Goal: Task Accomplishment & Management: Use online tool/utility

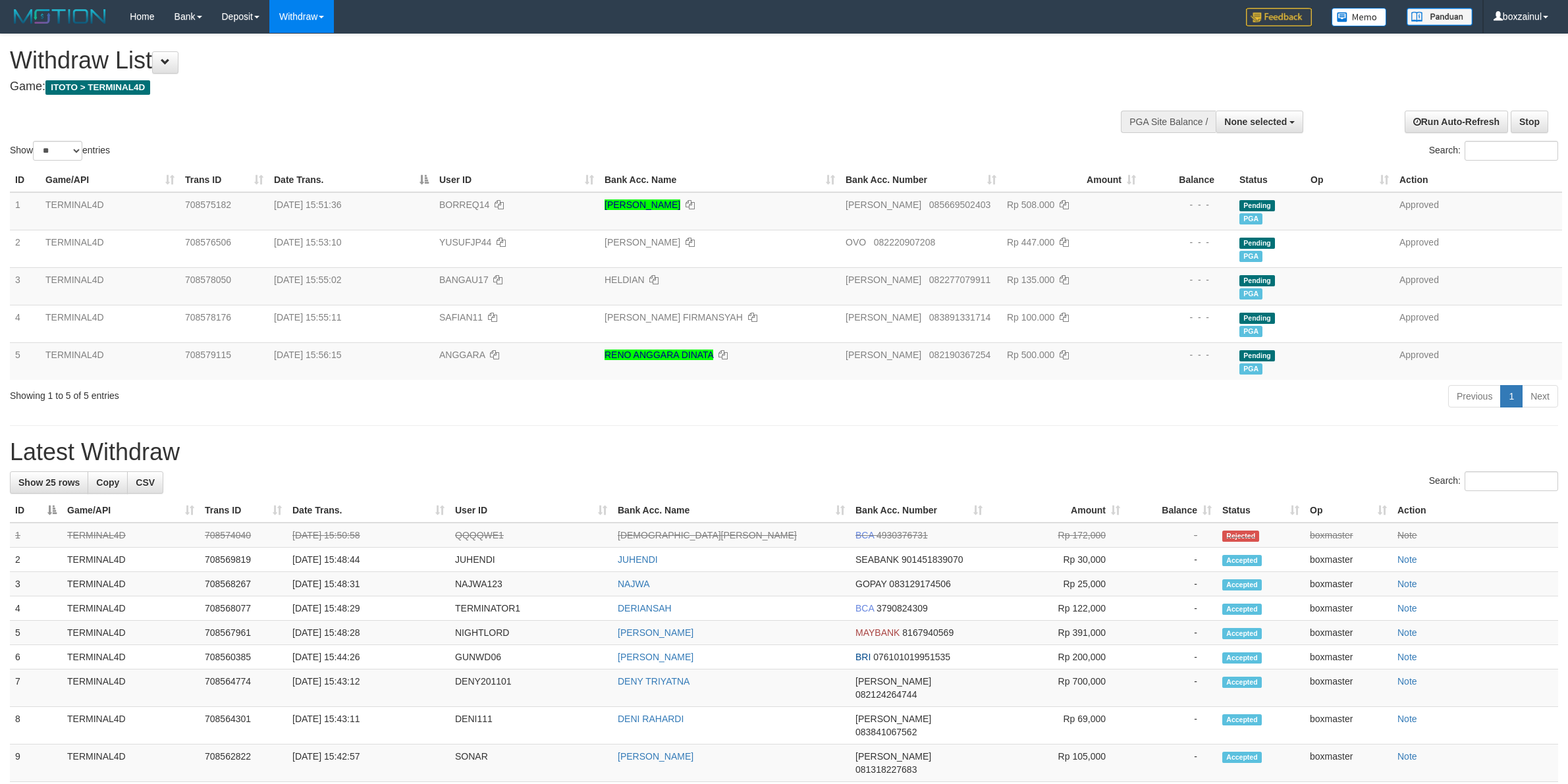
select select
select select "**"
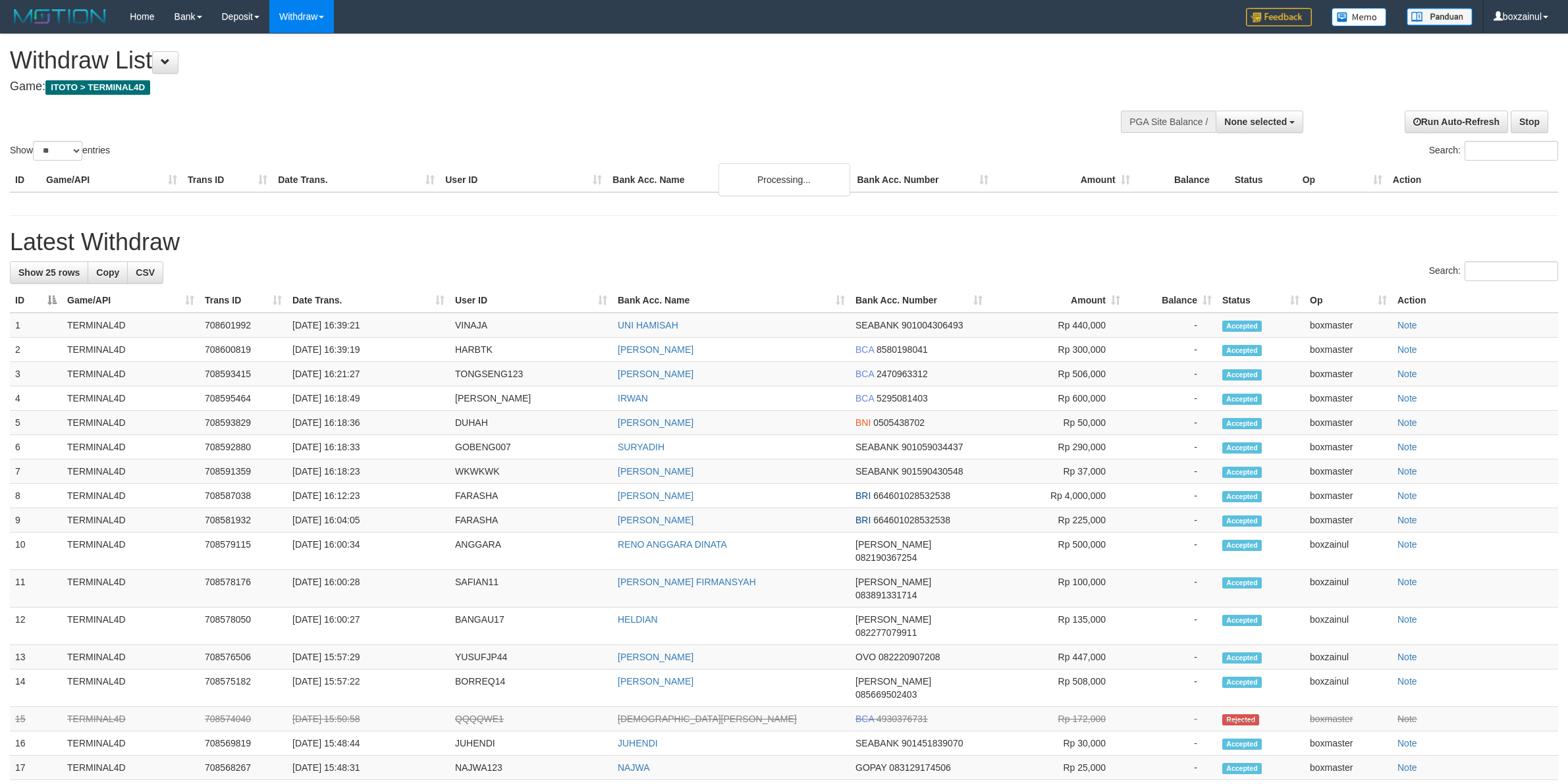
select select
select select "**"
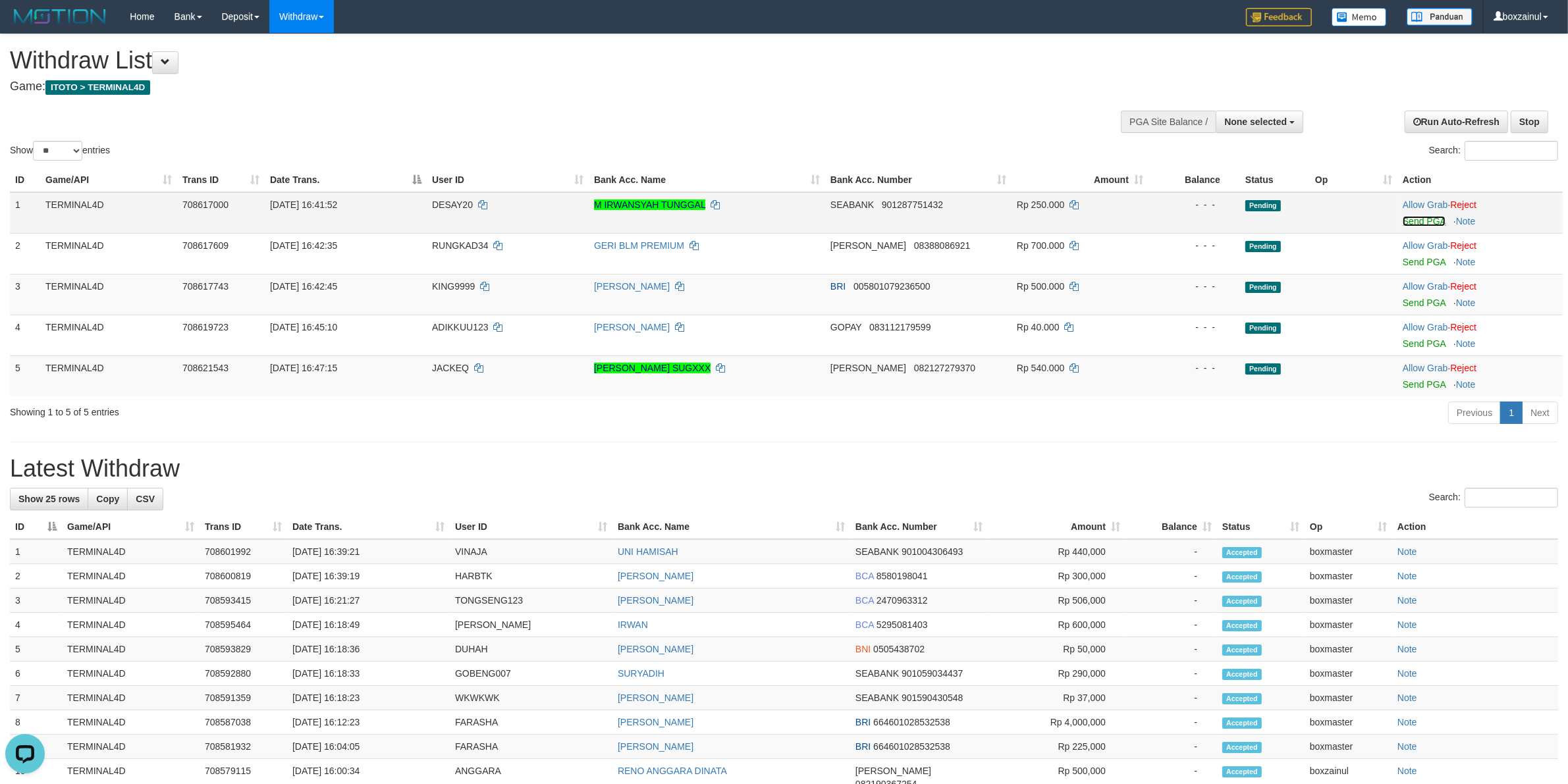
click at [1414, 219] on link "Send PGA" at bounding box center [1425, 221] width 43 height 10
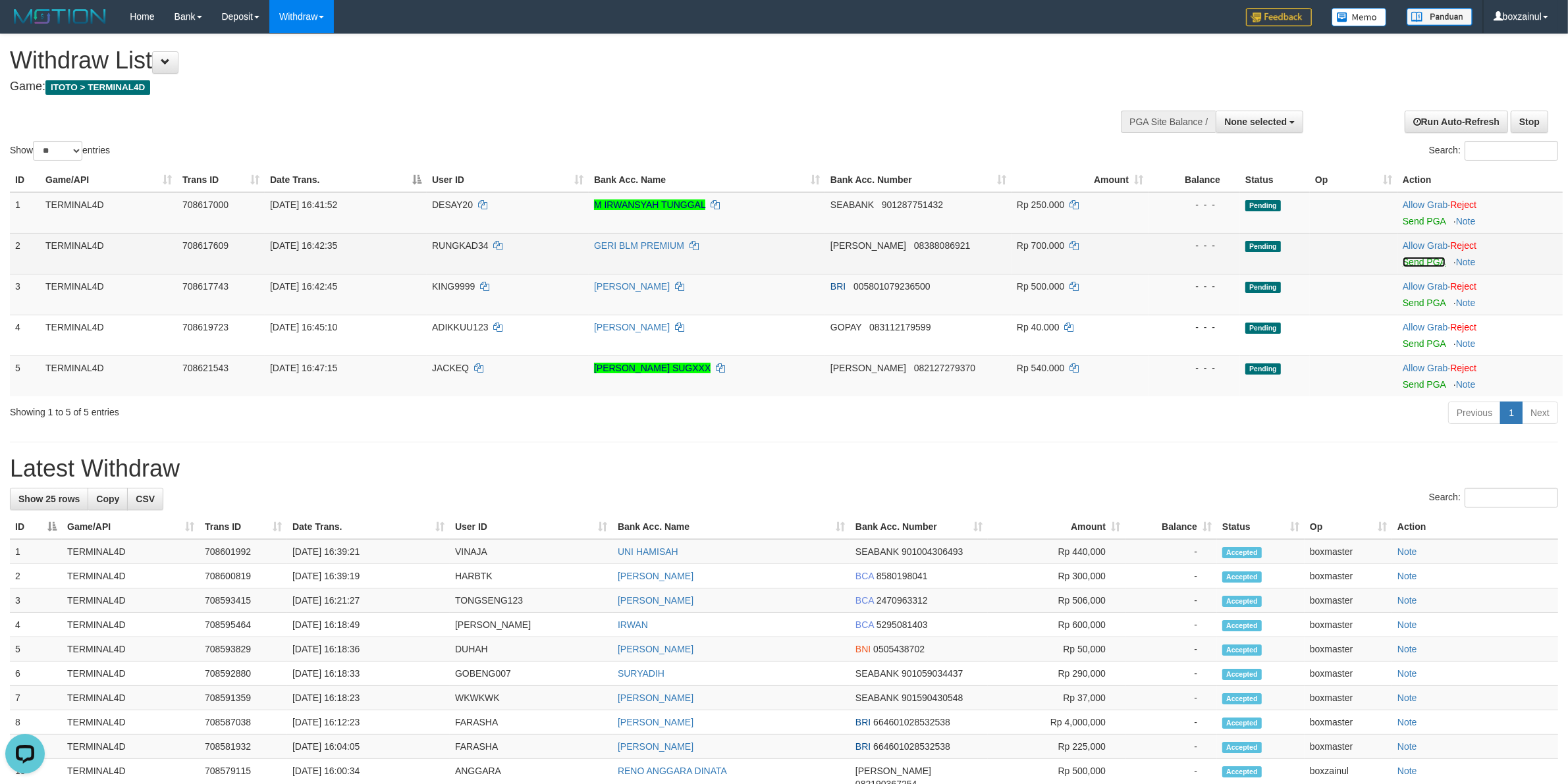
click at [1433, 262] on link "Send PGA" at bounding box center [1425, 262] width 43 height 10
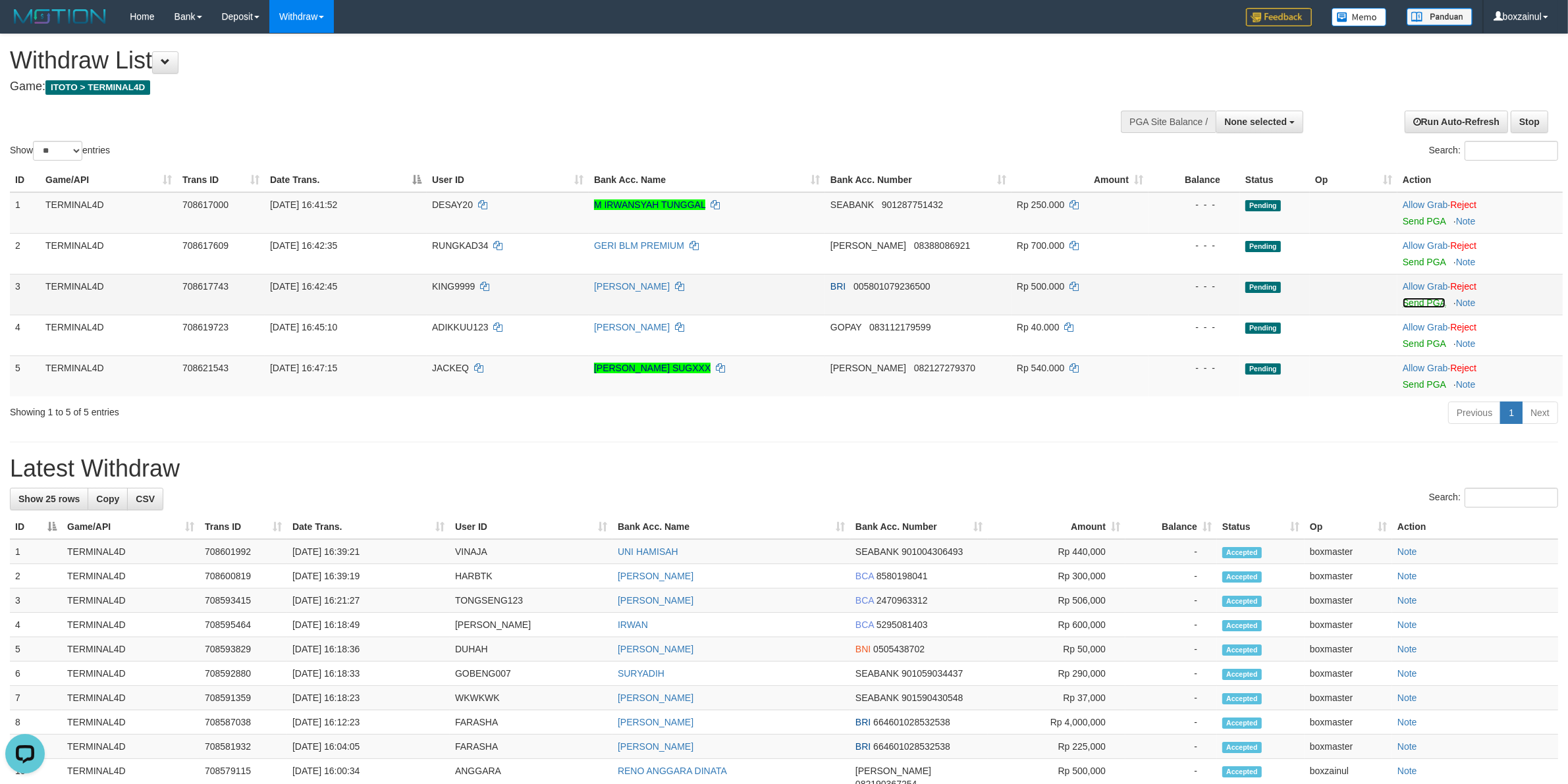
click at [1406, 303] on link "Send PGA" at bounding box center [1425, 303] width 43 height 10
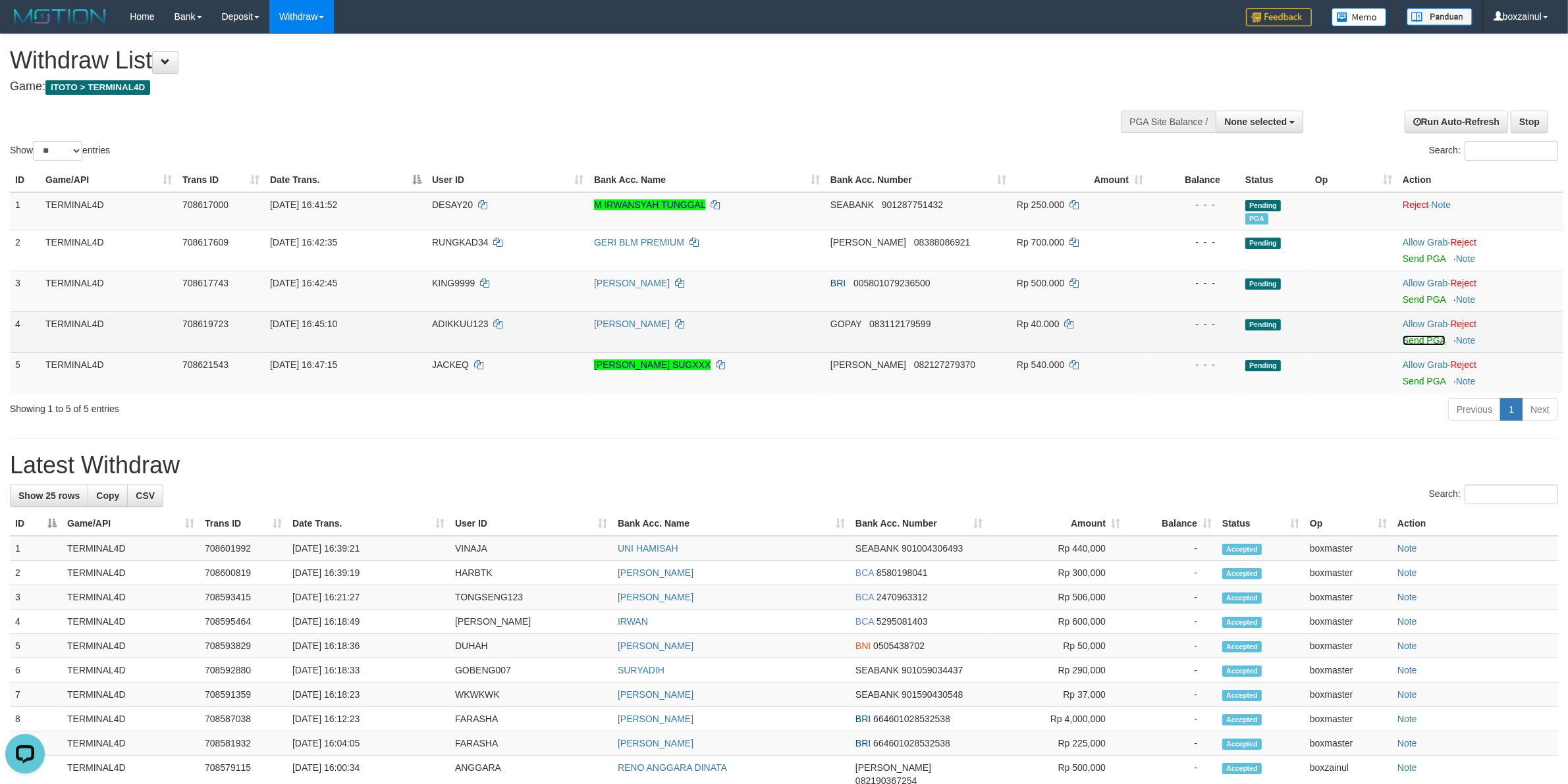
click at [1426, 336] on link "Send PGA" at bounding box center [1425, 340] width 43 height 10
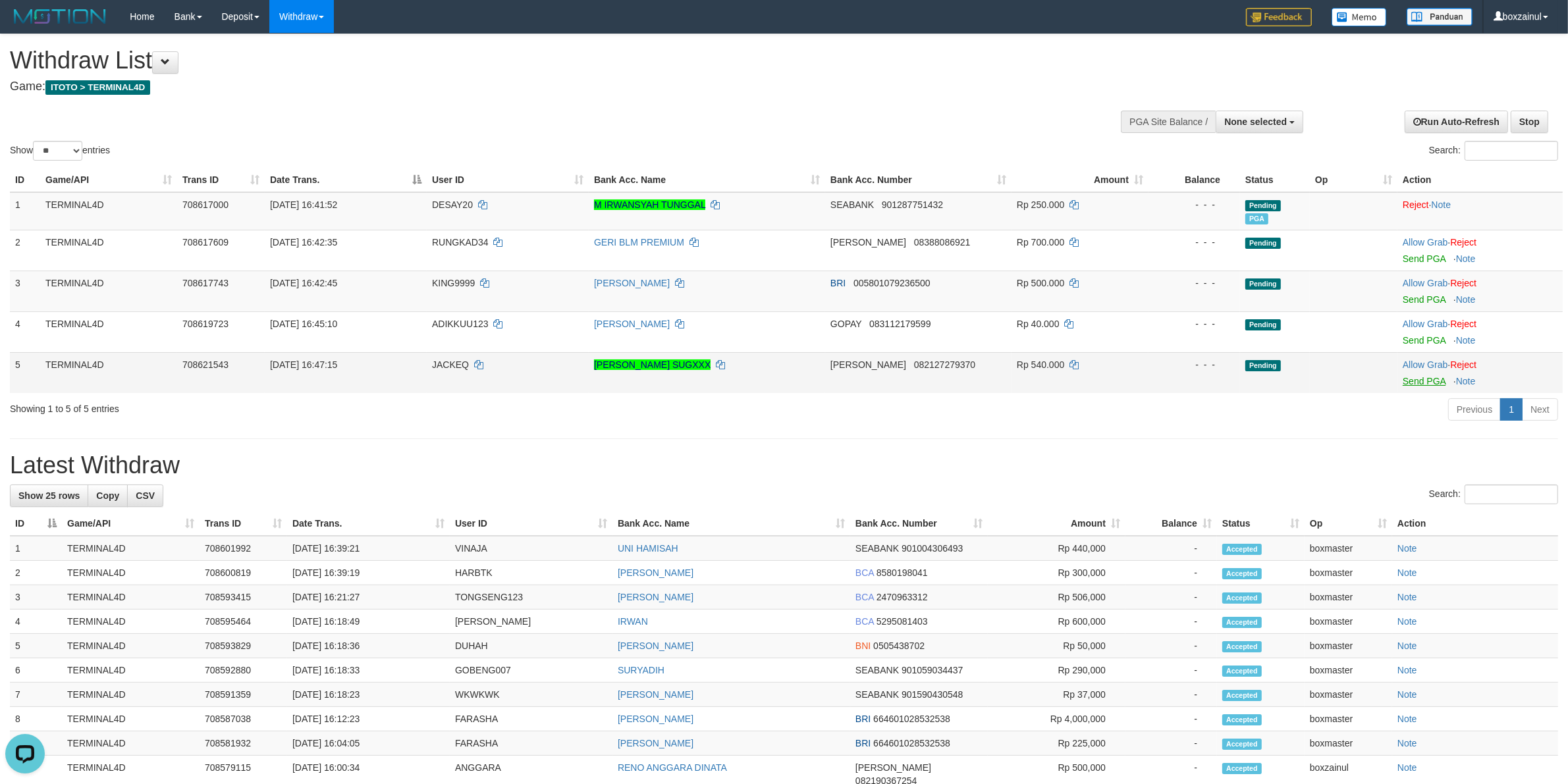
click at [1436, 377] on body "Toggle navigation Home Bank Account List Load By Website Group [ITOTO] TERMINAL…" at bounding box center [784, 705] width 1568 height 1411
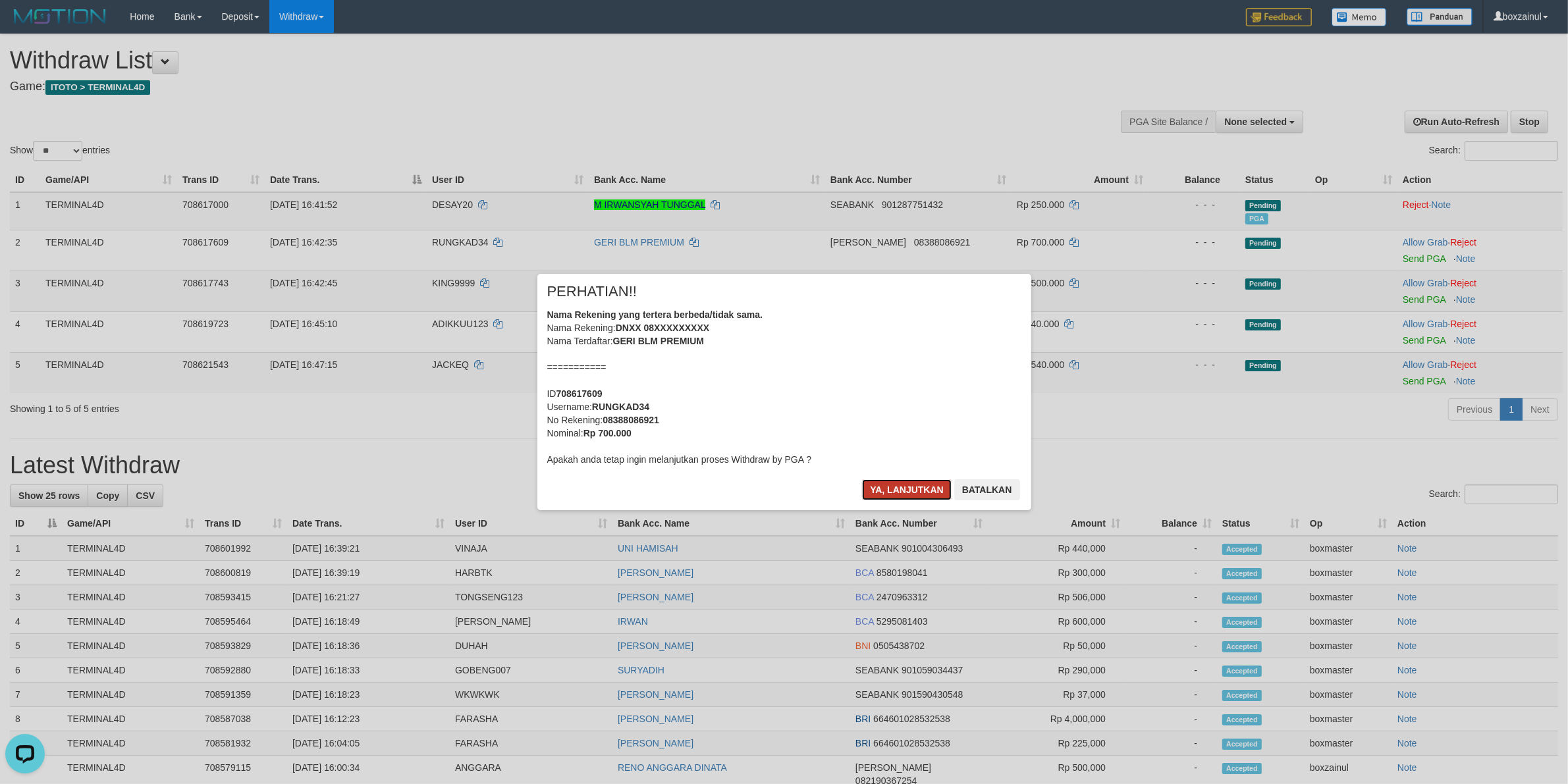
click at [899, 488] on button "Ya, lanjutkan" at bounding box center [907, 489] width 90 height 21
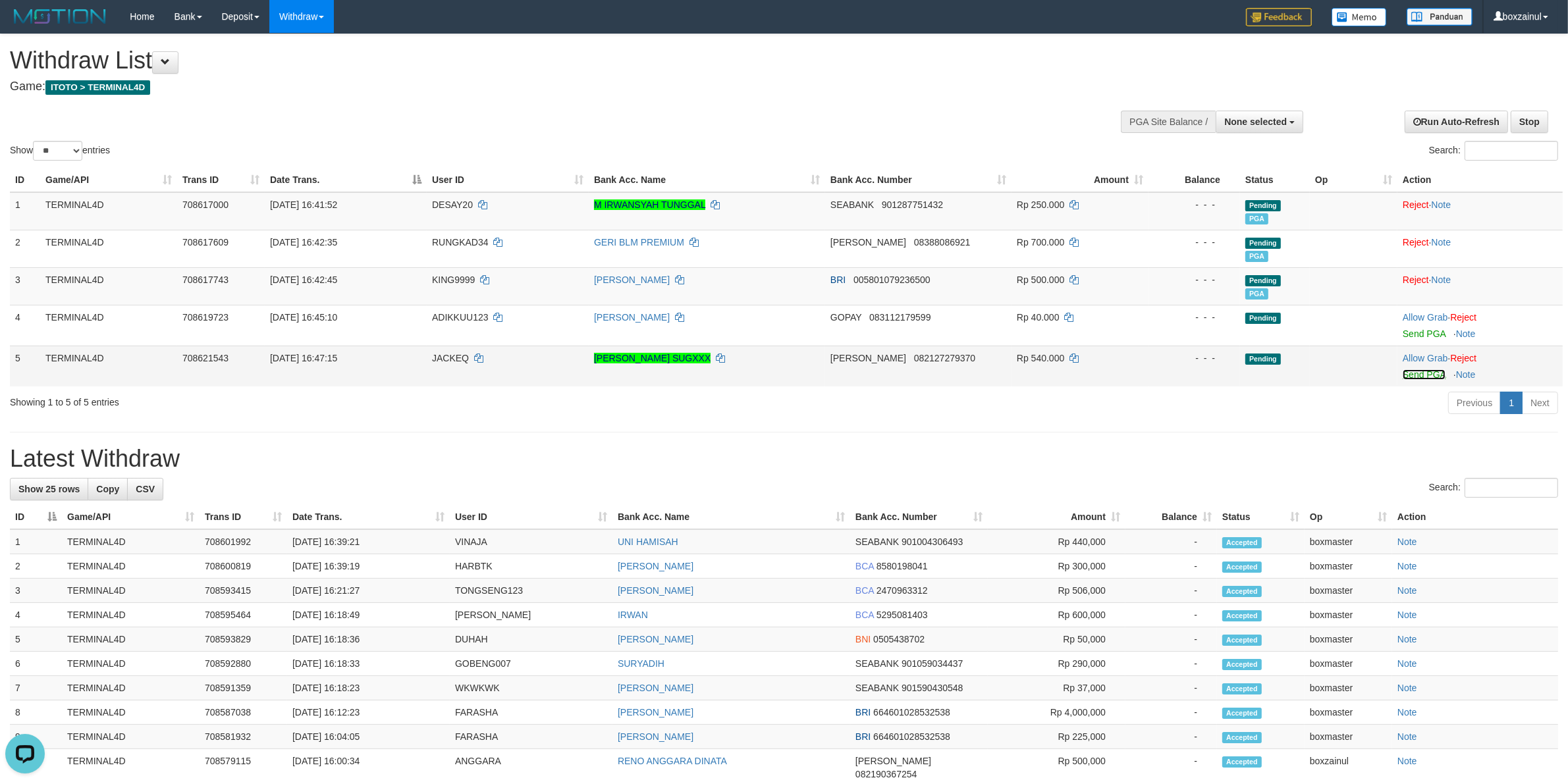
click at [1424, 374] on link "Send PGA" at bounding box center [1425, 374] width 43 height 10
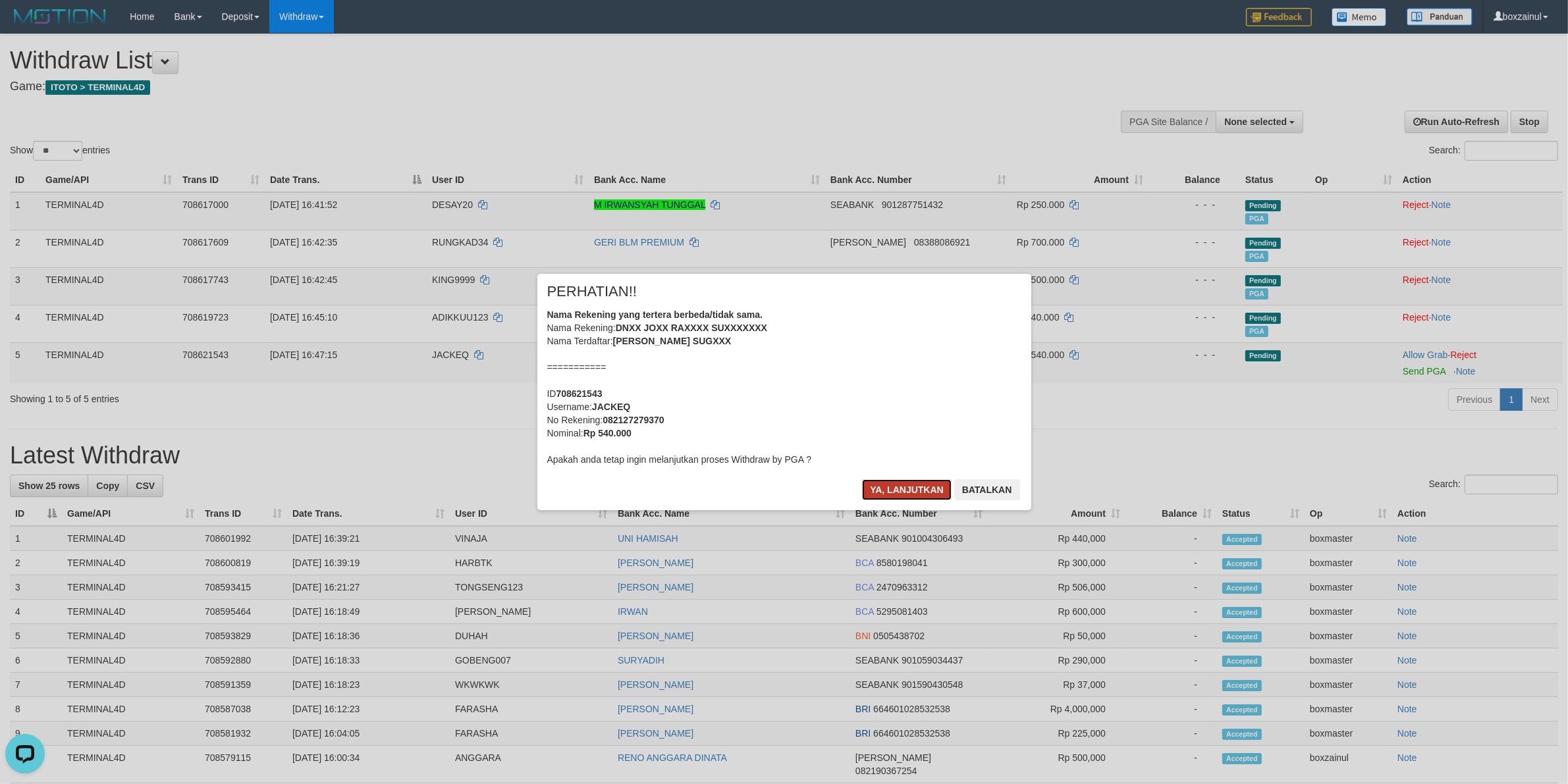
click at [901, 488] on button "Ya, lanjutkan" at bounding box center [907, 489] width 90 height 21
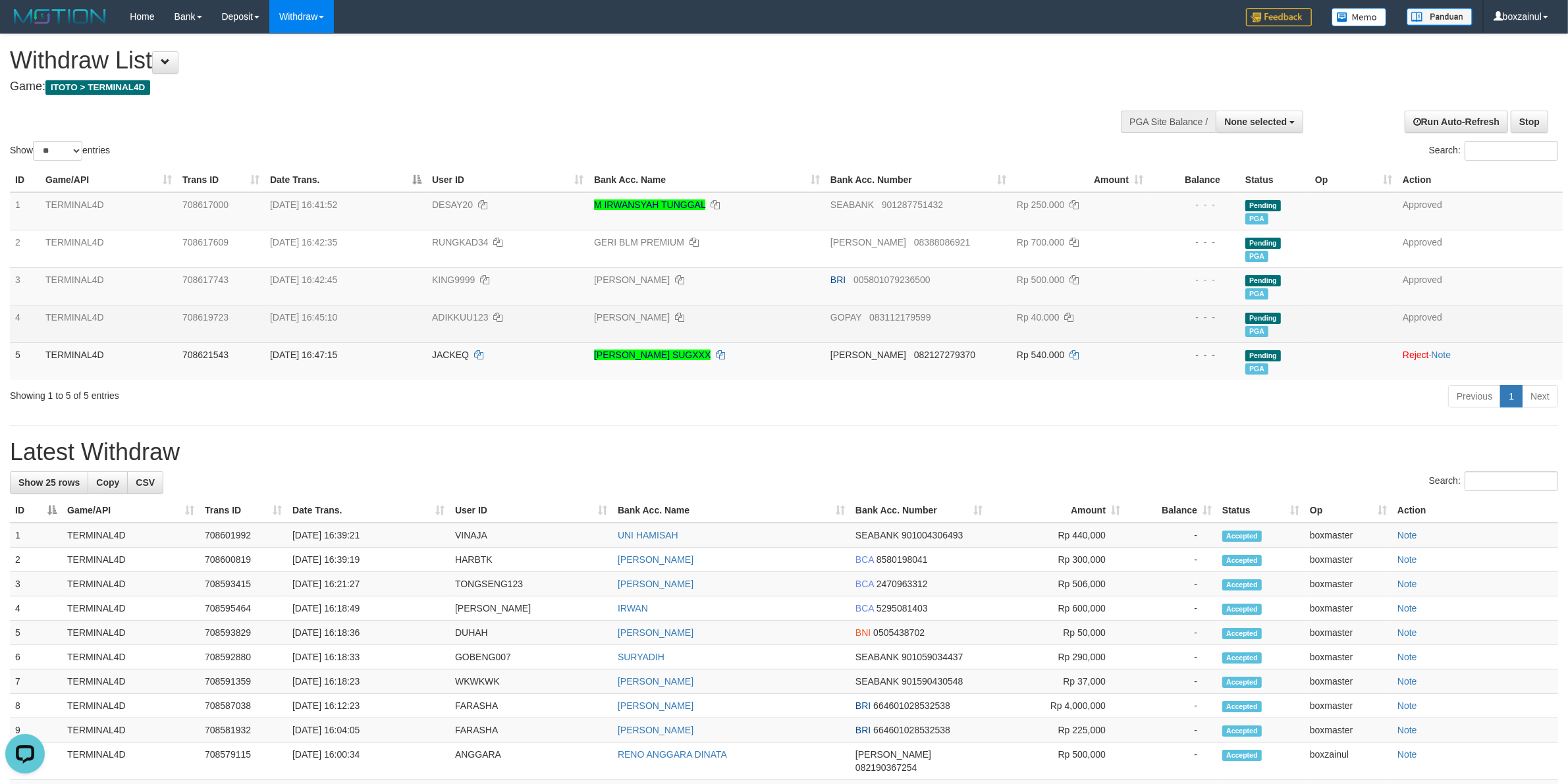
click at [914, 307] on td "GOPAY 083112179599" at bounding box center [918, 324] width 186 height 38
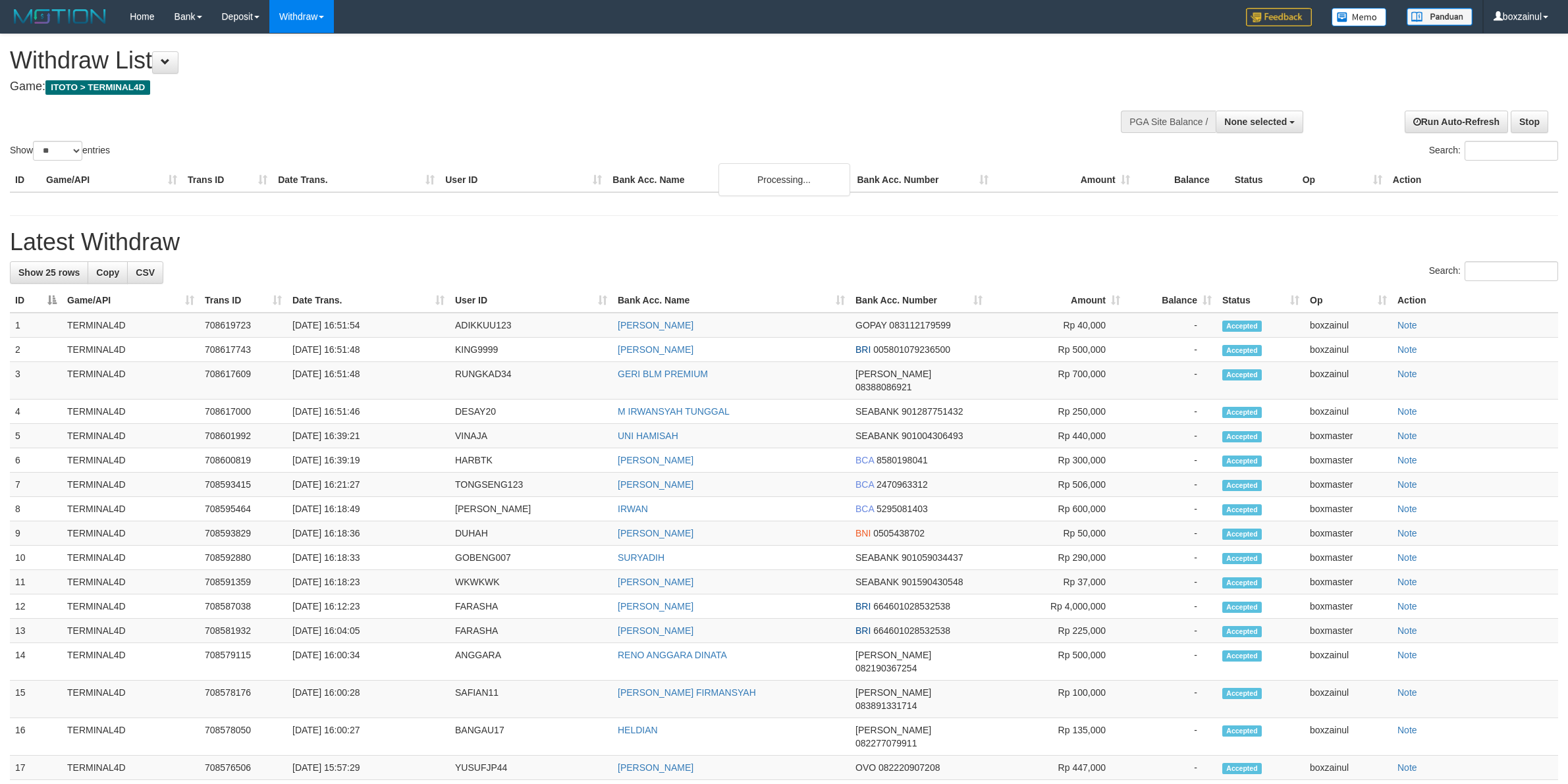
select select
select select "**"
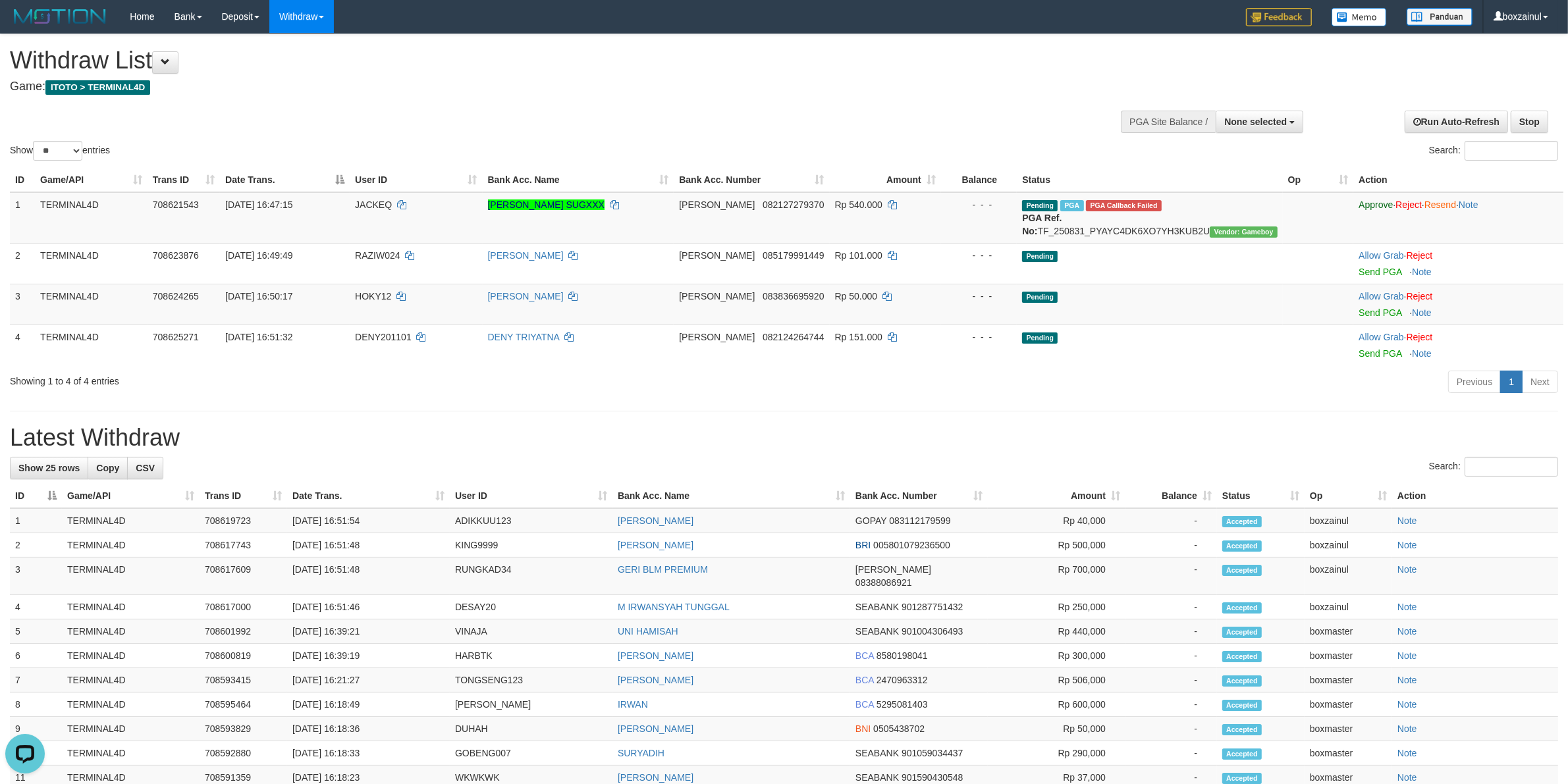
click at [819, 412] on div "**********" at bounding box center [784, 652] width 1568 height 1237
click at [380, 206] on span "JACKEQ" at bounding box center [373, 204] width 37 height 10
copy td "JACKEQ"
drag, startPoint x: 320, startPoint y: 45, endPoint x: 357, endPoint y: 54, distance: 38.1
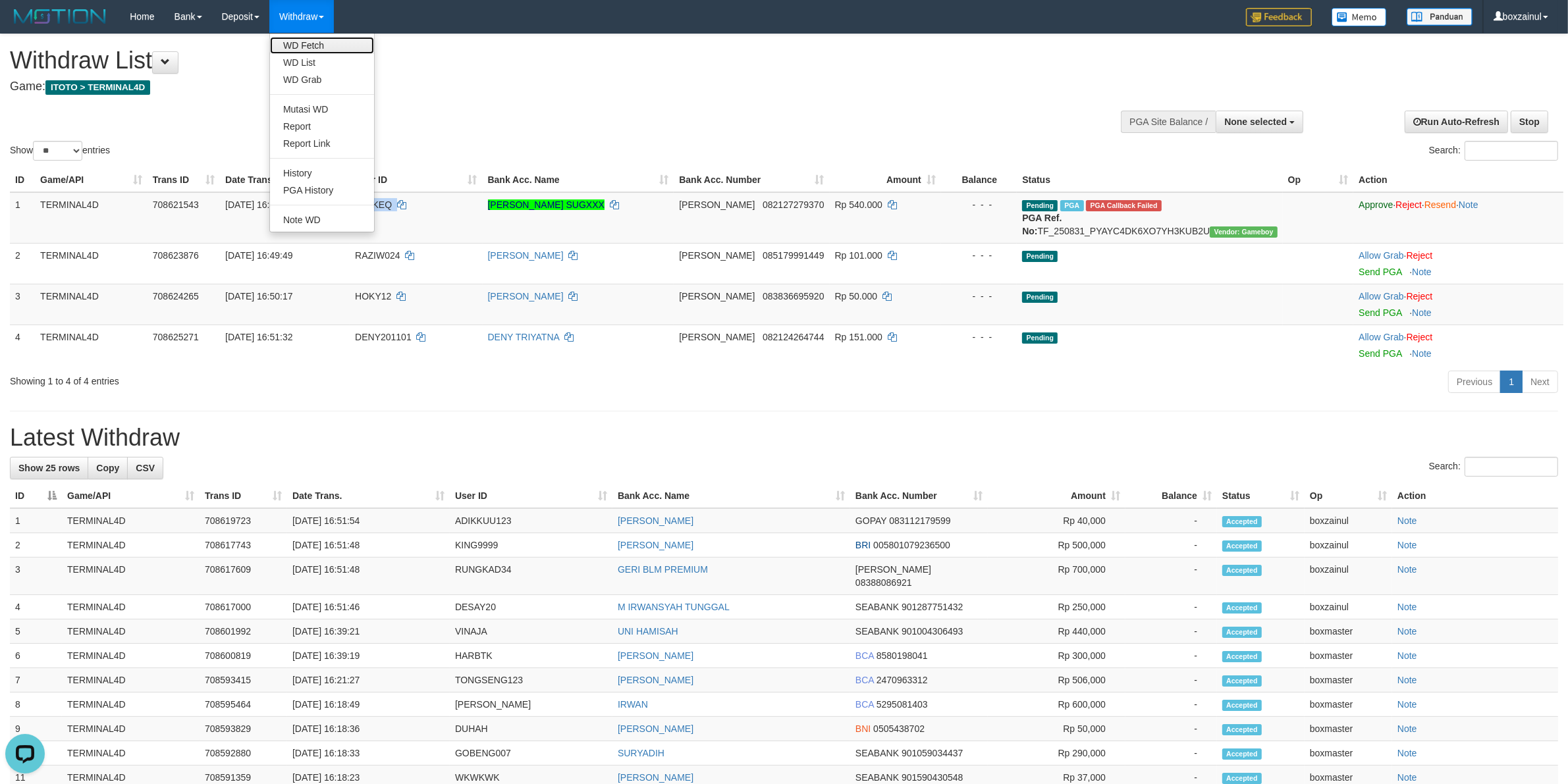
click at [320, 45] on link "WD Fetch" at bounding box center [322, 46] width 104 height 17
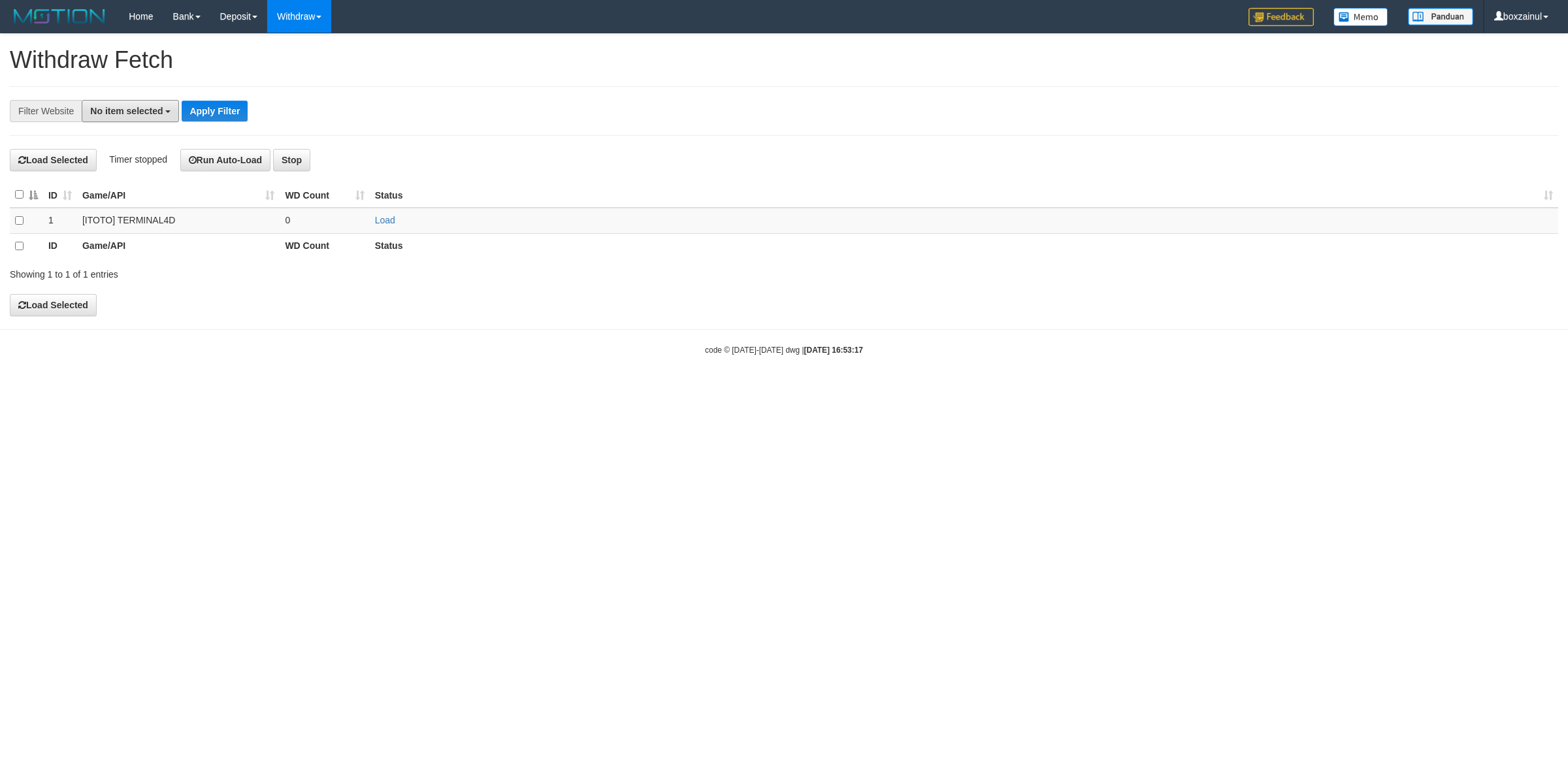
click at [151, 112] on span "No item selected" at bounding box center [126, 110] width 73 height 10
click at [152, 185] on b "SELECT GAME" at bounding box center [137, 180] width 66 height 10
select select "****"
click at [425, 109] on div "**********" at bounding box center [653, 111] width 1307 height 22
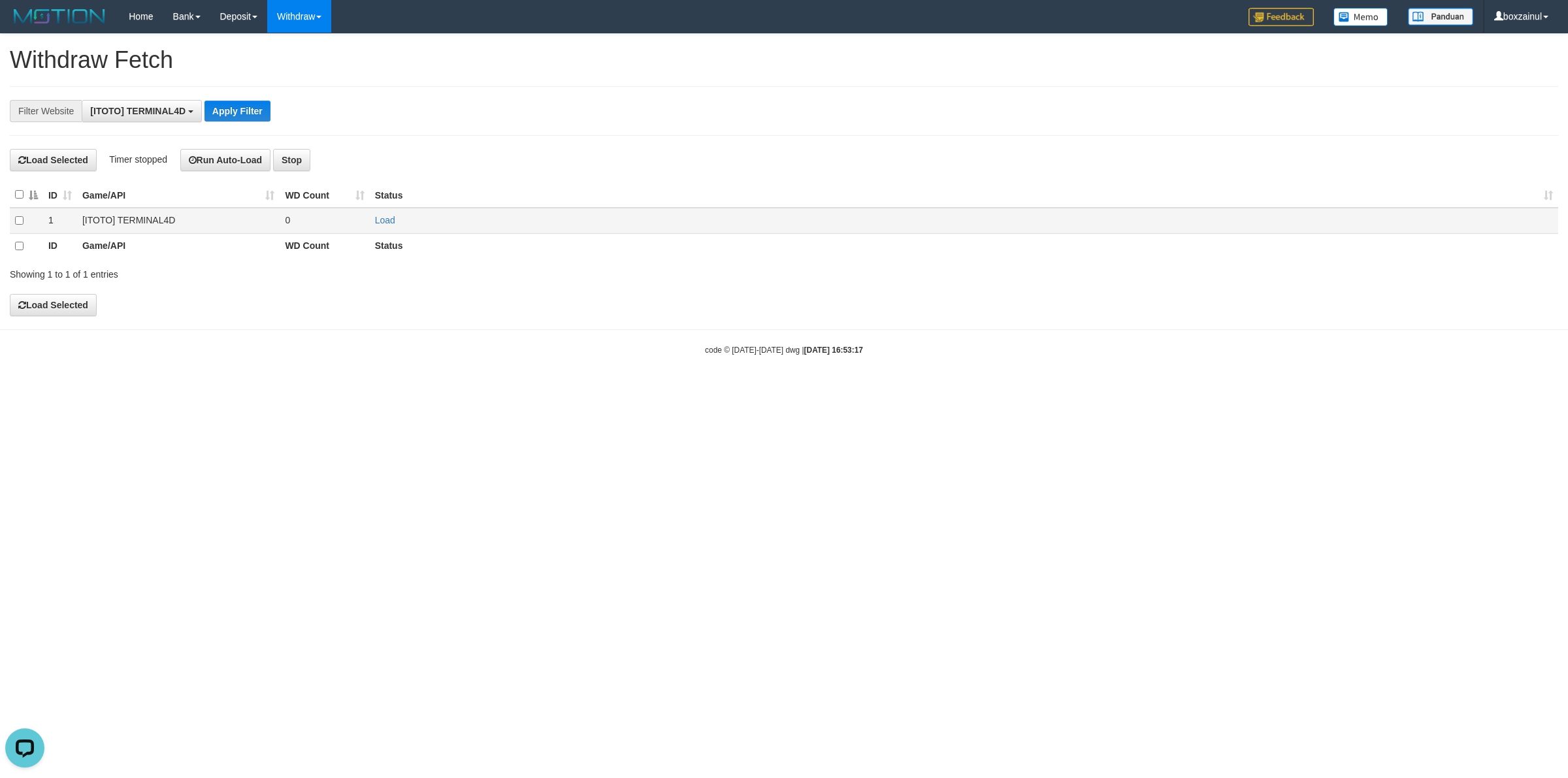
scroll to position [0, 0]
click at [379, 223] on link "Load" at bounding box center [386, 220] width 20 height 10
click at [450, 38] on div "**********" at bounding box center [784, 174] width 1568 height 281
click at [312, 63] on link "WD List" at bounding box center [320, 63] width 103 height 17
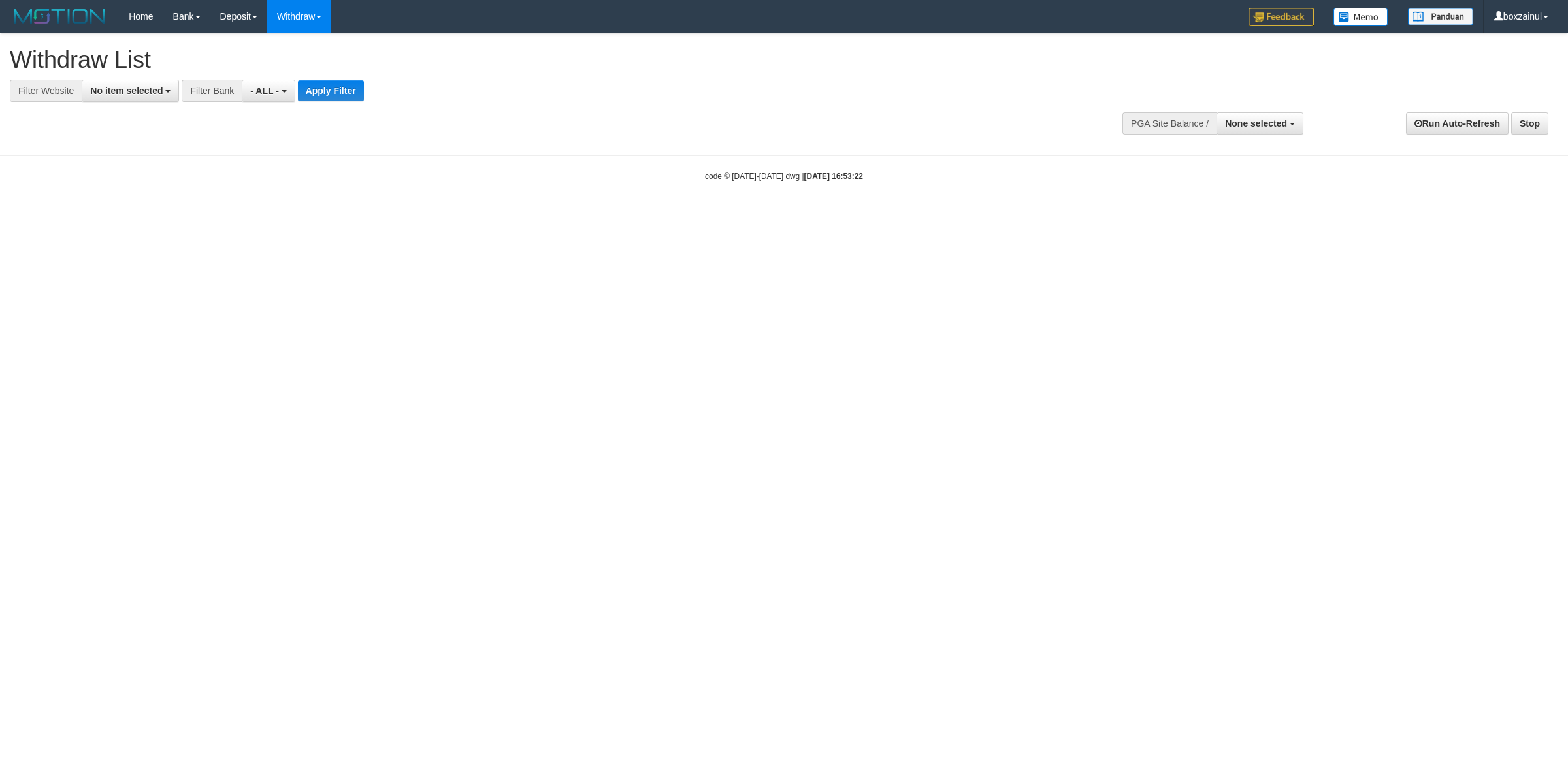
select select
click at [161, 95] on span "No item selected" at bounding box center [126, 90] width 73 height 10
click at [165, 174] on label "[ITOTO] TERMINAL4D" at bounding box center [145, 177] width 127 height 18
select select "****"
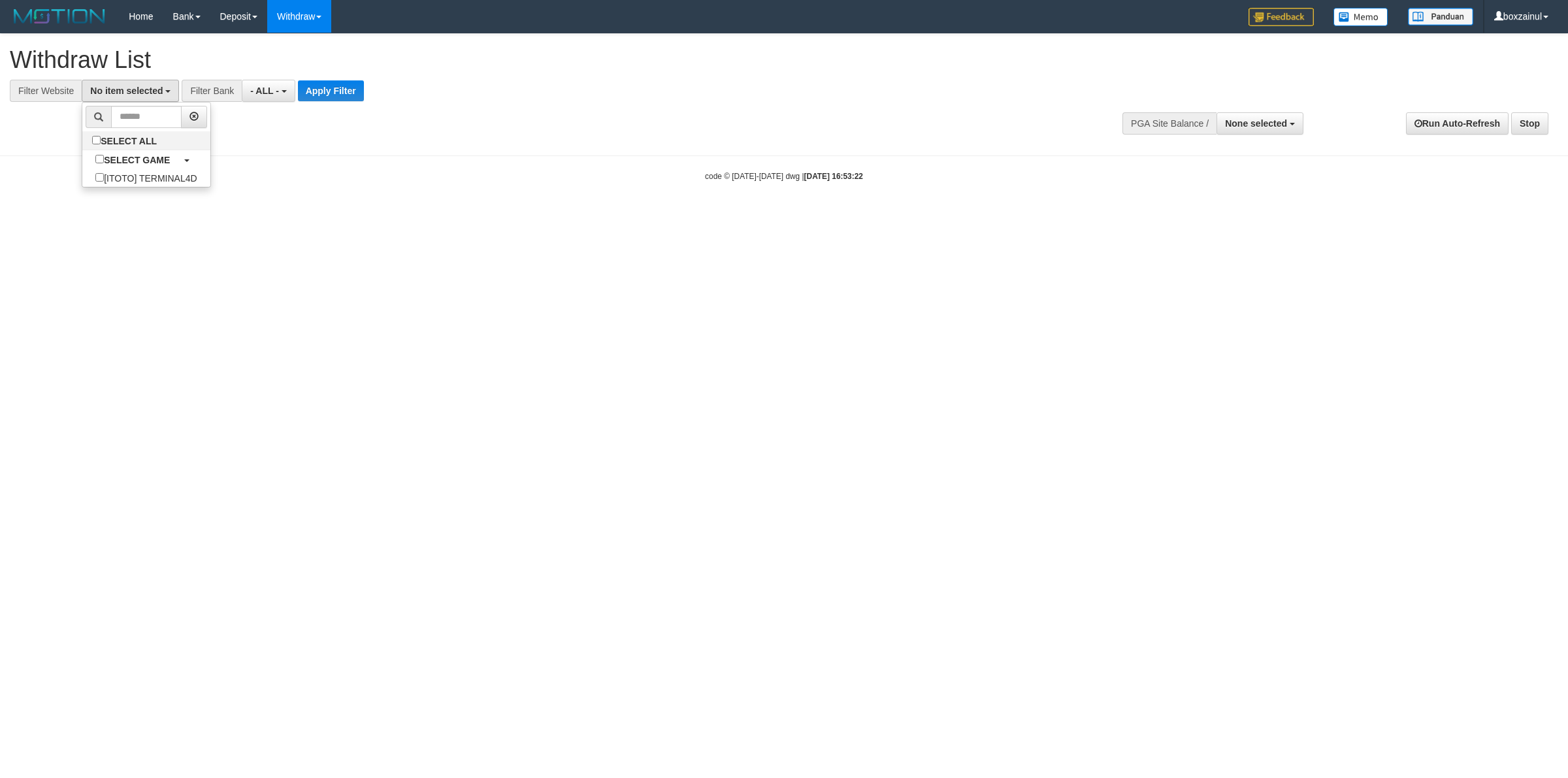
scroll to position [11, 0]
click at [347, 85] on button "Apply Filter" at bounding box center [353, 91] width 66 height 21
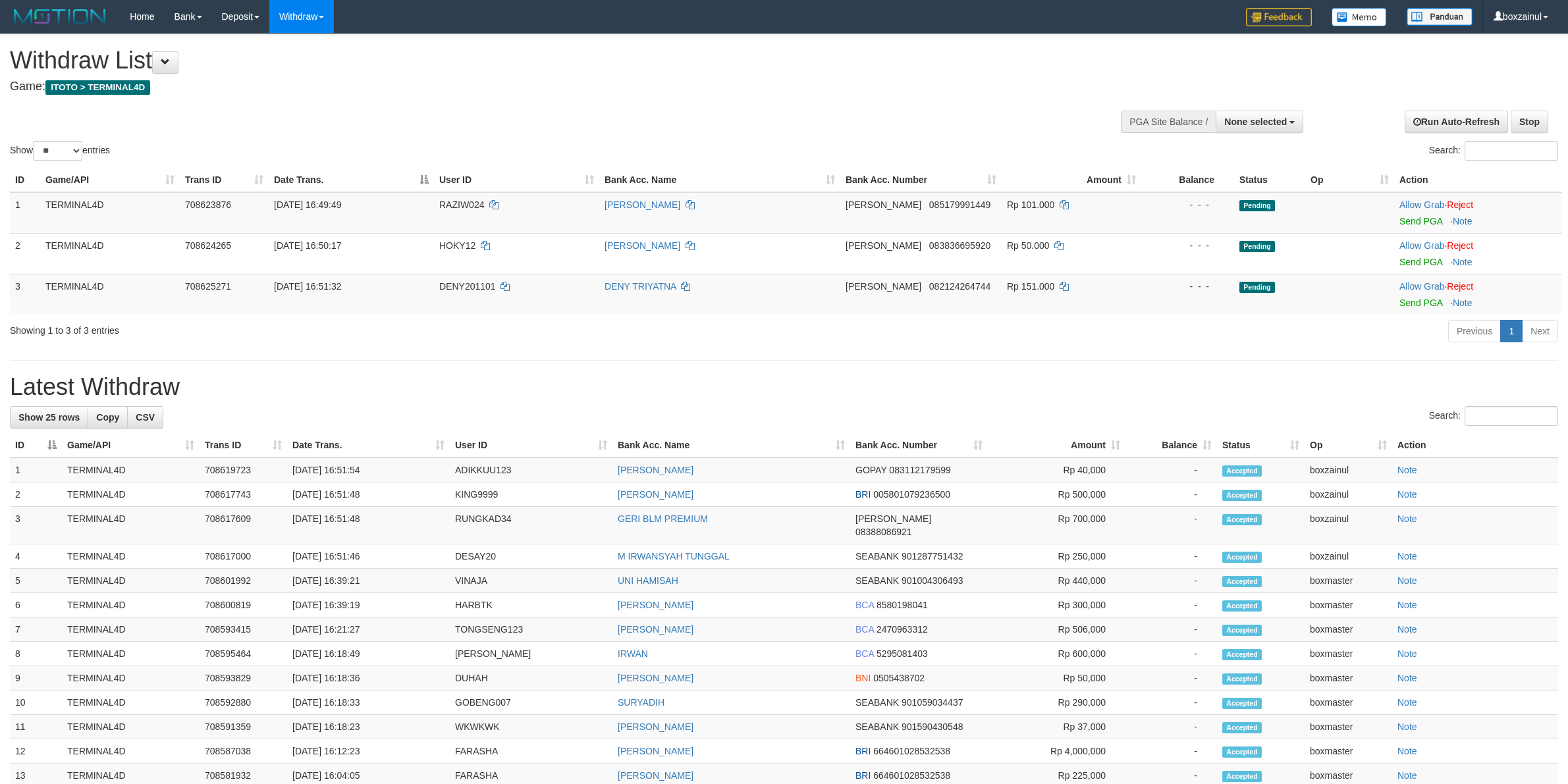
select select
select select "**"
drag, startPoint x: 1420, startPoint y: 219, endPoint x: 883, endPoint y: 218, distance: 537.0
click at [1420, 219] on link "Send PGA" at bounding box center [1421, 221] width 43 height 10
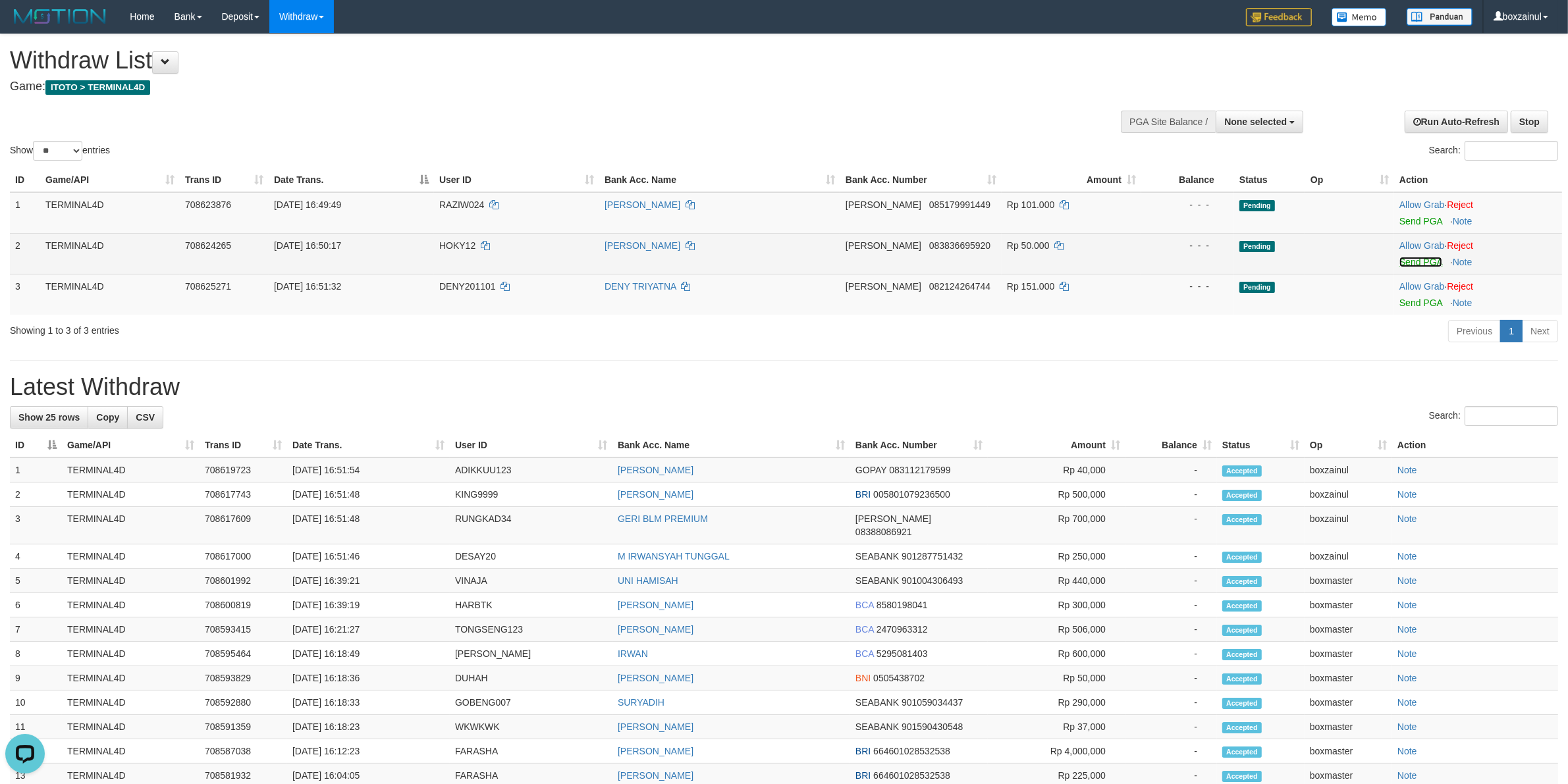
click at [1405, 266] on link "Send PGA" at bounding box center [1421, 262] width 43 height 10
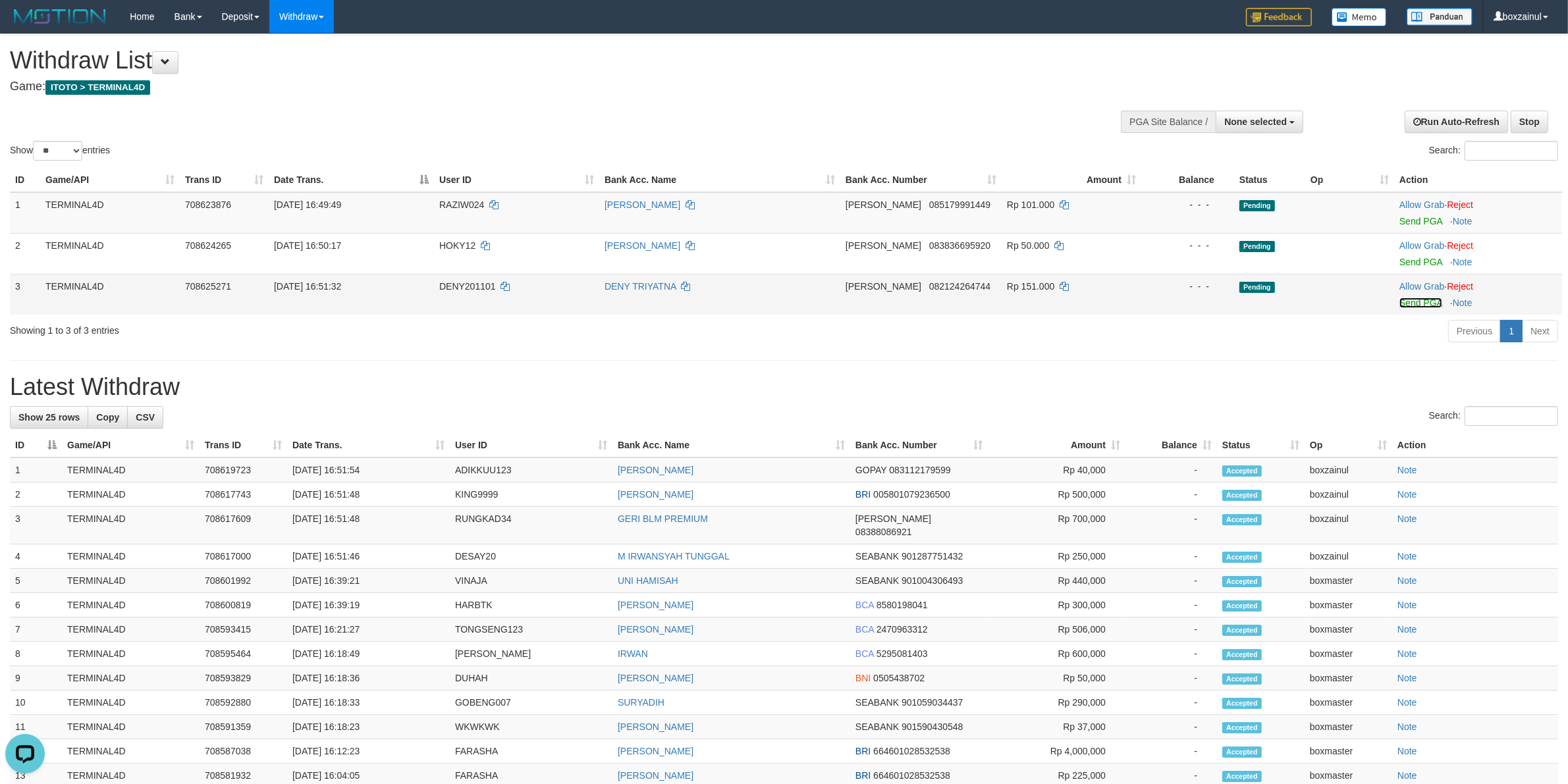
click at [1408, 301] on link "Send PGA" at bounding box center [1421, 303] width 43 height 10
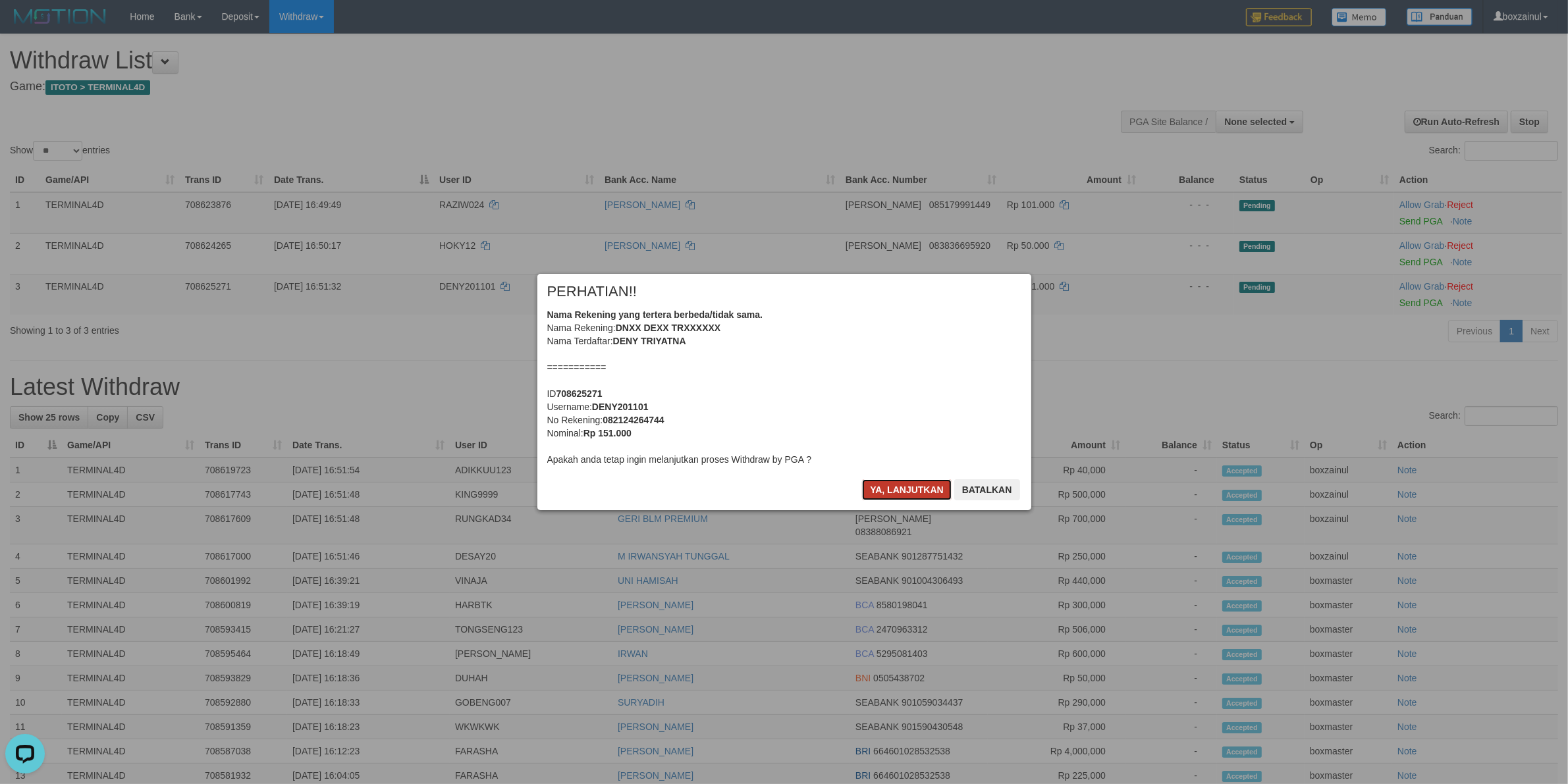
click at [910, 491] on button "Ya, lanjutkan" at bounding box center [907, 489] width 90 height 21
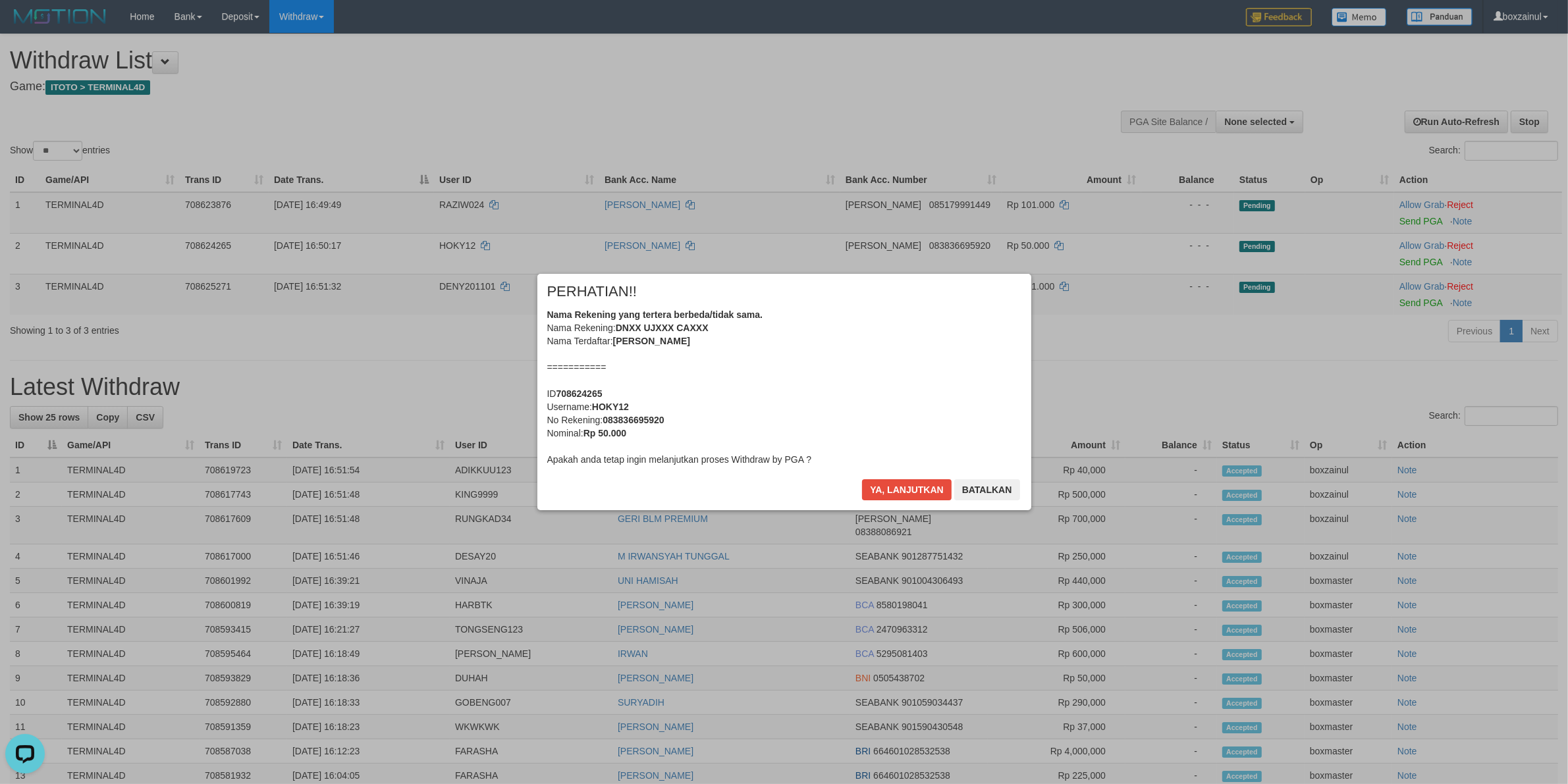
click at [909, 485] on div "× PERHATIAN!! Nama Rekening yang tertera berbeda/tidak sama. Nama Rekening: DNX…" at bounding box center [784, 392] width 514 height 236
click at [909, 485] on button "Ya, lanjutkan" at bounding box center [907, 489] width 90 height 21
click at [909, 485] on div "Ya, lanjutkan Batalkan" at bounding box center [940, 494] width 160 height 31
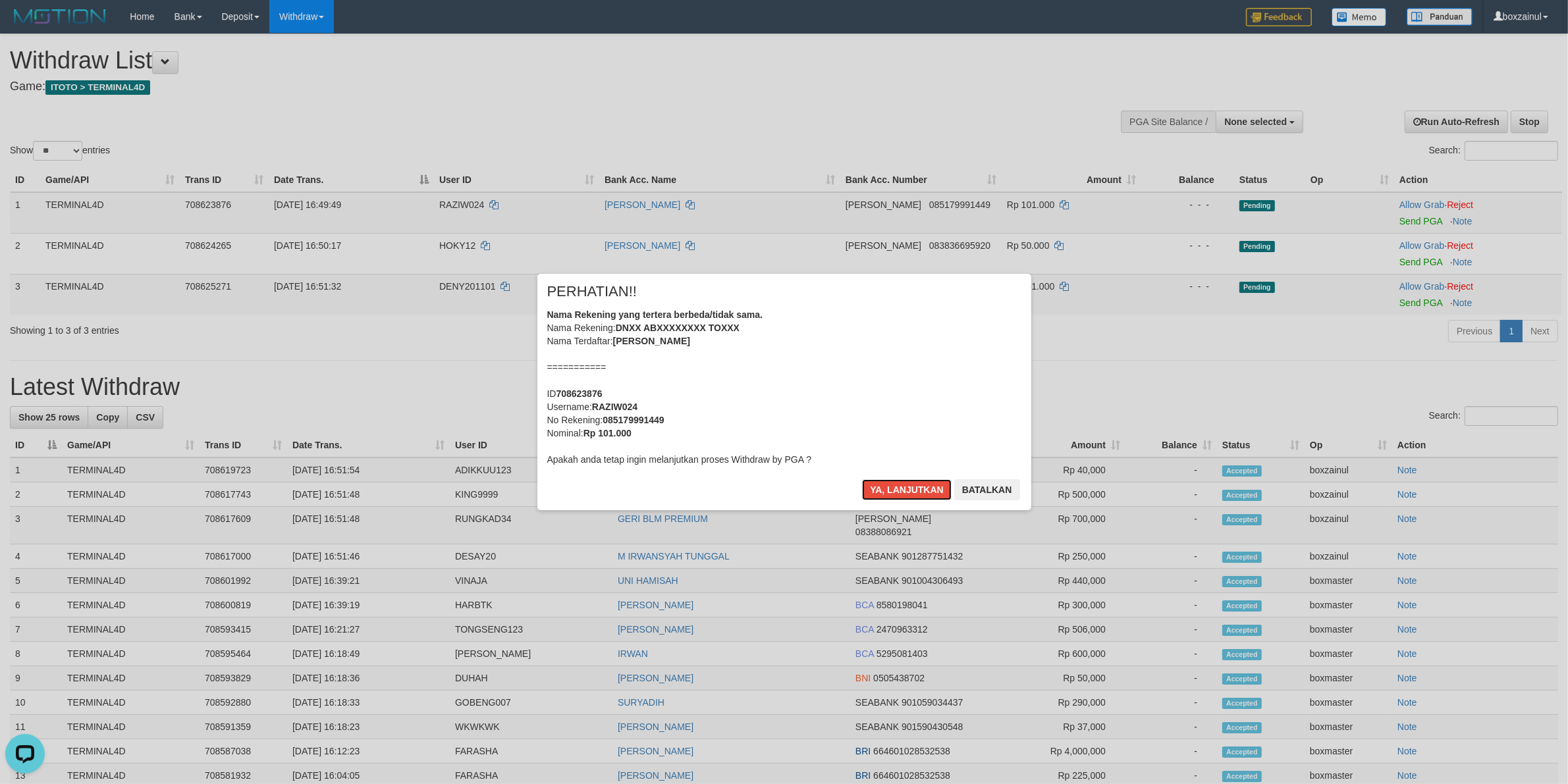
click at [909, 485] on button "Ya, lanjutkan" at bounding box center [907, 489] width 90 height 21
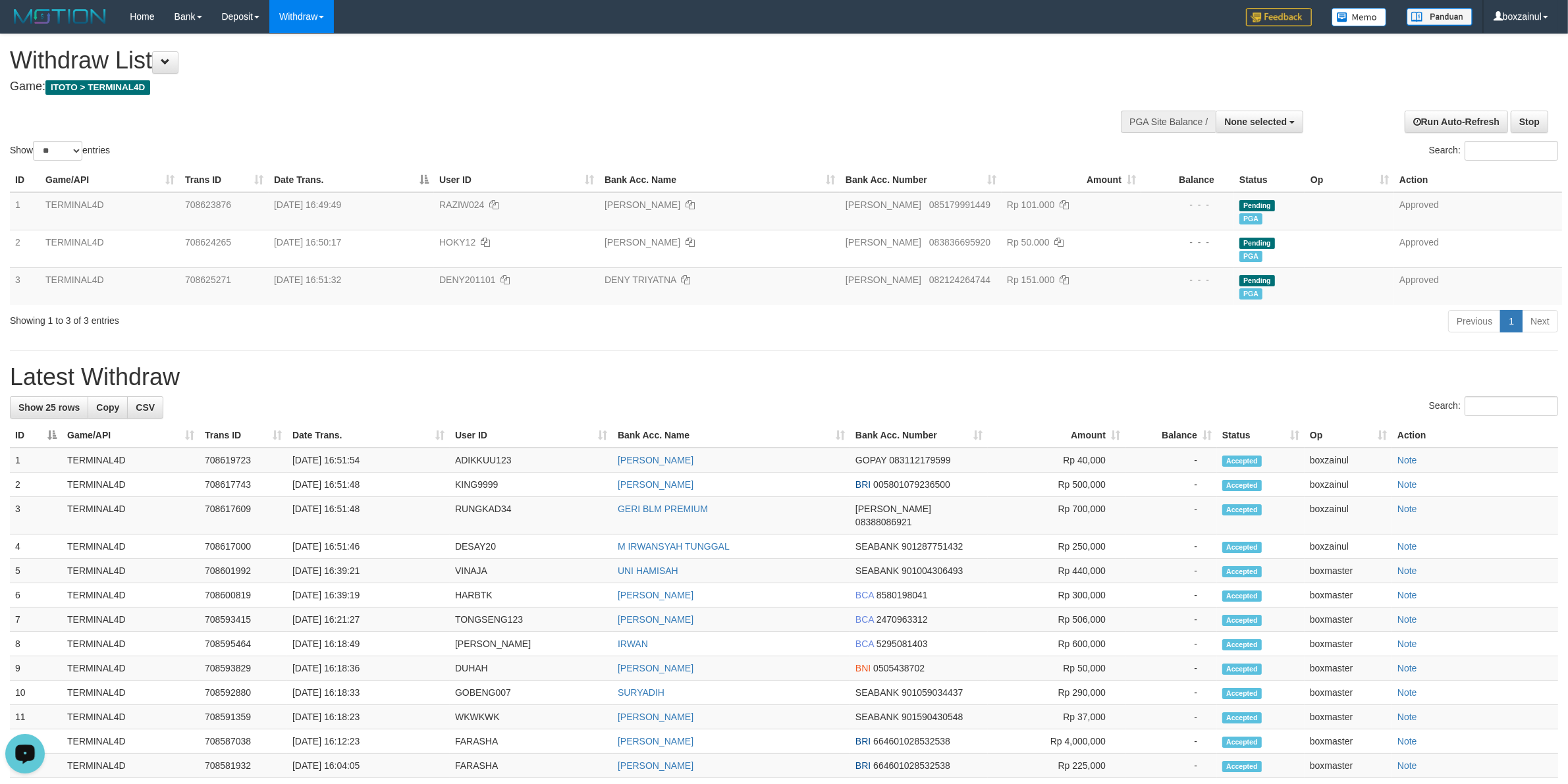
click at [643, 339] on div "**********" at bounding box center [784, 622] width 1568 height 1176
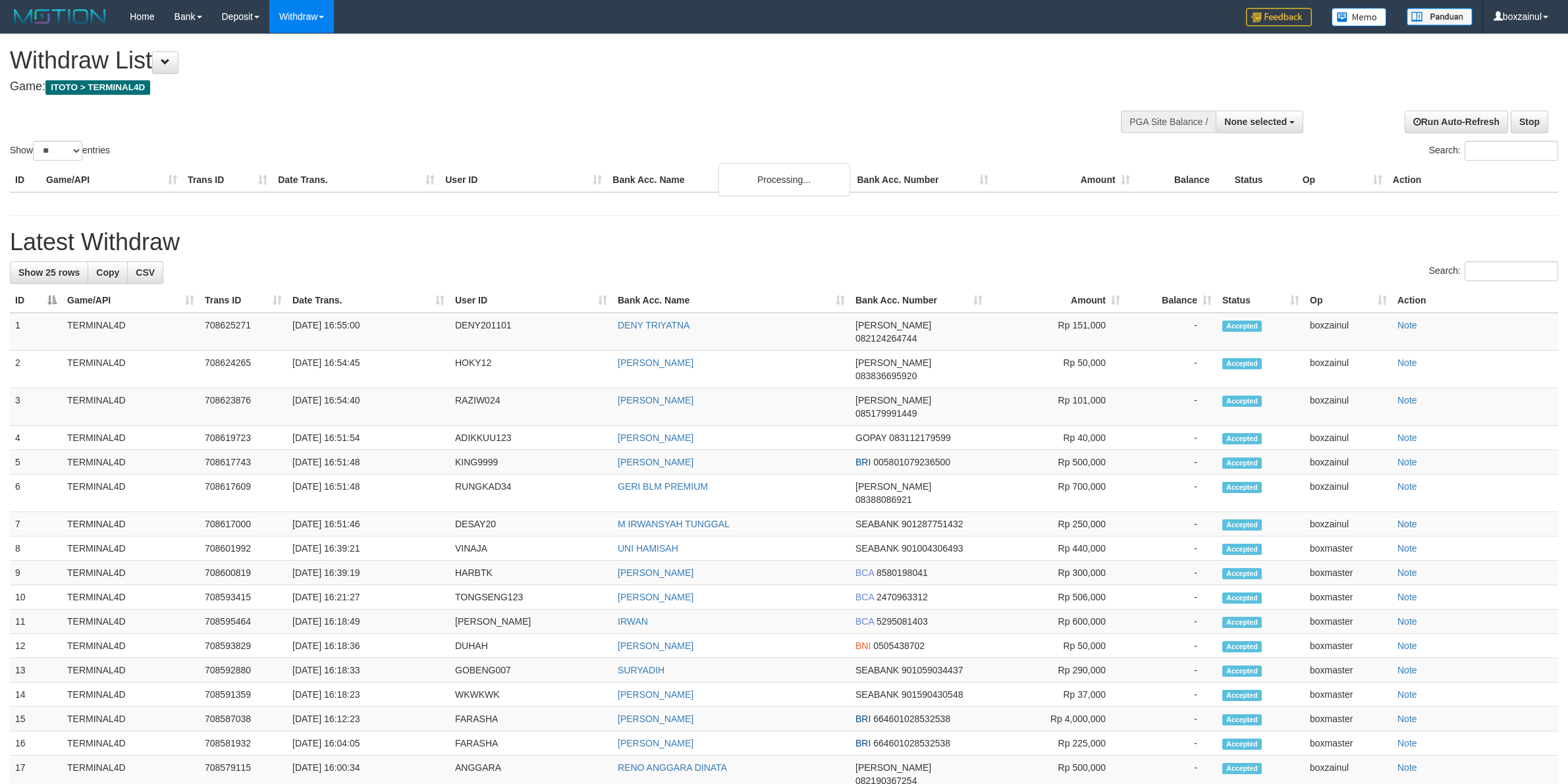
select select
select select "**"
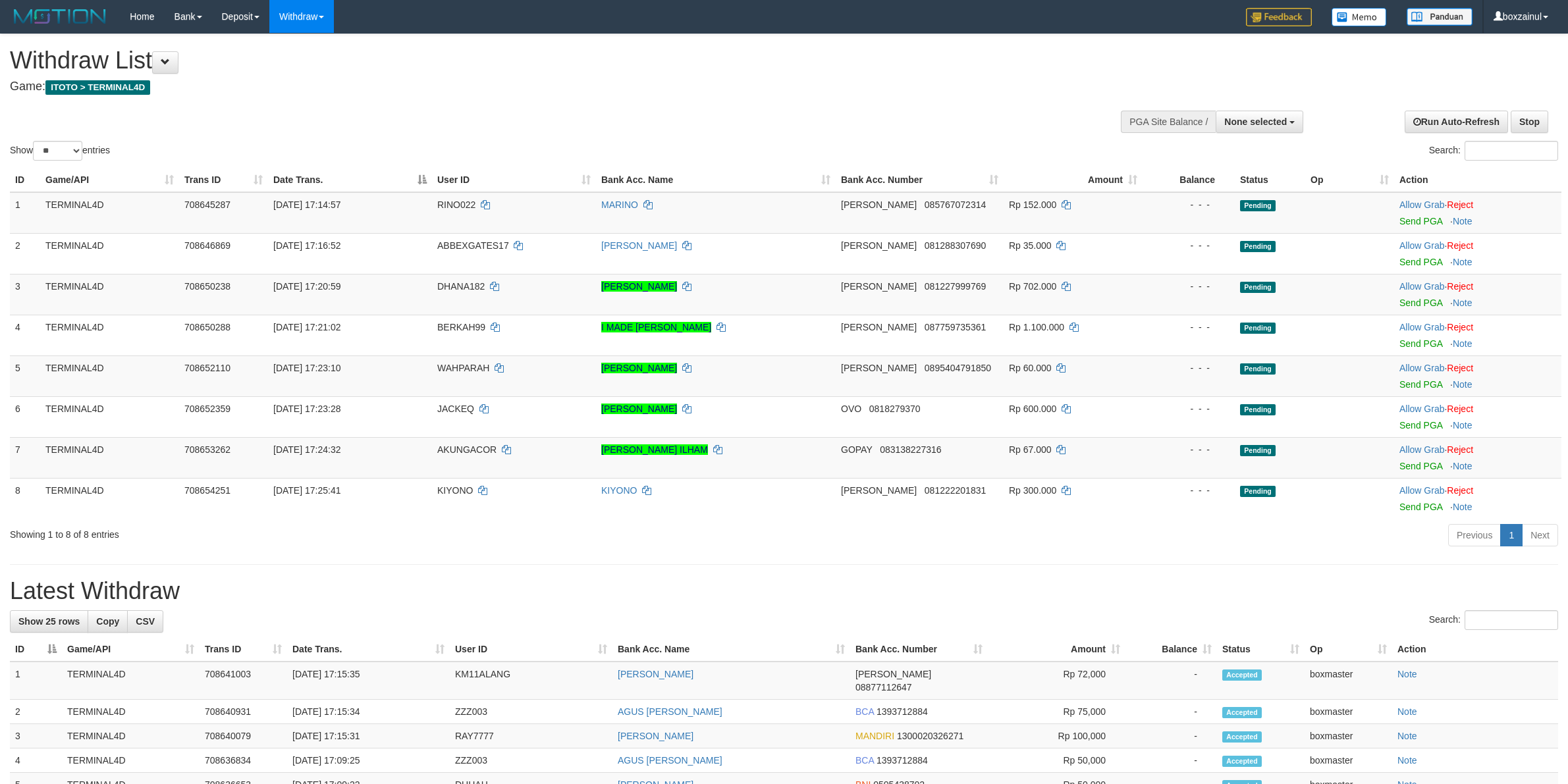
select select
select select "**"
click at [1413, 222] on link "Send PGA" at bounding box center [1421, 221] width 43 height 10
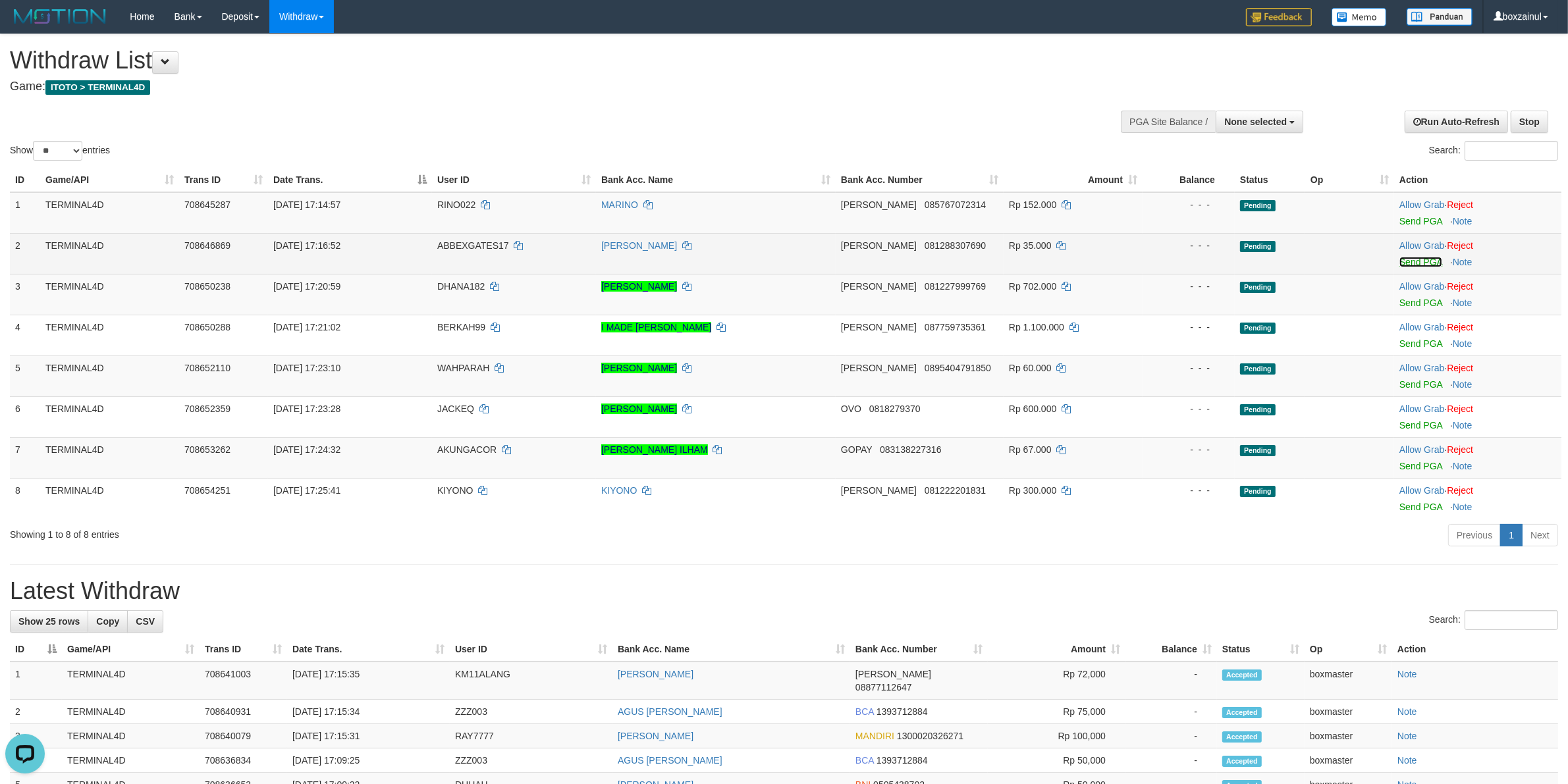
click at [1413, 261] on link "Send PGA" at bounding box center [1421, 262] width 43 height 10
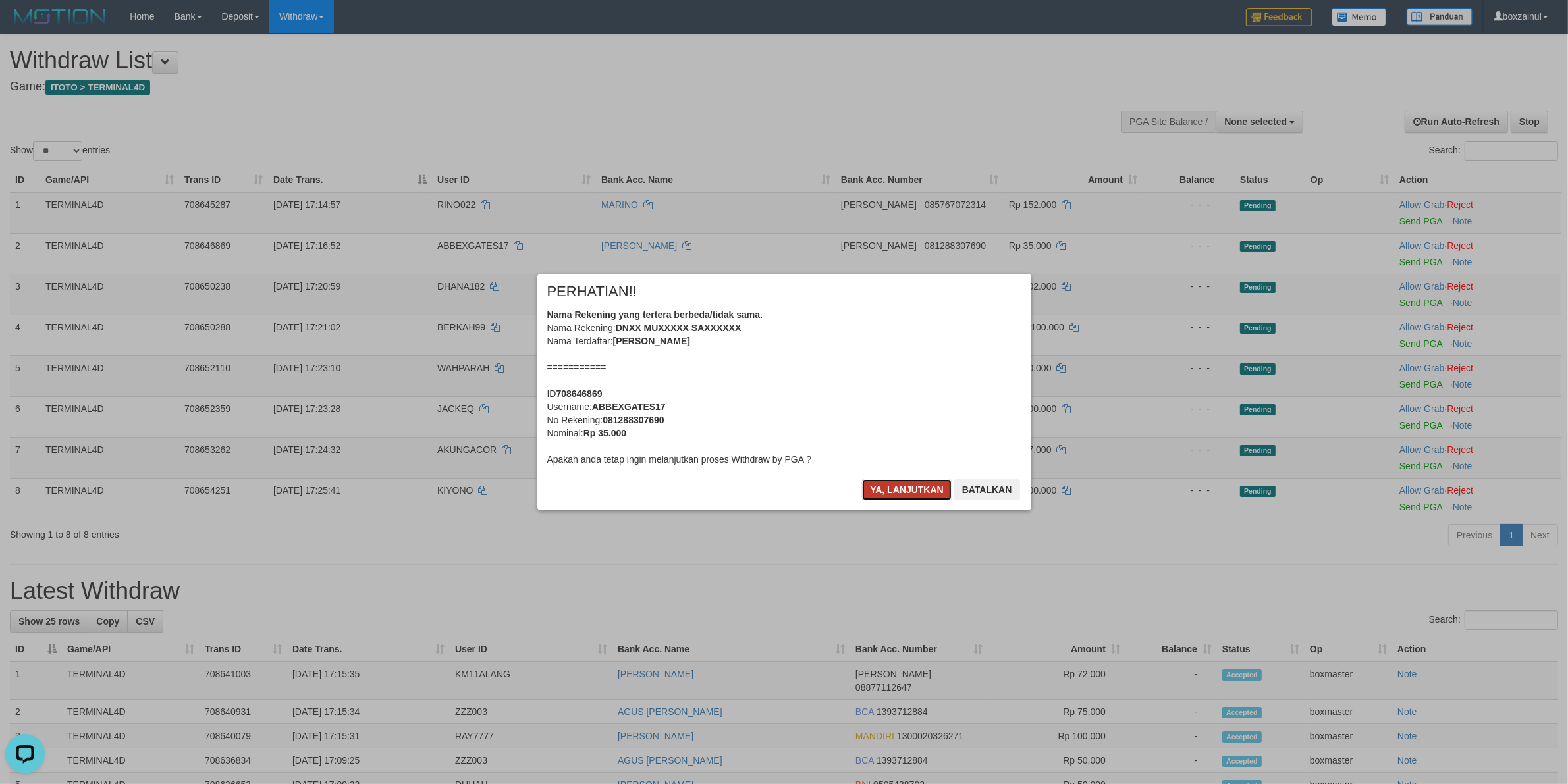
click at [919, 488] on button "Ya, lanjutkan" at bounding box center [907, 489] width 90 height 21
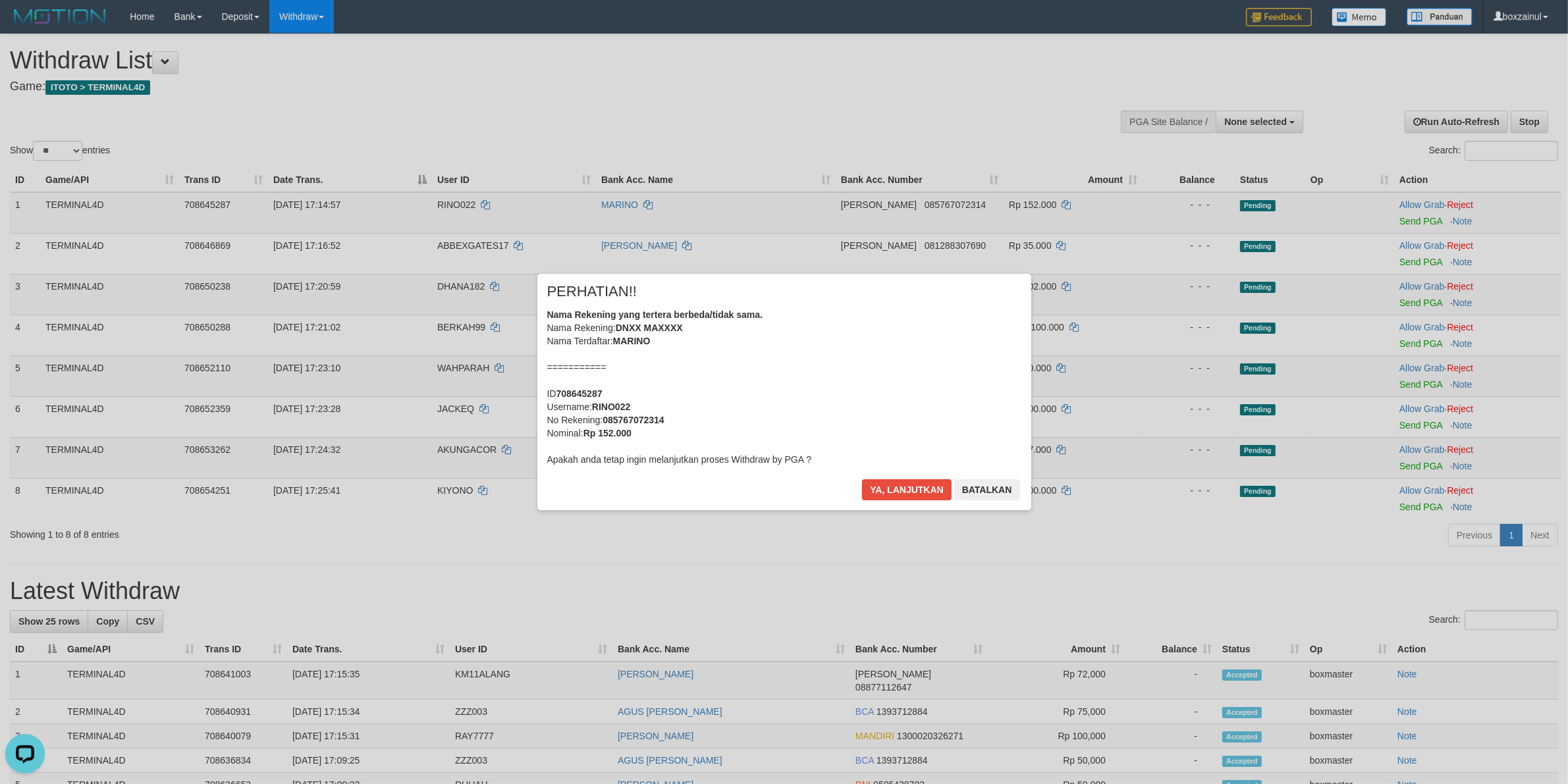
click at [868, 446] on button "Ya, lanjutkan" at bounding box center [845, 440] width 45 height 10
click at [919, 488] on button "Ya, lanjutkan" at bounding box center [907, 489] width 90 height 21
click at [919, 488] on div "Ya, lanjutkan Batalkan" at bounding box center [940, 494] width 160 height 31
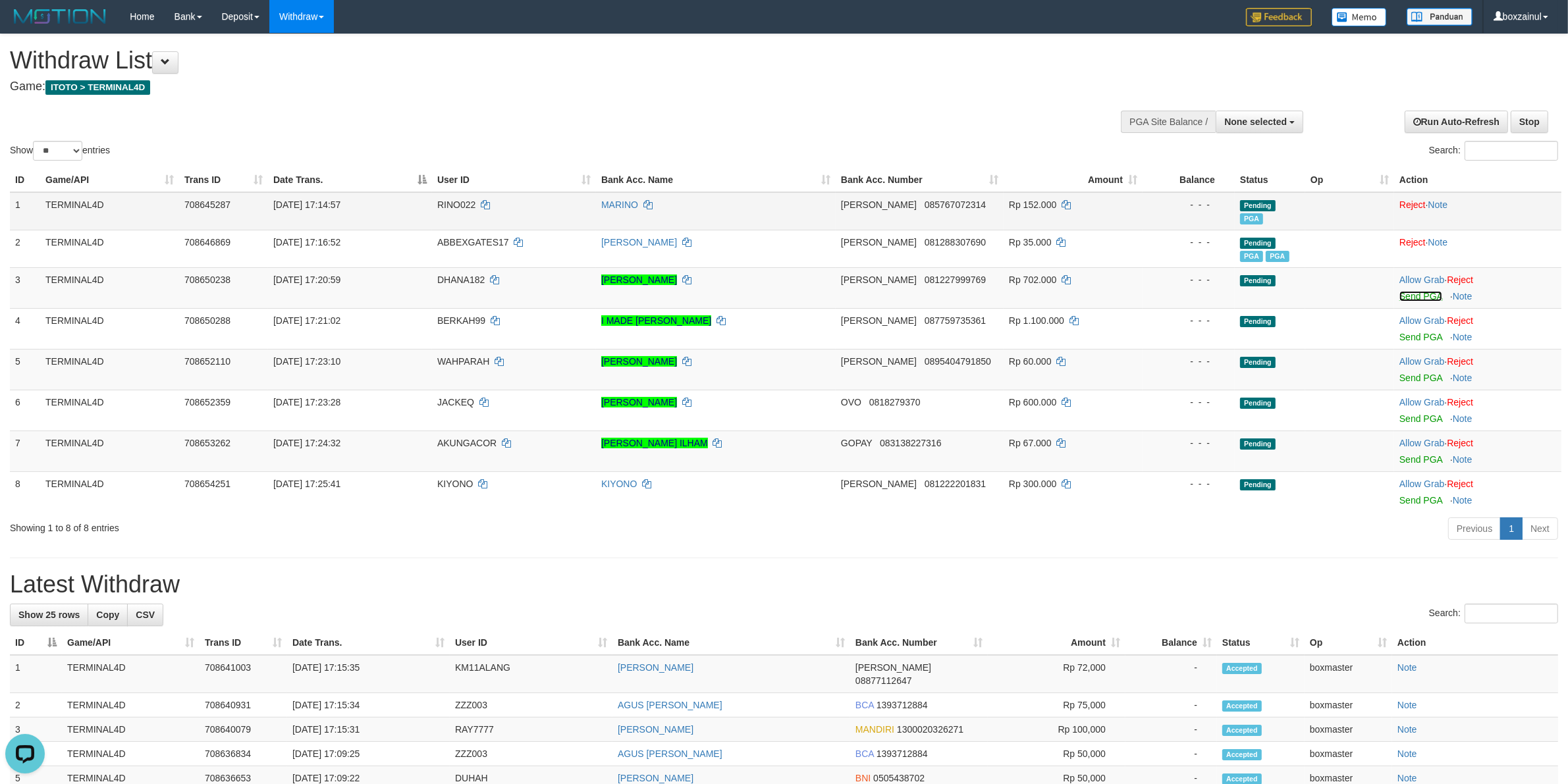
click at [1416, 298] on link "Send PGA" at bounding box center [1421, 295] width 43 height 10
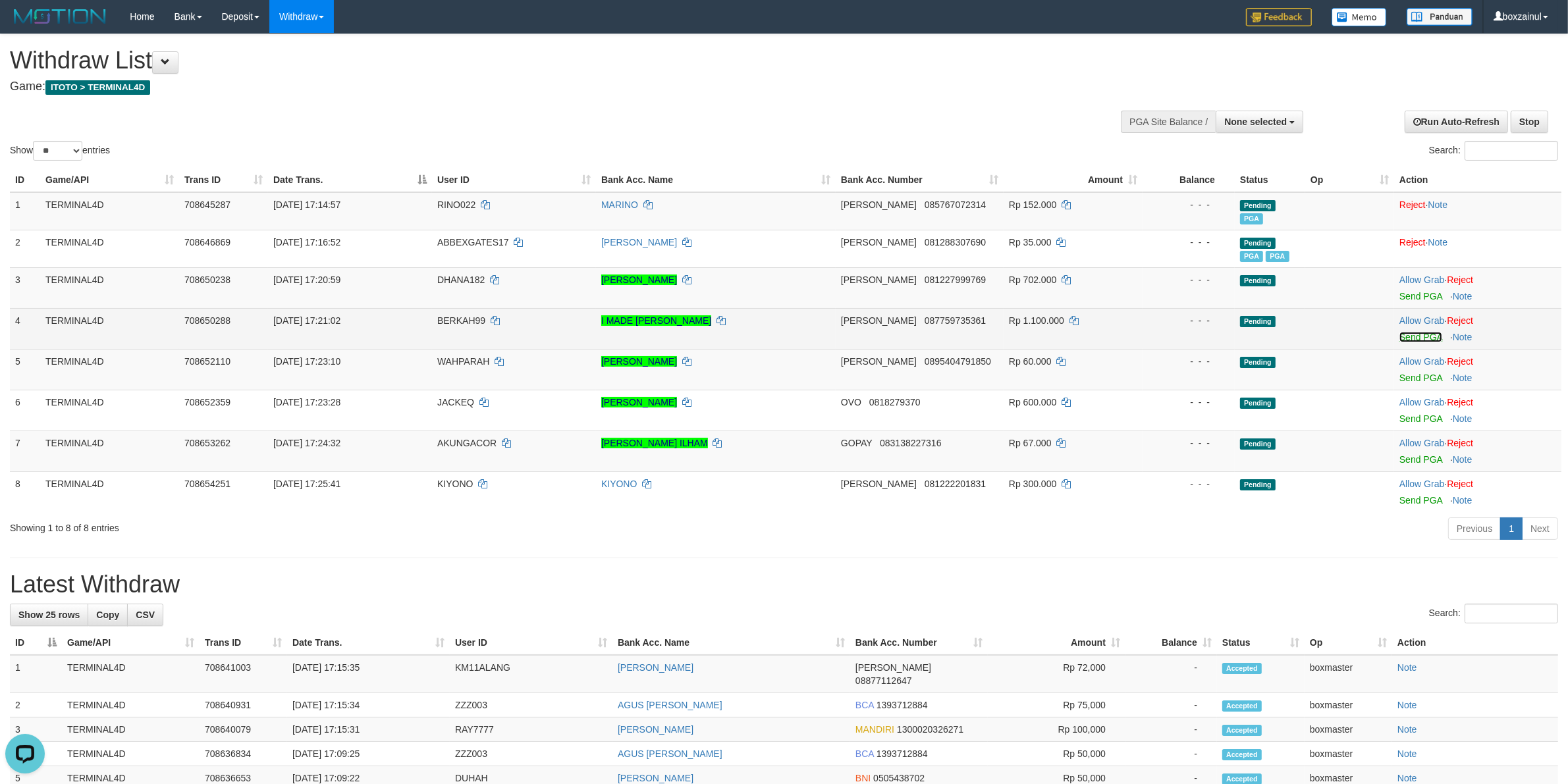
click at [1423, 336] on link "Send PGA" at bounding box center [1421, 336] width 43 height 10
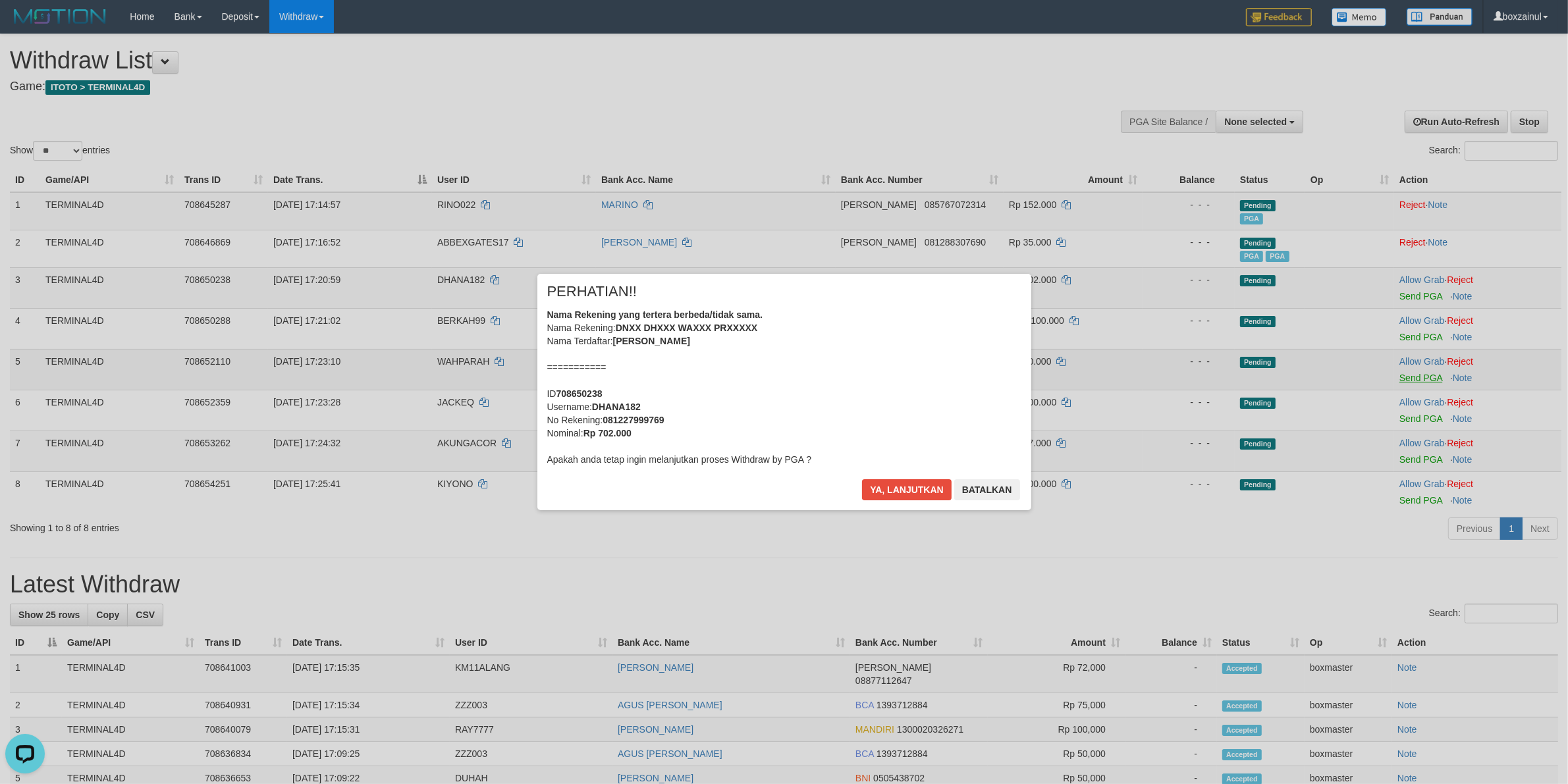
click at [1434, 373] on div "× PERHATIAN!! Nama Rekening yang tertera berbeda/tidak sama. Nama Rekening: DNX…" at bounding box center [784, 392] width 1568 height 288
click at [930, 487] on button "Ya, lanjutkan" at bounding box center [907, 489] width 90 height 21
click at [929, 486] on div "× PERHATIAN!! Nama Rekening yang tertera berbeda/tidak sama. Nama Rekening: DNX…" at bounding box center [784, 392] width 514 height 236
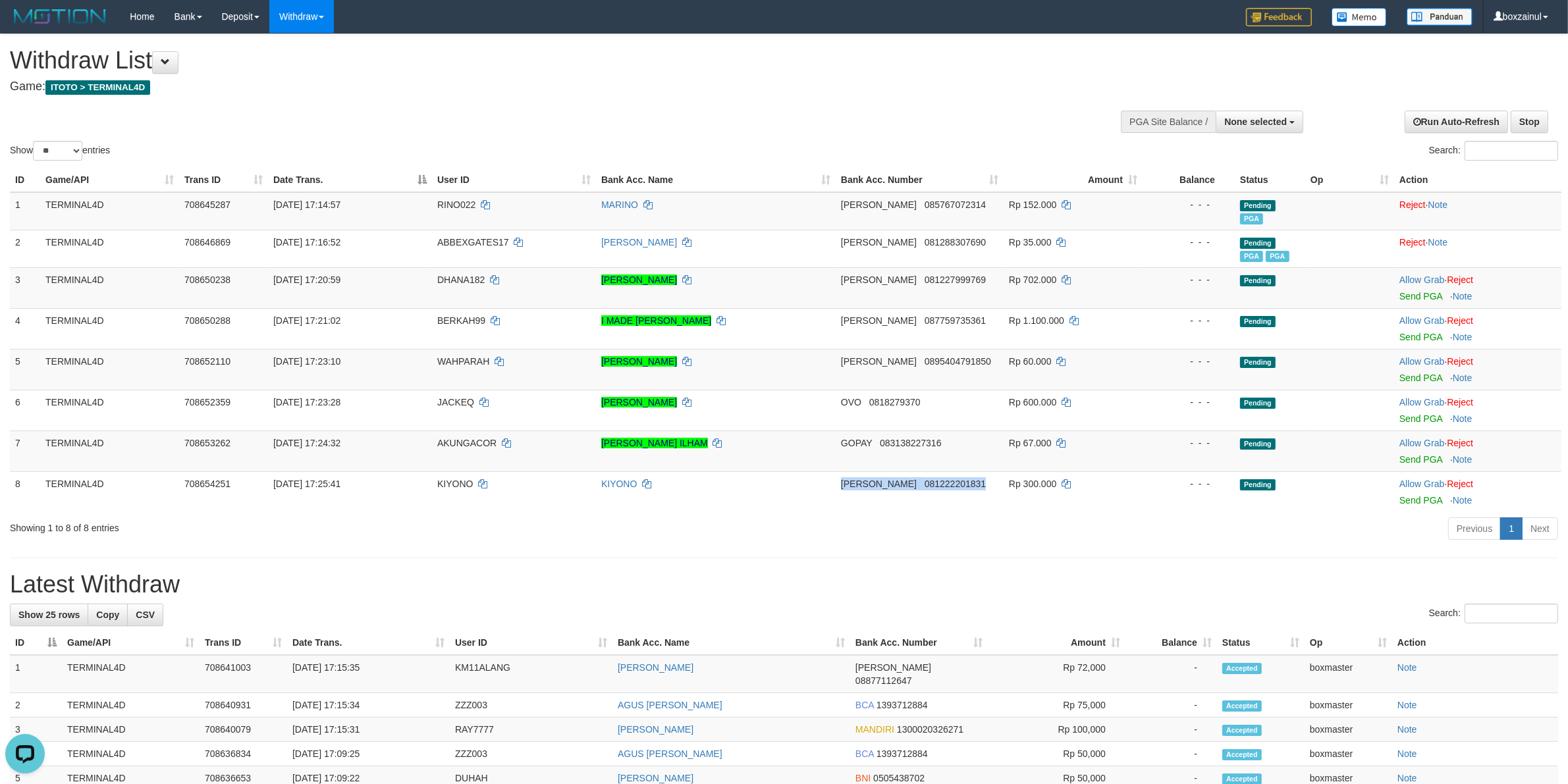
click at [929, 486] on span "081222201831" at bounding box center [955, 483] width 61 height 10
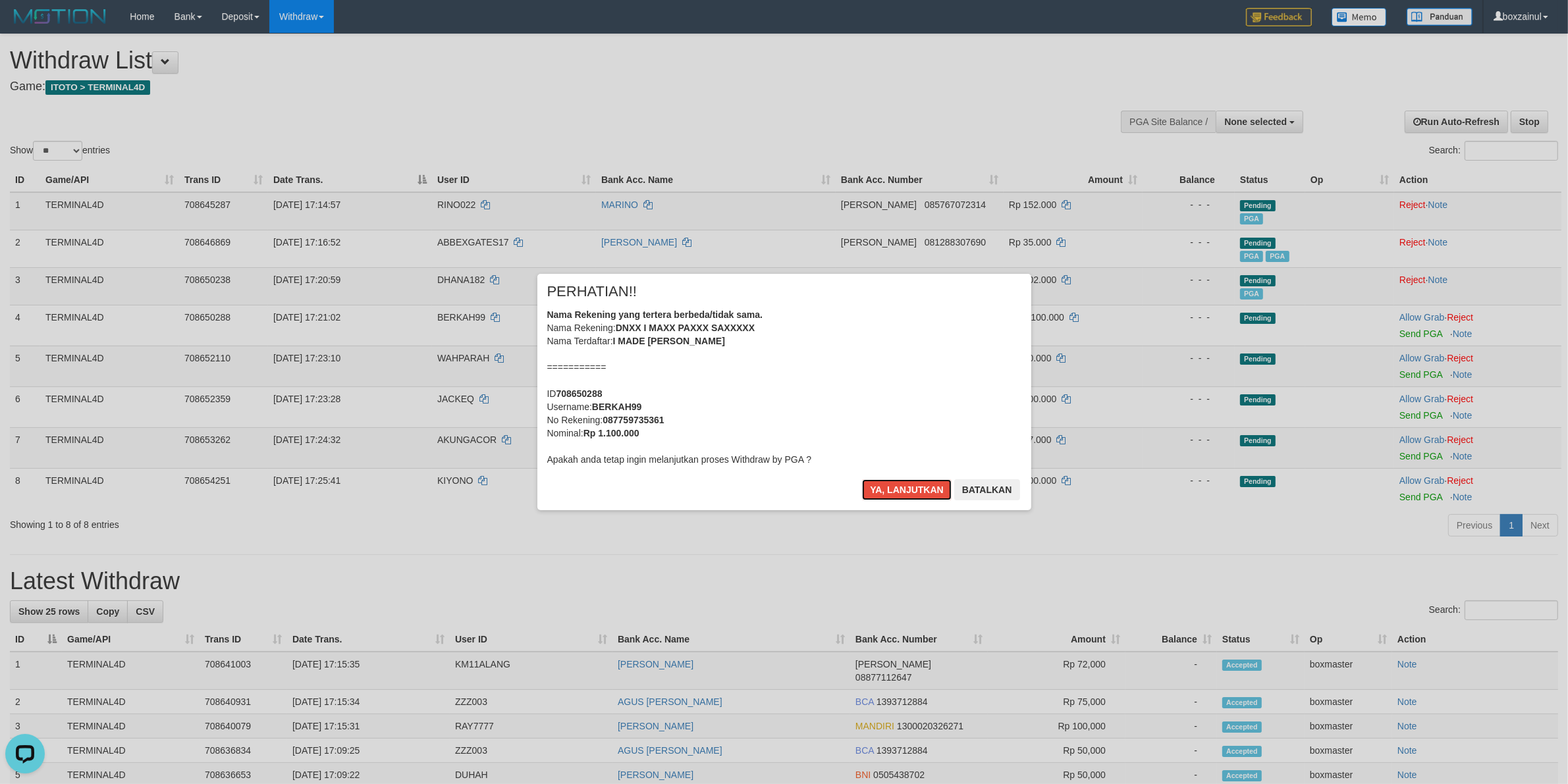
click at [929, 486] on button "Ya, lanjutkan" at bounding box center [907, 489] width 90 height 21
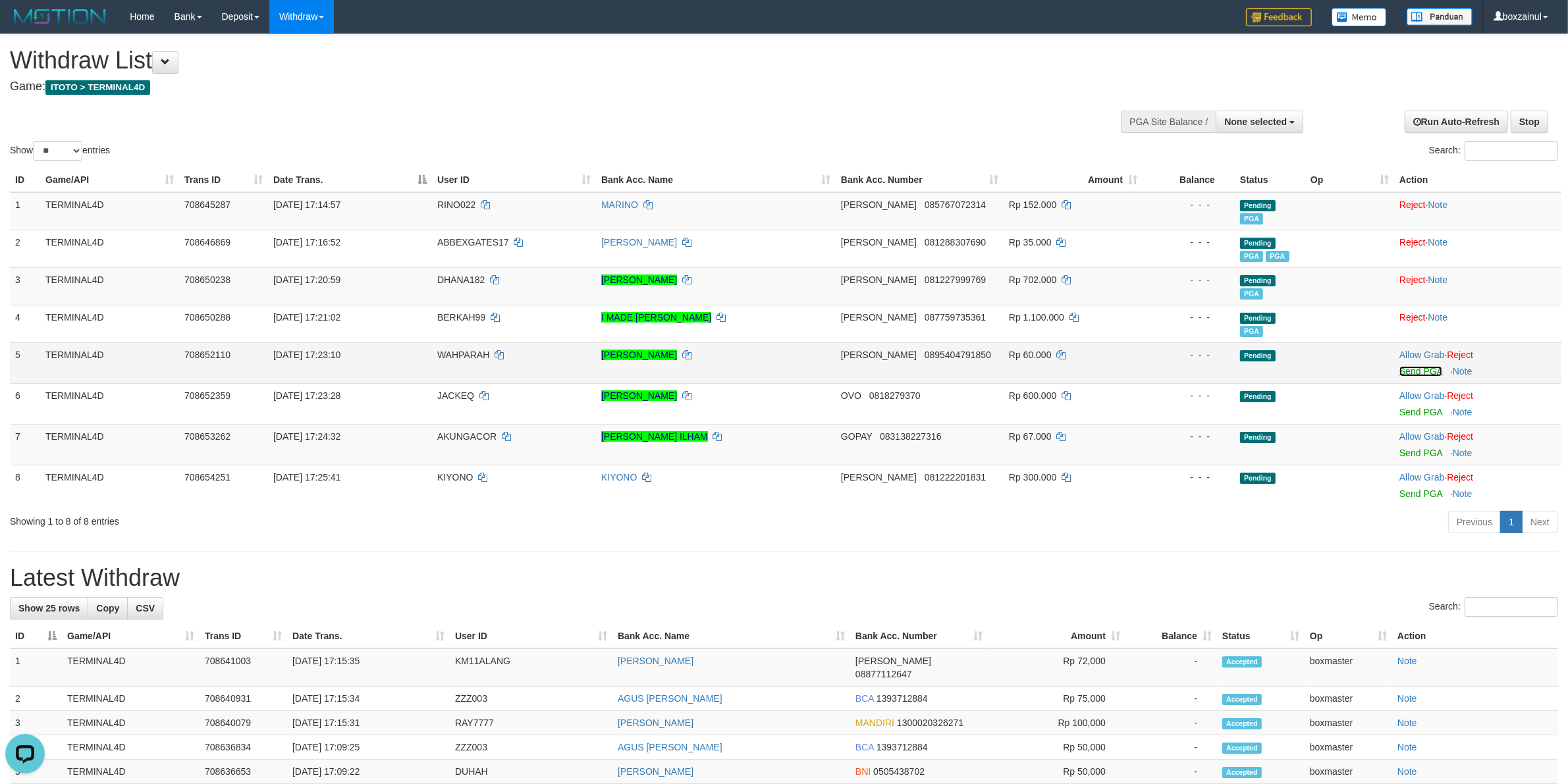
click at [1421, 373] on link "Send PGA" at bounding box center [1421, 371] width 43 height 10
drag, startPoint x: 1423, startPoint y: 414, endPoint x: 853, endPoint y: 221, distance: 601.8
click at [1423, 414] on link "Send PGA" at bounding box center [1421, 411] width 43 height 10
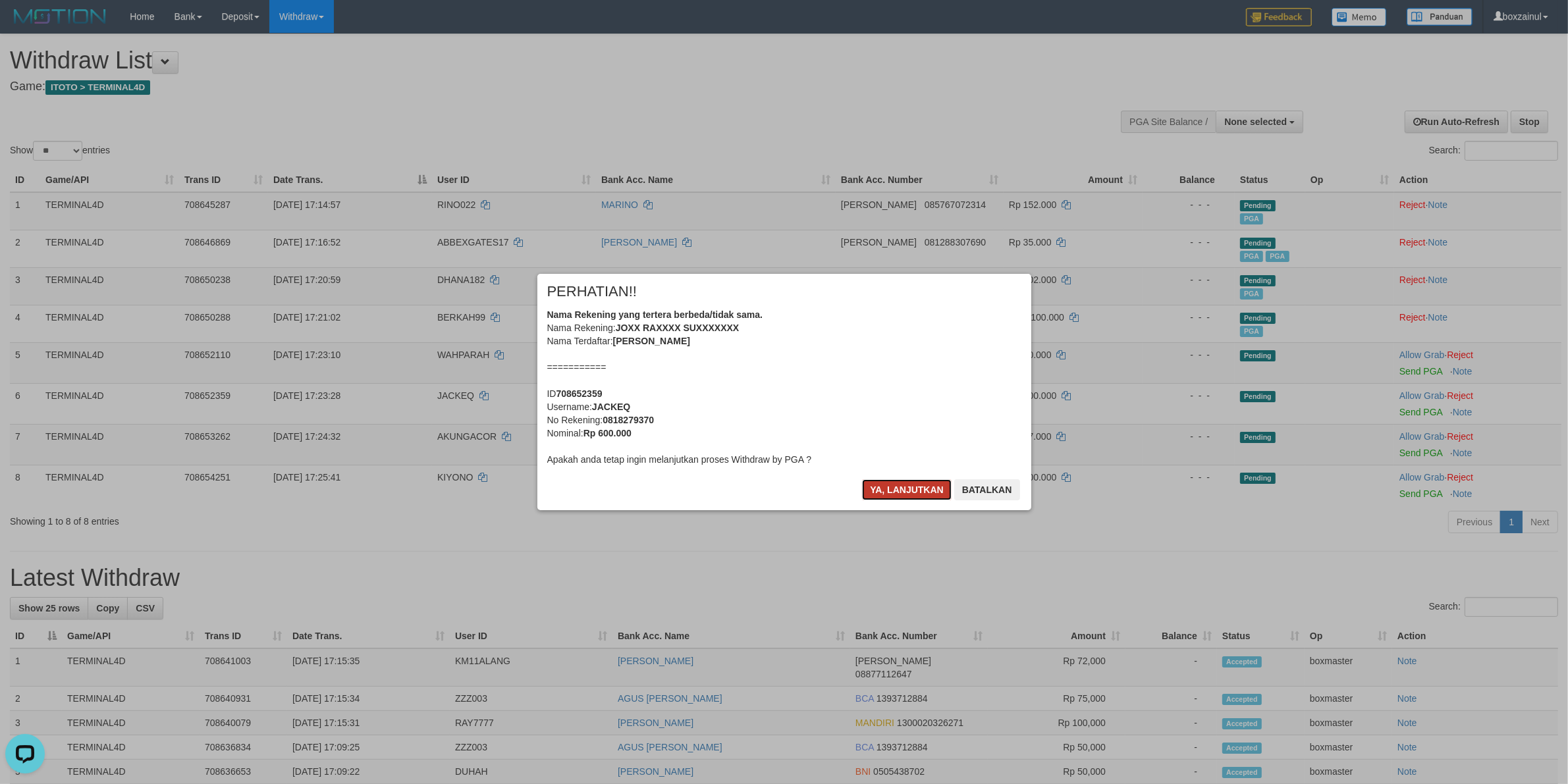
click at [871, 486] on button "Ya, lanjutkan" at bounding box center [907, 489] width 90 height 21
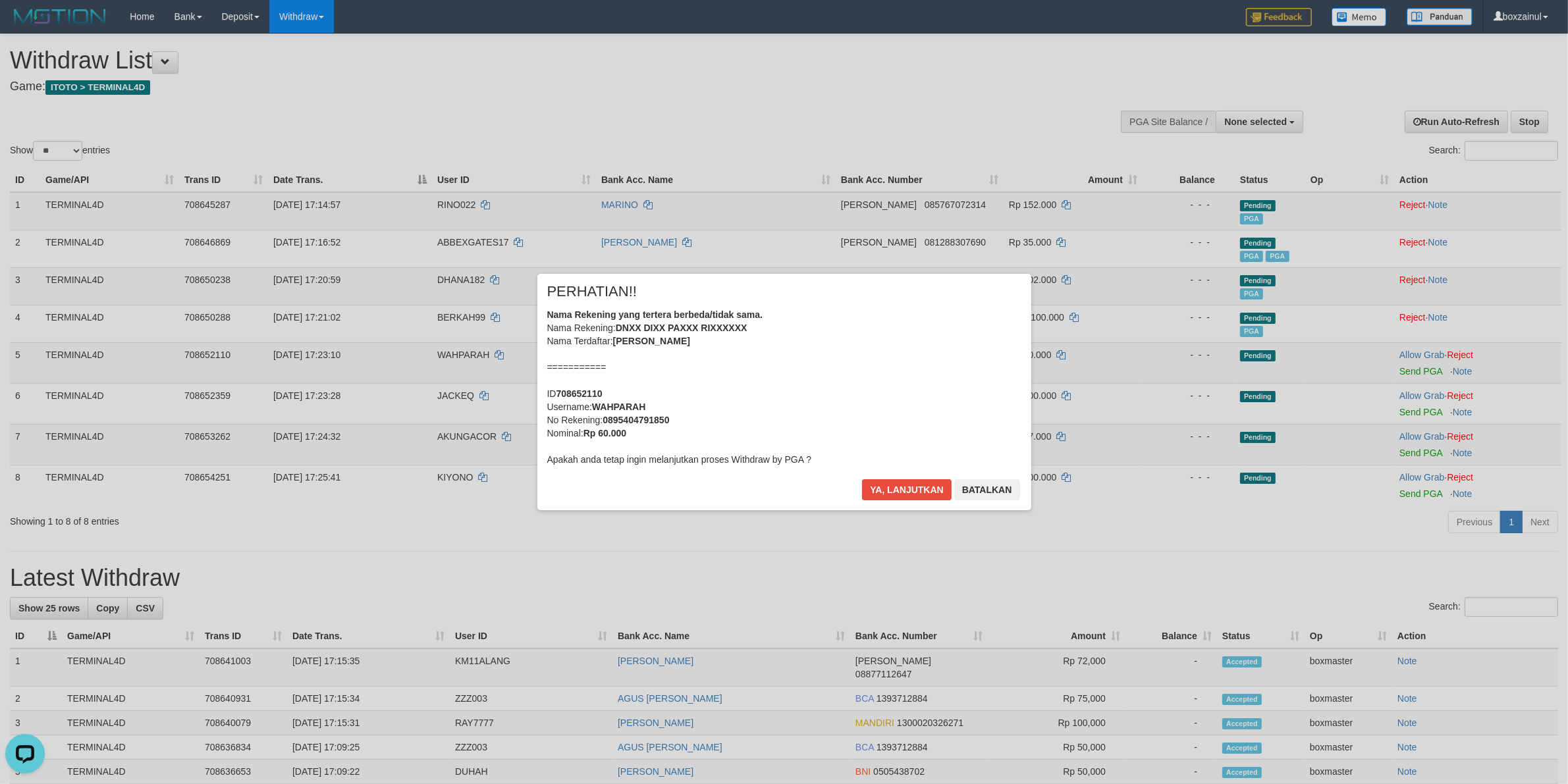
click at [871, 486] on button "Ya, lanjutkan" at bounding box center [907, 489] width 90 height 21
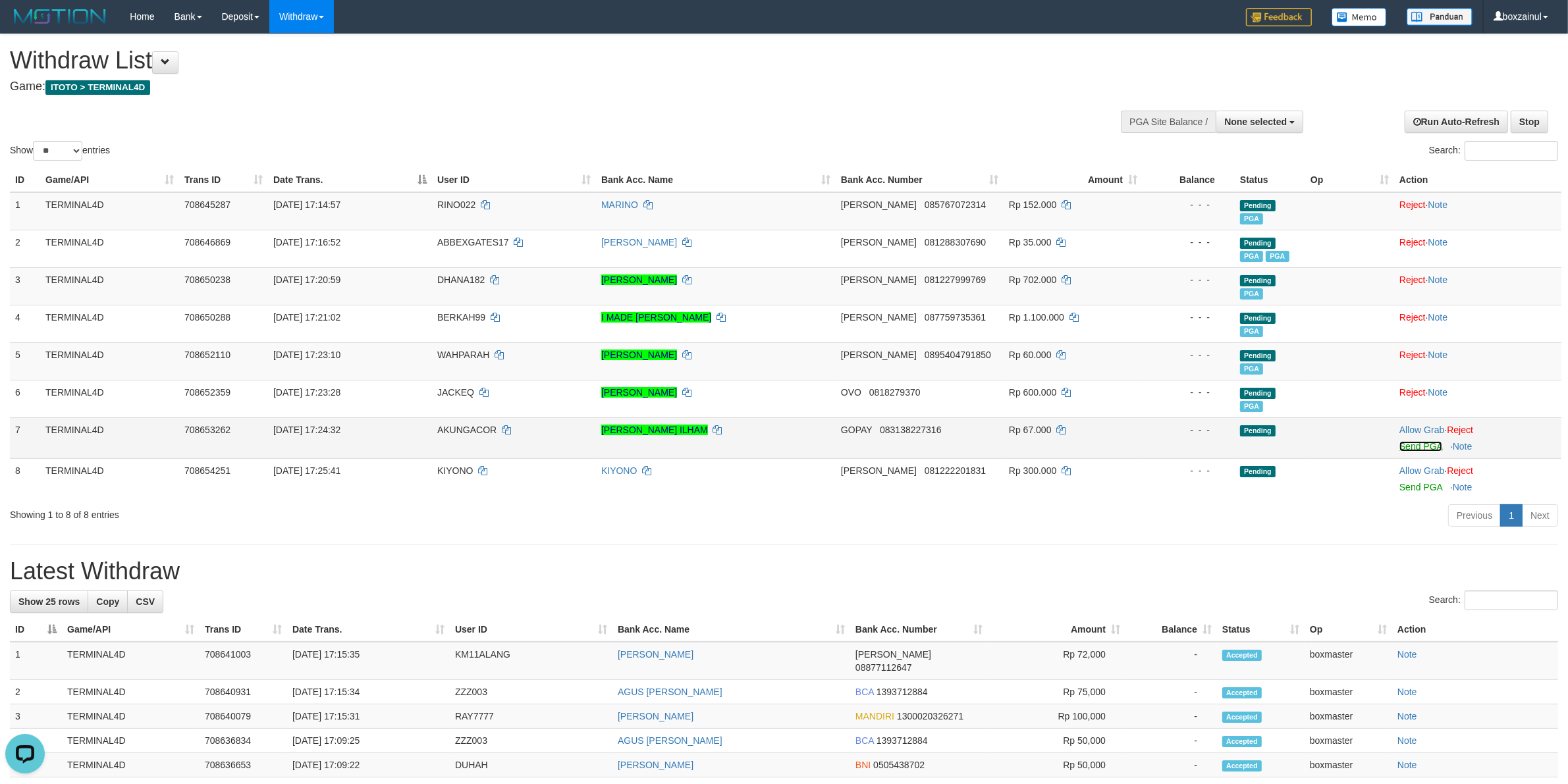
click at [1434, 446] on link "Send PGA" at bounding box center [1421, 446] width 43 height 10
drag, startPoint x: 1411, startPoint y: 488, endPoint x: 859, endPoint y: 221, distance: 613.2
click at [1411, 487] on link "Send PGA" at bounding box center [1421, 487] width 43 height 10
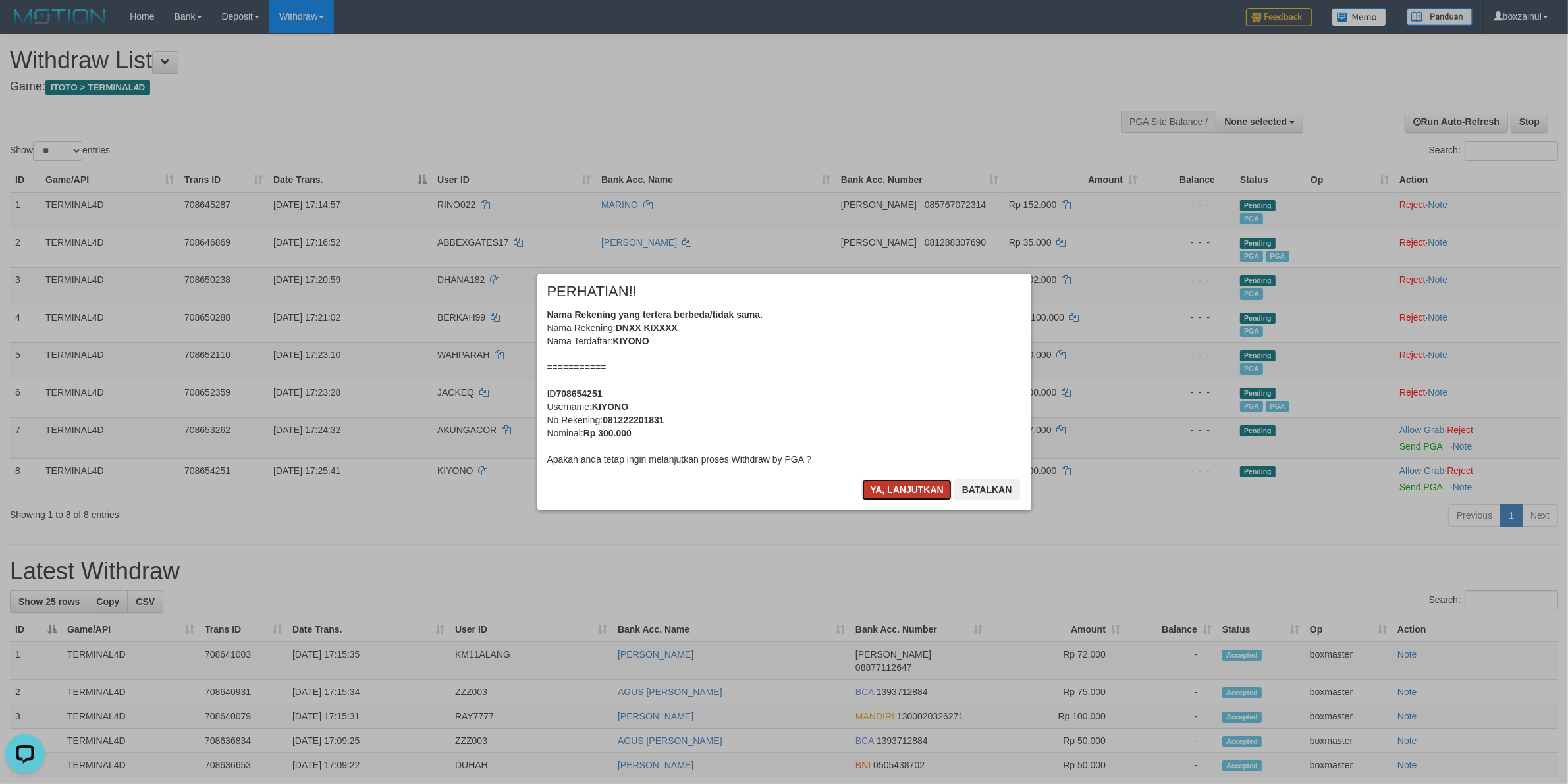
click at [896, 488] on button "Ya, lanjutkan" at bounding box center [907, 489] width 90 height 21
click at [896, 488] on div "× PERHATIAN!! Nama Rekening yang tertera berbeda/tidak sama. Nama Rekening: DNX…" at bounding box center [784, 392] width 514 height 236
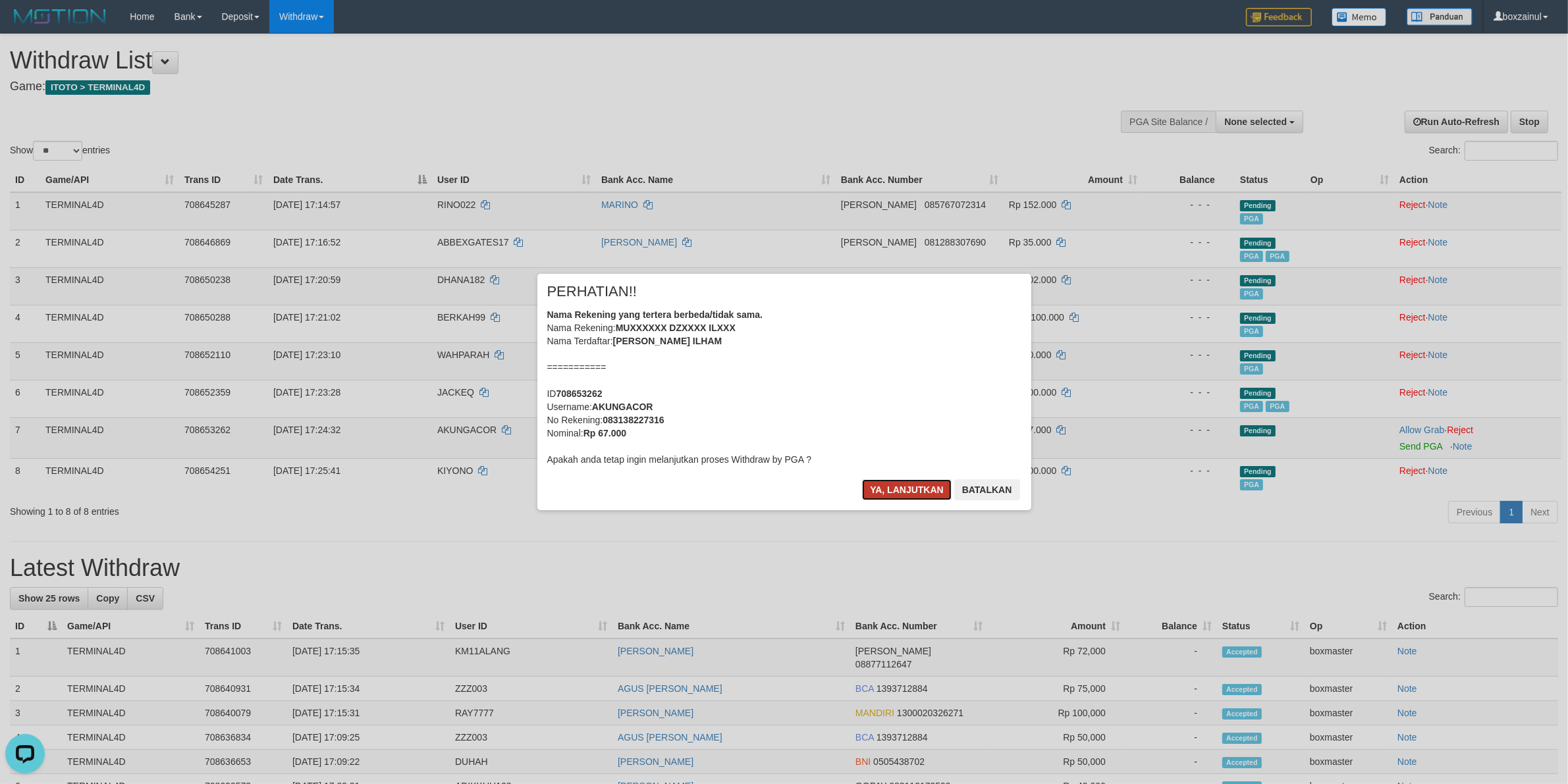
click at [939, 485] on button "Ya, lanjutkan" at bounding box center [907, 489] width 90 height 21
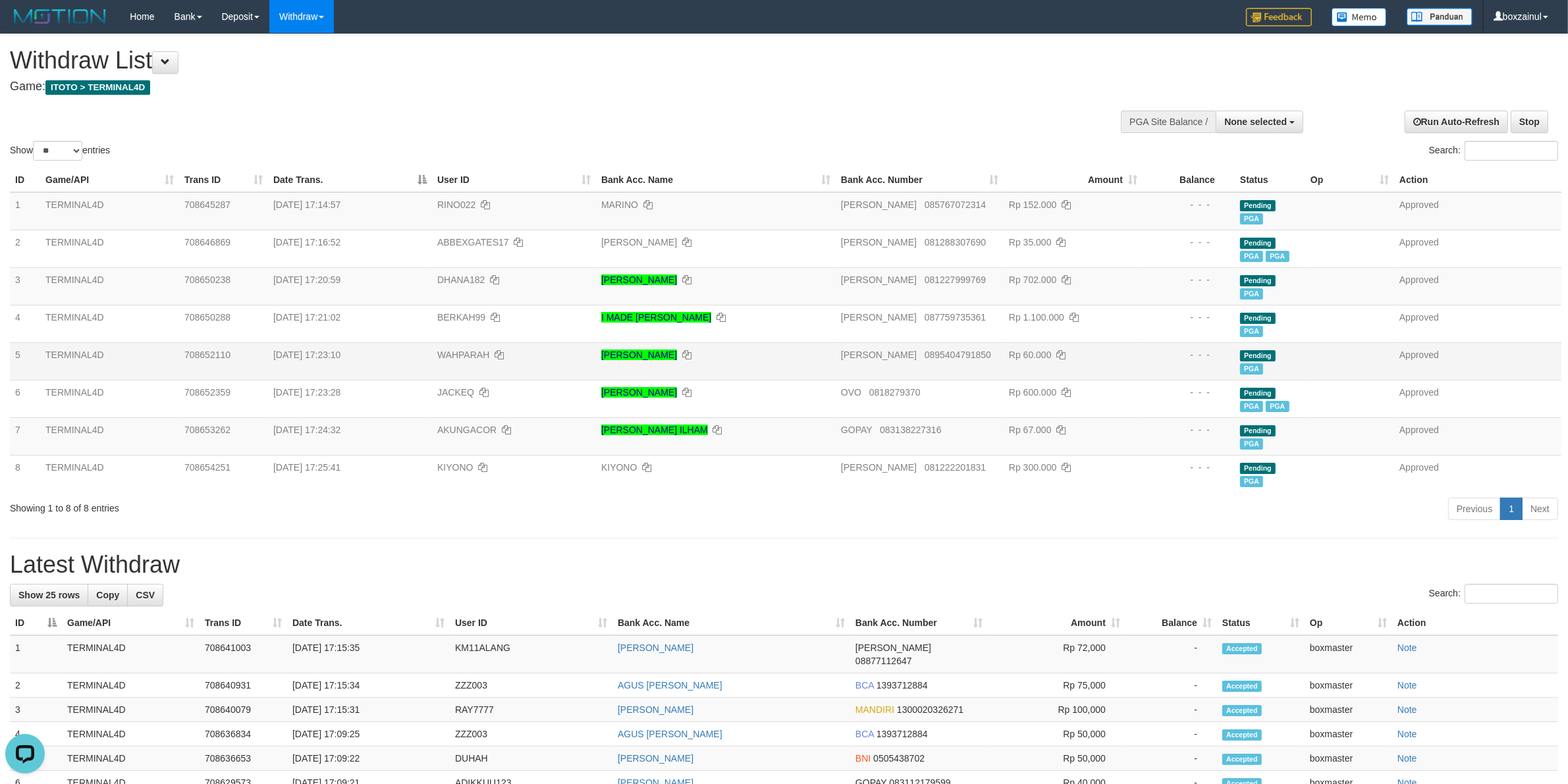
click at [739, 354] on td "[PERSON_NAME]" at bounding box center [716, 361] width 240 height 38
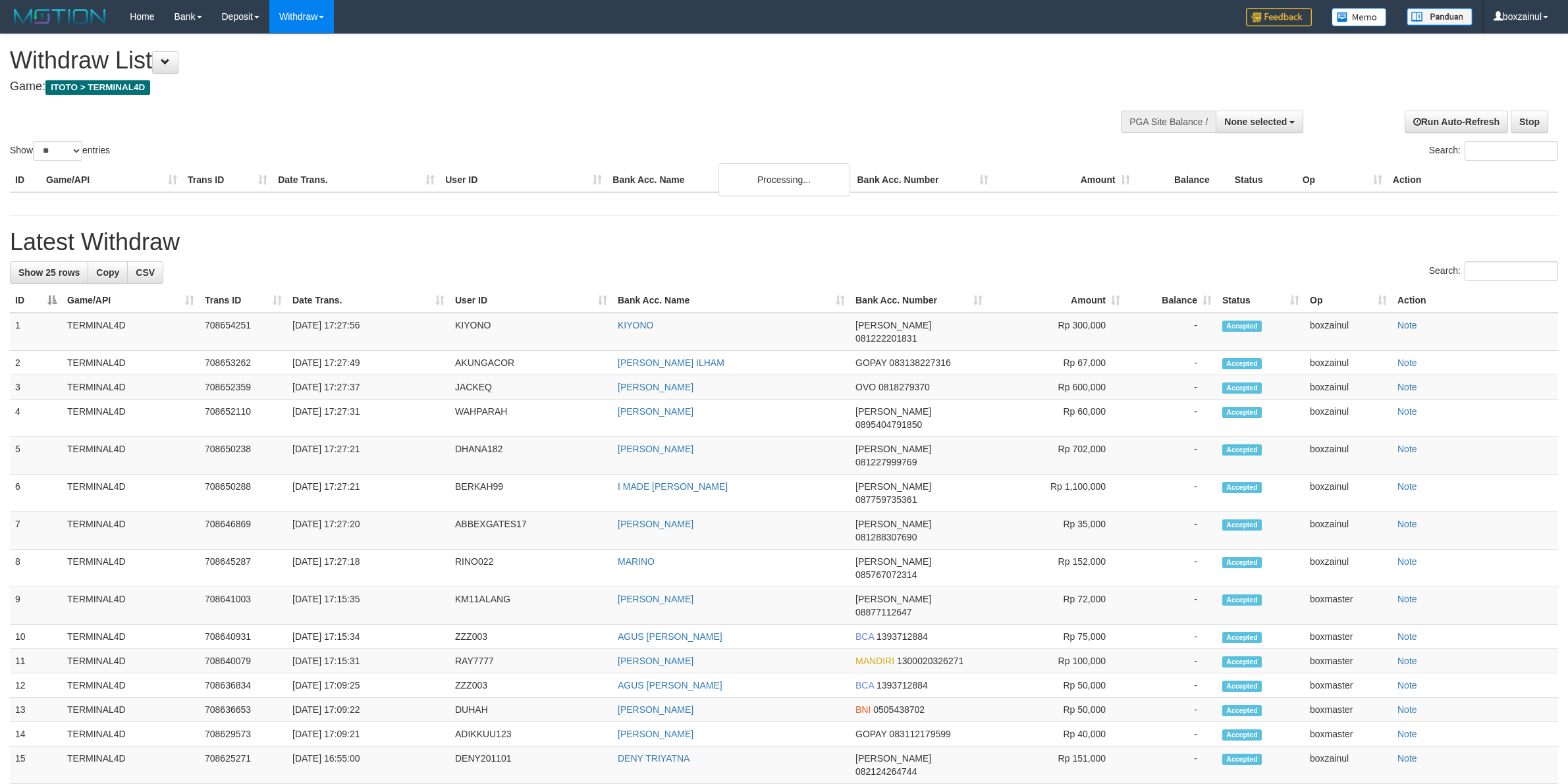
select select
select select "**"
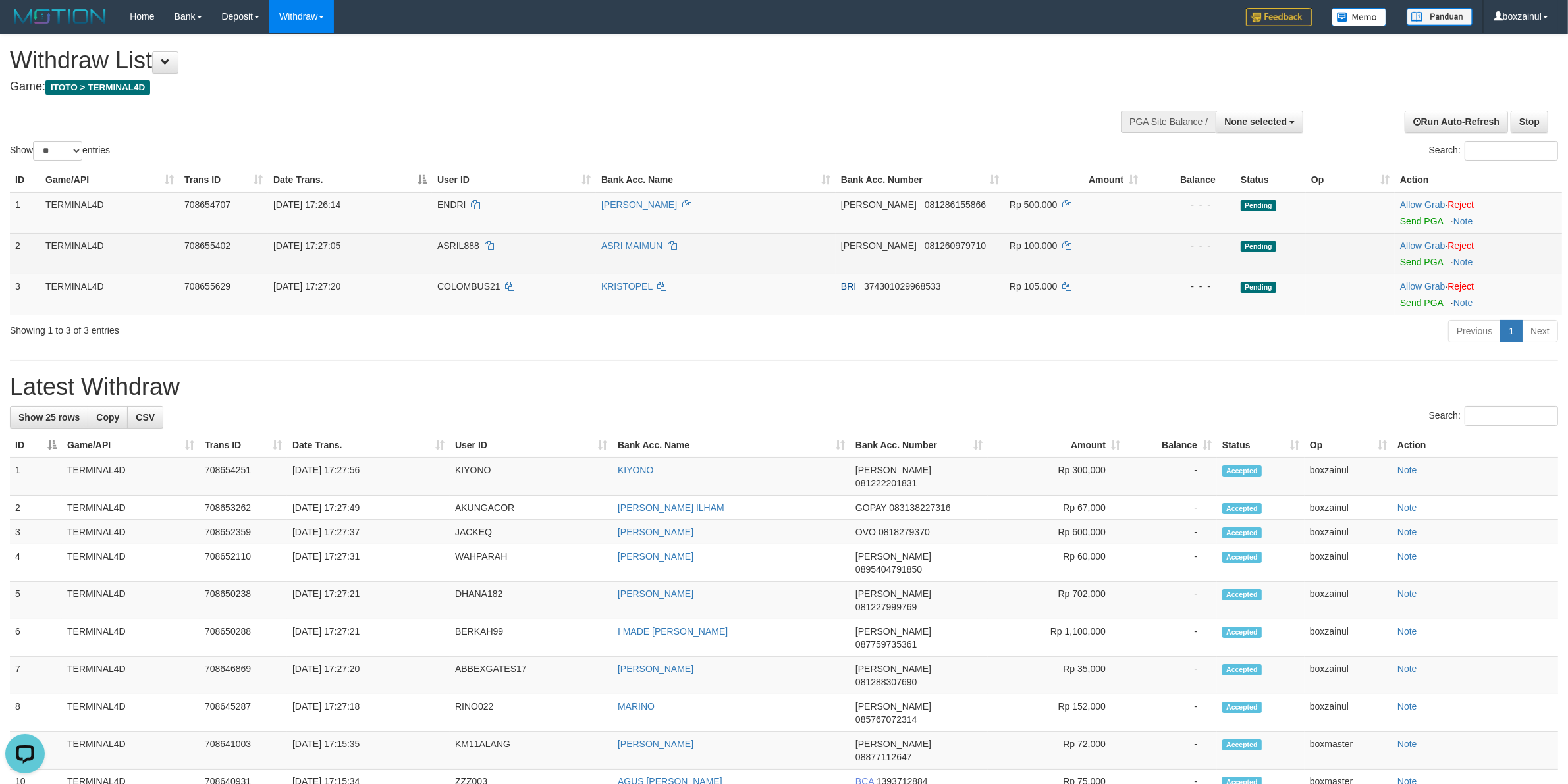
click at [799, 258] on td "ASRI MAIMUN" at bounding box center [716, 254] width 240 height 41
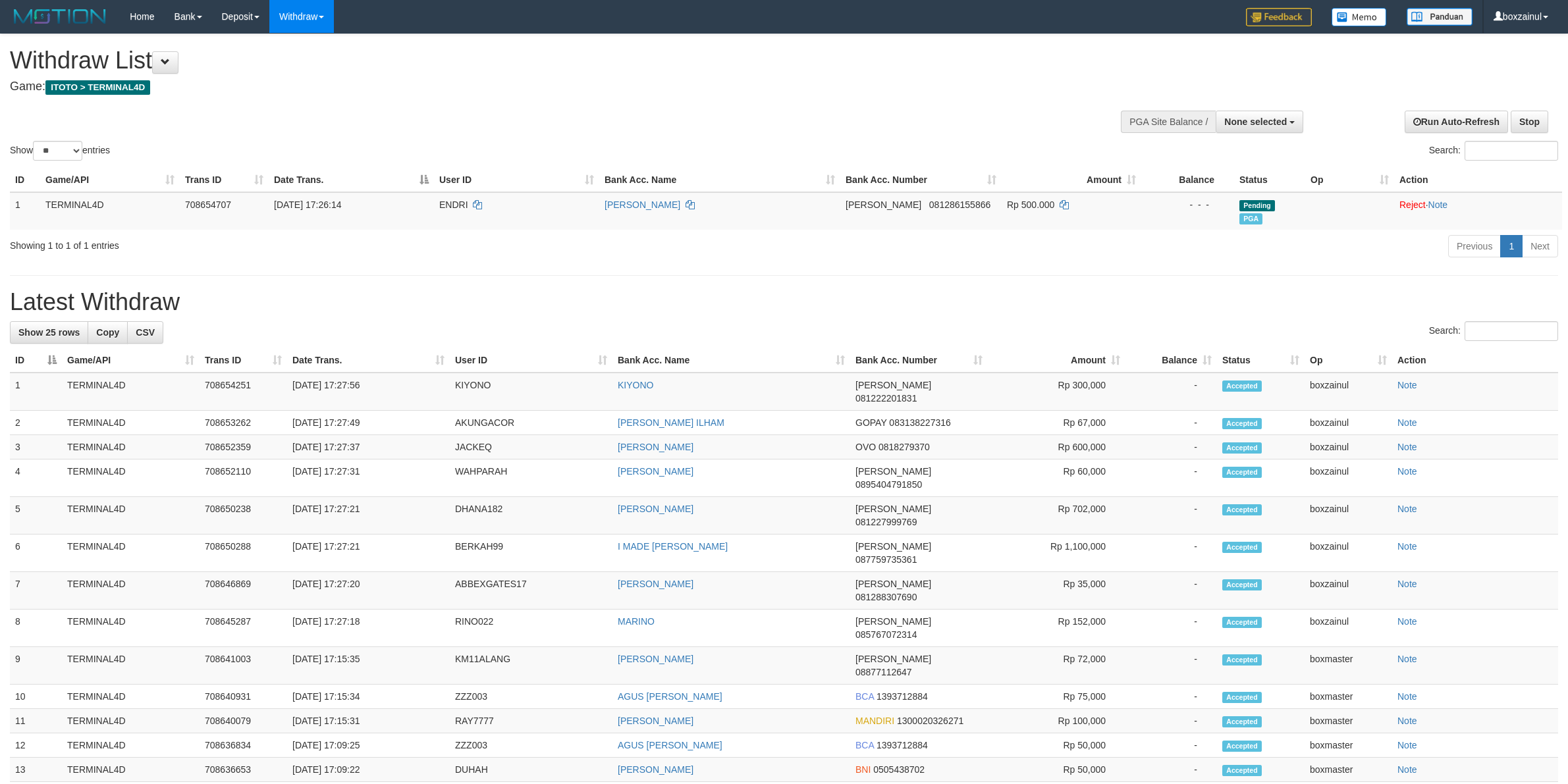
select select
select select "**"
click at [489, 349] on th "User ID" at bounding box center [531, 360] width 162 height 24
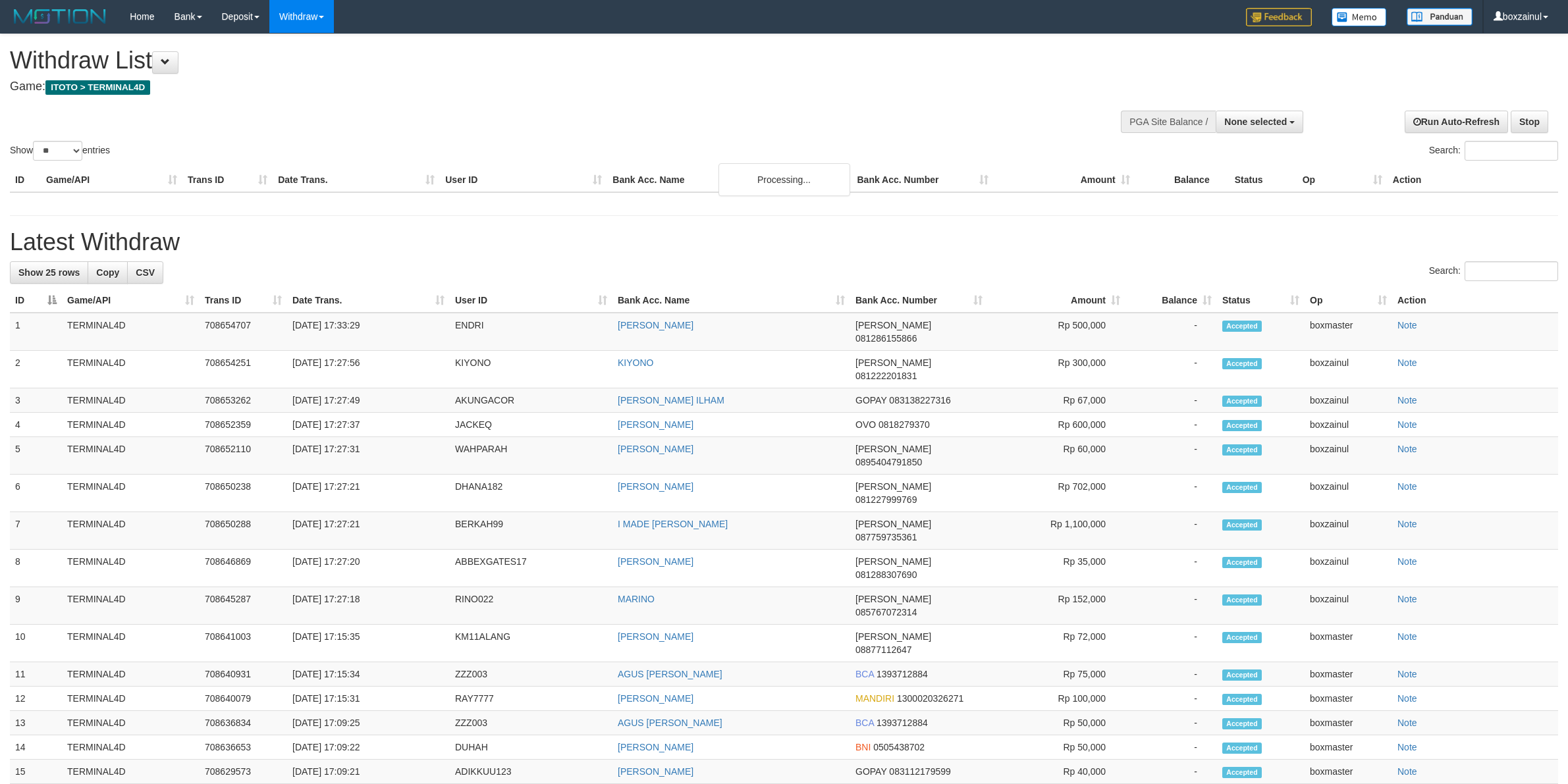
select select
select select "**"
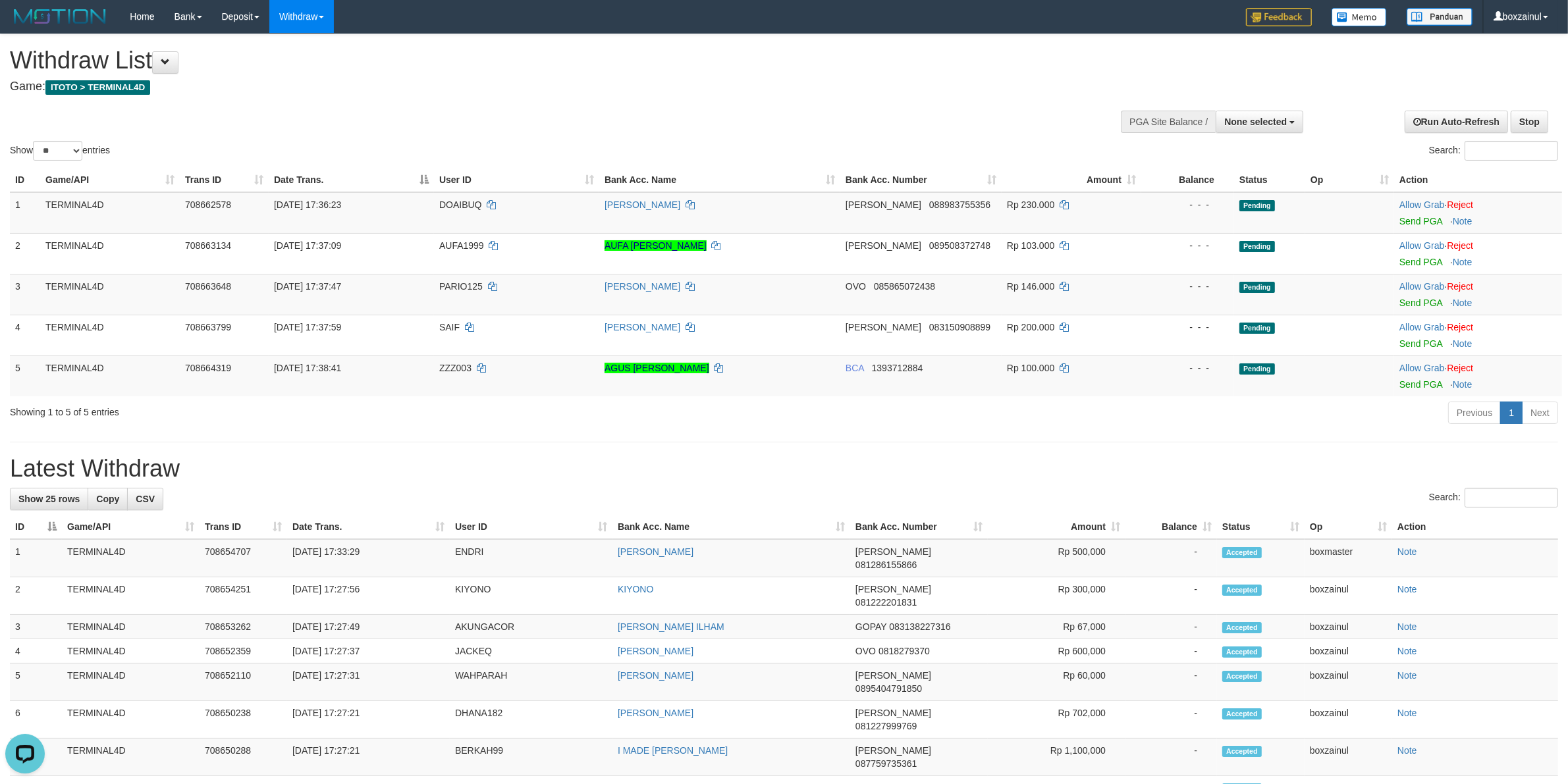
click at [415, 442] on hr at bounding box center [784, 442] width 1548 height 1
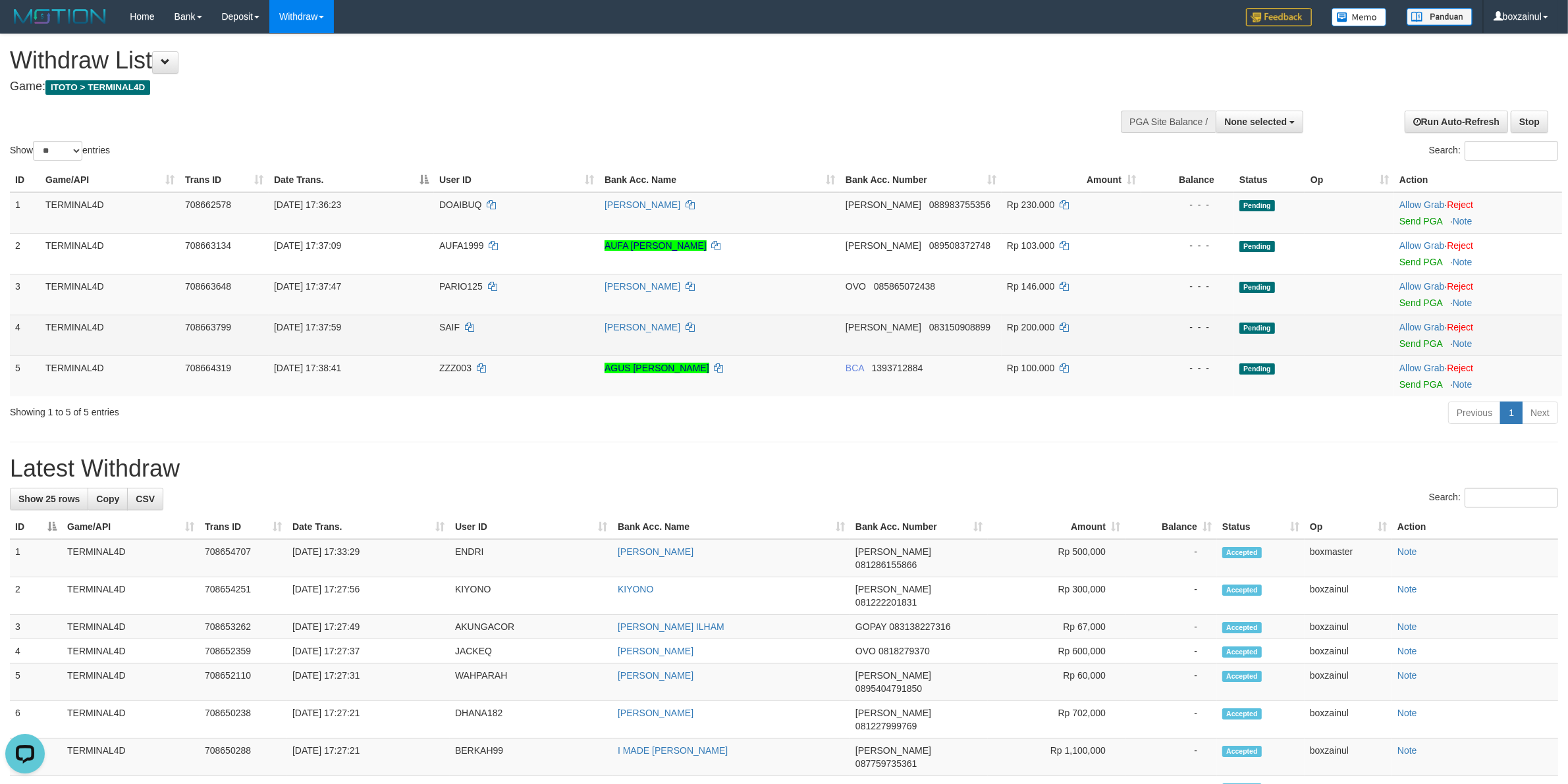
click at [755, 324] on td "SAIFUL BAHTIAR" at bounding box center [720, 335] width 241 height 41
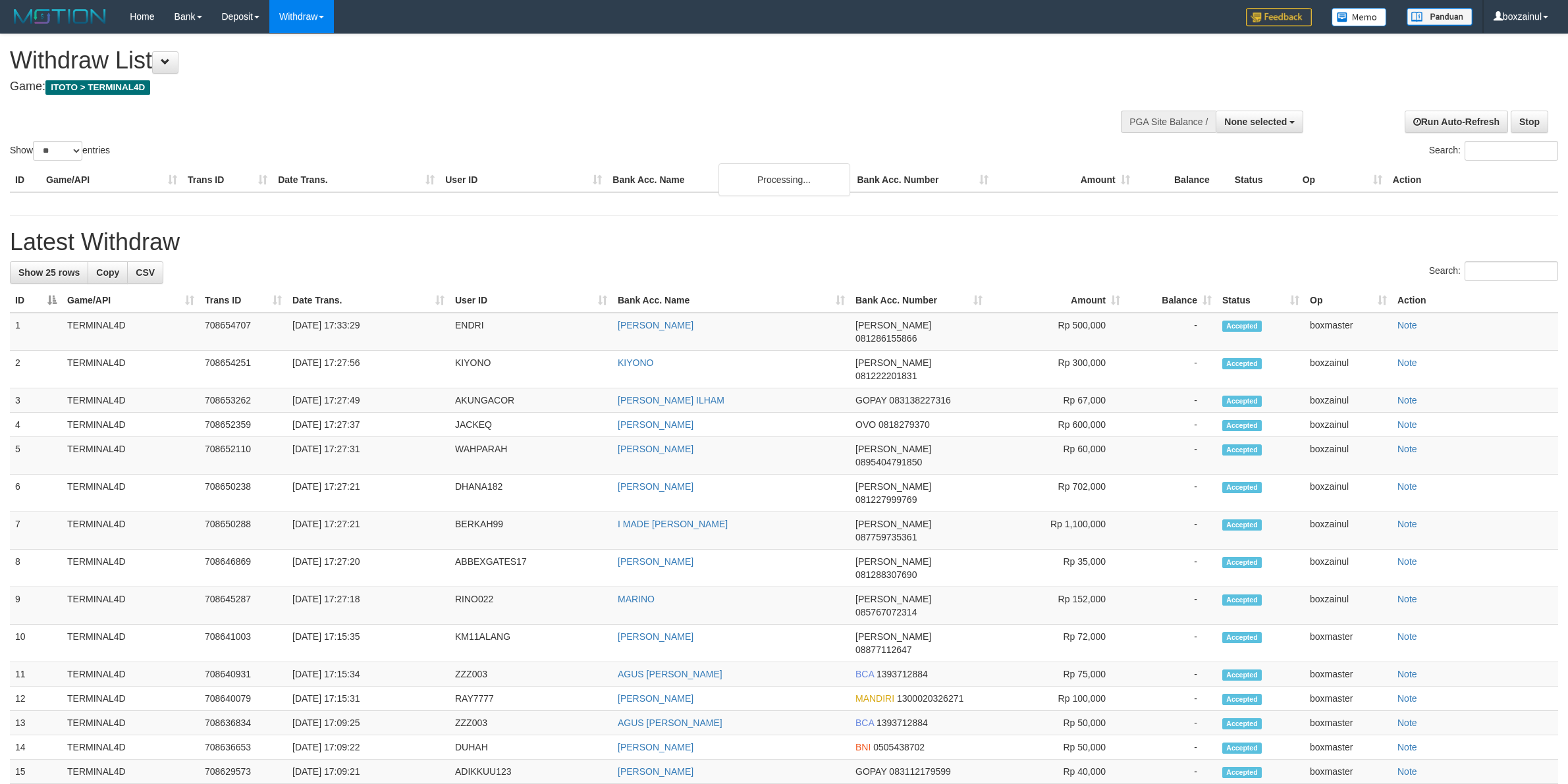
select select
select select "**"
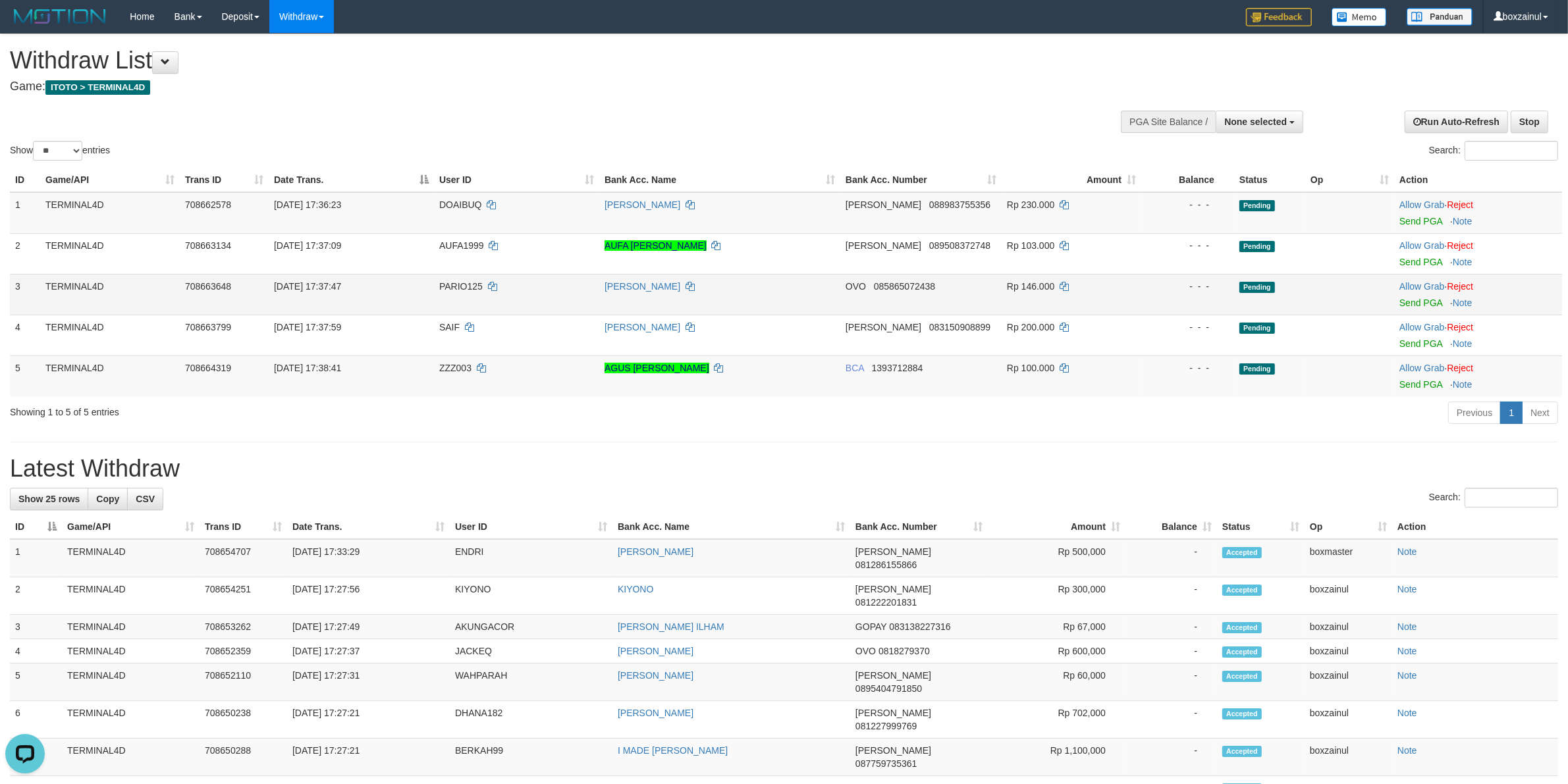
click at [1113, 283] on td "Rp 146.000" at bounding box center [1071, 295] width 140 height 41
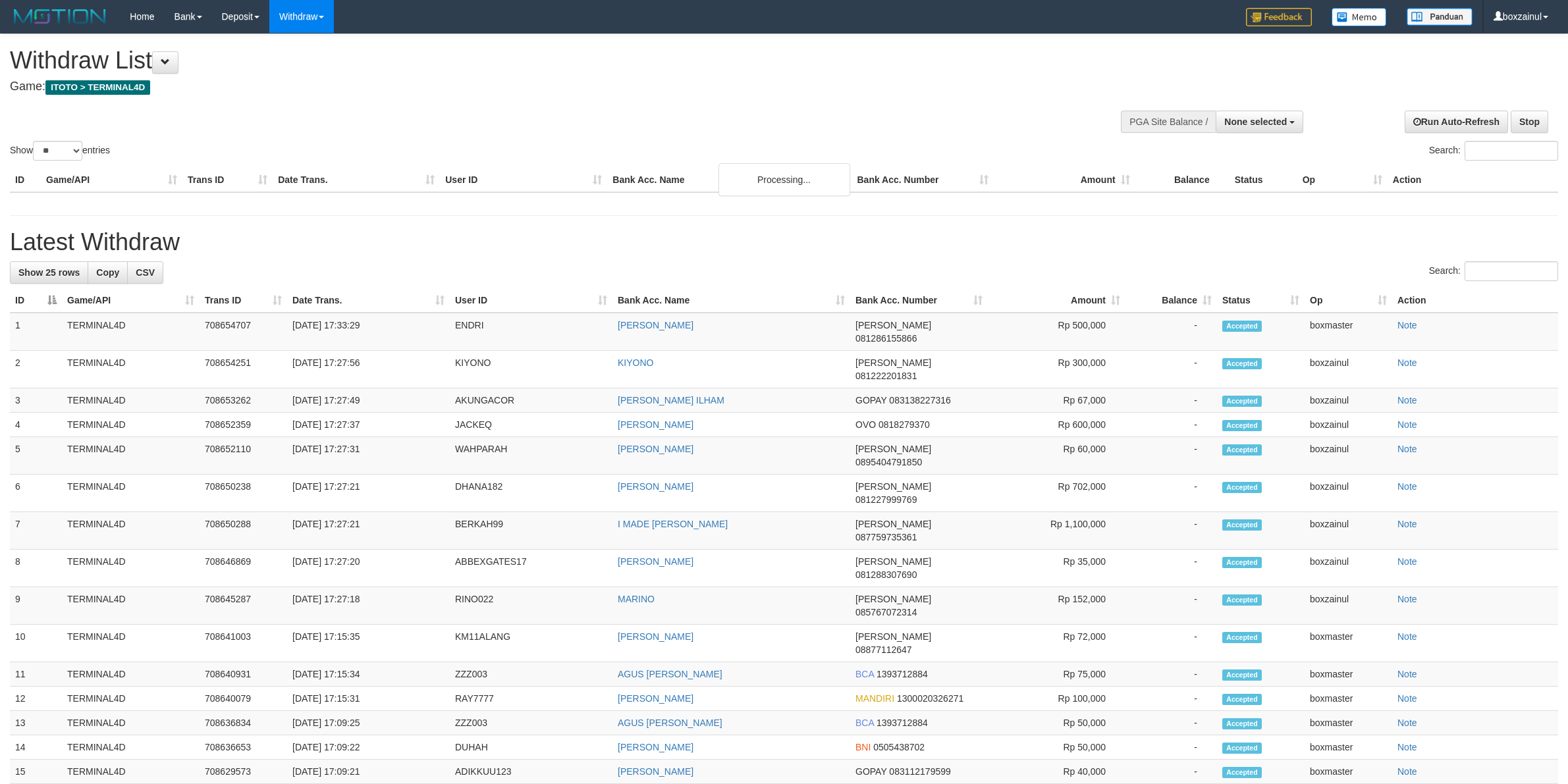
select select
select select "**"
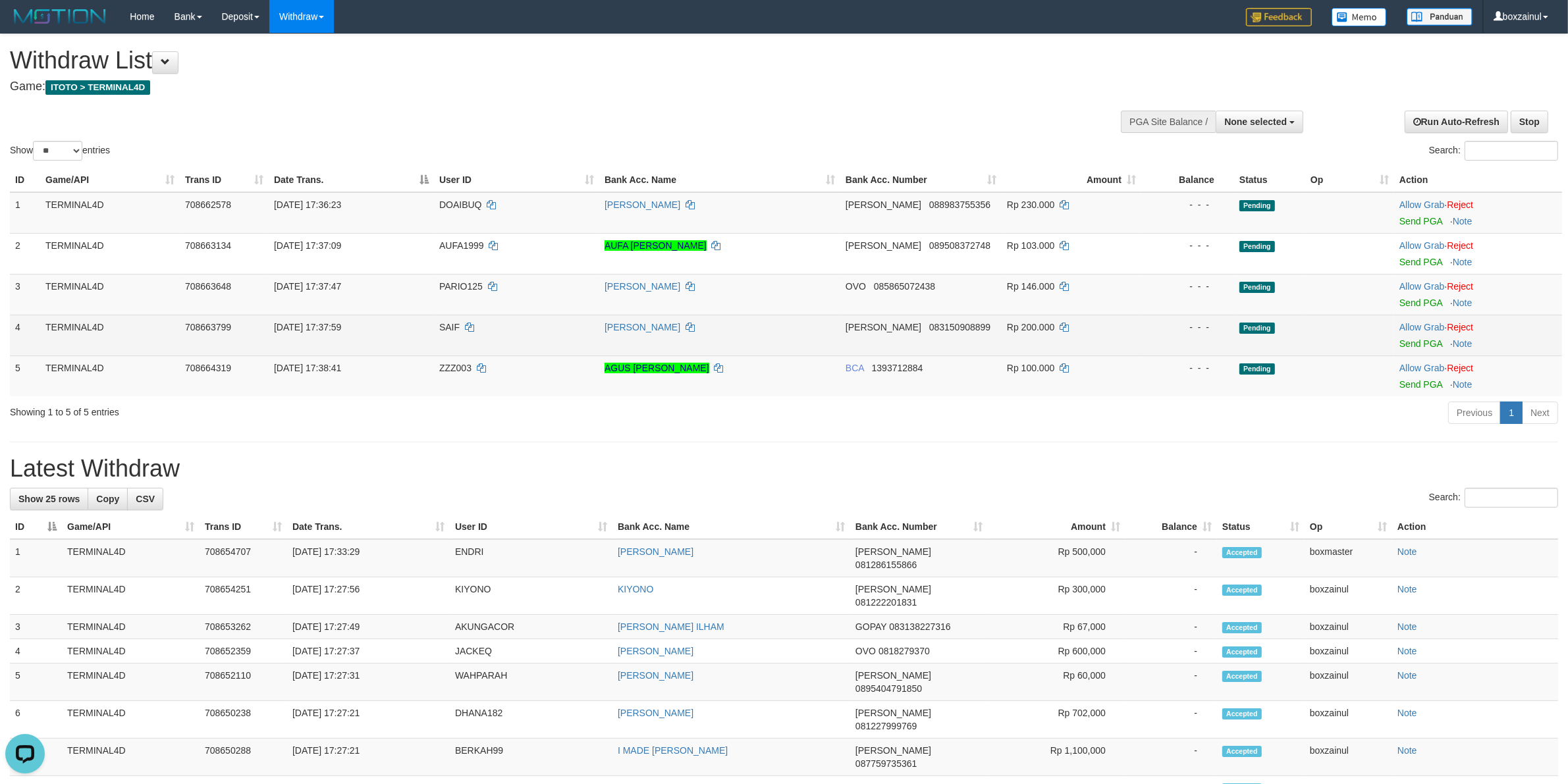
click at [414, 331] on td "31/08/2025 17:37:59" at bounding box center [352, 335] width 166 height 41
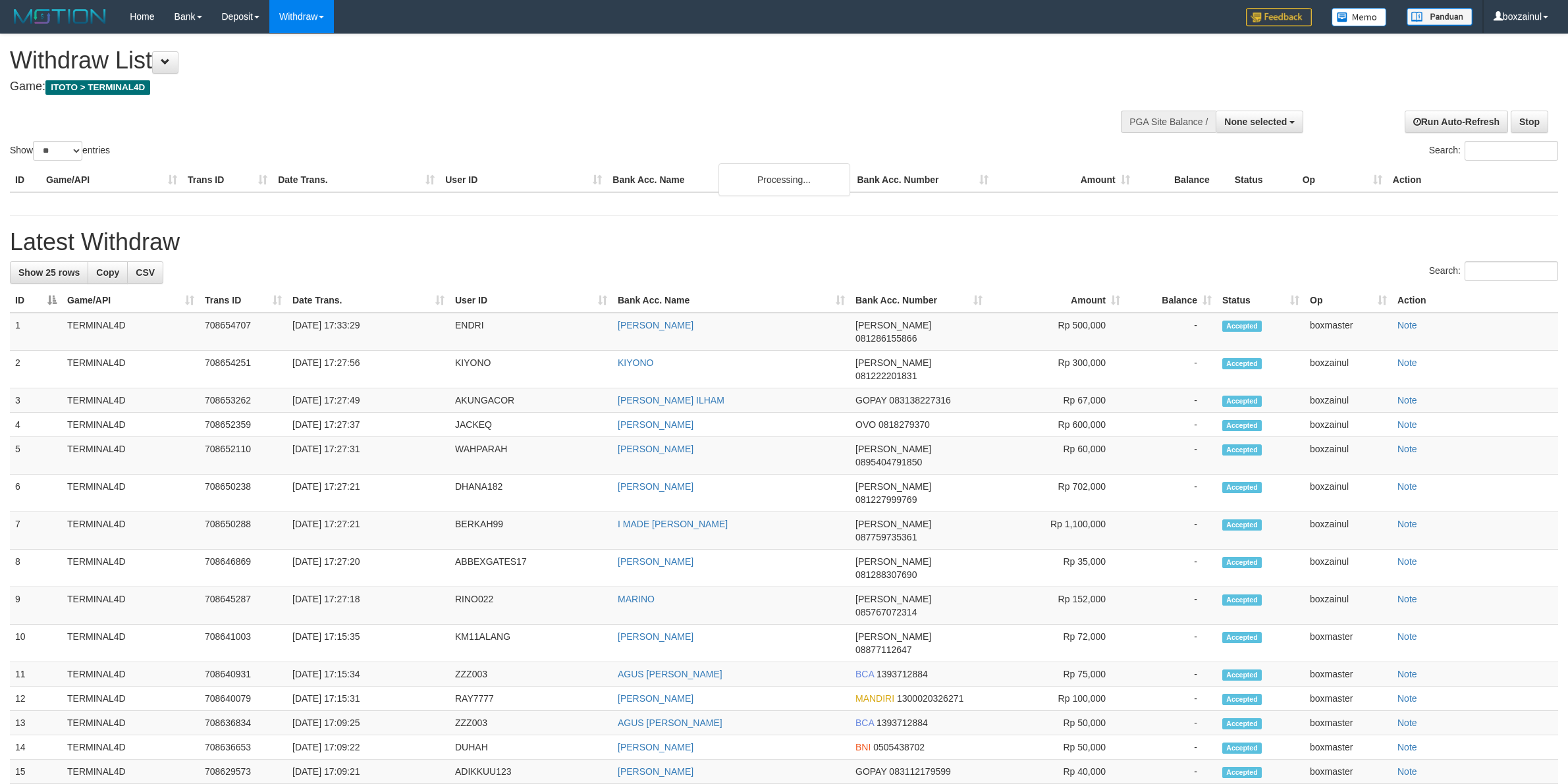
select select
select select "**"
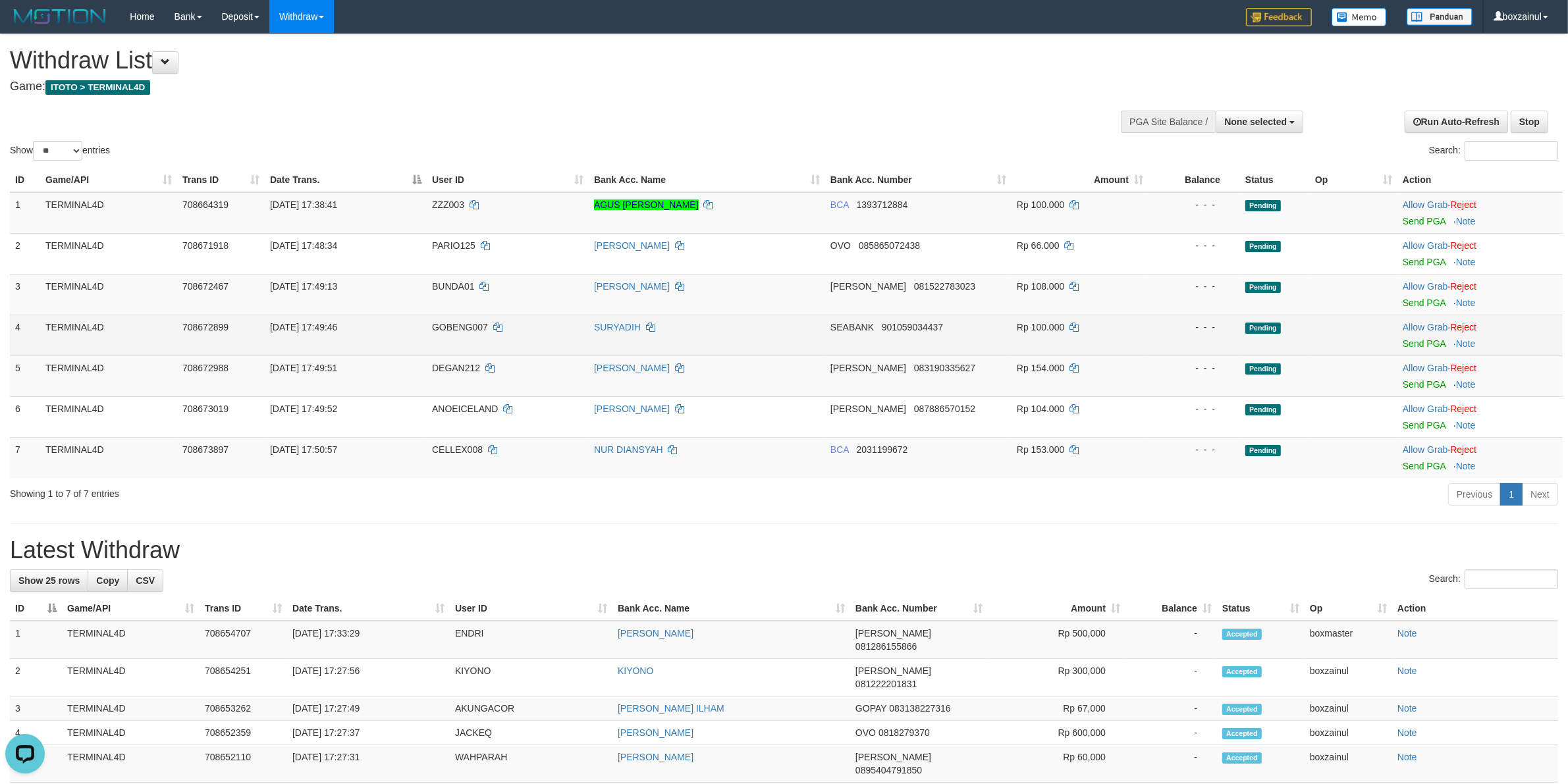
click at [974, 351] on td "SEABANK 901059034437" at bounding box center [918, 335] width 186 height 41
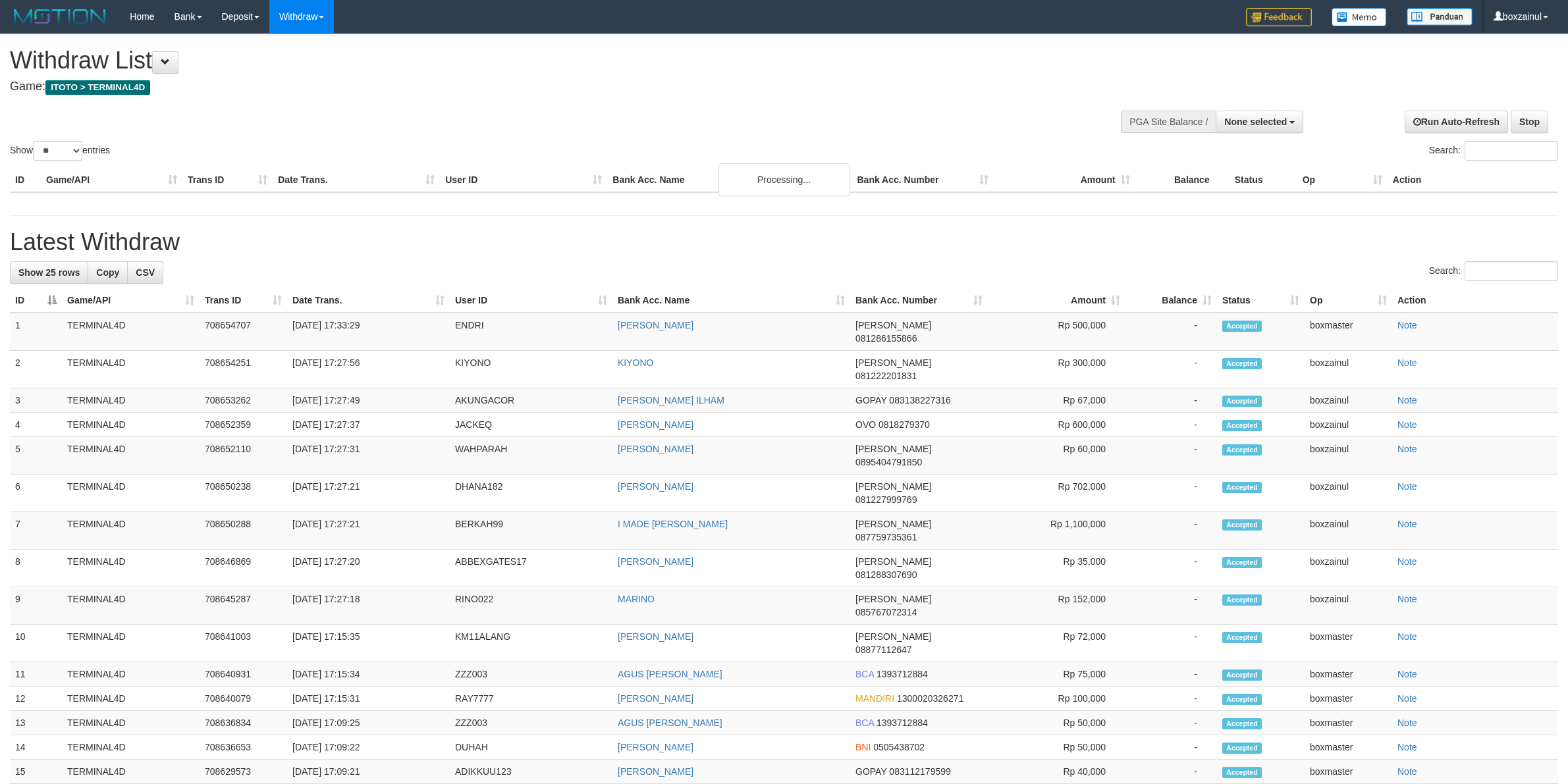
select select
select select "**"
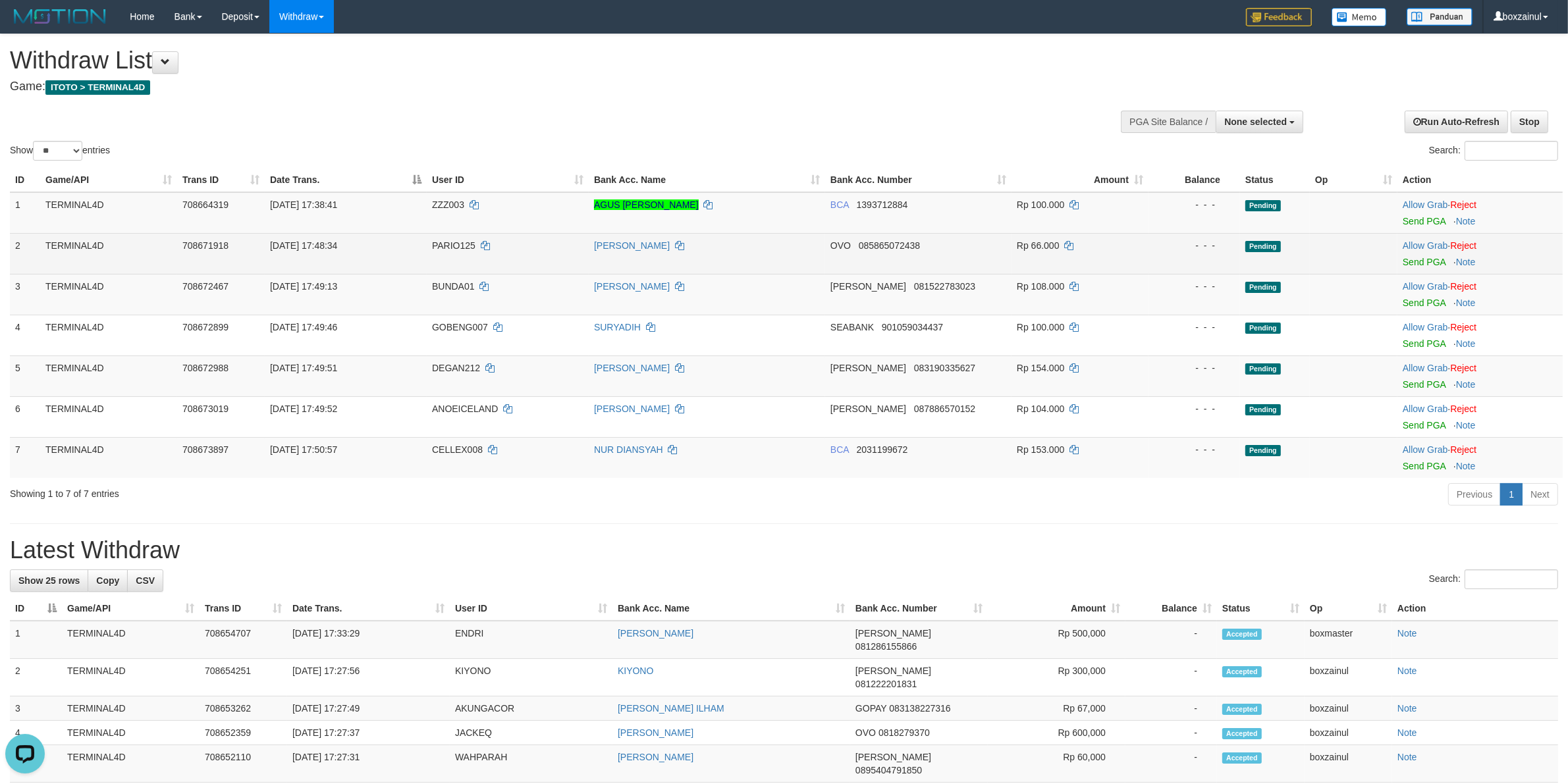
drag, startPoint x: 616, startPoint y: 99, endPoint x: 534, endPoint y: 266, distance: 186.0
click at [616, 100] on div at bounding box center [784, 100] width 1548 height 1
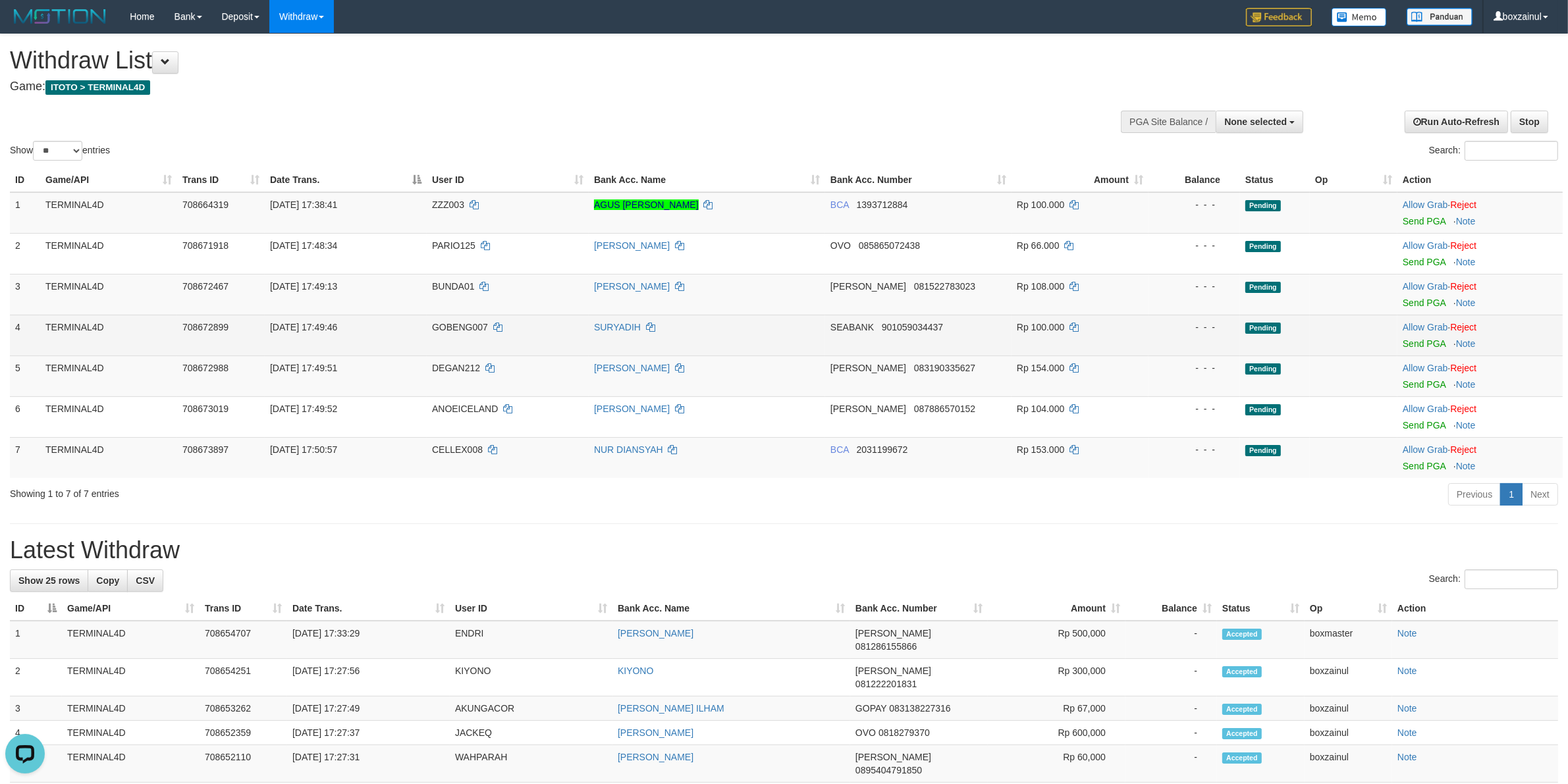
click at [723, 352] on td "SURYADIH" at bounding box center [707, 335] width 237 height 41
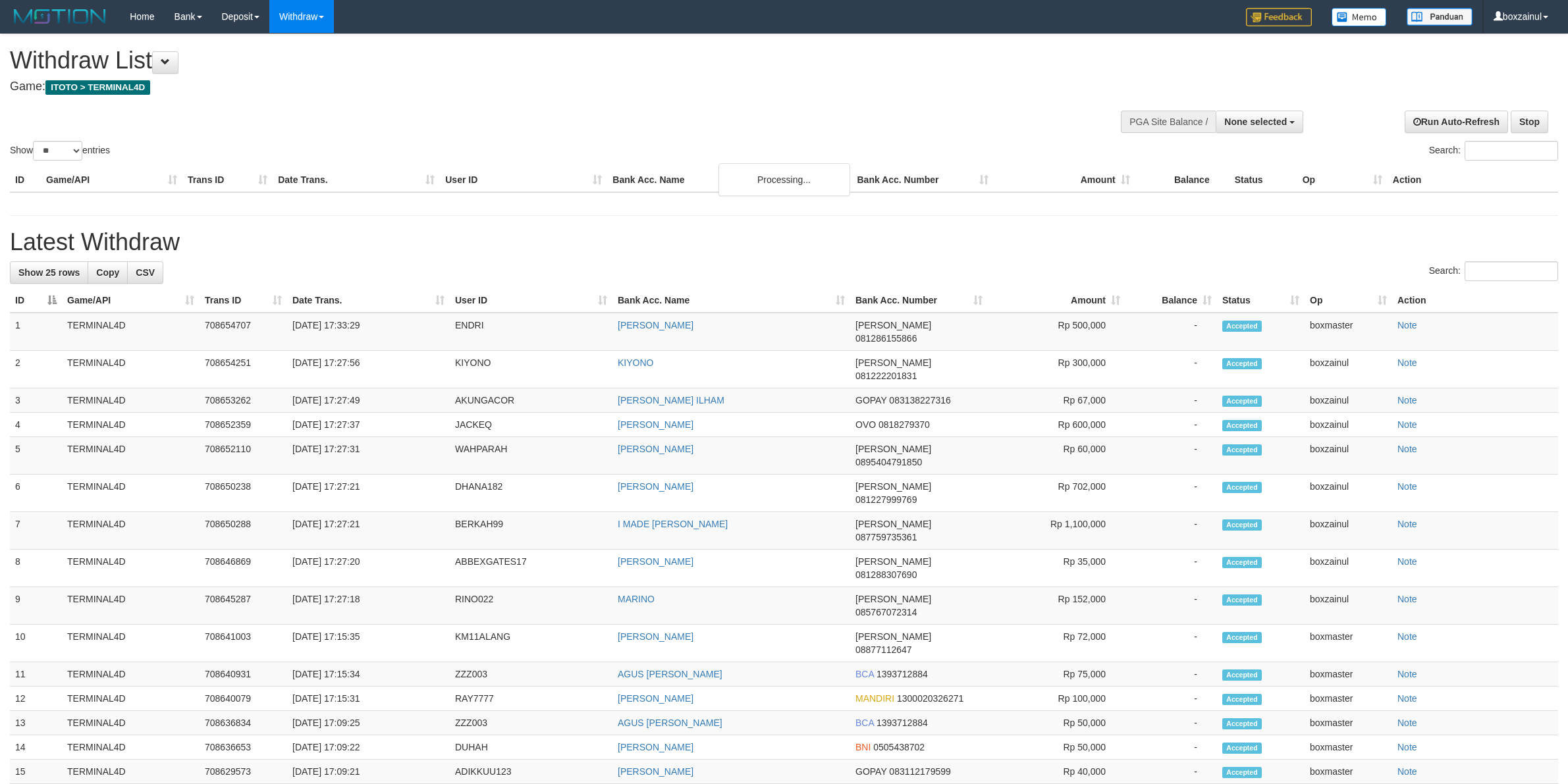
select select
select select "**"
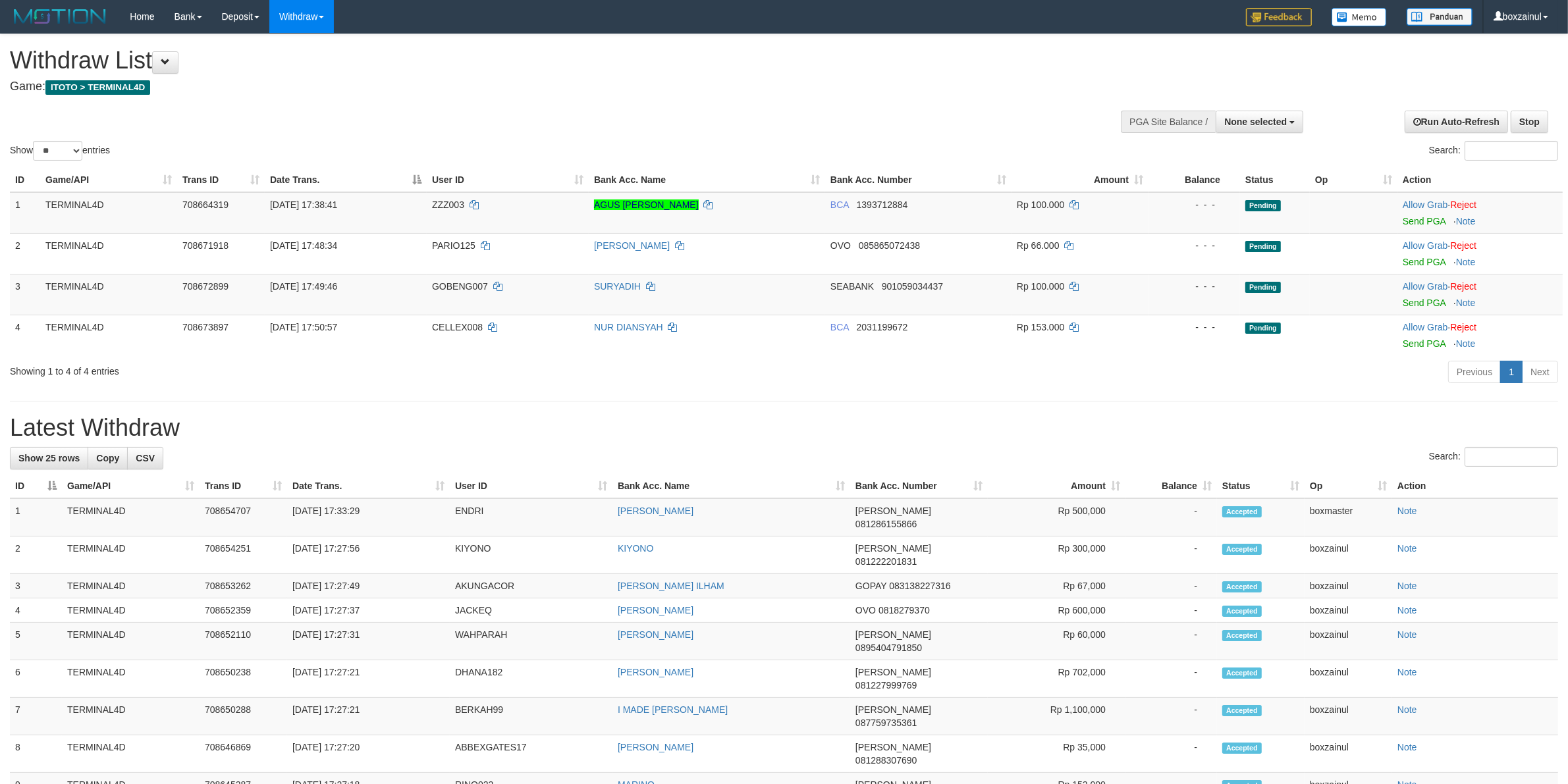
click at [715, 425] on h1 "Latest Withdraw" at bounding box center [784, 427] width 1548 height 26
click at [762, 433] on h1 "Latest Withdraw" at bounding box center [784, 427] width 1548 height 26
click at [359, 148] on div "Show ** ** ** *** entries" at bounding box center [393, 152] width 765 height 23
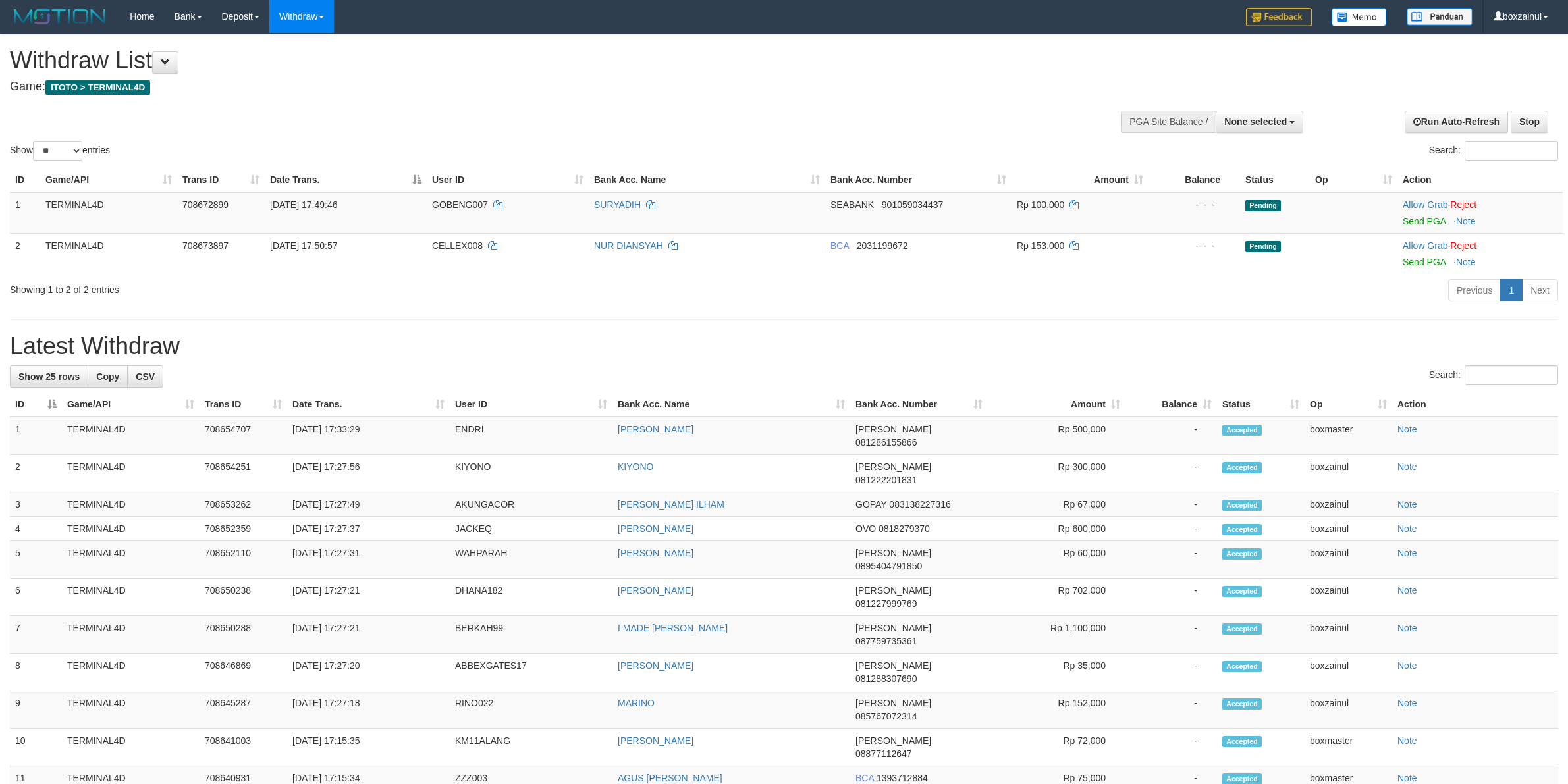
select select
select select "**"
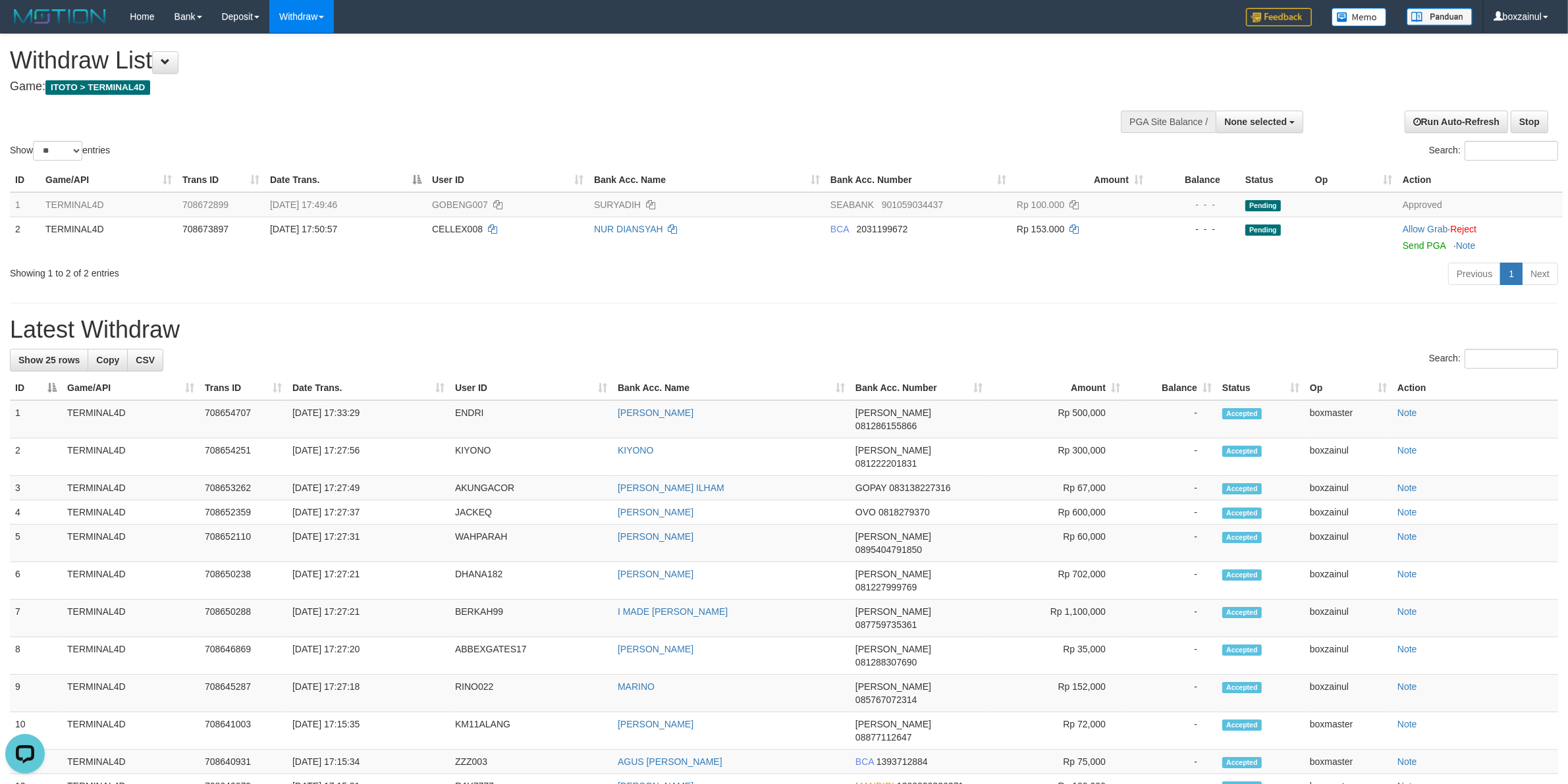
click at [669, 346] on div "**********" at bounding box center [784, 637] width 1568 height 1208
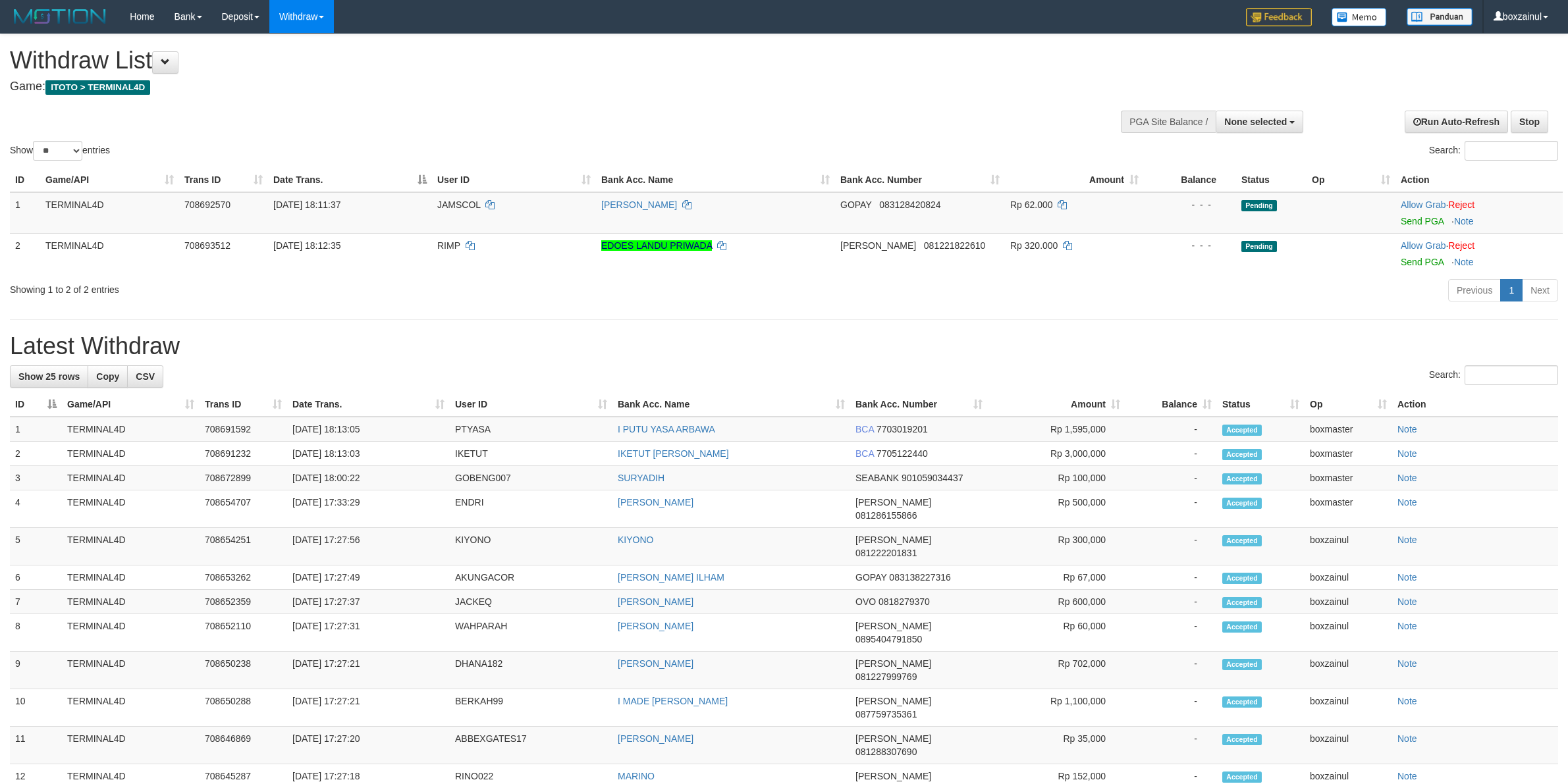
select select
select select "**"
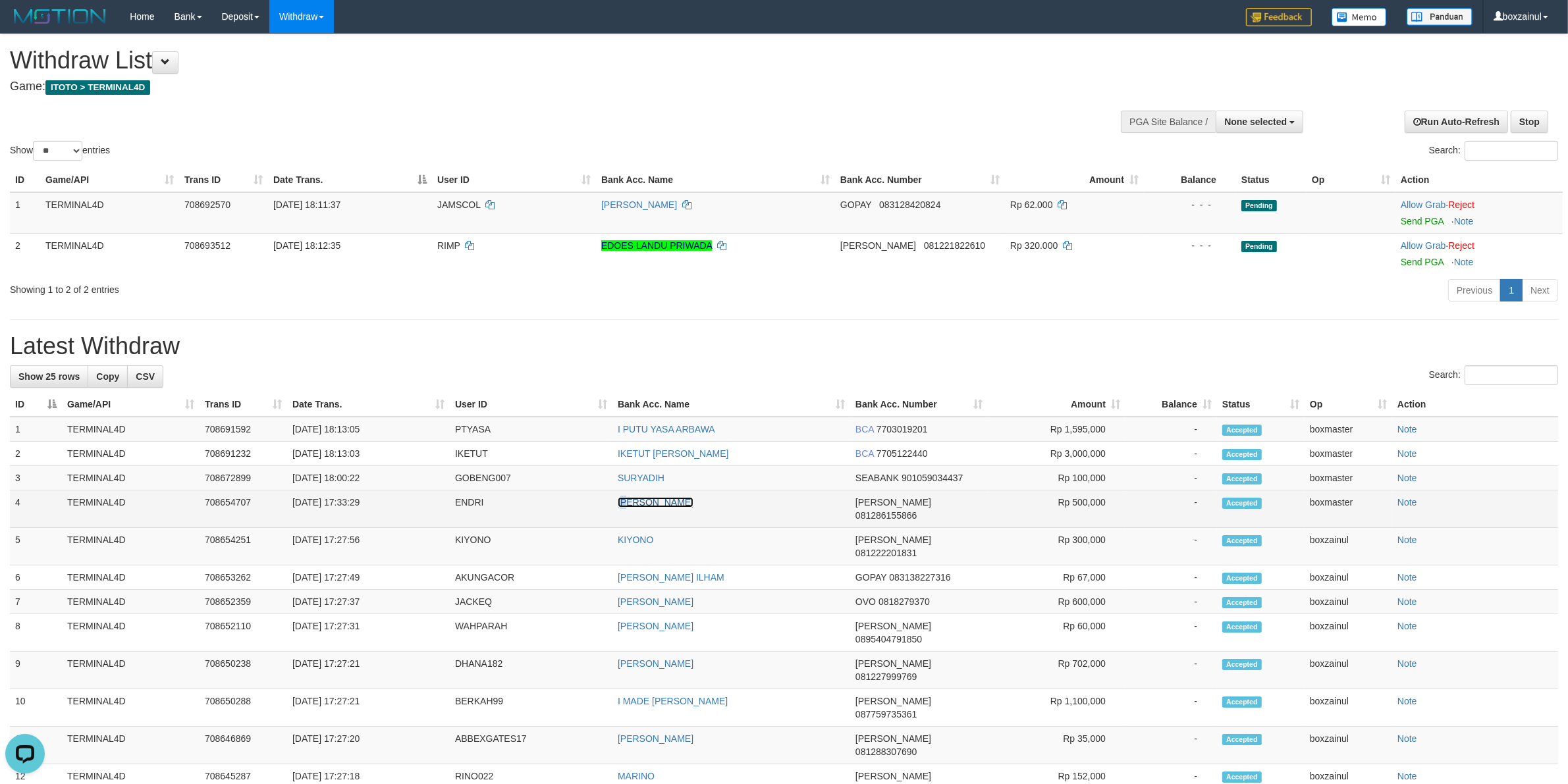
click at [627, 501] on link "LALI MOH MUHIBBI" at bounding box center [656, 502] width 76 height 10
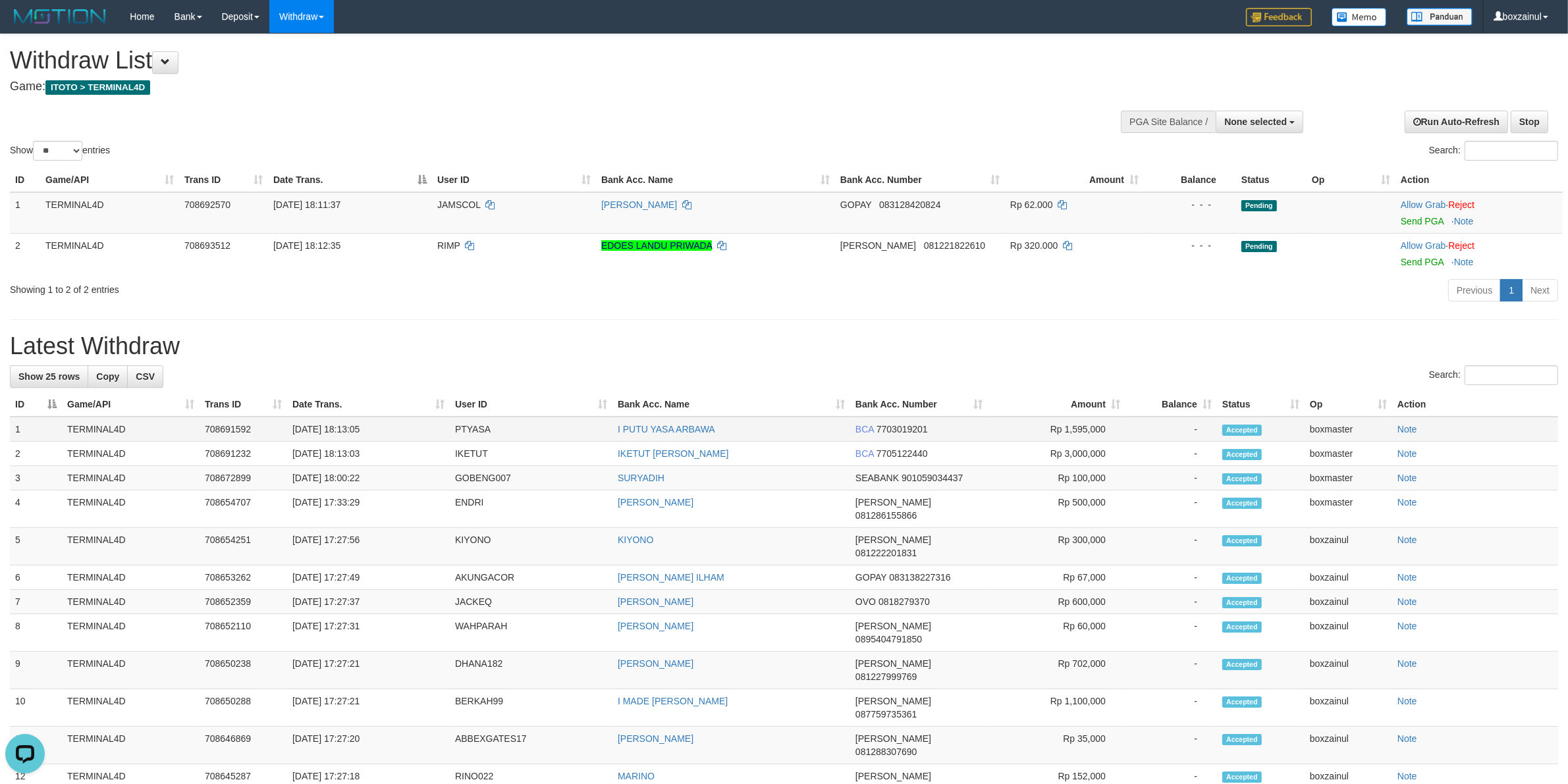
click at [913, 438] on td "BCA 7703019201" at bounding box center [919, 429] width 138 height 25
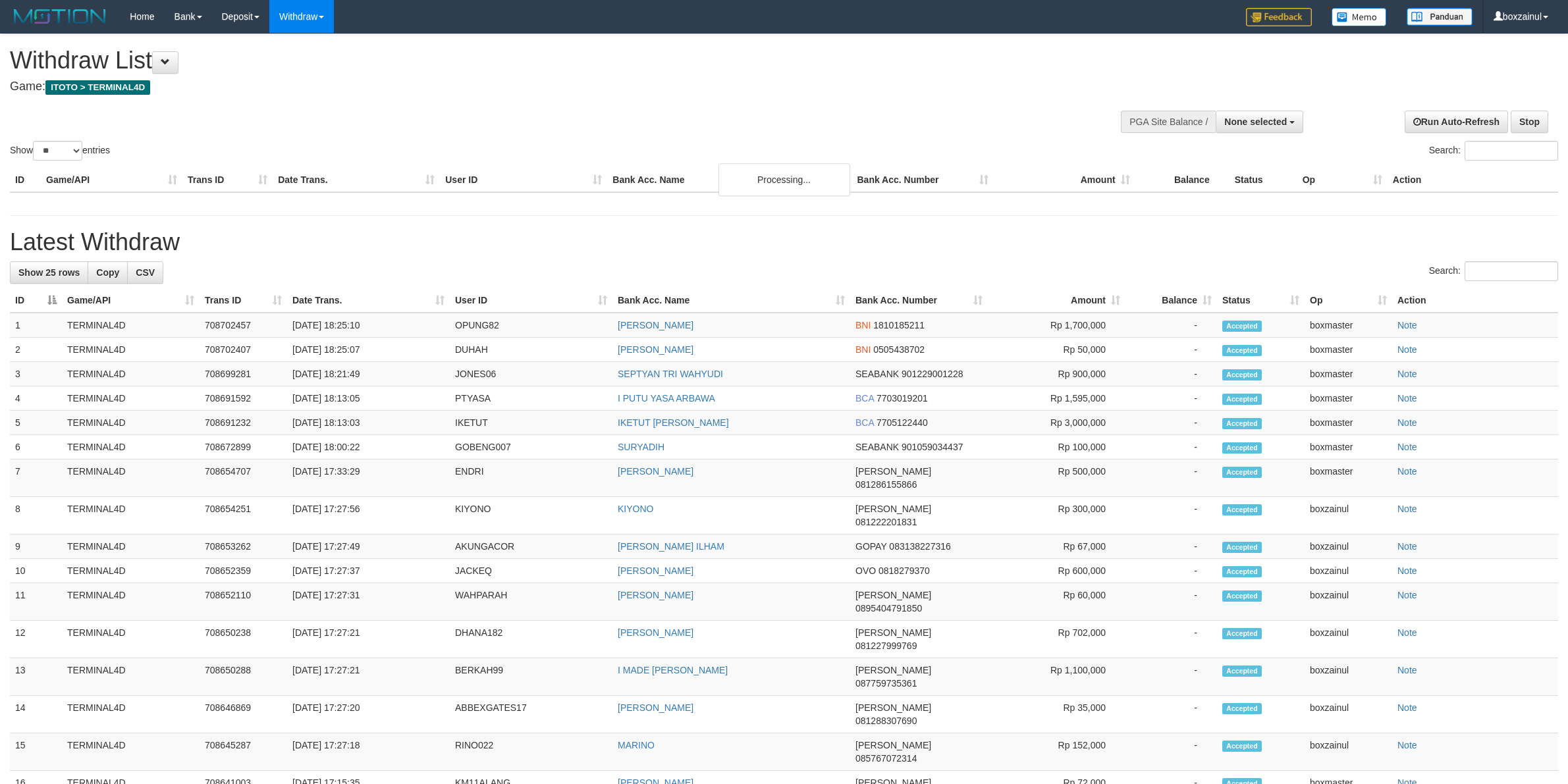
select select
select select "**"
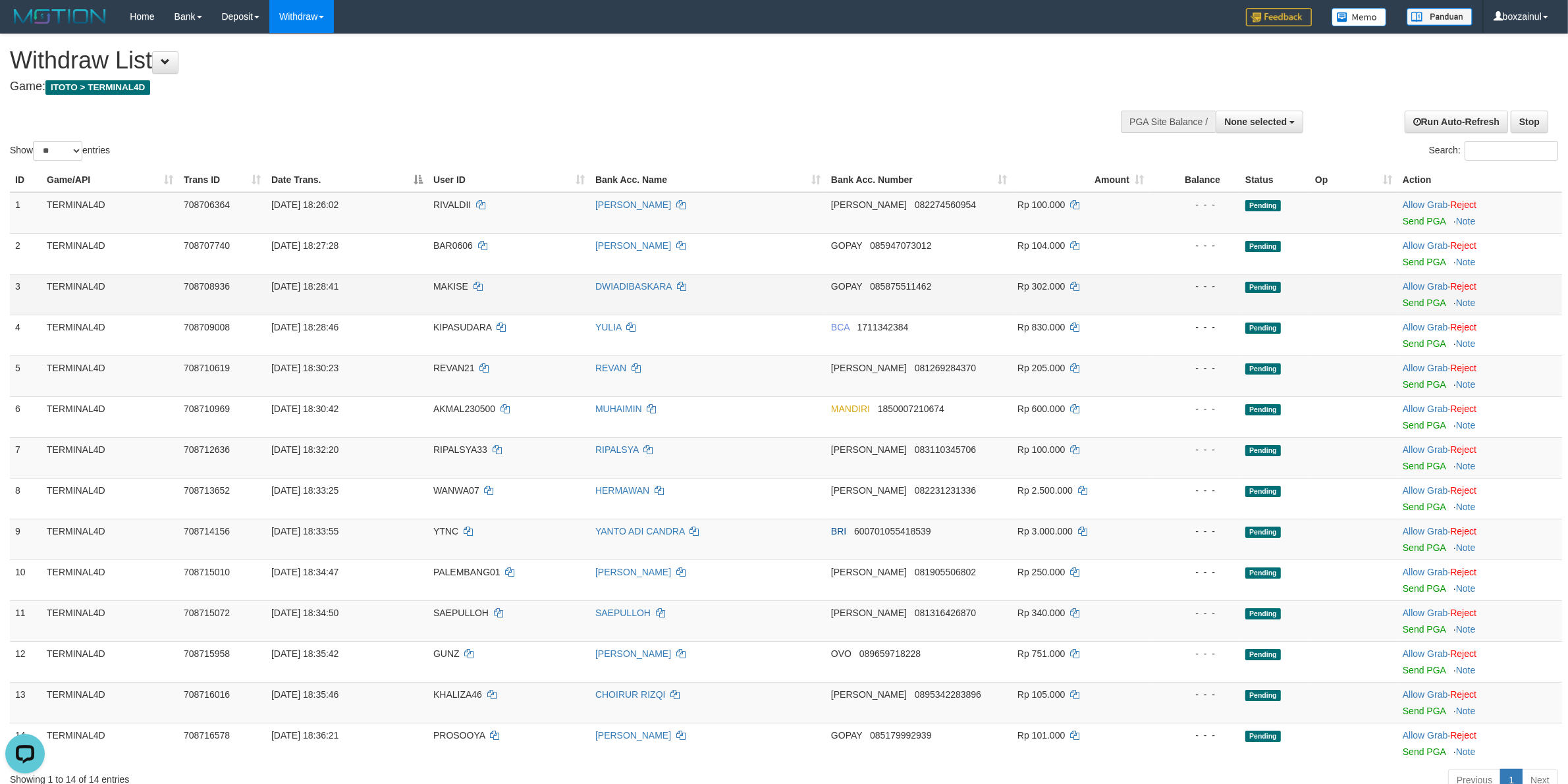
click at [745, 288] on td "DWIADIBASKARA" at bounding box center [708, 295] width 236 height 41
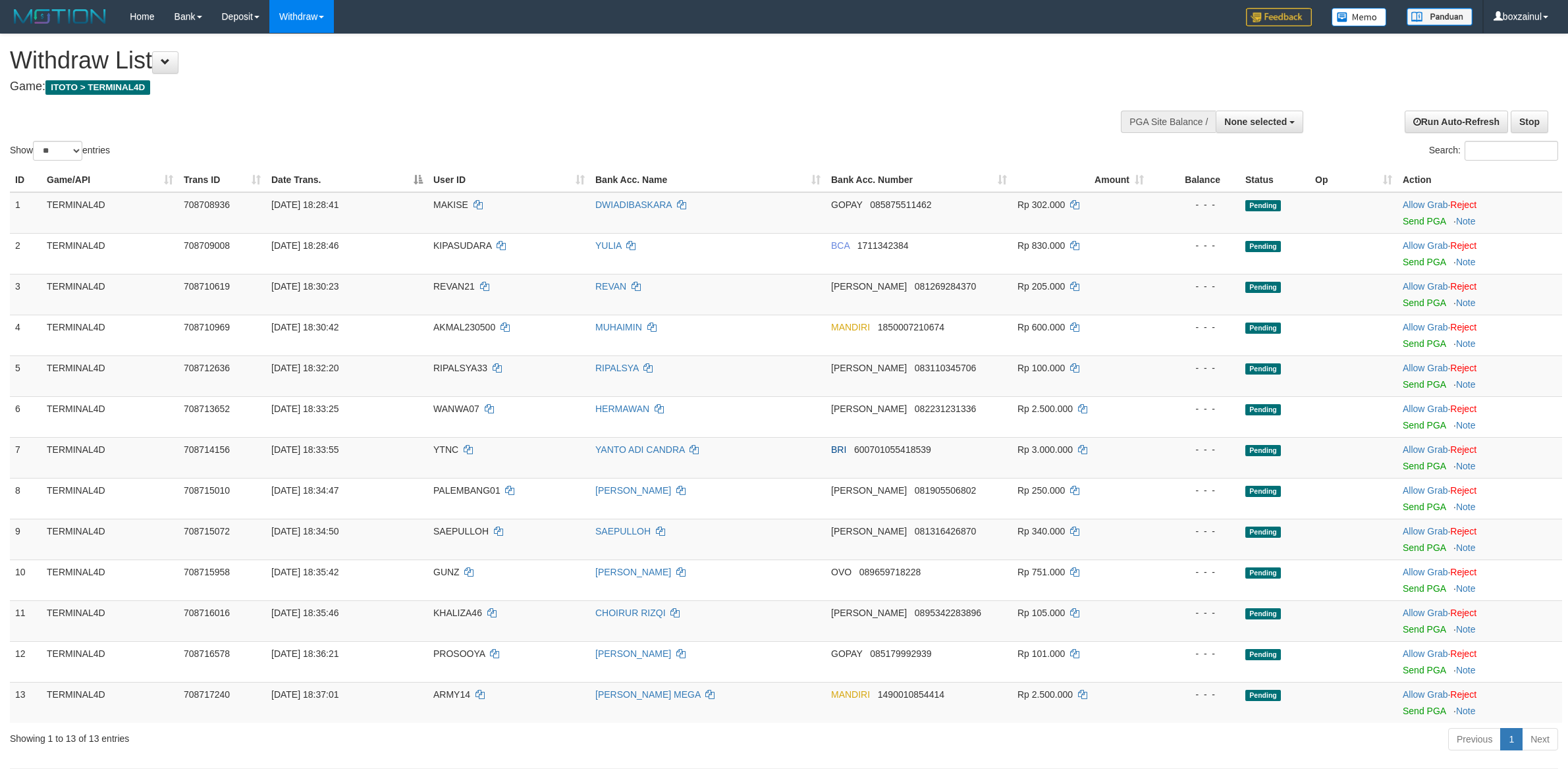
select select
select select "**"
drag, startPoint x: 307, startPoint y: 43, endPoint x: 285, endPoint y: 97, distance: 58.3
click at [307, 43] on link "WD Fetch" at bounding box center [322, 46] width 104 height 17
click at [300, 50] on link "WD Fetch" at bounding box center [322, 46] width 104 height 17
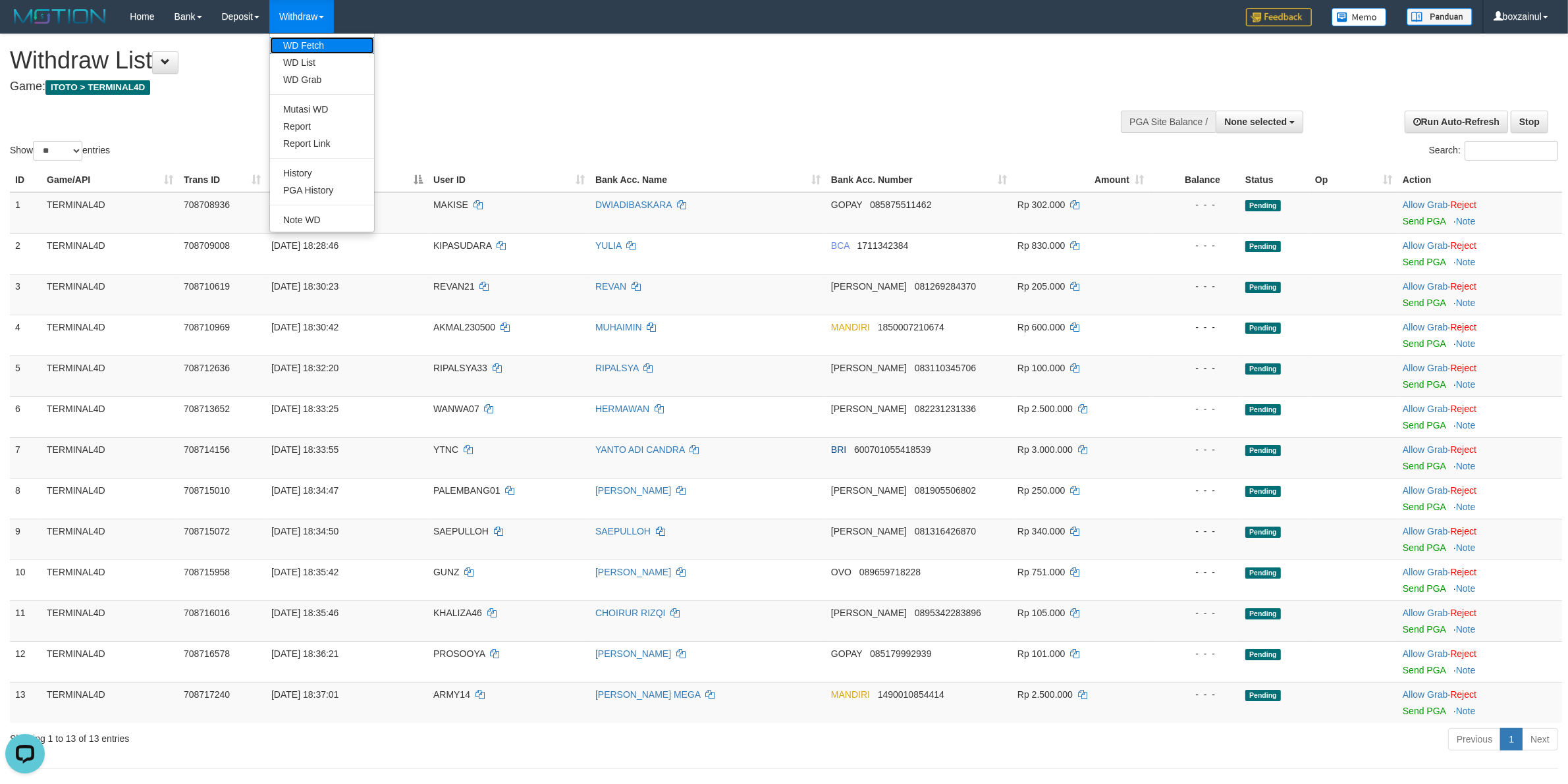
click at [318, 42] on link "WD Fetch" at bounding box center [322, 46] width 104 height 17
click at [567, 136] on div "Show ** ** ** *** entries Search:" at bounding box center [784, 98] width 1568 height 129
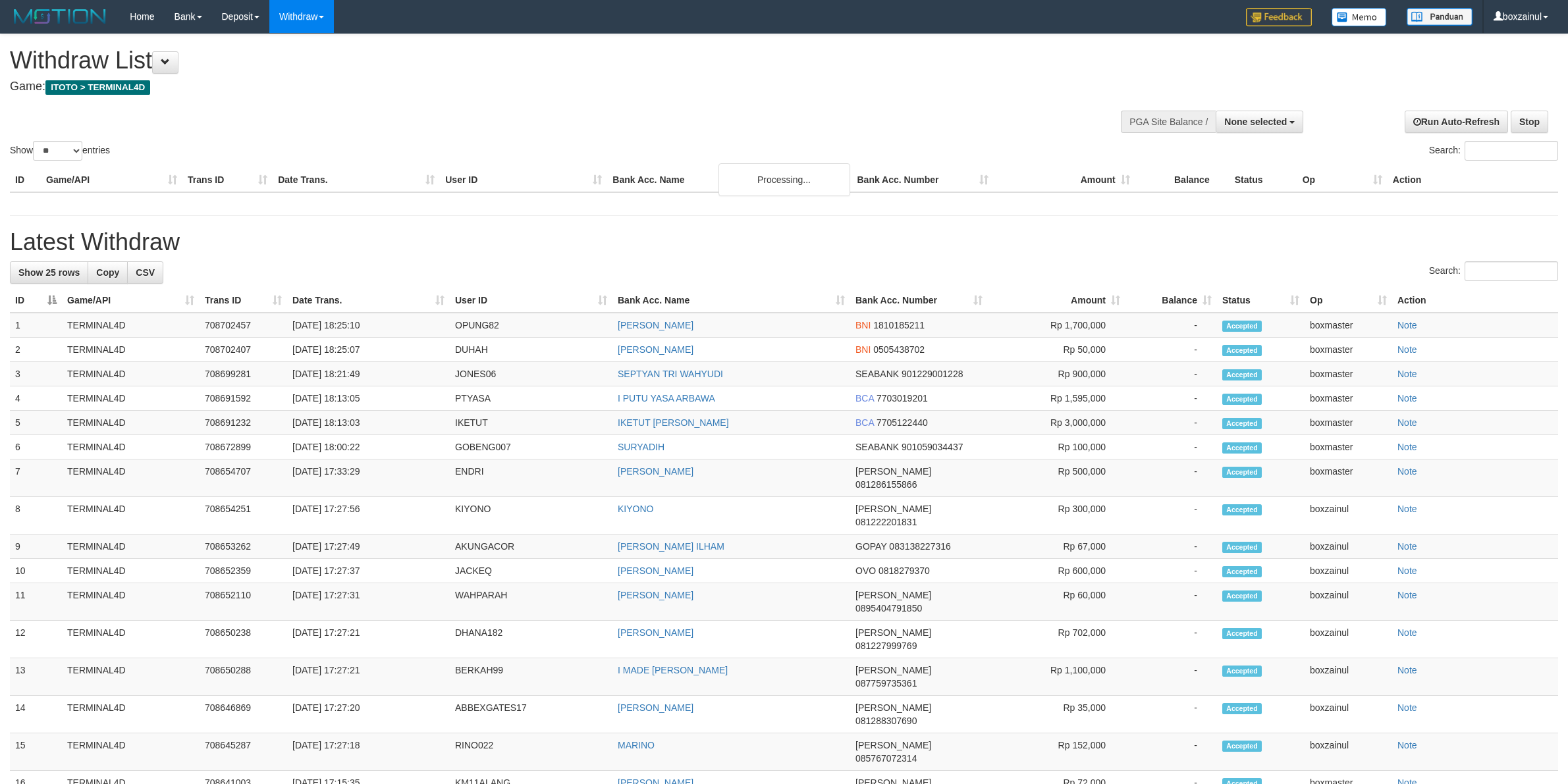
select select
select select "**"
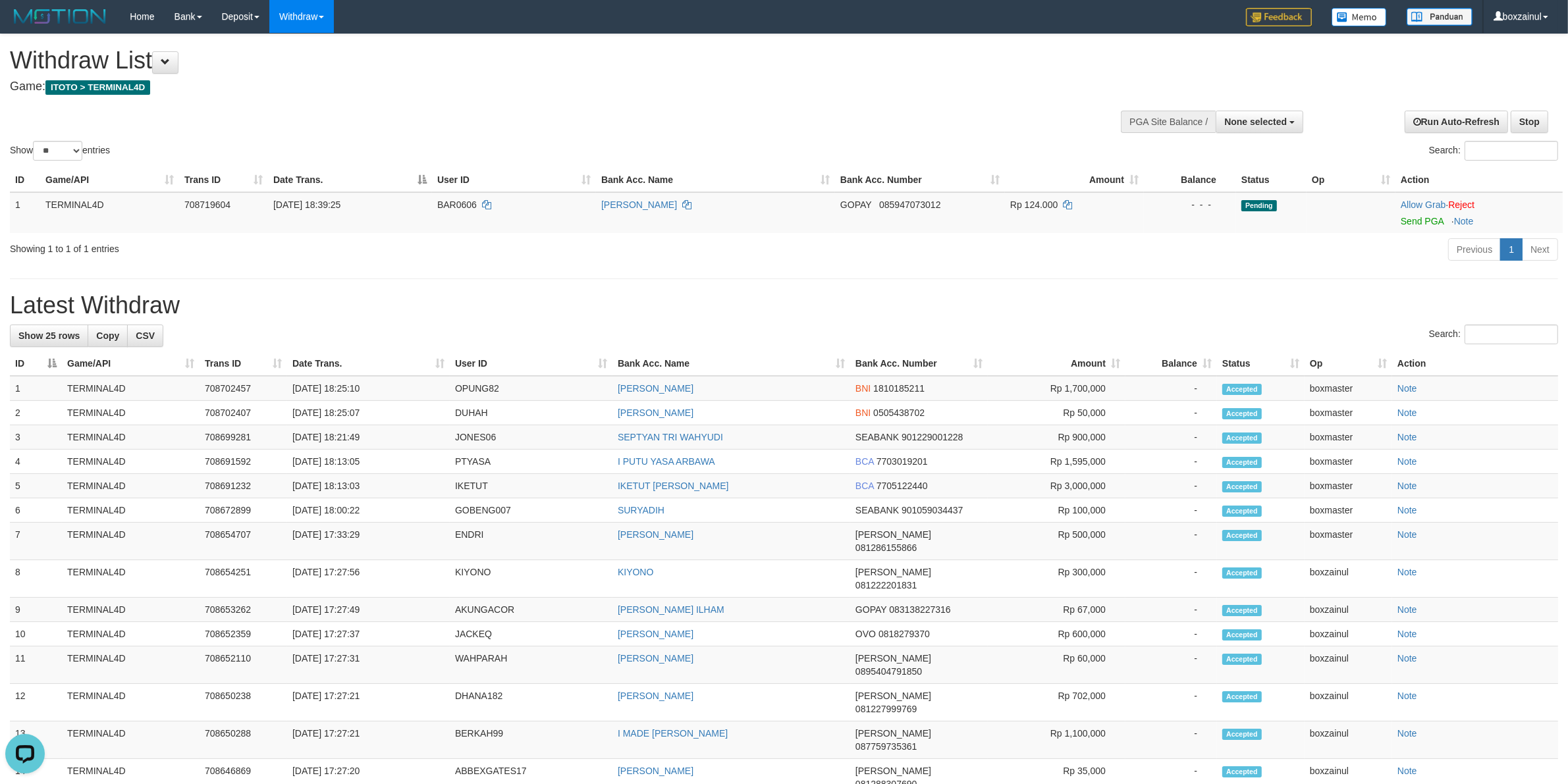
click at [570, 364] on th "User ID" at bounding box center [531, 363] width 162 height 24
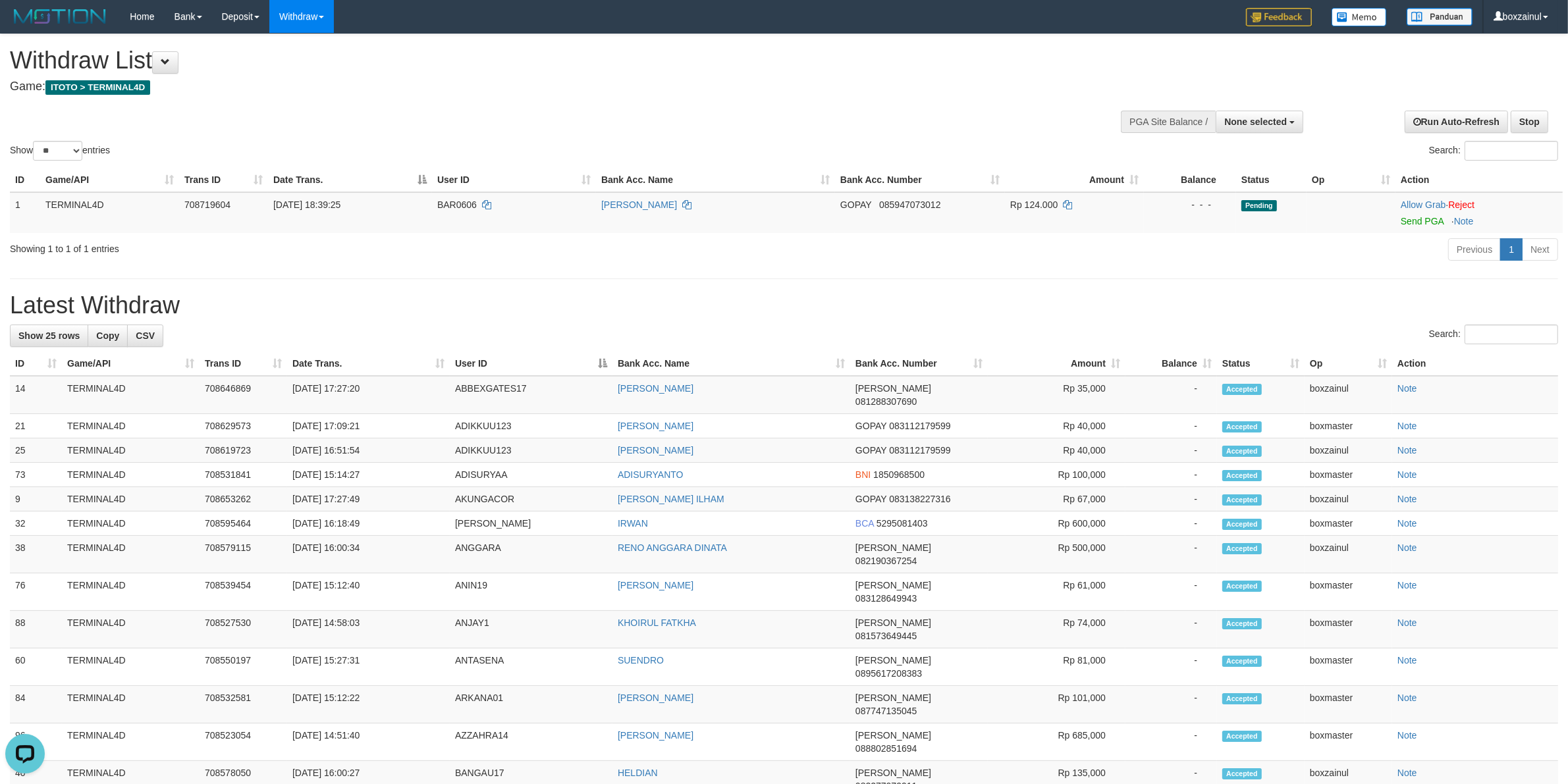
click at [357, 307] on h1 "Latest Withdraw" at bounding box center [784, 305] width 1548 height 26
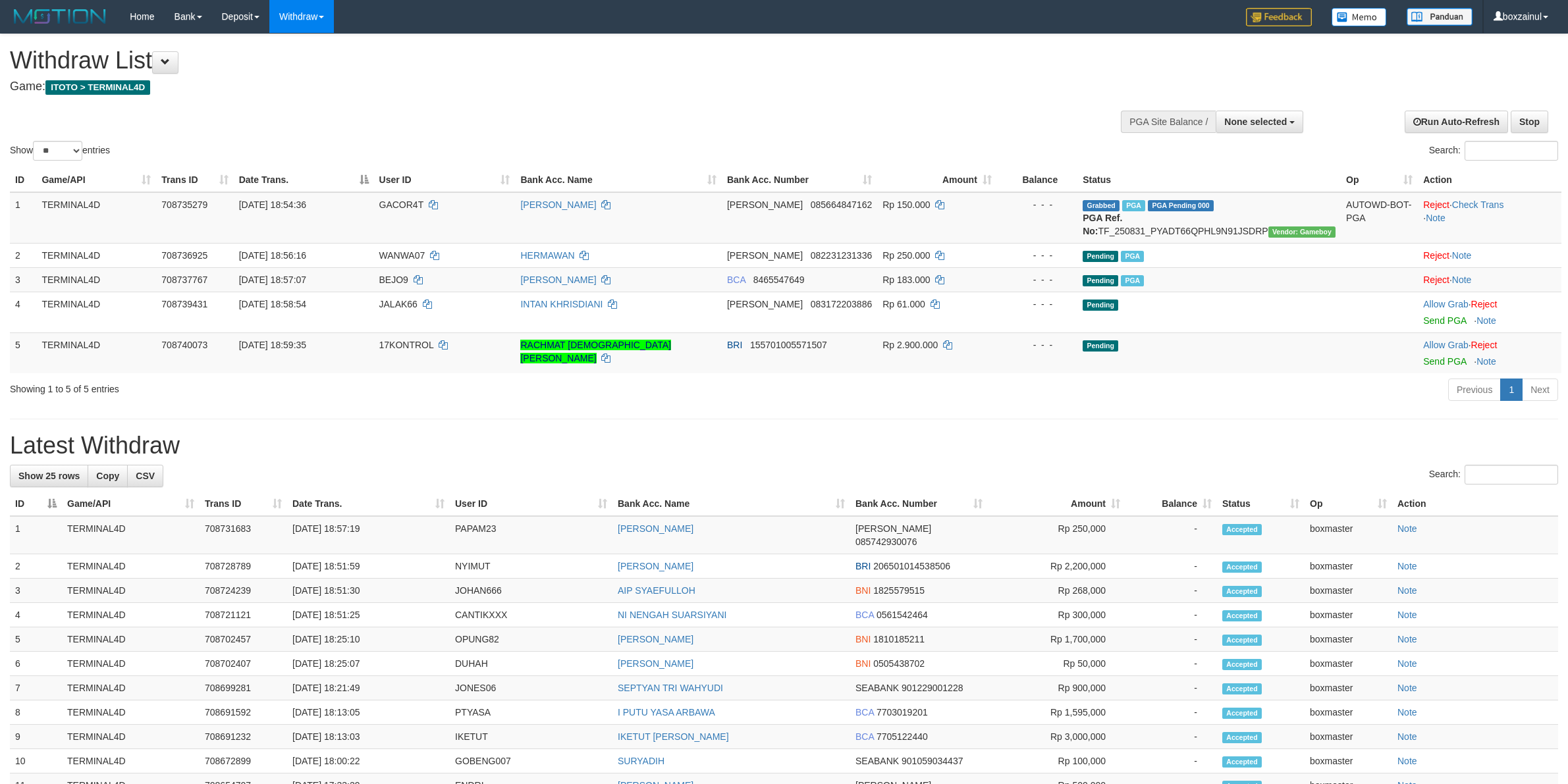
select select
select select "**"
click at [382, 275] on td "BEJO9" at bounding box center [445, 279] width 142 height 24
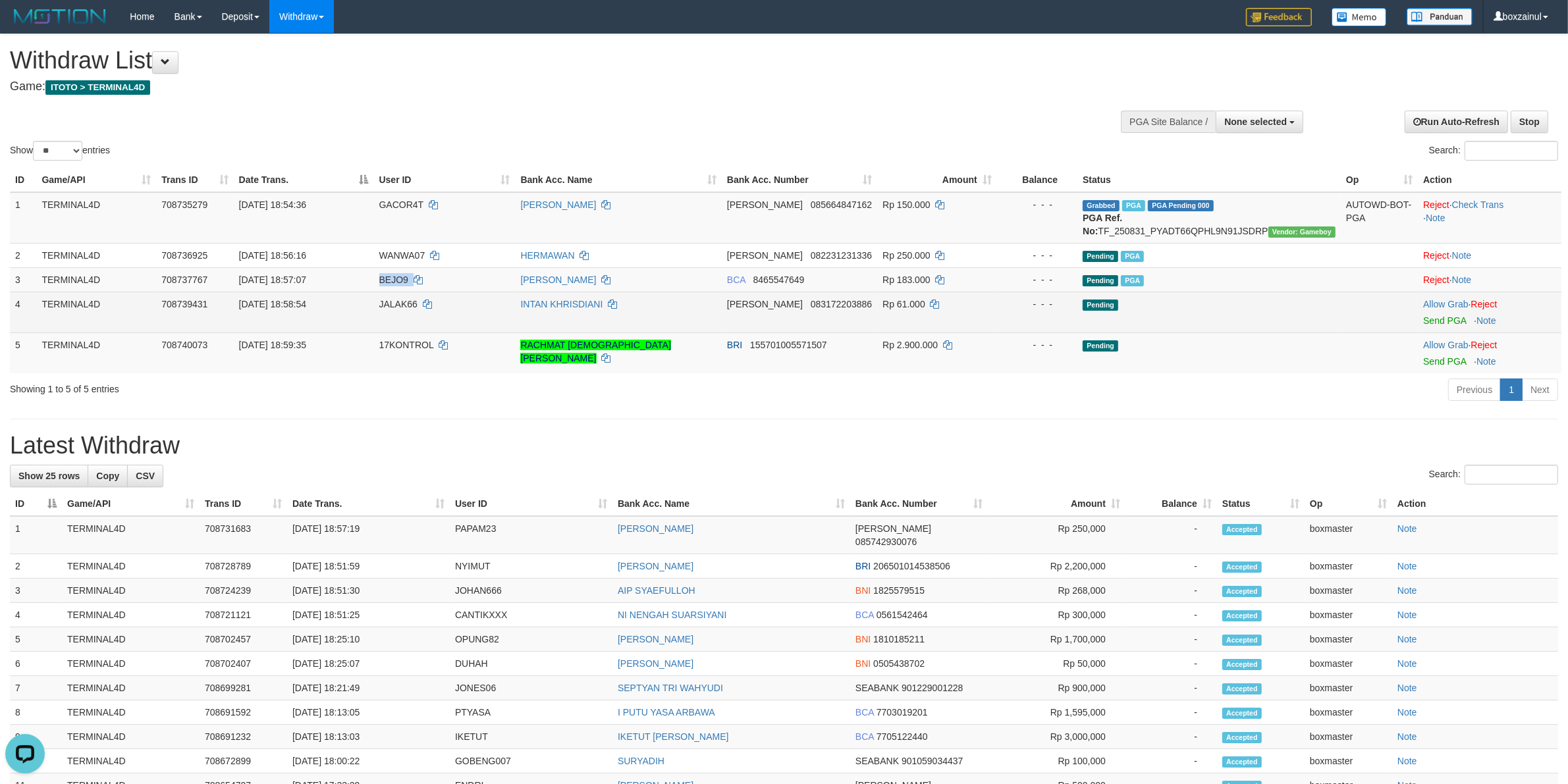
copy td "BEJO9"
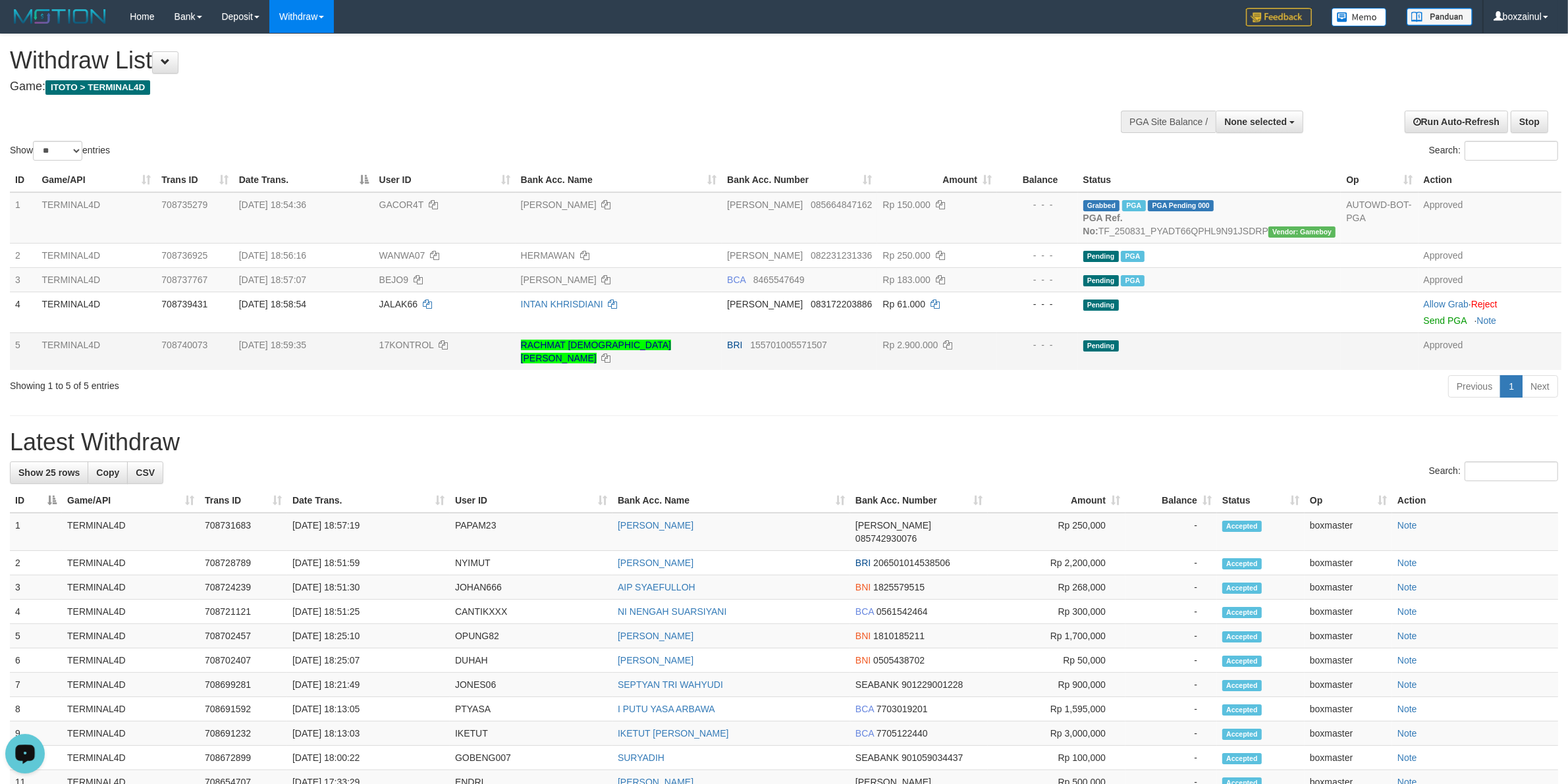
click at [829, 333] on td "BRI 155701005571507" at bounding box center [799, 351] width 155 height 38
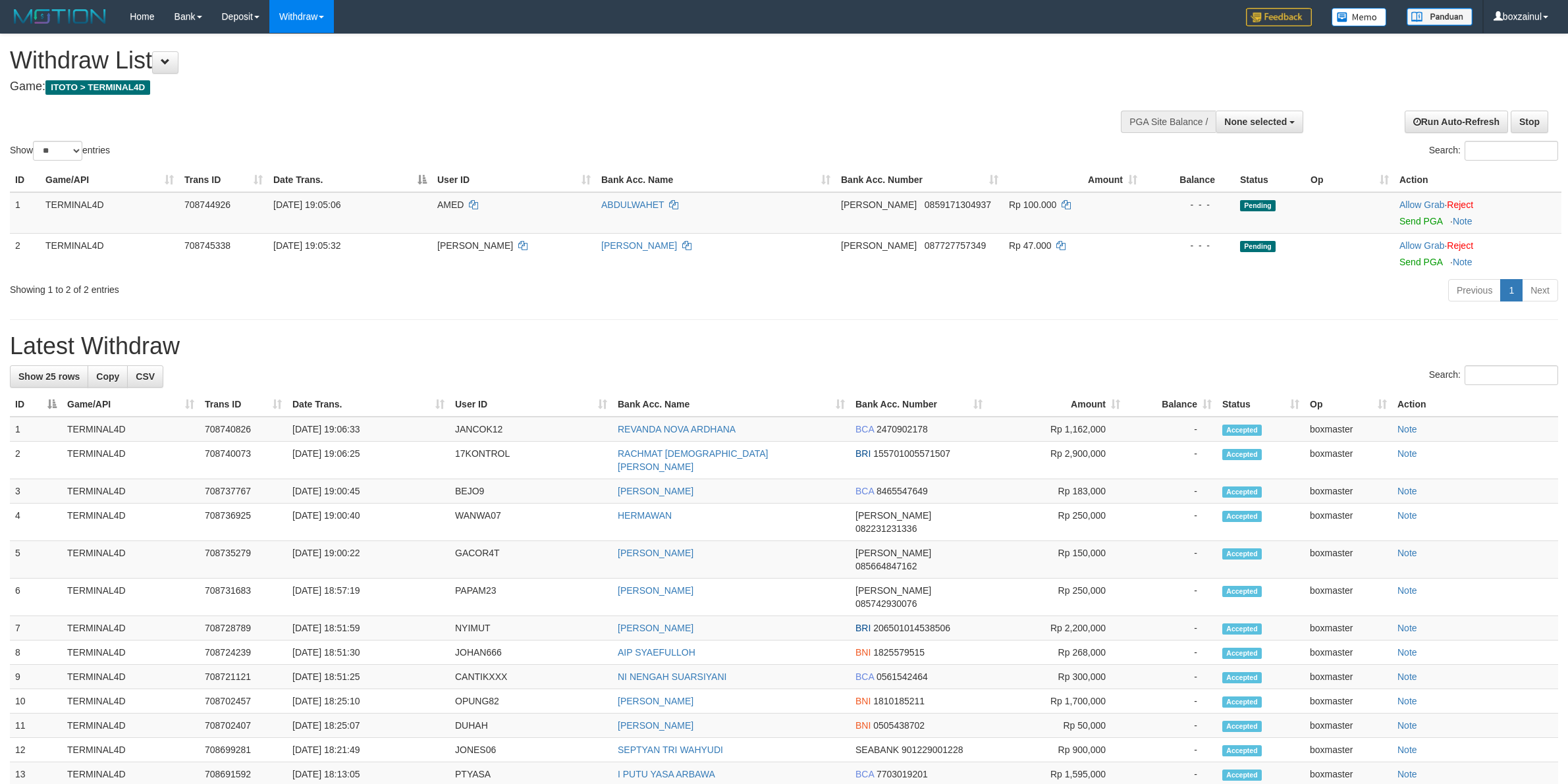
select select
select select "**"
click at [851, 305] on div "Previous 1 Next" at bounding box center [1110, 292] width 895 height 28
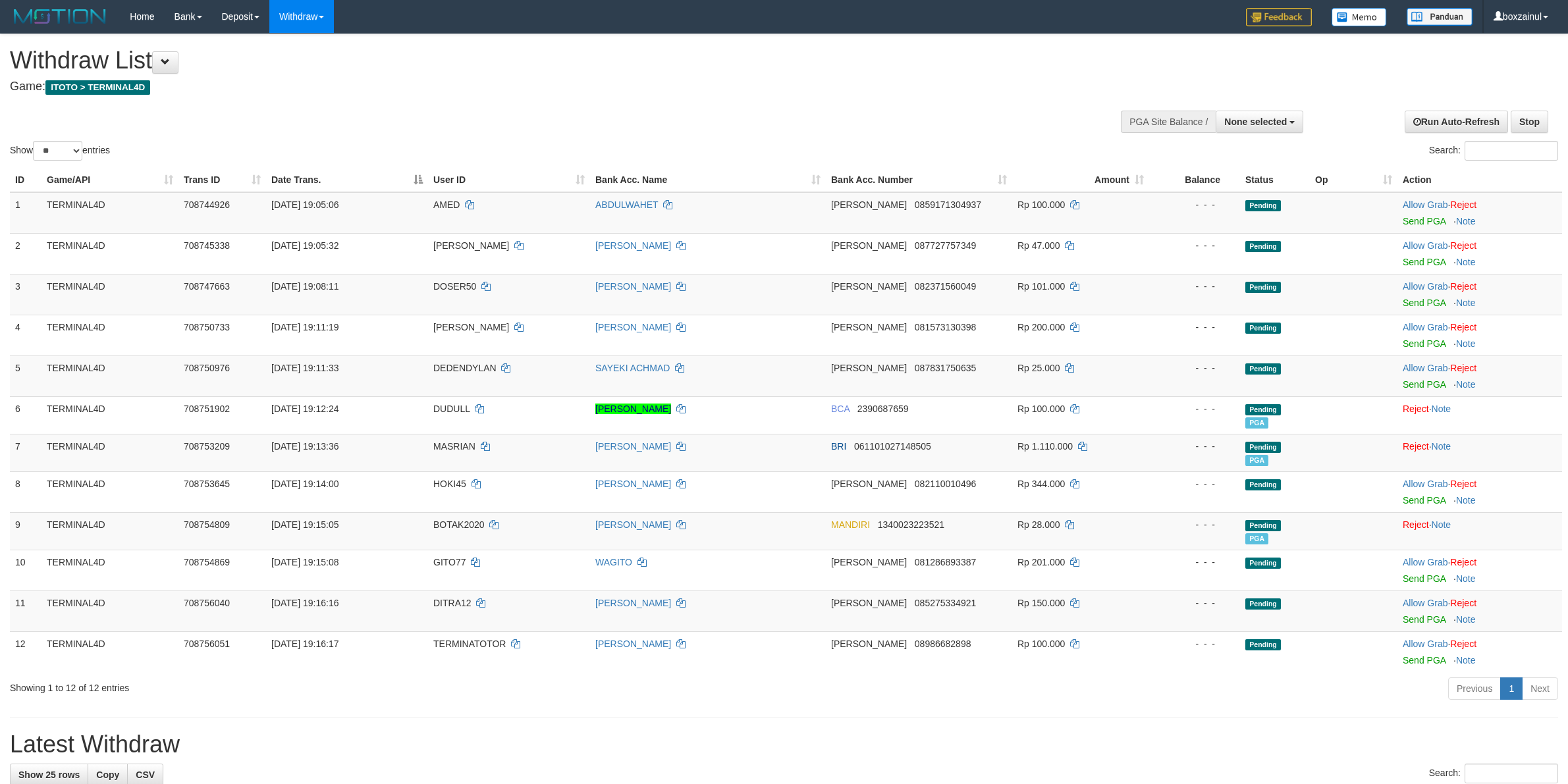
select select
select select "**"
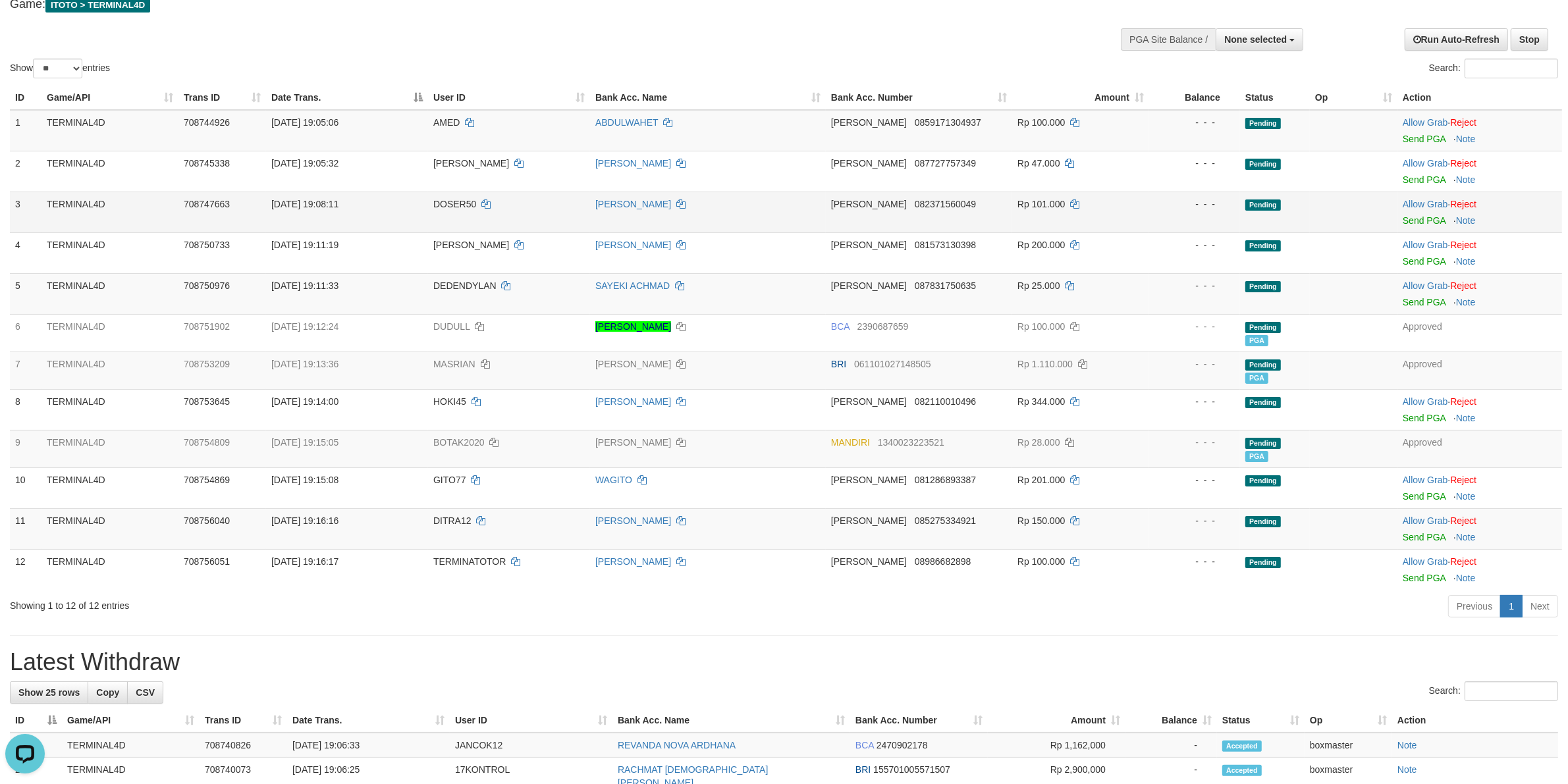
click at [1167, 215] on td "- - -" at bounding box center [1194, 212] width 91 height 41
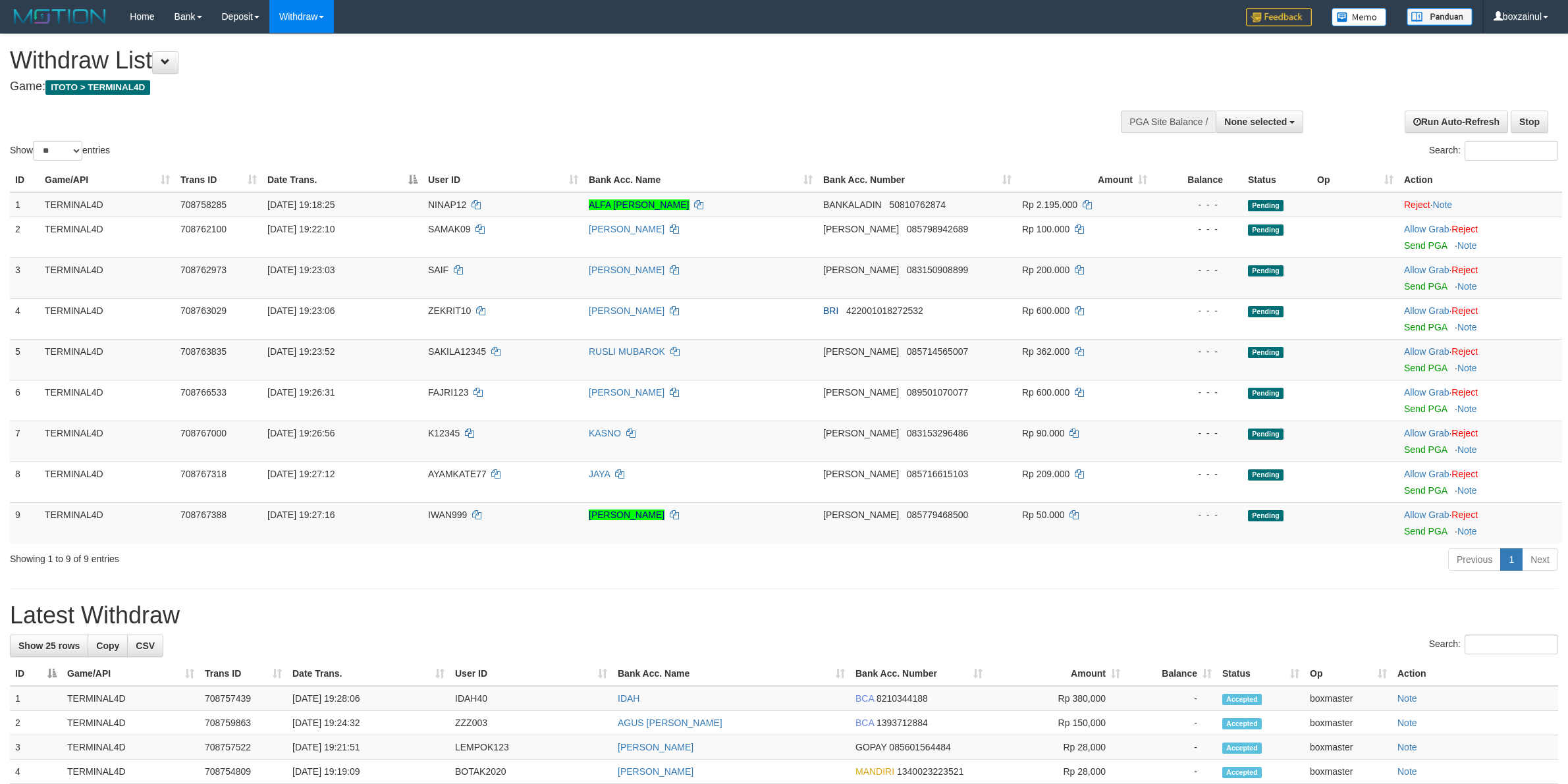
select select
select select "**"
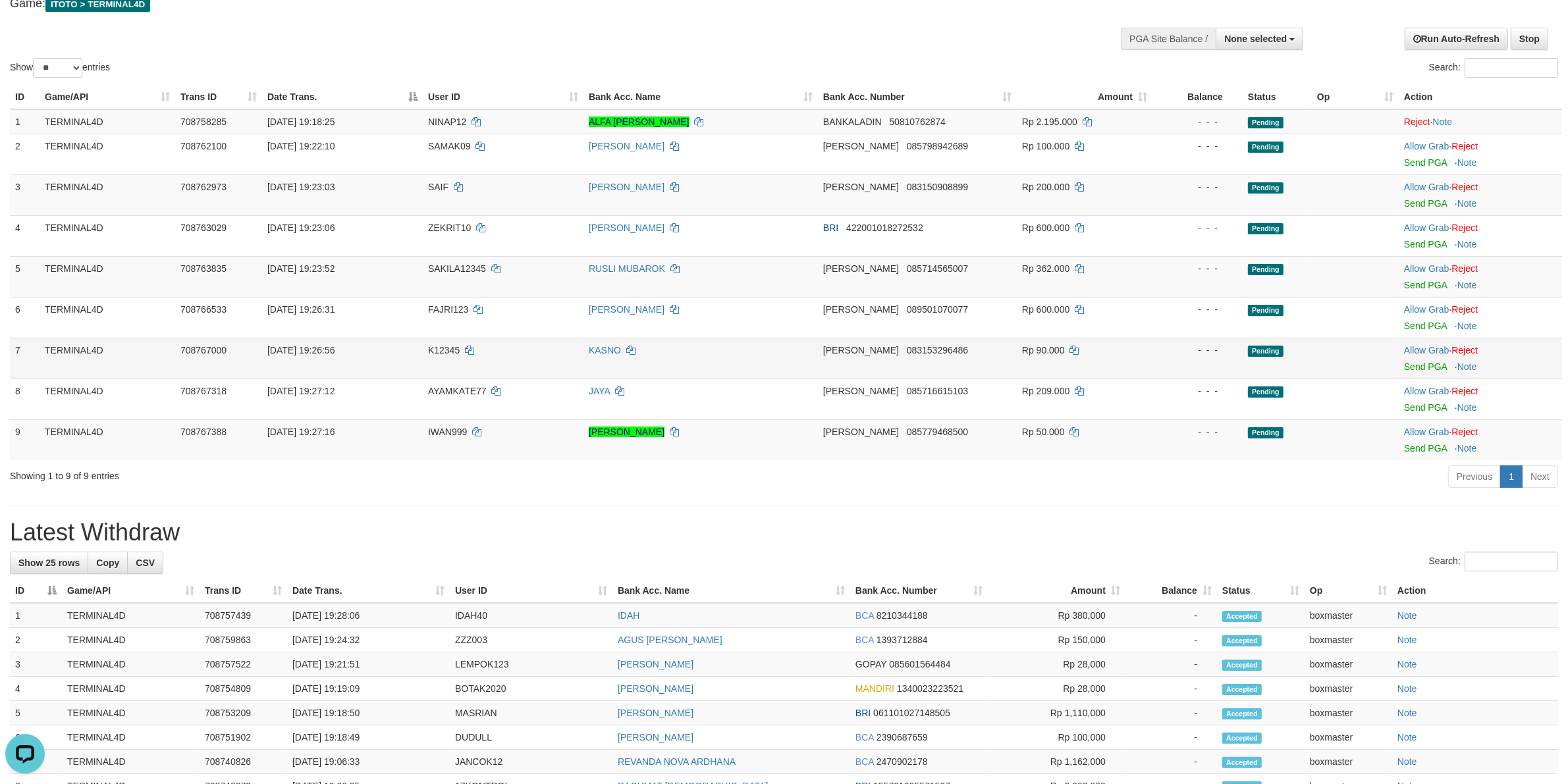
click at [806, 370] on td "KASNO" at bounding box center [700, 359] width 234 height 41
click at [811, 370] on td "KASNO" at bounding box center [700, 359] width 234 height 41
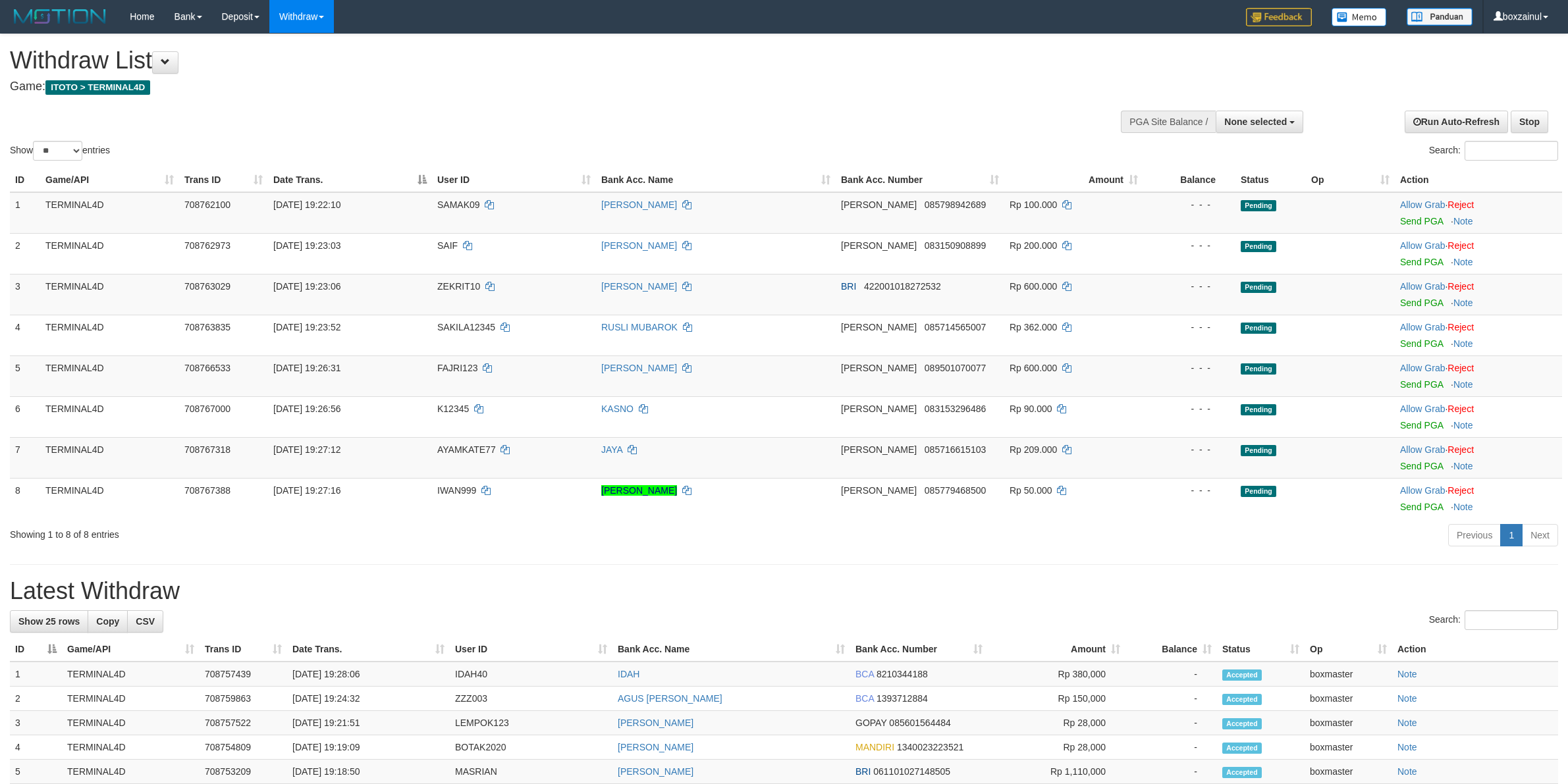
select select
select select "**"
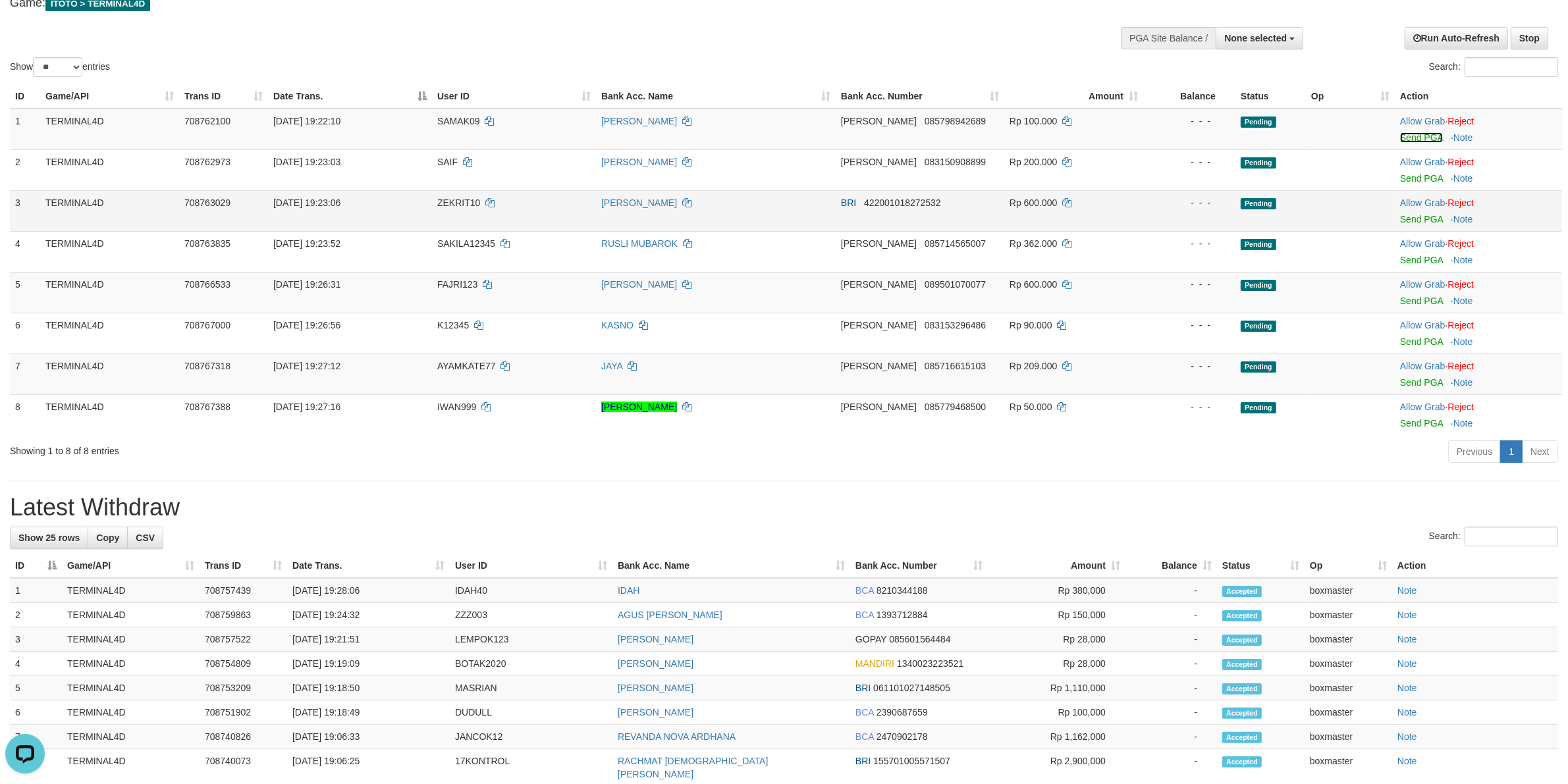
drag, startPoint x: 1423, startPoint y: 132, endPoint x: 863, endPoint y: 224, distance: 567.5
click at [1423, 132] on link "Send PGA" at bounding box center [1421, 137] width 43 height 10
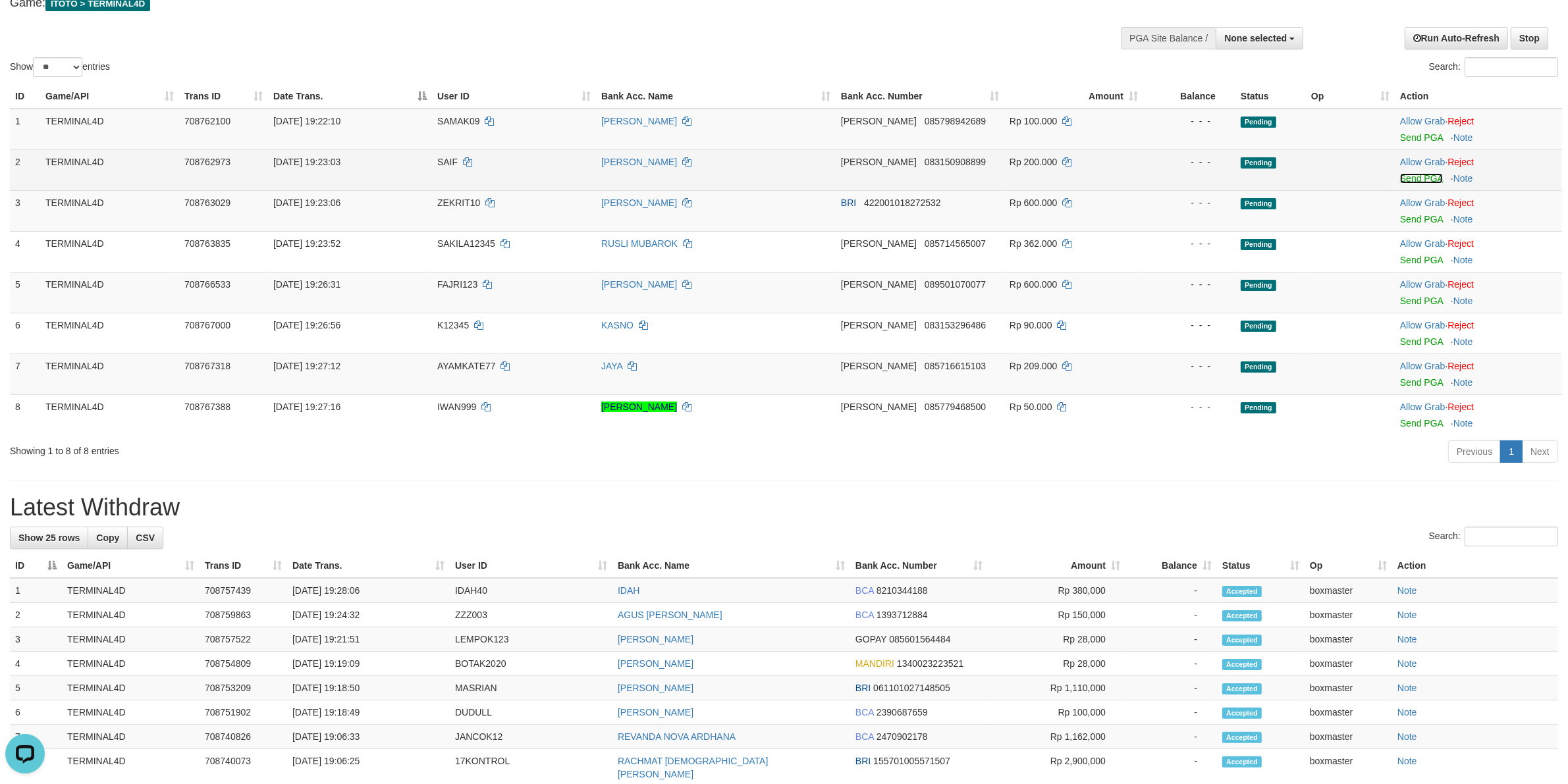
click at [1436, 178] on link "Send PGA" at bounding box center [1421, 178] width 43 height 10
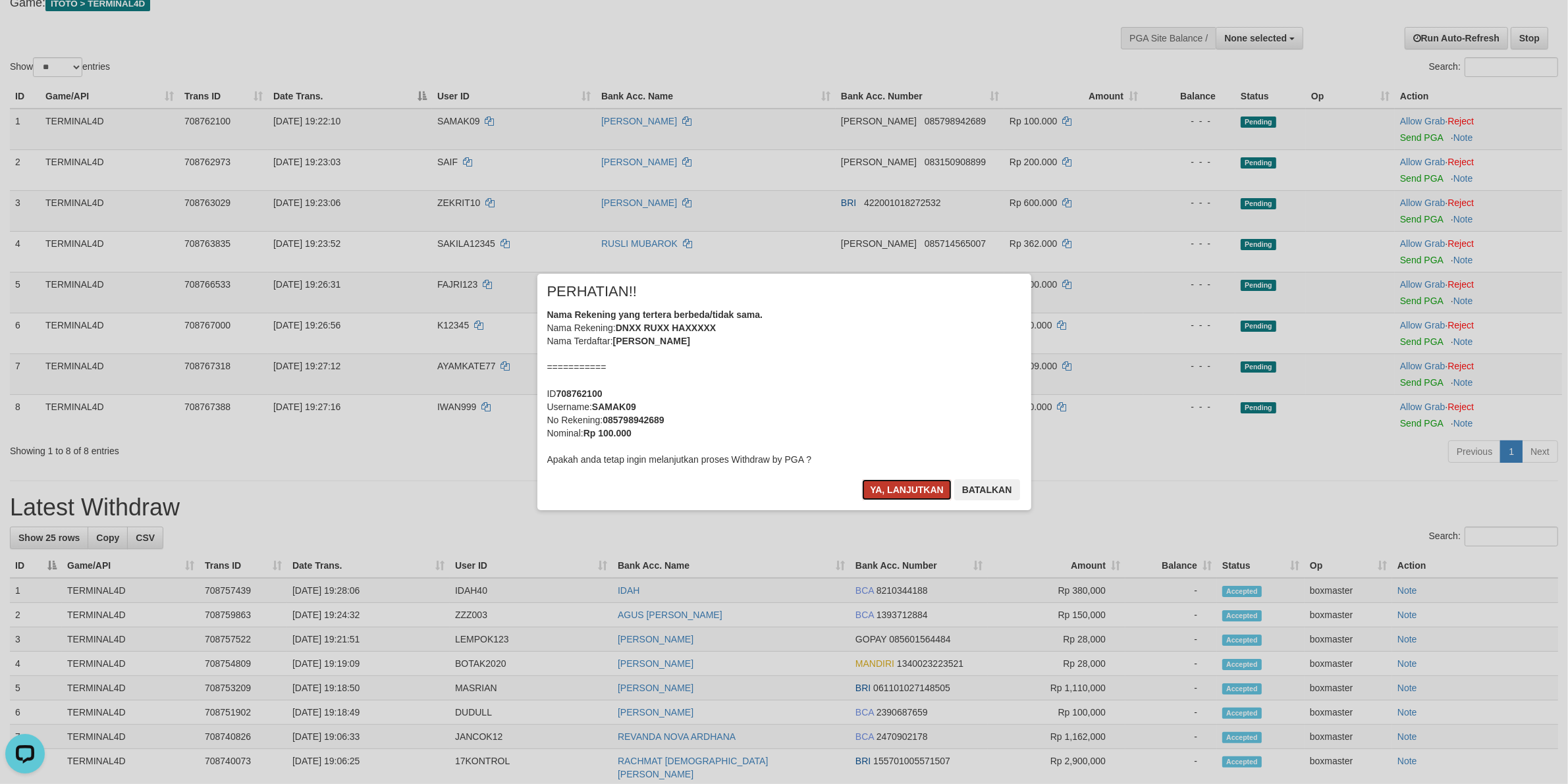
click at [901, 492] on button "Ya, lanjutkan" at bounding box center [907, 489] width 90 height 21
click at [916, 485] on button "Ya, lanjutkan" at bounding box center [907, 489] width 90 height 21
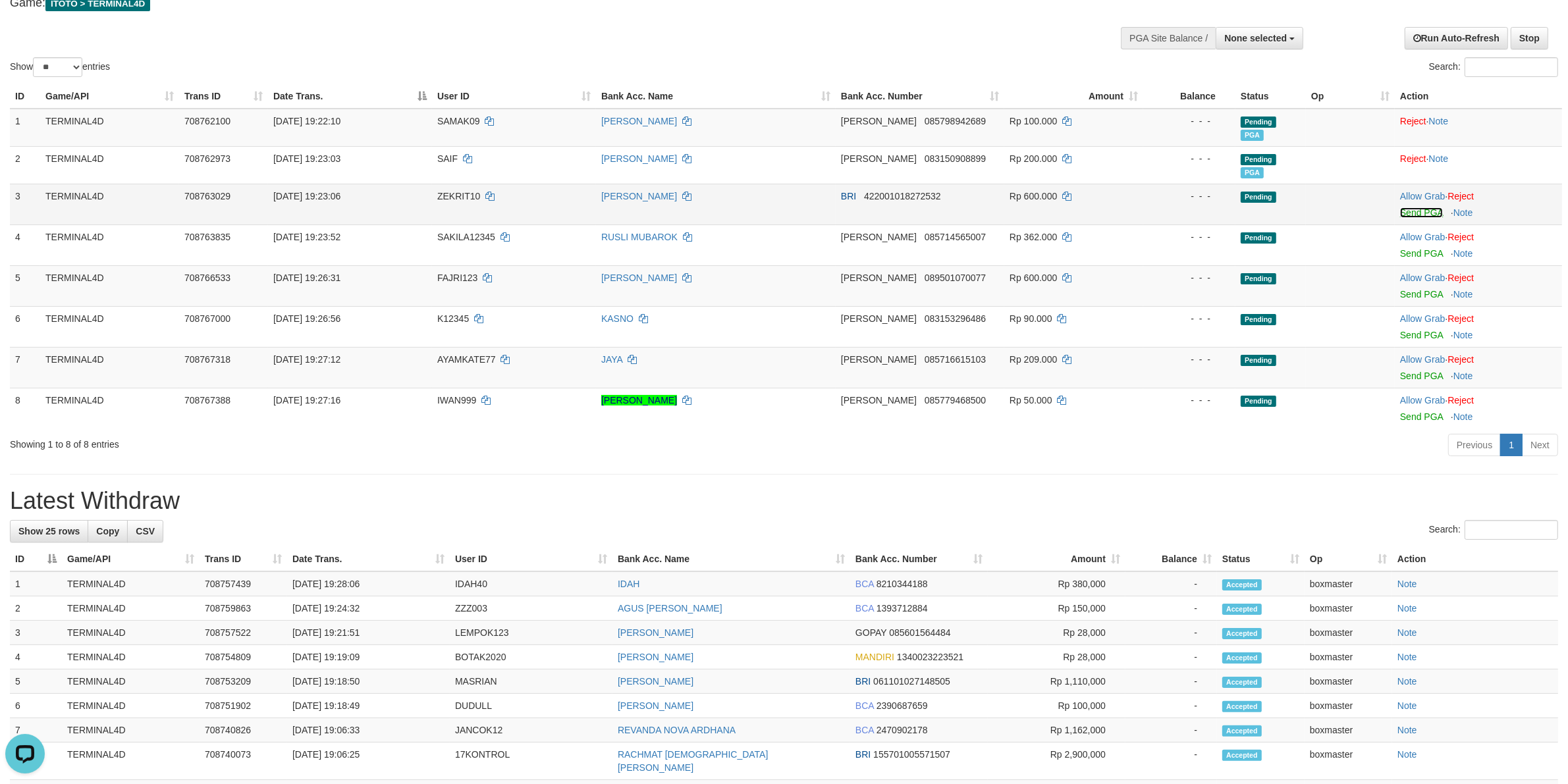
click at [1426, 210] on link "Send PGA" at bounding box center [1421, 212] width 43 height 10
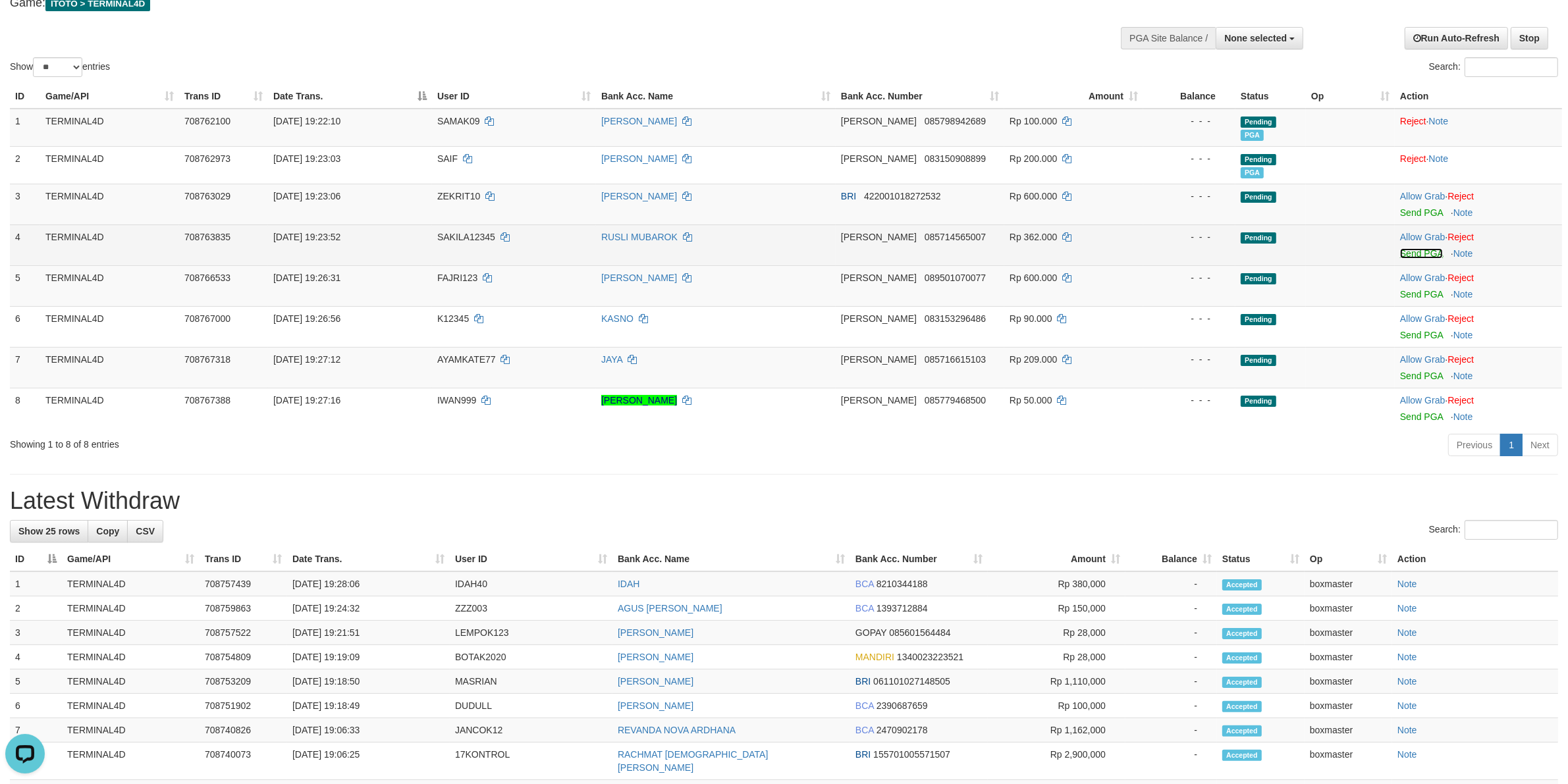
click at [1418, 252] on link "Send PGA" at bounding box center [1421, 253] width 43 height 10
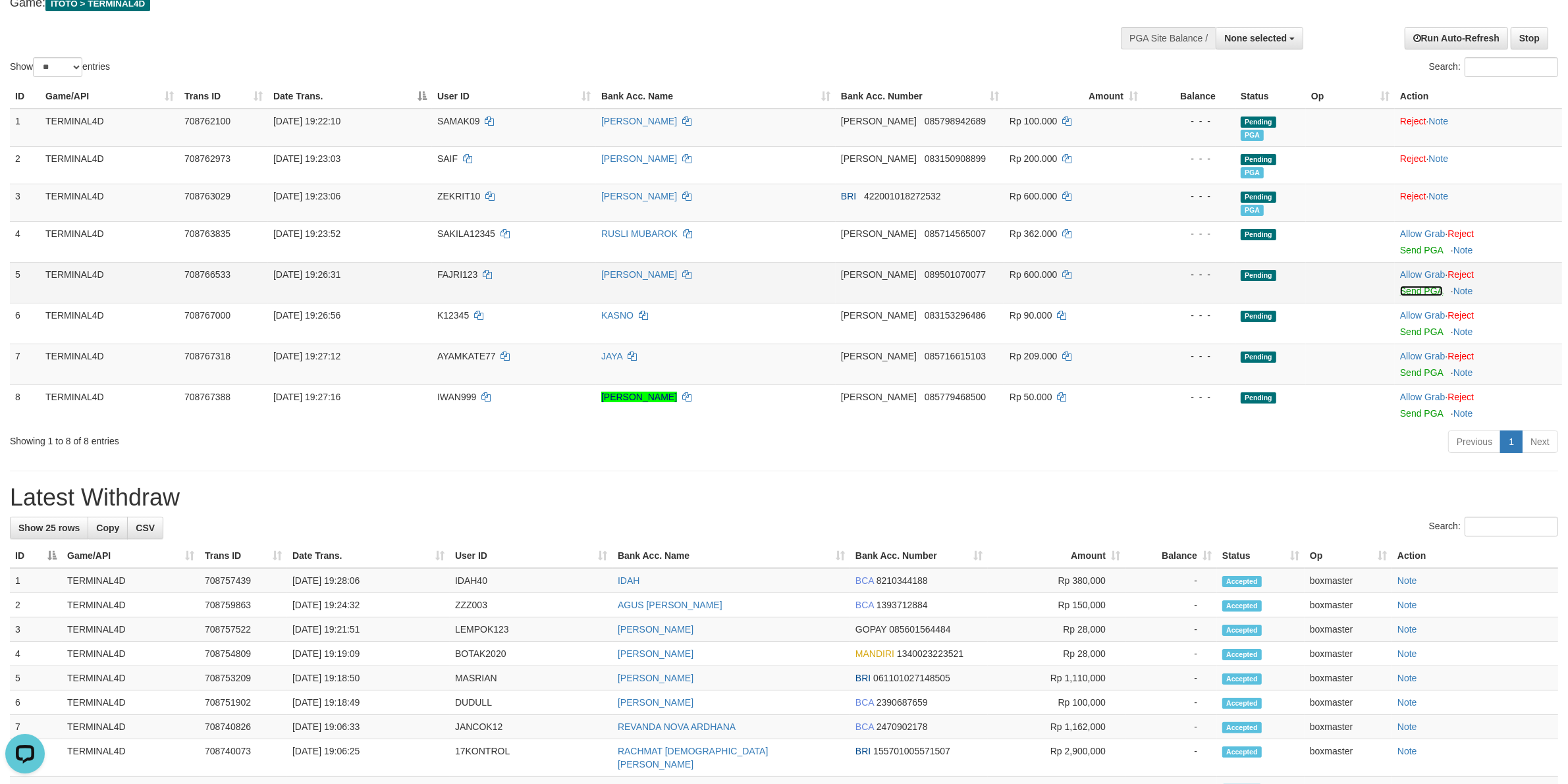
click at [1432, 287] on link "Send PGA" at bounding box center [1421, 291] width 43 height 10
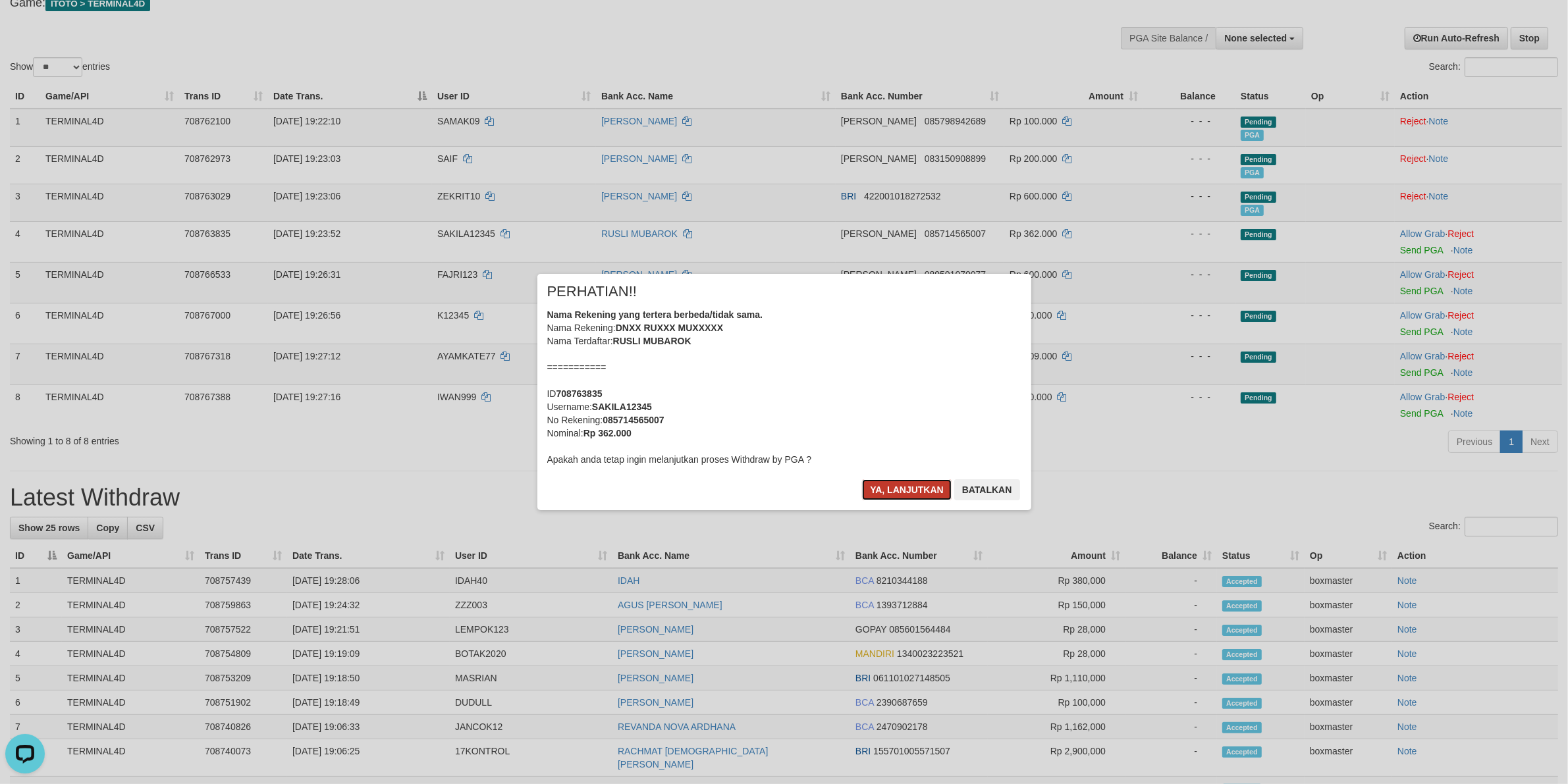
click at [914, 488] on button "Ya, lanjutkan" at bounding box center [907, 489] width 90 height 21
click at [903, 491] on button "Ya, lanjutkan" at bounding box center [907, 489] width 90 height 21
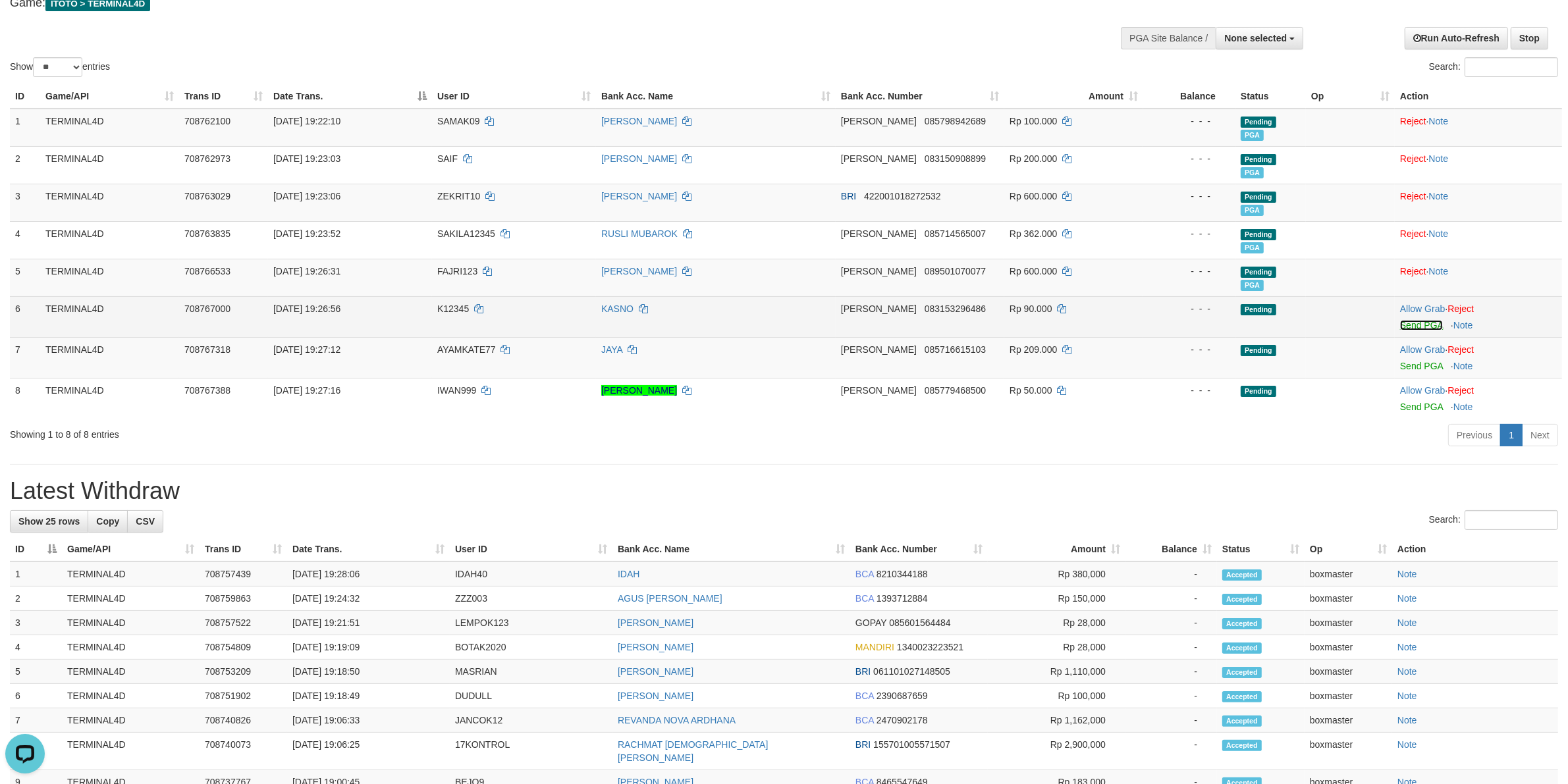
click at [1440, 328] on link "Send PGA" at bounding box center [1421, 325] width 43 height 10
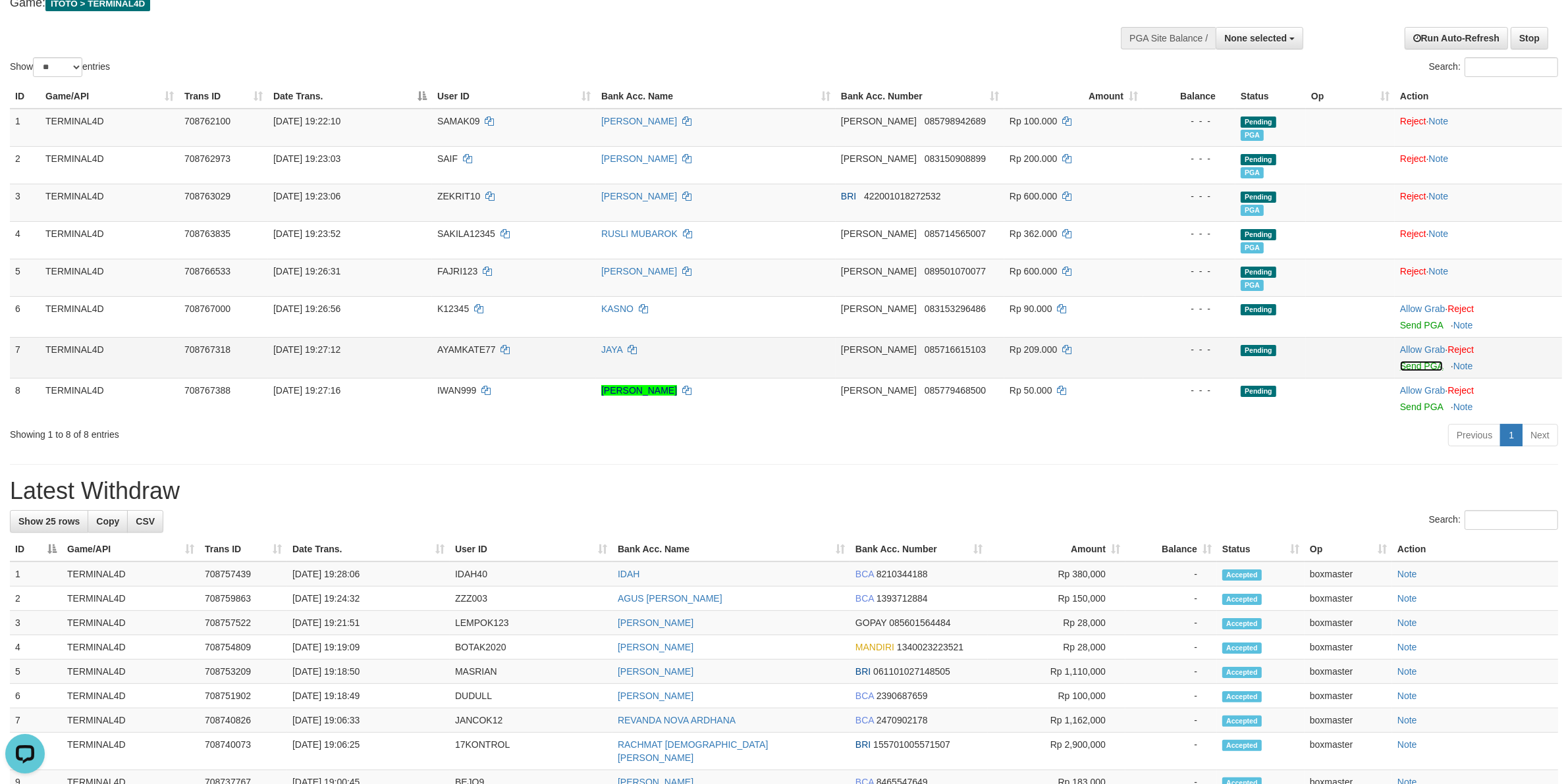
click at [1408, 366] on link "Send PGA" at bounding box center [1421, 366] width 43 height 10
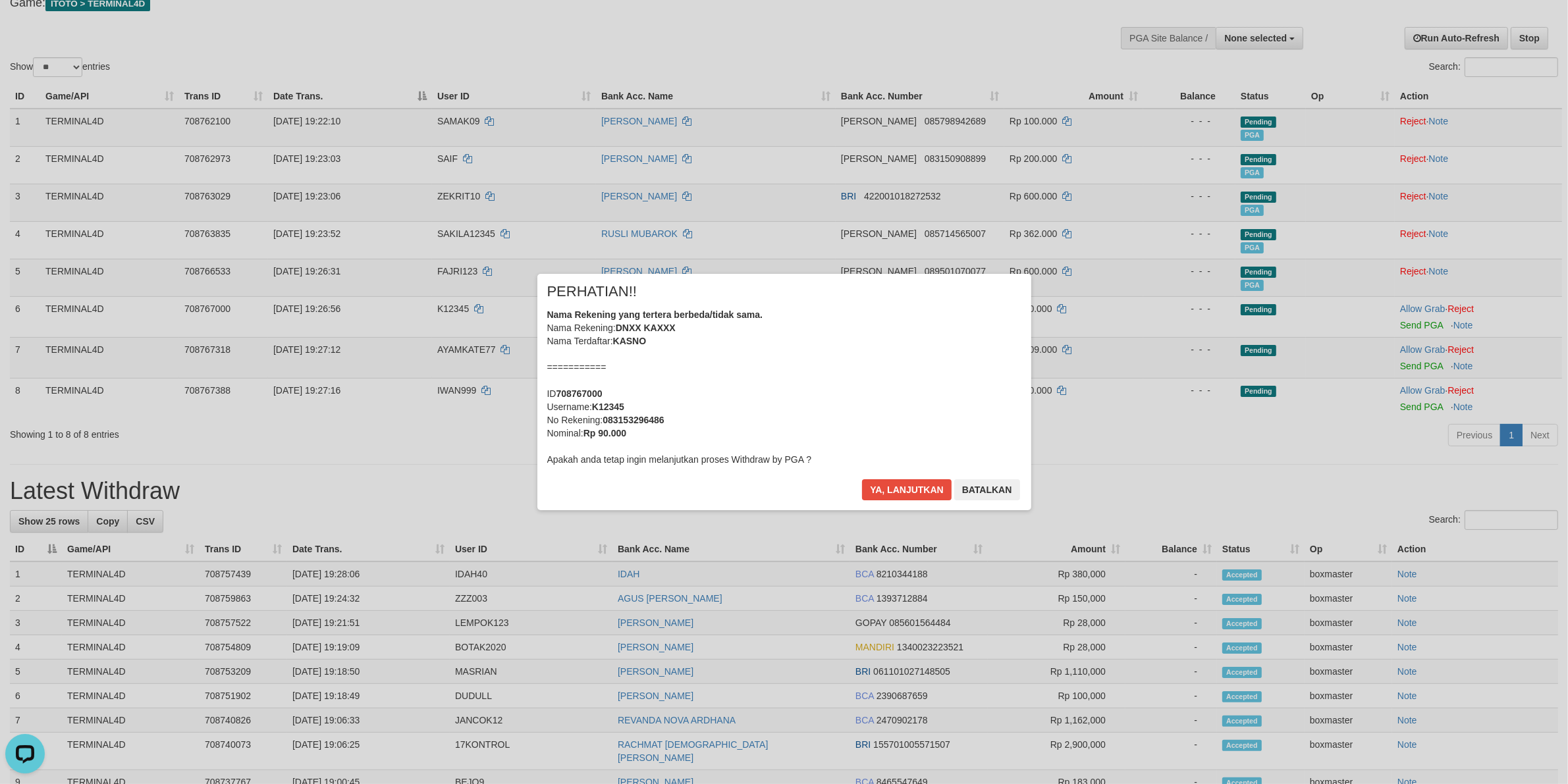
click at [1413, 407] on div "× PERHATIAN!! Nama Rekening yang tertera berbeda/tidak sama. Nama Rekening: DNX…" at bounding box center [784, 392] width 1568 height 288
click at [912, 489] on button "Ya, lanjutkan" at bounding box center [907, 489] width 90 height 21
click at [912, 486] on button "Ya, lanjutkan" at bounding box center [907, 489] width 90 height 21
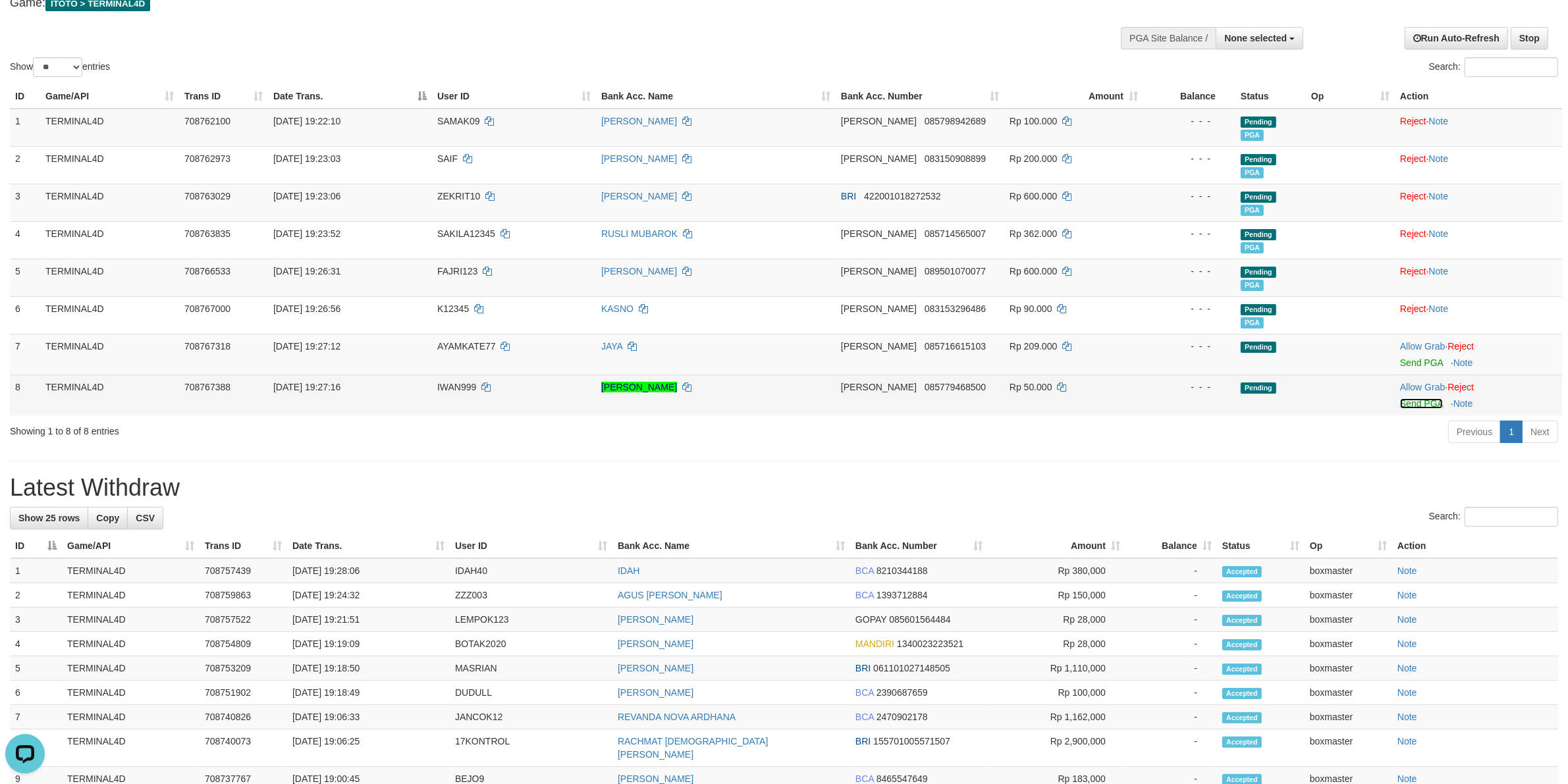
click at [1421, 405] on link "Send PGA" at bounding box center [1421, 403] width 43 height 10
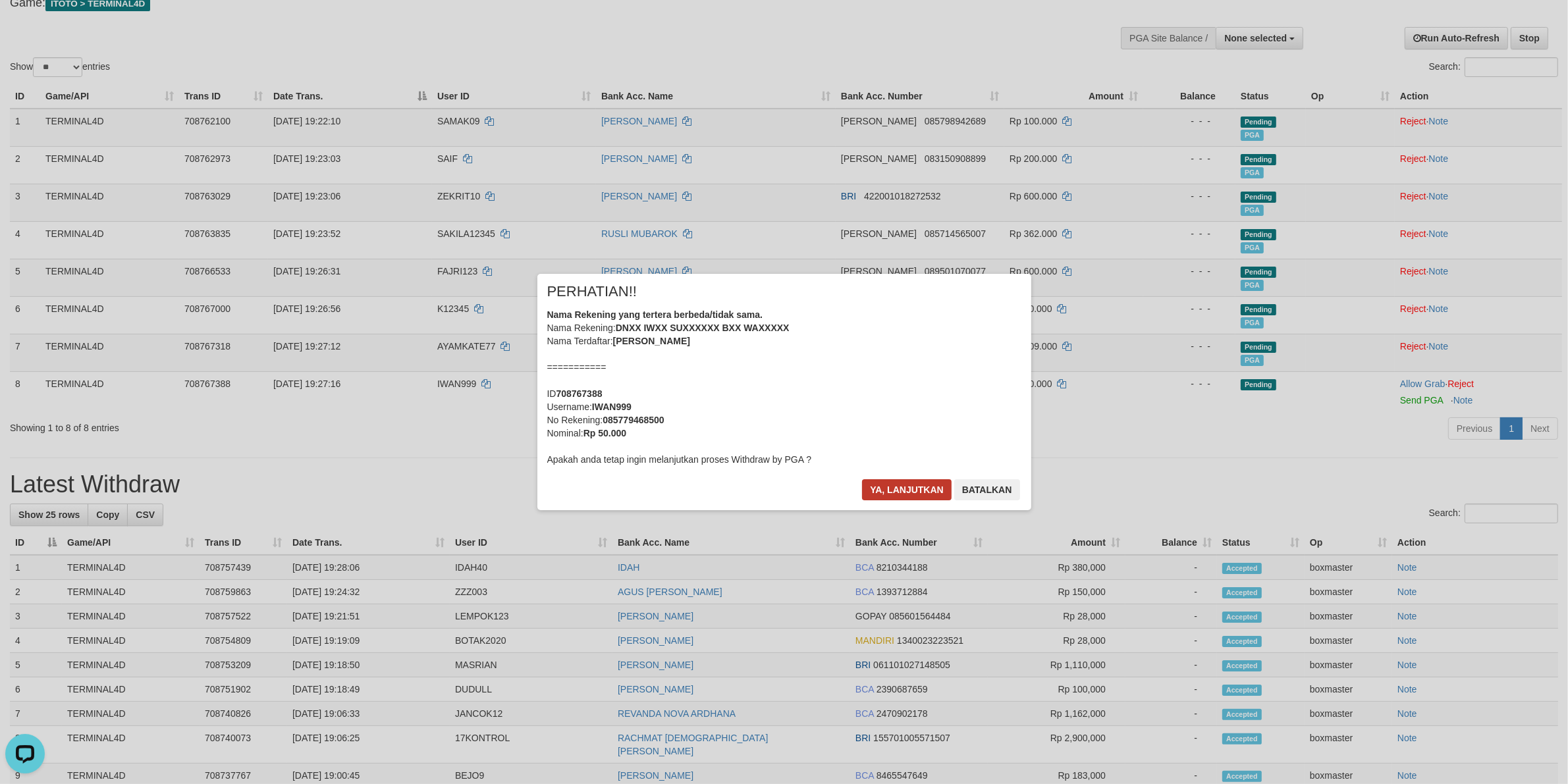
click at [910, 482] on div "× PERHATIAN!! Nama Rekening yang tertera berbeda/tidak sama. Nama Rekening: DNX…" at bounding box center [784, 392] width 494 height 236
click at [910, 482] on button "Ya, lanjutkan" at bounding box center [907, 489] width 90 height 21
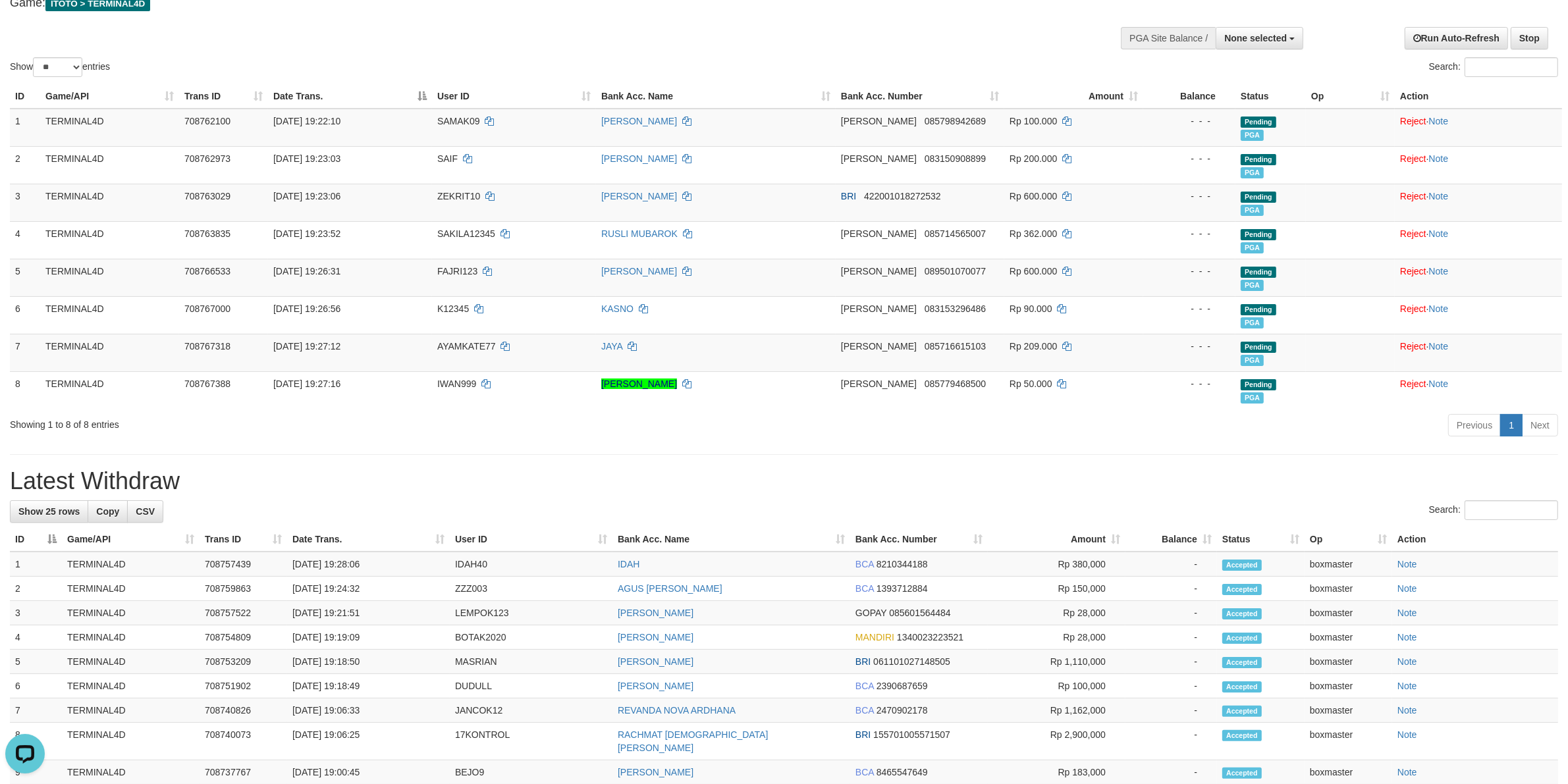
click at [1015, 538] on th "Amount" at bounding box center [1056, 539] width 138 height 24
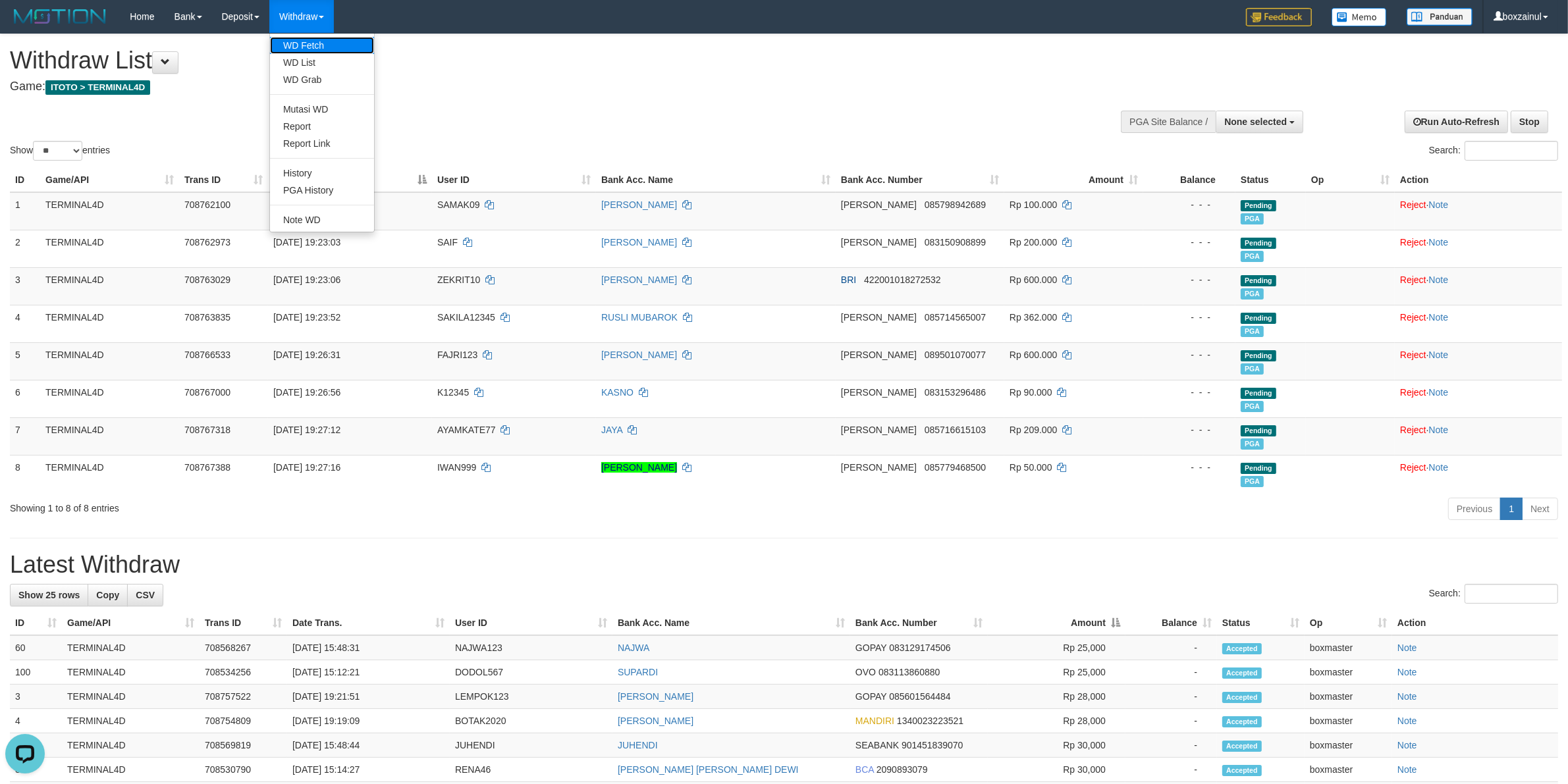
click at [321, 43] on link "WD Fetch" at bounding box center [322, 46] width 104 height 17
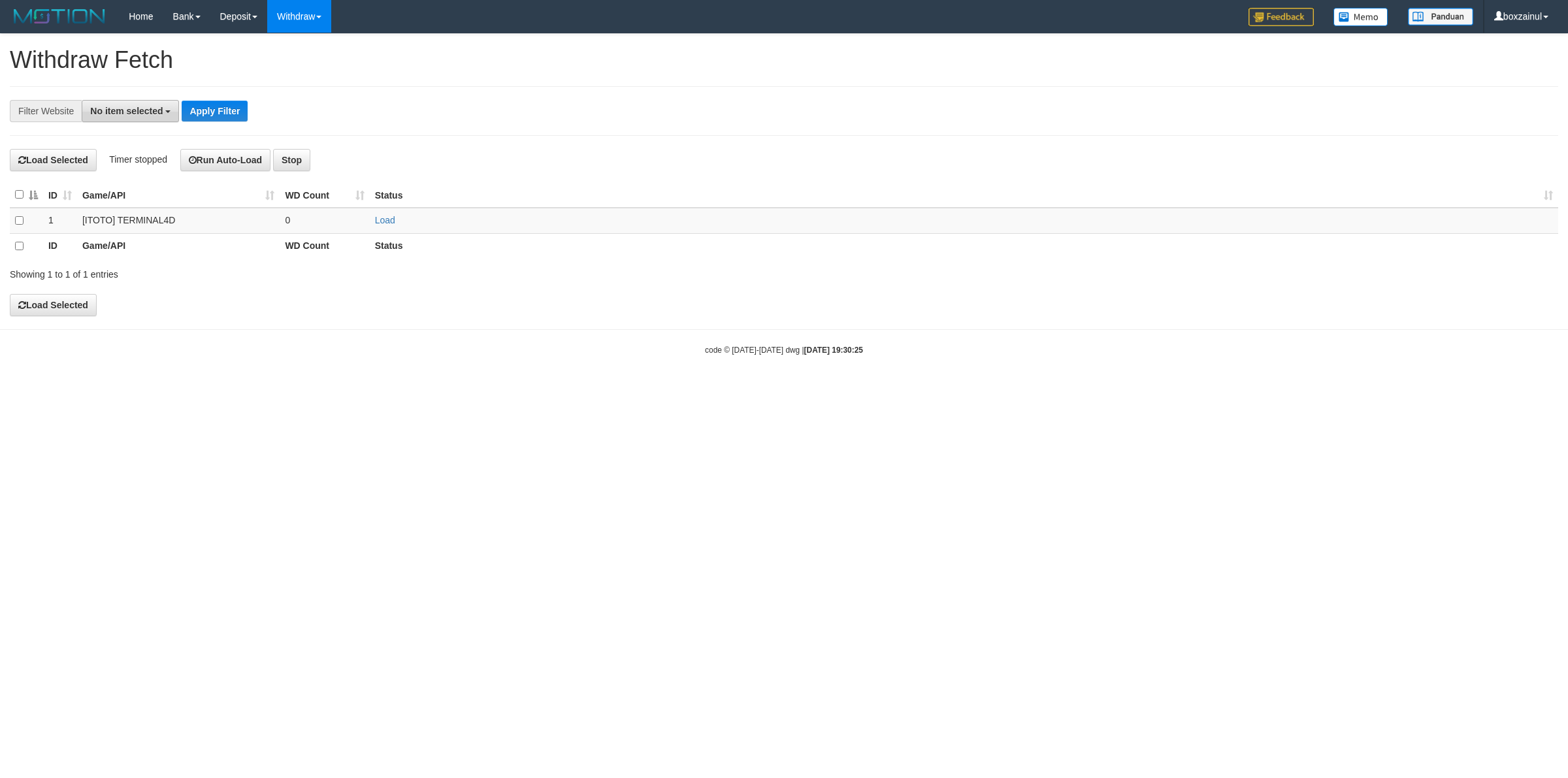
click at [150, 111] on span "No item selected" at bounding box center [126, 110] width 73 height 10
click at [141, 195] on label "[ITOTO] TERMINAL4D" at bounding box center [145, 197] width 127 height 18
select select "****"
click at [383, 216] on link "Load" at bounding box center [386, 220] width 20 height 10
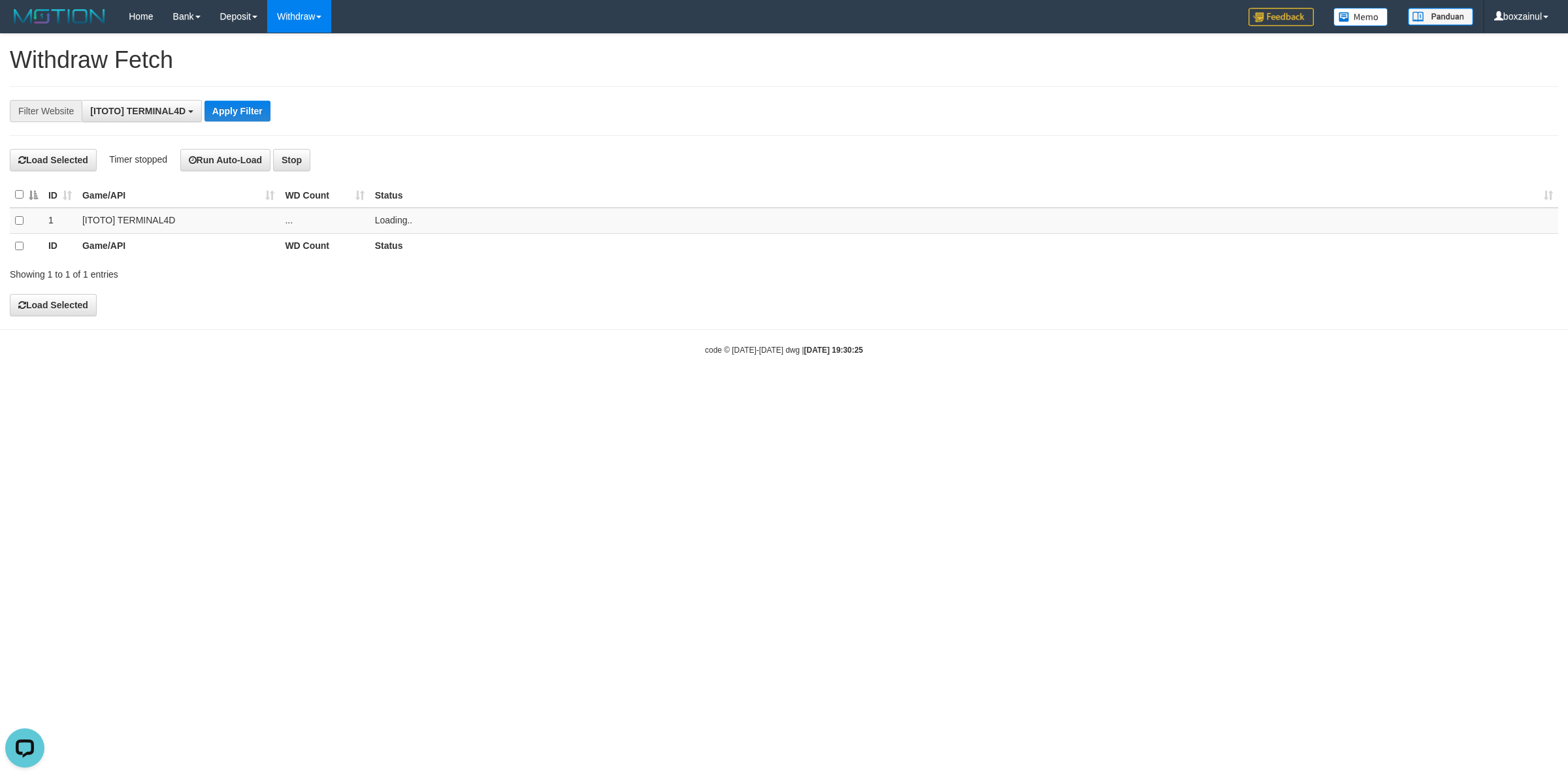
scroll to position [0, 0]
click at [429, 117] on div "**********" at bounding box center [653, 111] width 1307 height 22
click at [325, 59] on link "WD List" at bounding box center [320, 63] width 103 height 17
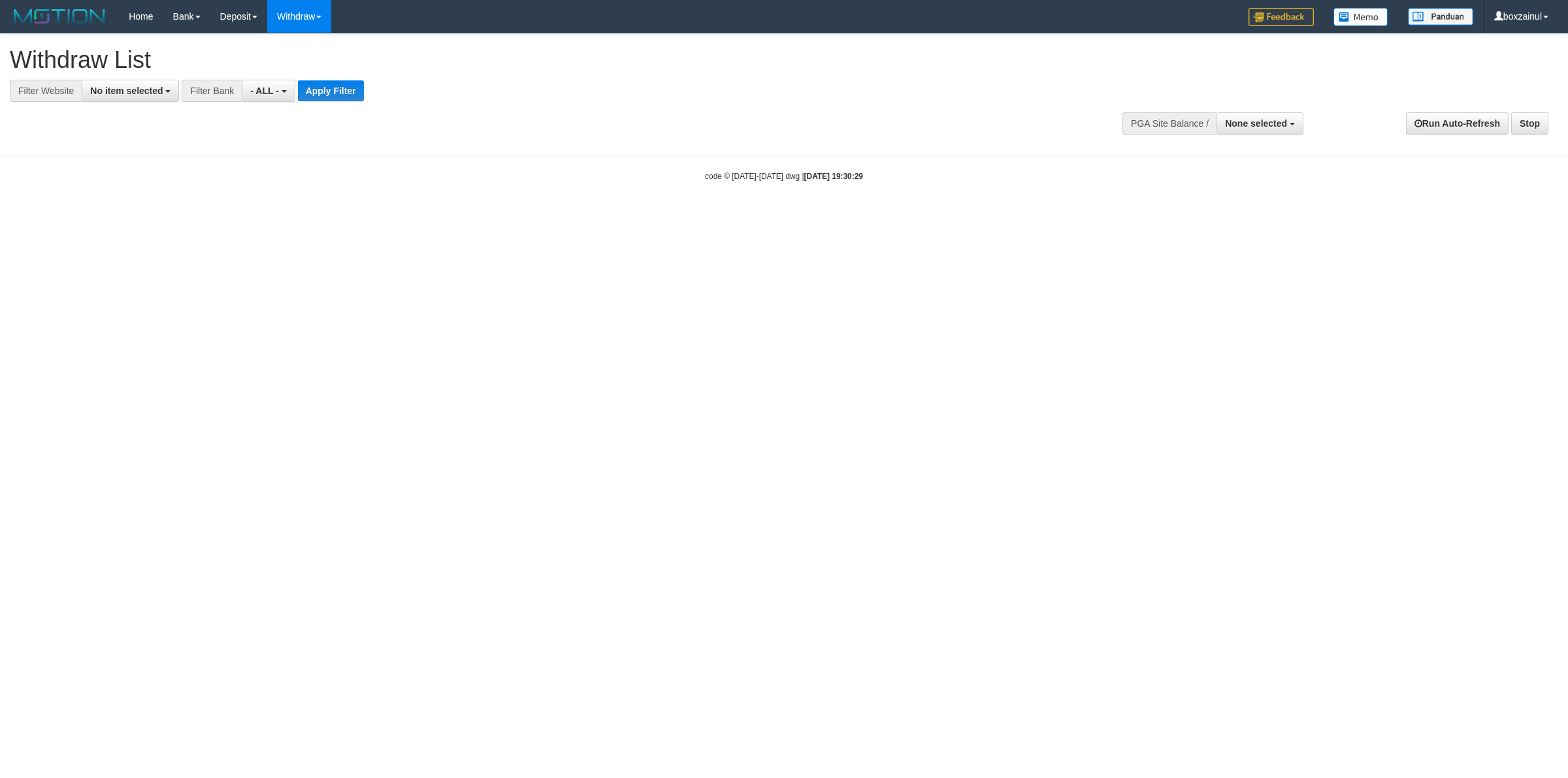
select select
click at [137, 85] on button "No item selected" at bounding box center [130, 91] width 97 height 22
click at [141, 177] on label "[ITOTO] TERMINAL4D" at bounding box center [145, 177] width 127 height 18
select select "****"
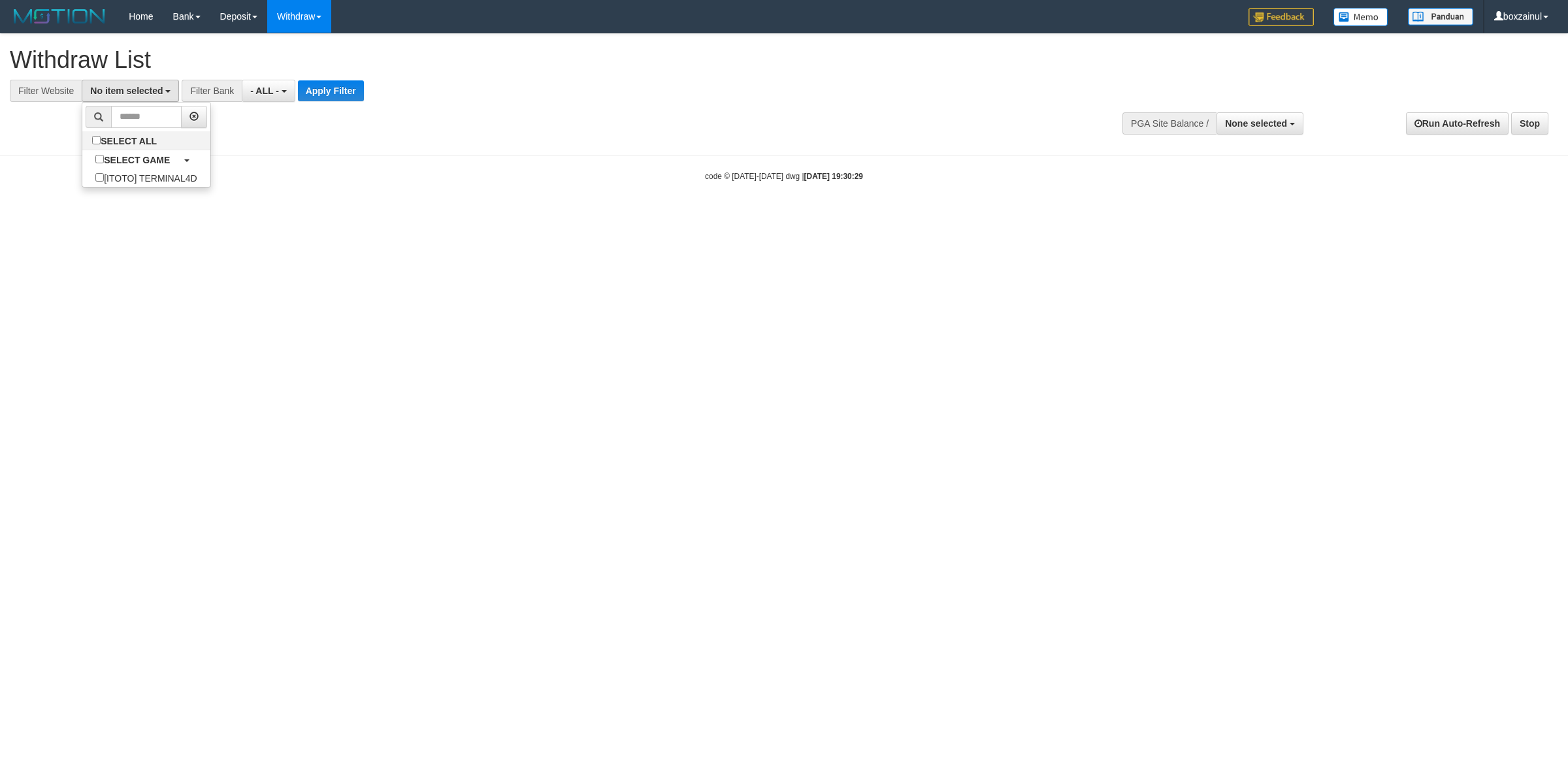
scroll to position [11, 0]
click at [353, 86] on button "Apply Filter" at bounding box center [353, 91] width 66 height 21
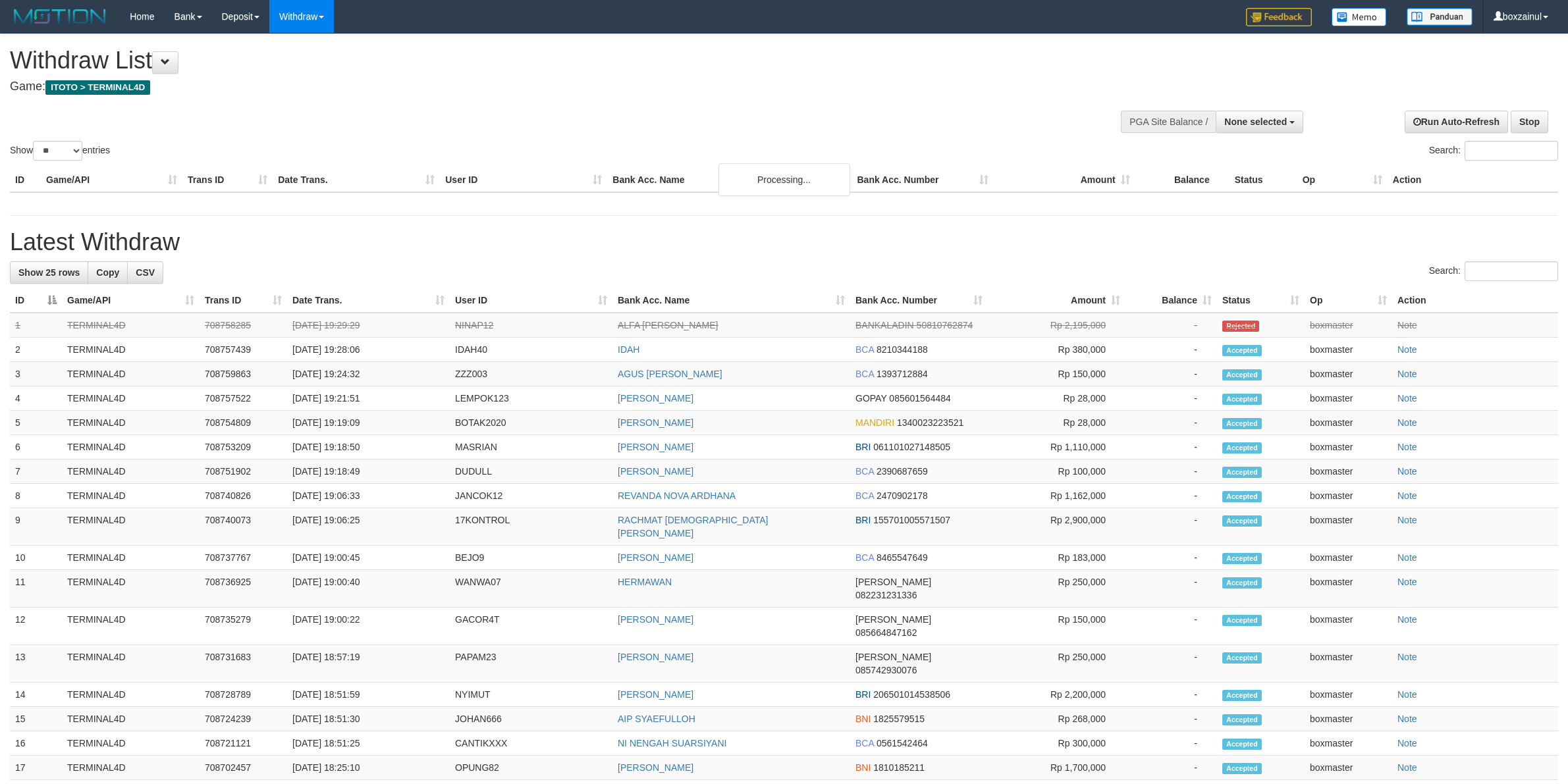
select select
select select "**"
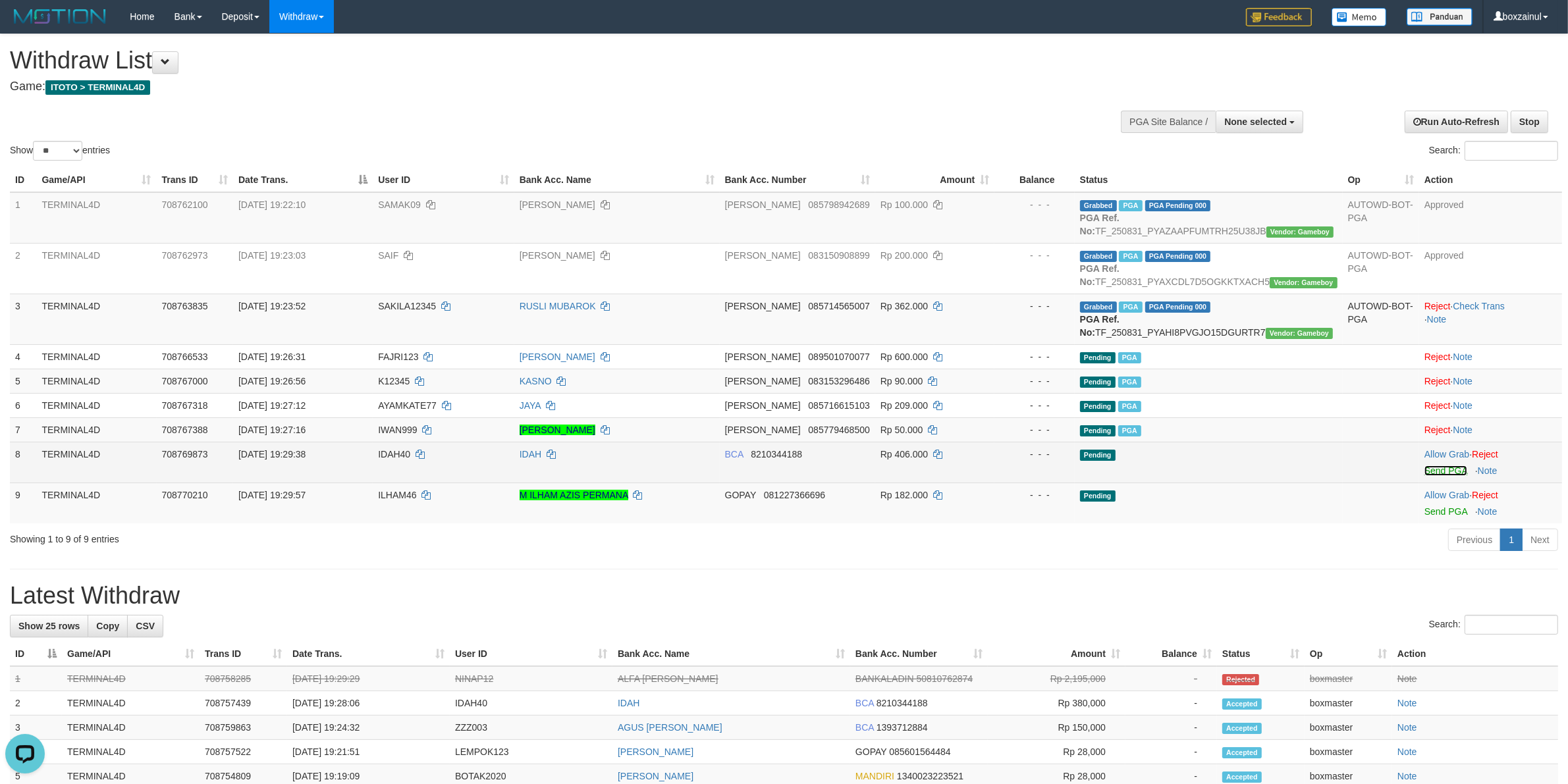
click at [1433, 470] on link "Send PGA" at bounding box center [1446, 470] width 43 height 10
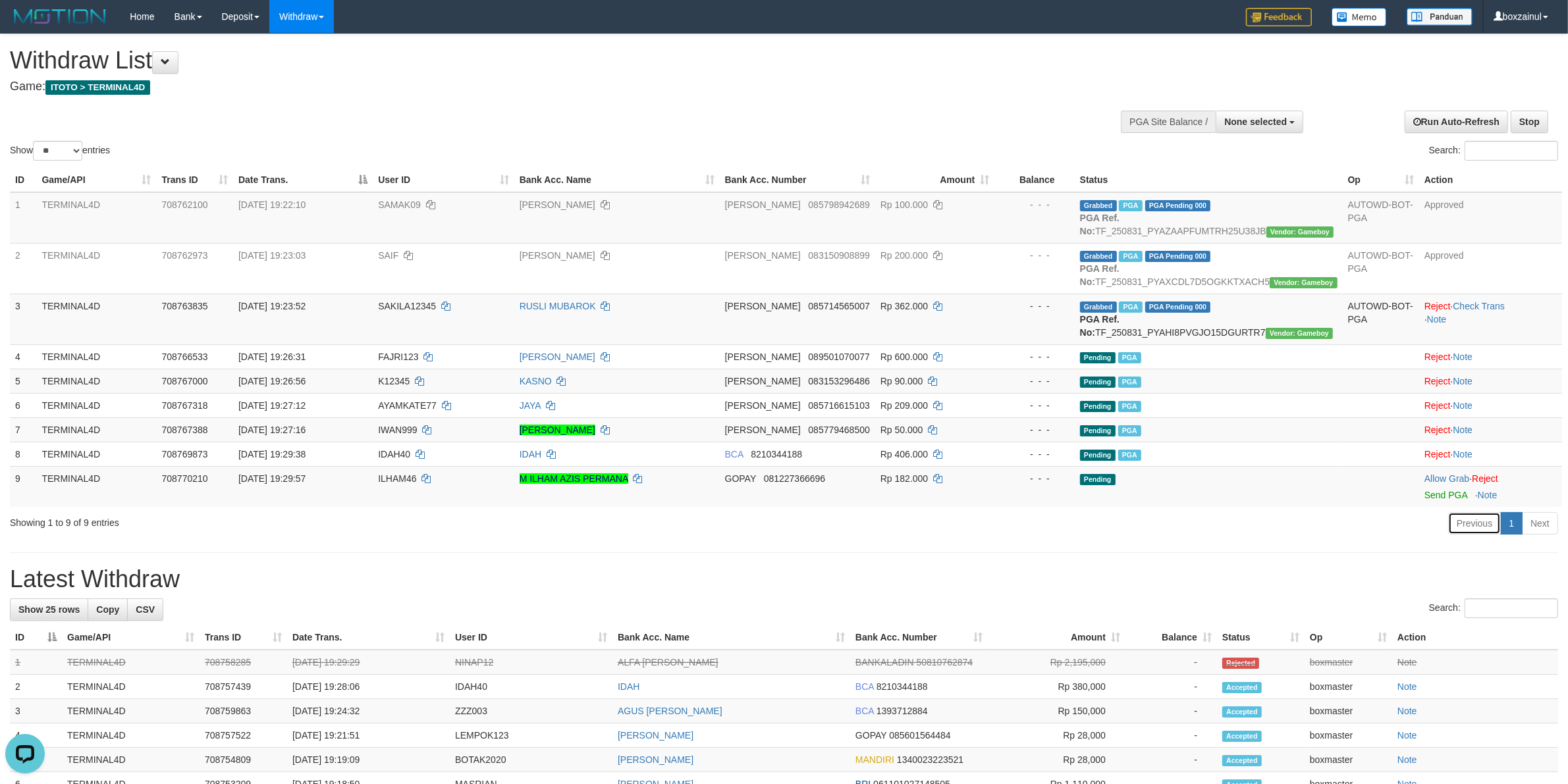
click at [1448, 522] on link "Previous" at bounding box center [1474, 523] width 53 height 22
click at [1443, 502] on td "Allow Grab · Reject Send PGA · Note" at bounding box center [1491, 487] width 143 height 41
click at [1443, 498] on link "Send PGA" at bounding box center [1446, 495] width 43 height 10
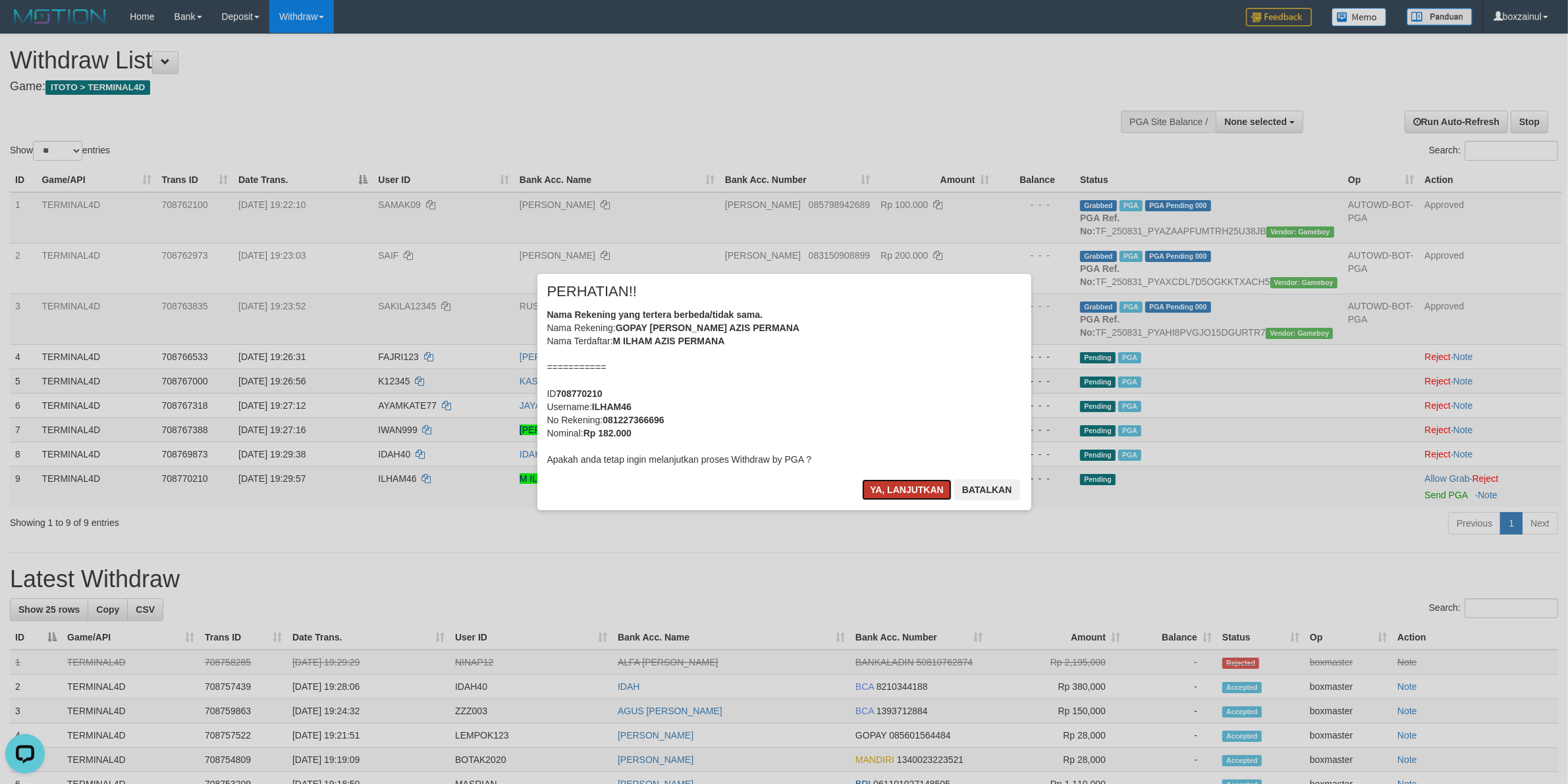
click at [884, 481] on button "Ya, lanjutkan" at bounding box center [907, 489] width 90 height 21
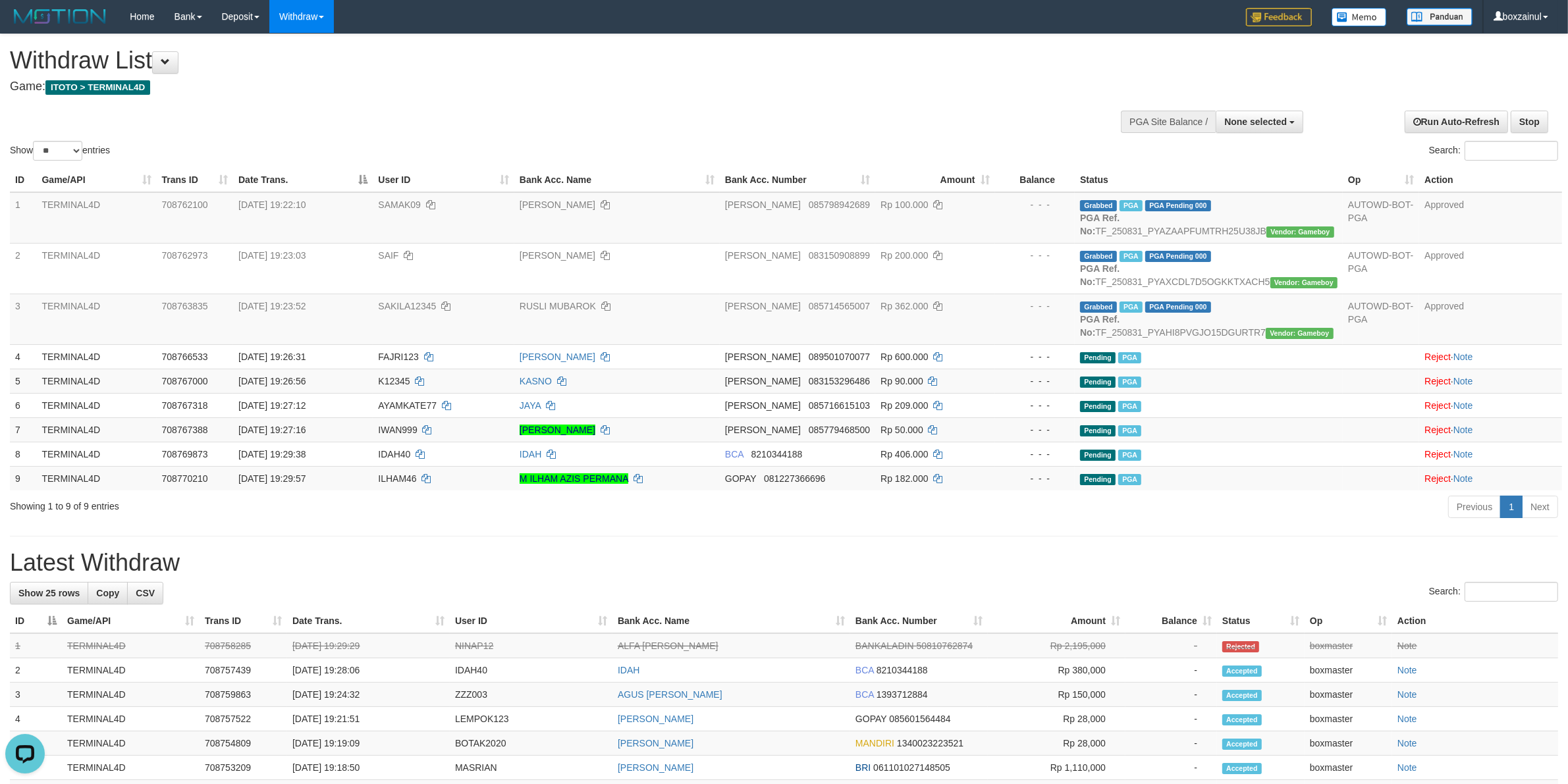
click at [791, 525] on div "**********" at bounding box center [784, 715] width 1568 height 1362
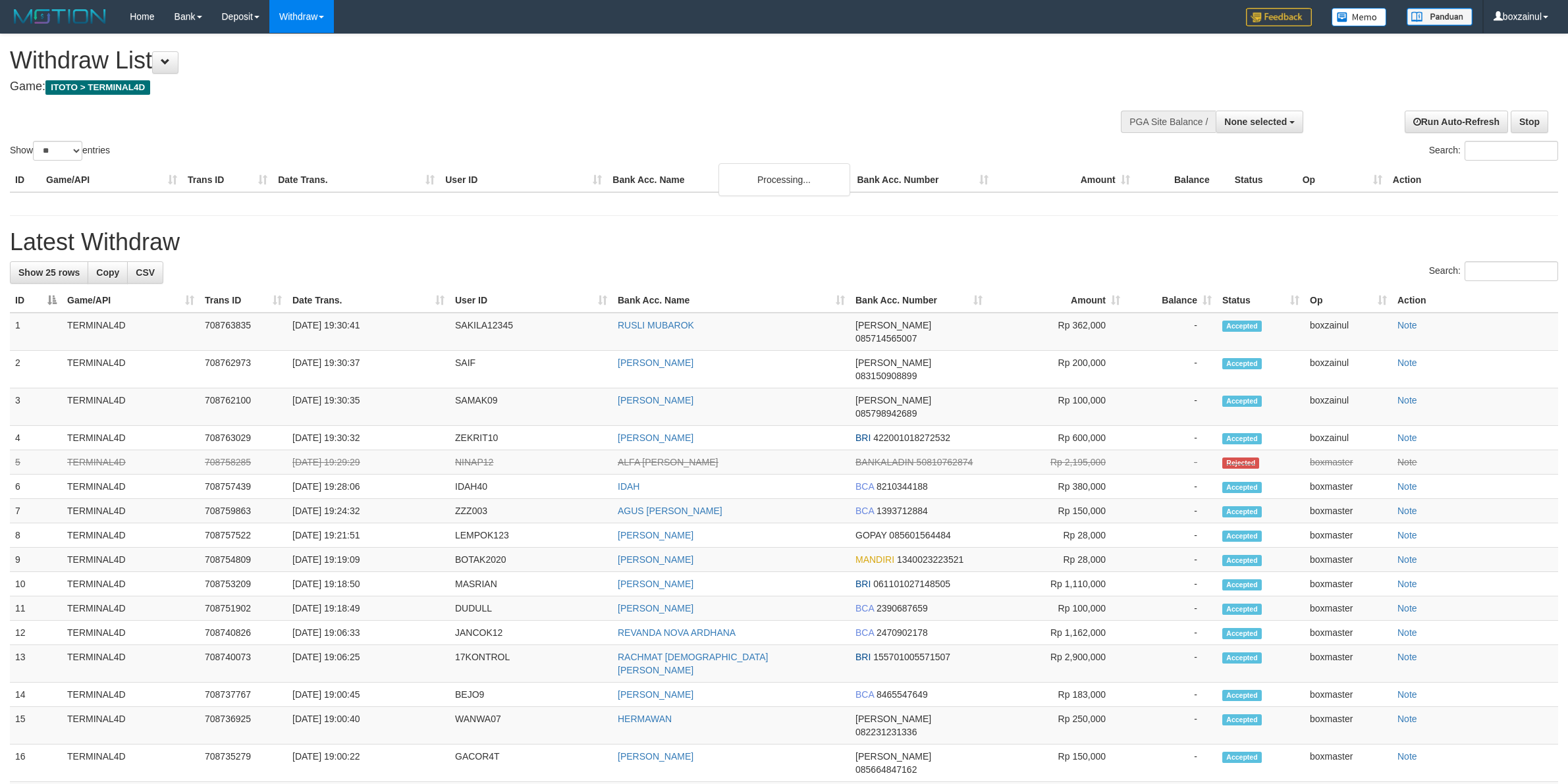
select select
select select "**"
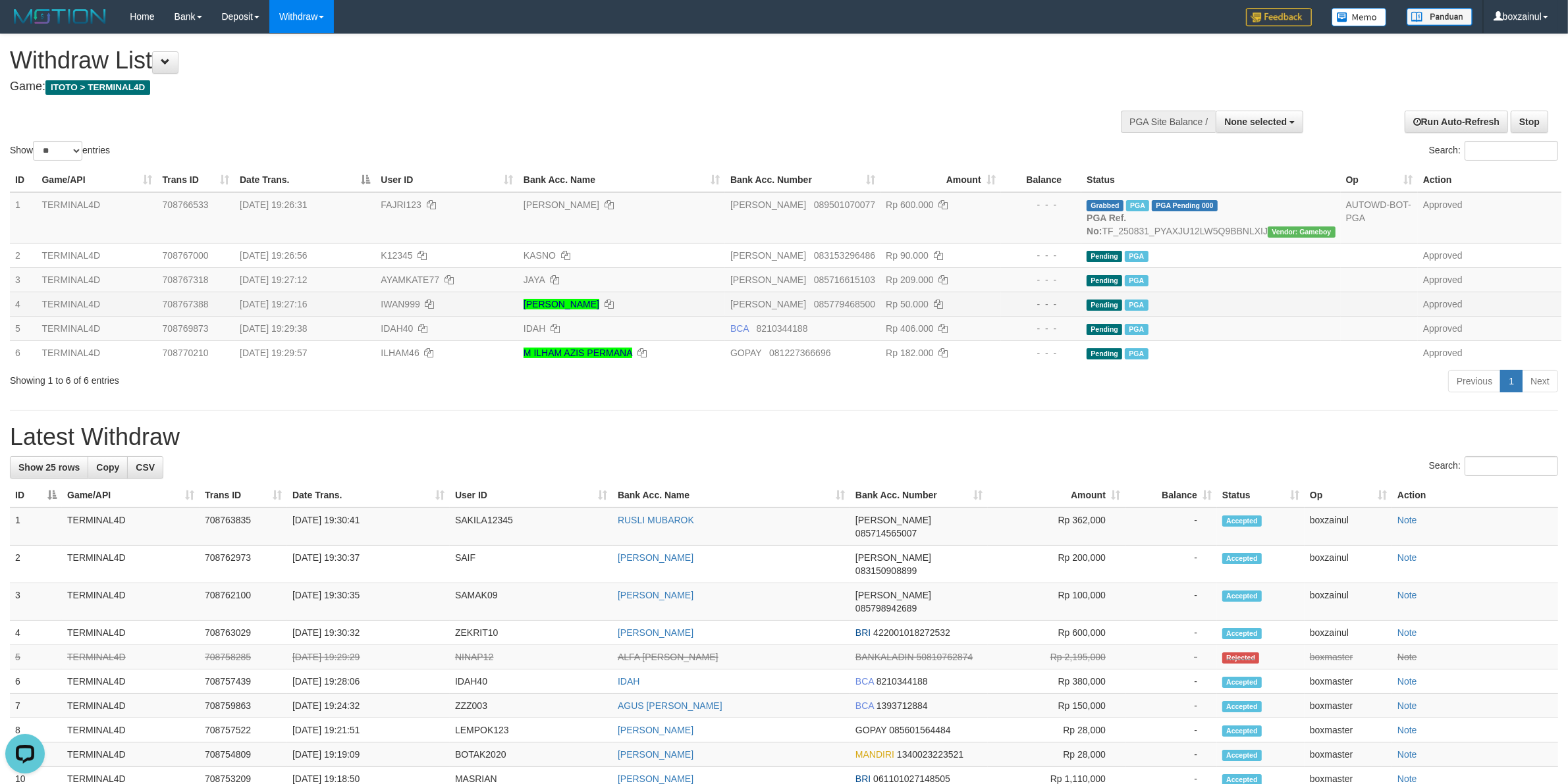
click at [975, 298] on td "Rp 50.000" at bounding box center [940, 303] width 120 height 24
click at [975, 297] on td "Rp 50.000" at bounding box center [940, 303] width 120 height 24
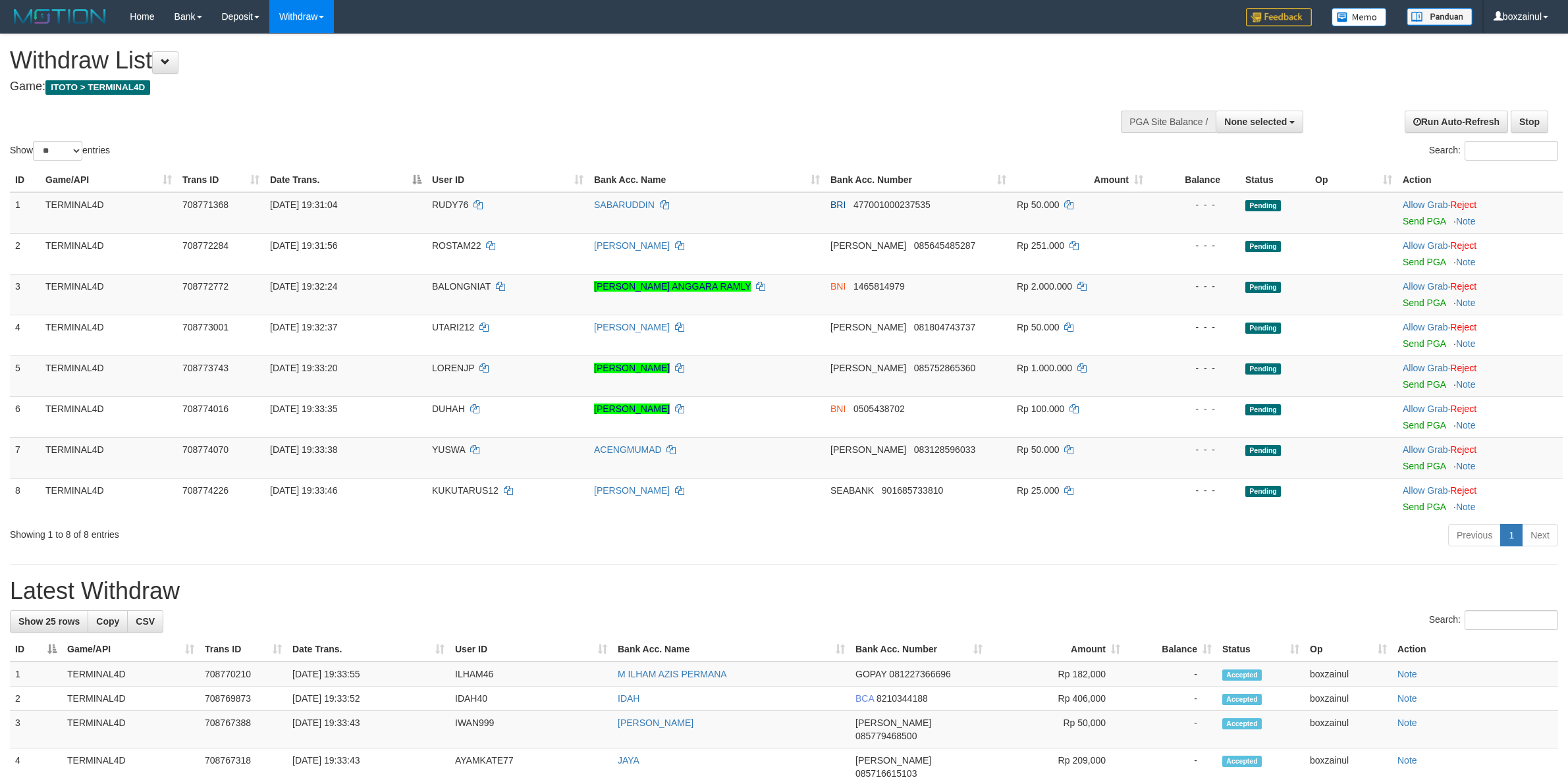
select select
select select "**"
click at [322, 45] on link "WD Fetch" at bounding box center [322, 46] width 104 height 17
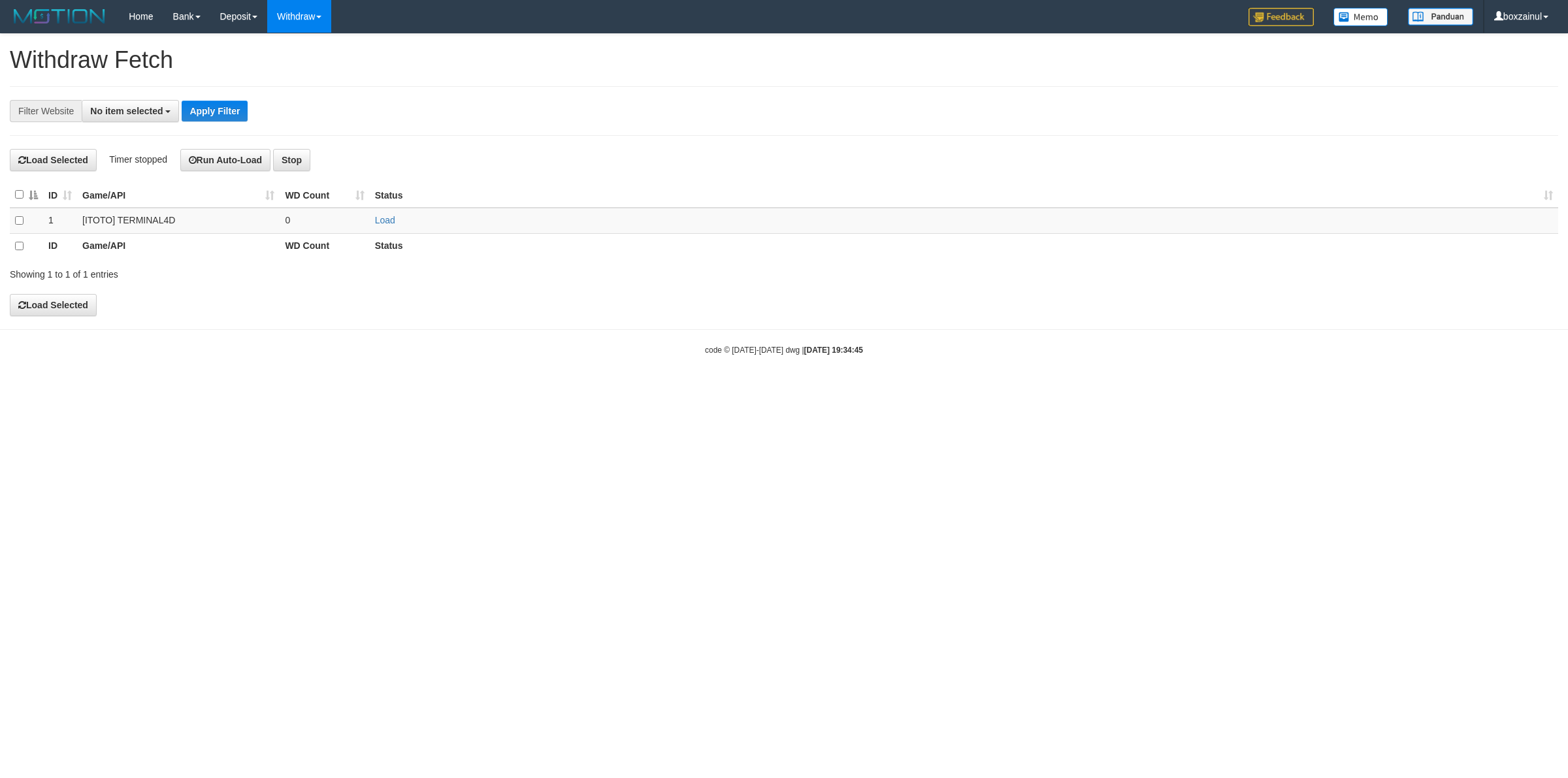
select select
click at [318, 66] on link "WD List" at bounding box center [320, 63] width 103 height 17
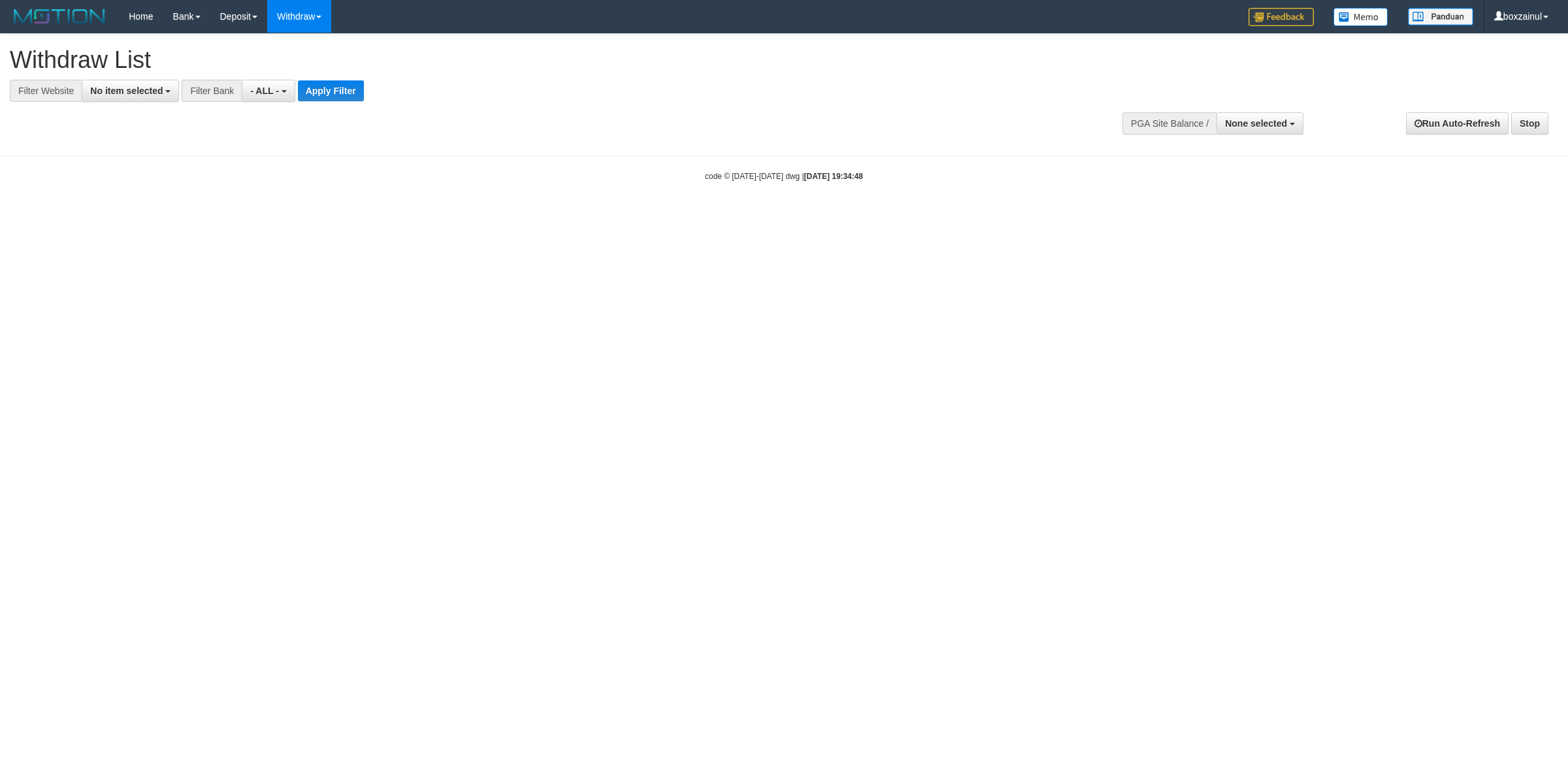
select select
click at [147, 89] on span "No item selected" at bounding box center [126, 90] width 73 height 10
drag, startPoint x: 136, startPoint y: 173, endPoint x: 228, endPoint y: 138, distance: 98.4
click at [136, 174] on label "[ITOTO] TERMINAL4D" at bounding box center [145, 177] width 127 height 18
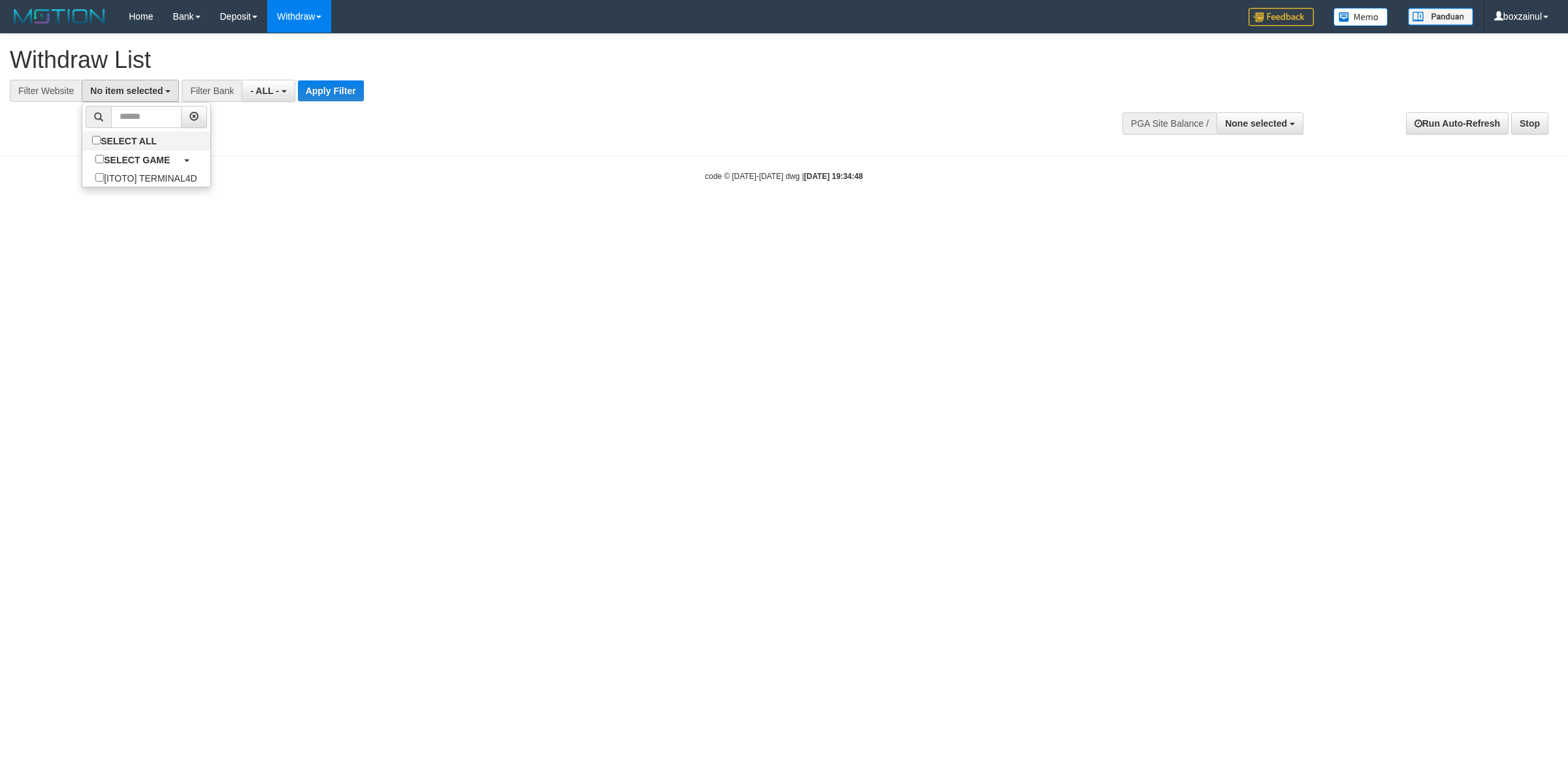
select select "****"
click at [350, 92] on button "Apply Filter" at bounding box center [353, 91] width 66 height 21
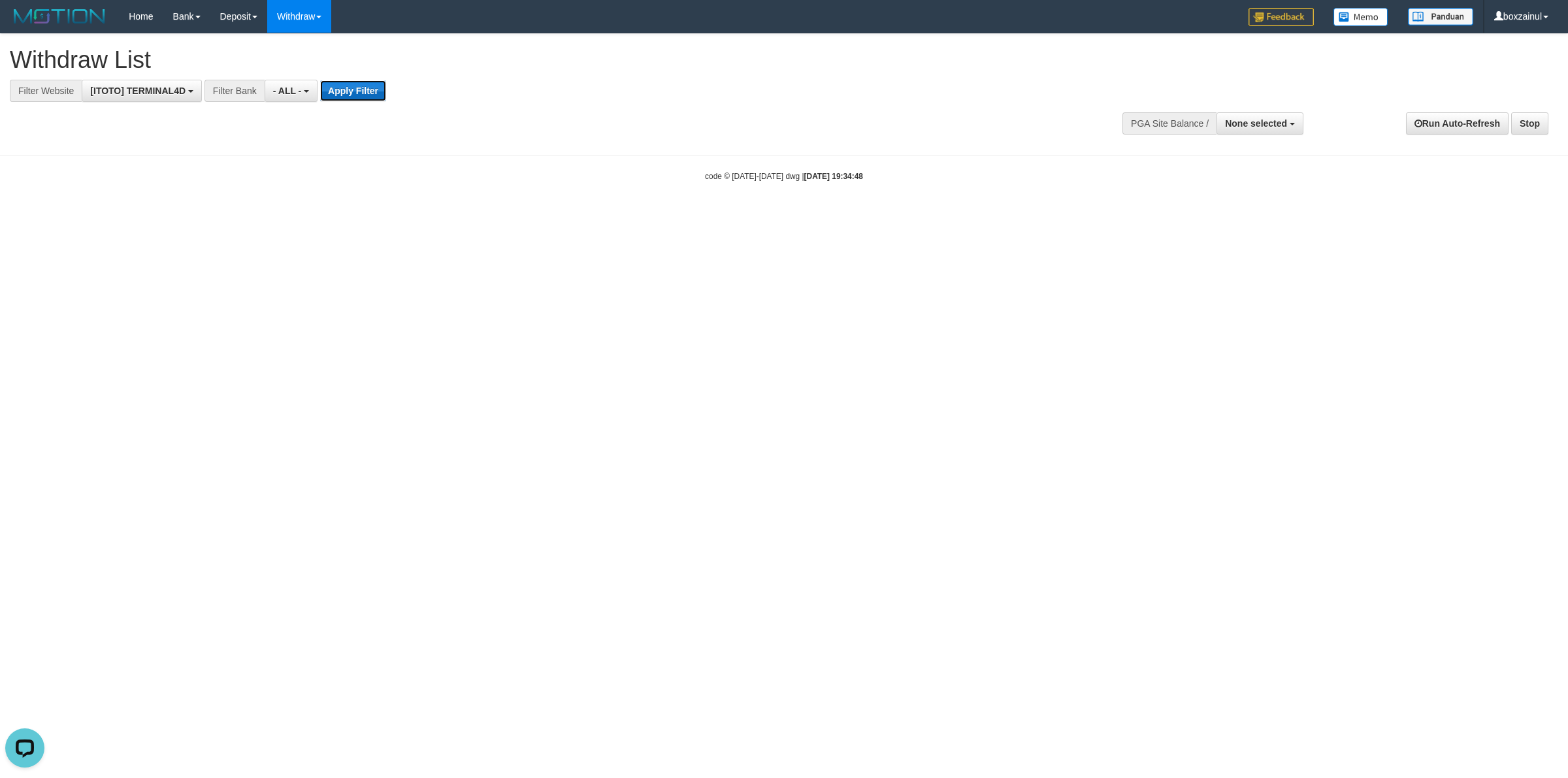
scroll to position [0, 0]
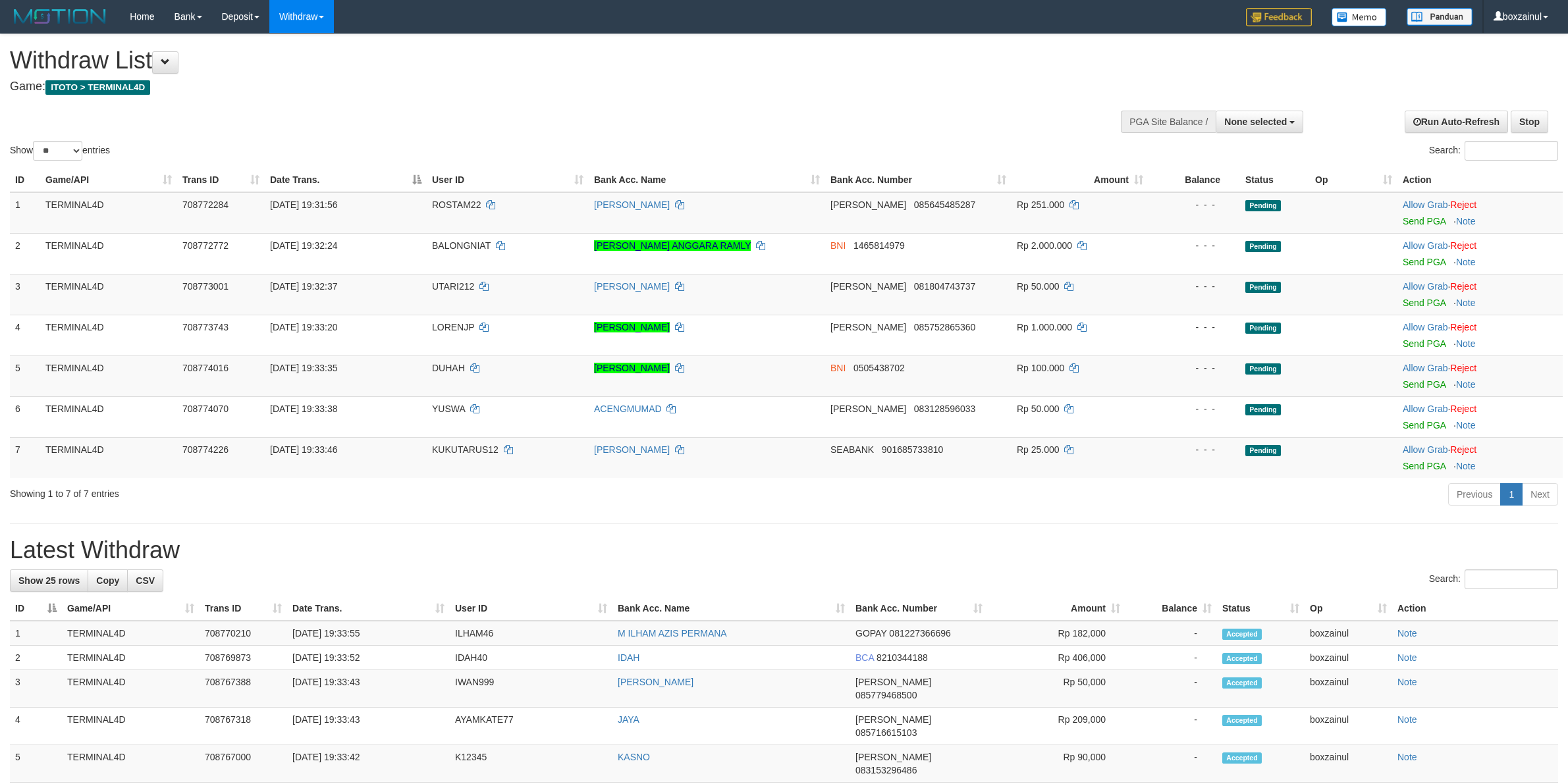
select select
select select "**"
click at [1429, 222] on link "Send PGA" at bounding box center [1425, 221] width 43 height 10
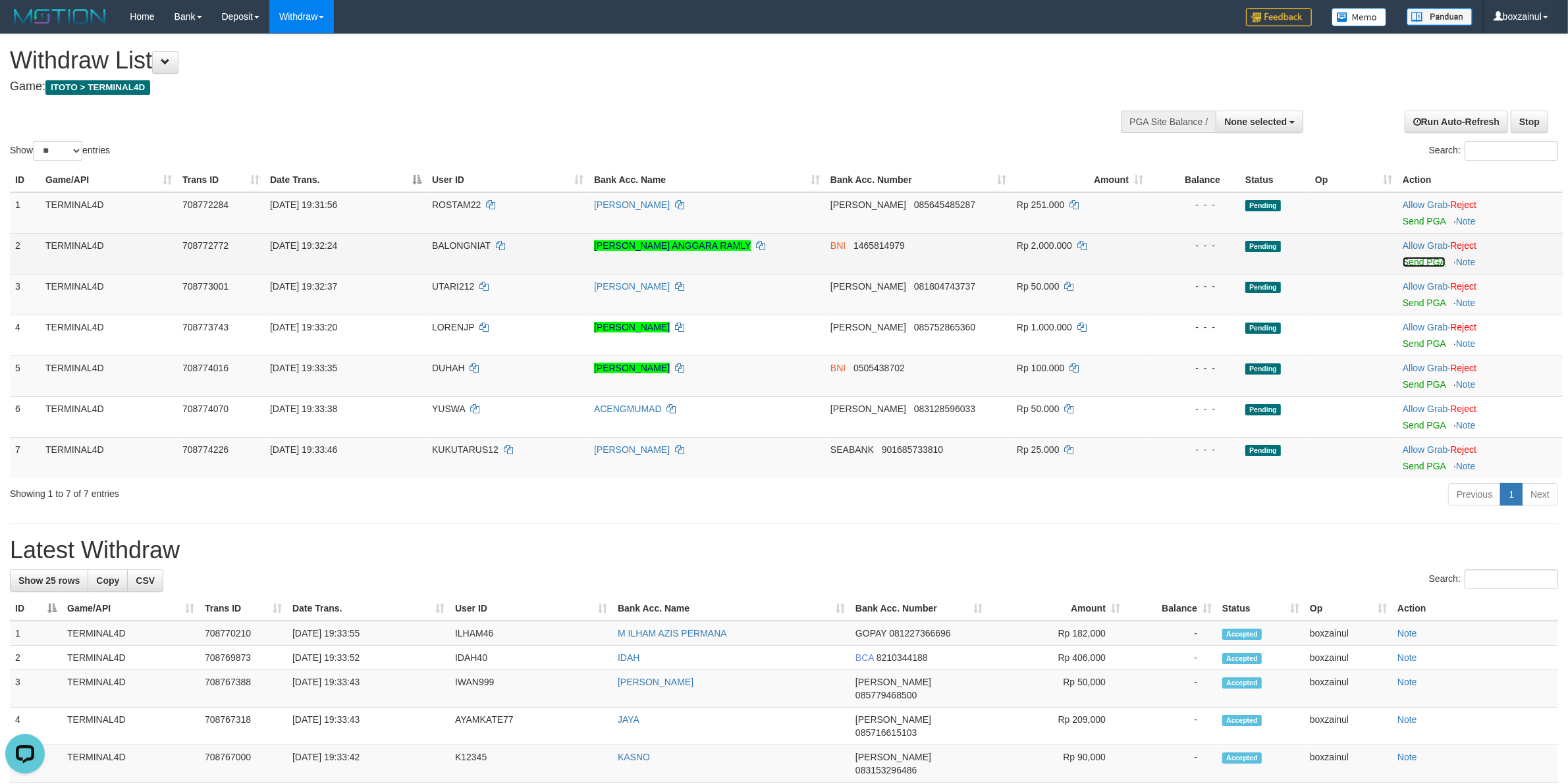
drag, startPoint x: 1429, startPoint y: 264, endPoint x: 865, endPoint y: 227, distance: 565.2
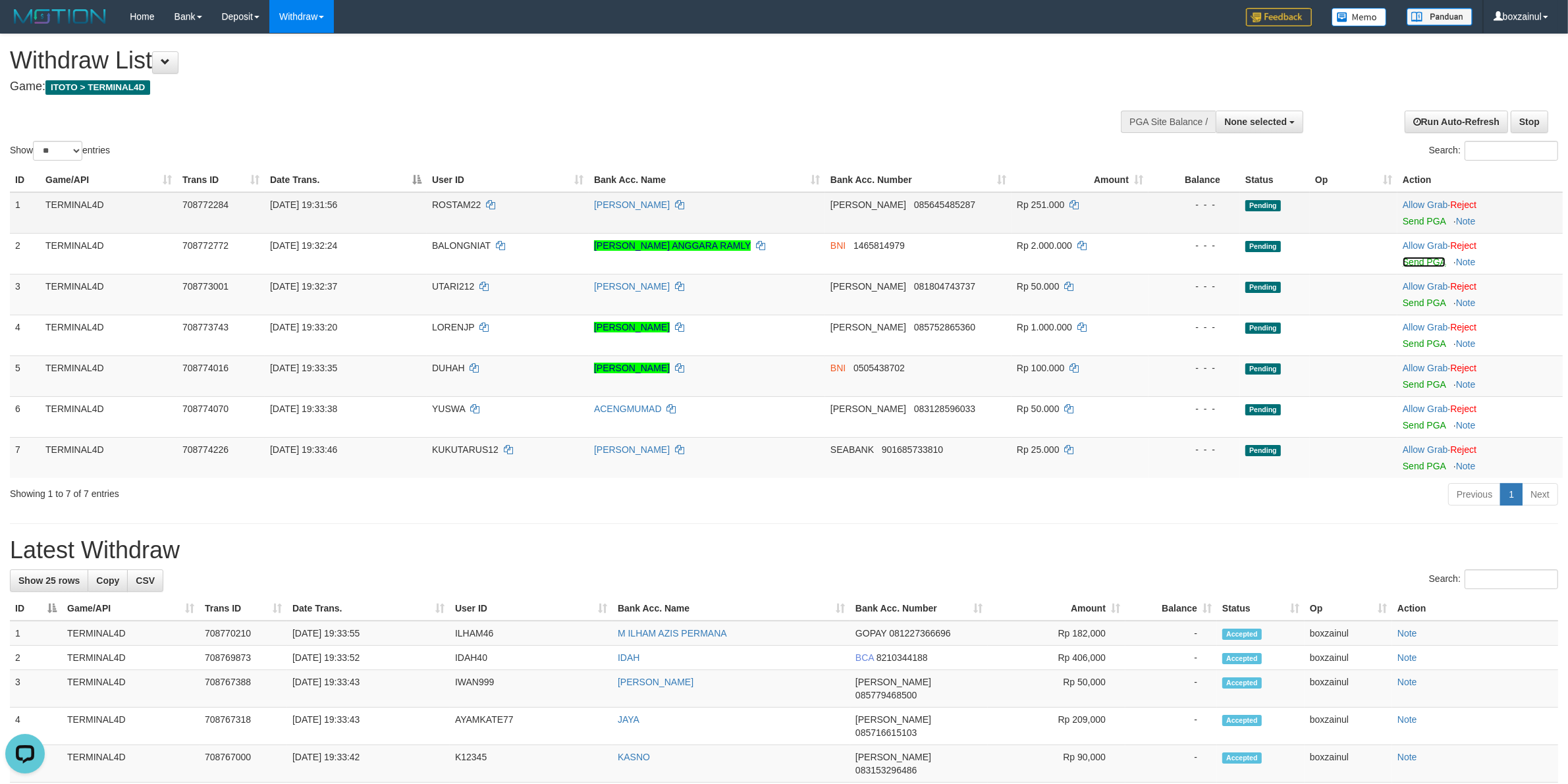
click at [1428, 263] on link "Send PGA" at bounding box center [1425, 262] width 43 height 10
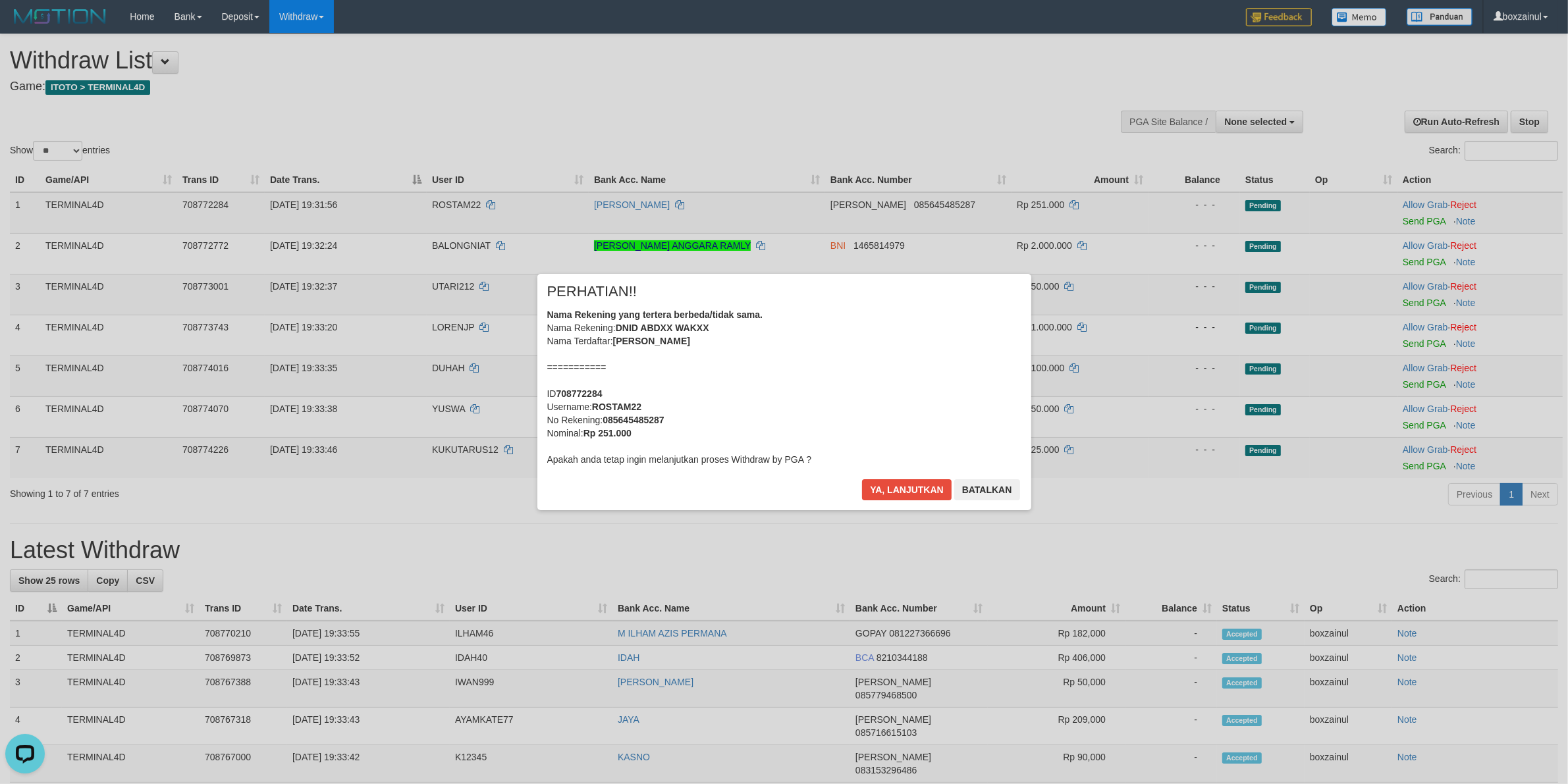
click at [1420, 303] on div "× PERHATIAN!! Nama Rekening yang tertera berbeda/tidak sama. Nama Rekening: DNI…" at bounding box center [784, 392] width 1568 height 288
click at [900, 478] on div "× PERHATIAN!! Nama Rekening yang tertera berbeda/tidak sama. Nama Rekening: DNI…" at bounding box center [784, 392] width 494 height 236
click at [898, 485] on button "Ya, lanjutkan" at bounding box center [907, 489] width 90 height 21
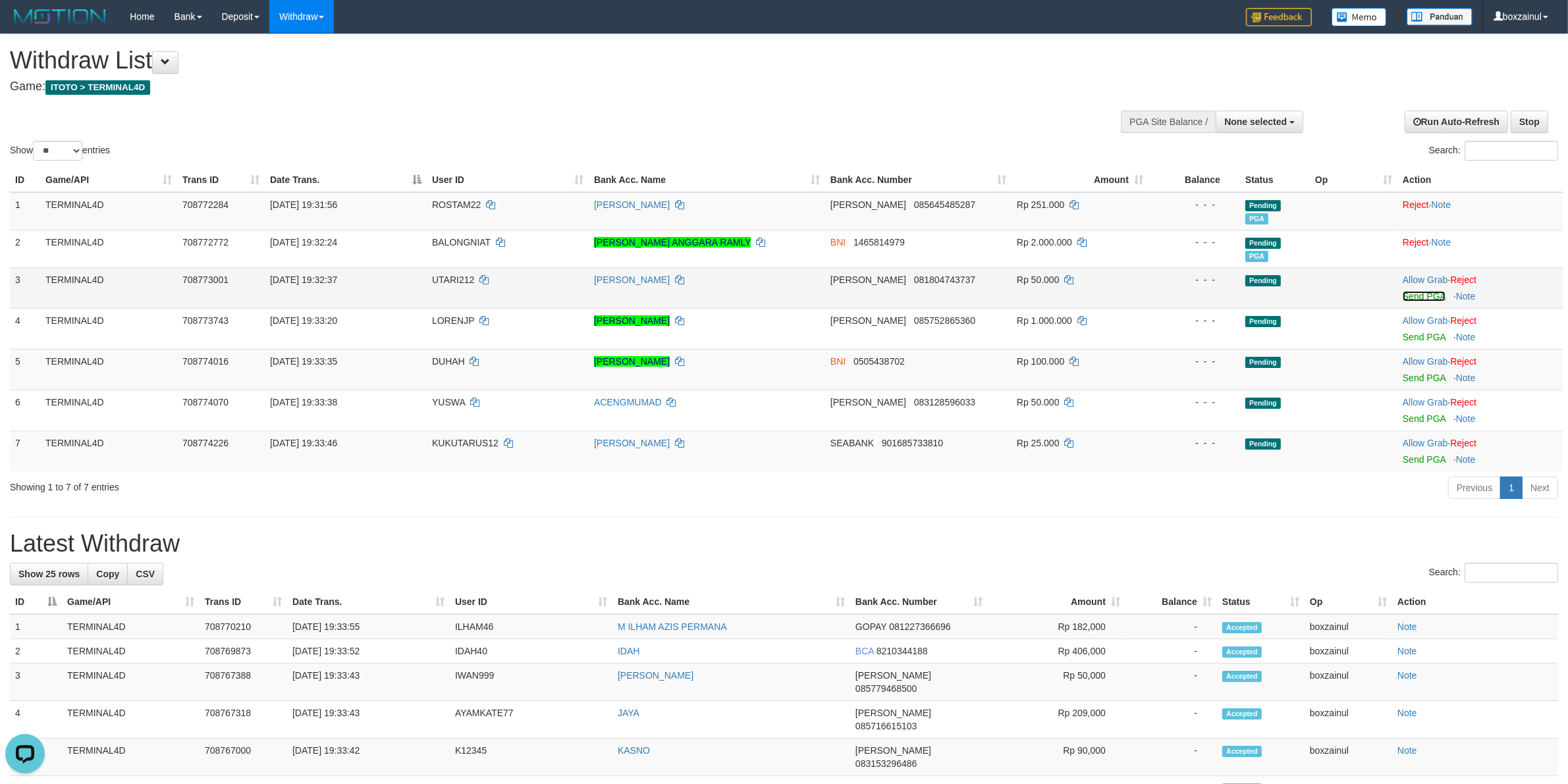
click at [1435, 296] on link "Send PGA" at bounding box center [1425, 295] width 43 height 10
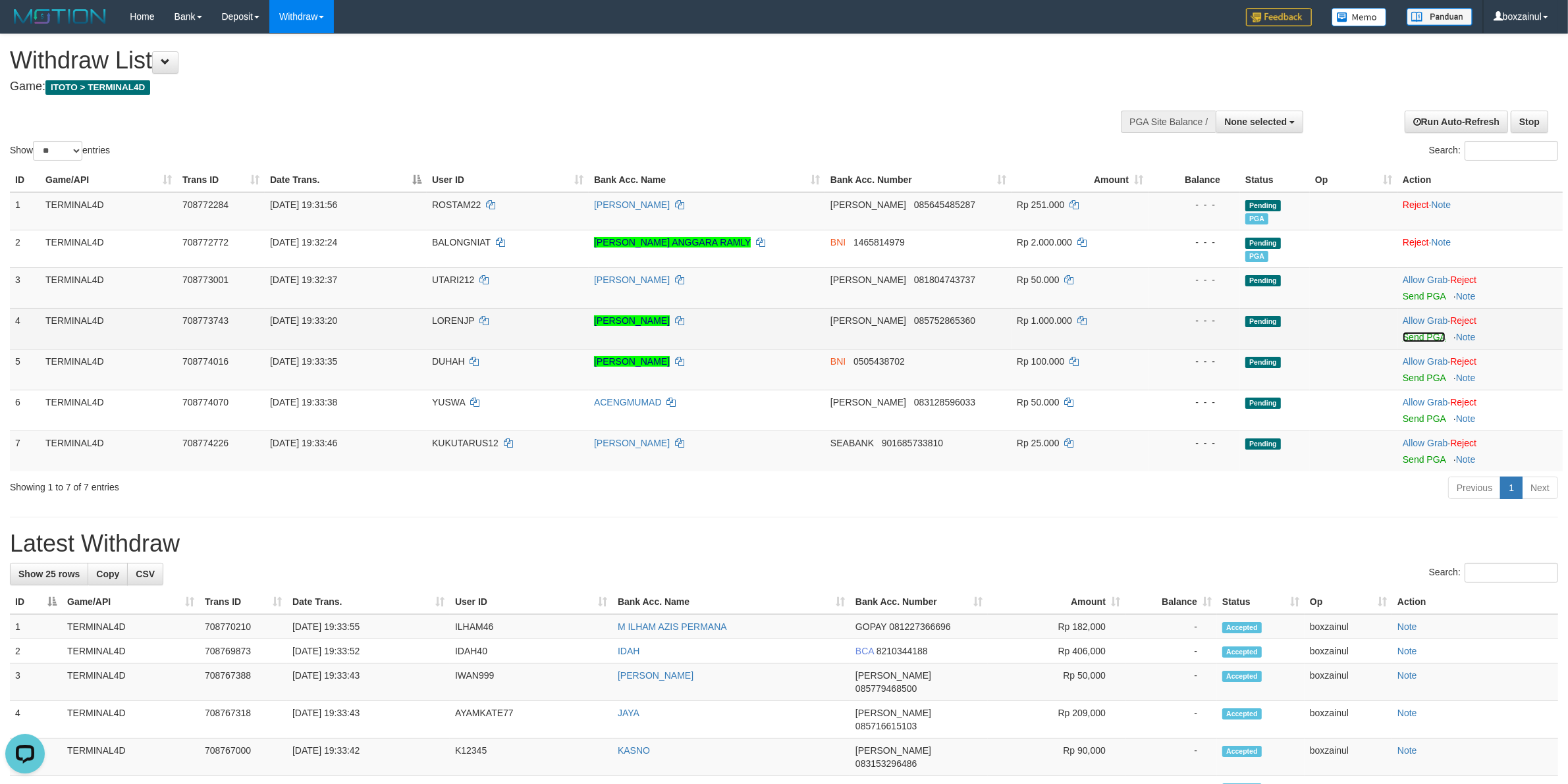
click at [1424, 333] on link "Send PGA" at bounding box center [1425, 336] width 43 height 10
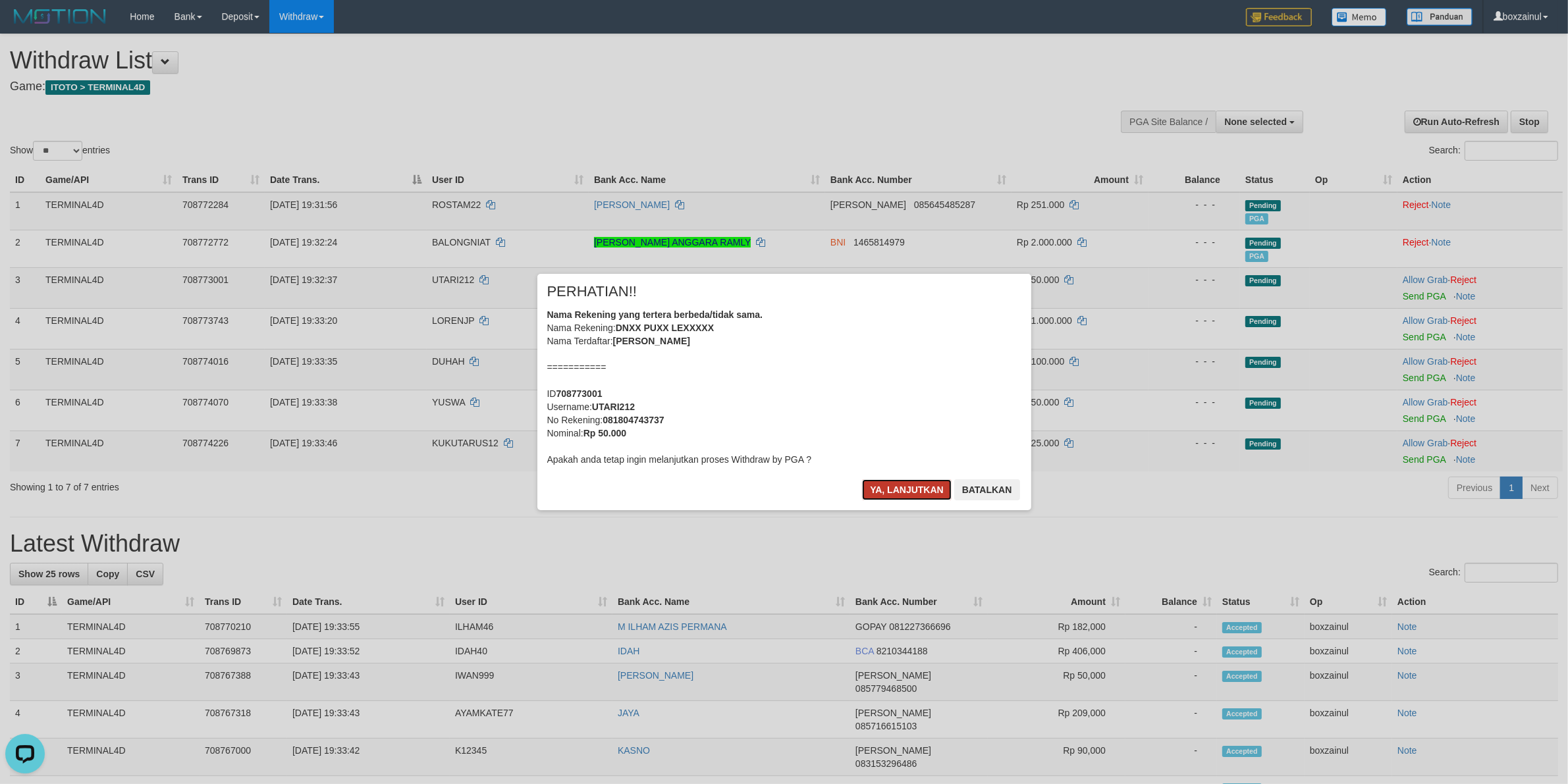
click at [922, 481] on button "Ya, lanjutkan" at bounding box center [907, 489] width 90 height 21
click at [915, 498] on button "Ya, lanjutkan" at bounding box center [907, 489] width 90 height 21
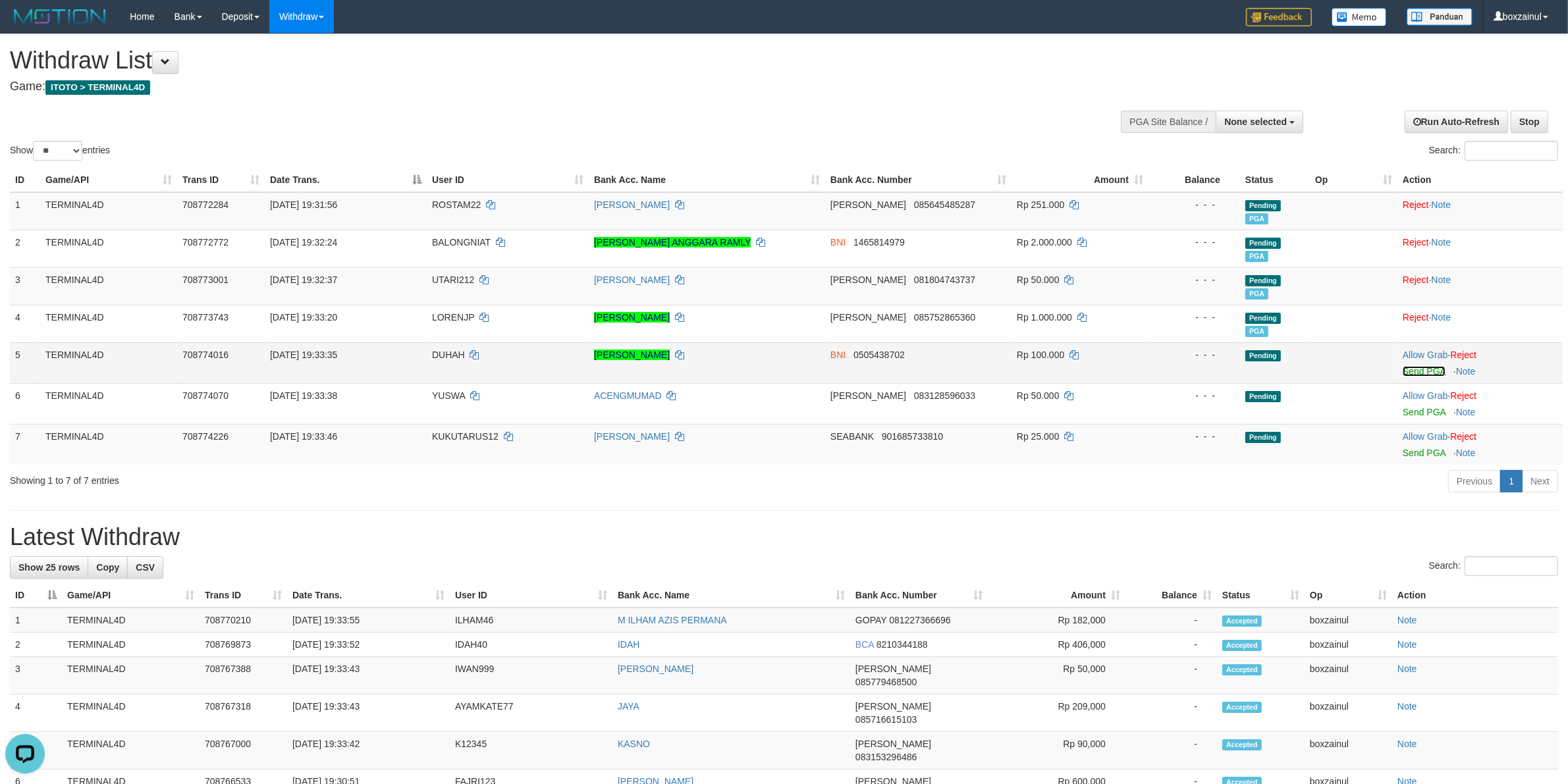
click at [1421, 373] on link "Send PGA" at bounding box center [1425, 371] width 43 height 10
click at [1433, 410] on link "Send PGA" at bounding box center [1425, 408] width 43 height 10
click at [1435, 450] on link "Send PGA" at bounding box center [1425, 449] width 43 height 10
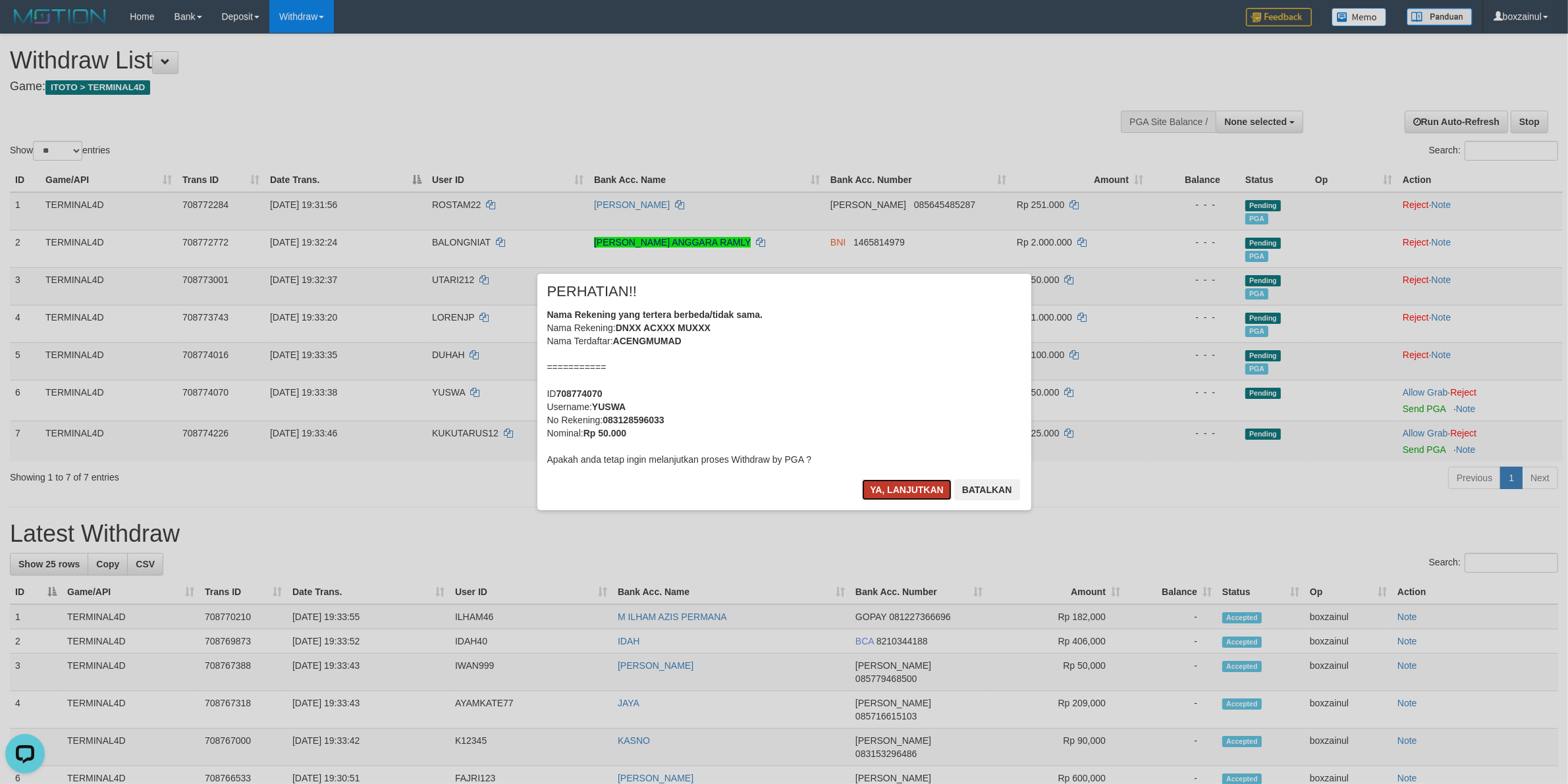
click at [896, 498] on button "Ya, lanjutkan" at bounding box center [907, 489] width 90 height 21
click at [896, 486] on button "Ya, lanjutkan" at bounding box center [907, 489] width 90 height 21
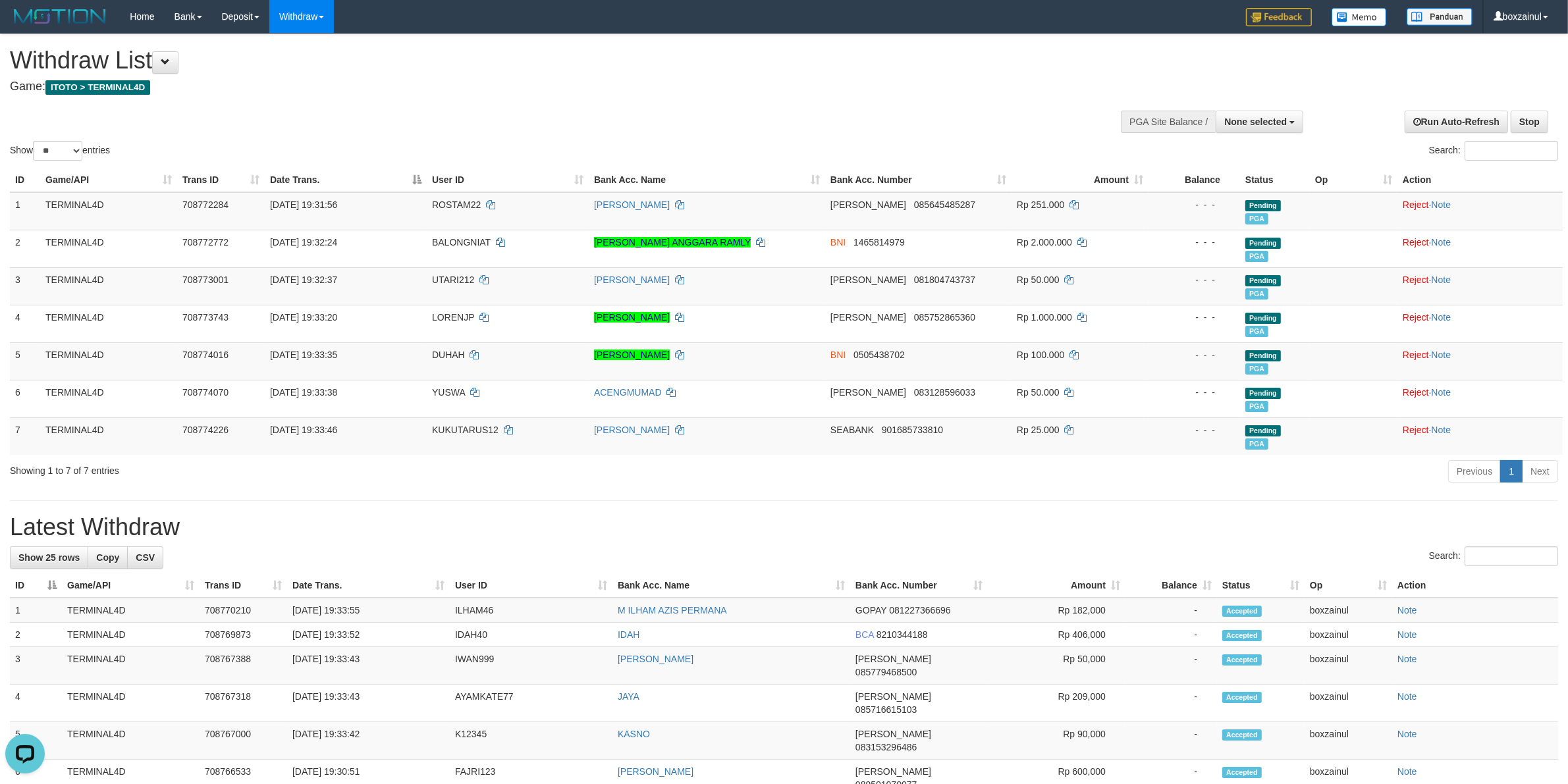
click at [1071, 495] on div "**********" at bounding box center [784, 730] width 1568 height 1392
drag, startPoint x: 1071, startPoint y: 495, endPoint x: 926, endPoint y: 466, distance: 147.9
click at [1027, 488] on div "**********" at bounding box center [784, 730] width 1568 height 1392
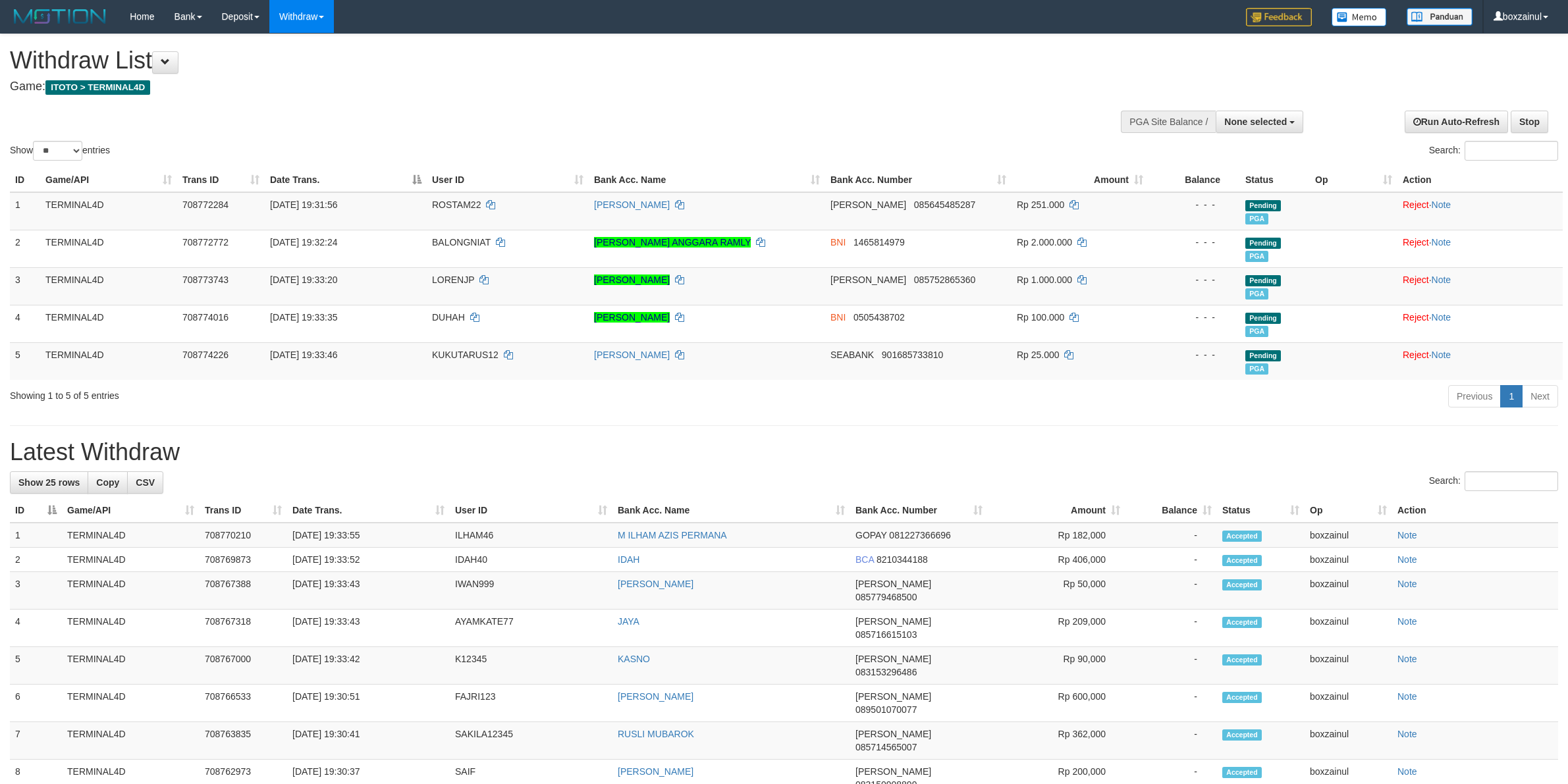
select select
select select "**"
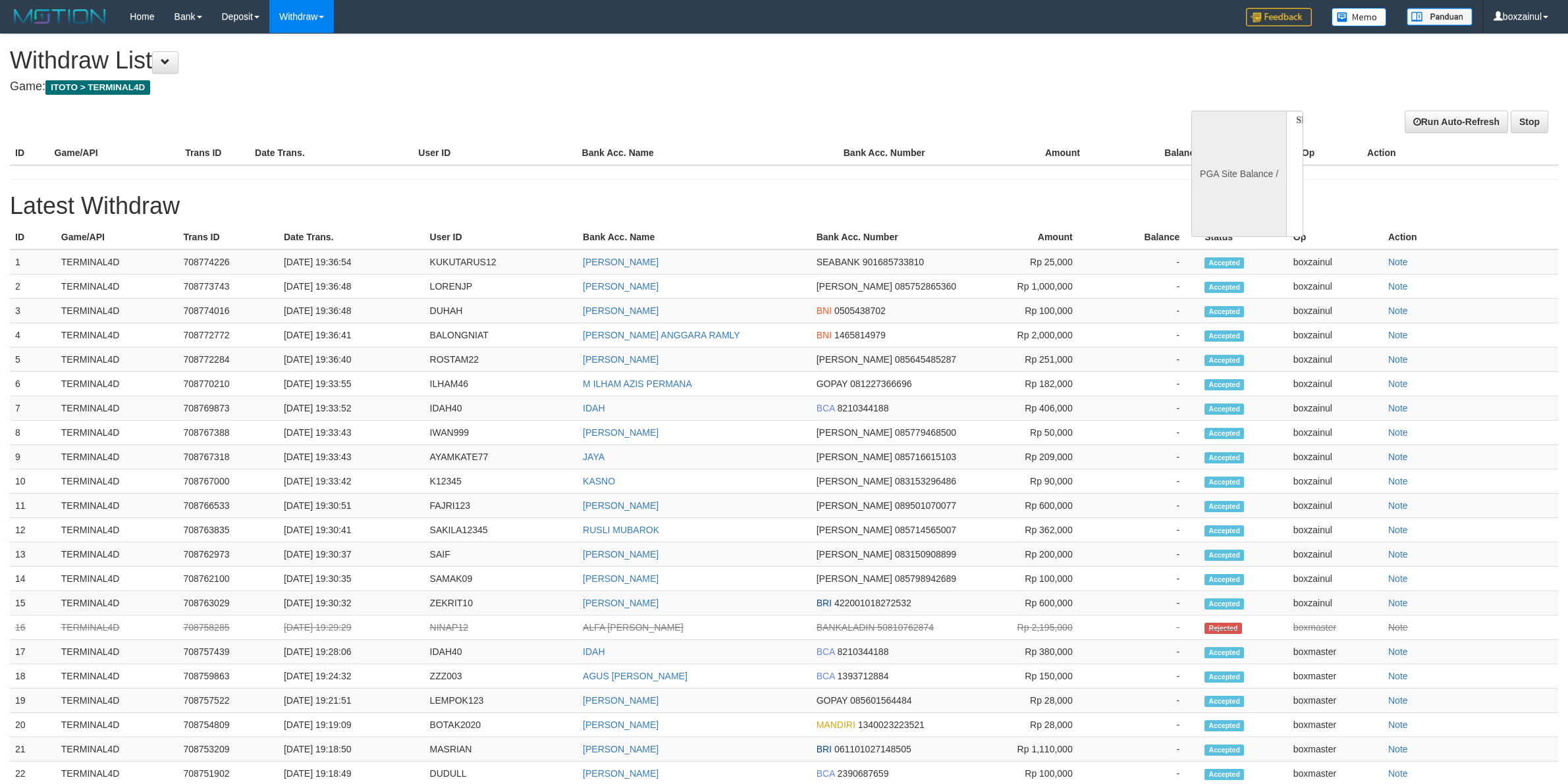
select select
select select "**"
select select
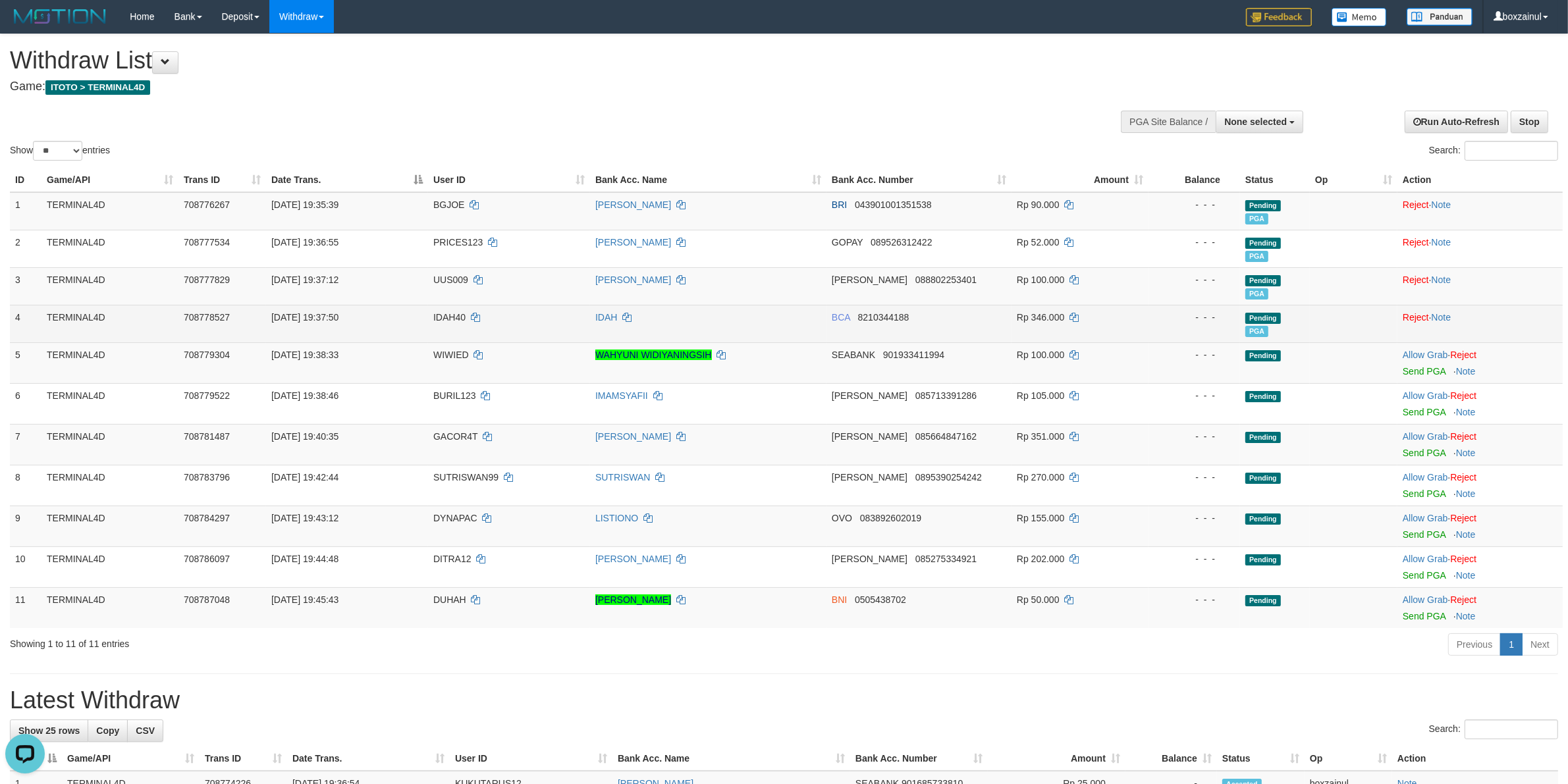
click at [450, 314] on span "IDAH40" at bounding box center [449, 317] width 32 height 10
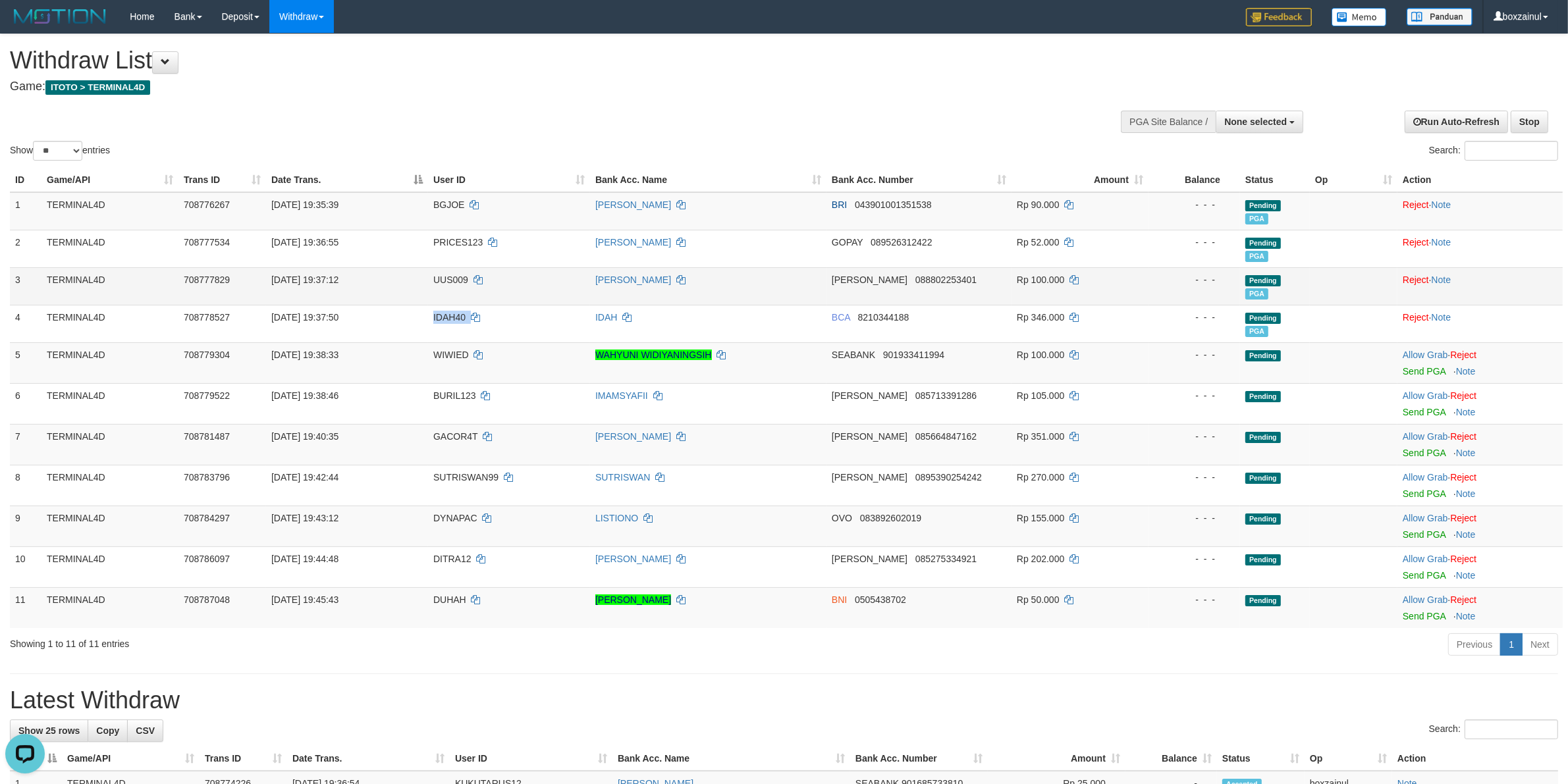
copy td "IDAH40"
click at [1291, 293] on td "Pending PGA" at bounding box center [1275, 286] width 70 height 38
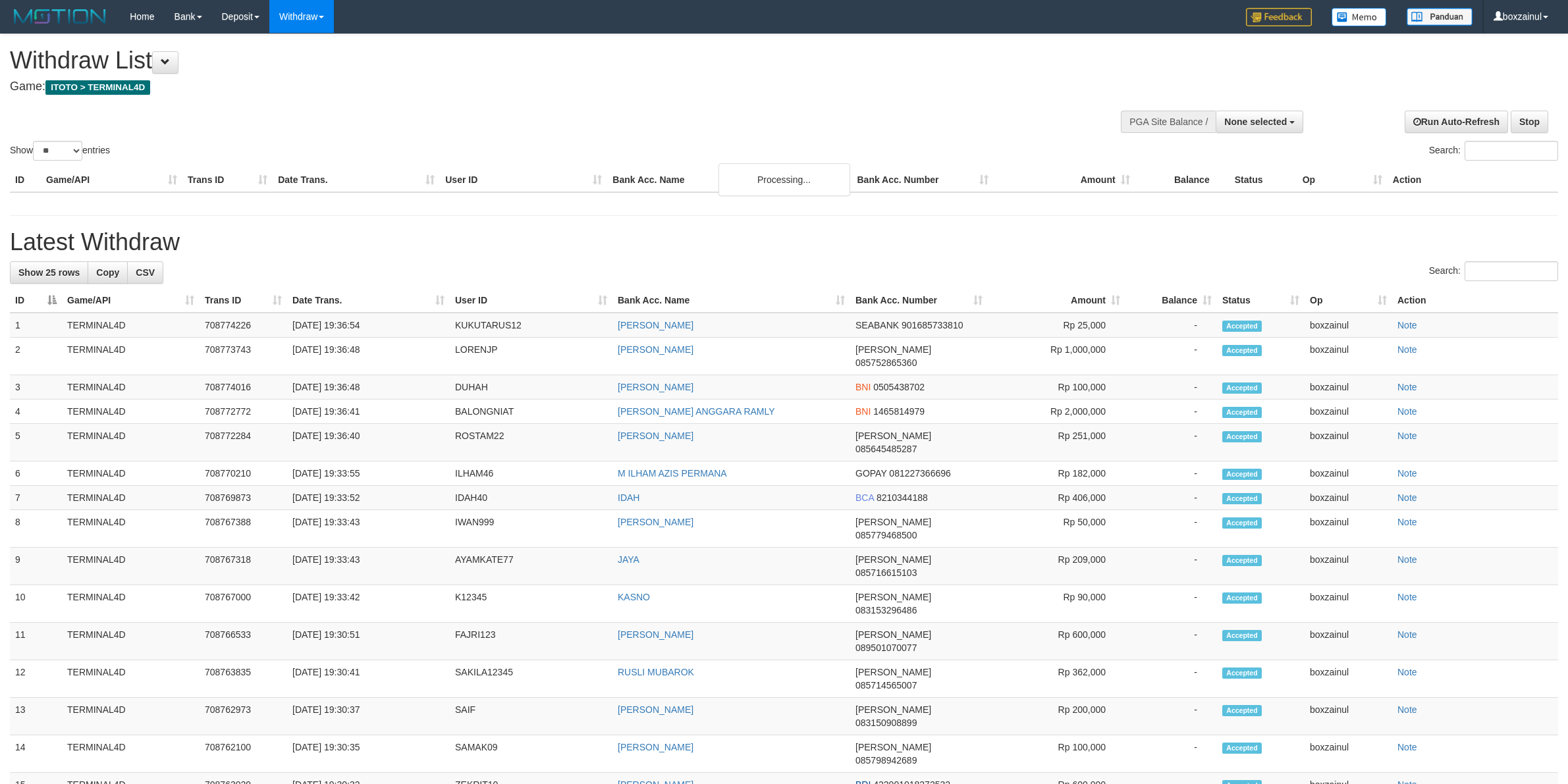
select select
select select "**"
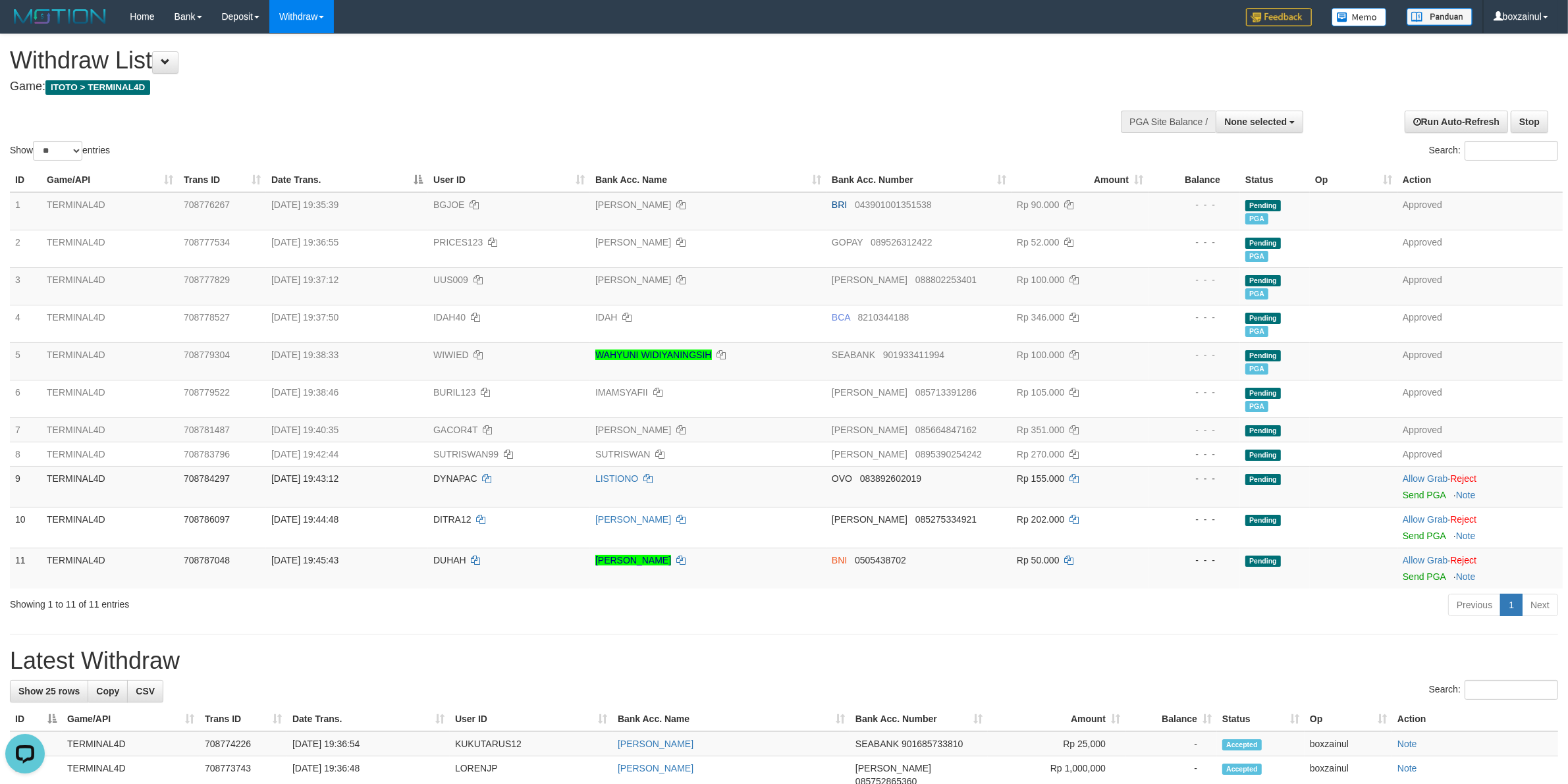
click at [800, 136] on div "Show ** ** ** *** entries Search:" at bounding box center [784, 98] width 1568 height 129
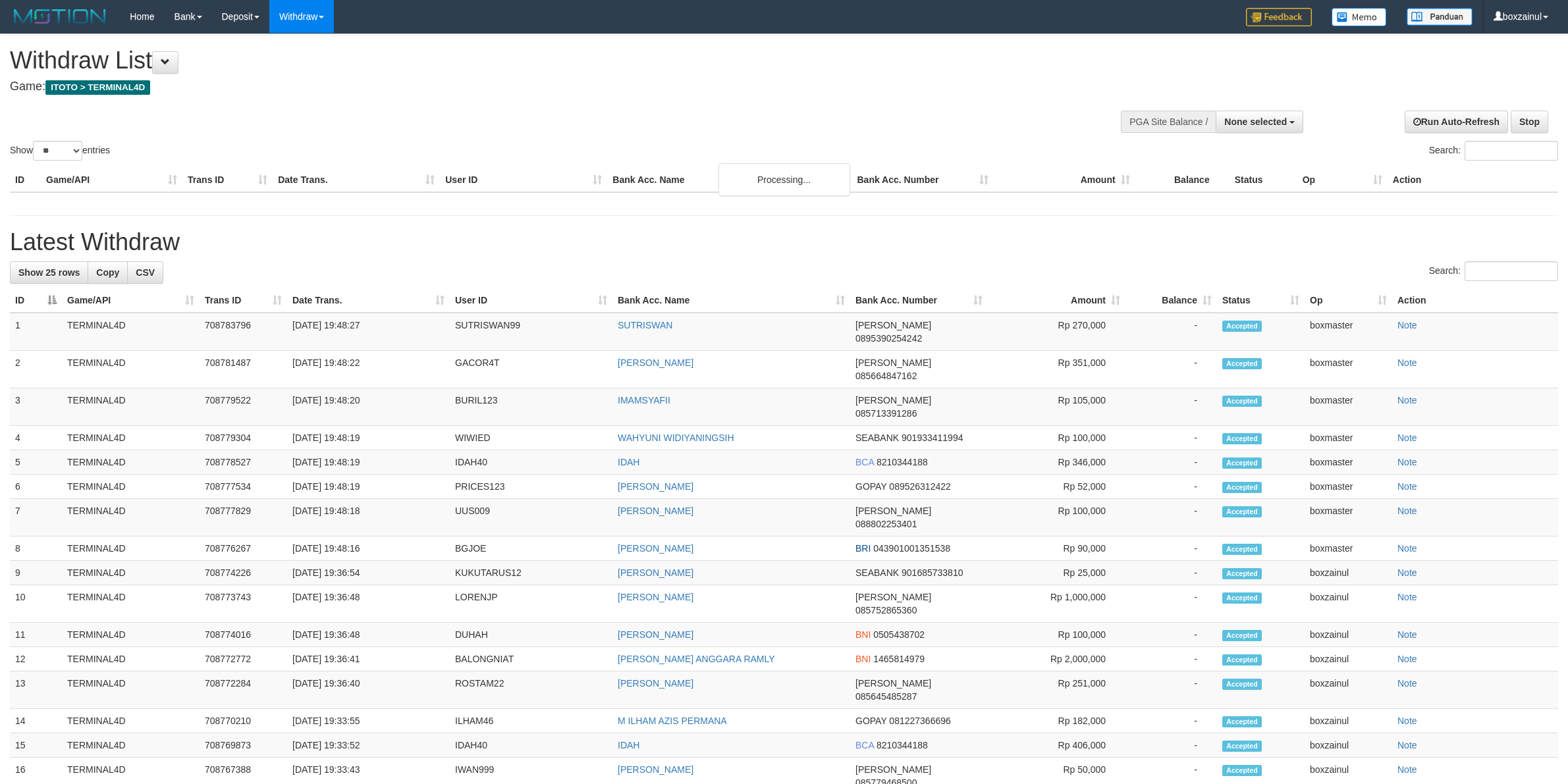
select select
select select "**"
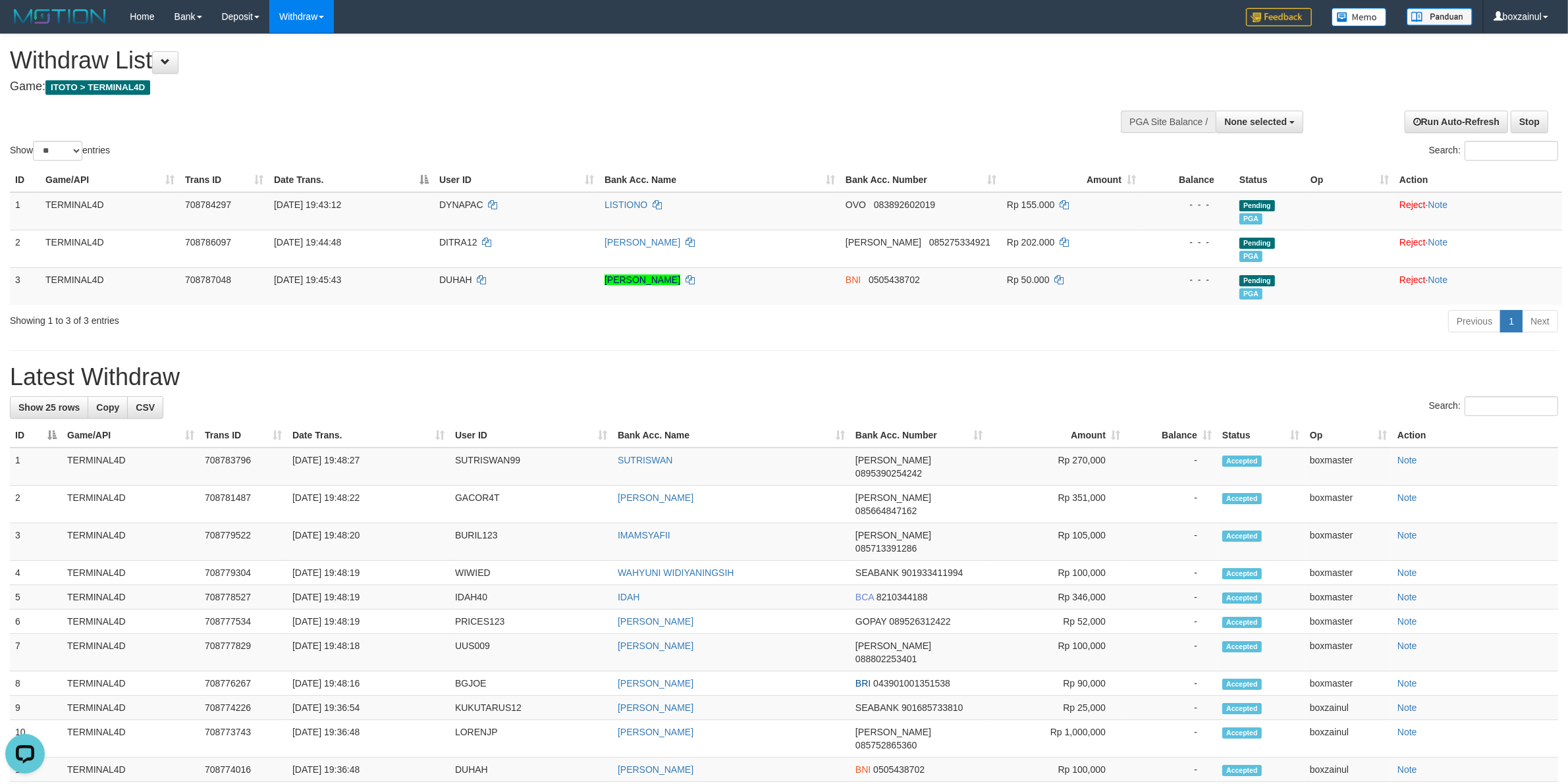
click at [758, 326] on div "Previous 1 Next" at bounding box center [1110, 323] width 895 height 28
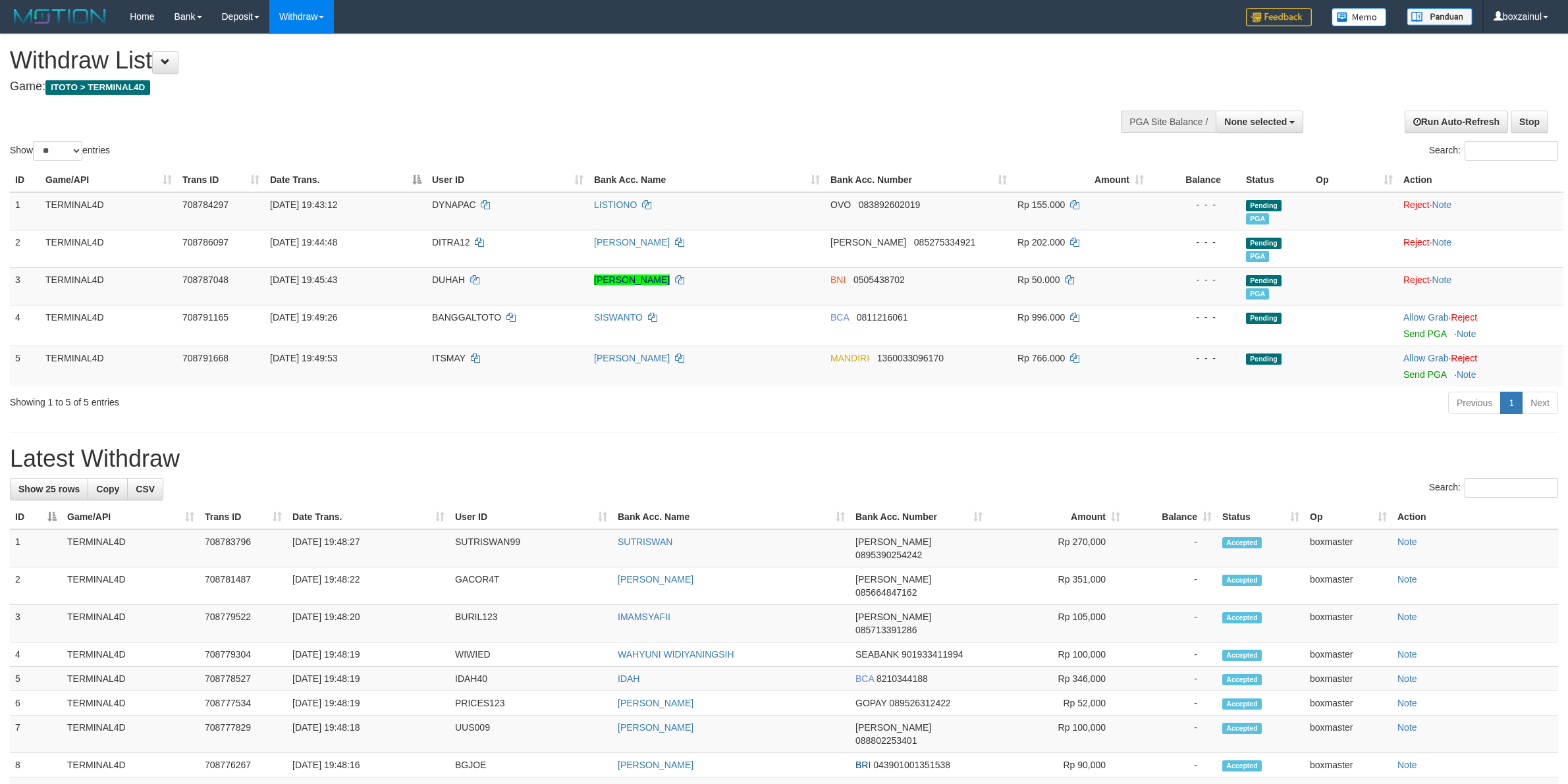
select select
select select "**"
click at [1019, 466] on h1 "Latest Withdraw" at bounding box center [784, 459] width 1548 height 26
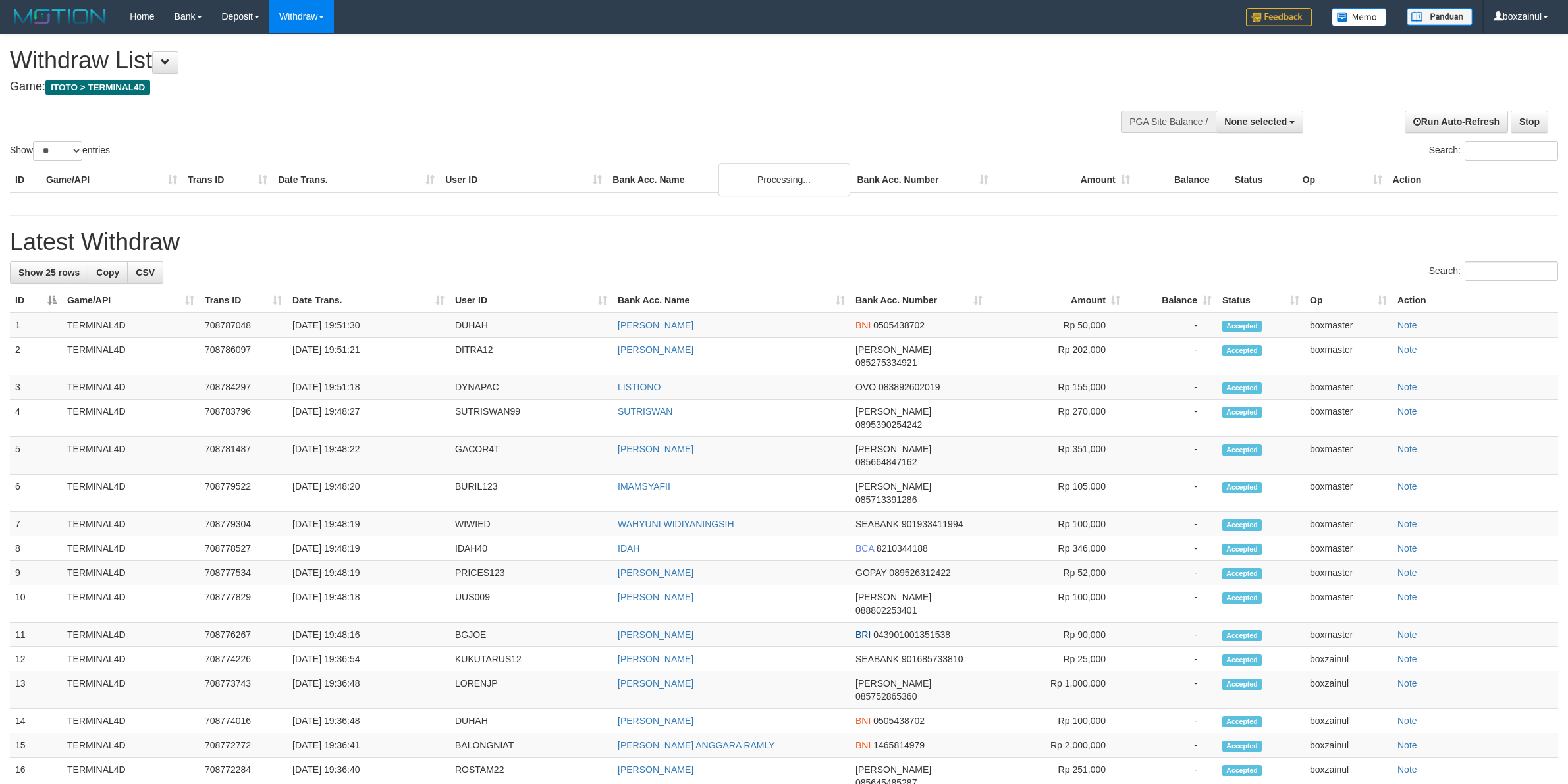
select select
select select "**"
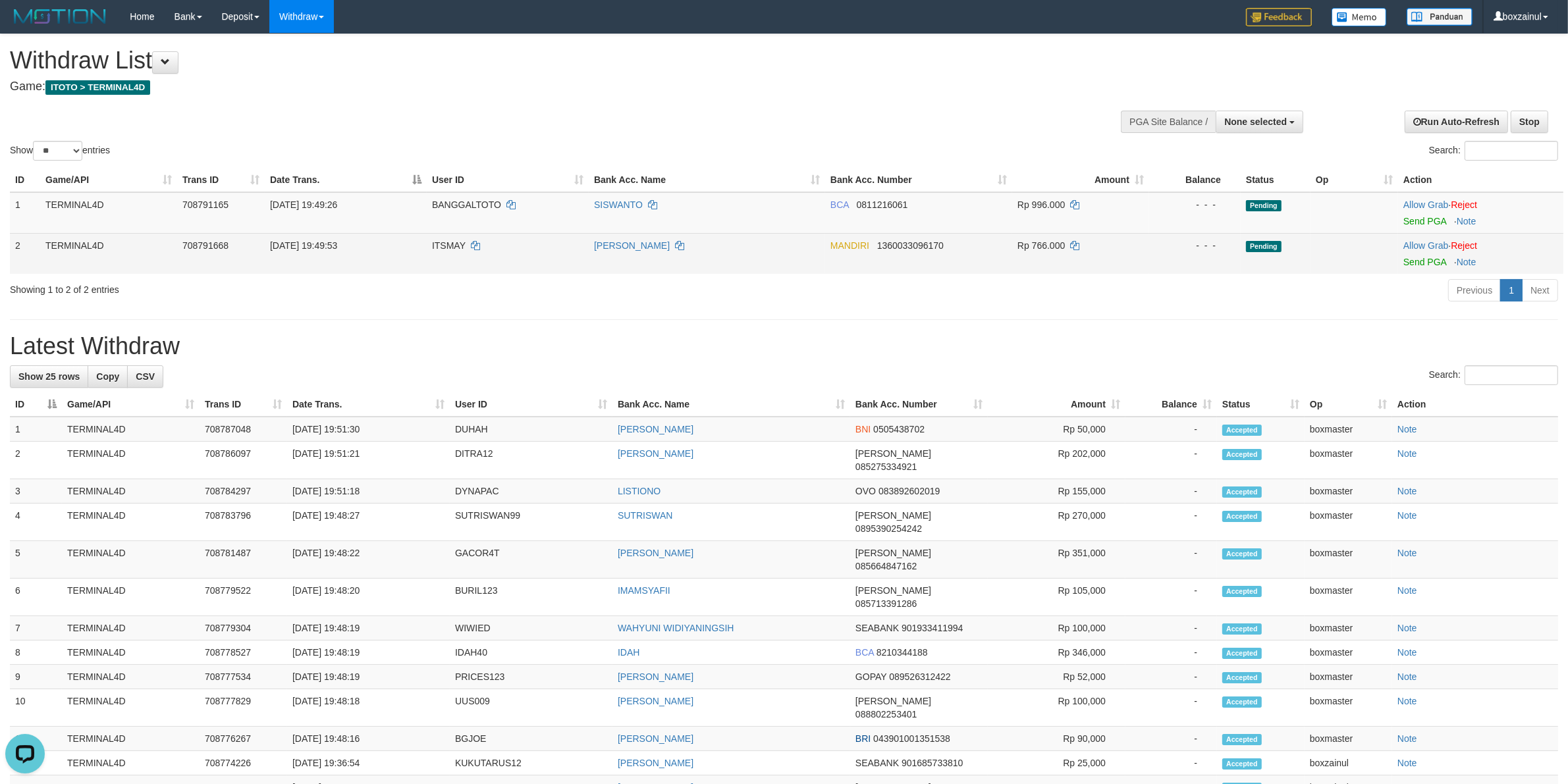
click at [1209, 243] on div "- - -" at bounding box center [1195, 245] width 81 height 13
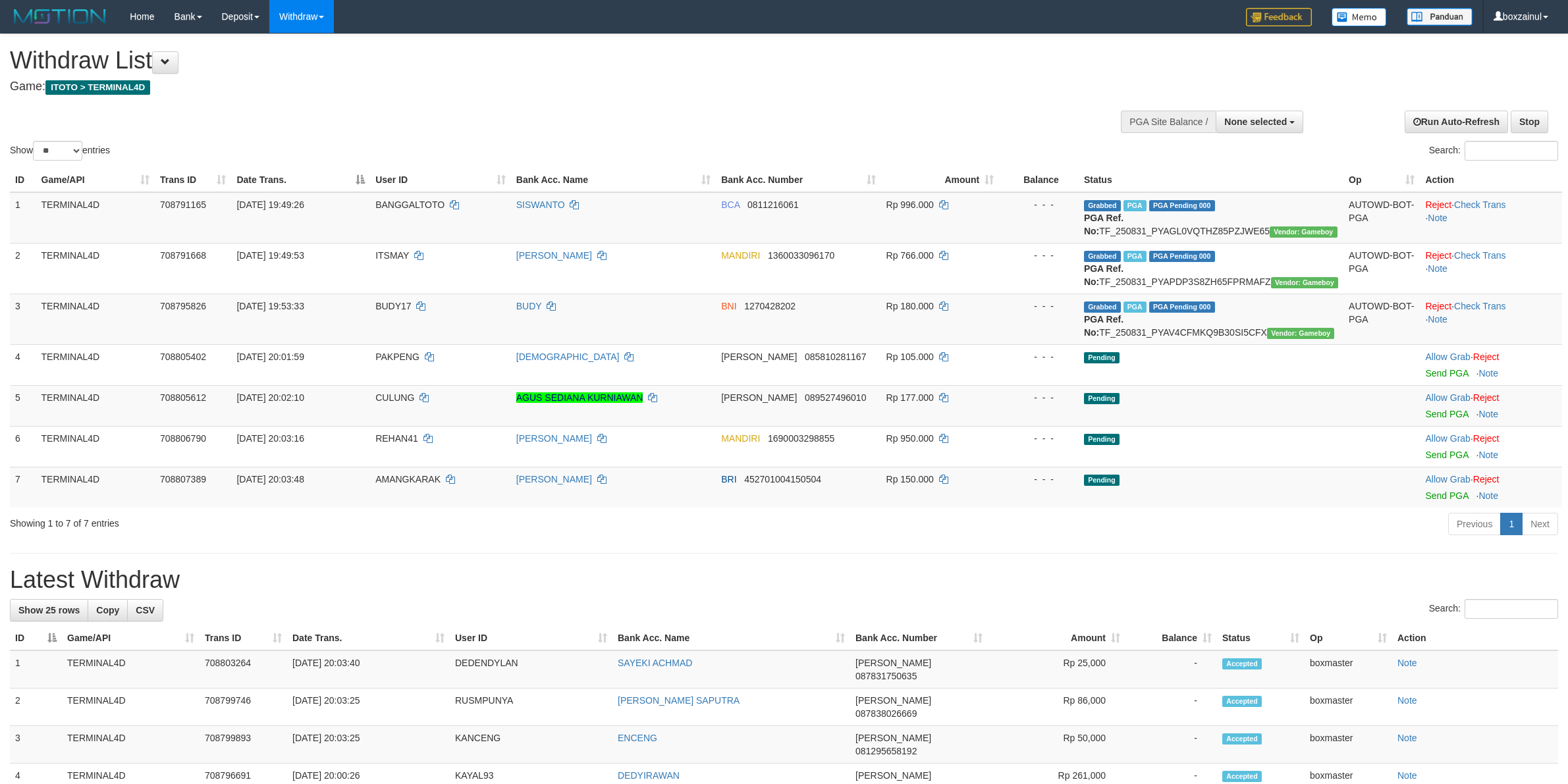
select select
select select "**"
drag, startPoint x: 758, startPoint y: 482, endPoint x: 818, endPoint y: 482, distance: 60.0
click at [758, 482] on span "452701004150504" at bounding box center [783, 479] width 77 height 10
click at [406, 304] on span "BUDY17" at bounding box center [393, 306] width 35 height 10
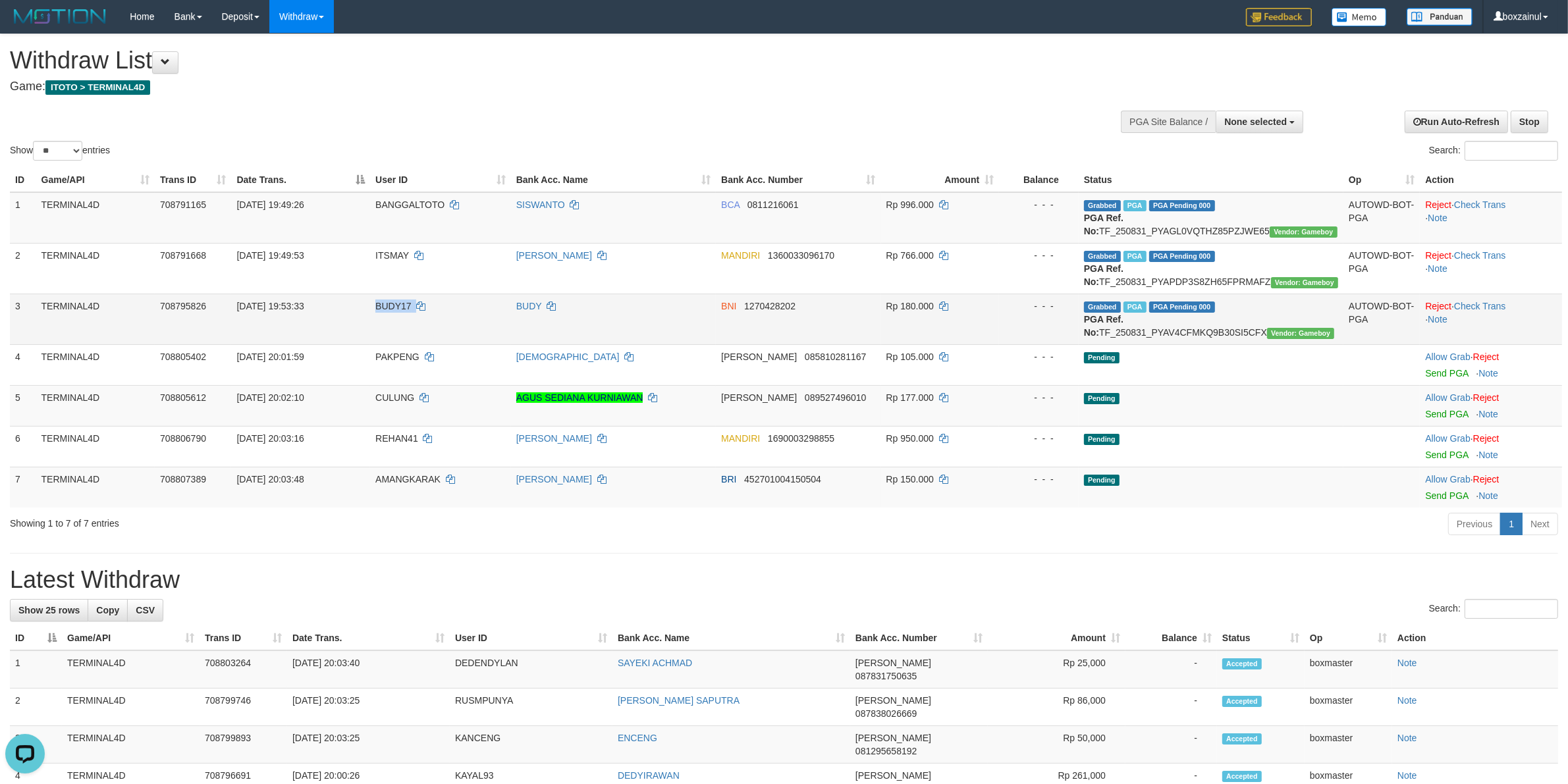
click at [406, 304] on span "BUDY17" at bounding box center [393, 306] width 35 height 10
copy td "BUDY17"
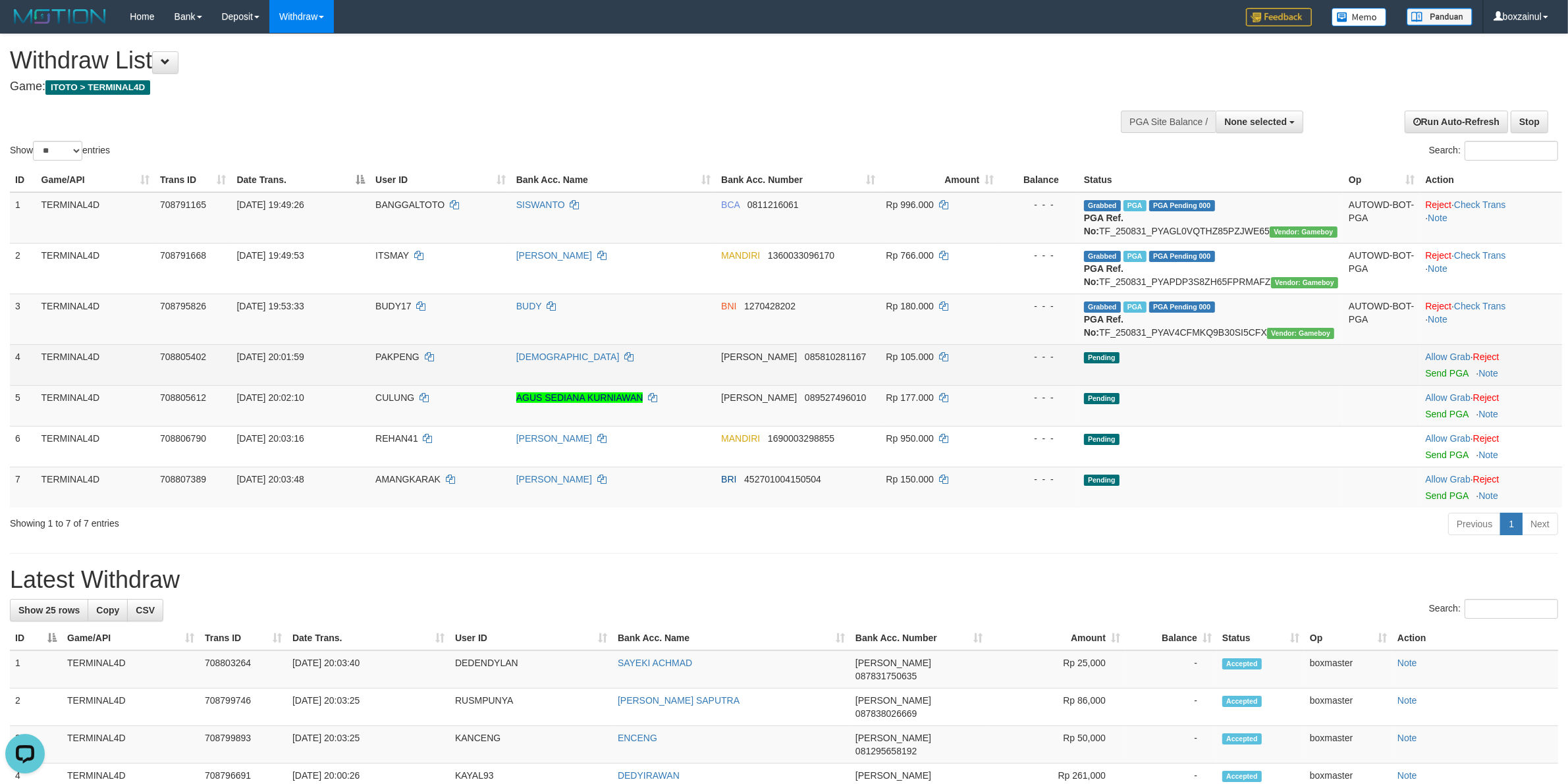
click at [1459, 366] on td "Allow Grab · Reject Send PGA · Note" at bounding box center [1491, 365] width 142 height 41
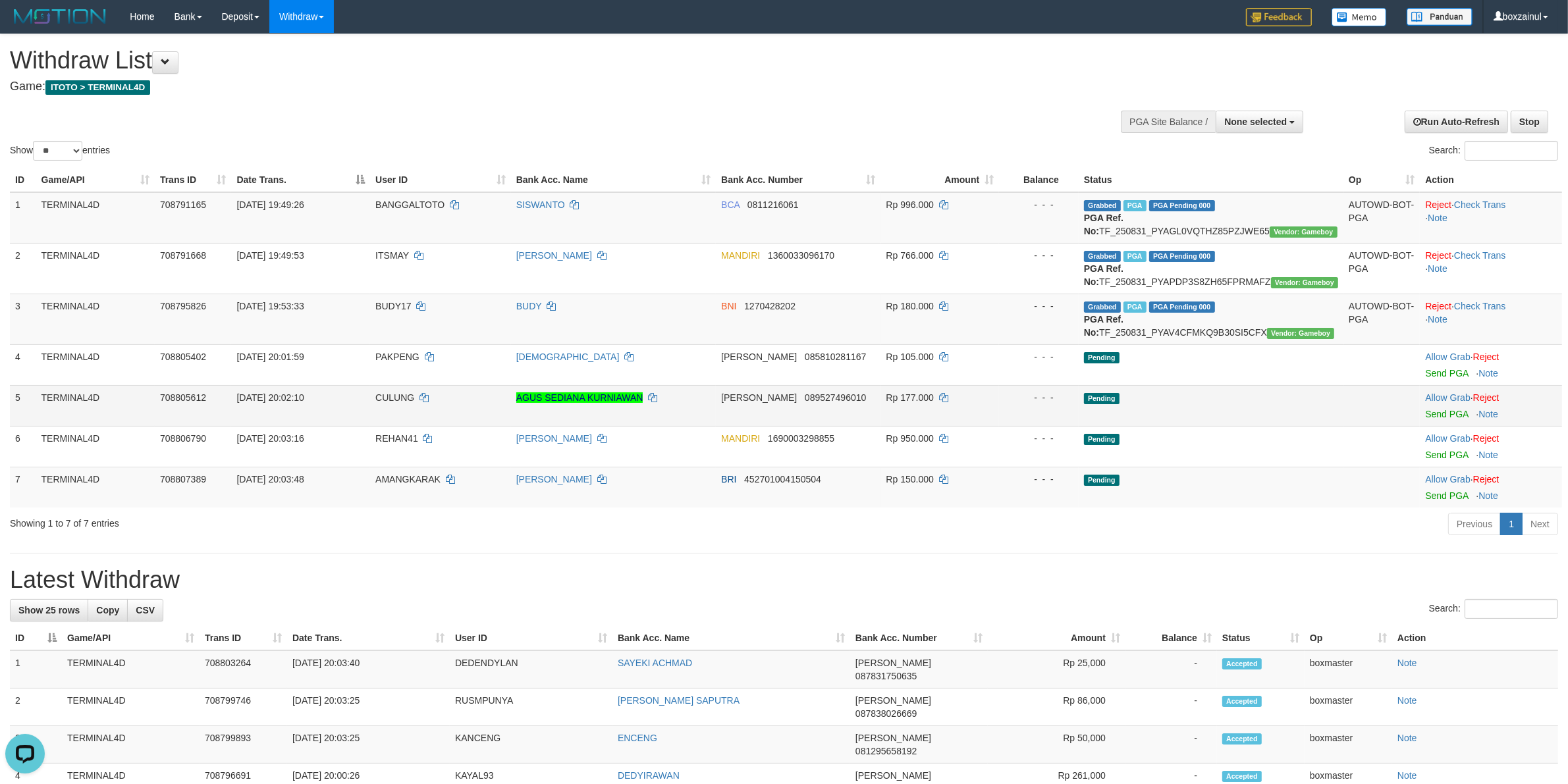
click at [1166, 392] on td "Pending" at bounding box center [1212, 406] width 265 height 41
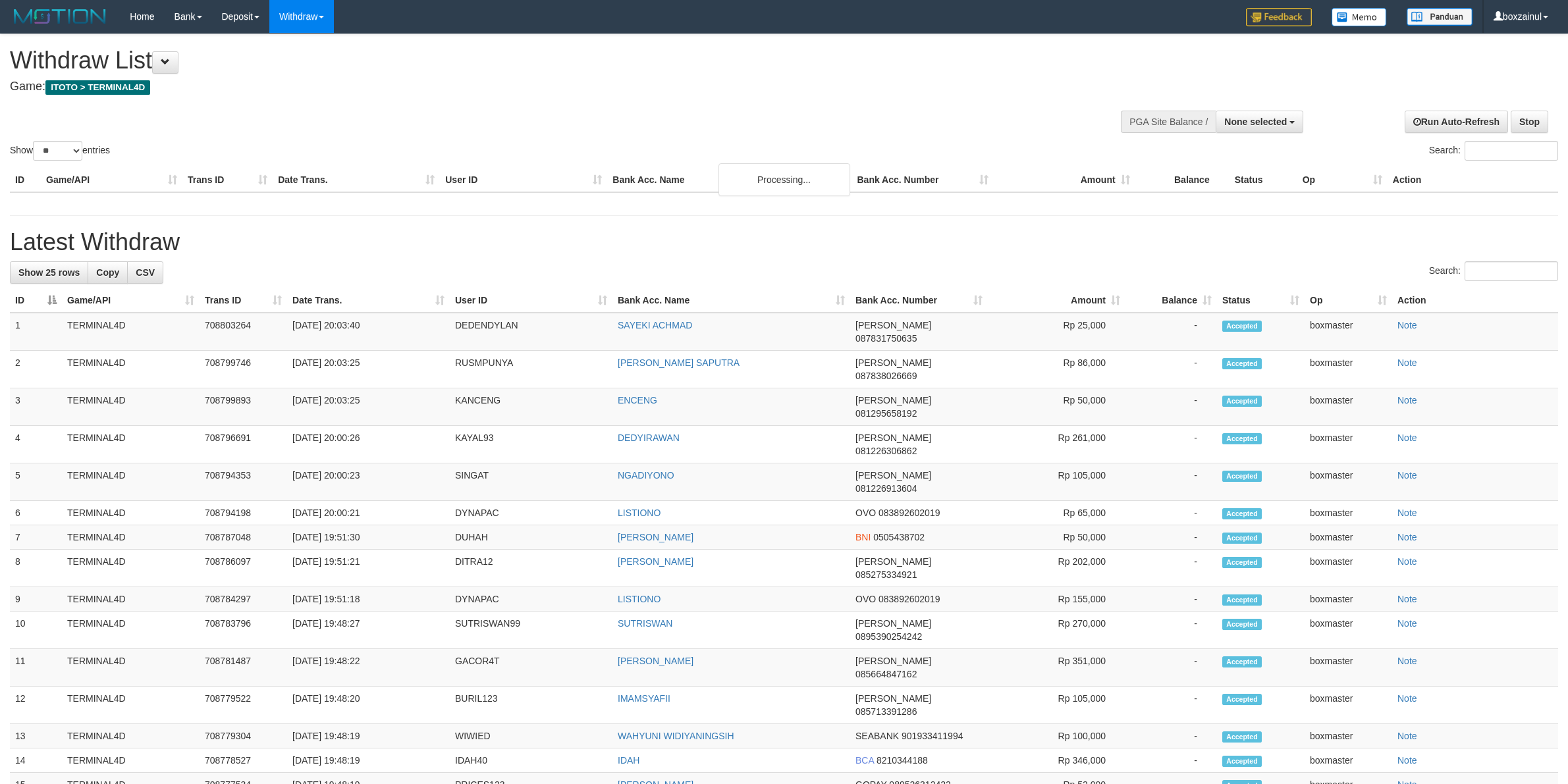
select select
select select "**"
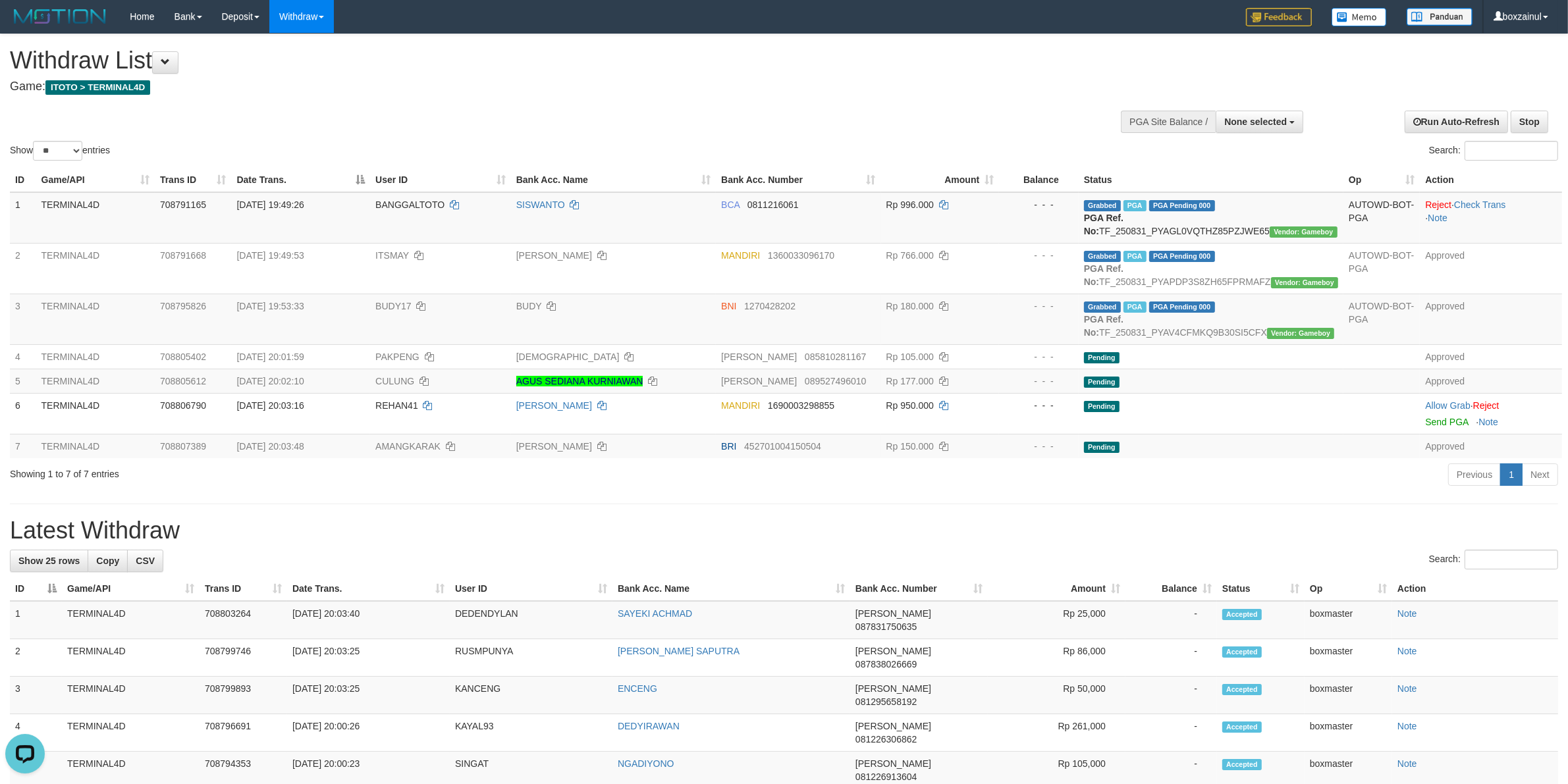
click at [239, 117] on div "Show ** ** ** *** entries Search:" at bounding box center [784, 98] width 1568 height 129
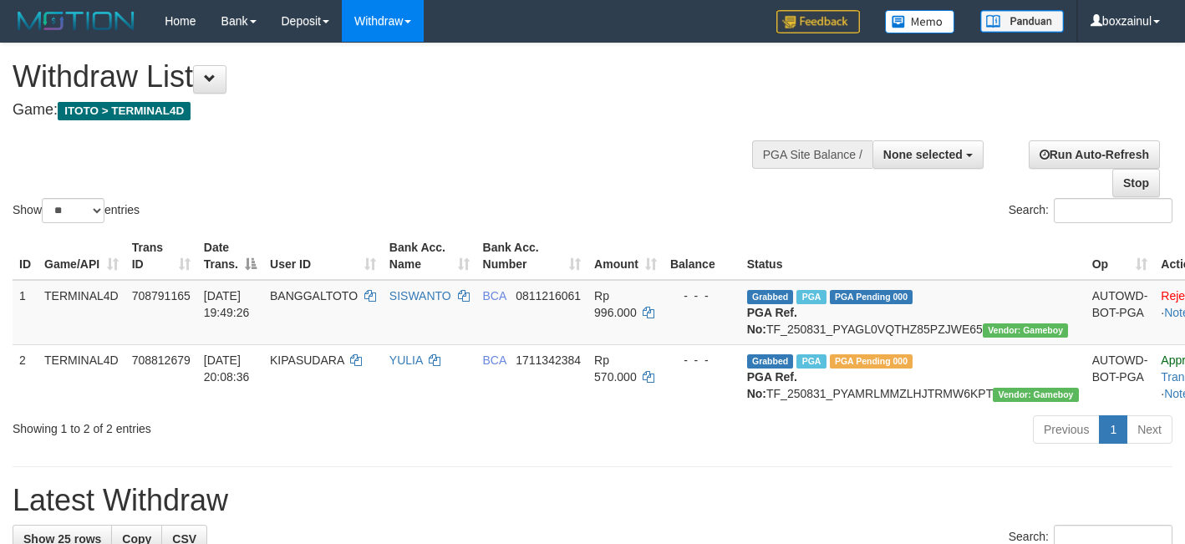
select select
select select "**"
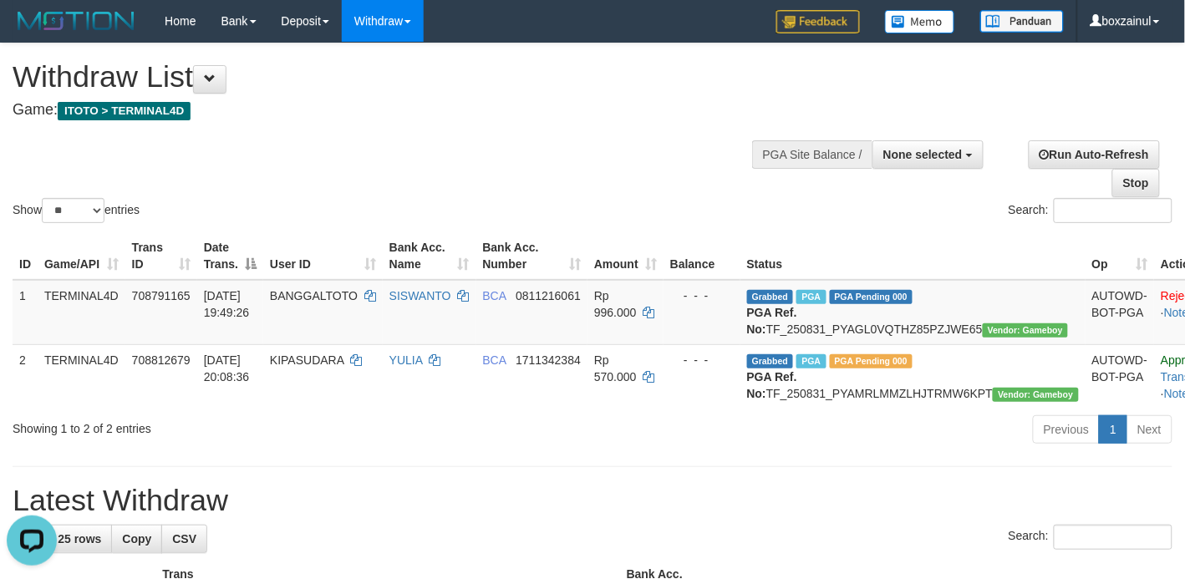
click at [419, 134] on div "Show ** ** ** *** entries Search:" at bounding box center [592, 134] width 1185 height 183
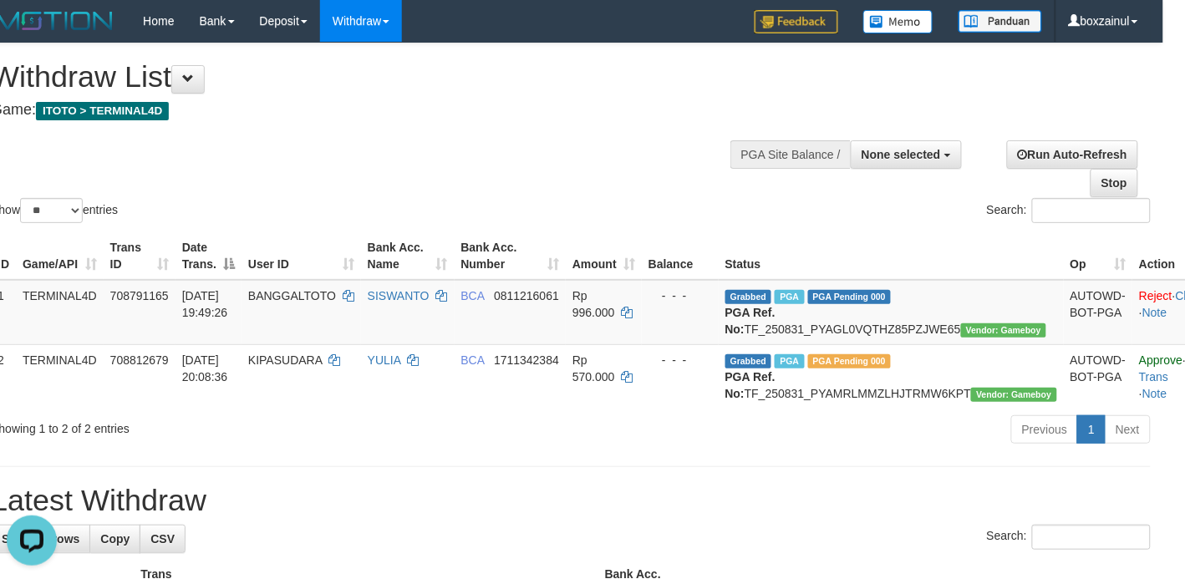
scroll to position [0, 28]
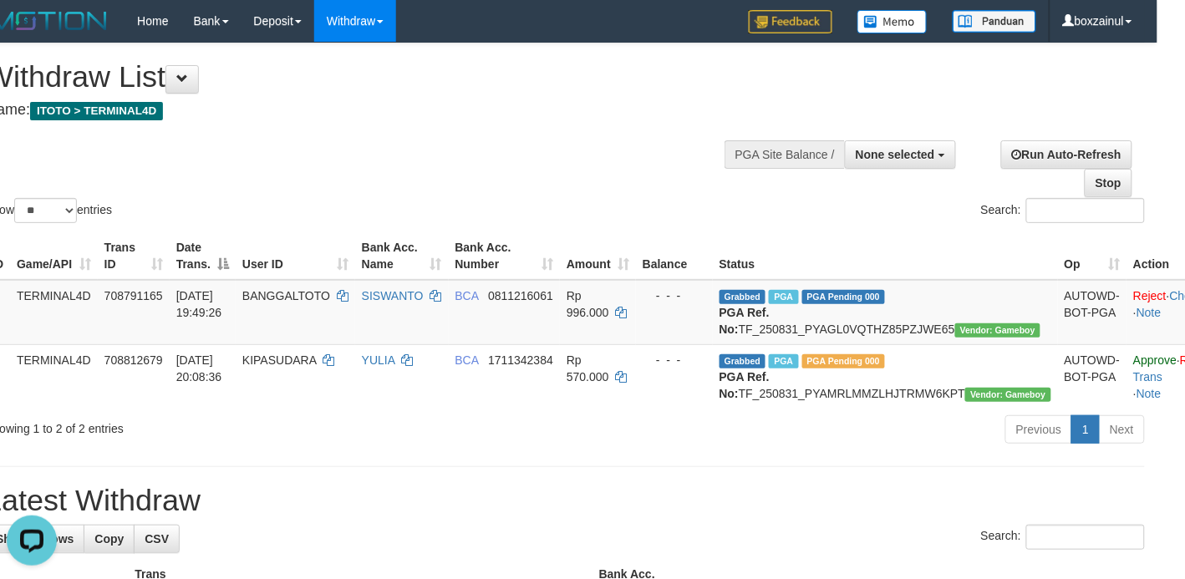
click at [419, 134] on div "Show ** ** ** *** entries Search:" at bounding box center [564, 134] width 1185 height 183
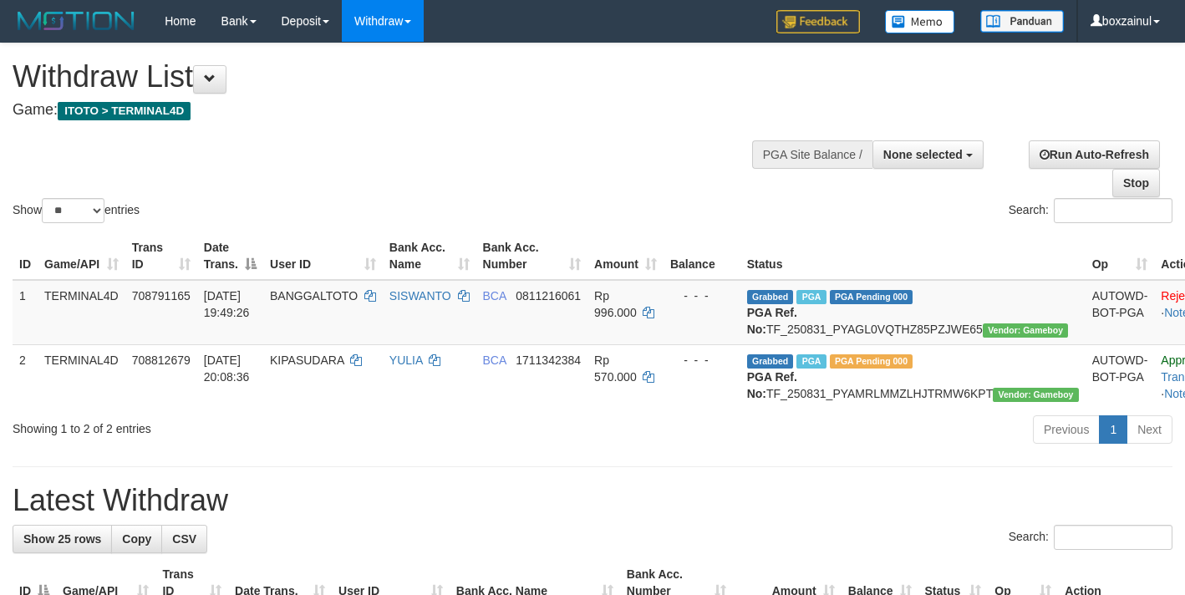
select select
select select "**"
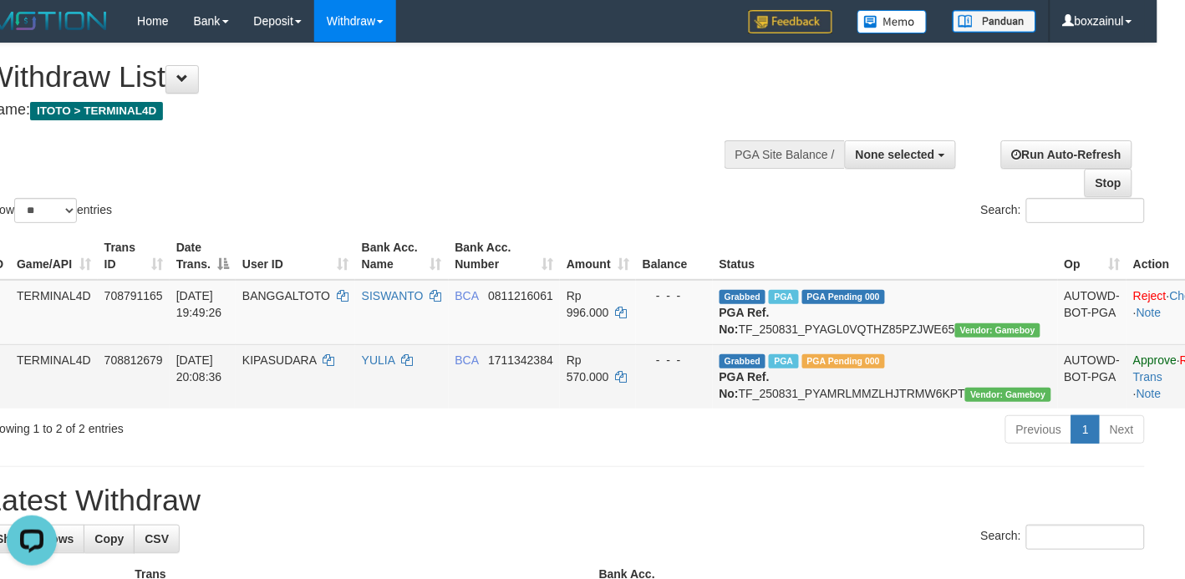
click at [262, 367] on span "KIPASUDARA" at bounding box center [279, 359] width 74 height 13
copy td "KIPASUDARA"
click at [427, 409] on td "YULIA" at bounding box center [402, 376] width 94 height 64
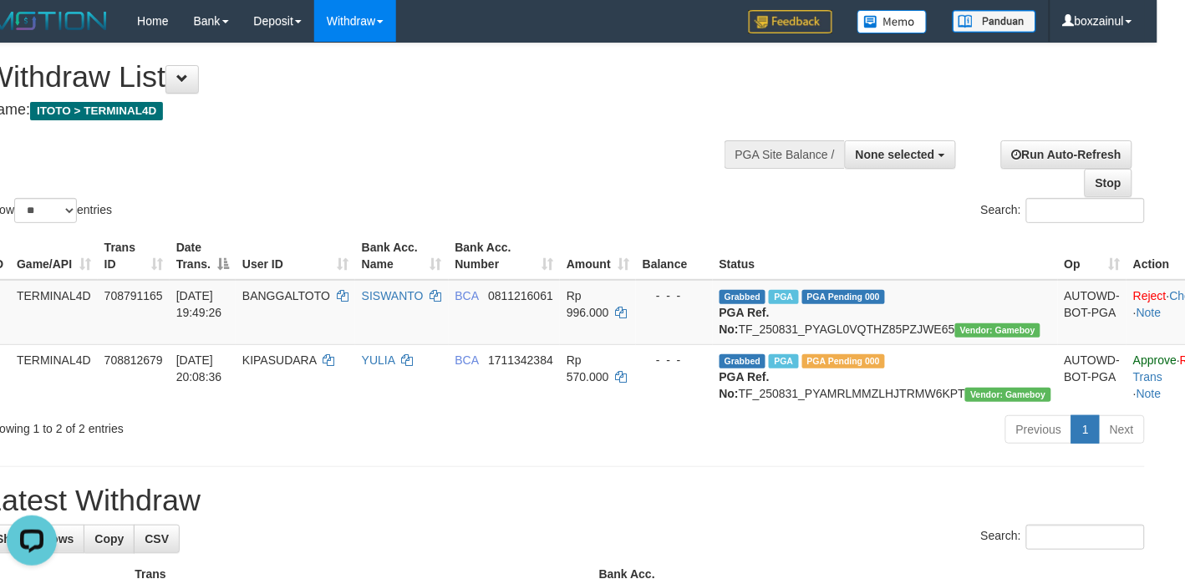
click at [611, 159] on div "Show ** ** ** *** entries Search:" at bounding box center [564, 134] width 1185 height 183
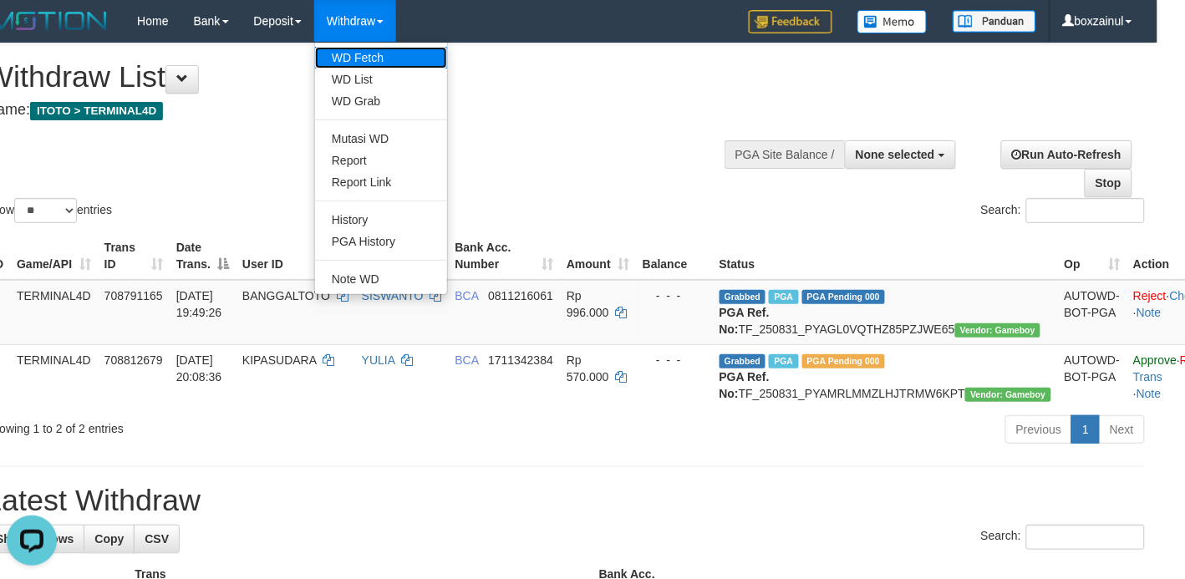
click at [357, 55] on link "WD Fetch" at bounding box center [381, 58] width 132 height 22
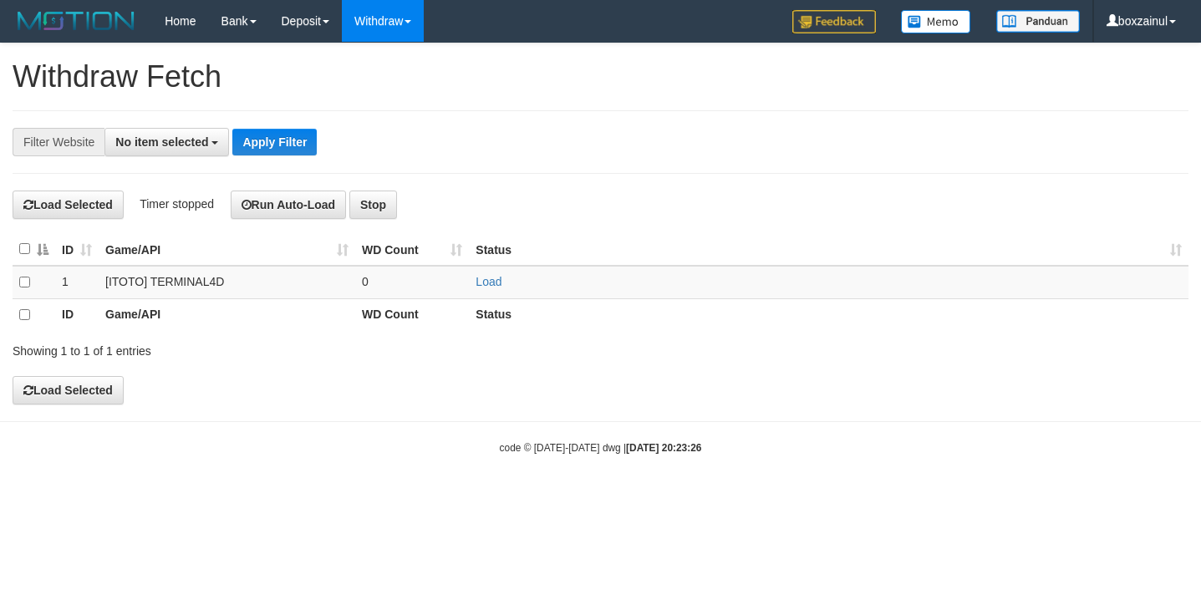
select select
click at [485, 284] on link "Load" at bounding box center [488, 281] width 26 height 13
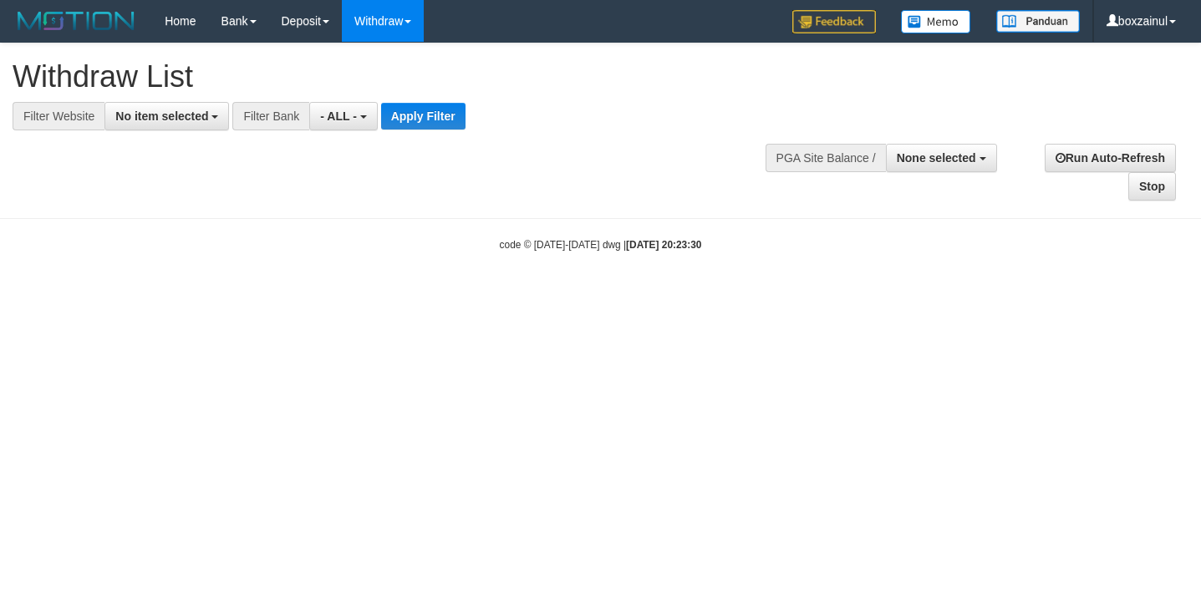
select select
click at [176, 124] on button "No item selected" at bounding box center [166, 116] width 124 height 28
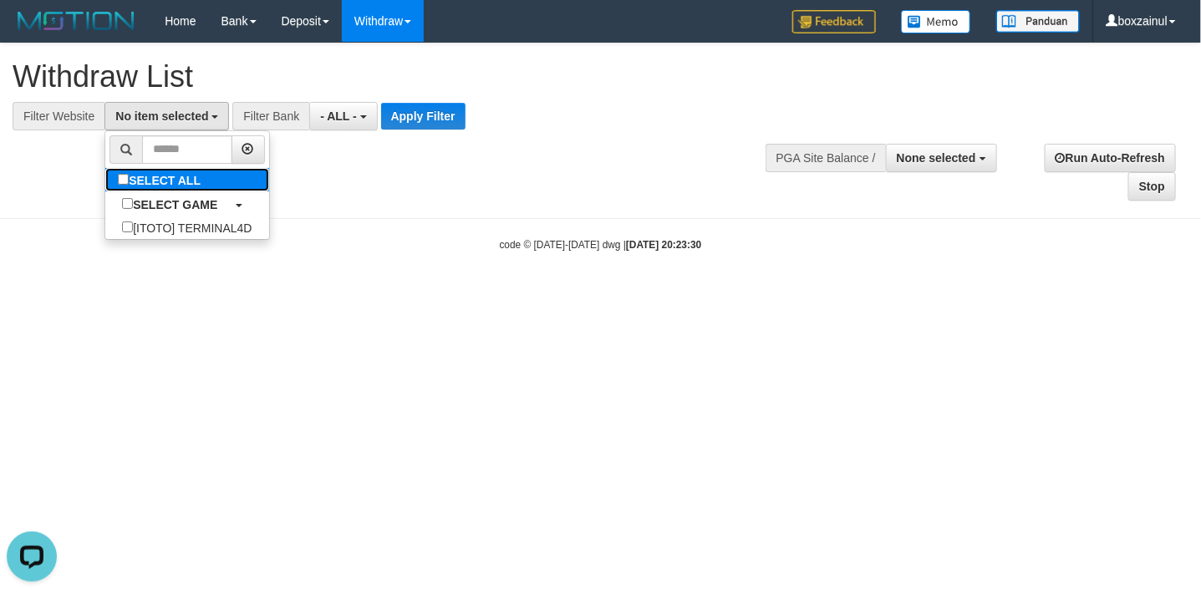
click at [169, 186] on label "SELECT ALL" at bounding box center [161, 179] width 112 height 23
select select "****"
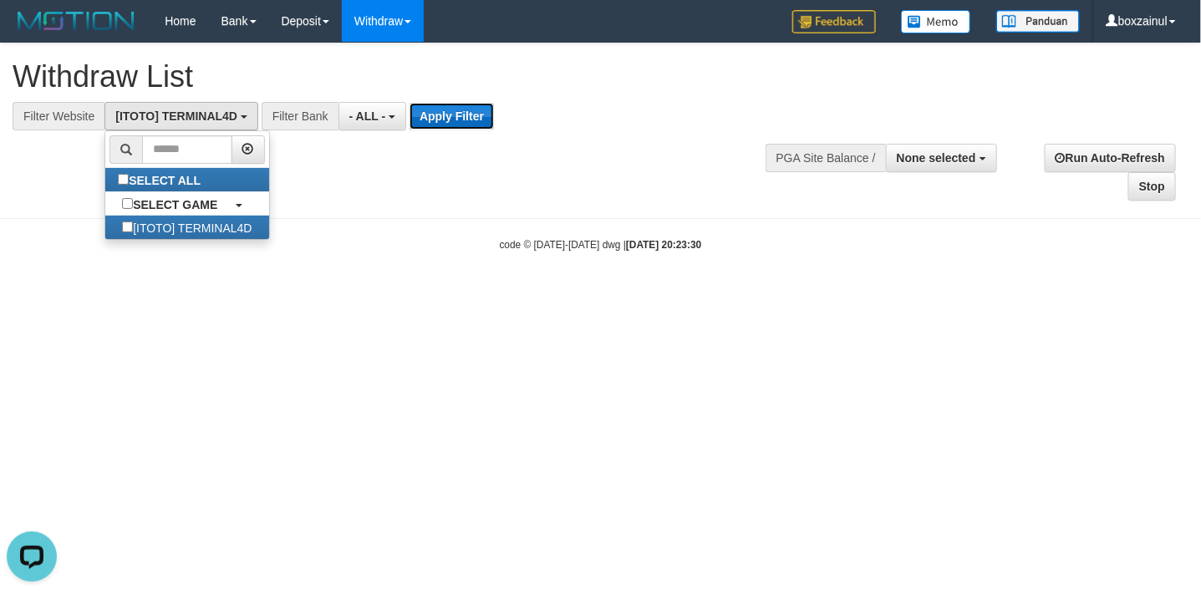
click at [479, 111] on button "Apply Filter" at bounding box center [451, 116] width 84 height 27
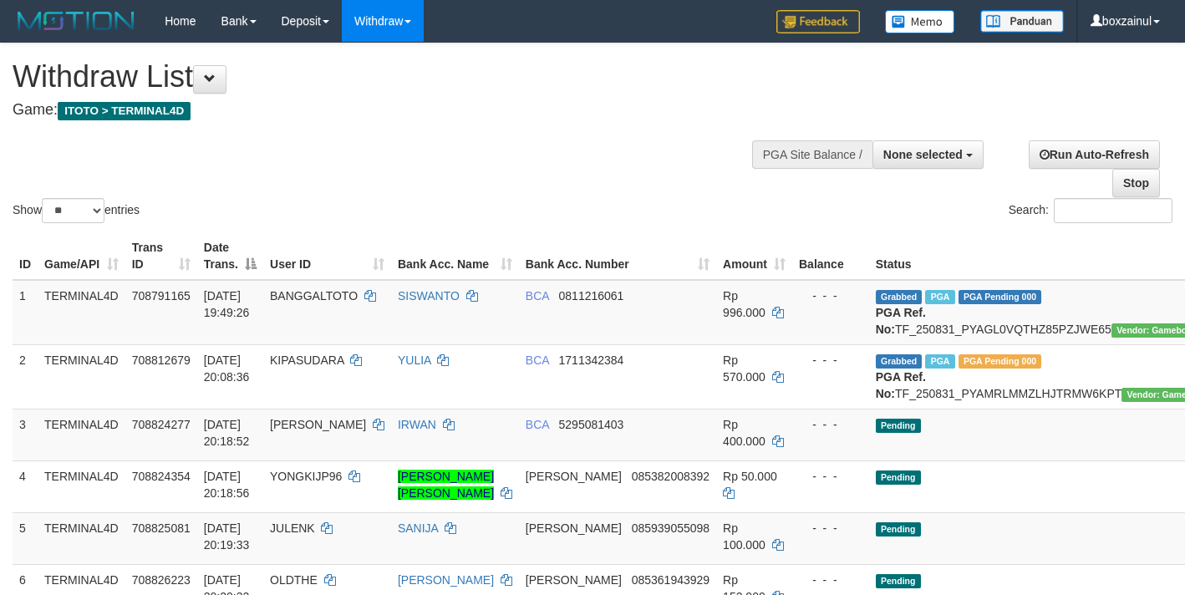
select select
select select "**"
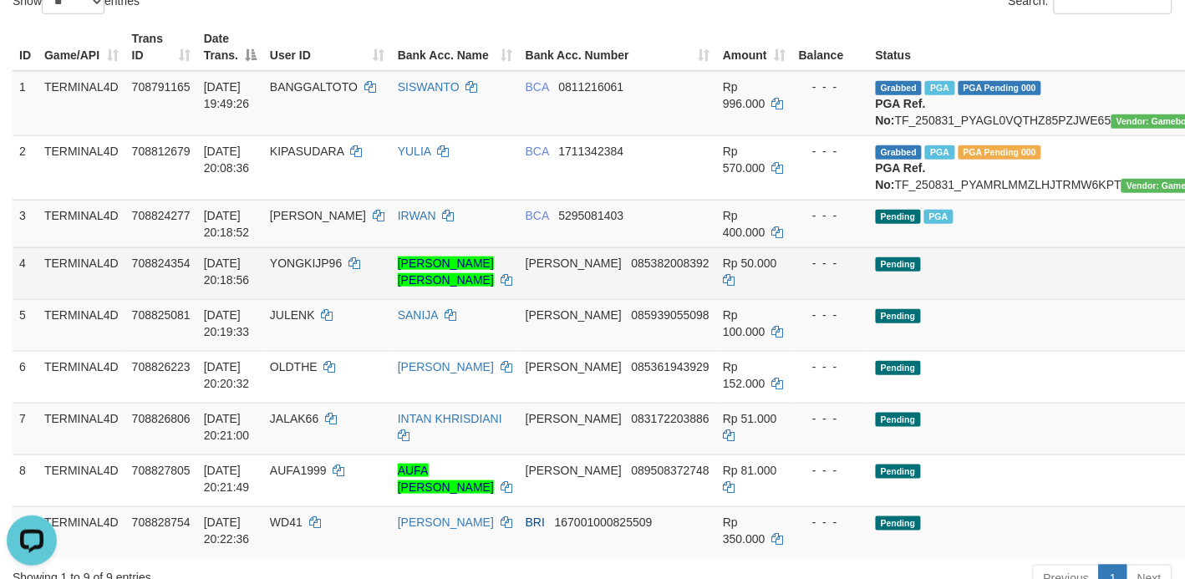
drag, startPoint x: 1099, startPoint y: 319, endPoint x: 693, endPoint y: 295, distance: 405.9
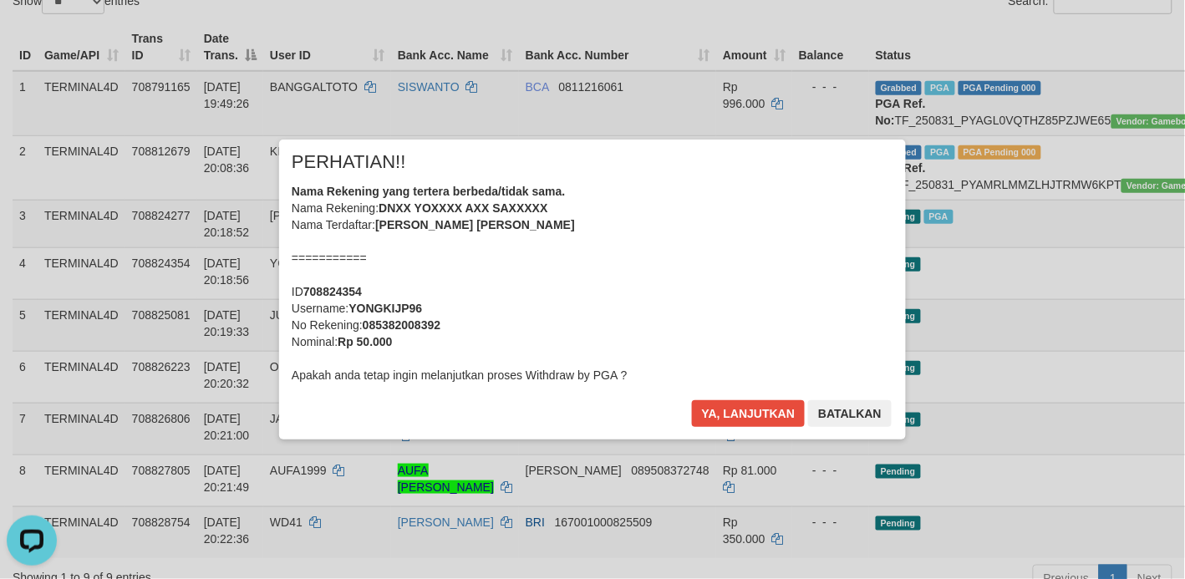
click at [687, 366] on div "Nama Rekening yang tertera berbeda/tidak sama. Nama Rekening: DNXX YOXXXX AXX S…" at bounding box center [593, 283] width 602 height 201
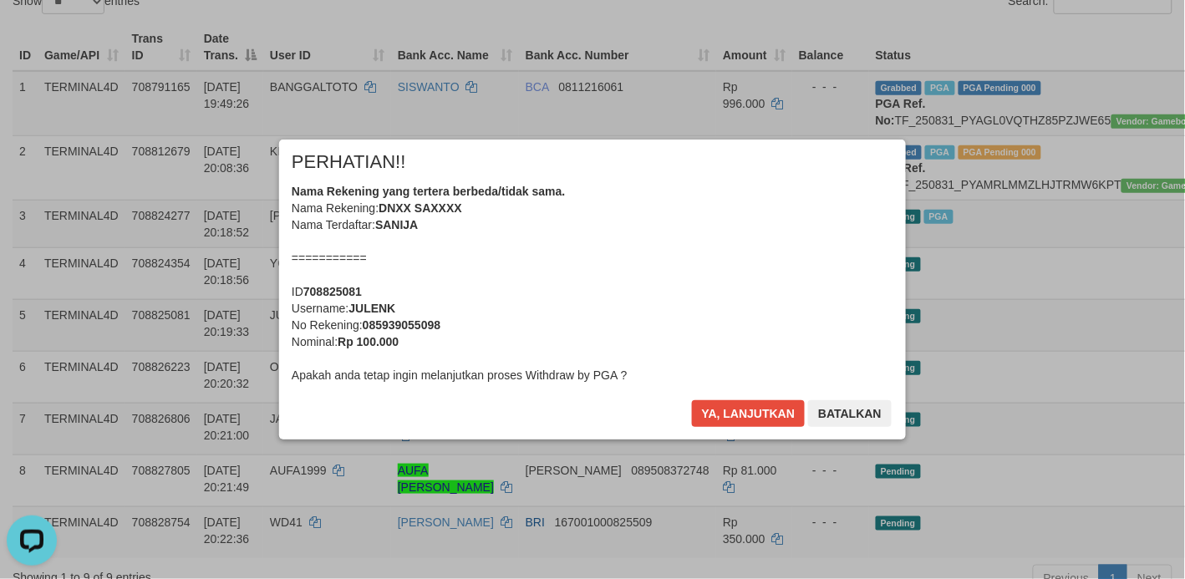
click at [724, 406] on button "Ya, lanjutkan" at bounding box center [749, 413] width 114 height 27
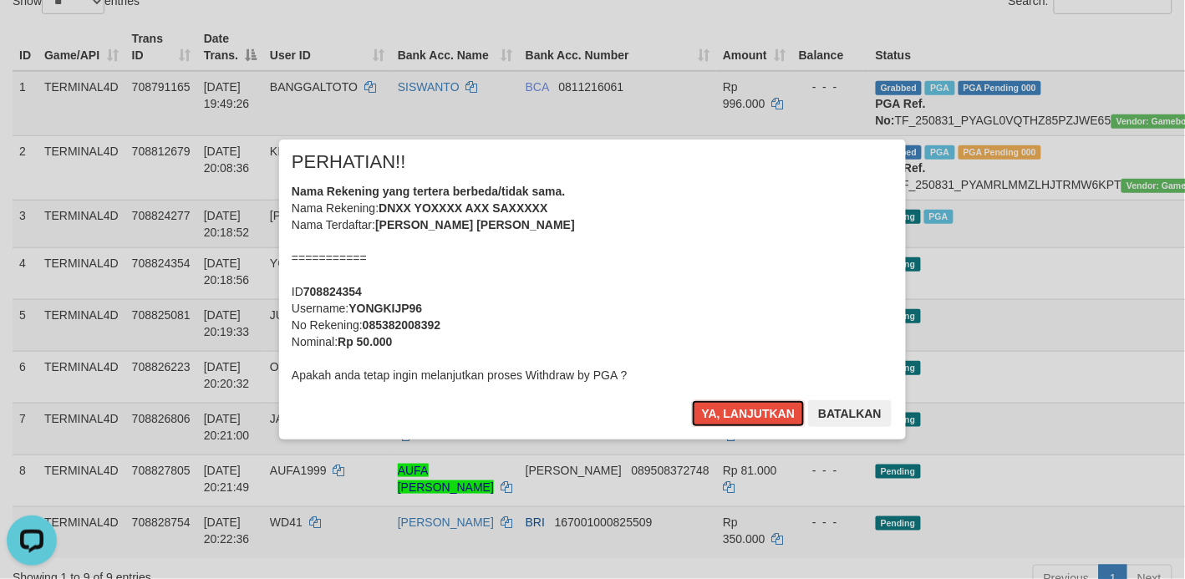
click at [724, 406] on button "Ya, lanjutkan" at bounding box center [749, 413] width 114 height 27
click at [724, 406] on div "× PERHATIAN!! Nama Rekening yang tertera berbeda/tidak sama. Nama Rekening: DNX…" at bounding box center [593, 289] width 652 height 299
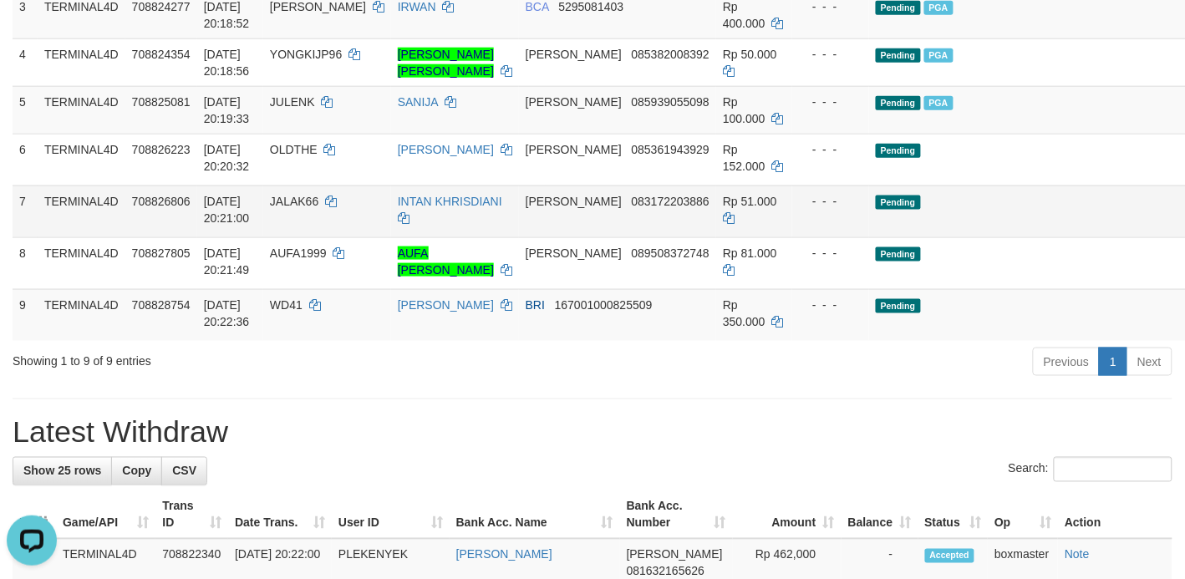
scroll to position [313, 0]
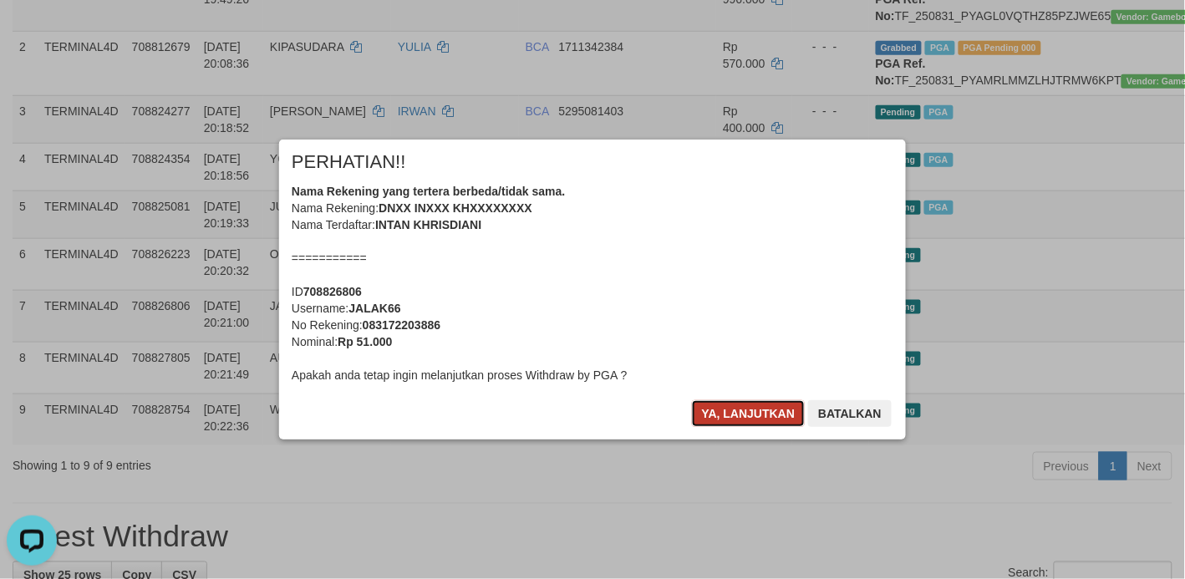
click at [720, 412] on button "Ya, lanjutkan" at bounding box center [749, 413] width 114 height 27
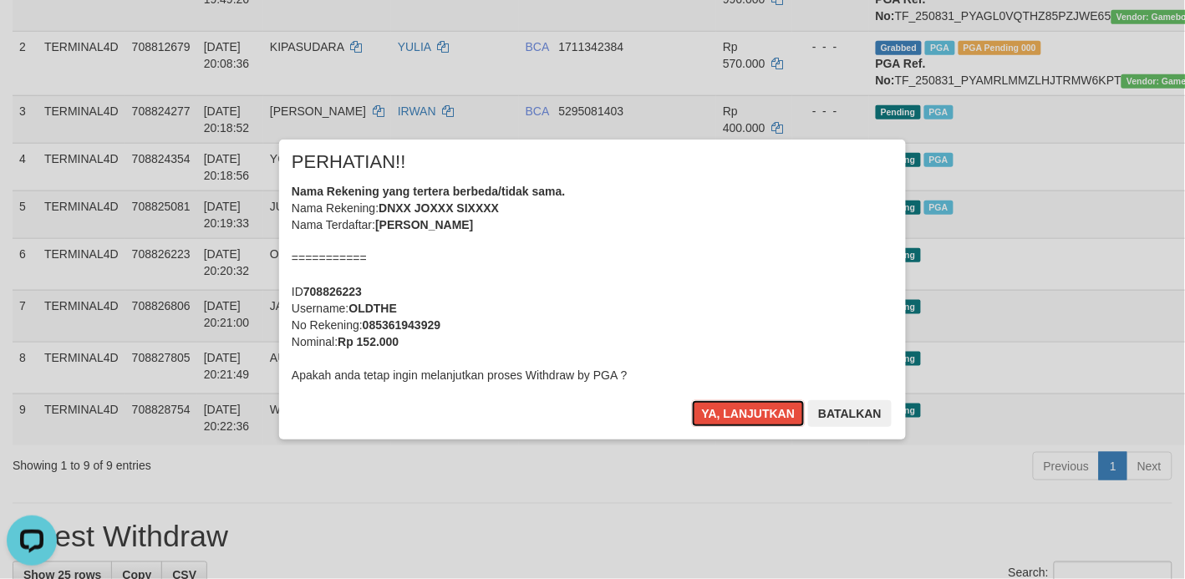
click at [720, 412] on button "Ya, lanjutkan" at bounding box center [749, 413] width 114 height 27
click at [720, 412] on div "× PERHATIAN!! Nama Rekening yang tertera berbeda/tidak sama. Nama Rekening: DNX…" at bounding box center [593, 289] width 652 height 299
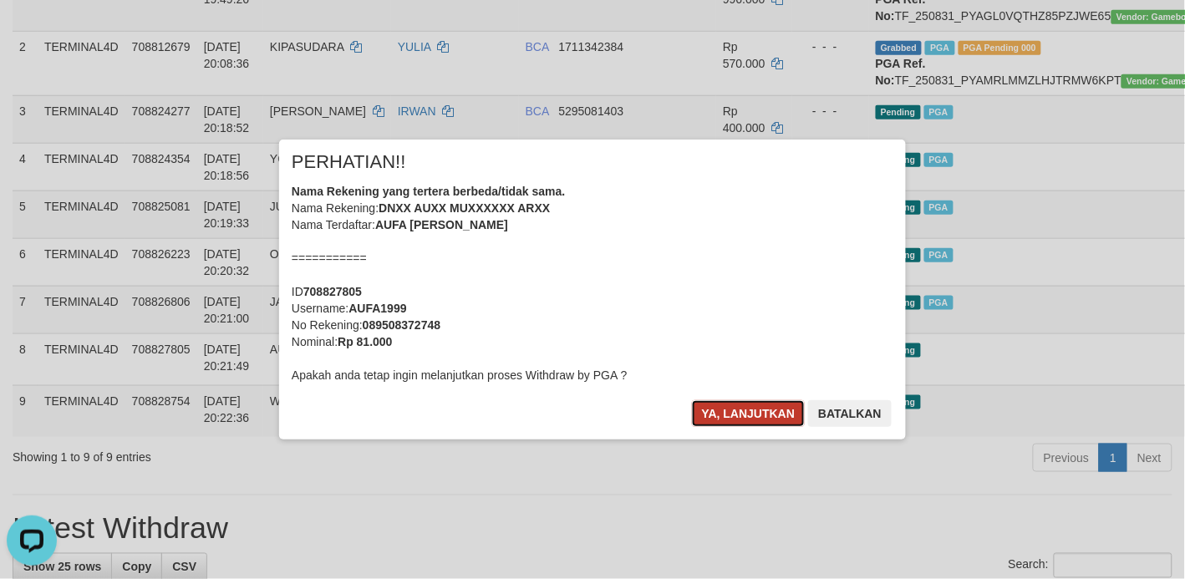
click at [754, 414] on button "Ya, lanjutkan" at bounding box center [749, 413] width 114 height 27
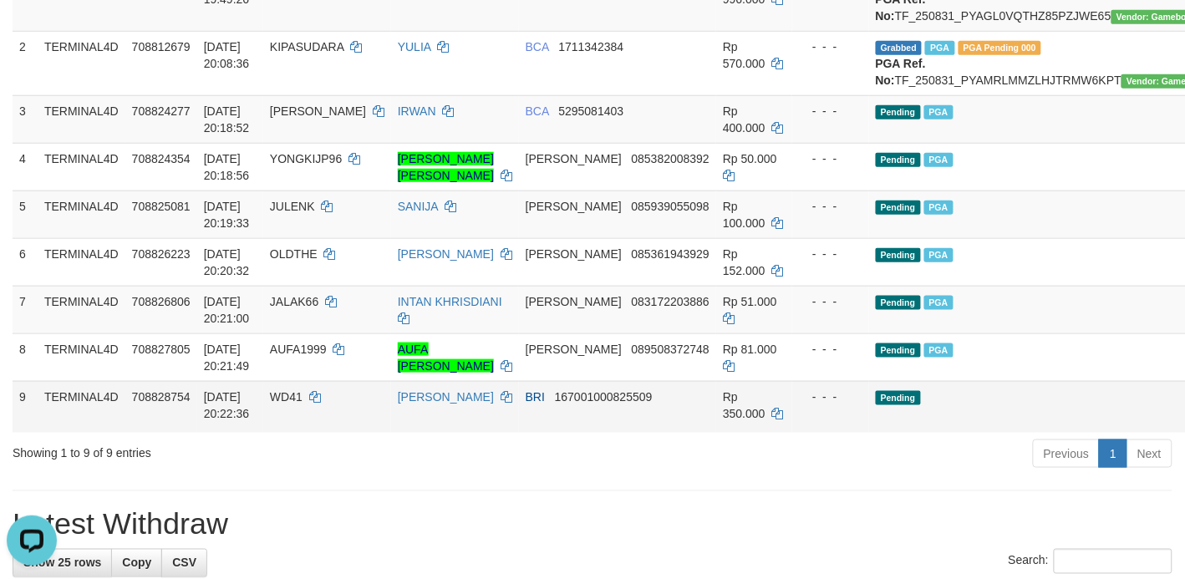
drag, startPoint x: 1114, startPoint y: 468, endPoint x: 698, endPoint y: 295, distance: 449.8
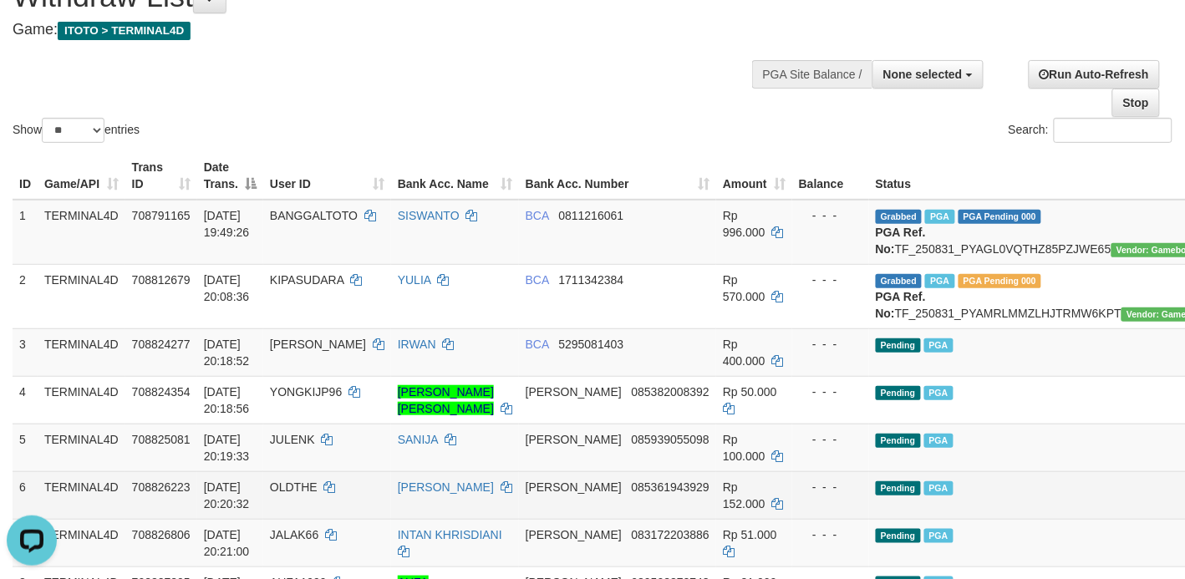
scroll to position [0, 0]
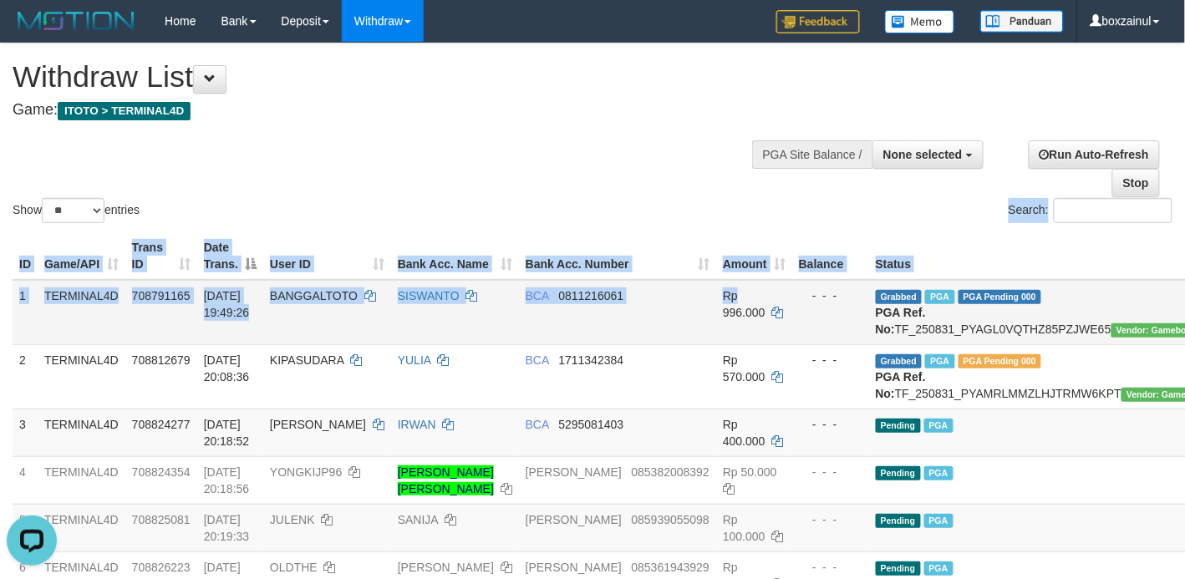
click at [690, 334] on div "Show ** ** ** *** entries Search: ID Game/API Trans ID Date Trans. User ID Bank…" at bounding box center [593, 412] width 1160 height 739
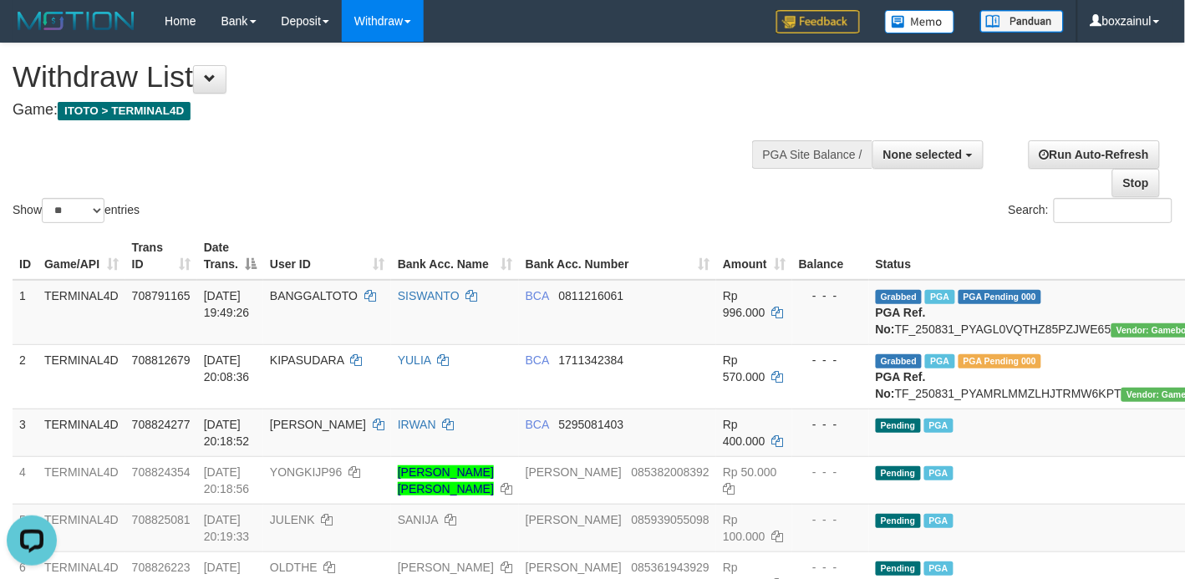
click at [565, 161] on div "Show ** ** ** *** entries Search:" at bounding box center [592, 134] width 1185 height 183
click at [568, 159] on div "Show ** ** ** *** entries Search:" at bounding box center [592, 134] width 1185 height 183
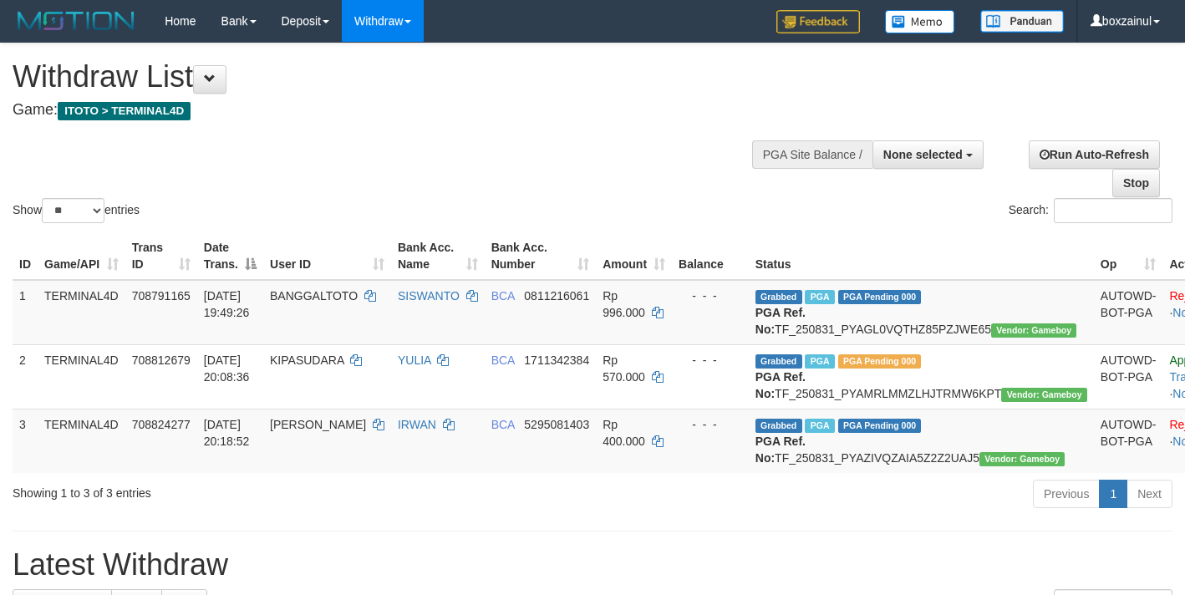
select select
select select "**"
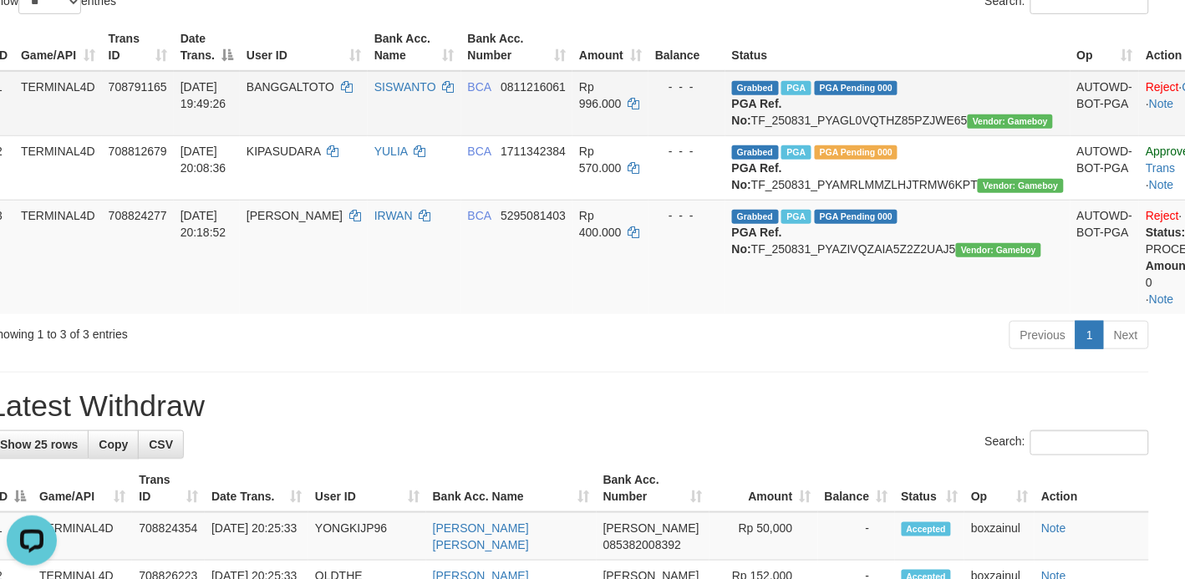
scroll to position [209, 29]
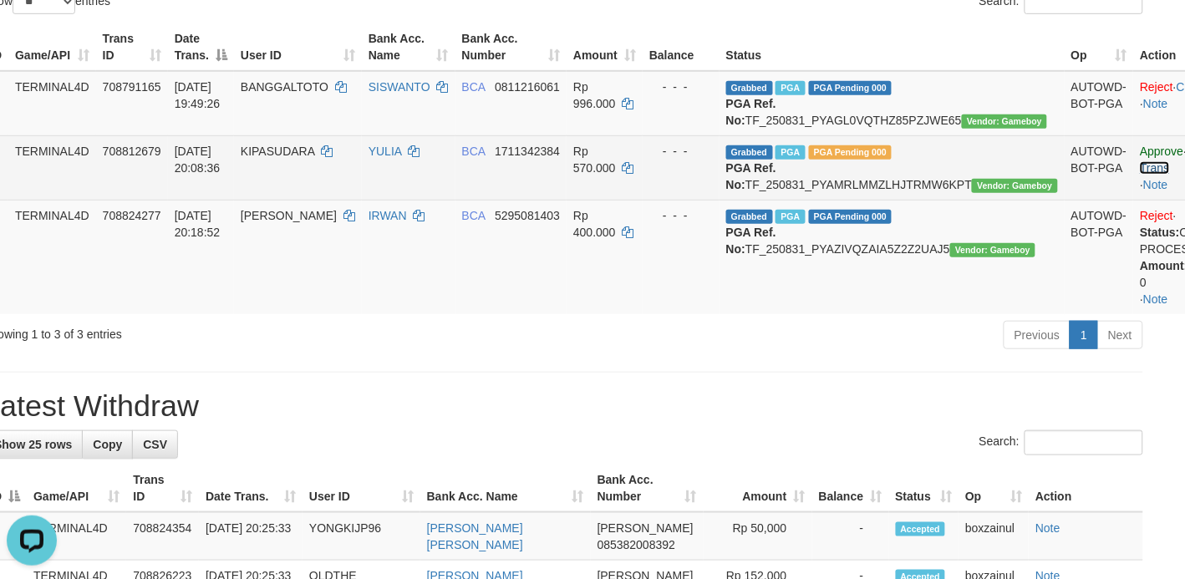
click at [1171, 163] on link "Check Trans" at bounding box center [1198, 160] width 116 height 30
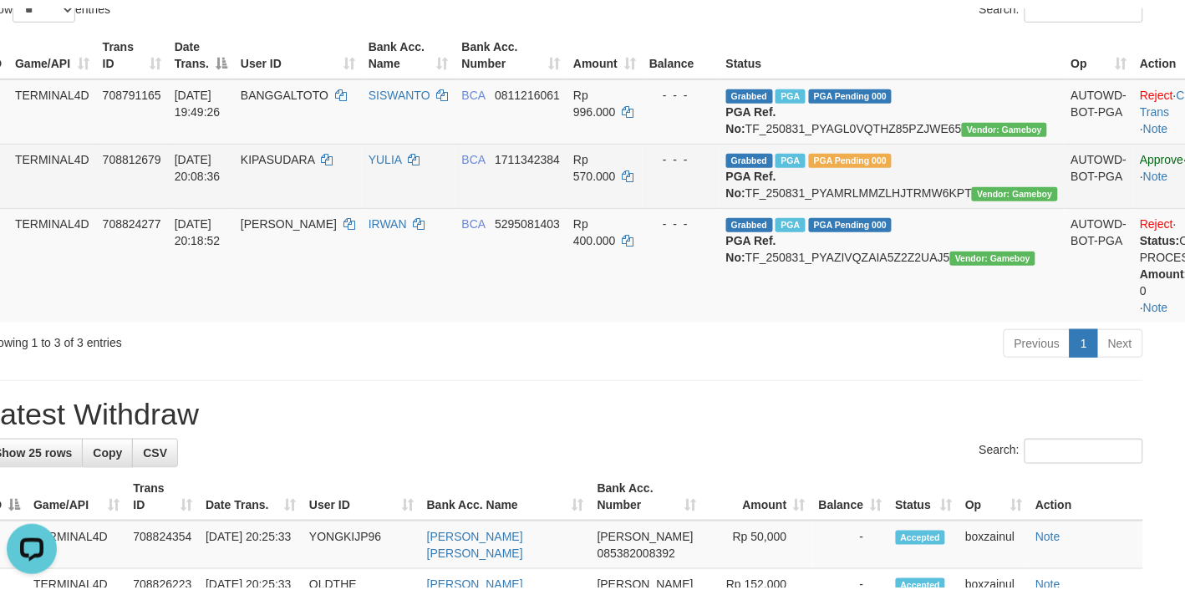
scroll to position [209, 0]
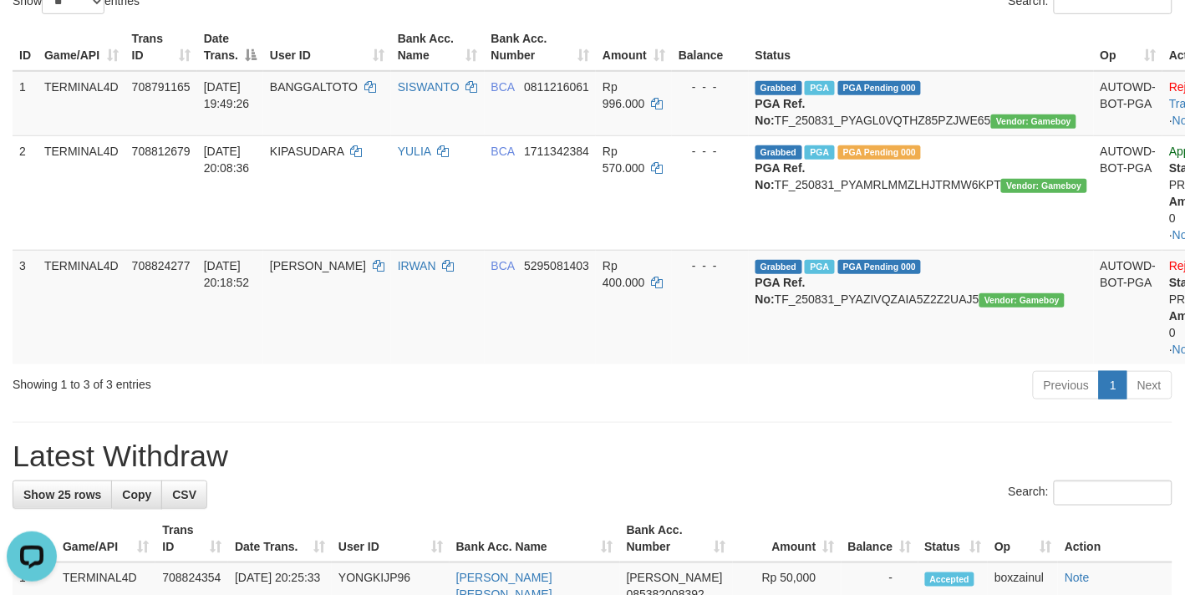
click at [185, 389] on div "Showing 1 to 3 of 3 entries" at bounding box center [247, 380] width 469 height 23
drag, startPoint x: 575, startPoint y: 487, endPoint x: 573, endPoint y: 475, distance: 12.6
click at [574, 473] on h1 "Latest Withdraw" at bounding box center [593, 455] width 1160 height 33
click at [94, 405] on div "Showing 1 to 3 of 3 entries Previous 1 Next" at bounding box center [592, 387] width 1185 height 36
click at [219, 352] on td "[DATE] 20:18:52" at bounding box center [230, 307] width 66 height 114
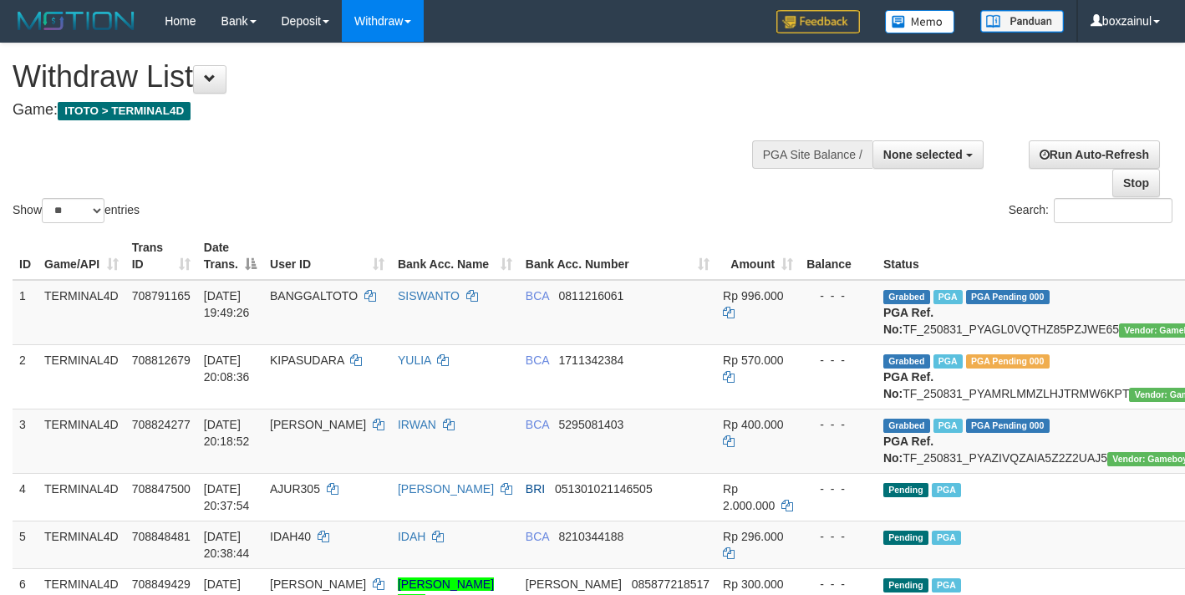
select select
select select "**"
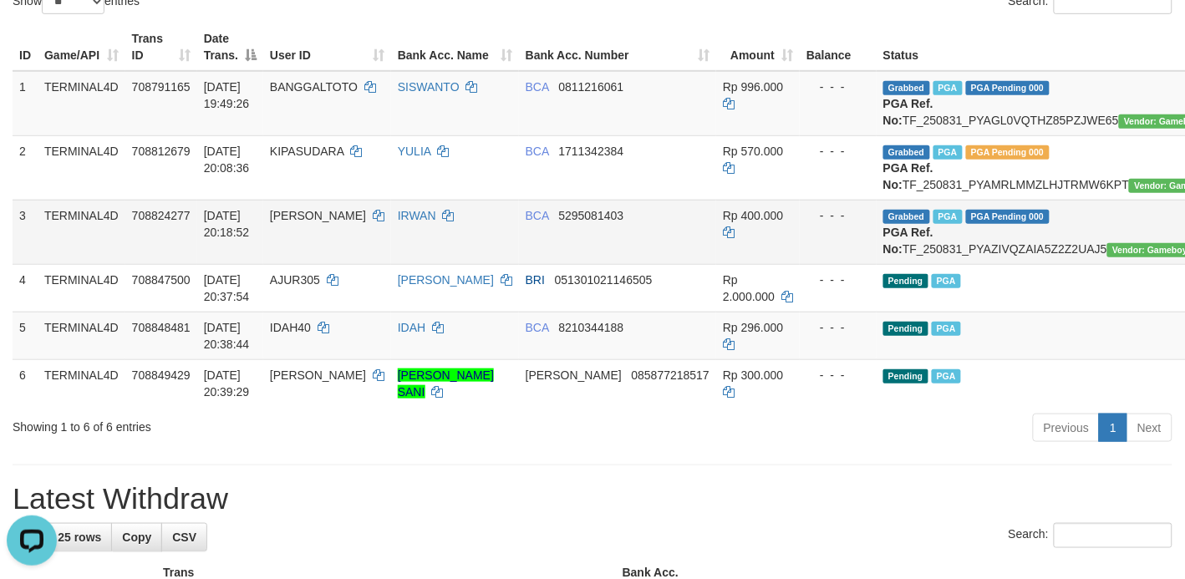
click at [156, 264] on td "708824277" at bounding box center [161, 232] width 72 height 64
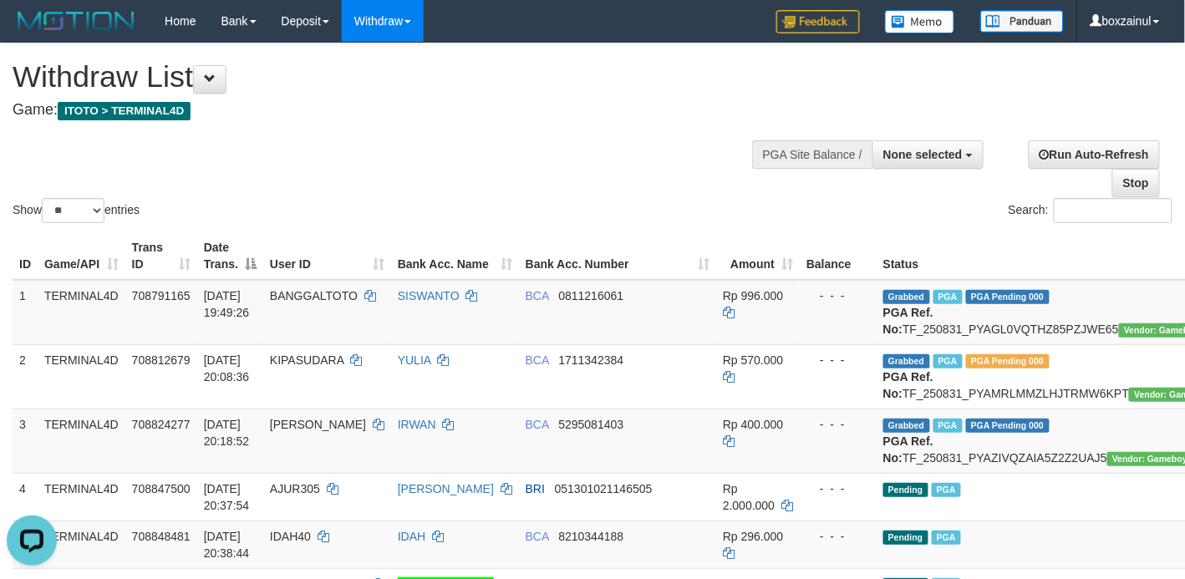
click at [460, 148] on div "Show ** ** ** *** entries Search:" at bounding box center [592, 134] width 1185 height 183
click at [458, 150] on div "Show ** ** ** *** entries Search:" at bounding box center [592, 134] width 1185 height 183
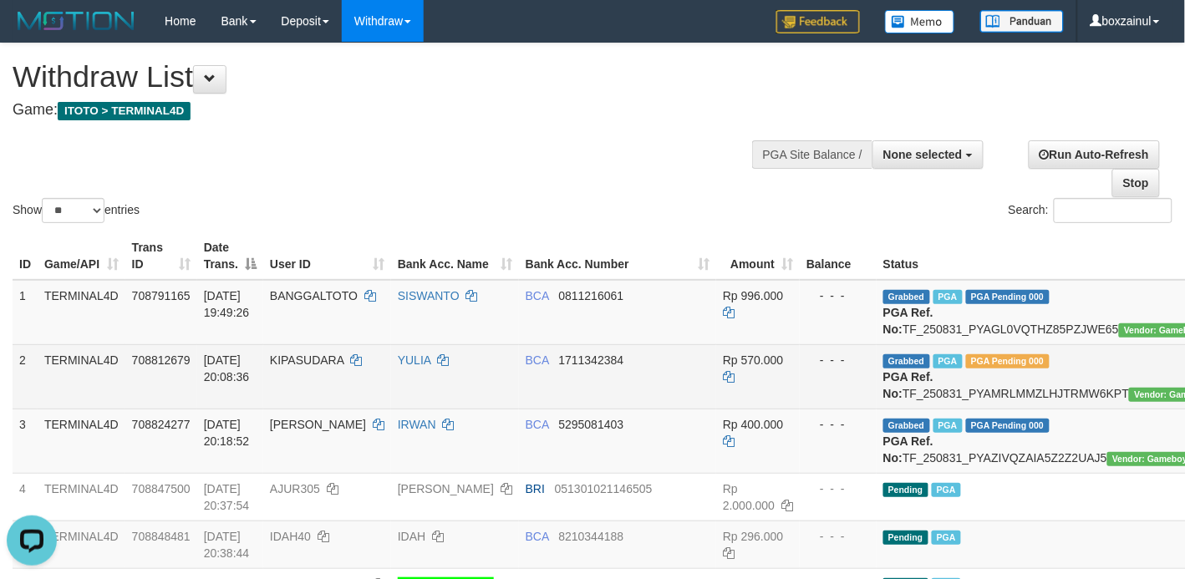
click at [291, 409] on td "KIPASUDARA" at bounding box center [327, 376] width 128 height 64
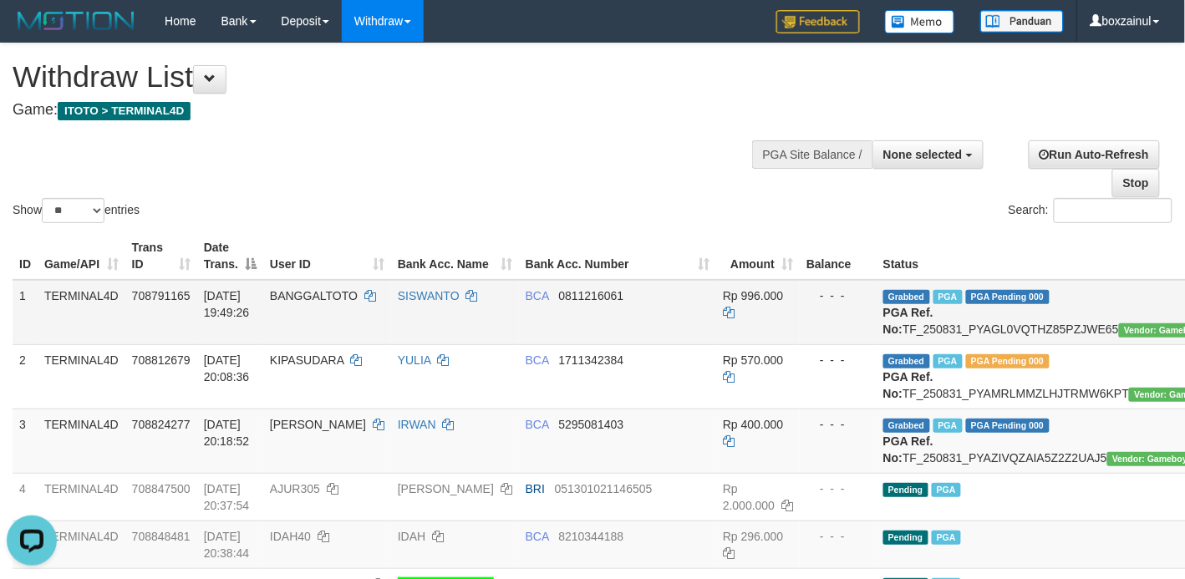
click at [160, 334] on td "708791165" at bounding box center [161, 312] width 72 height 65
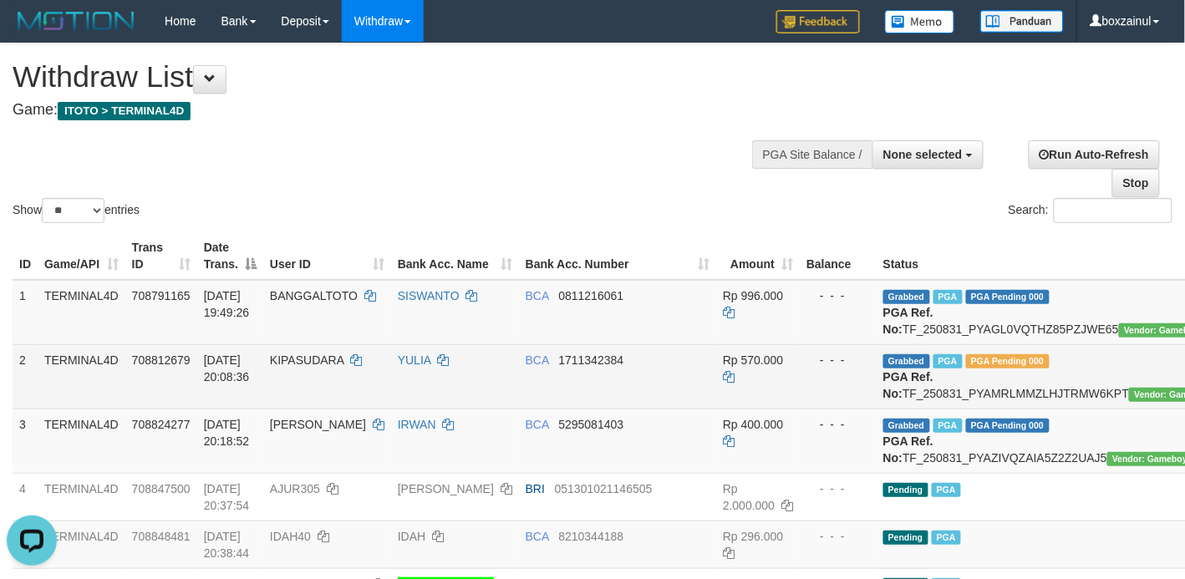
click at [117, 409] on td "TERMINAL4D" at bounding box center [82, 376] width 88 height 64
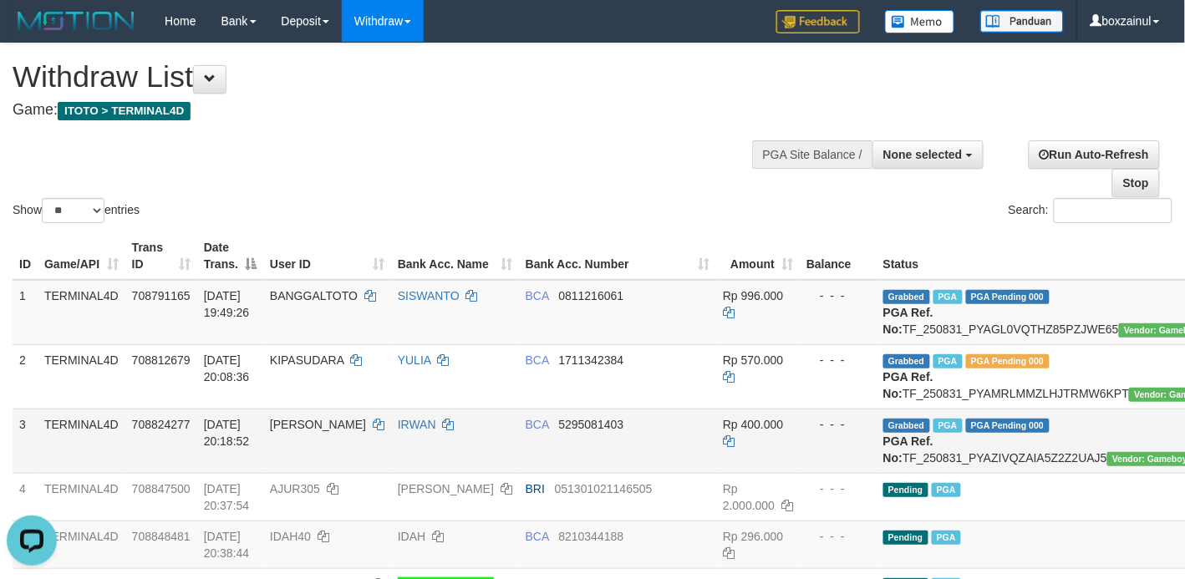
click at [219, 448] on span "[DATE] 20:18:52" at bounding box center [227, 433] width 46 height 30
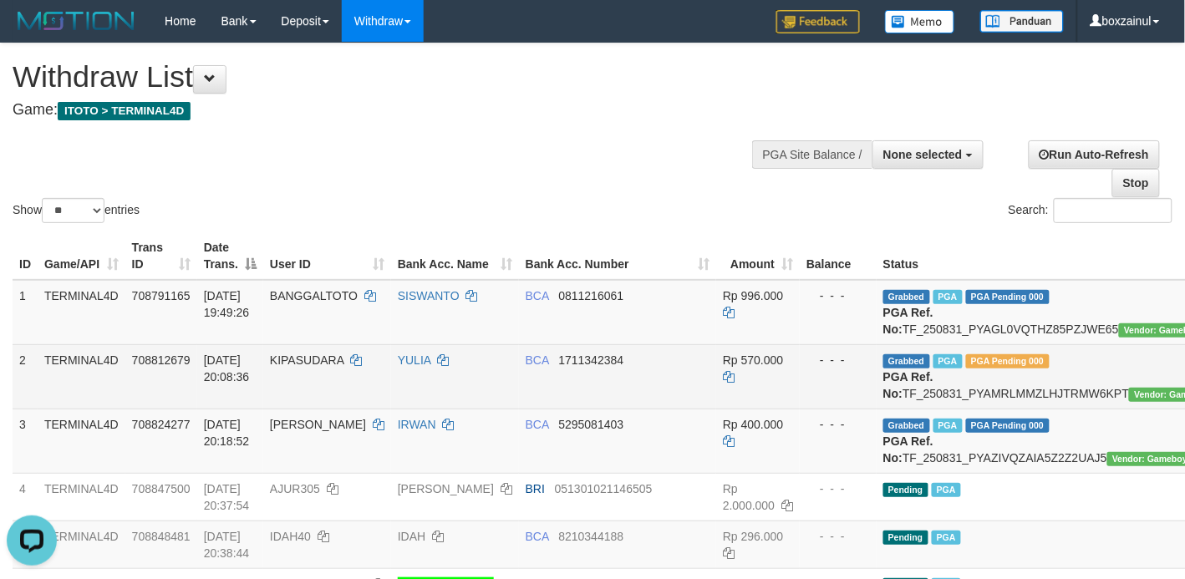
click at [284, 409] on td "KIPASUDARA" at bounding box center [327, 376] width 128 height 64
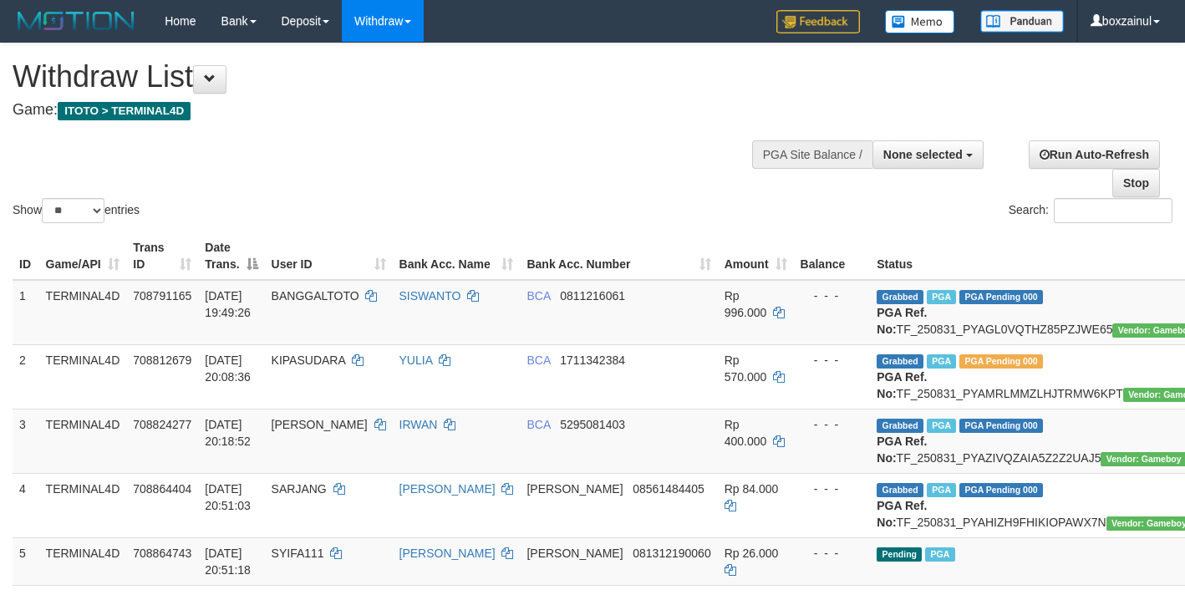
select select
select select "**"
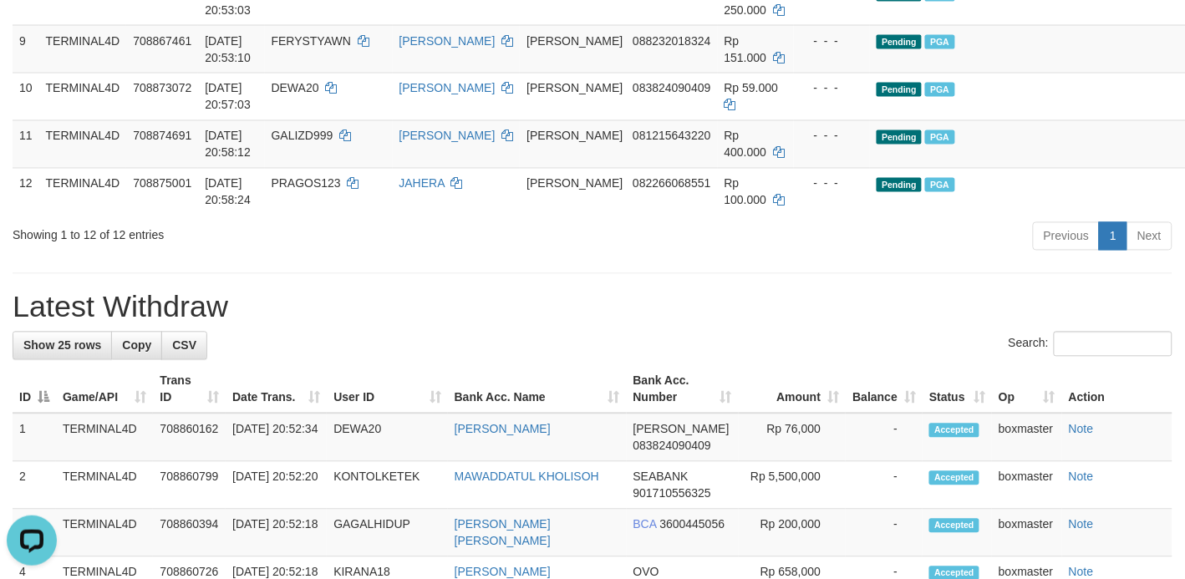
scroll to position [209, 0]
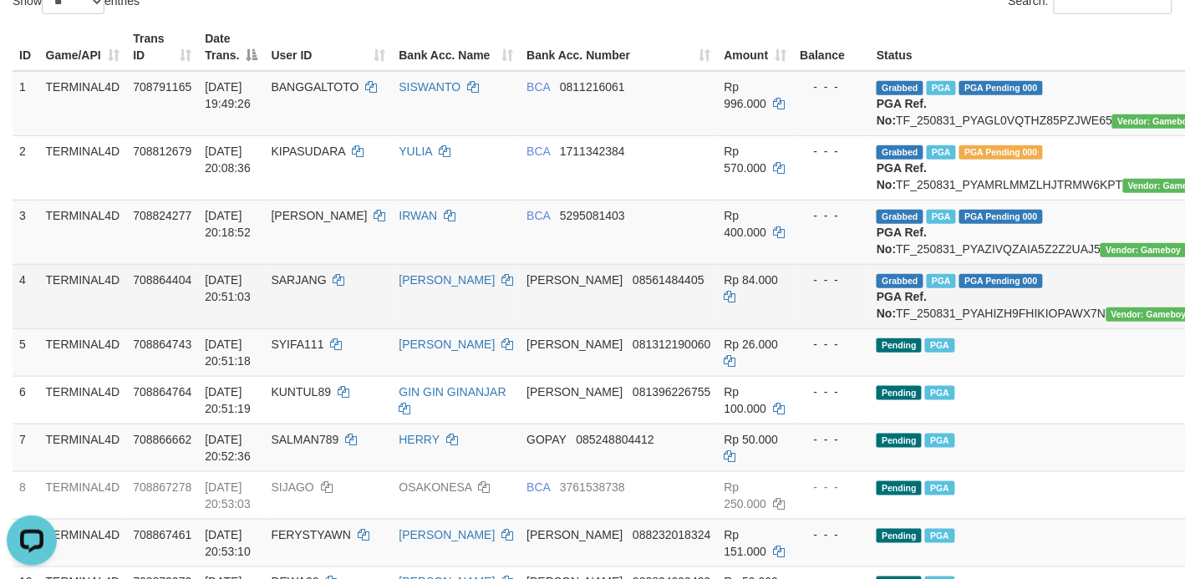
click at [198, 328] on td "[DATE] 20:51:03" at bounding box center [231, 296] width 66 height 64
click at [724, 287] on span "Rp 84.000" at bounding box center [751, 279] width 54 height 13
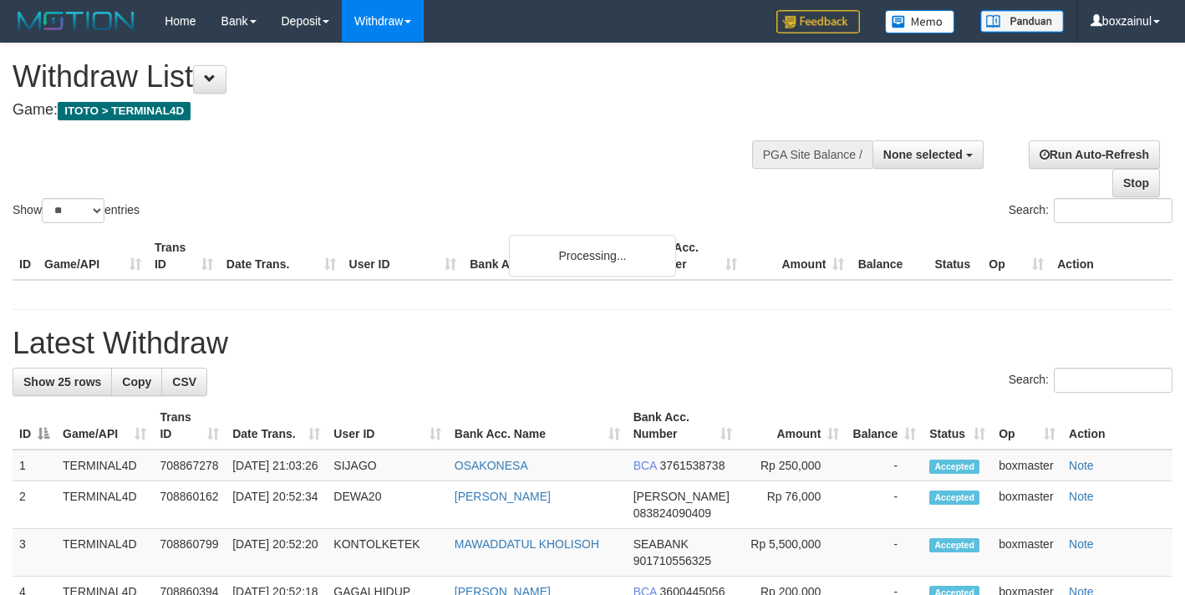
select select
select select "**"
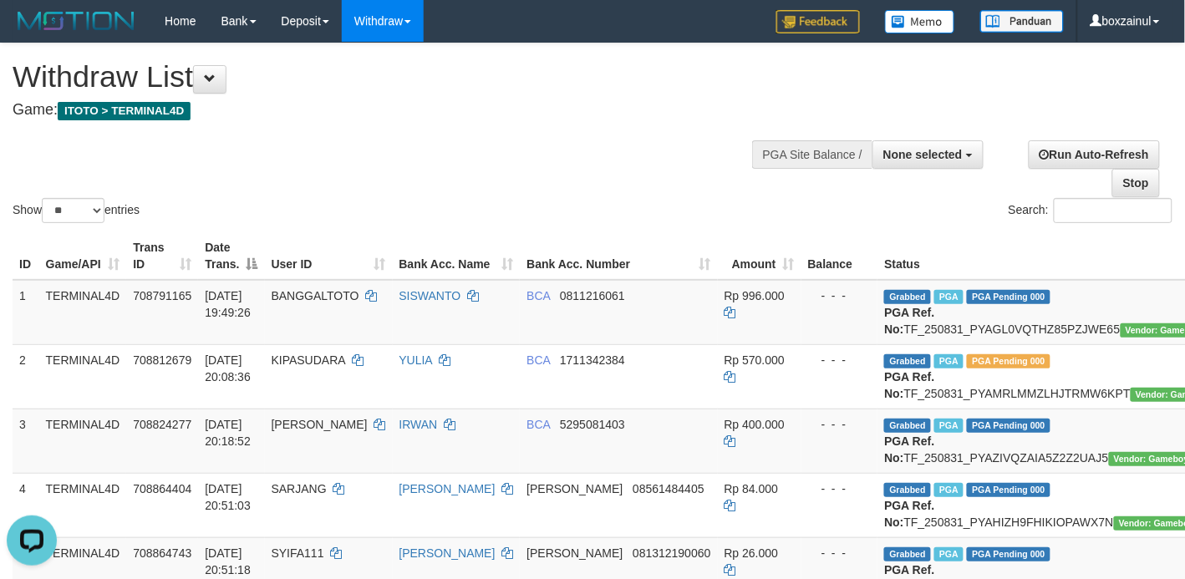
click at [569, 239] on th "Bank Acc. Number" at bounding box center [618, 256] width 197 height 48
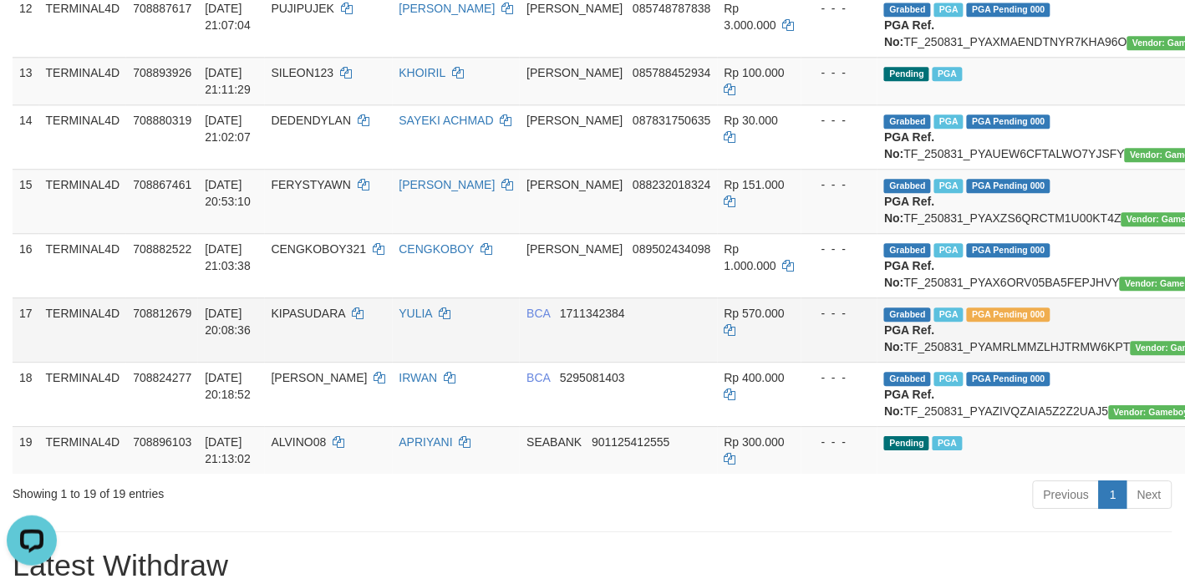
scroll to position [1358, 0]
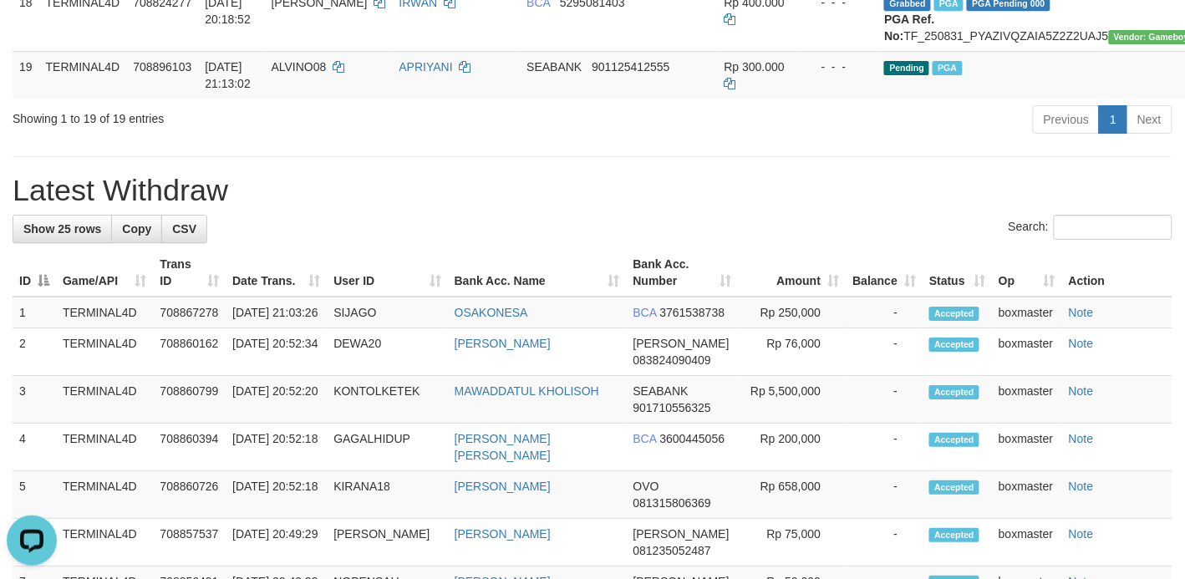
click at [732, 207] on h1 "Latest Withdraw" at bounding box center [593, 190] width 1160 height 33
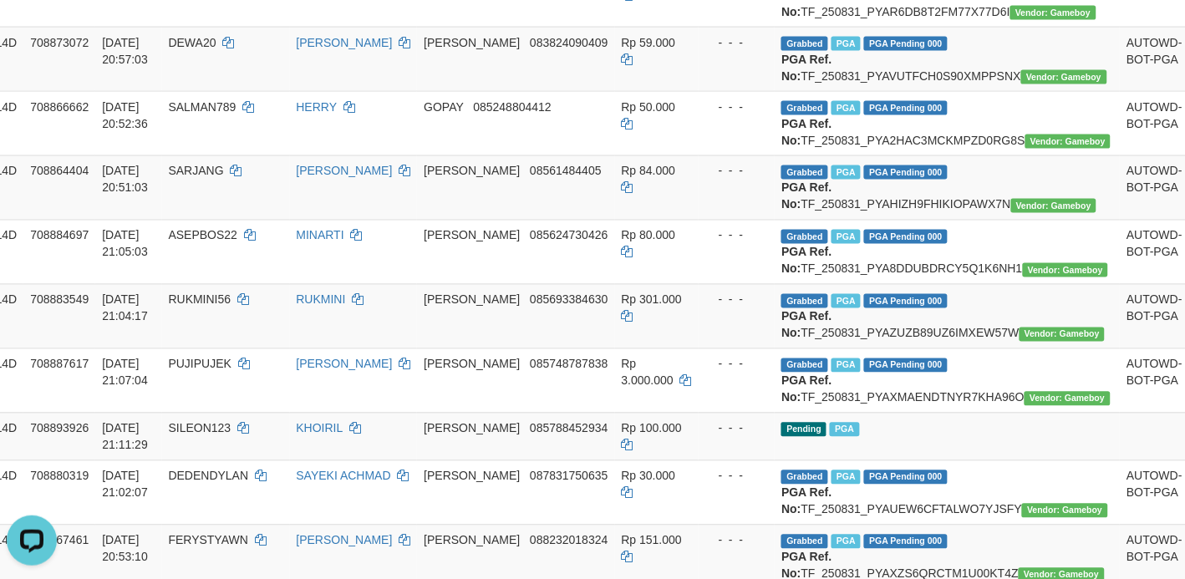
scroll to position [0, 103]
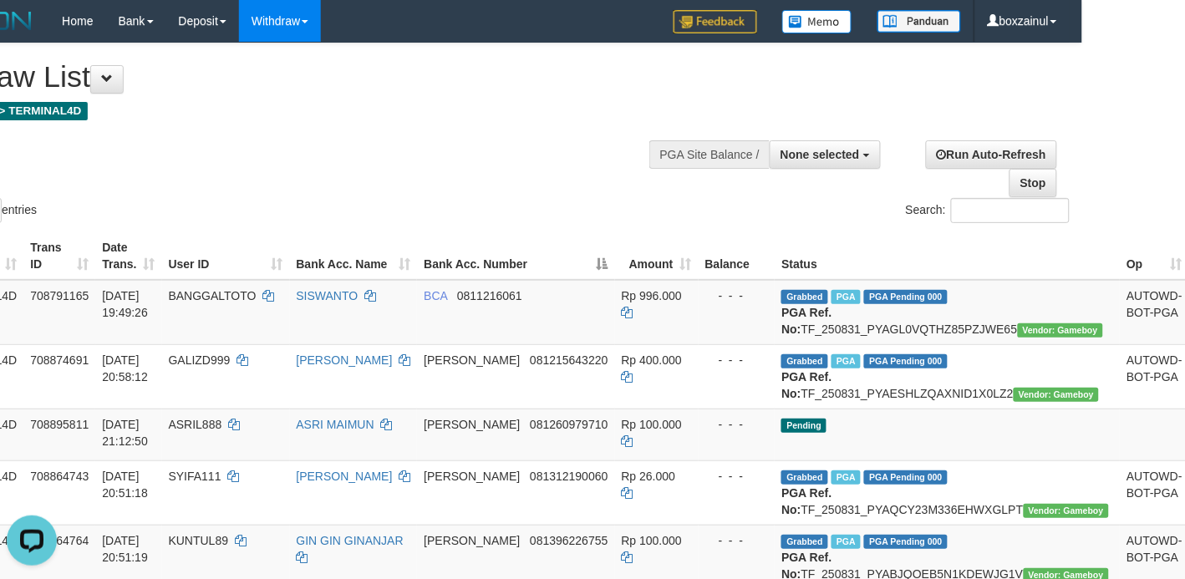
click at [541, 182] on div "Show ** ** ** *** entries Search:" at bounding box center [489, 134] width 1185 height 183
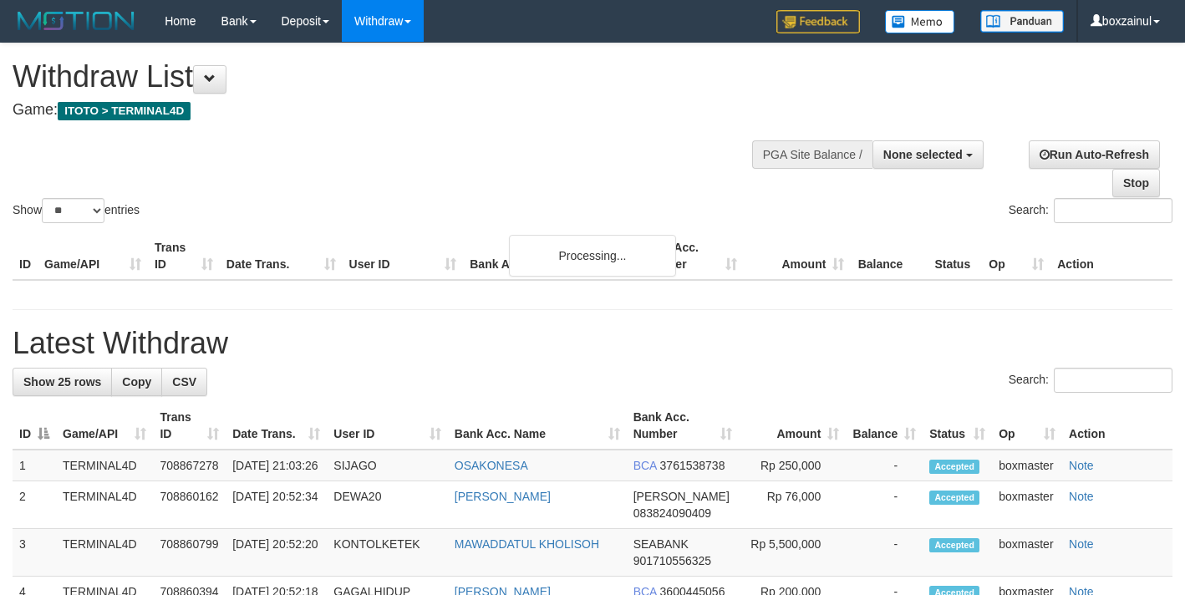
select select
select select "**"
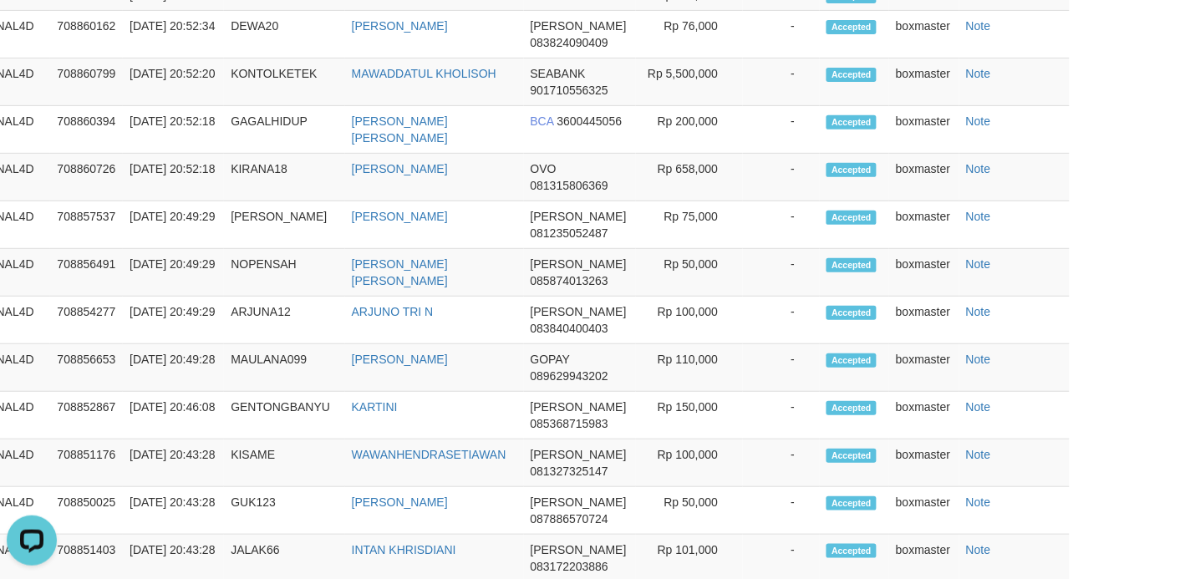
scroll to position [1253, 103]
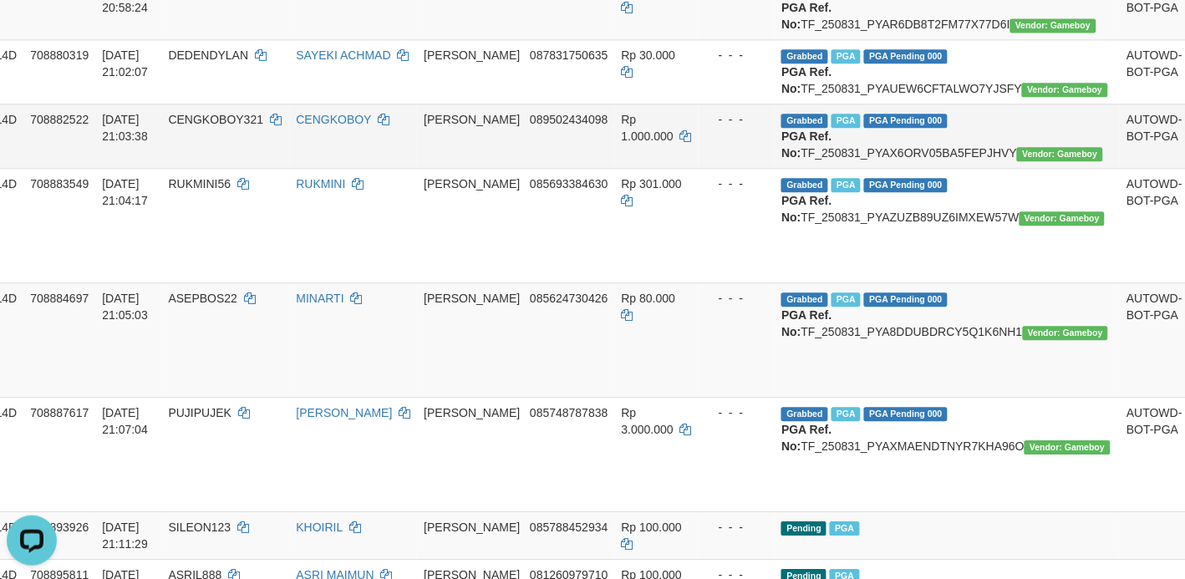
scroll to position [835, 103]
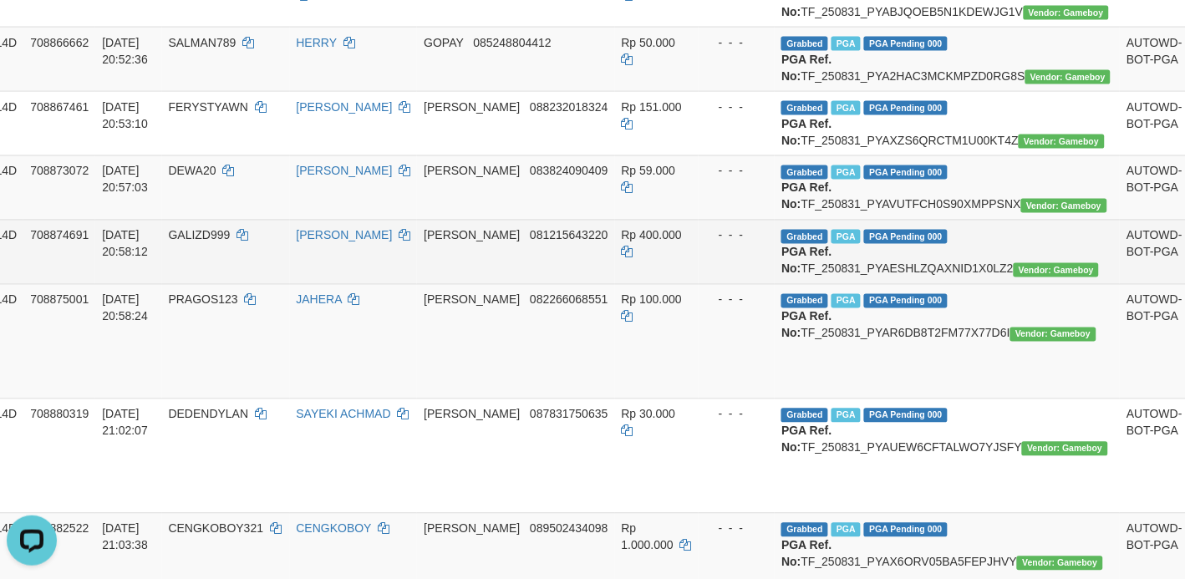
scroll to position [627, 103]
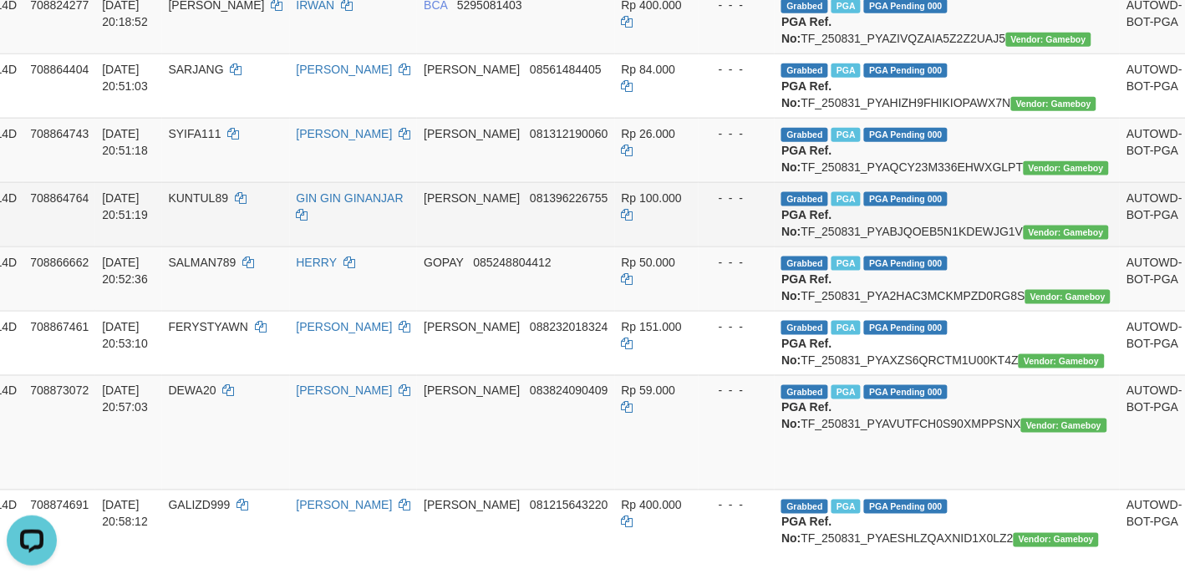
scroll to position [418, 103]
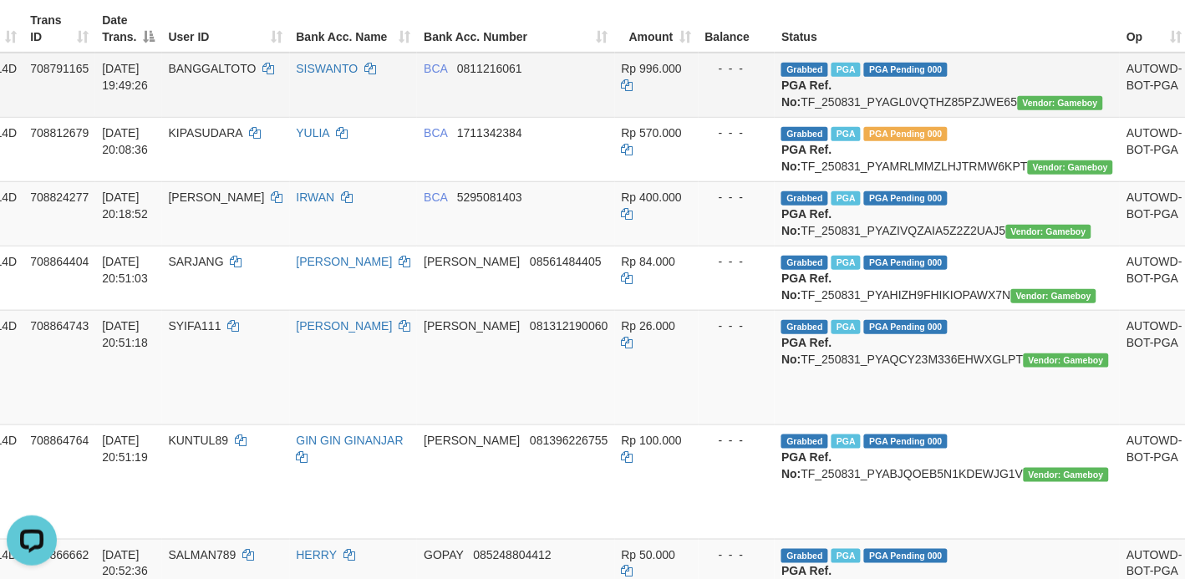
scroll to position [209, 103]
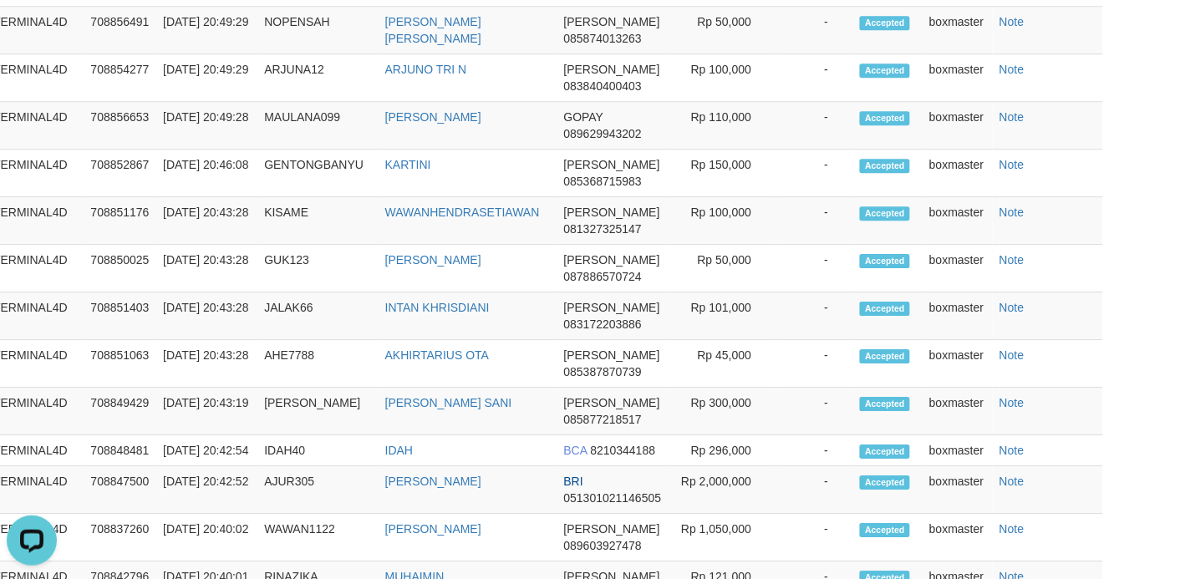
scroll to position [1984, 69]
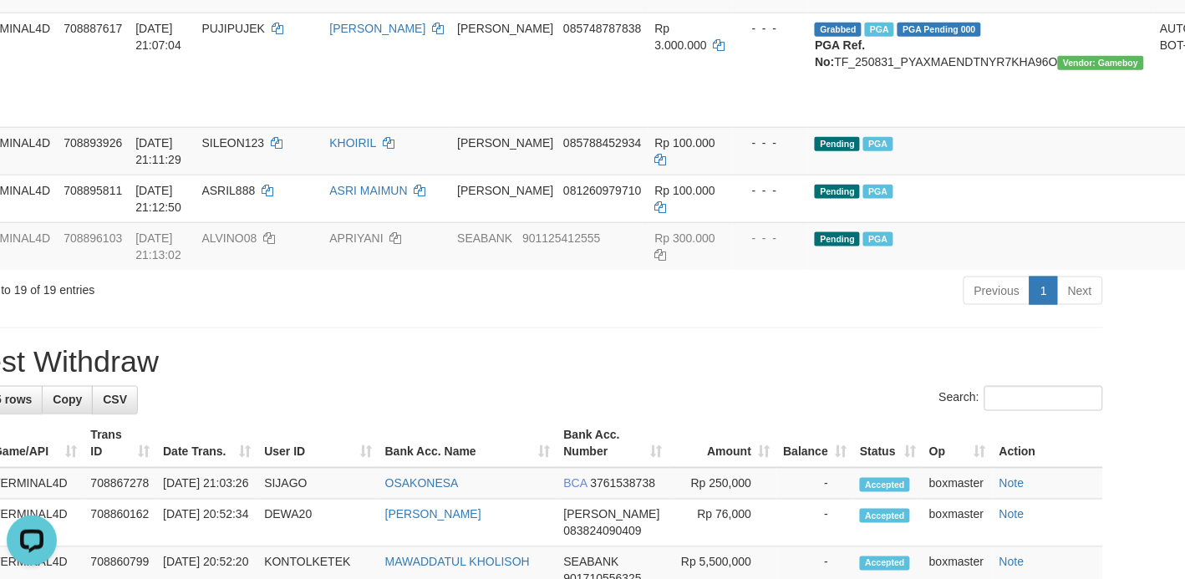
click at [389, 311] on div "Showing 1 to 19 of 19 entries Previous 1 Next" at bounding box center [523, 293] width 1185 height 36
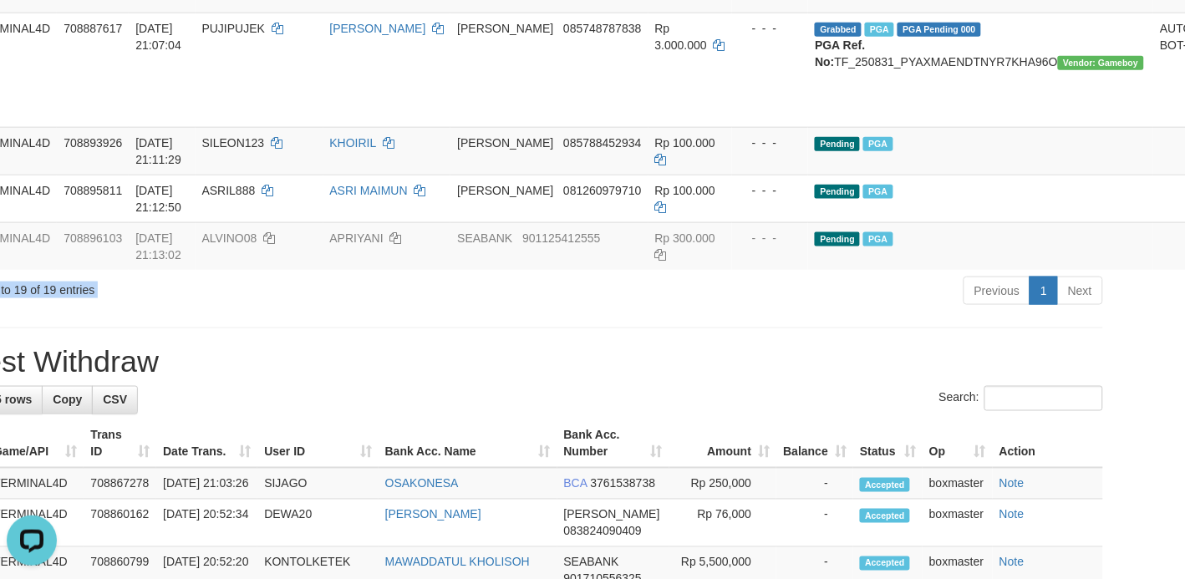
click at [389, 311] on div "Showing 1 to 19 of 19 entries Previous 1 Next" at bounding box center [523, 293] width 1185 height 36
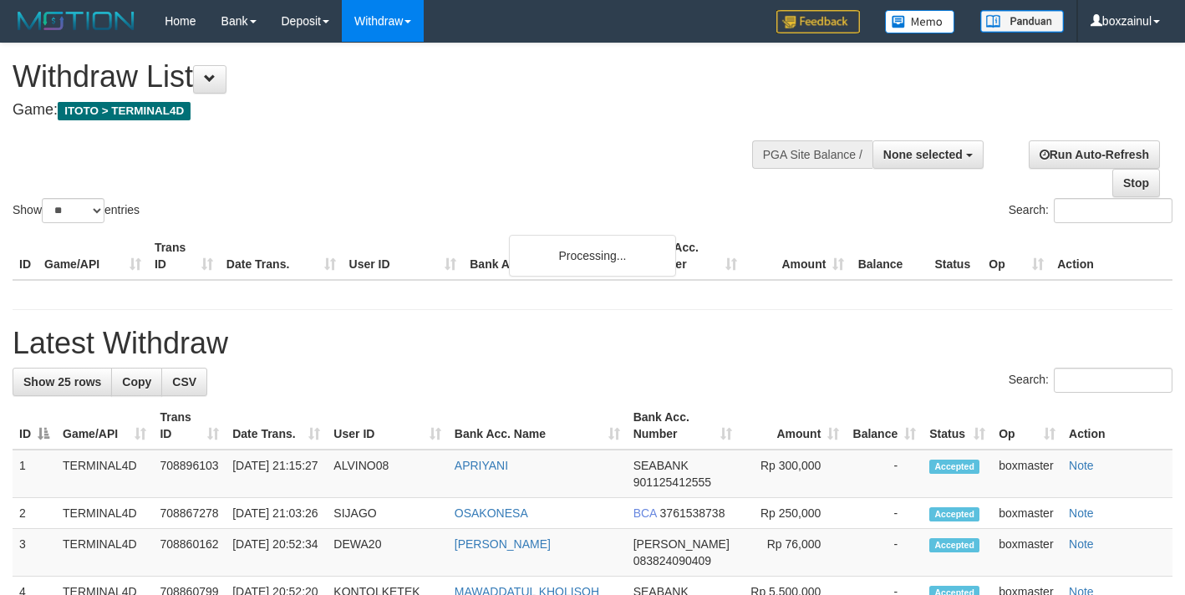
select select
select select "**"
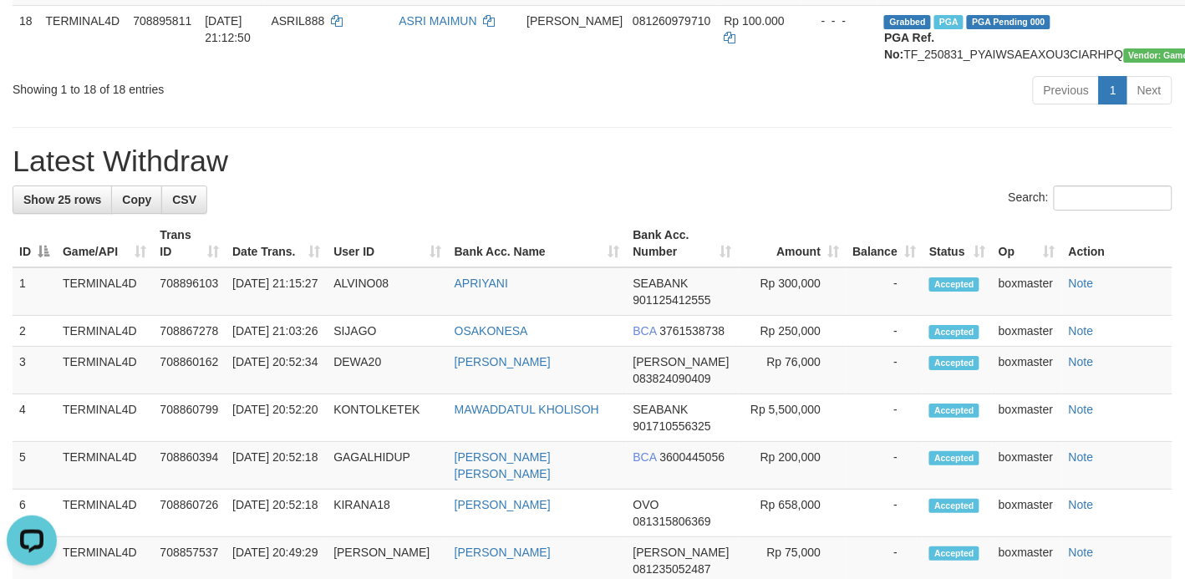
scroll to position [1358, 0]
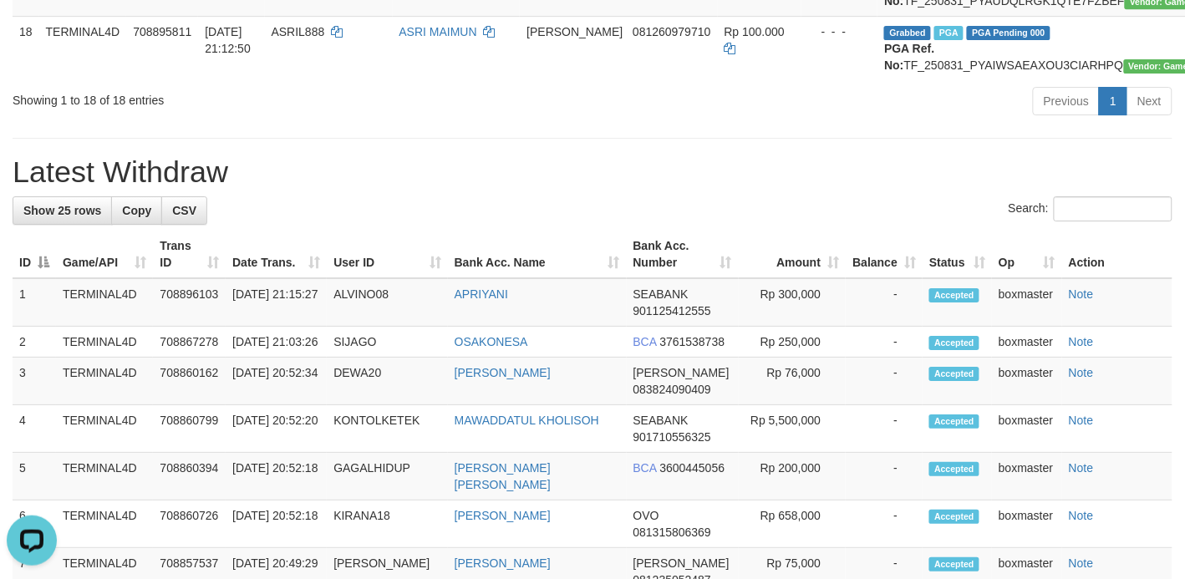
click at [640, 444] on div "**********" at bounding box center [592, 117] width 1185 height 2862
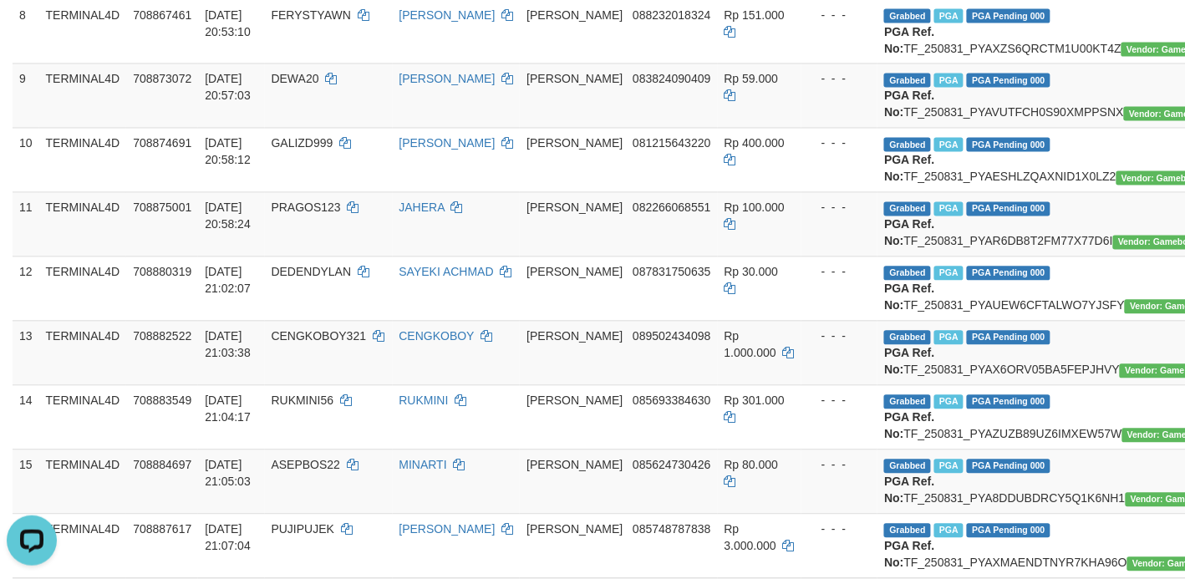
scroll to position [0, 0]
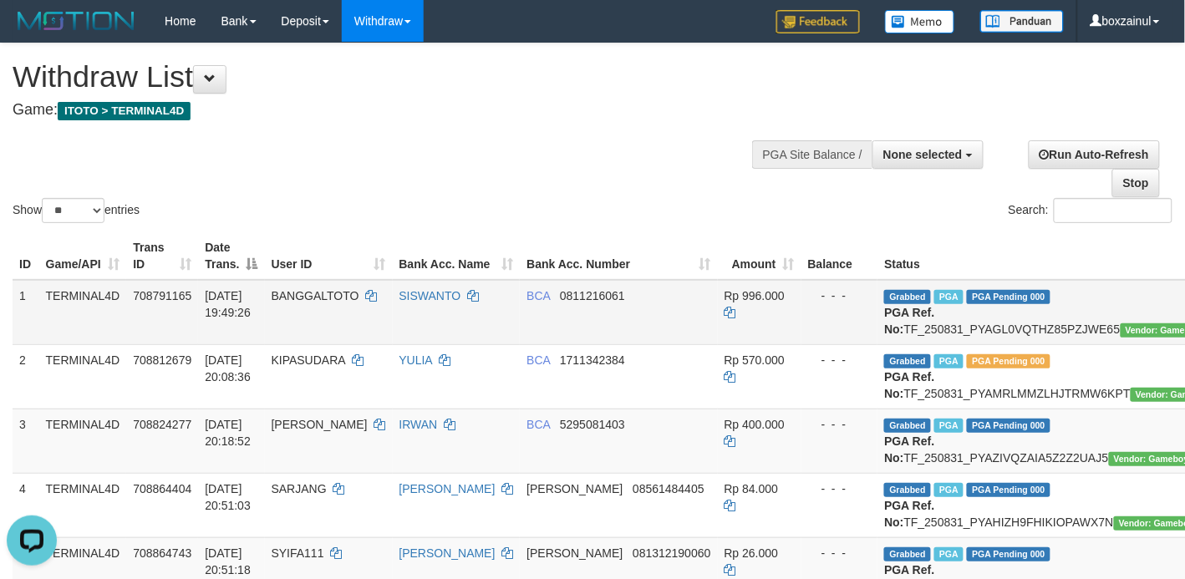
click at [213, 330] on td "[DATE] 19:49:26" at bounding box center [231, 312] width 66 height 65
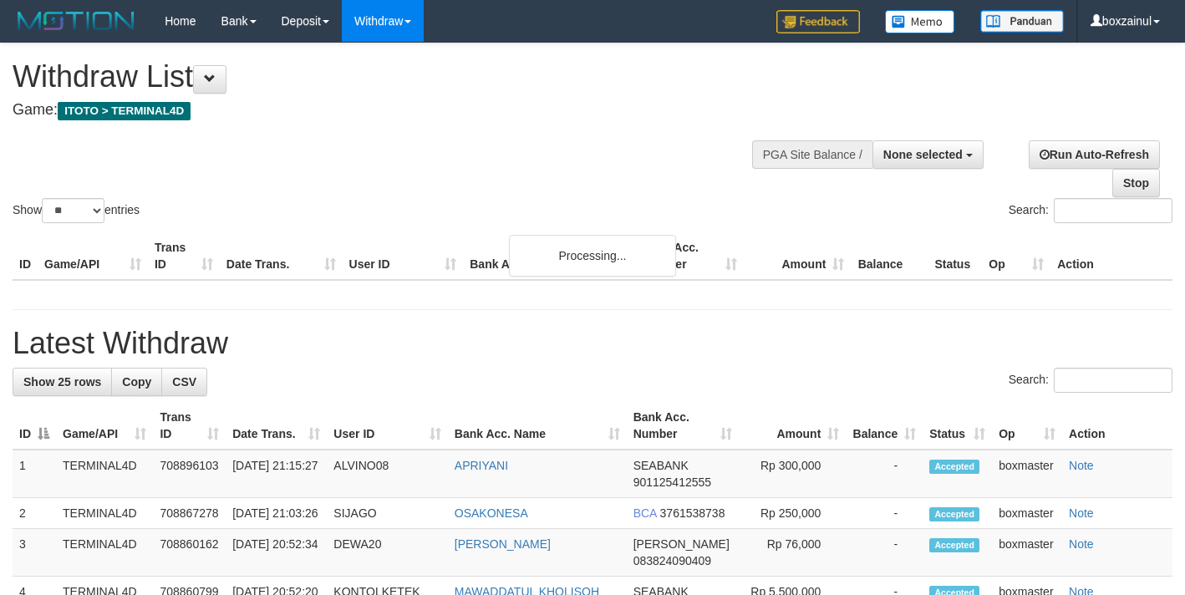
select select
select select "**"
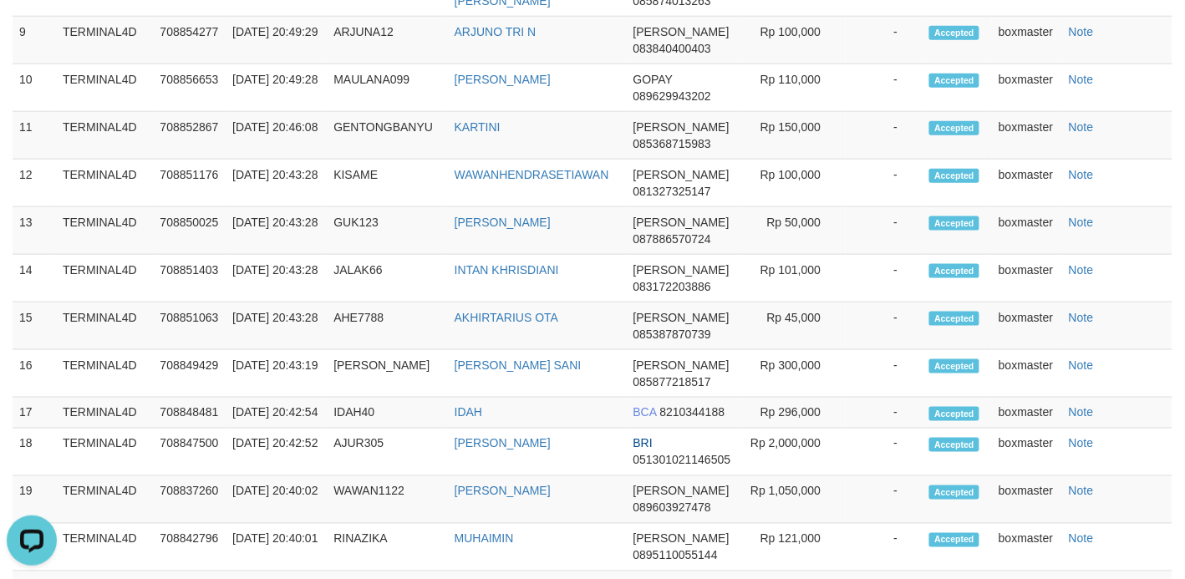
scroll to position [1462, 0]
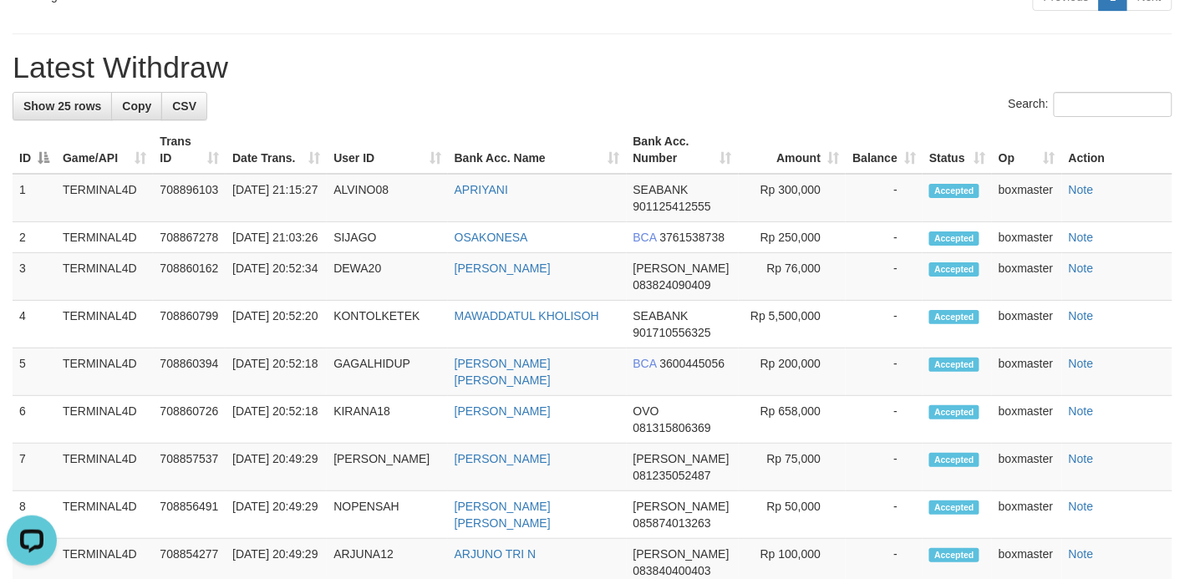
copy td "ASRIL888"
click at [357, 84] on h1 "Latest Withdraw" at bounding box center [593, 67] width 1160 height 33
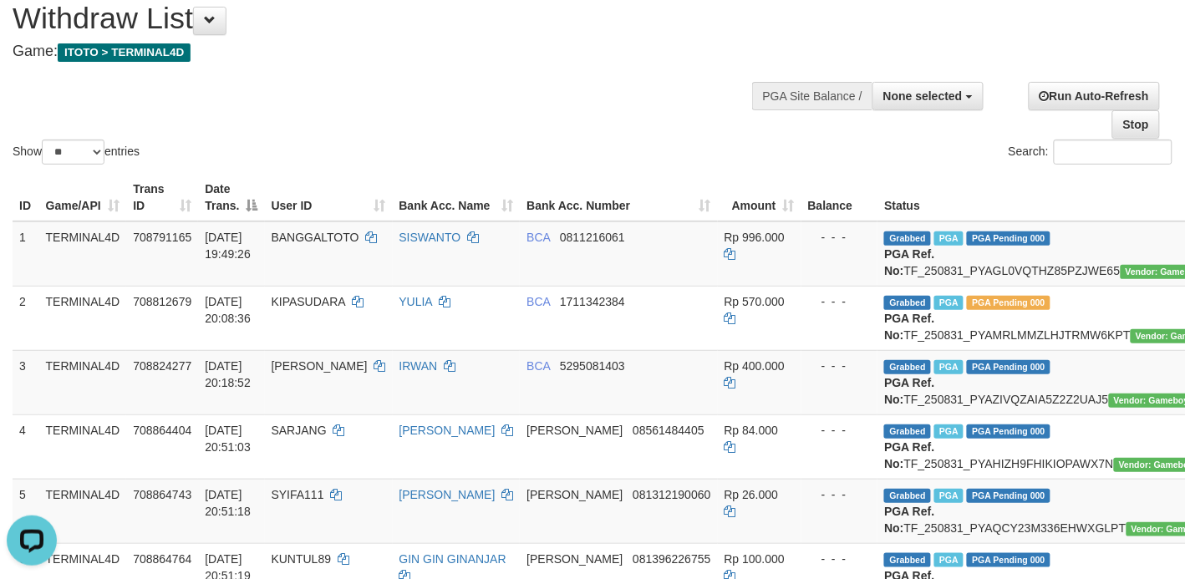
scroll to position [0, 0]
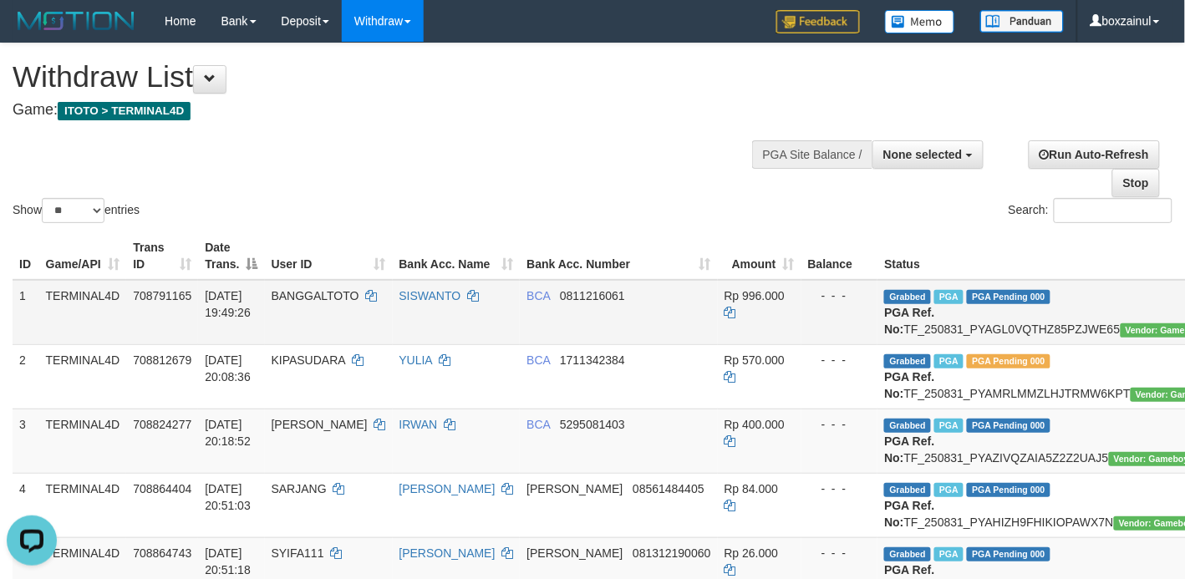
click at [324, 288] on td "BANGGALTOTO" at bounding box center [329, 312] width 128 height 65
copy td "BANGGALTOTO"
drag, startPoint x: 221, startPoint y: 378, endPoint x: 195, endPoint y: 344, distance: 43.5
click at [221, 378] on span "31/08/2025 20:08:36" at bounding box center [228, 368] width 46 height 30
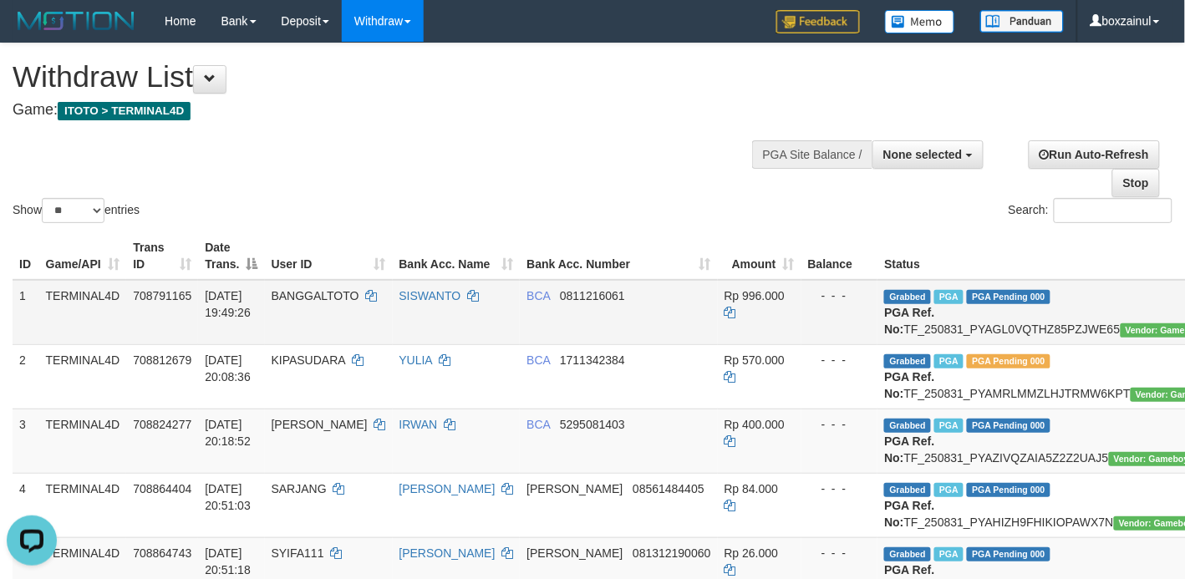
click at [961, 339] on td "Grabbed PGA PGA Pending 000 {"status":"000","data":{"unique_id":"1324-708791165…" at bounding box center [1049, 312] width 345 height 65
click at [950, 326] on td "Grabbed PGA PGA Pending 000 {"status":"000","data":{"unique_id":"1324-708791165…" at bounding box center [1049, 312] width 345 height 65
copy td "TF_250831_PYAGL0VQTHZ85PZJWE65"
click at [950, 326] on td "Grabbed PGA PGA Pending 000 {"status":"000","data":{"unique_id":"1324-708791165…" at bounding box center [1049, 312] width 345 height 65
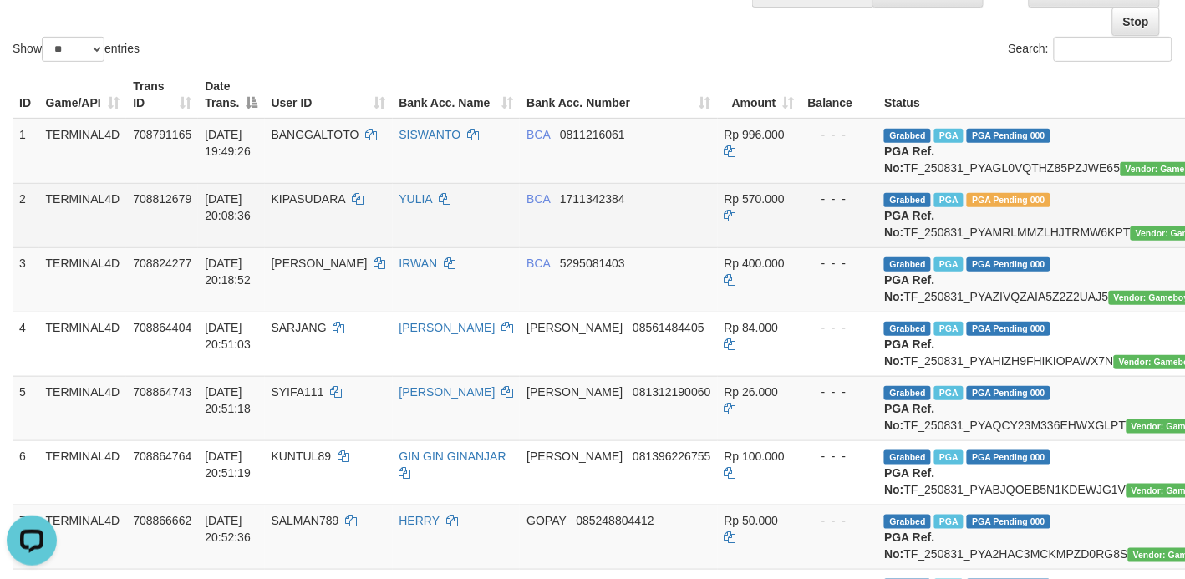
scroll to position [209, 0]
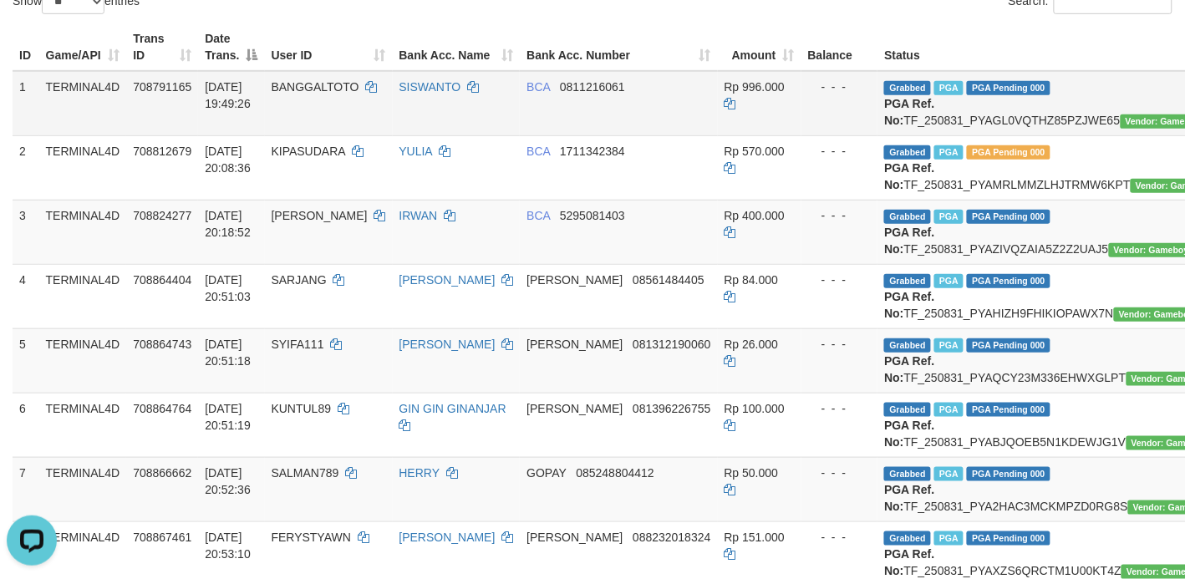
click at [947, 110] on td "Grabbed PGA PGA Pending 000 {"status":"000","data":{"unique_id":"1324-708791165…" at bounding box center [1049, 103] width 345 height 65
click at [942, 118] on td "Grabbed PGA PGA Pending 000 {"status":"000","data":{"unique_id":"1324-708791165…" at bounding box center [1049, 103] width 345 height 65
click at [945, 117] on td "Grabbed PGA PGA Pending 000 {"status":"000","data":{"unique_id":"1324-708791165…" at bounding box center [1049, 103] width 345 height 65
click at [946, 117] on td "Grabbed PGA PGA Pending 000 {"status":"000","data":{"unique_id":"1324-708791165…" at bounding box center [1049, 103] width 345 height 65
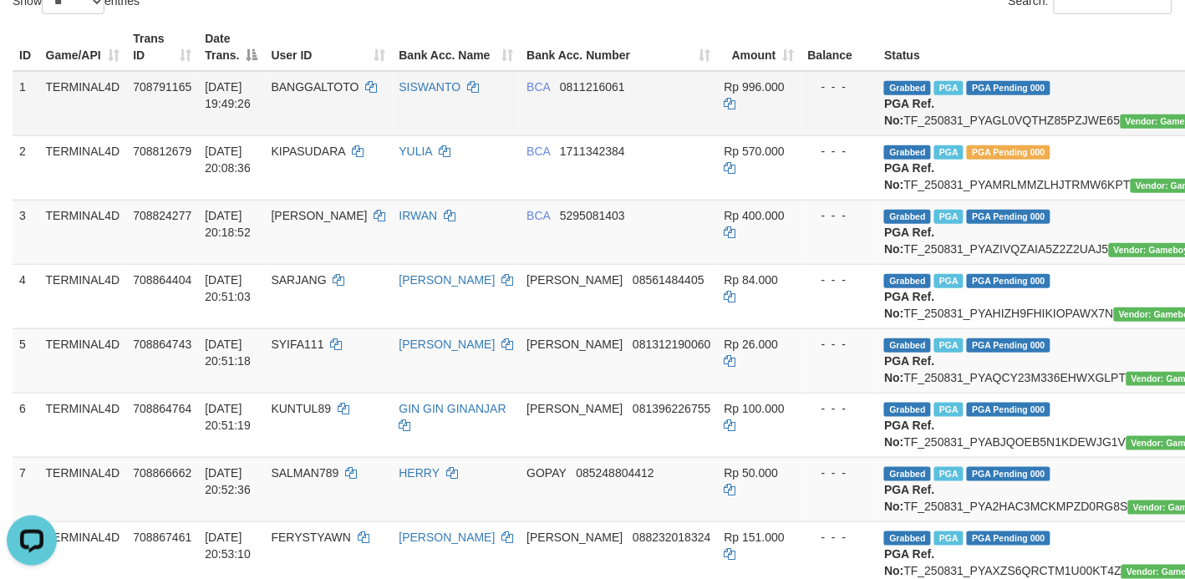
click at [948, 117] on td "Grabbed PGA PGA Pending 000 {"status":"000","data":{"unique_id":"1324-708791165…" at bounding box center [1049, 103] width 345 height 65
copy td "TF_250831_PYAGL0VQTHZ85PZJWE65"
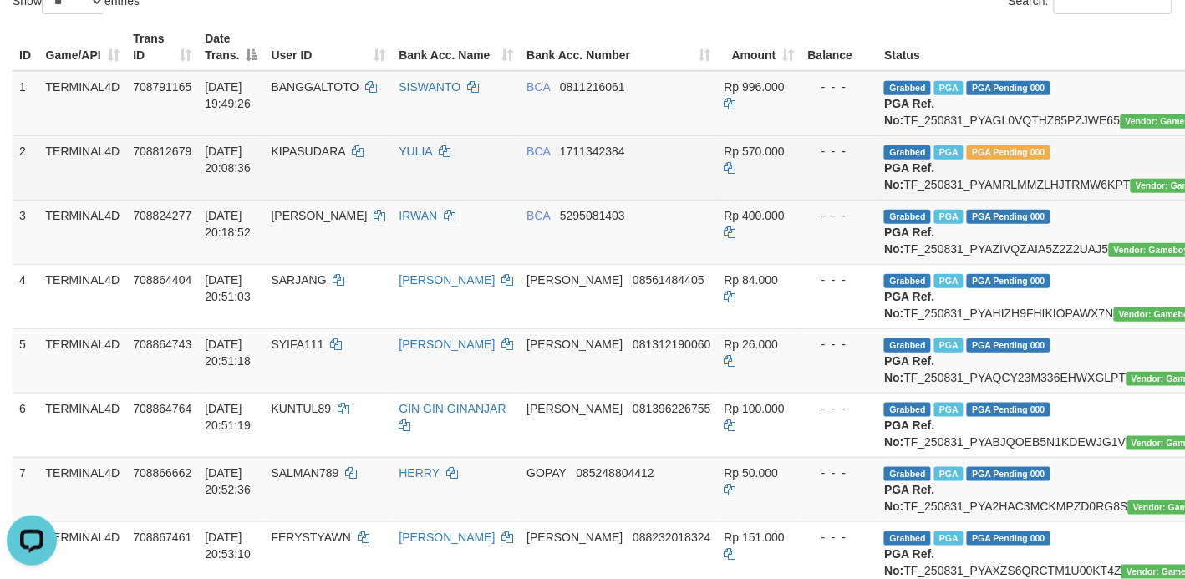
click at [972, 195] on td "Grabbed PGA PGA Pending 000 {"status":"000","data":{"unique_id":"1324-708812679…" at bounding box center [1049, 167] width 345 height 64
copy td "TF_250831_PYAMRLMMZLHJTRMW6KPT"
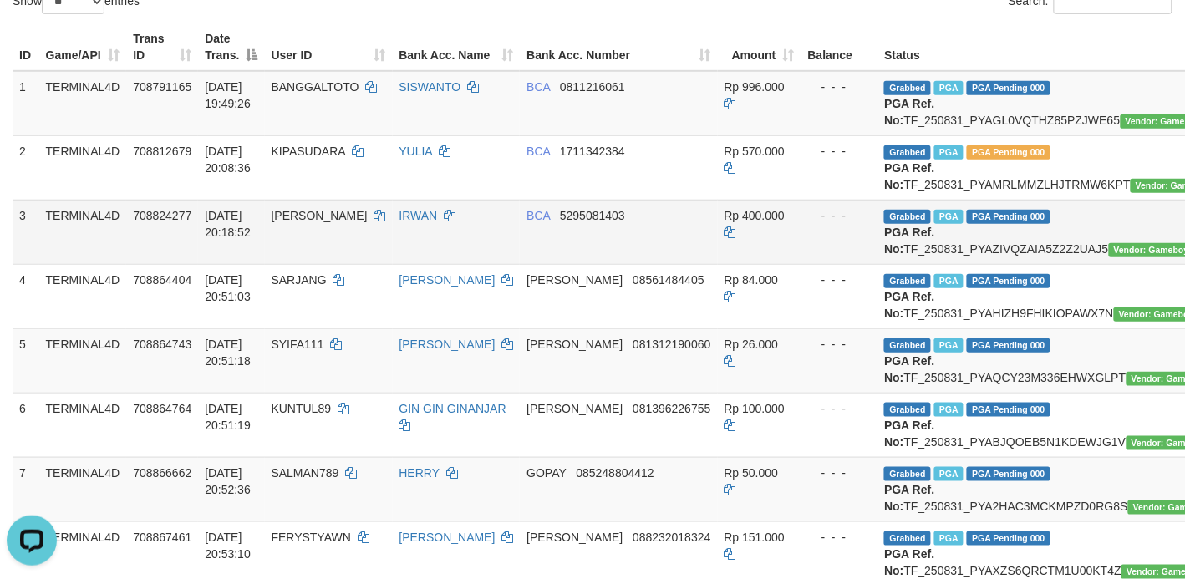
click at [924, 264] on td "Grabbed PGA PGA Pending 000 {"status":"000","data":{"unique_id":"1324-708824277…" at bounding box center [1049, 232] width 345 height 64
copy td "TF_250831_PYAZIVQZAIA5Z2Z2UAJ5"
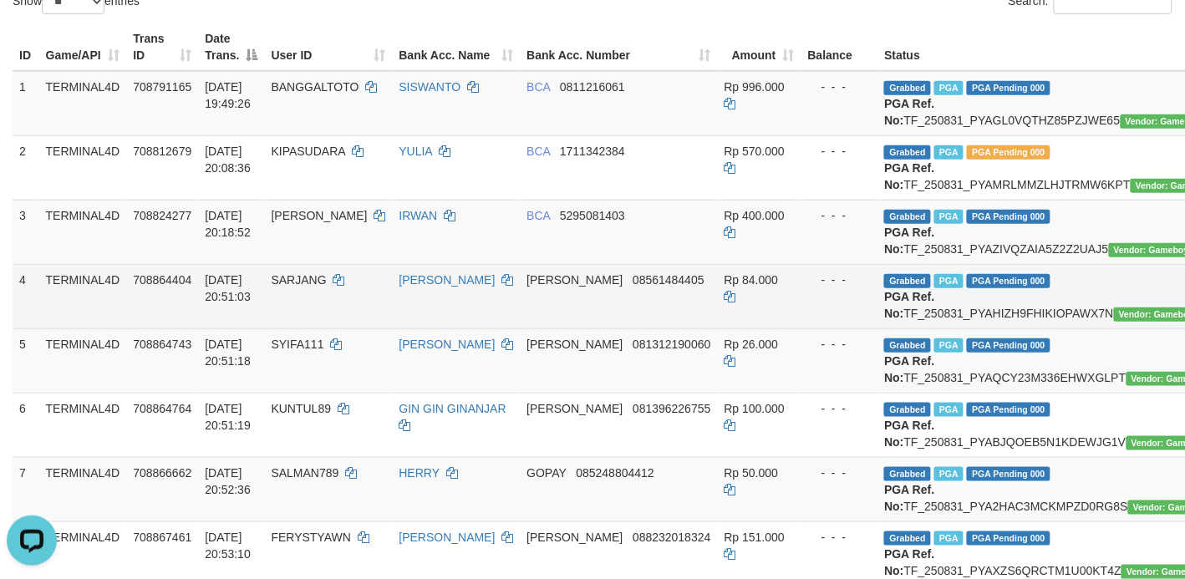
click at [919, 328] on td "Grabbed PGA PGA Pending 000 {"status":"000","data":{"unique_id":"1324-708864404…" at bounding box center [1049, 296] width 345 height 64
click at [936, 328] on td "Grabbed PGA PGA Pending 000 {"status":"000","data":{"unique_id":"1324-708864404…" at bounding box center [1049, 296] width 345 height 64
copy td "TF_250831_PYAHIZH9FHIKIOPAWX7N"
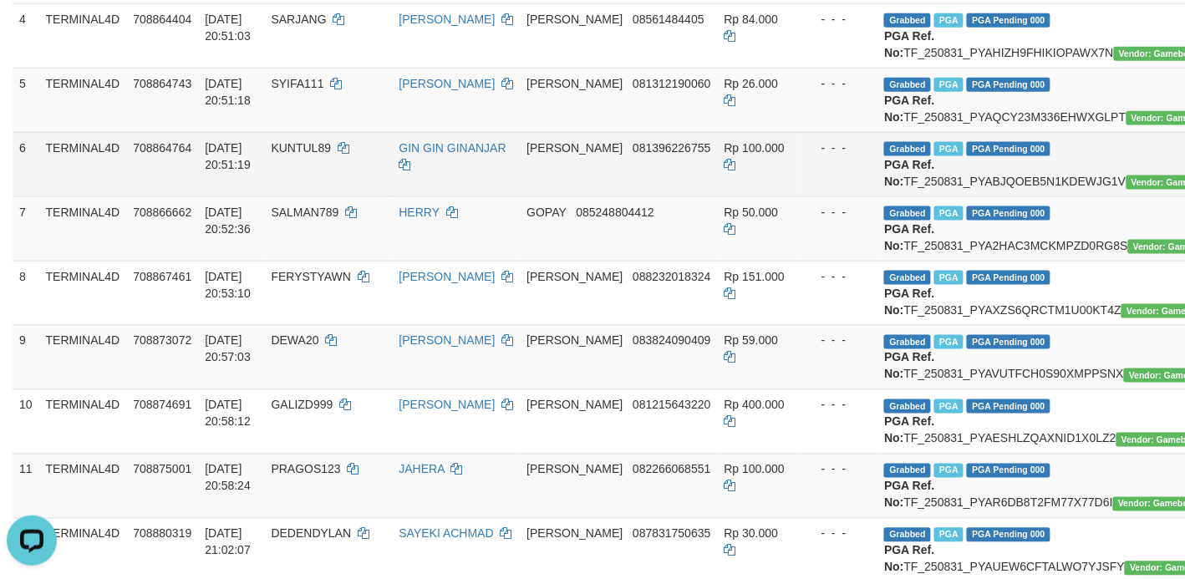
scroll to position [522, 0]
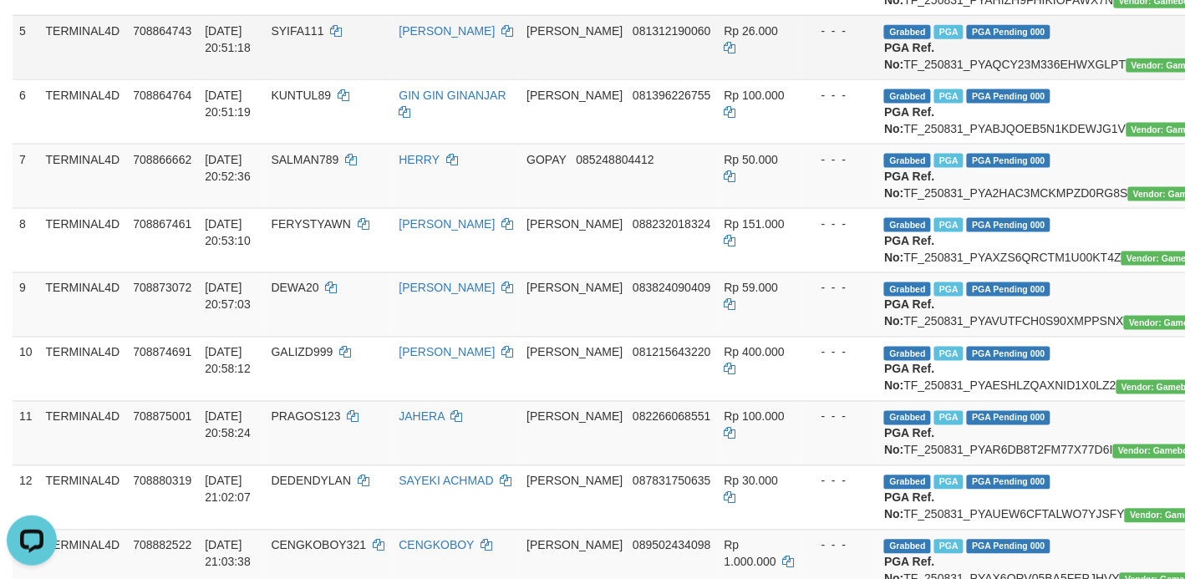
click at [958, 79] on td "Grabbed PGA PGA Pending 000 {"status":"000","data":{"unique_id":"1324-708864743…" at bounding box center [1049, 47] width 345 height 64
click at [950, 79] on td "Grabbed PGA PGA Pending 000 {"status":"000","data":{"unique_id":"1324-708864743…" at bounding box center [1049, 47] width 345 height 64
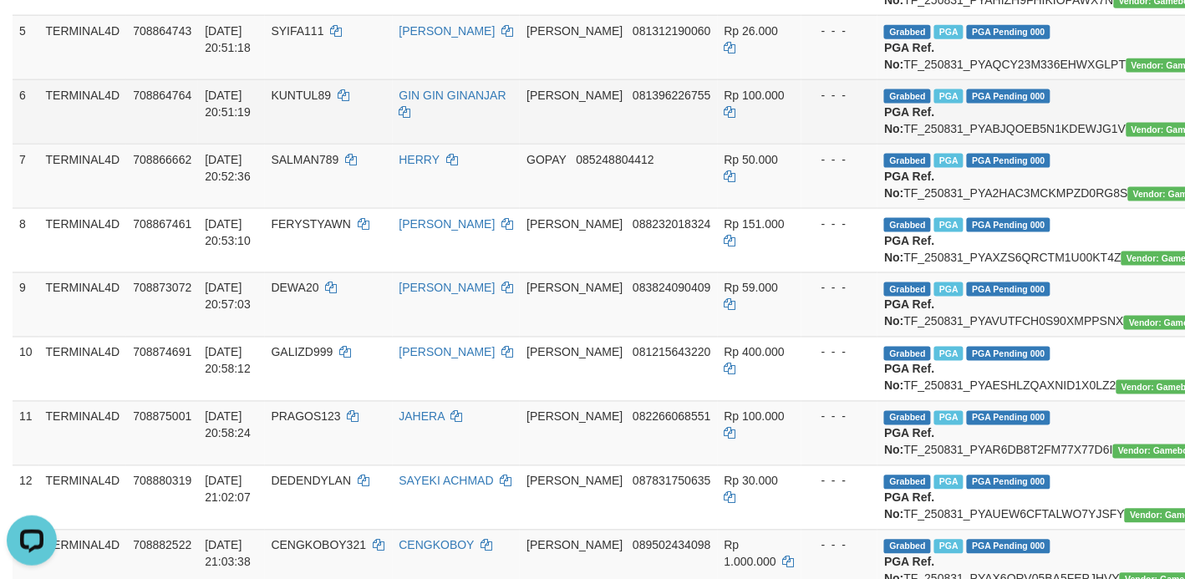
copy td "TF_250831_PYAQCY23M336EHWXGLPT"
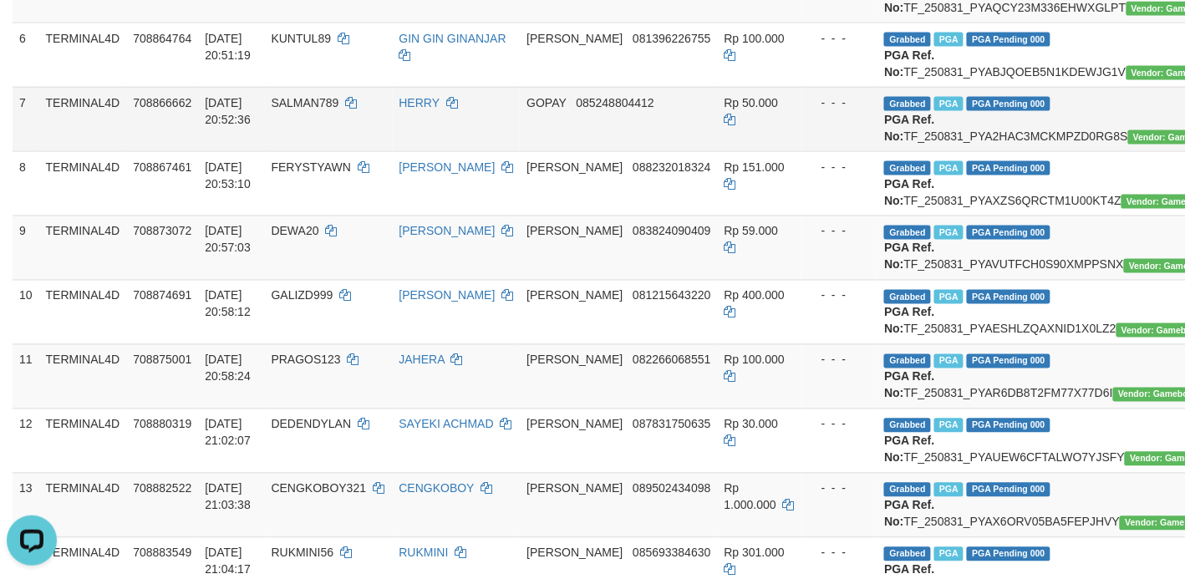
scroll to position [627, 0]
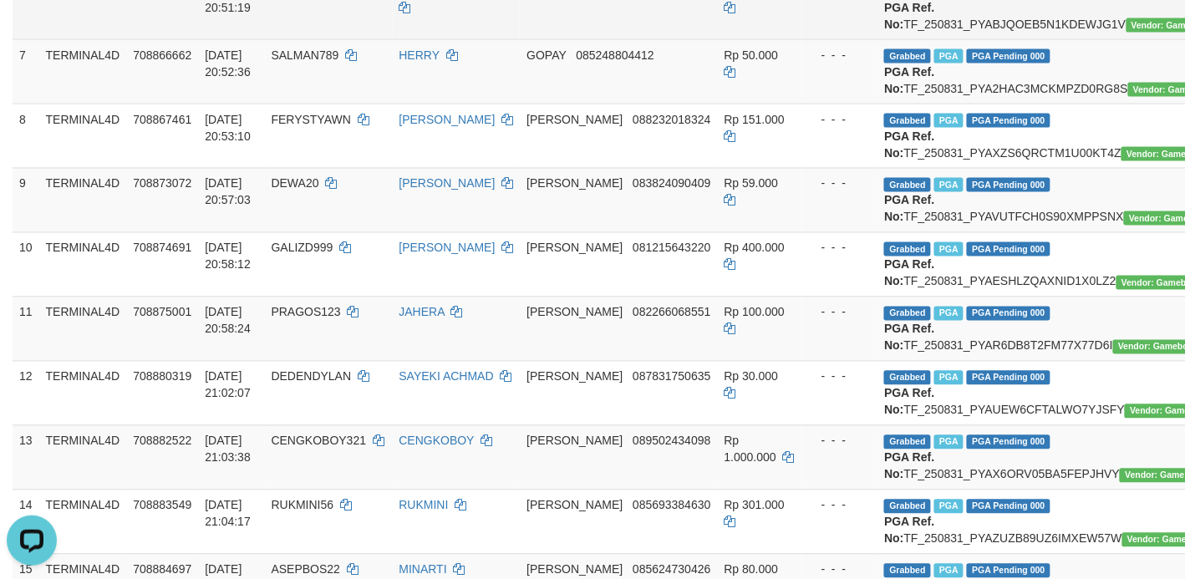
click at [912, 39] on td "Grabbed PGA PGA Pending 000 {"status":"000","data":{"unique_id":"1324-708864764…" at bounding box center [1049, 7] width 345 height 64
copy td "TF_250831_PYABJQOEB5N1KDEWJG1V"
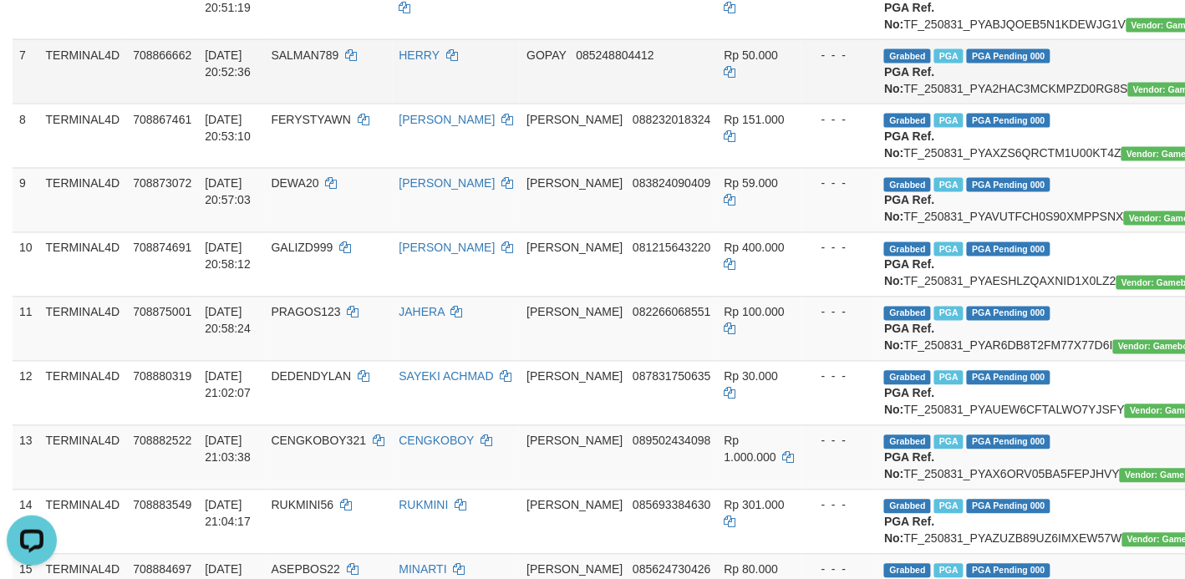
click at [966, 104] on td "Grabbed PGA PGA Pending 000 {"status":"000","data":{"unique_id":"1324-708866662…" at bounding box center [1049, 71] width 345 height 64
copy td "TF_250831_PYA2HAC3MCKMPZD0RG8S"
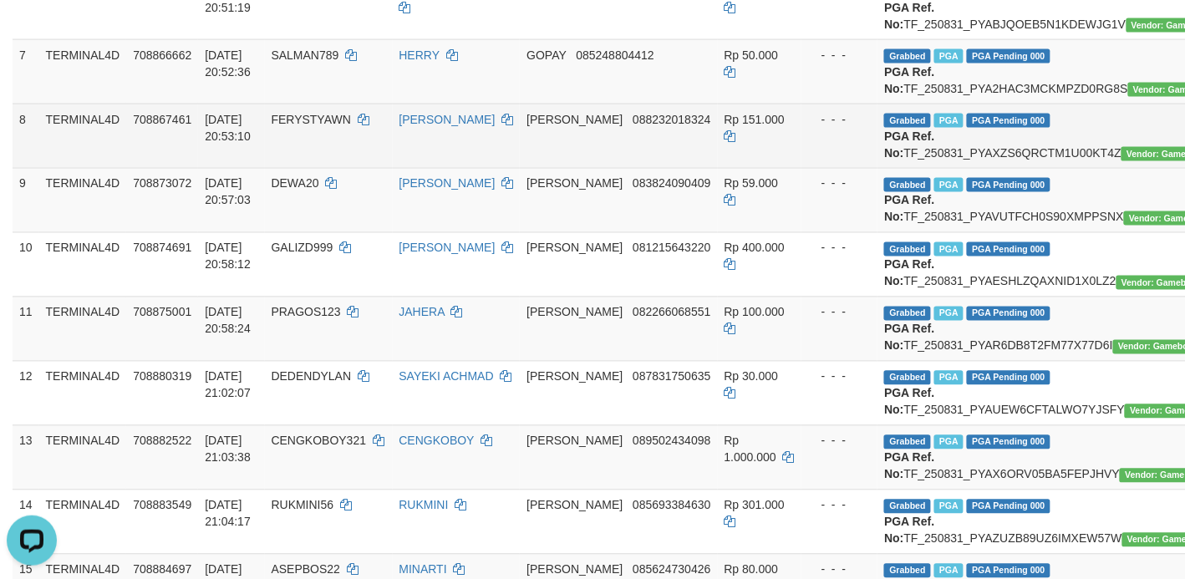
click at [932, 168] on td "Grabbed PGA PGA Pending 000 {"status":"000","data":{"unique_id":"1324-708867461…" at bounding box center [1049, 136] width 345 height 64
click at [938, 168] on td "Grabbed PGA PGA Pending 000 {"status":"000","data":{"unique_id":"1324-708867461…" at bounding box center [1049, 136] width 345 height 64
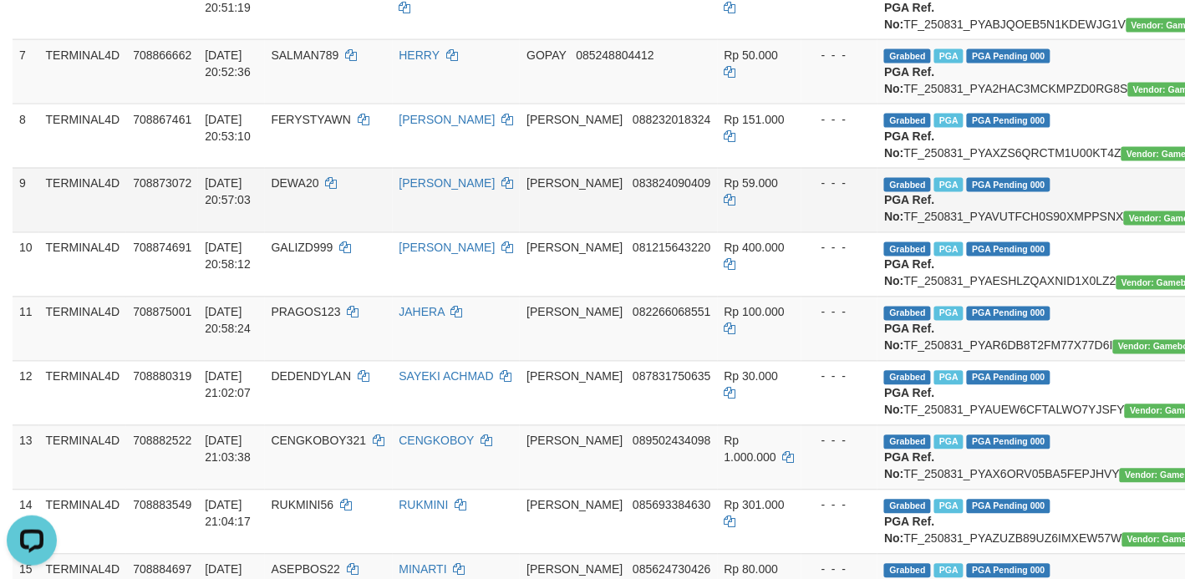
click at [967, 232] on td "Grabbed PGA PGA Pending 000 {"status":"000","data":{"unique_id":"1324-708873072…" at bounding box center [1049, 200] width 345 height 64
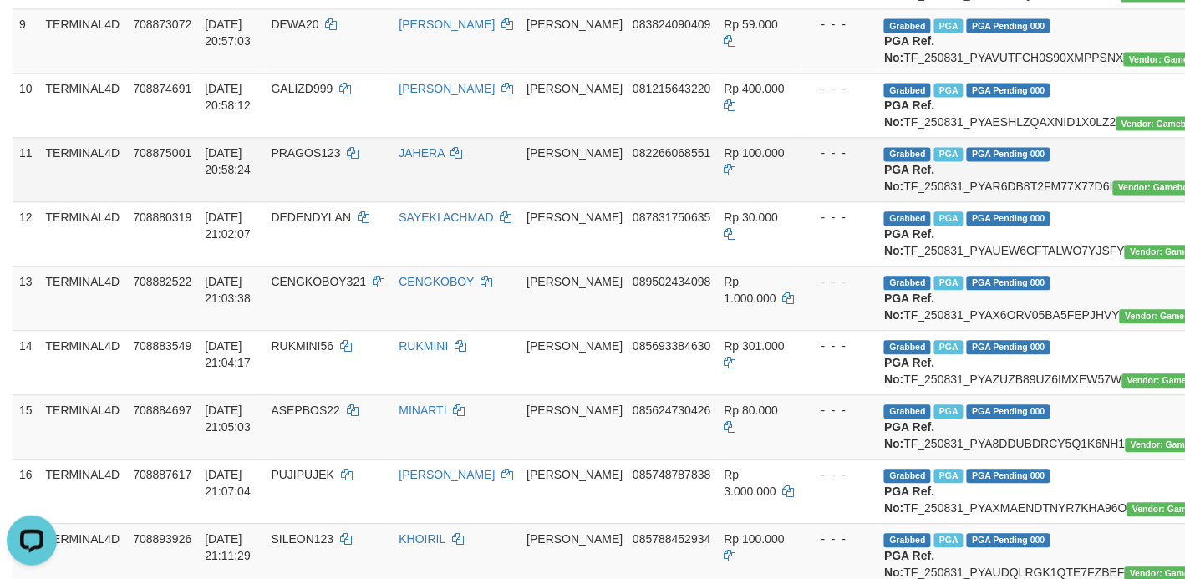
scroll to position [835, 0]
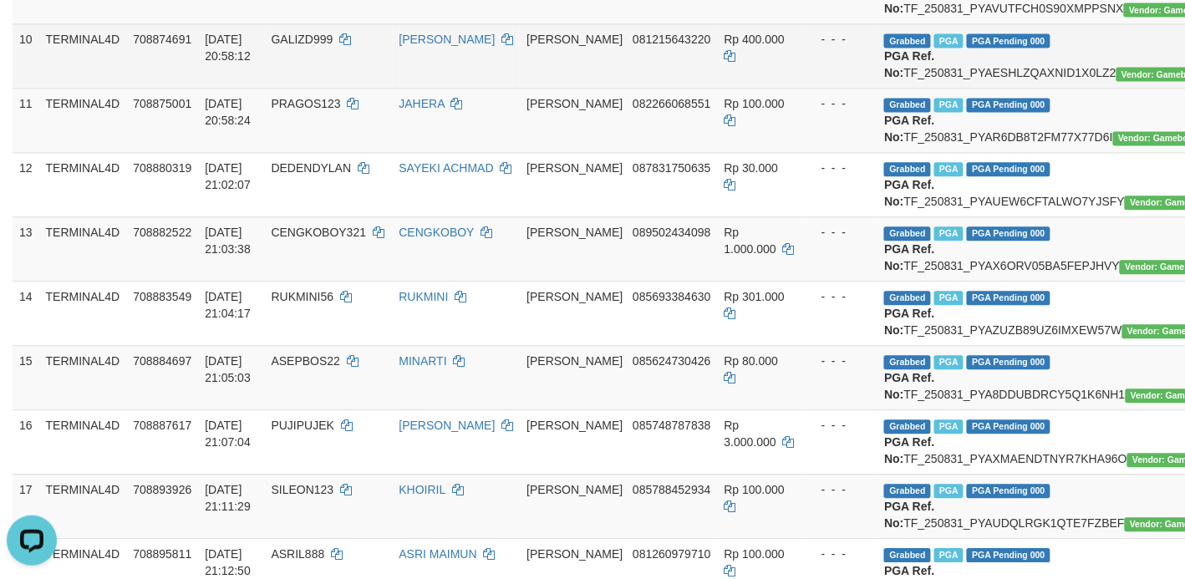
click at [979, 88] on td "Grabbed PGA PGA Pending 000 {"status":"000","data":{"unique_id":"1324-708874691…" at bounding box center [1049, 55] width 345 height 64
click at [980, 88] on td "Grabbed PGA PGA Pending 000 {"status":"000","data":{"unique_id":"1324-708874691…" at bounding box center [1049, 55] width 345 height 64
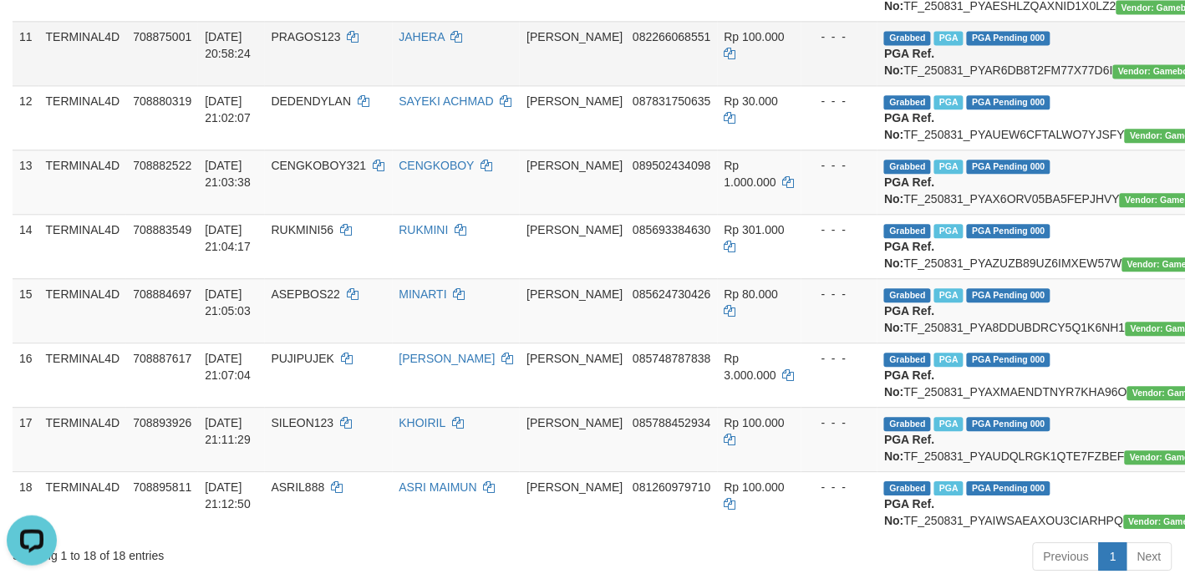
scroll to position [940, 0]
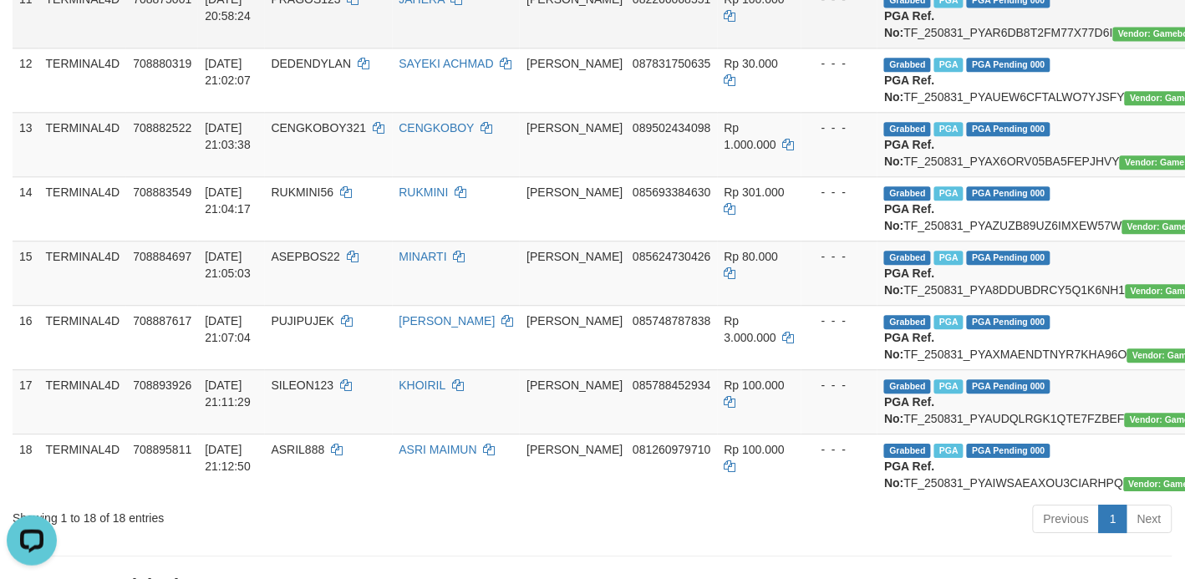
click at [919, 48] on td "Grabbed PGA PGA Pending 000 {"status":"000","data":{"unique_id":"1324-708875001…" at bounding box center [1049, 15] width 345 height 64
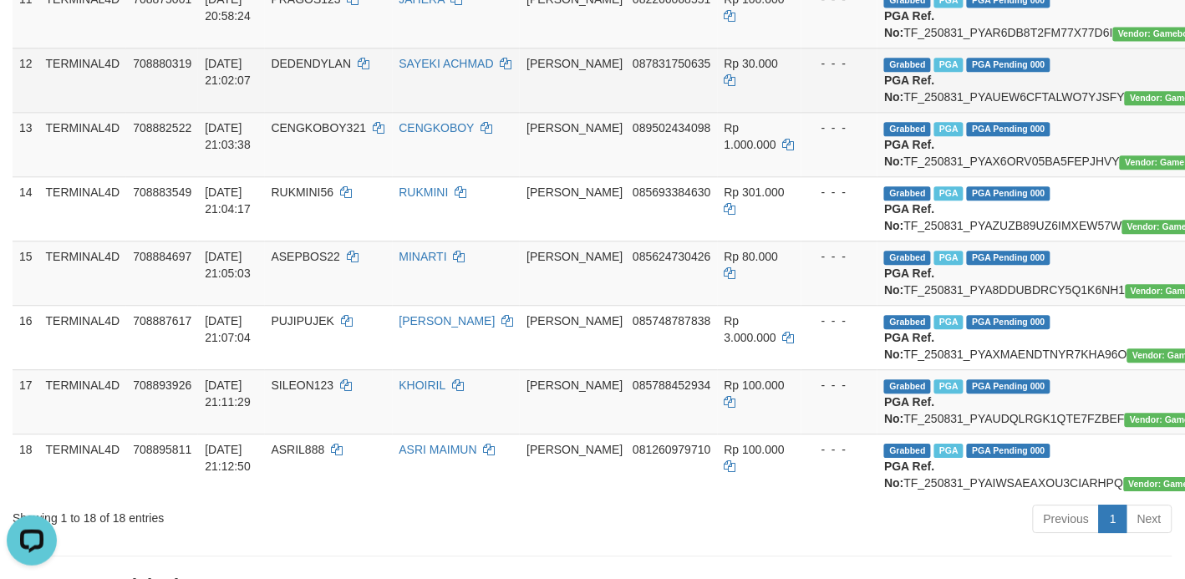
click at [941, 112] on td "Grabbed PGA PGA Pending 000 {"status":"000","data":{"unique_id":"1324-708880319…" at bounding box center [1049, 80] width 345 height 64
click at [942, 112] on td "Grabbed PGA PGA Pending 000 {"status":"000","data":{"unique_id":"1324-708880319…" at bounding box center [1049, 80] width 345 height 64
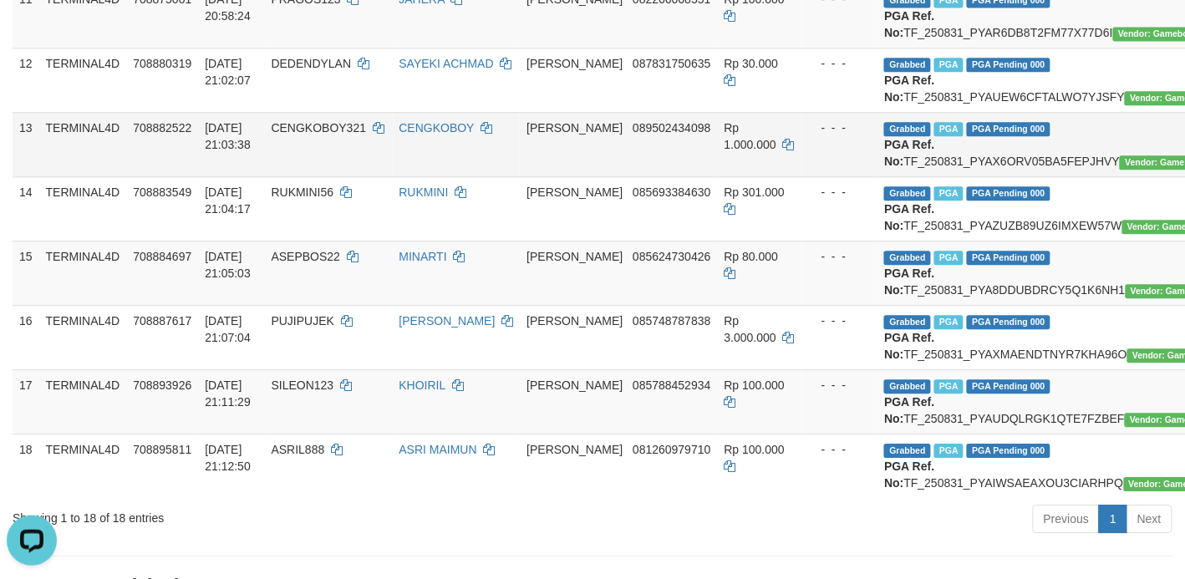
click at [971, 176] on td "Grabbed PGA PGA Pending 000 {"status":"000","data":{"unique_id":"1324-708882522…" at bounding box center [1049, 144] width 345 height 64
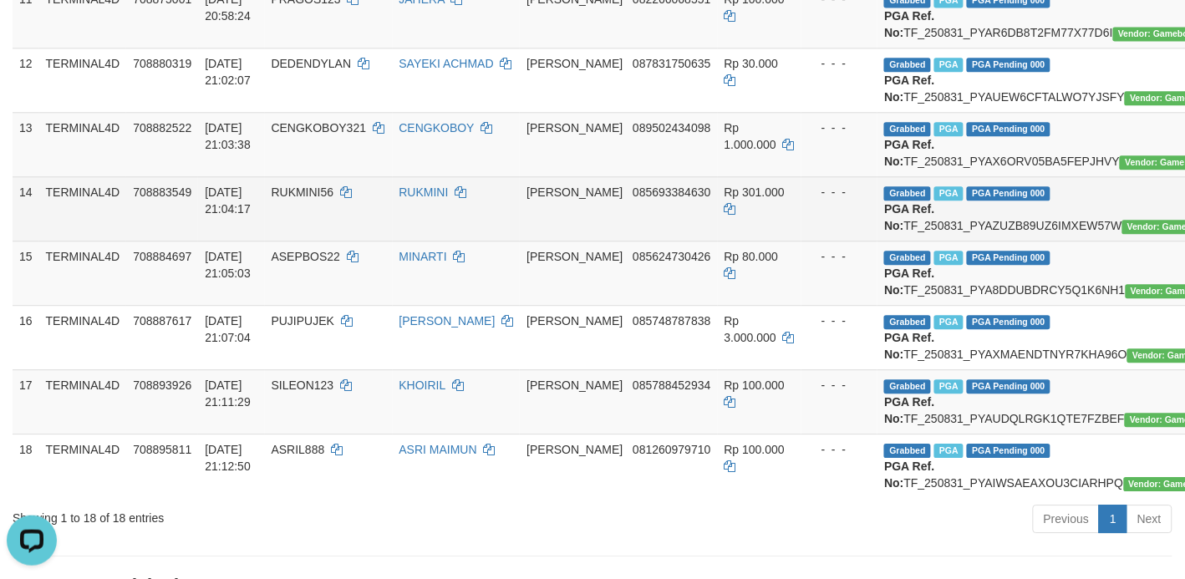
click at [975, 241] on td "Grabbed PGA PGA Pending 000 {"status":"000","data":{"unique_id":"1324-708883549…" at bounding box center [1049, 208] width 345 height 64
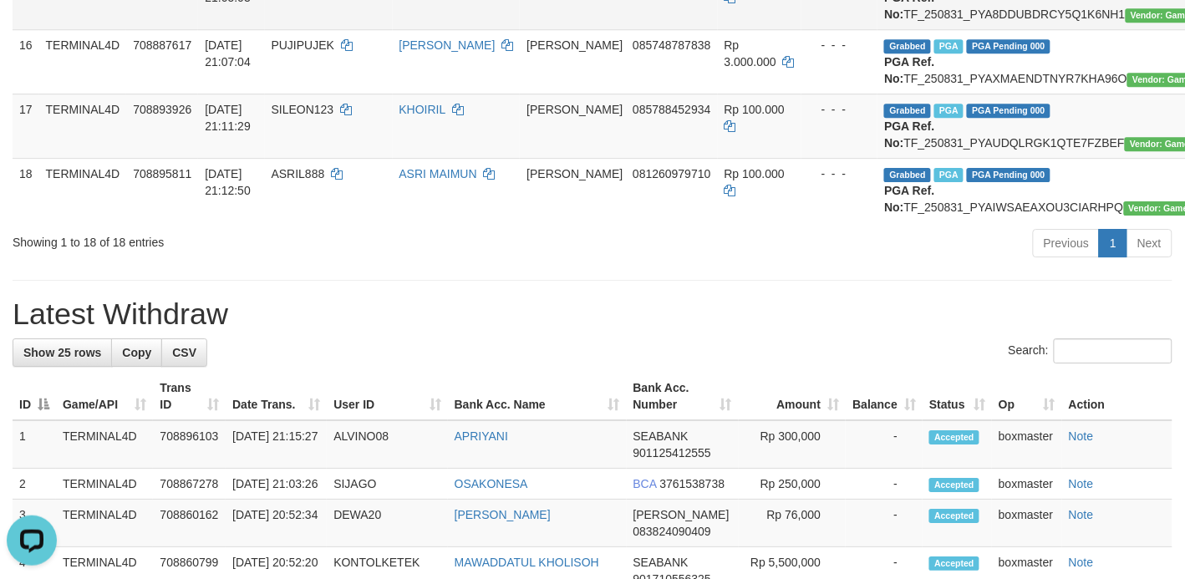
scroll to position [1253, 0]
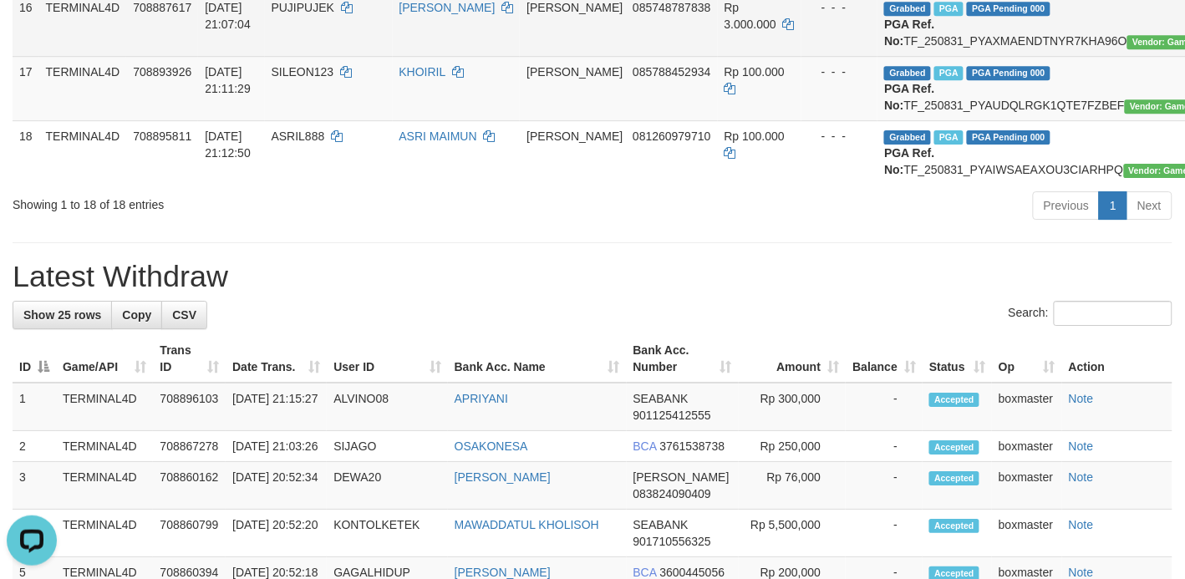
click at [901, 56] on td "Grabbed PGA PGA Pending 000 {"status":"000","data":{"unique_id":"1324-708887617…" at bounding box center [1049, 24] width 345 height 64
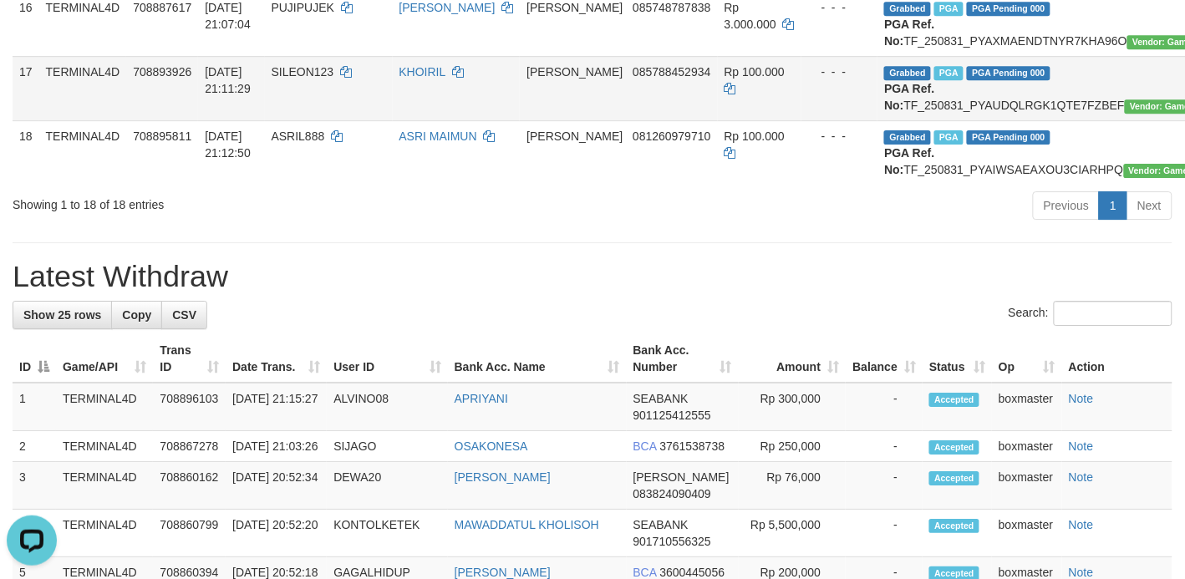
click at [934, 120] on td "Grabbed PGA PGA Pending 000 {"status":"000","data":{"unique_id":"1324-708893926…" at bounding box center [1049, 88] width 345 height 64
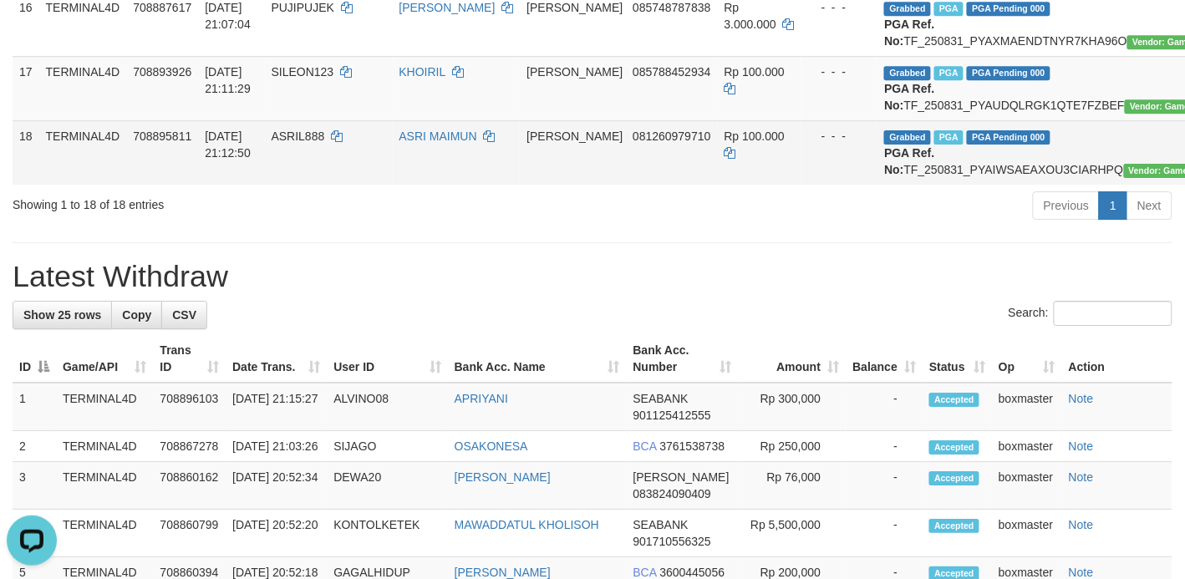
click at [932, 185] on td "Grabbed PGA PGA Pending 000 {"status":"000","data":{"unique_id":"1324-708895811…" at bounding box center [1049, 152] width 345 height 64
click at [945, 185] on td "Grabbed PGA PGA Pending 000 {"status":"000","data":{"unique_id":"1324-708895811…" at bounding box center [1049, 152] width 345 height 64
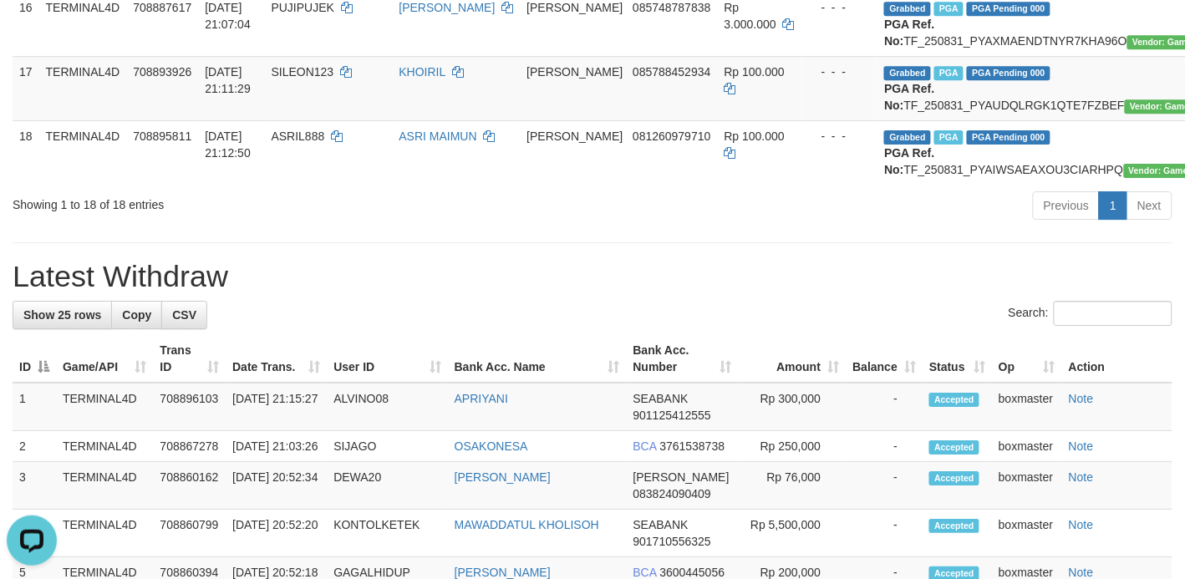
click at [235, 226] on div "Showing 1 to 18 of 18 entries Previous 1 Next" at bounding box center [592, 208] width 1185 height 36
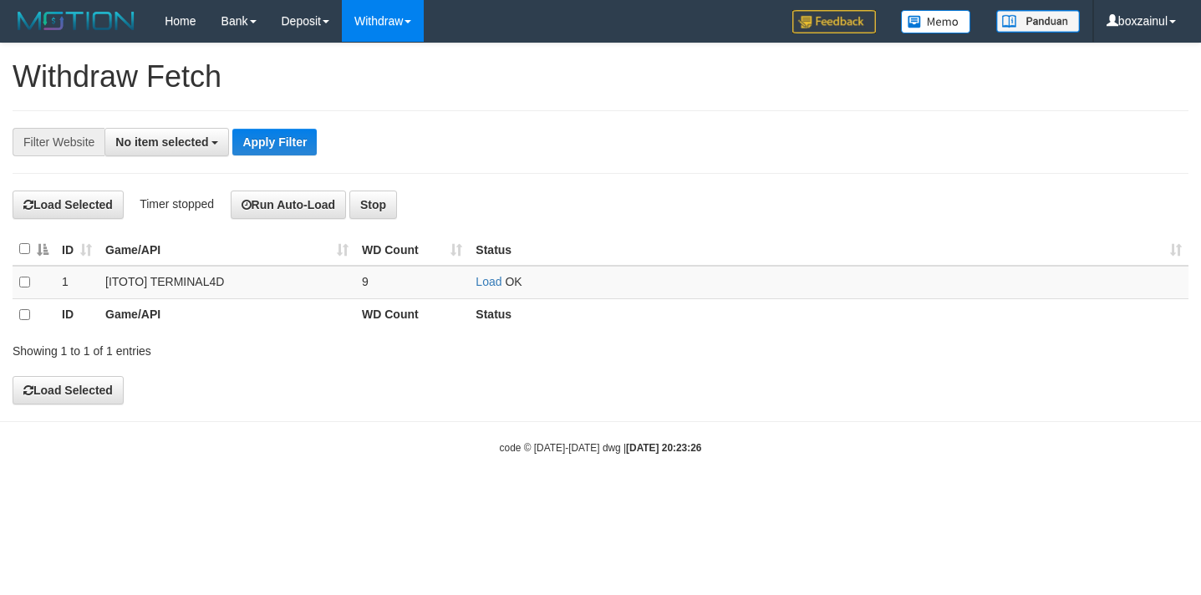
select select
drag, startPoint x: 490, startPoint y: 278, endPoint x: 501, endPoint y: 272, distance: 13.1
click at [490, 280] on link "Load" at bounding box center [488, 281] width 26 height 13
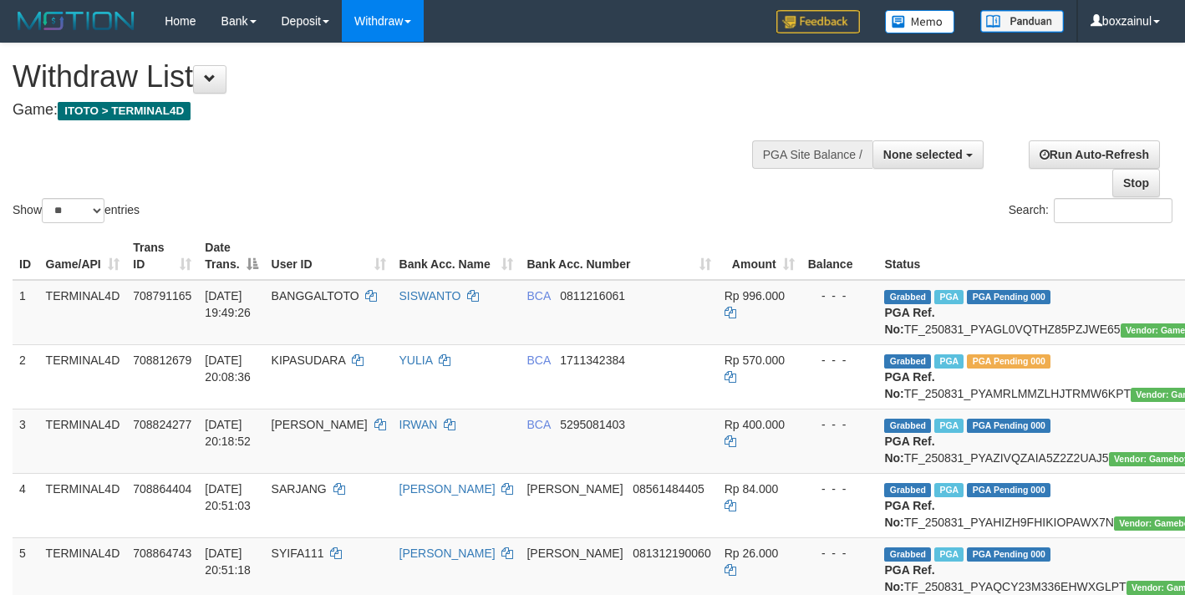
select select
select select "**"
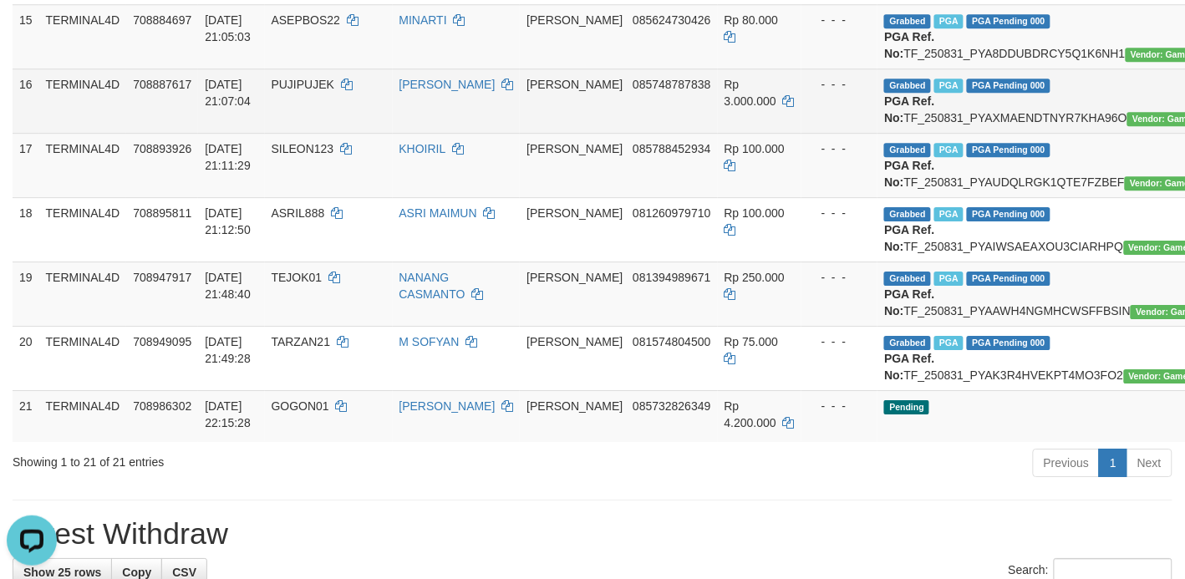
scroll to position [1462, 0]
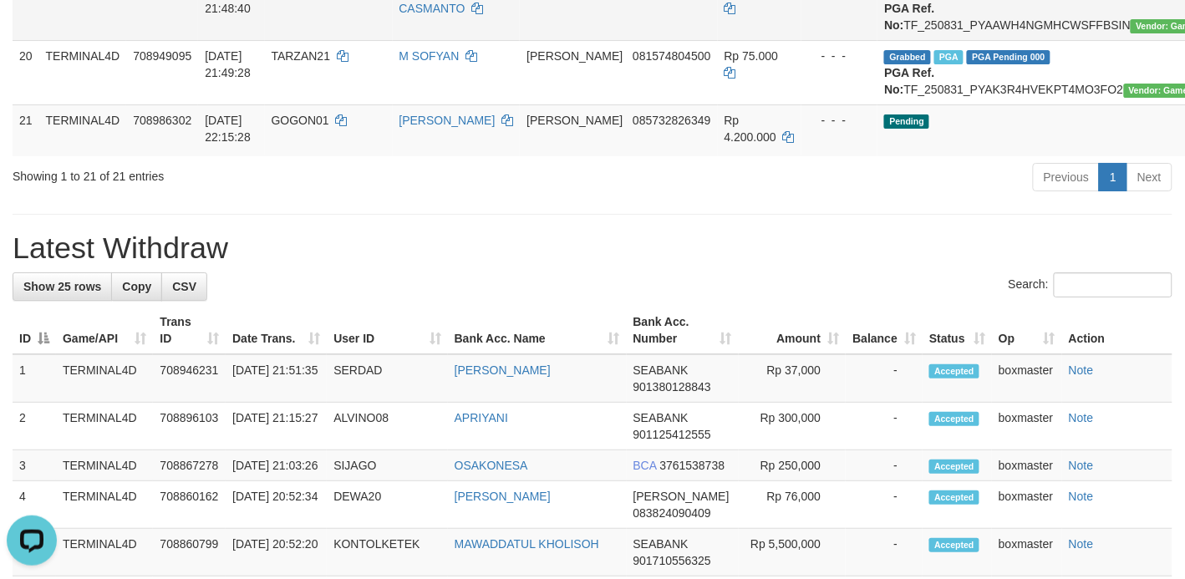
click at [245, 40] on td "[DATE] 21:48:40" at bounding box center [231, 8] width 66 height 64
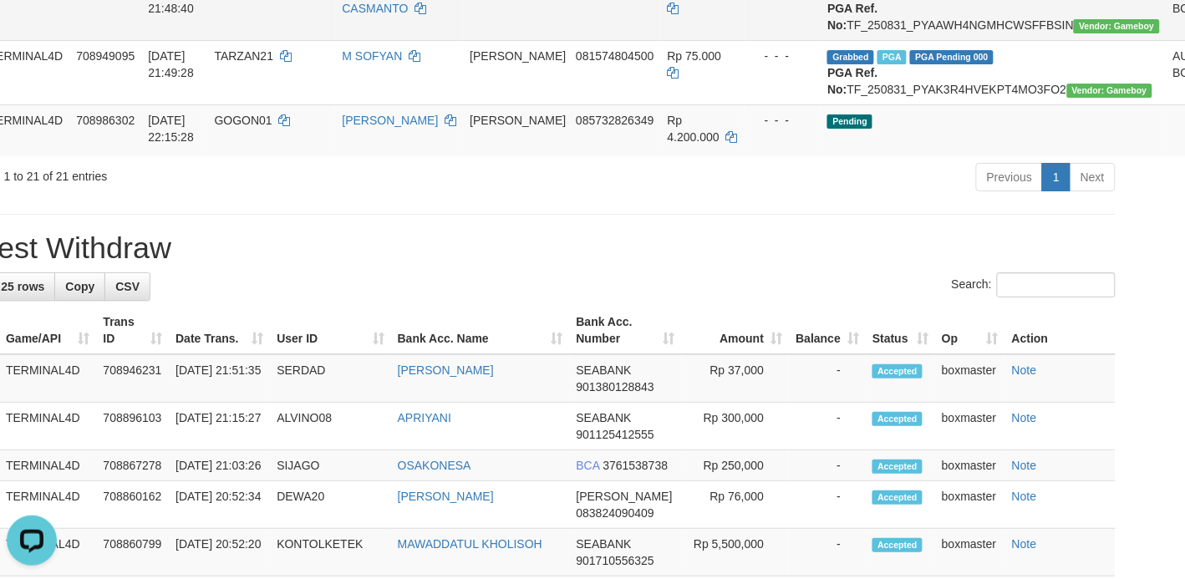
scroll to position [1462, 89]
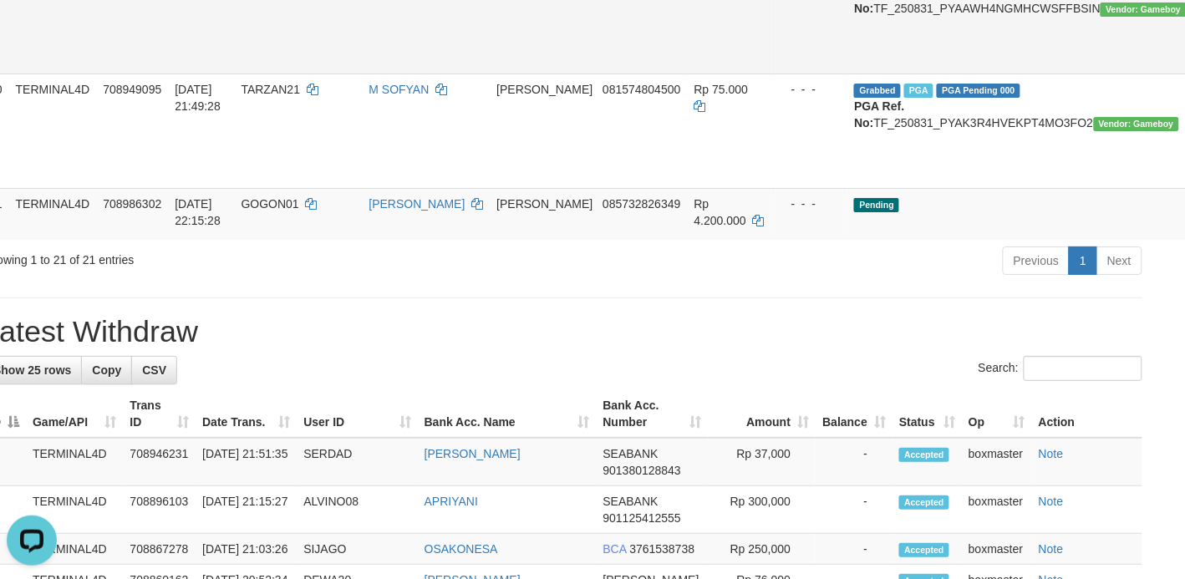
scroll to position [1479, 0]
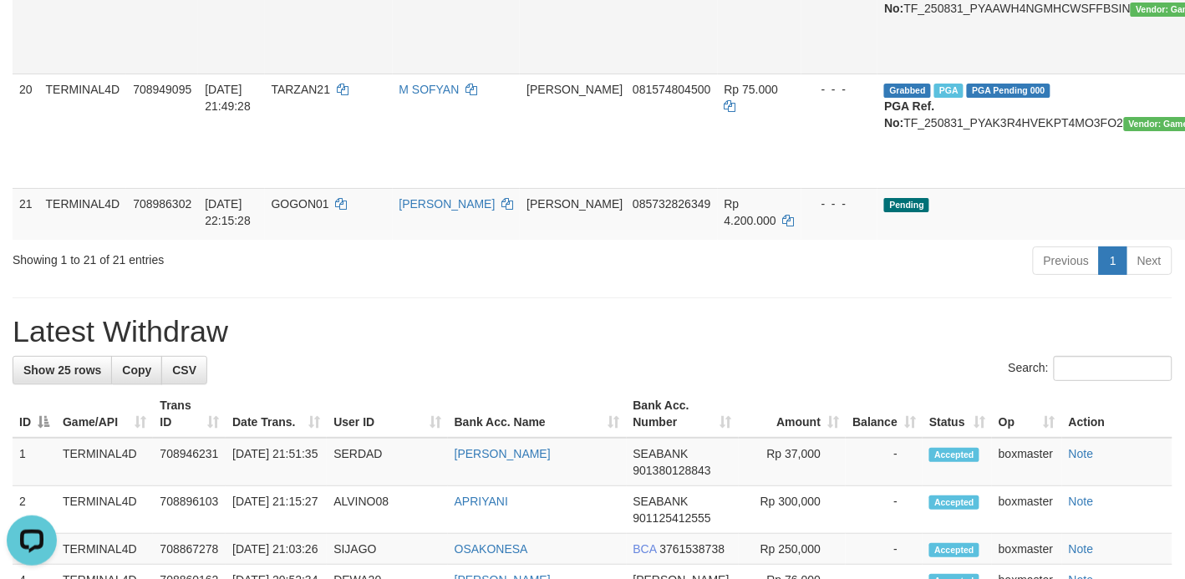
copy td "TEJOK01"
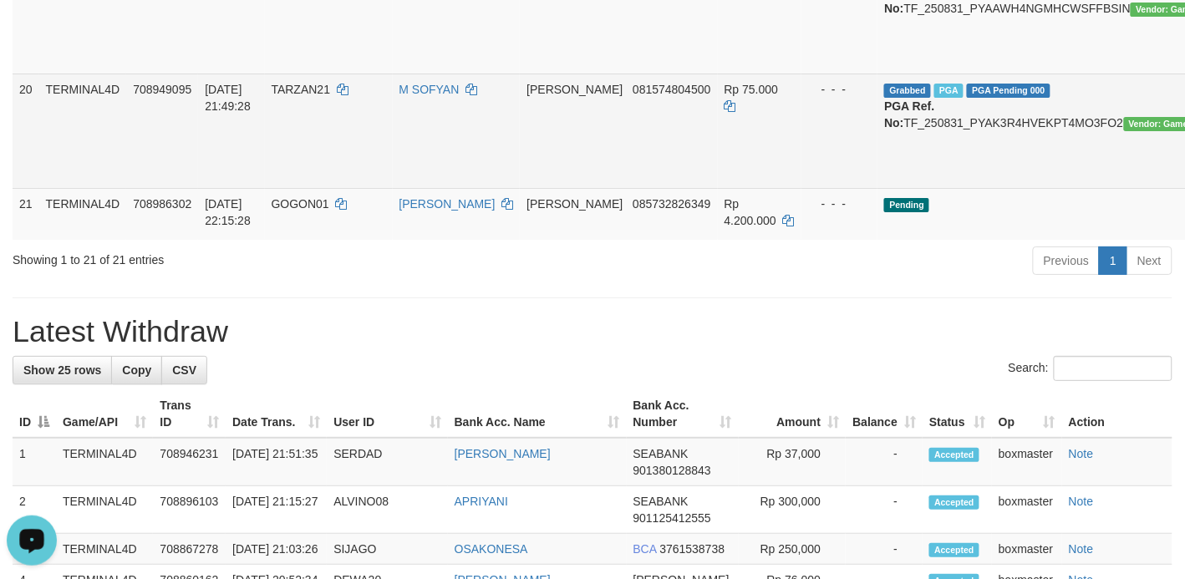
click at [114, 188] on td "TERMINAL4D" at bounding box center [83, 131] width 88 height 114
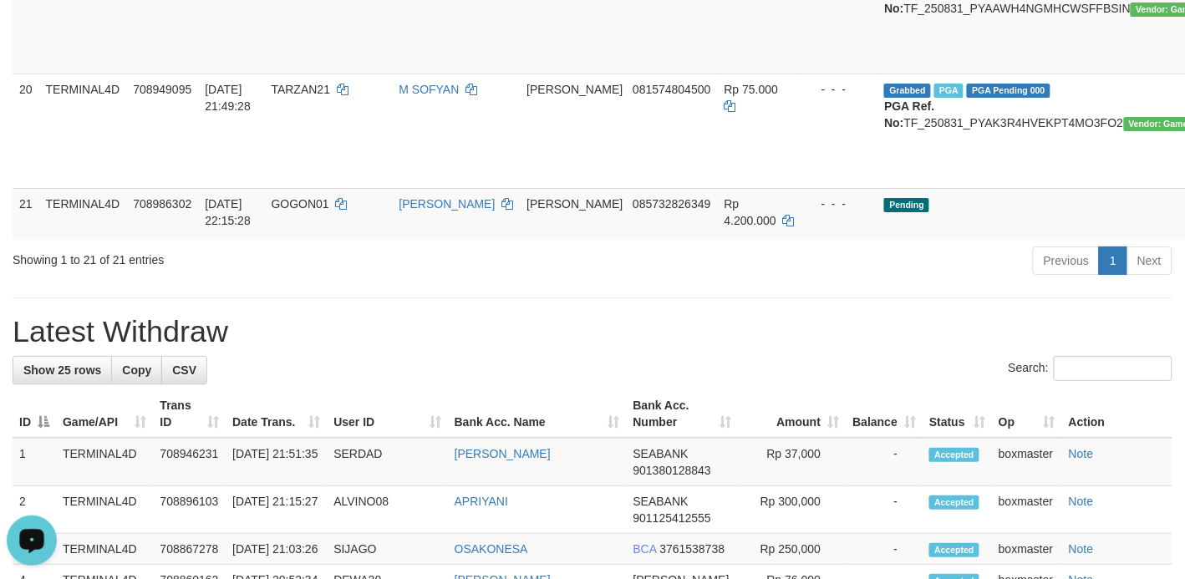
click at [15, 535] on button "Open LiveChat chat widget" at bounding box center [32, 540] width 50 height 50
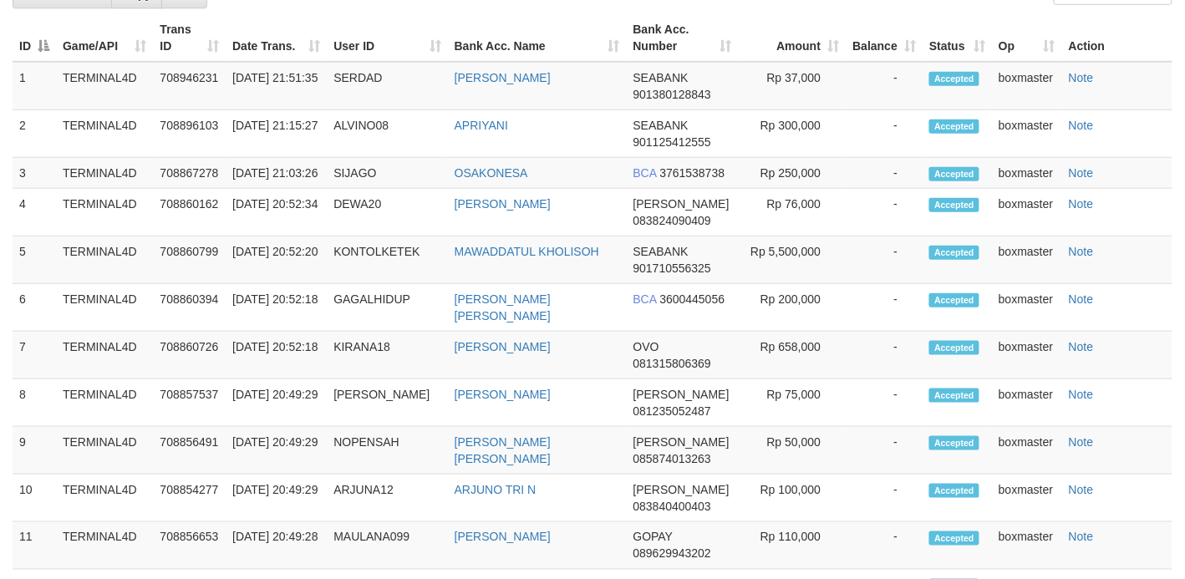
scroll to position [1984, 0]
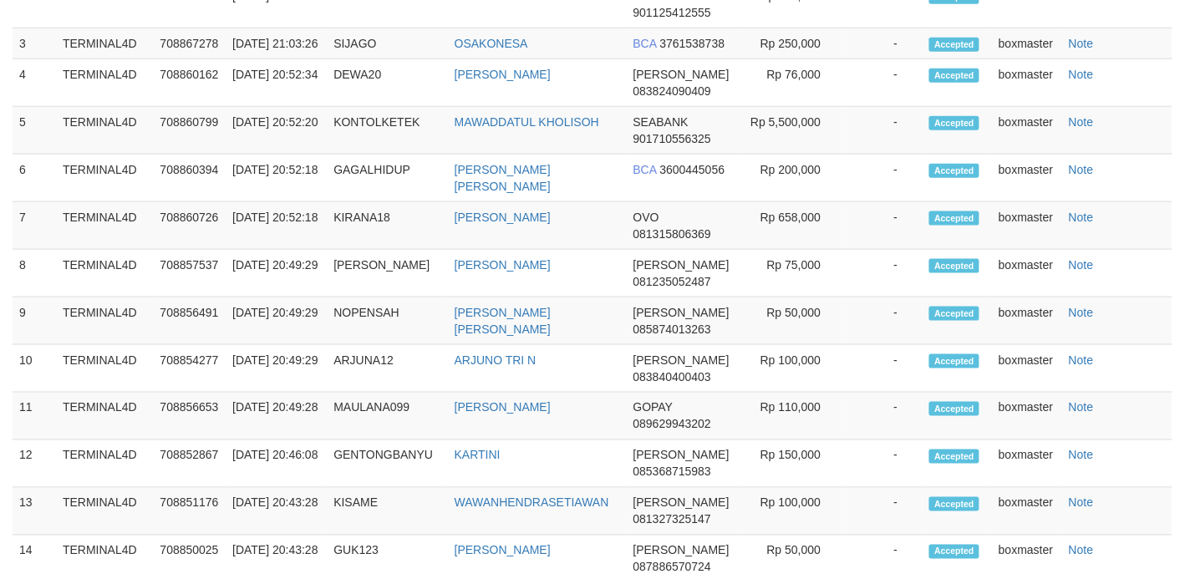
click at [26, 540] on button "Open LiveChat chat widget" at bounding box center [32, 540] width 50 height 50
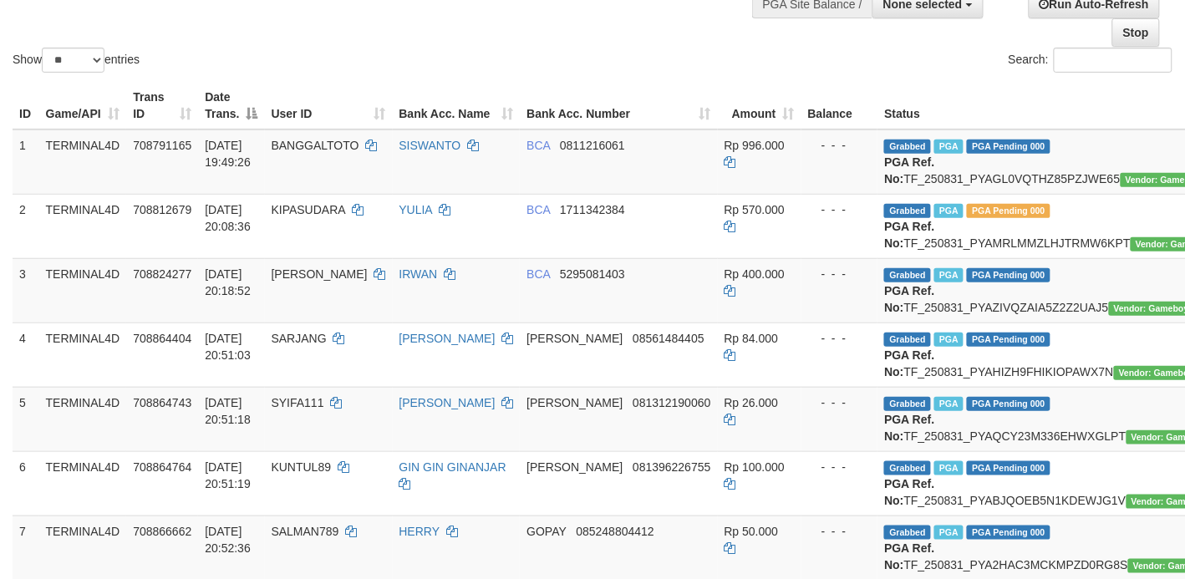
scroll to position [0, 0]
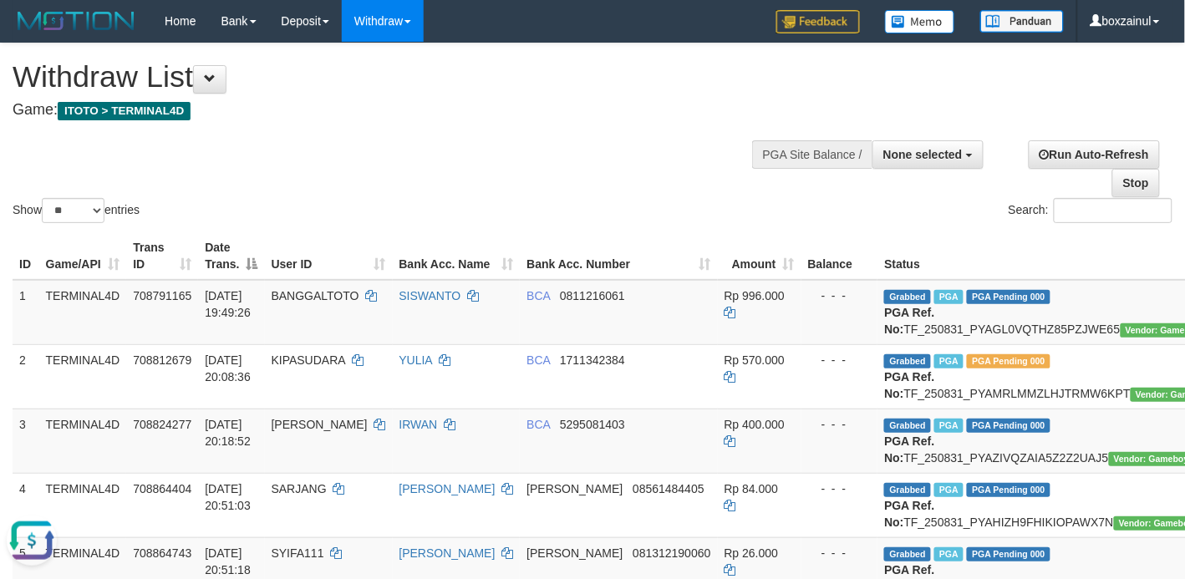
click at [19, 531] on button "Open LiveChat chat widget" at bounding box center [32, 540] width 50 height 50
drag, startPoint x: 28, startPoint y: 543, endPoint x: 14, endPoint y: 1049, distance: 505.7
click at [28, 543] on button "Open LiveChat chat widget" at bounding box center [32, 540] width 50 height 50
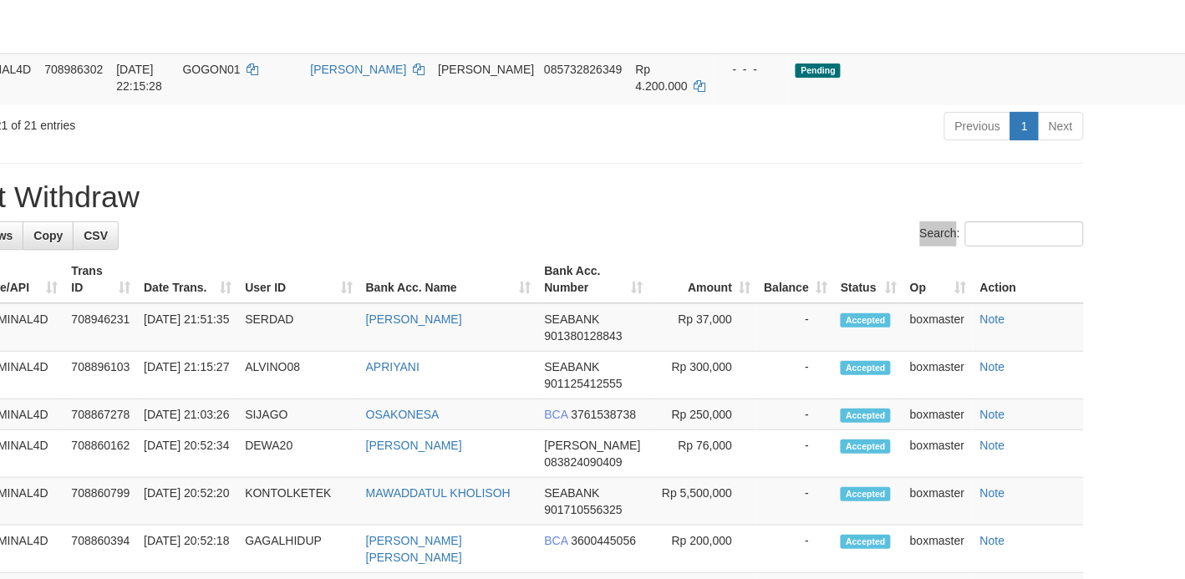
scroll to position [1775, 89]
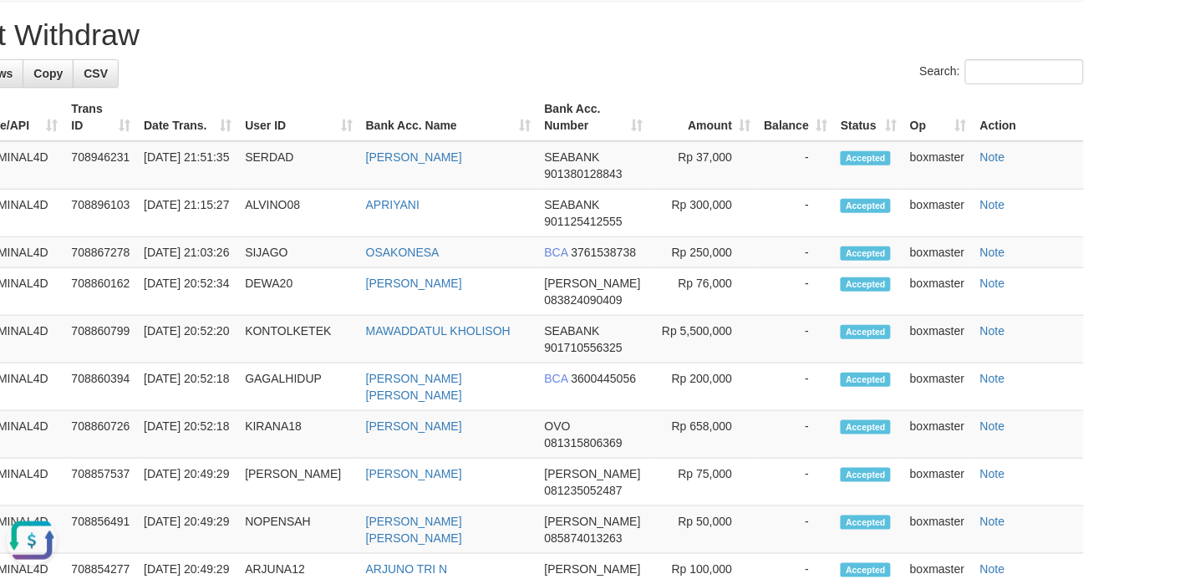
copy td ":"
copy td "TF_250831_PYAK3R4HVEKPT4MO3FO2"
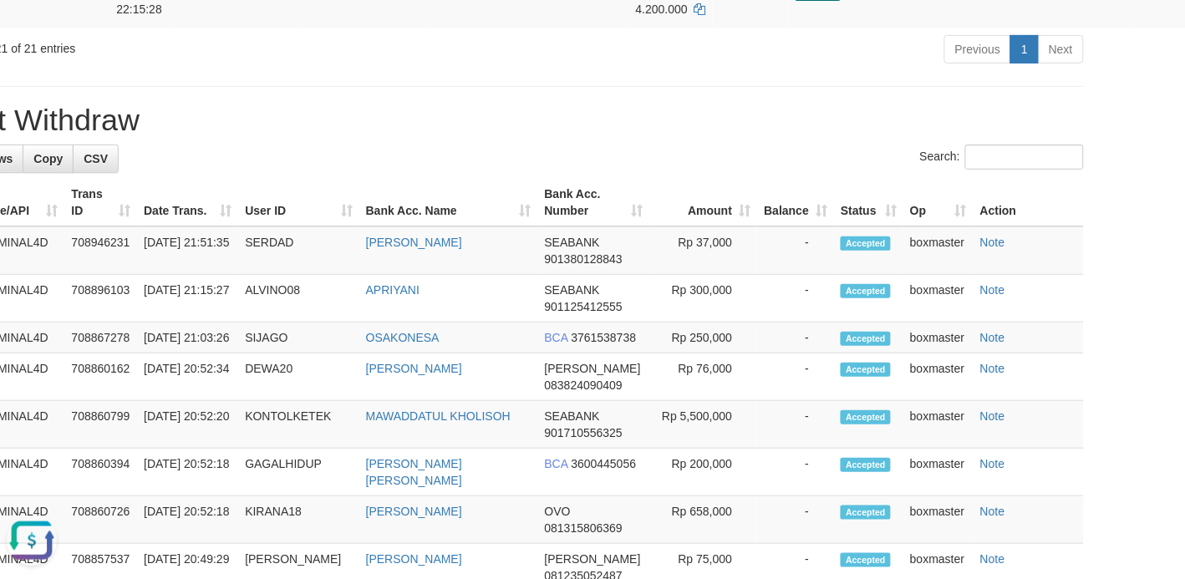
scroll to position [1567, 89]
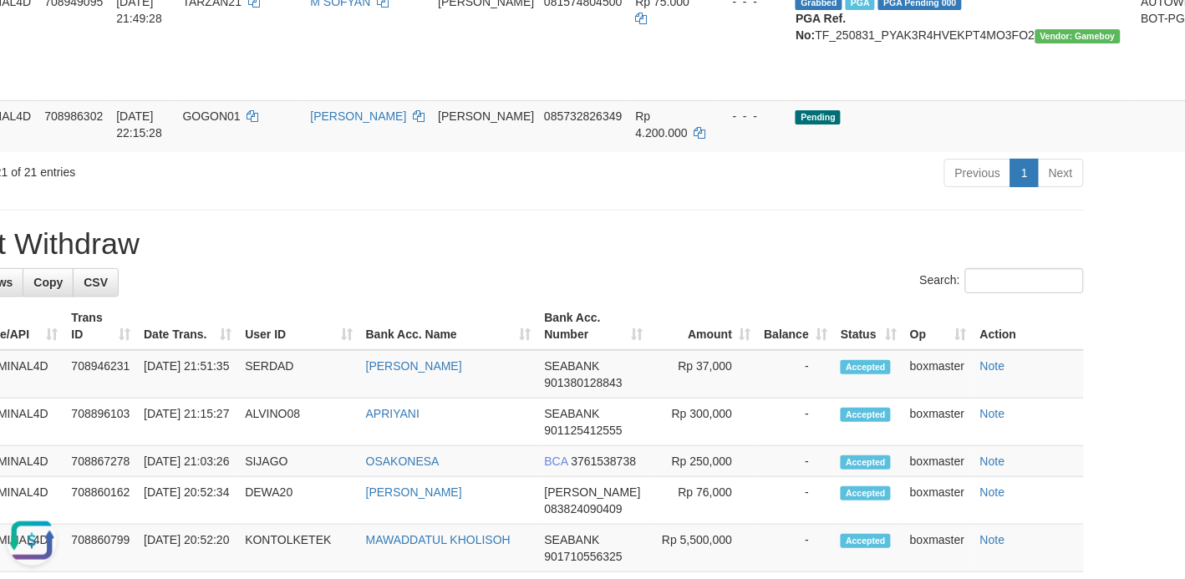
copy td "TF_250831_PYAAWH4NGMHCWSFFBSIN"
click at [246, 211] on hr at bounding box center [504, 210] width 1160 height 1
click at [554, 470] on div "**********" at bounding box center [503, 48] width 1185 height 3142
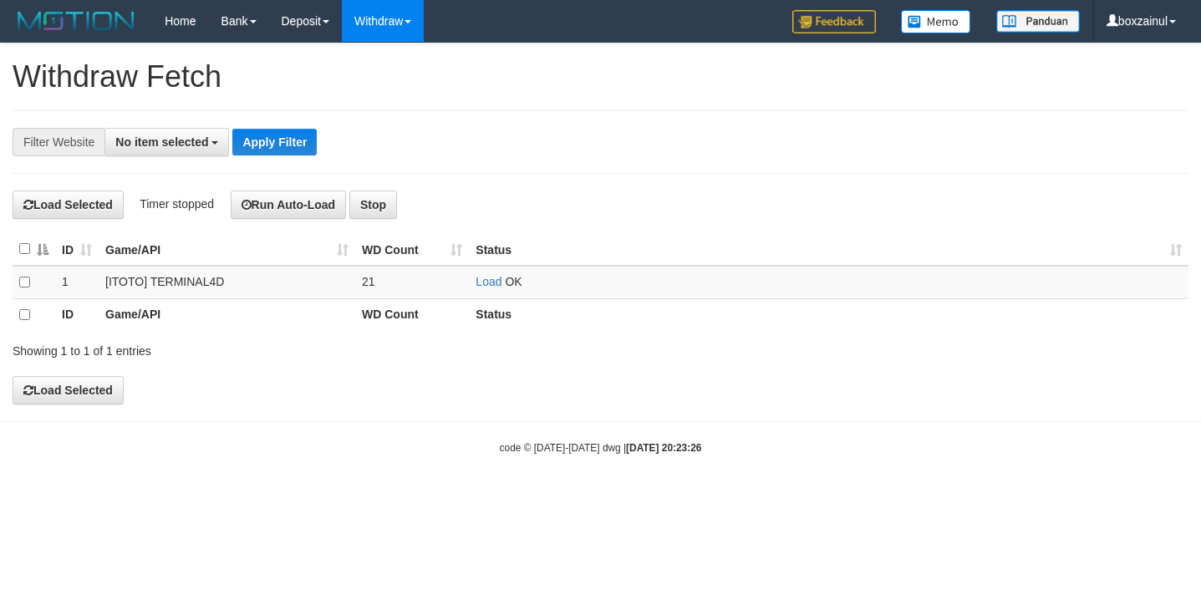
select select
click at [491, 280] on link "Load" at bounding box center [488, 281] width 26 height 13
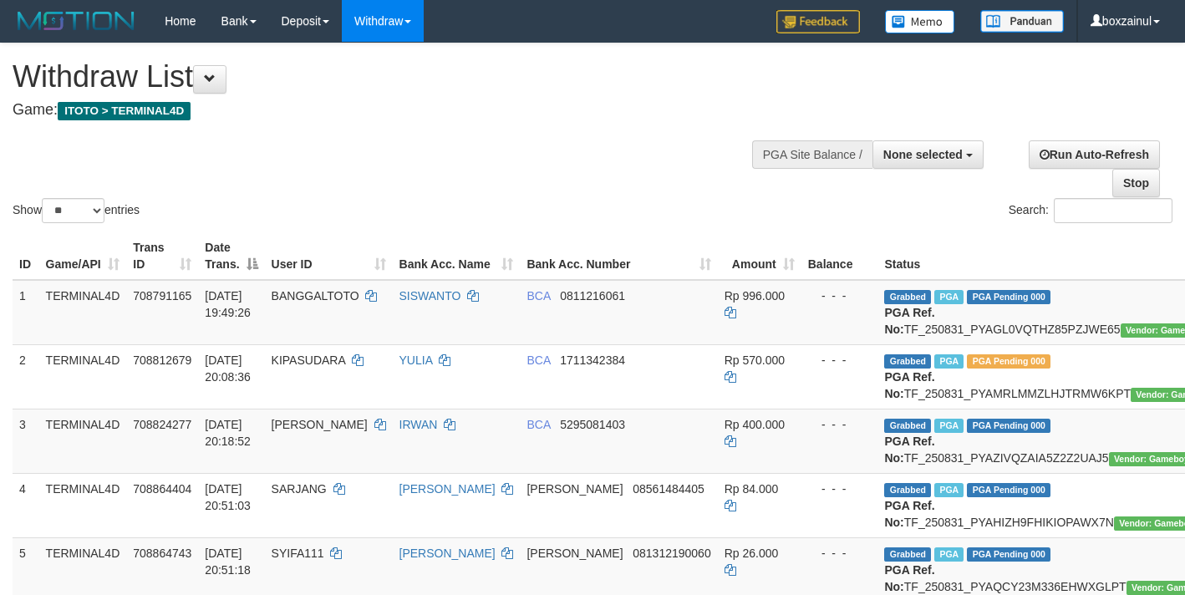
select select
select select "**"
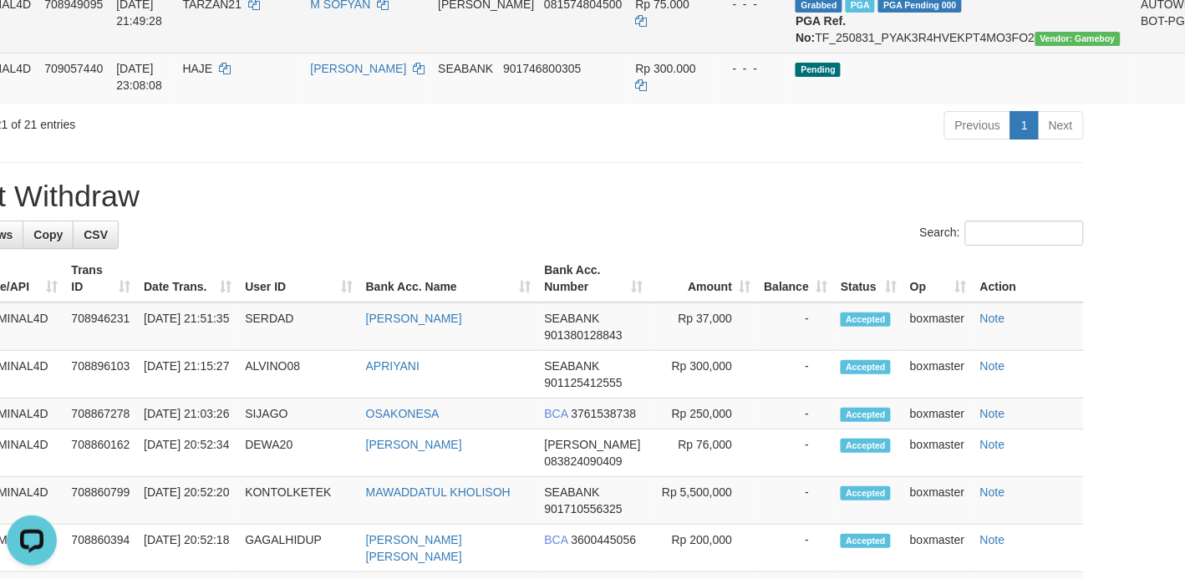
scroll to position [1513, 89]
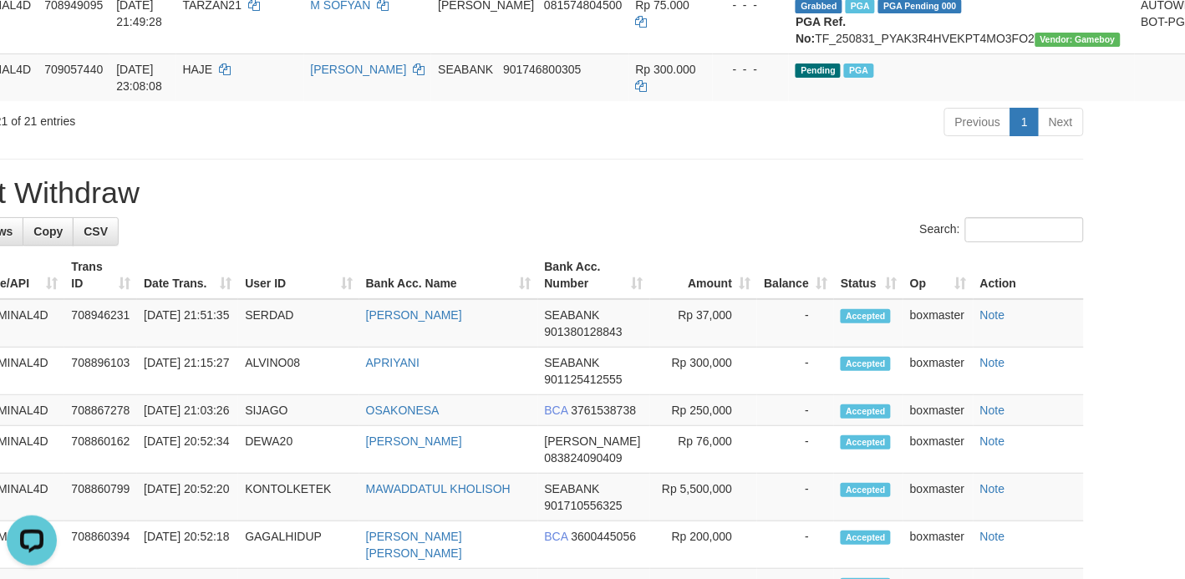
click at [561, 483] on div "**********" at bounding box center [503, 49] width 1185 height 3038
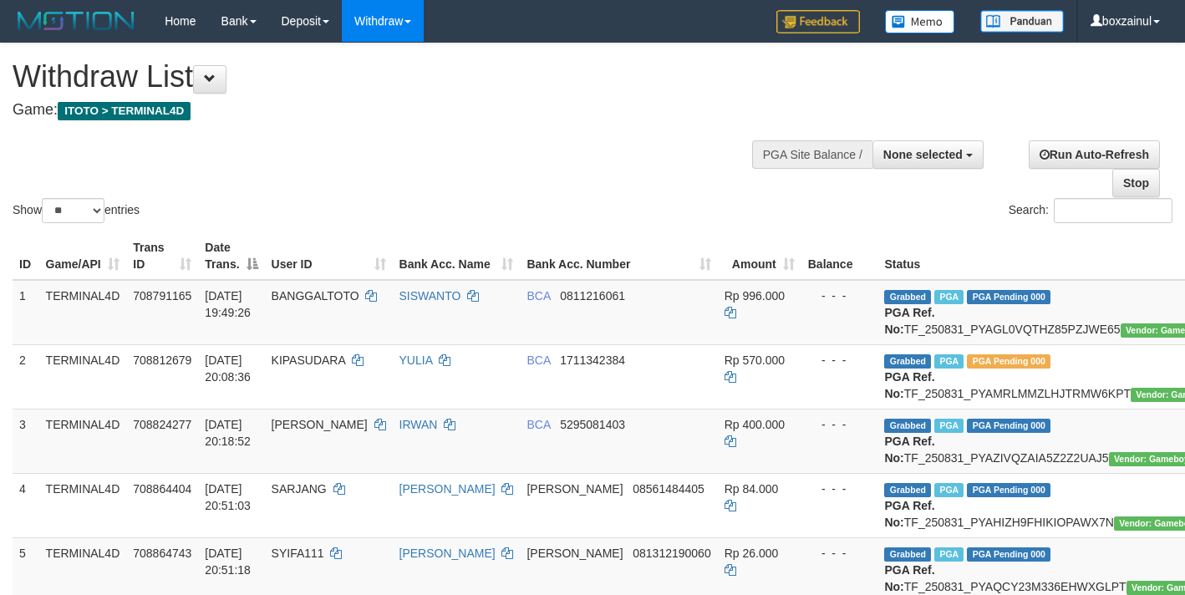
select select
select select "**"
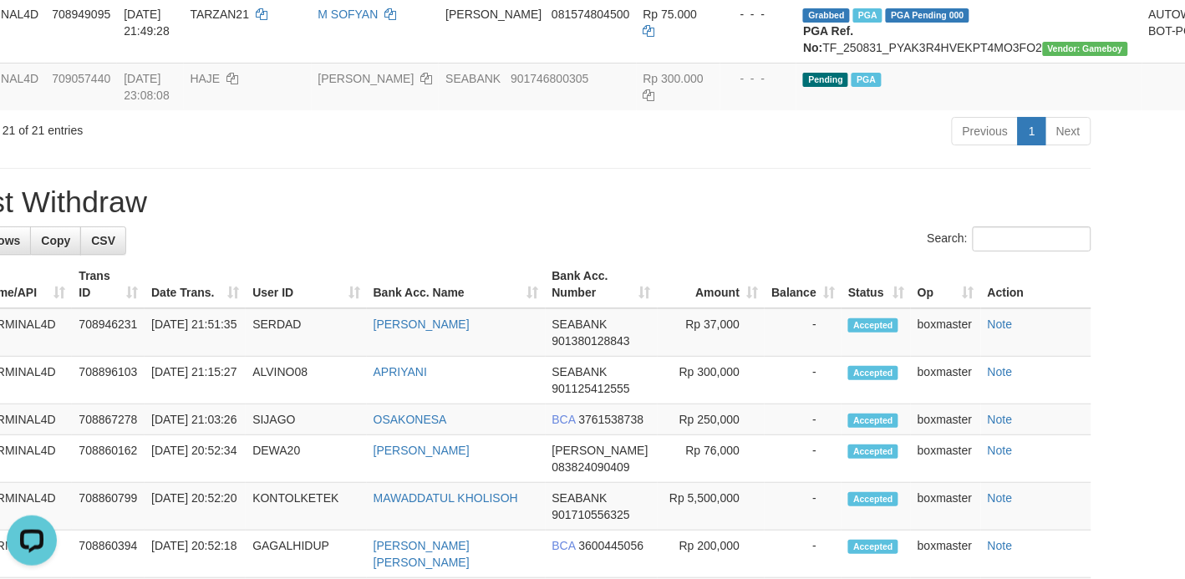
click at [263, 510] on div "**********" at bounding box center [511, 59] width 1185 height 3038
click at [544, 495] on div "**********" at bounding box center [511, 59] width 1185 height 3038
click at [453, 507] on div "**********" at bounding box center [511, 59] width 1185 height 3038
click at [215, 500] on div "**********" at bounding box center [511, 59] width 1185 height 3038
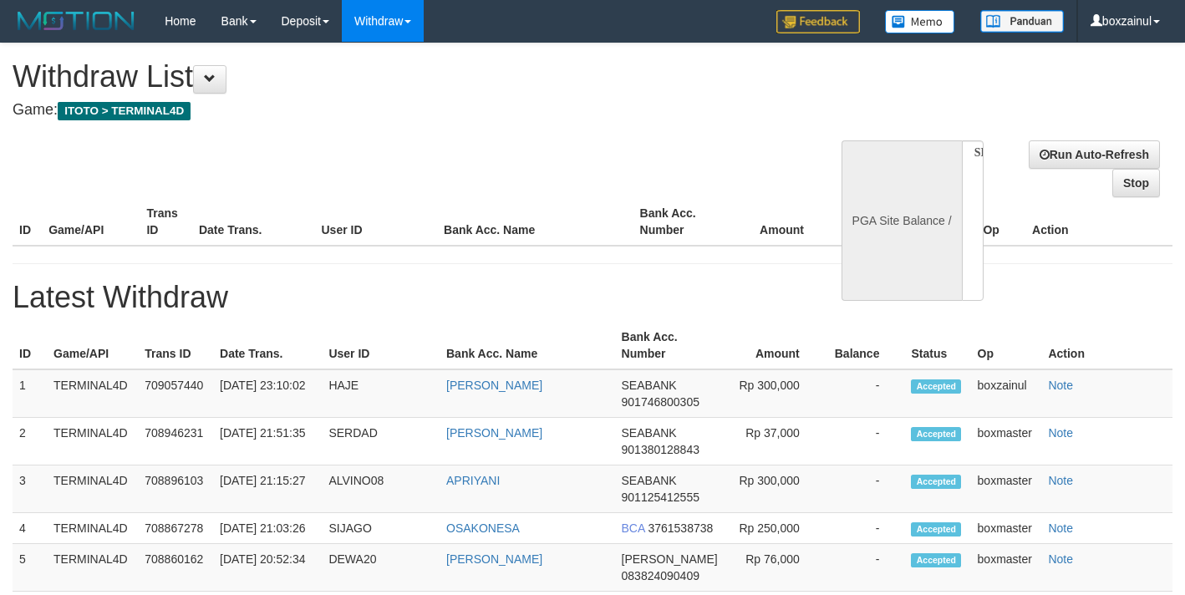
select select
select select "**"
select select
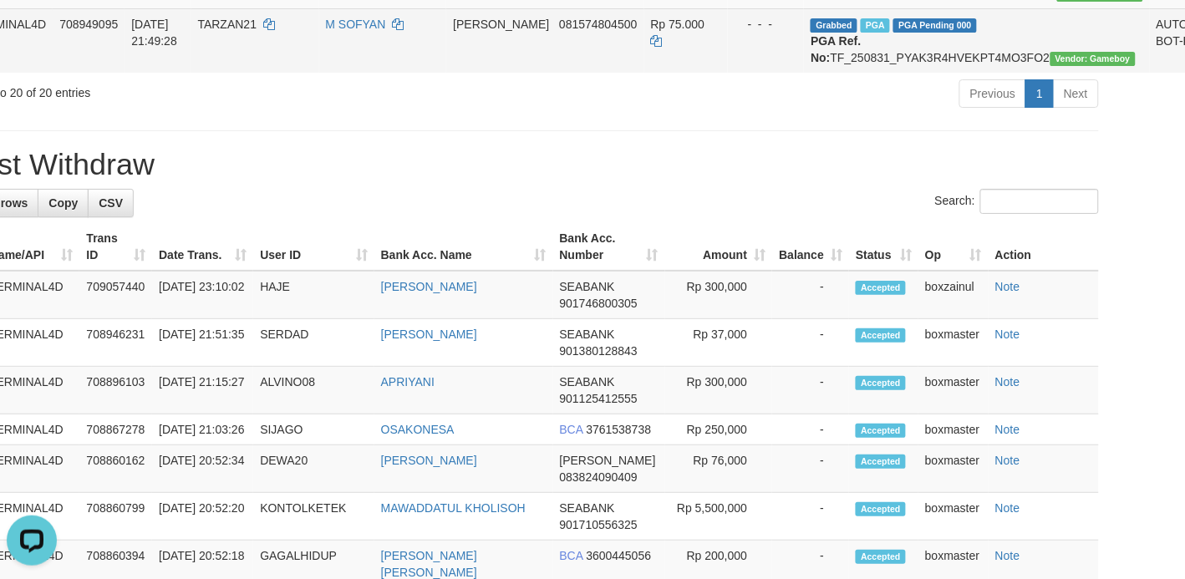
click at [160, 73] on td "[DATE] 21:49:28" at bounding box center [157, 40] width 66 height 64
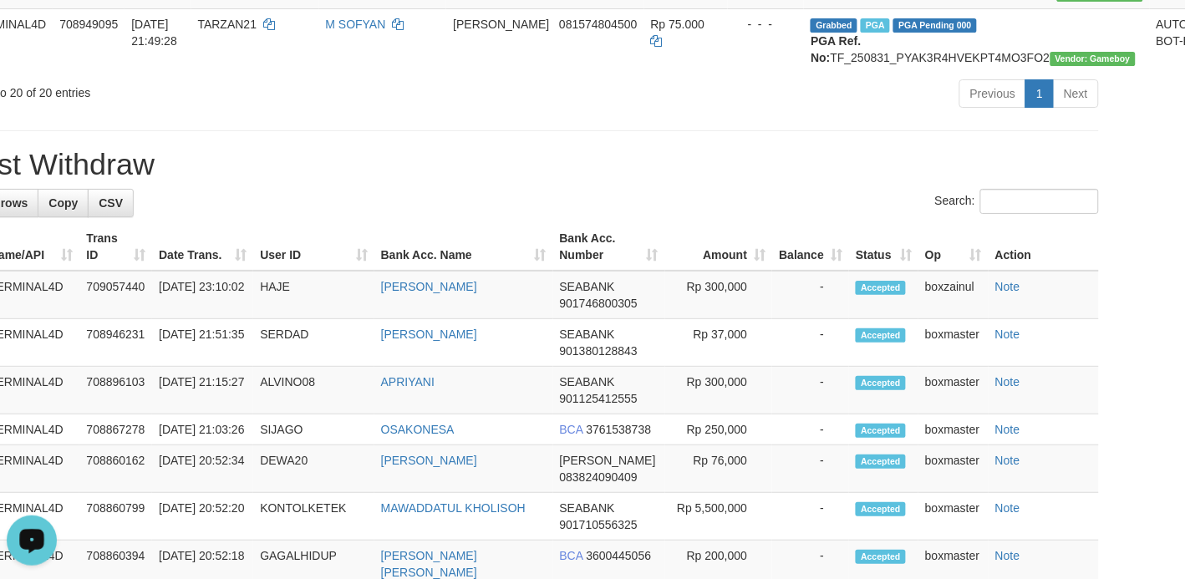
drag, startPoint x: 206, startPoint y: 433, endPoint x: 224, endPoint y: 401, distance: 36.3
click at [209, 101] on div "Showing 1 to 20 of 20 entries" at bounding box center [173, 89] width 469 height 23
click at [452, 181] on h1 "Latest Withdraw" at bounding box center [519, 164] width 1160 height 33
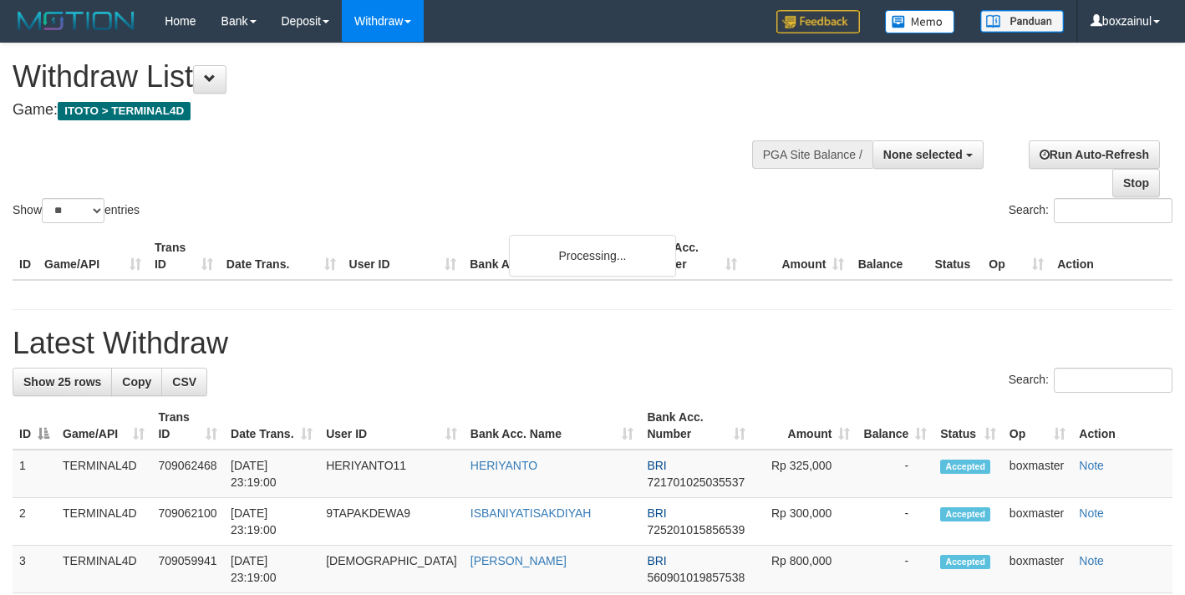
select select
select select "**"
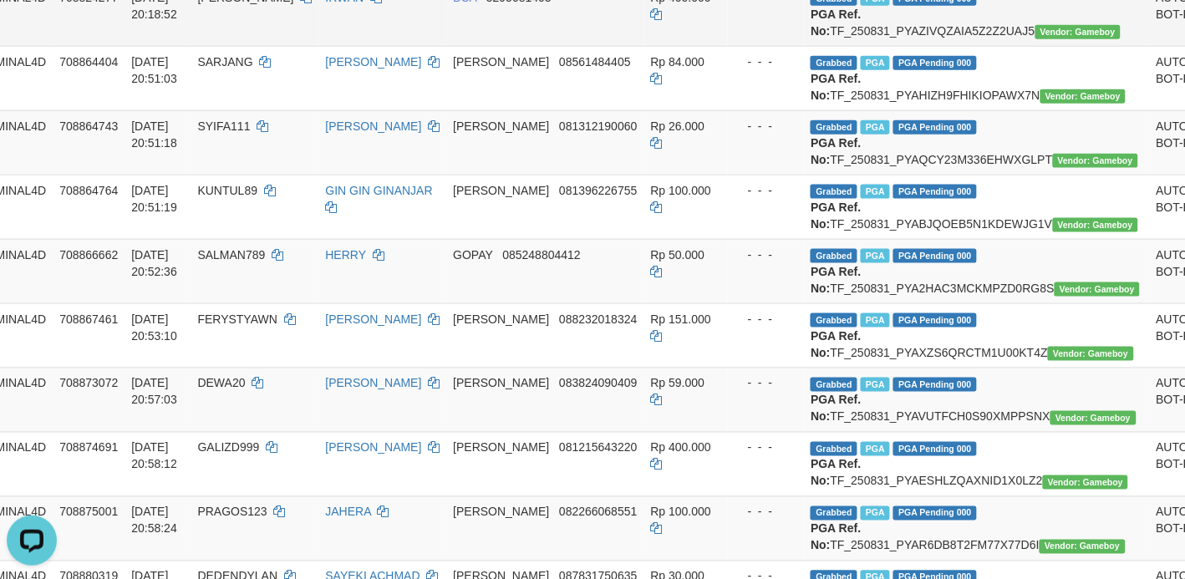
scroll to position [0, 74]
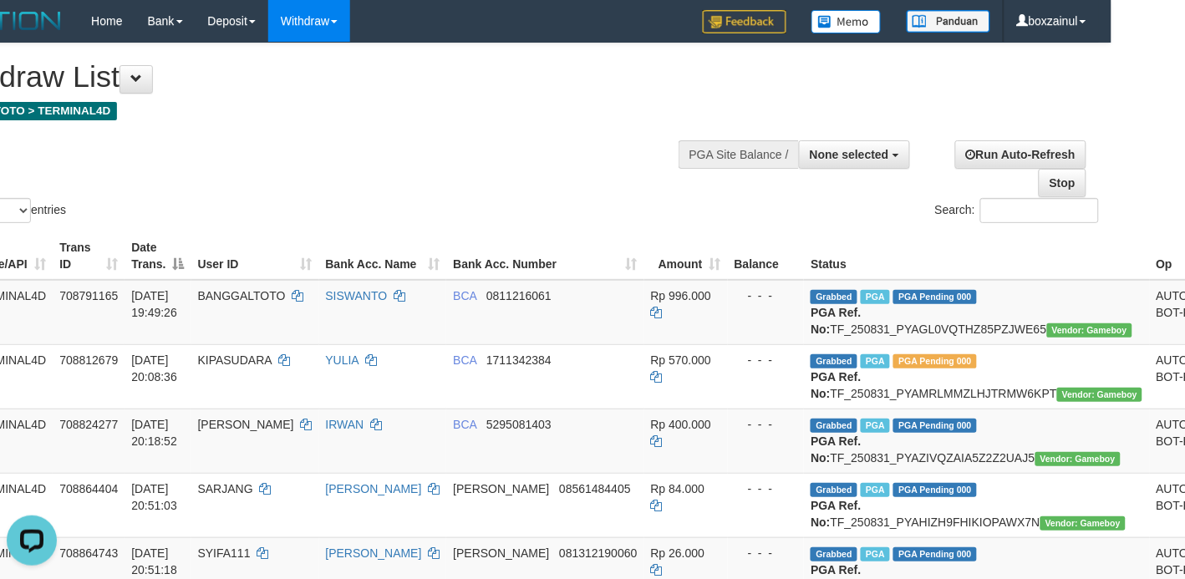
click at [828, 138] on div at bounding box center [826, 153] width 155 height 50
click at [838, 155] on span "None selected" at bounding box center [849, 154] width 79 height 13
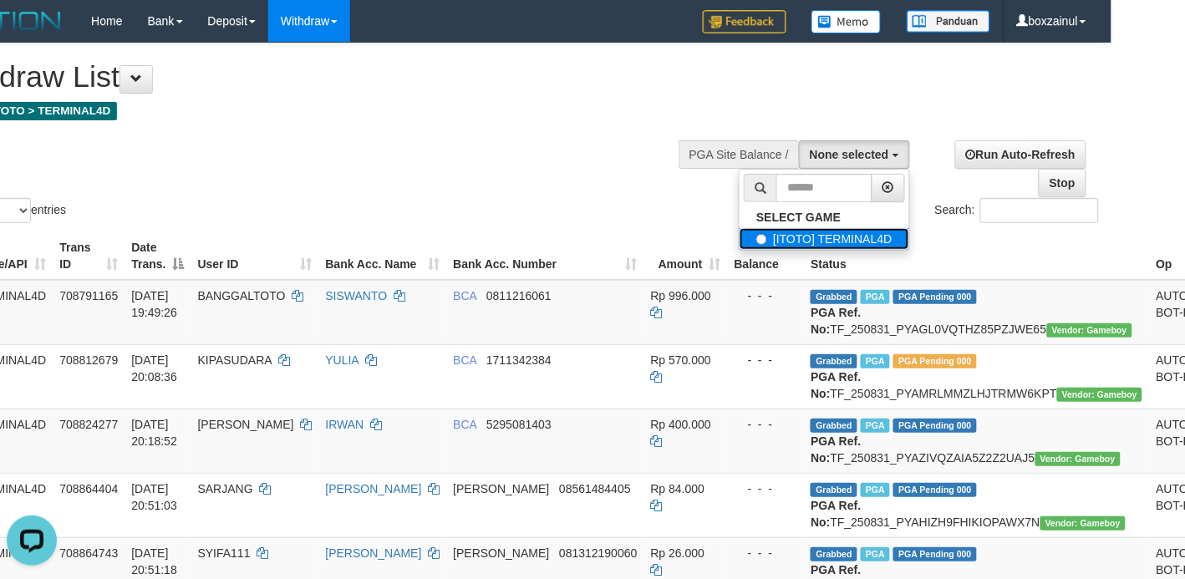
click at [795, 247] on label "[ITOTO] TERMINAL4D" at bounding box center [823, 239] width 169 height 22
select select "****"
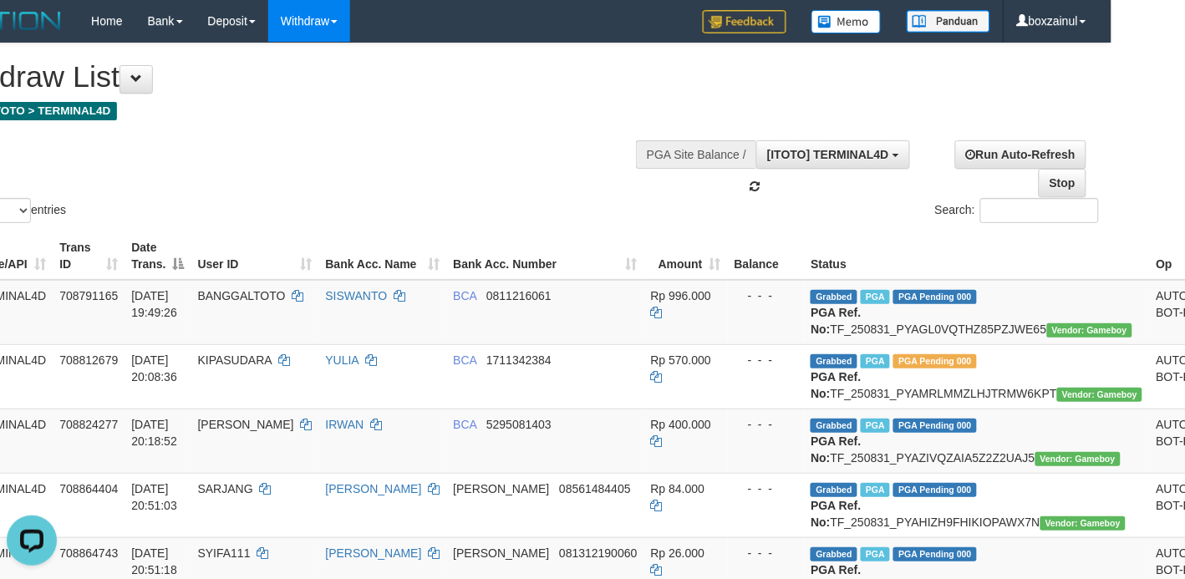
scroll to position [14, 0]
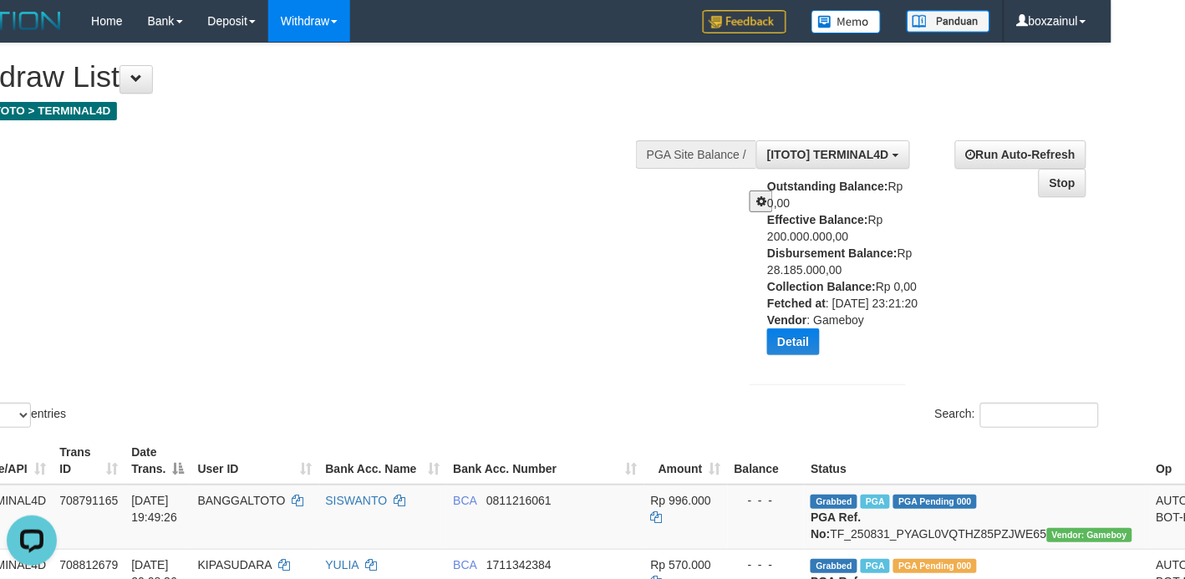
click at [455, 386] on div "Show ** ** ** *** entries Search:" at bounding box center [518, 237] width 1185 height 388
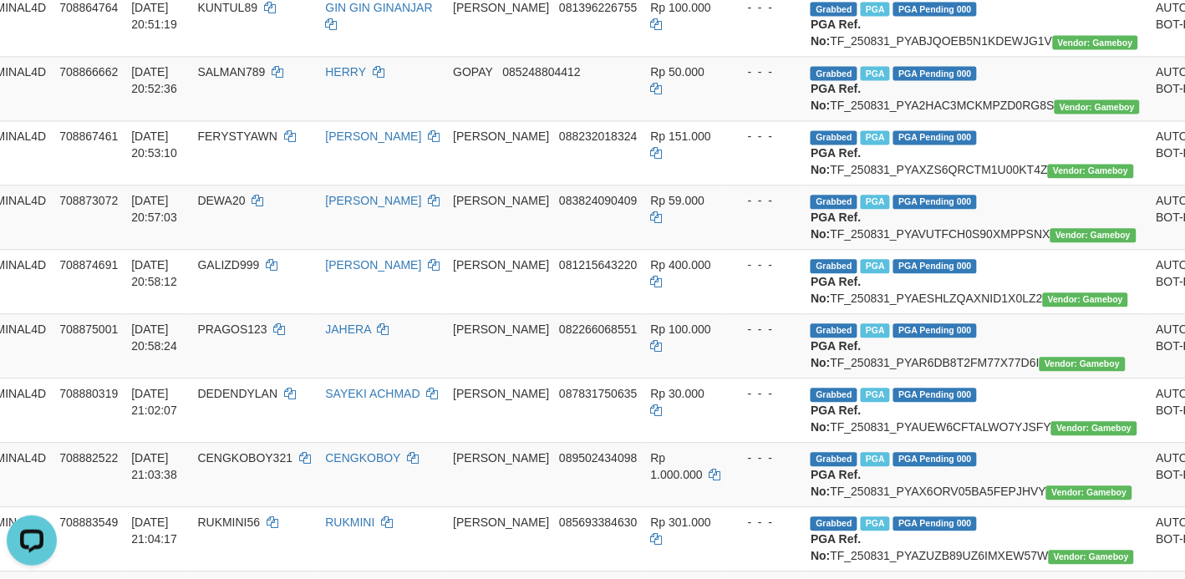
scroll to position [522, 74]
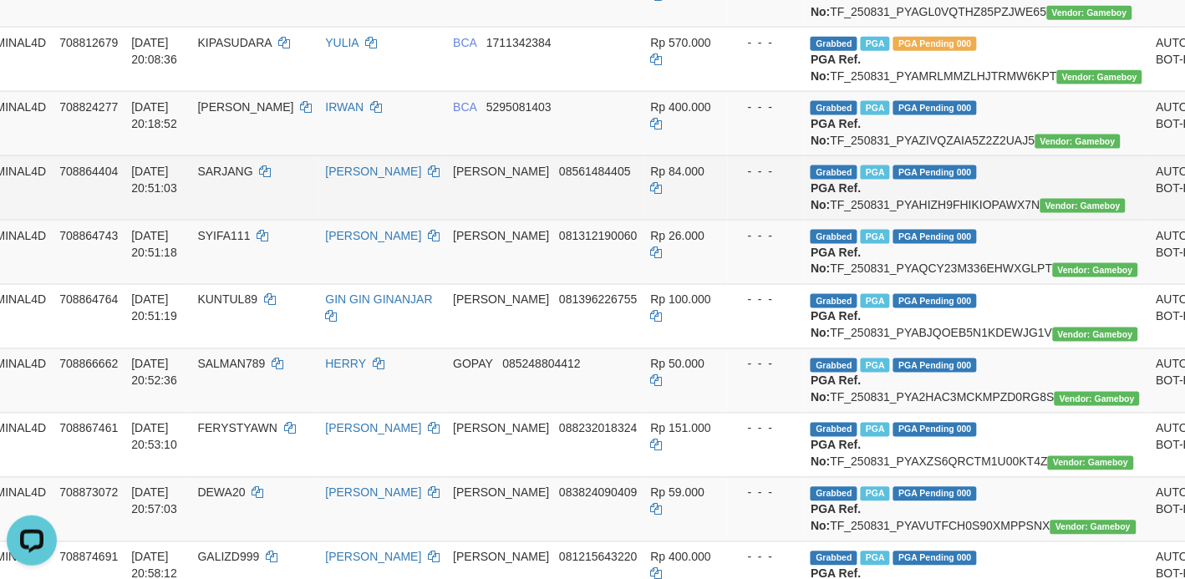
click at [526, 220] on td "DANA 08561484405" at bounding box center [544, 187] width 197 height 64
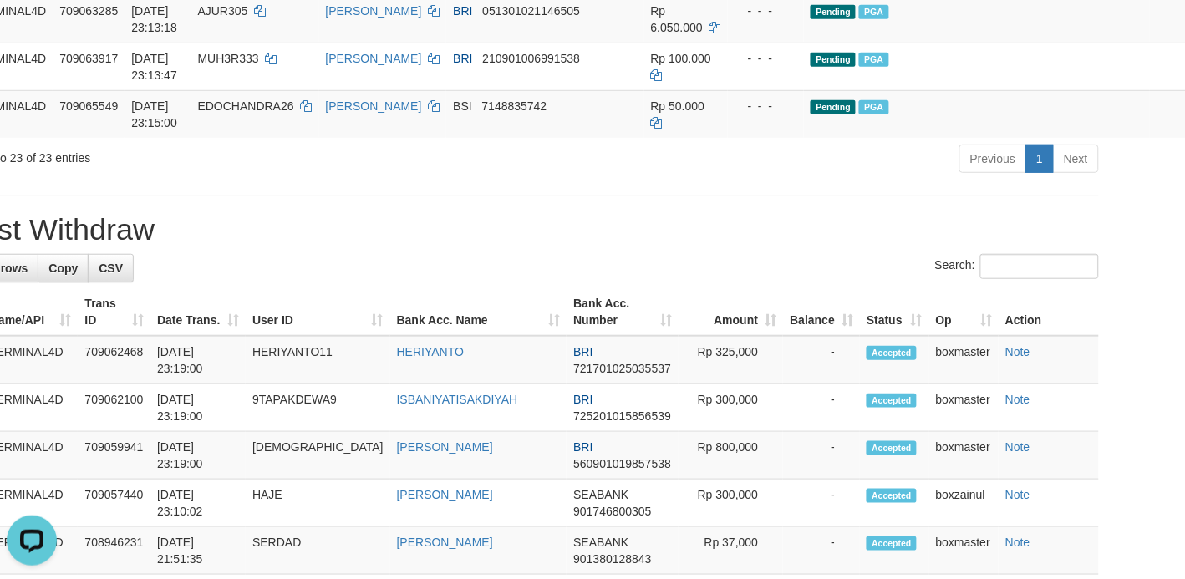
scroll to position [1775, 74]
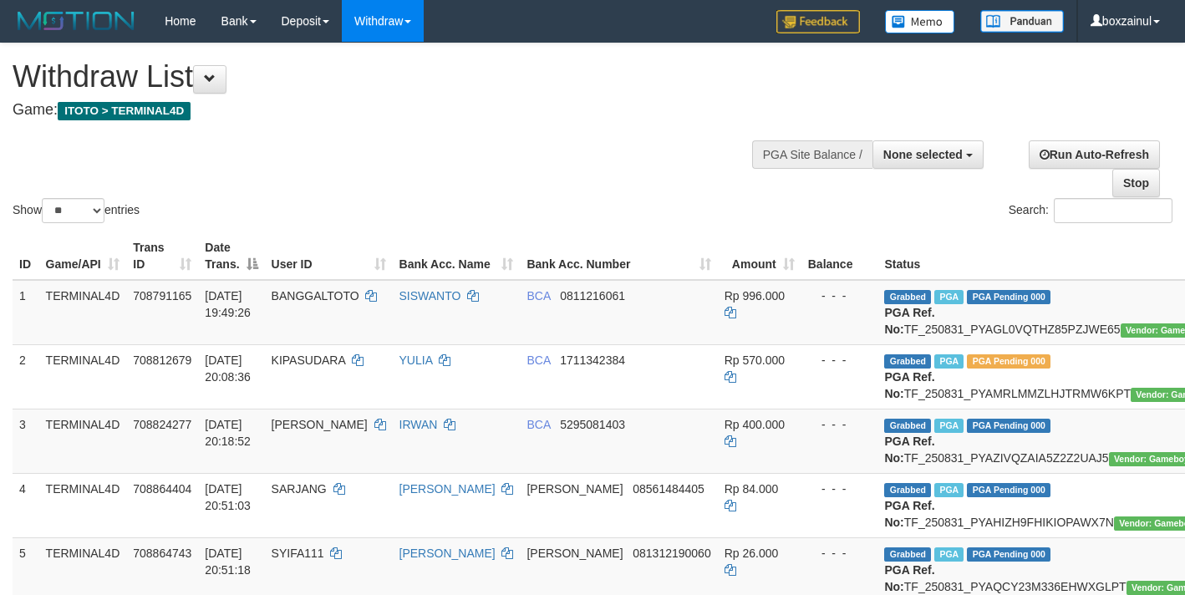
select select
select select "**"
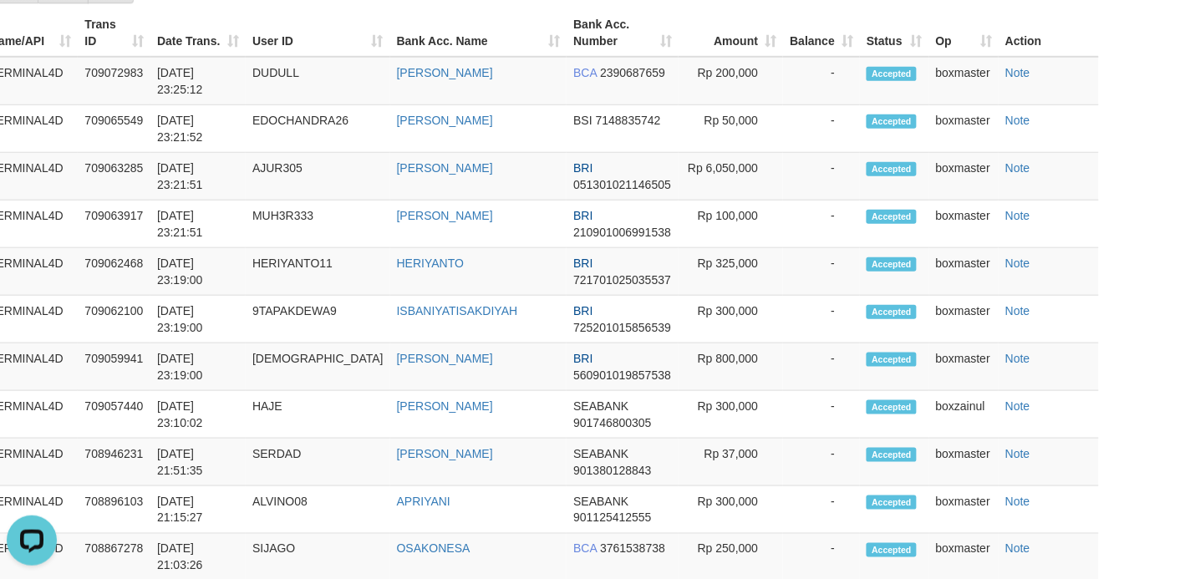
copy td "SUHUTONG"
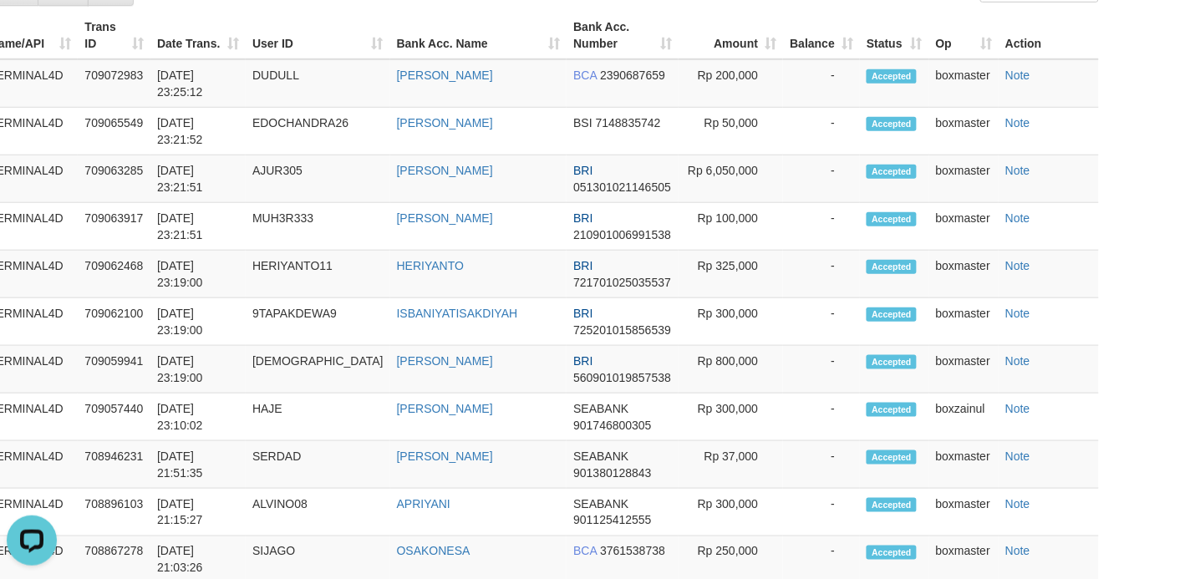
scroll to position [1642, 74]
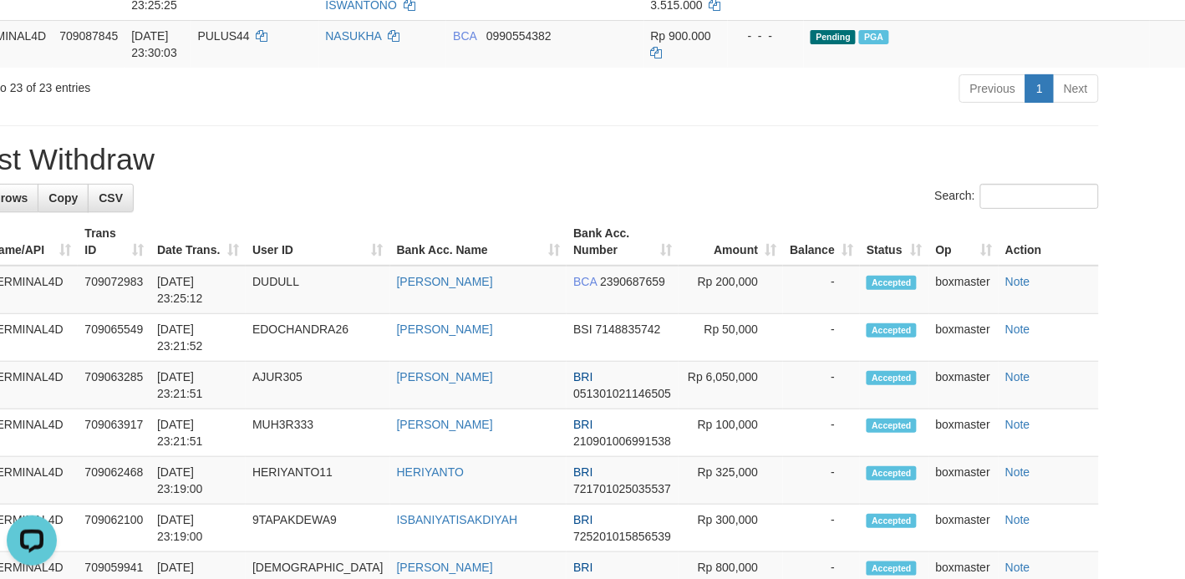
click at [426, 126] on hr at bounding box center [519, 125] width 1160 height 1
click at [427, 126] on hr at bounding box center [519, 125] width 1160 height 1
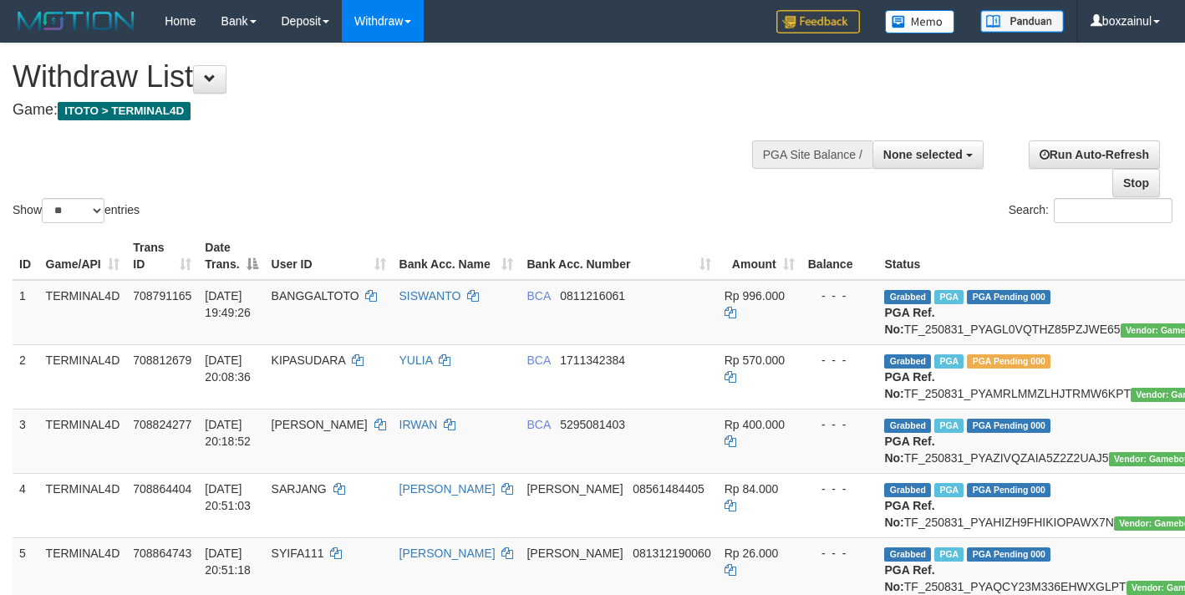
select select
select select "**"
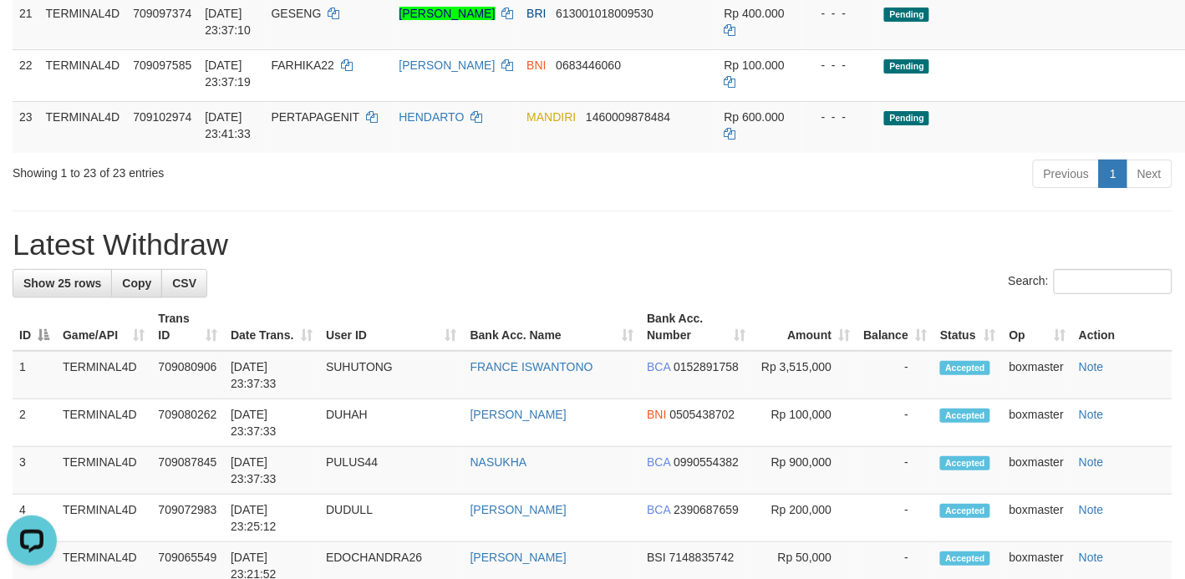
scroll to position [1568, 0]
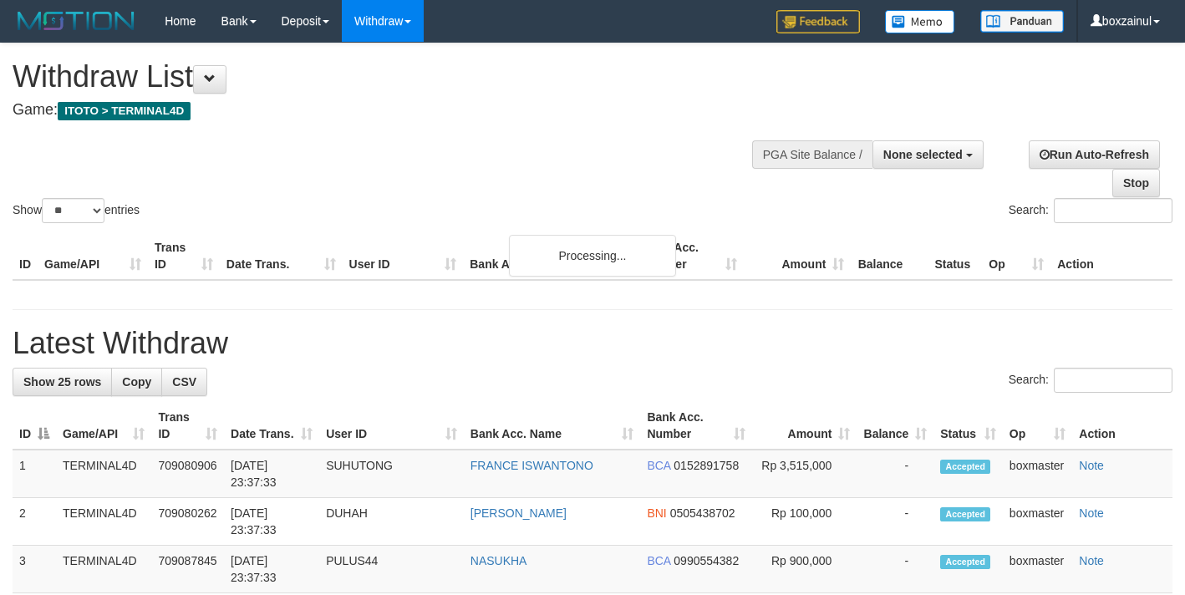
select select
select select "**"
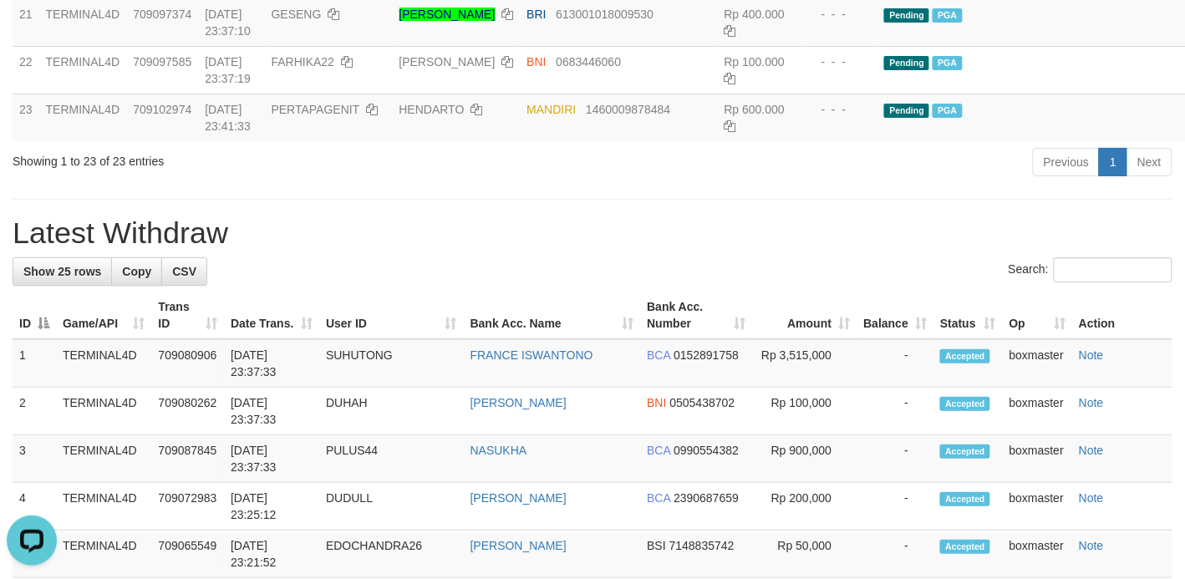
drag, startPoint x: 226, startPoint y: 330, endPoint x: 244, endPoint y: 335, distance: 19.1
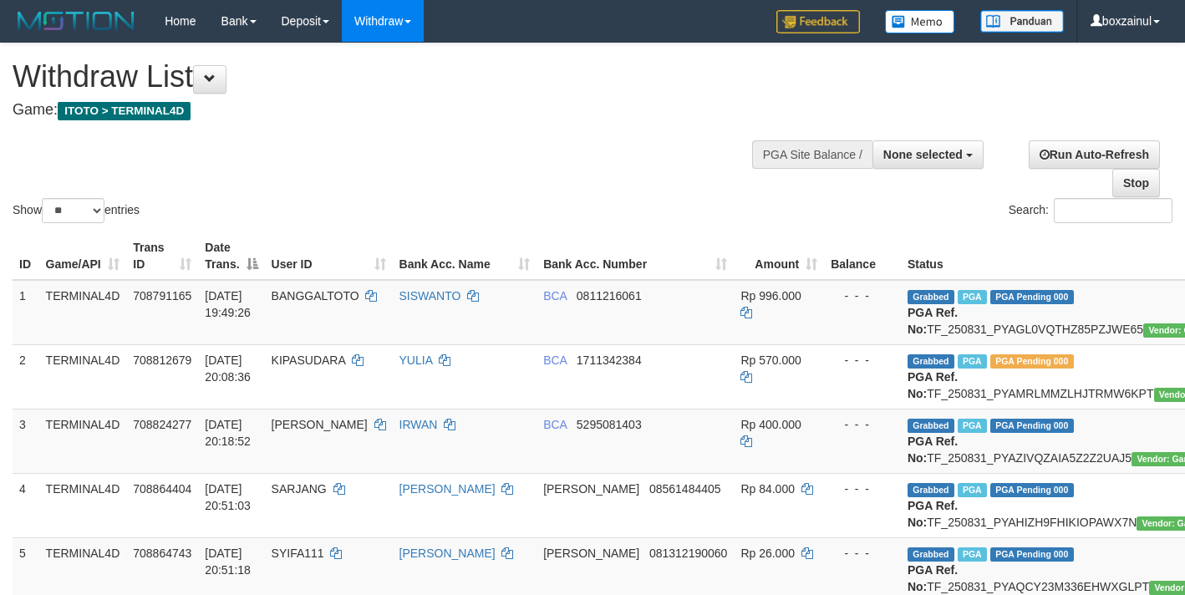
select select
select select "**"
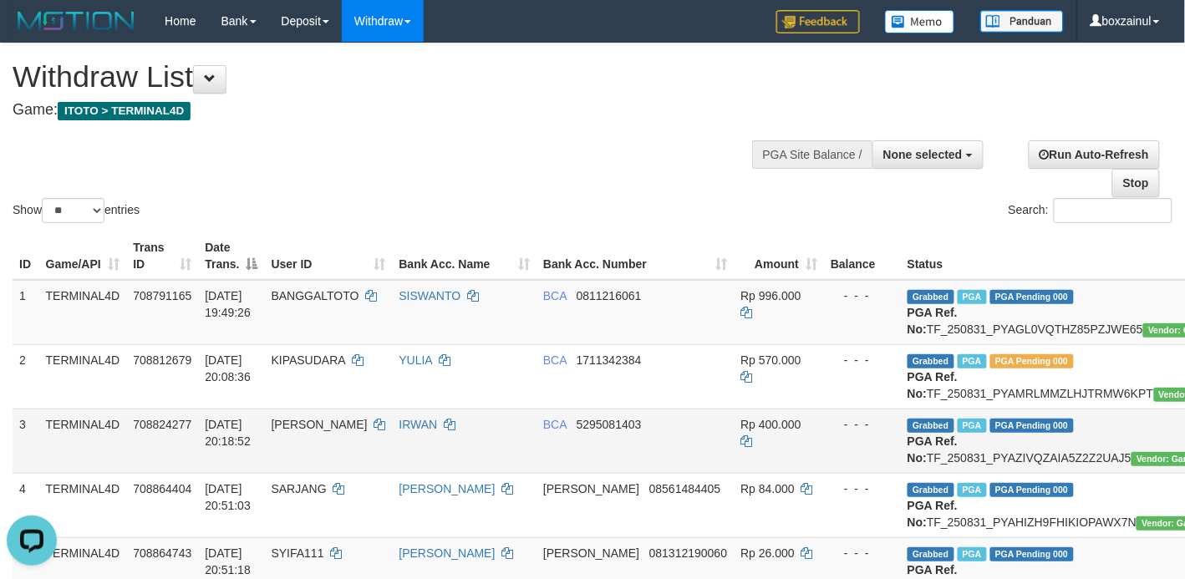
click at [202, 473] on td "[DATE] 20:18:52" at bounding box center [231, 441] width 66 height 64
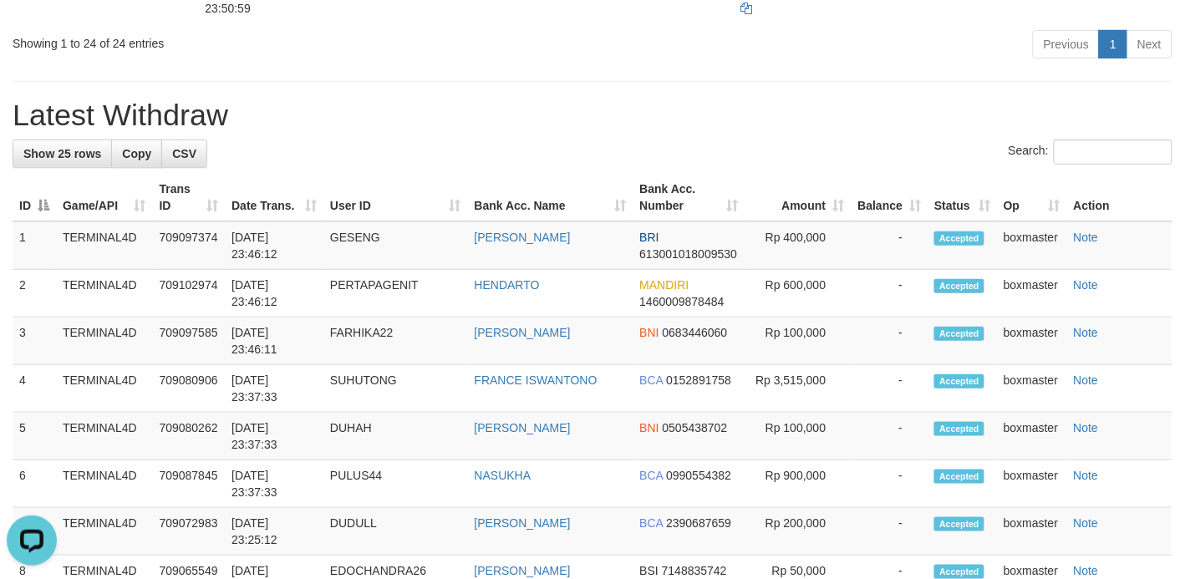
scroll to position [1984, 0]
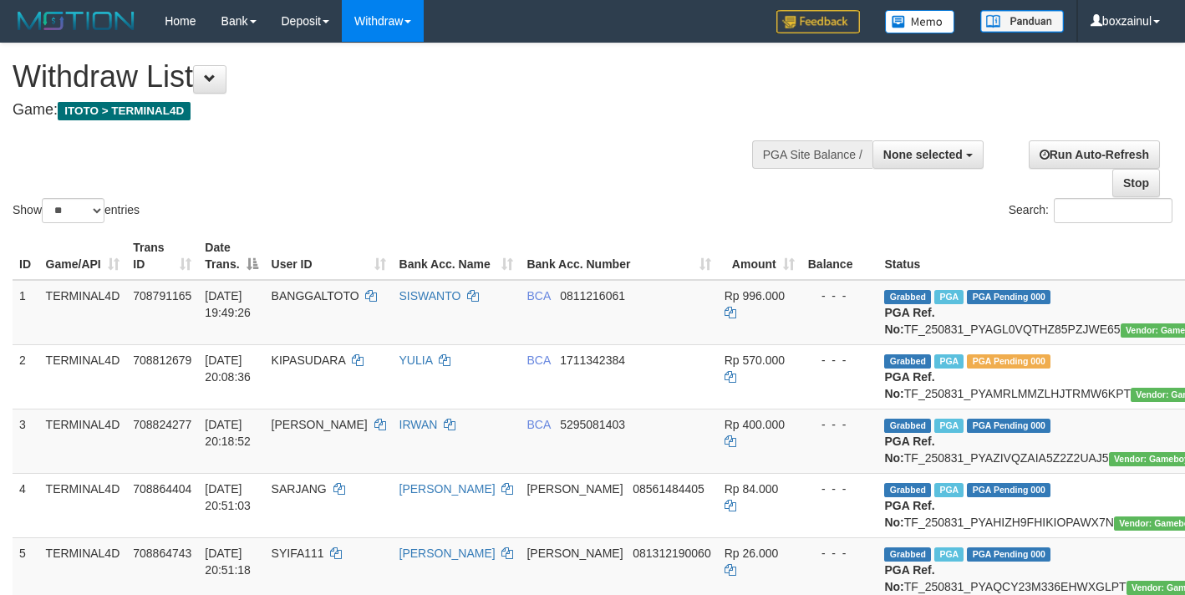
select select
select select "**"
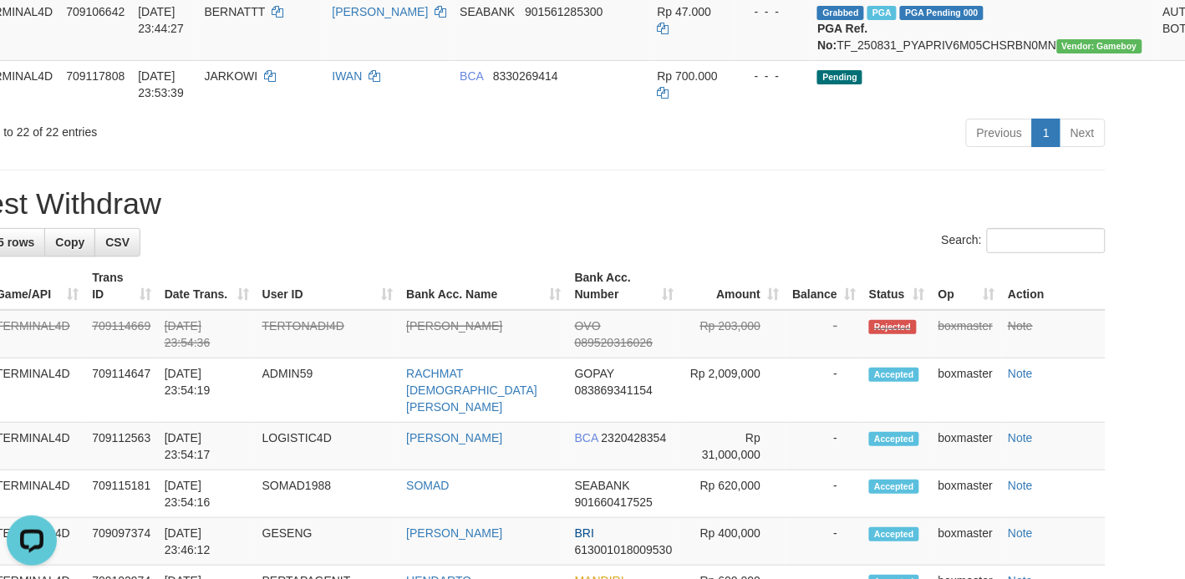
scroll to position [1571, 104]
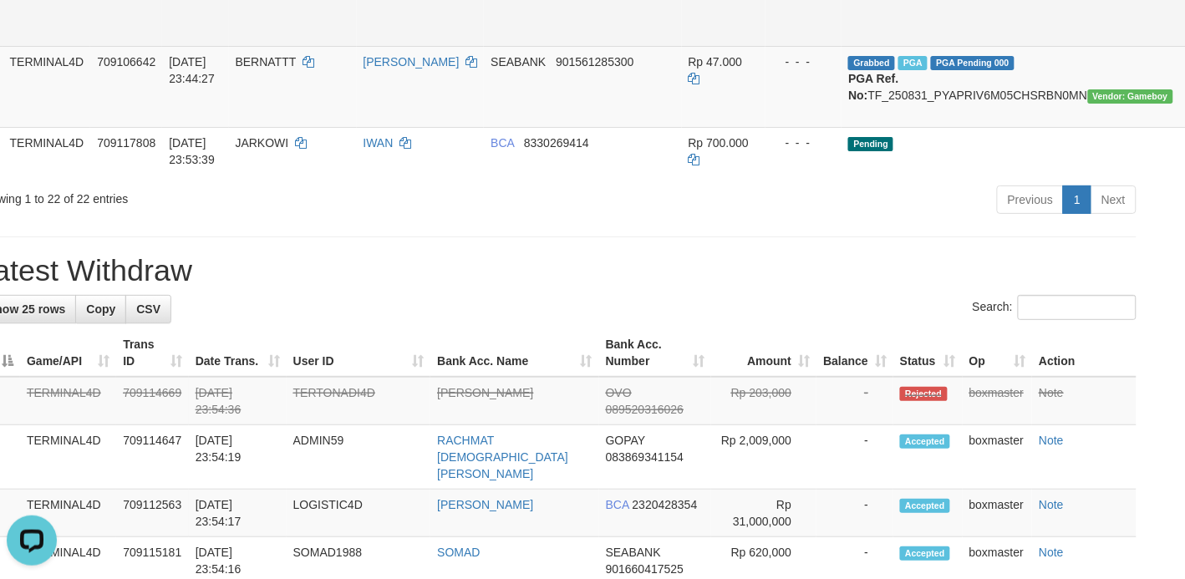
scroll to position [1571, 0]
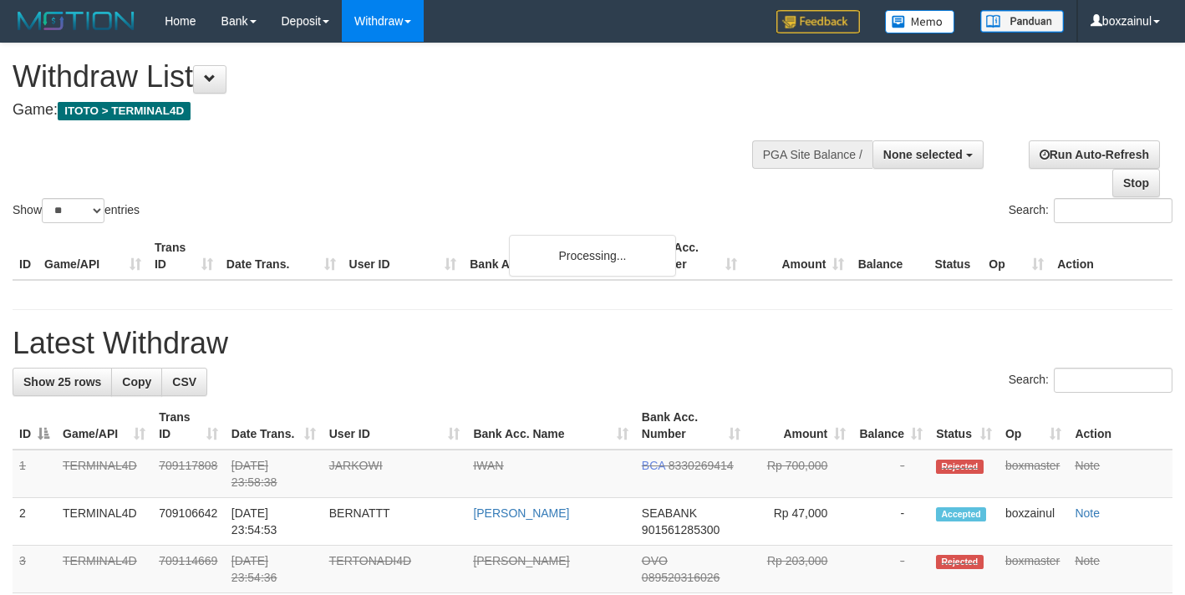
select select
select select "**"
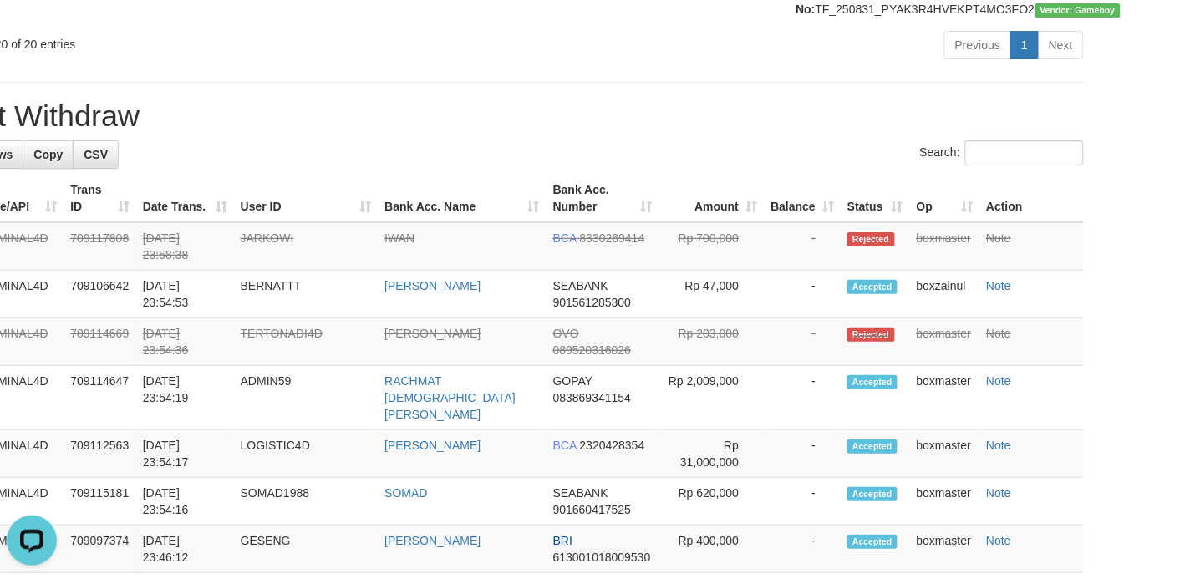
scroll to position [1826, 89]
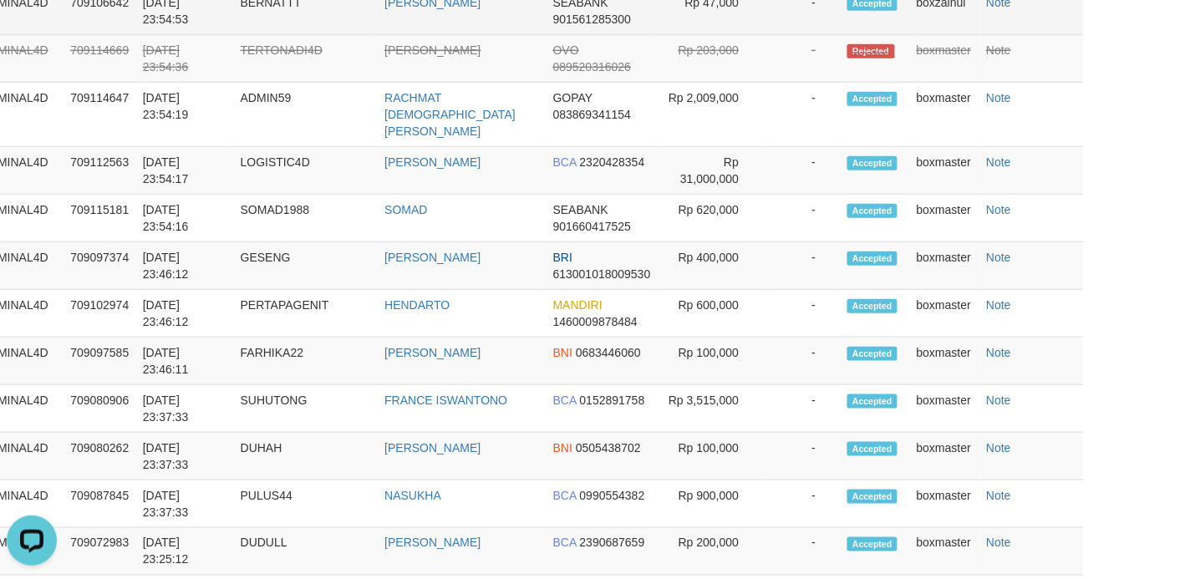
click at [192, 35] on td "[DATE] 23:54:53" at bounding box center [185, 11] width 98 height 48
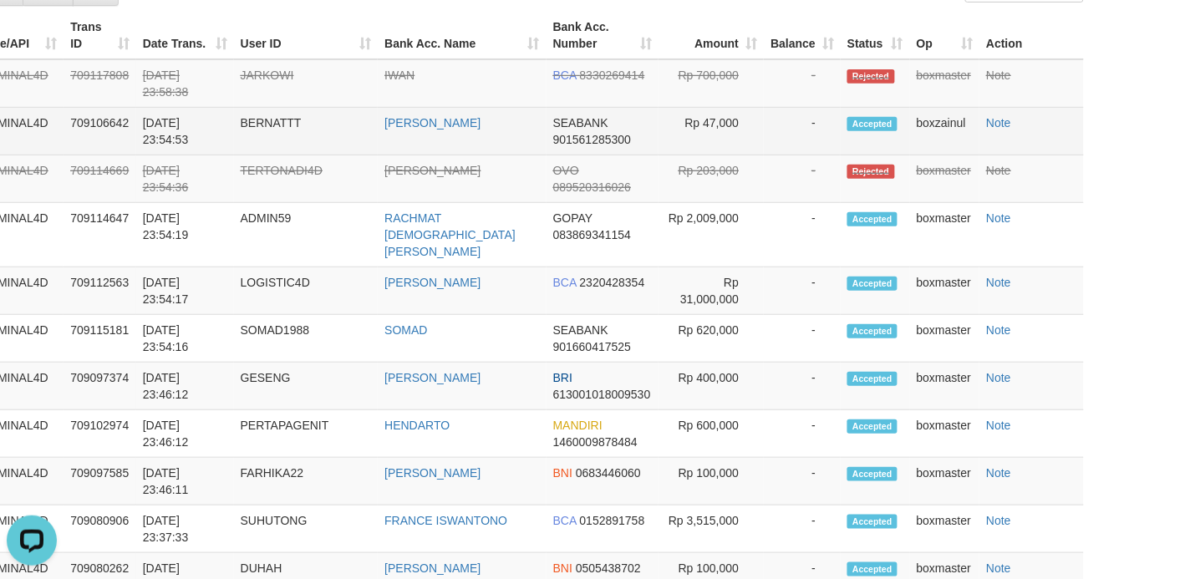
scroll to position [1408, 89]
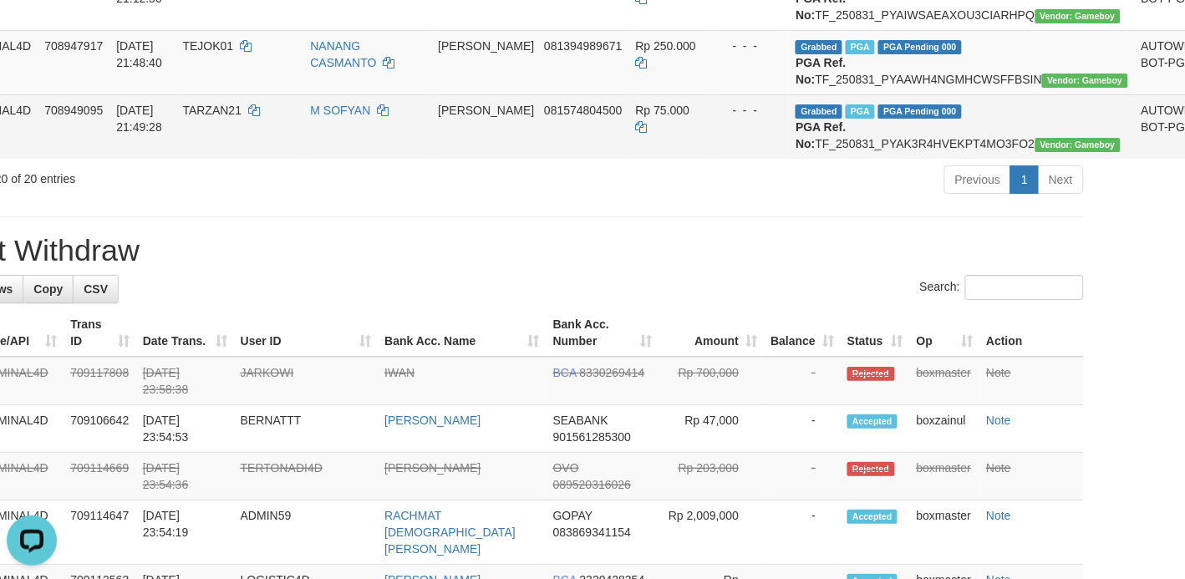
click at [363, 159] on td "M SOFYAN" at bounding box center [368, 126] width 128 height 64
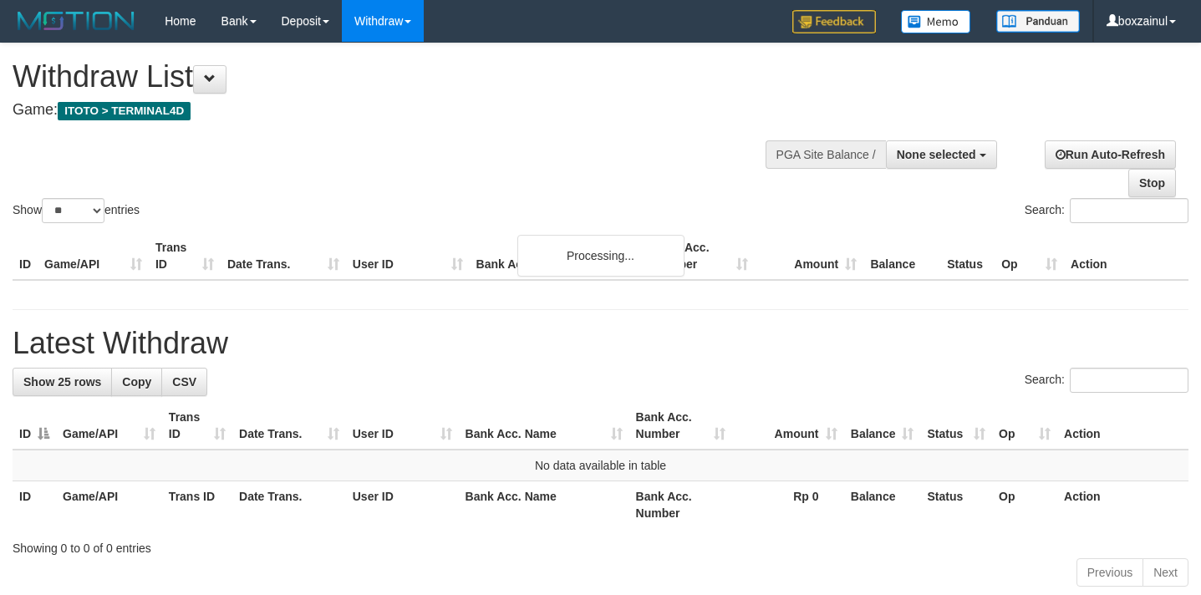
select select
select select "**"
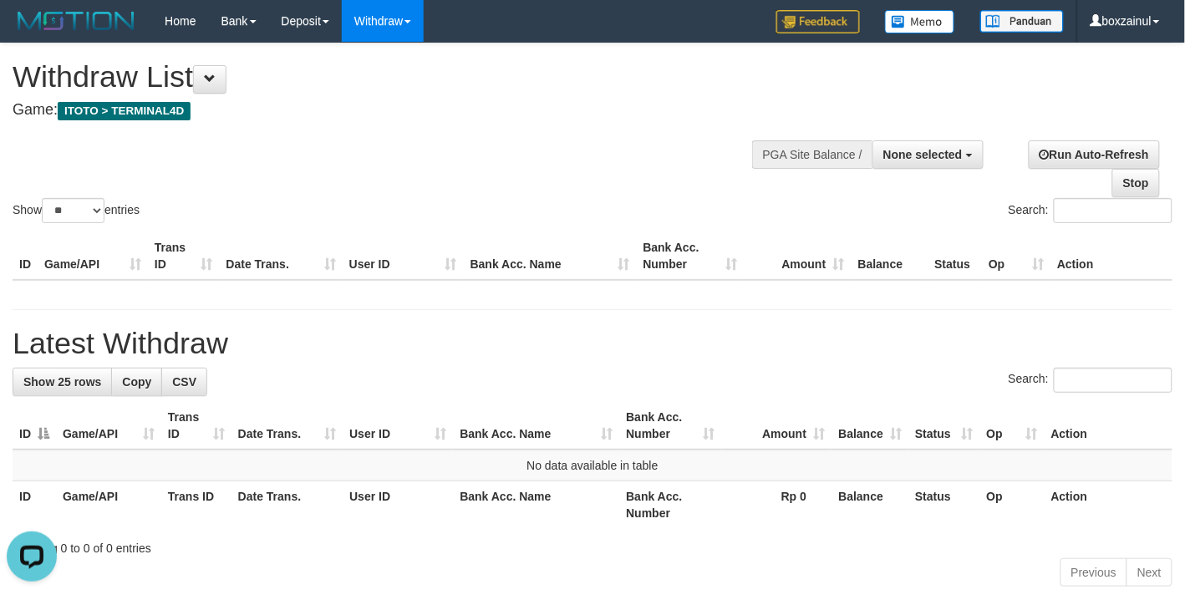
click at [506, 207] on div "Show ** ** ** *** entries" at bounding box center [296, 212] width 567 height 29
select select
select select "**"
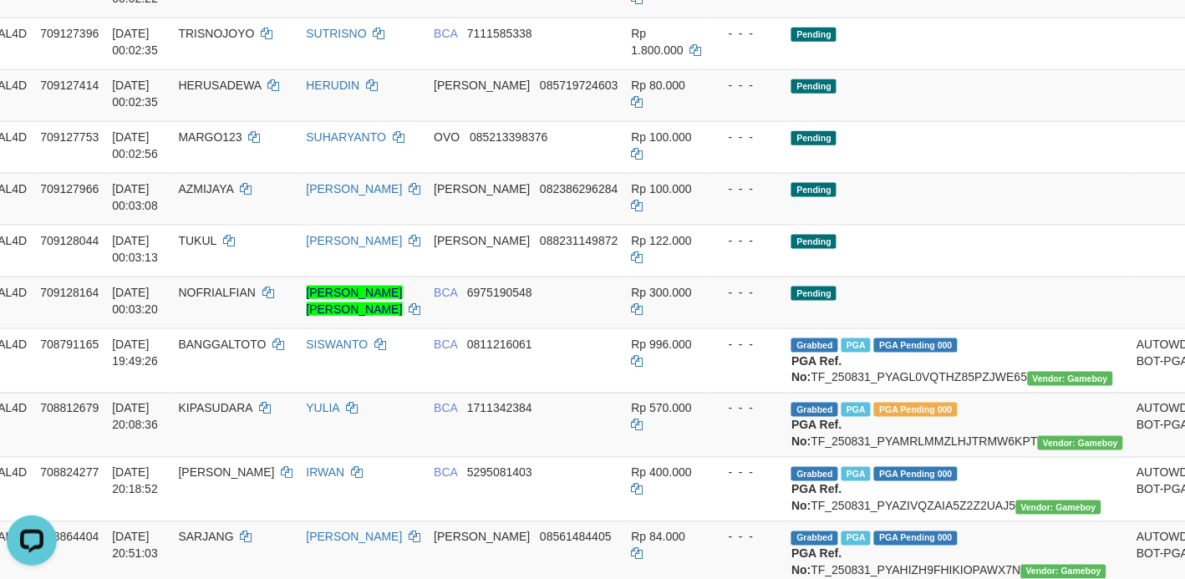
scroll to position [0, 93]
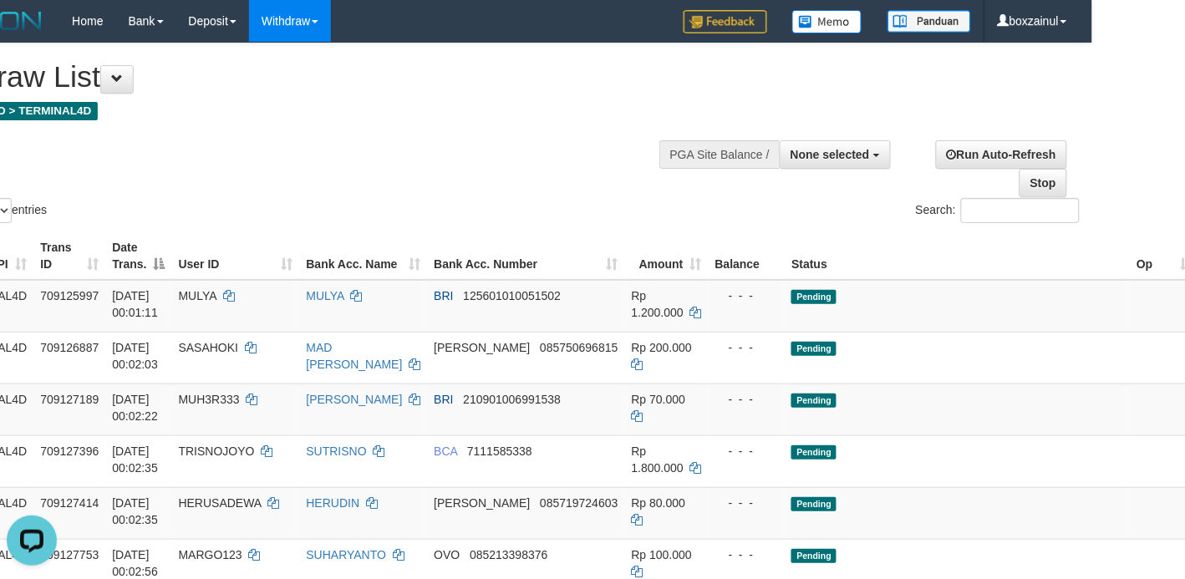
click at [383, 167] on div "Show ** ** ** *** entries Search:" at bounding box center [499, 134] width 1185 height 183
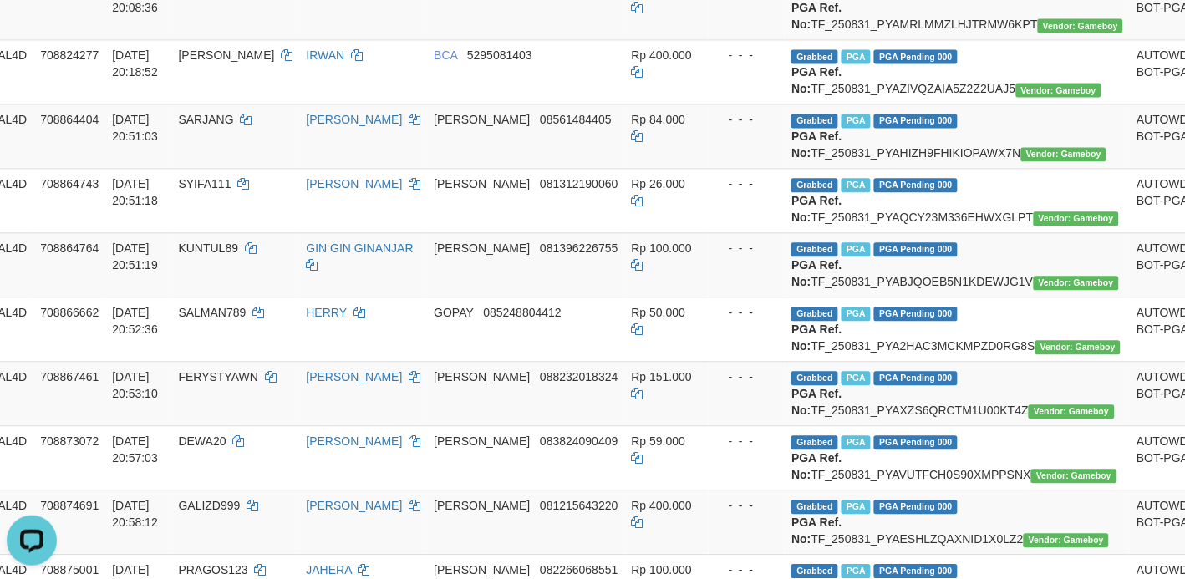
scroll to position [1567, 93]
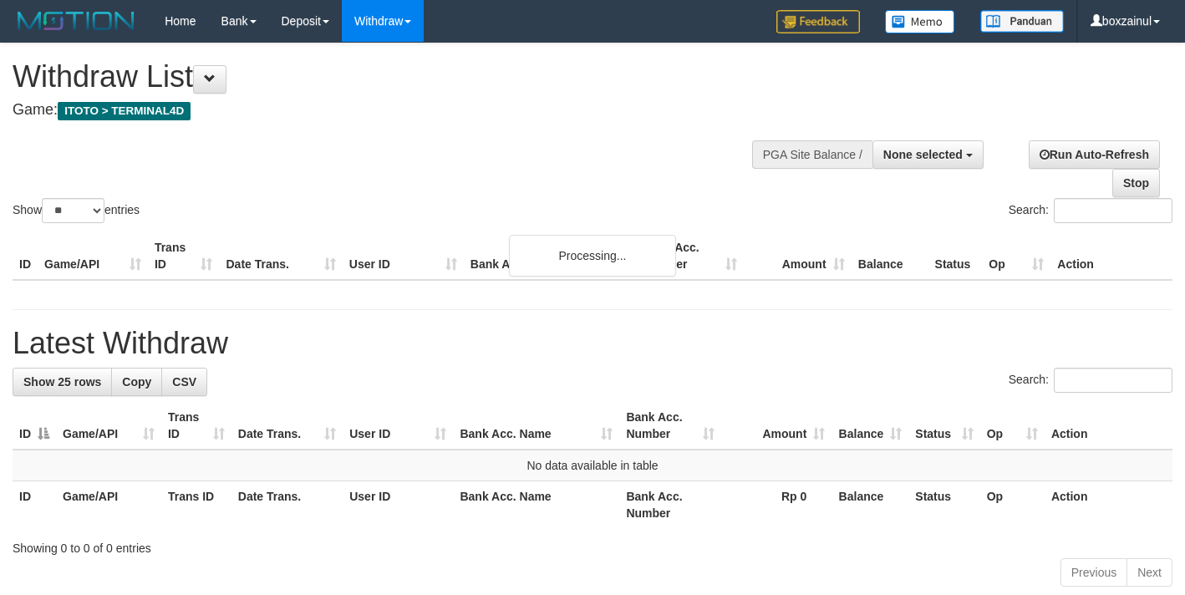
select select
select select "**"
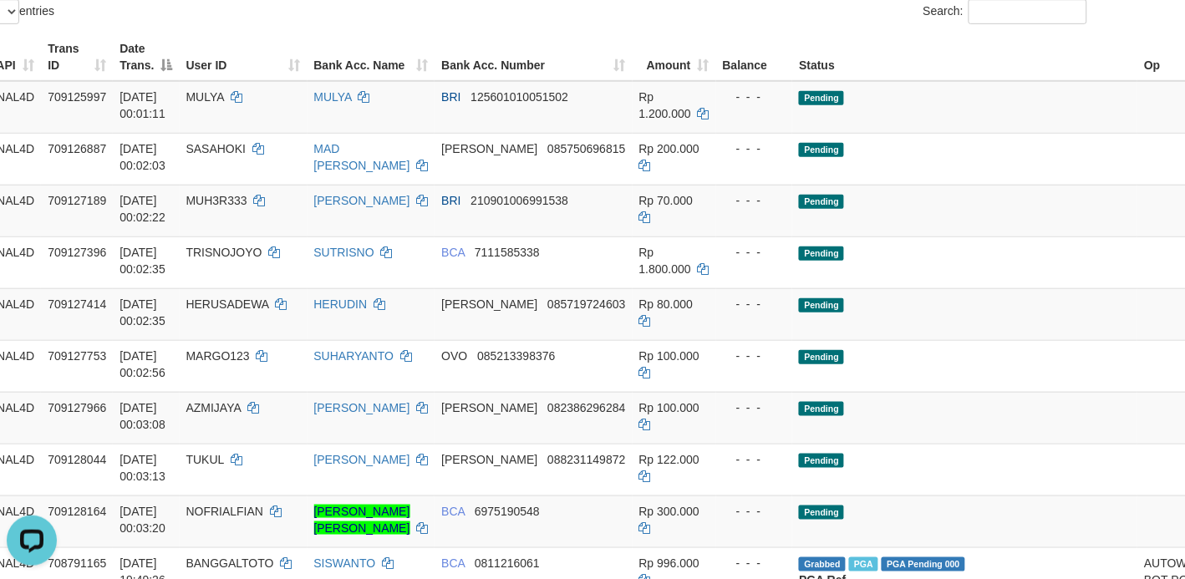
scroll to position [0, 85]
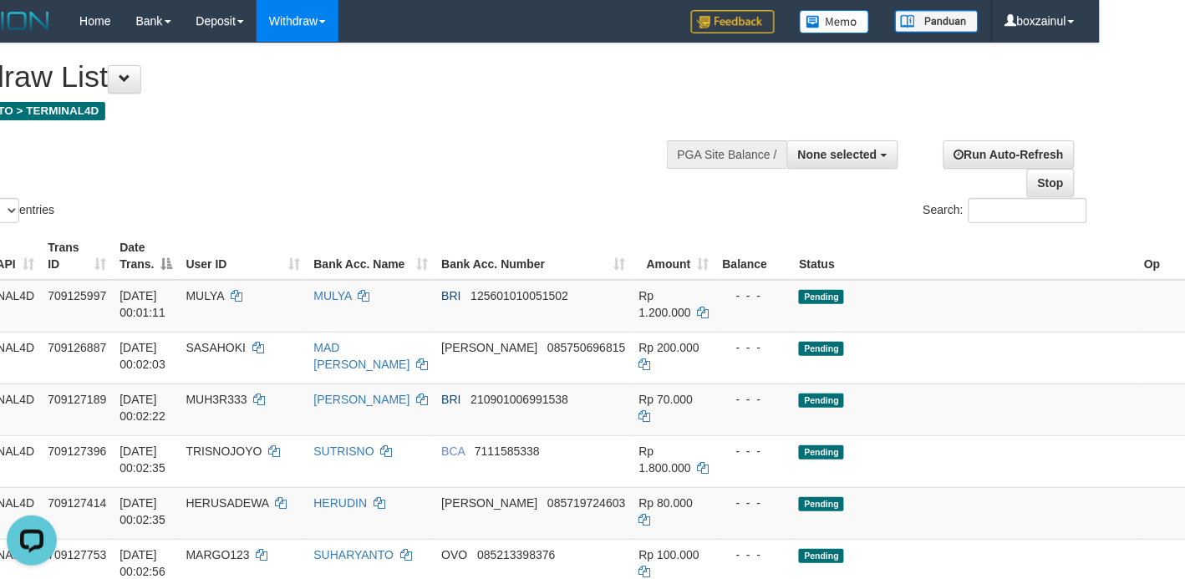
click at [556, 119] on div "**********" at bounding box center [313, 84] width 773 height 83
click at [378, 128] on div "Show ** ** ** *** entries Search:" at bounding box center [507, 134] width 1185 height 183
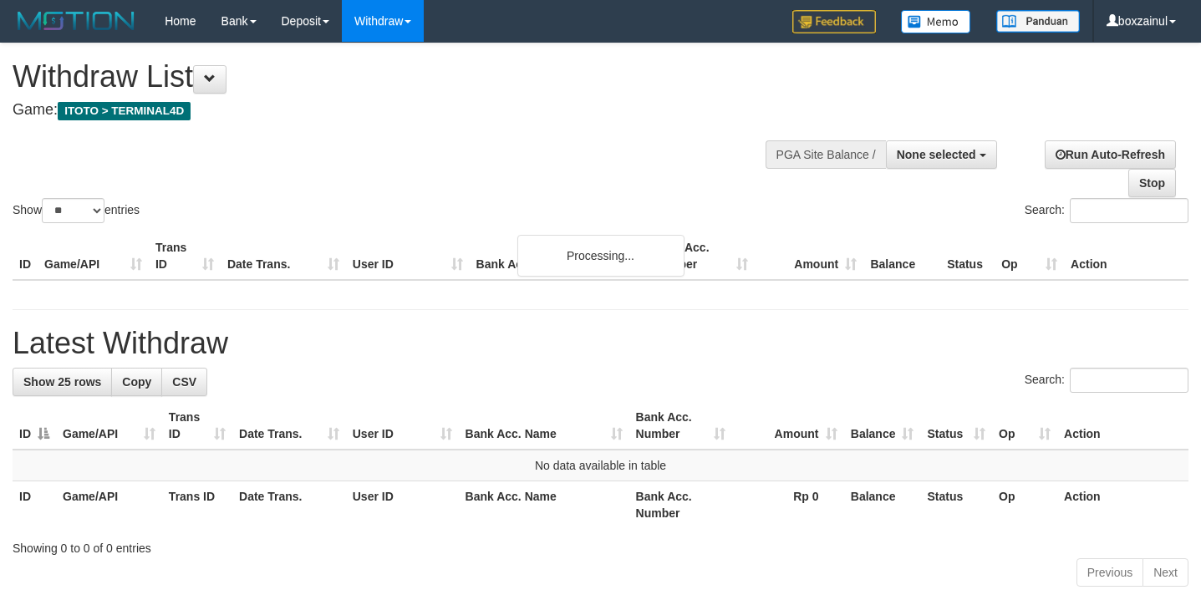
select select
select select "**"
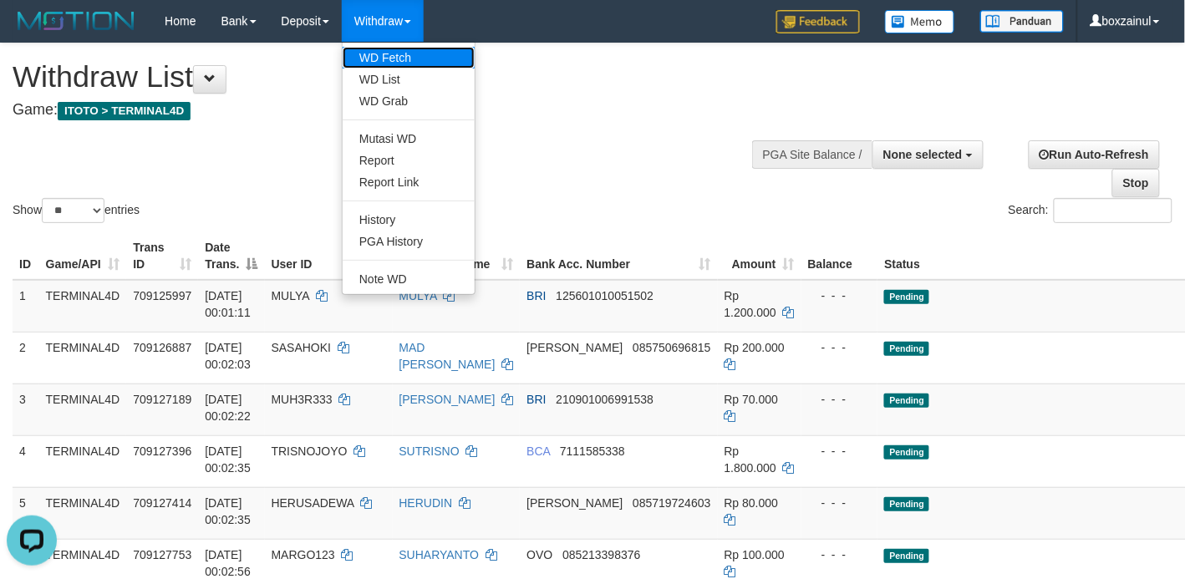
click at [386, 57] on link "WD Fetch" at bounding box center [409, 58] width 132 height 22
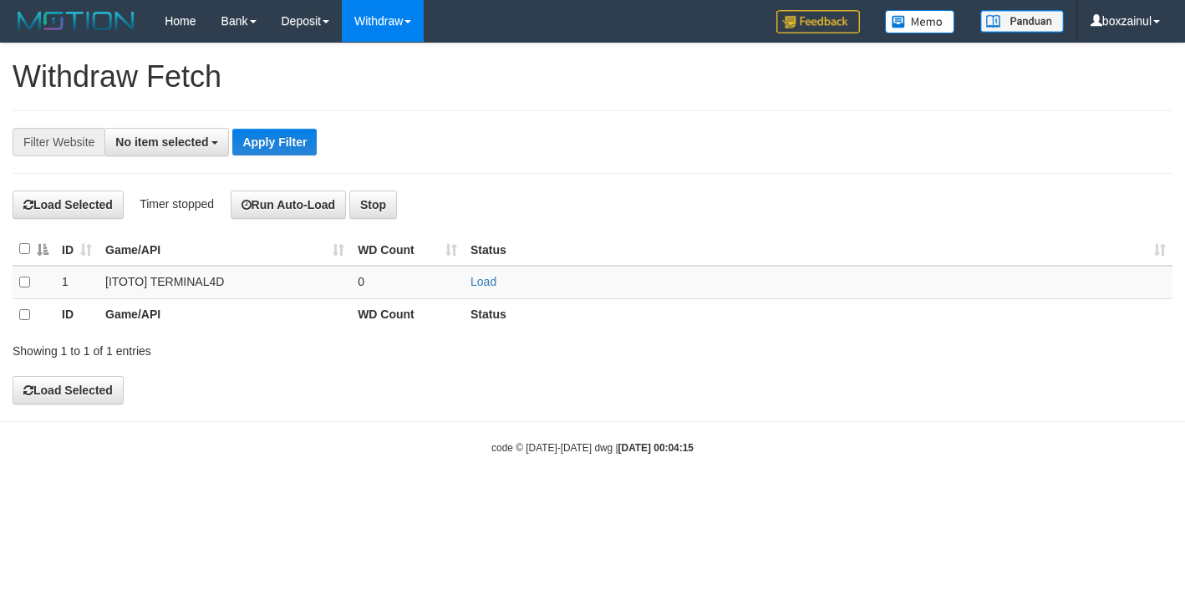
select select
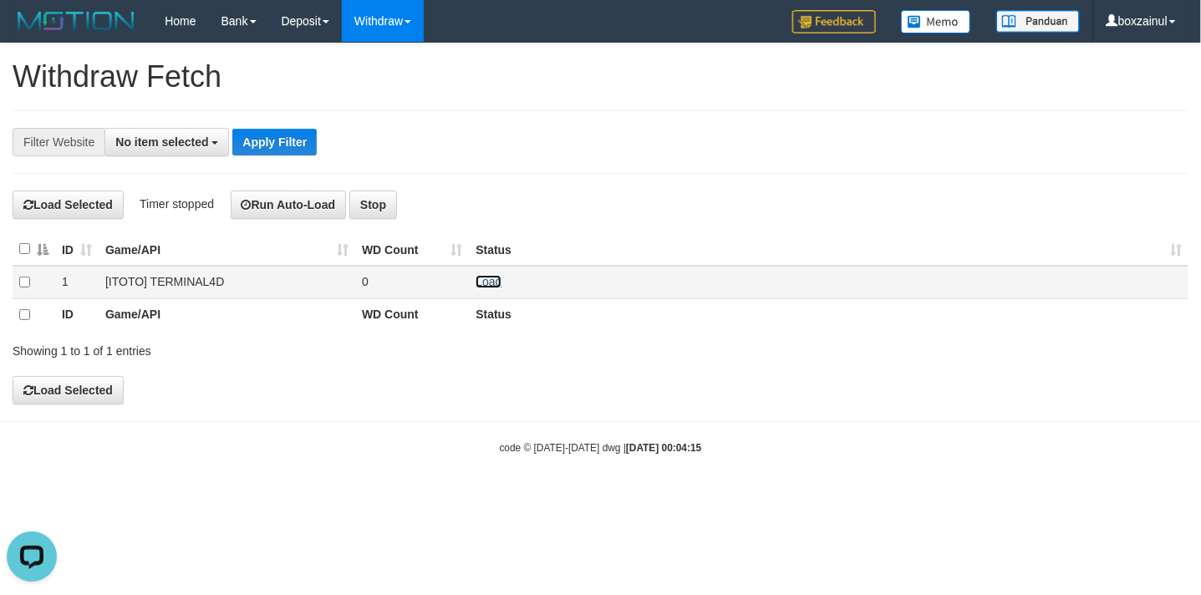
click at [490, 280] on link "Load" at bounding box center [488, 281] width 26 height 13
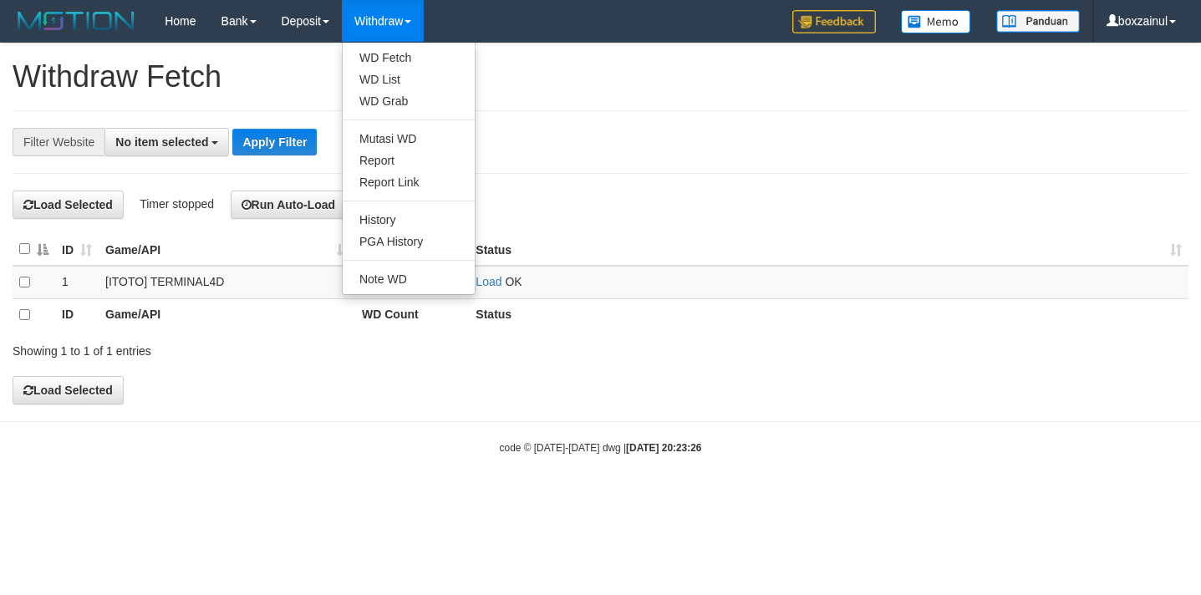
select select
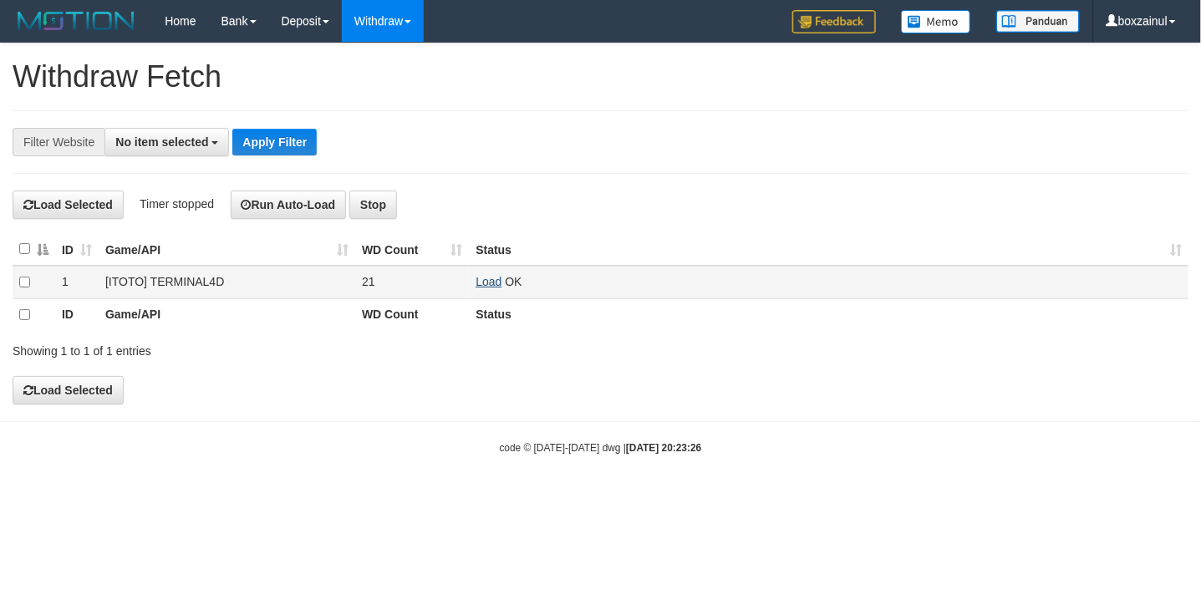
click at [494, 284] on link "Load" at bounding box center [488, 281] width 26 height 13
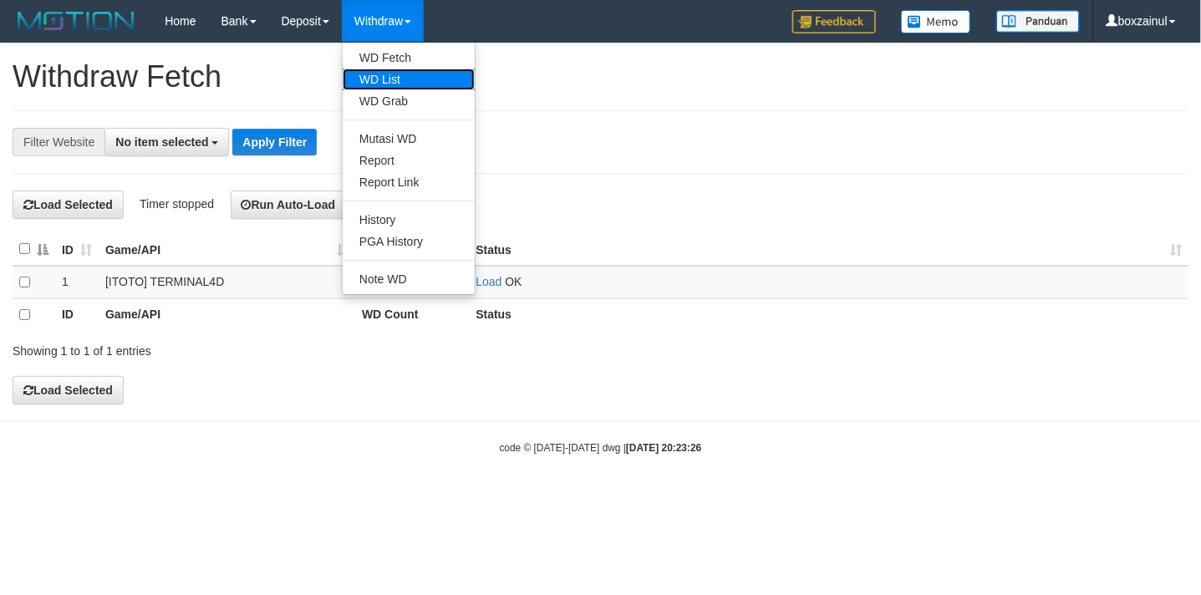
click at [412, 72] on link "WD List" at bounding box center [409, 80] width 132 height 22
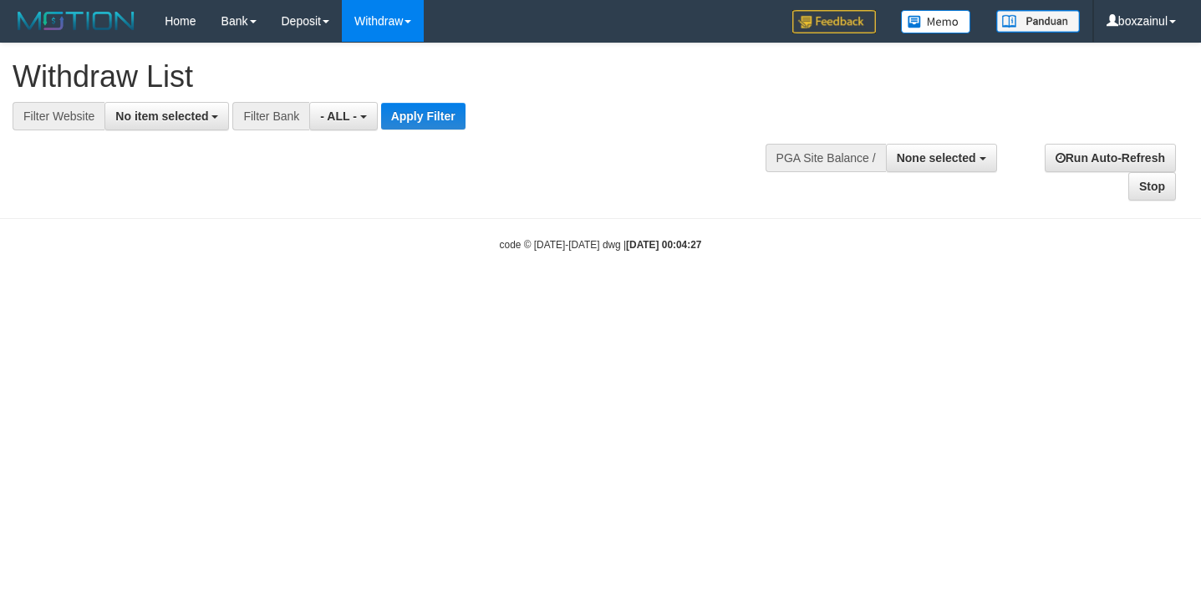
select select
click at [190, 130] on button "No item selected" at bounding box center [166, 116] width 124 height 28
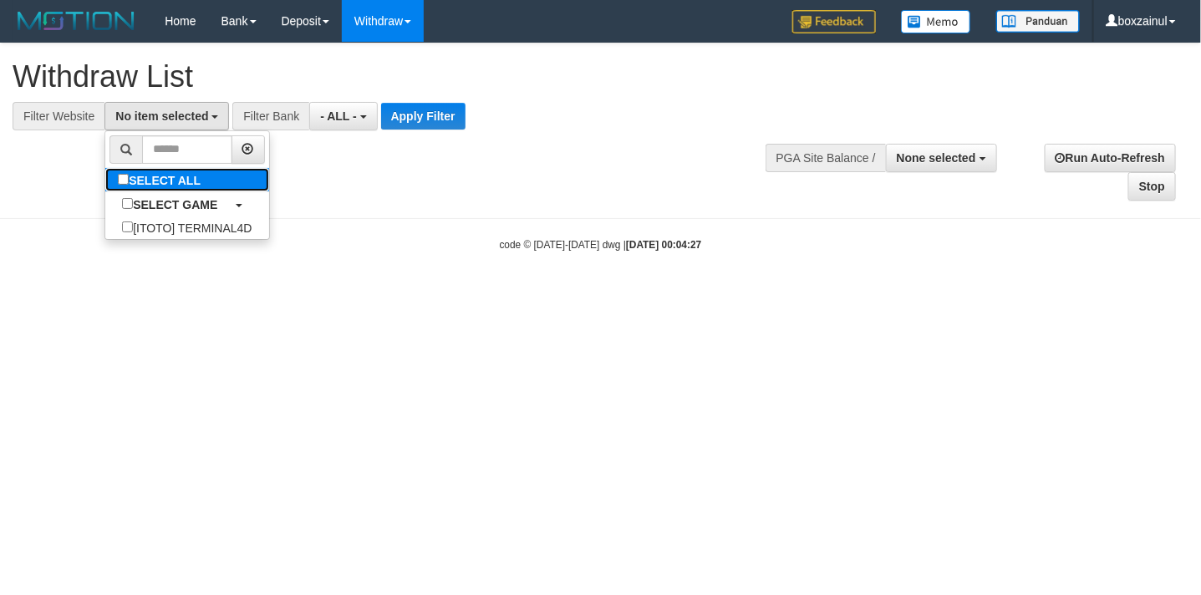
click at [192, 178] on label "SELECT ALL" at bounding box center [161, 179] width 112 height 23
select select "****"
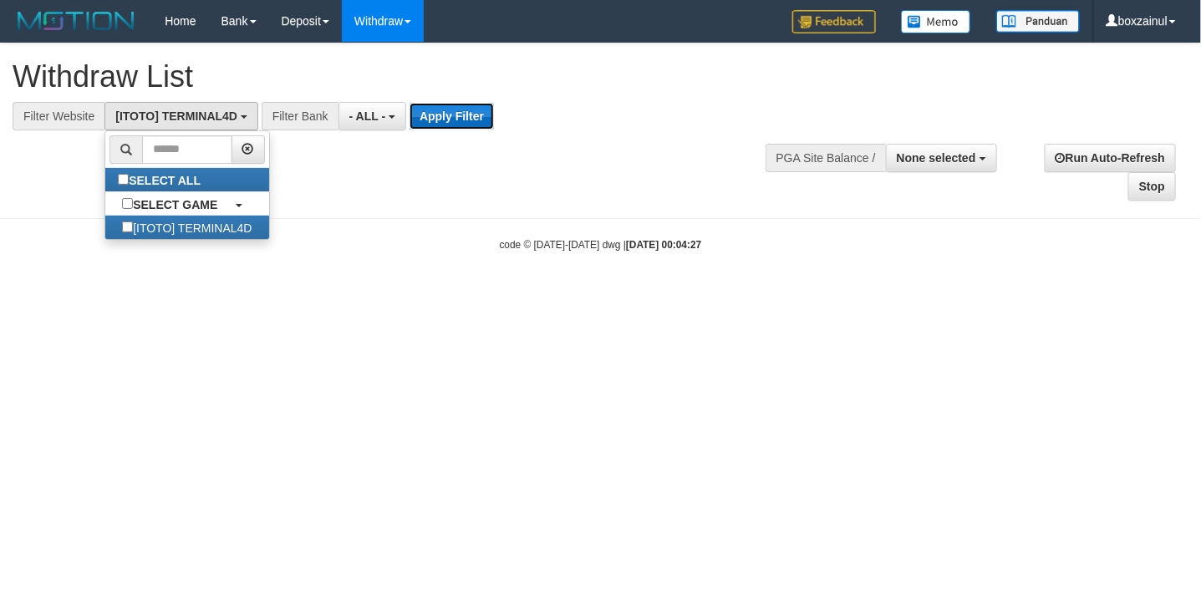
click at [480, 110] on button "Apply Filter" at bounding box center [451, 116] width 84 height 27
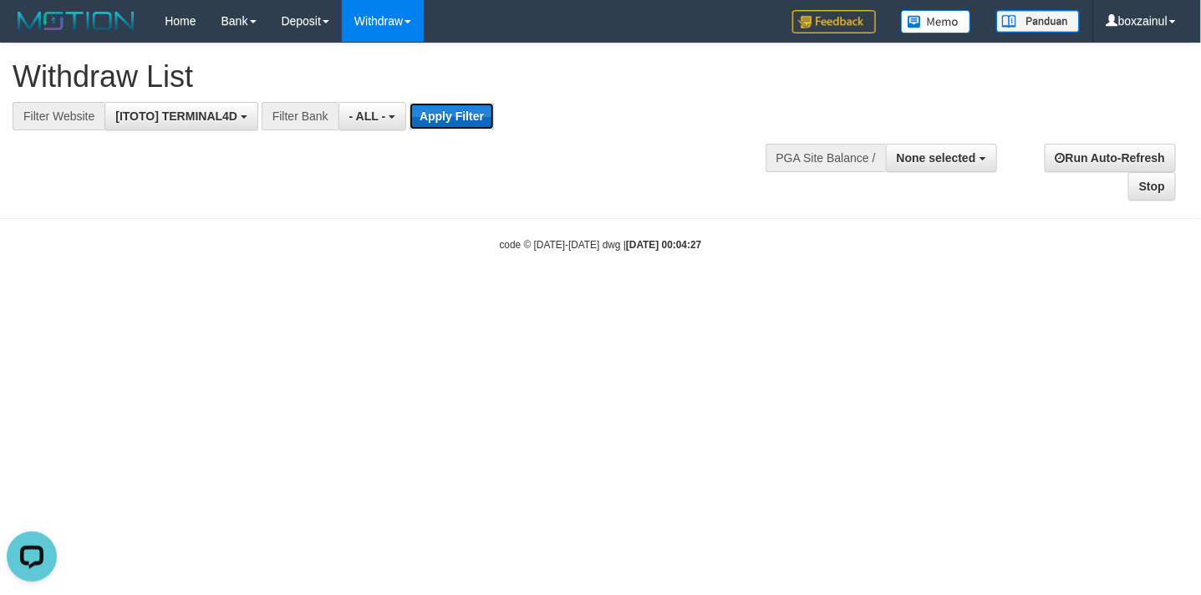
scroll to position [0, 0]
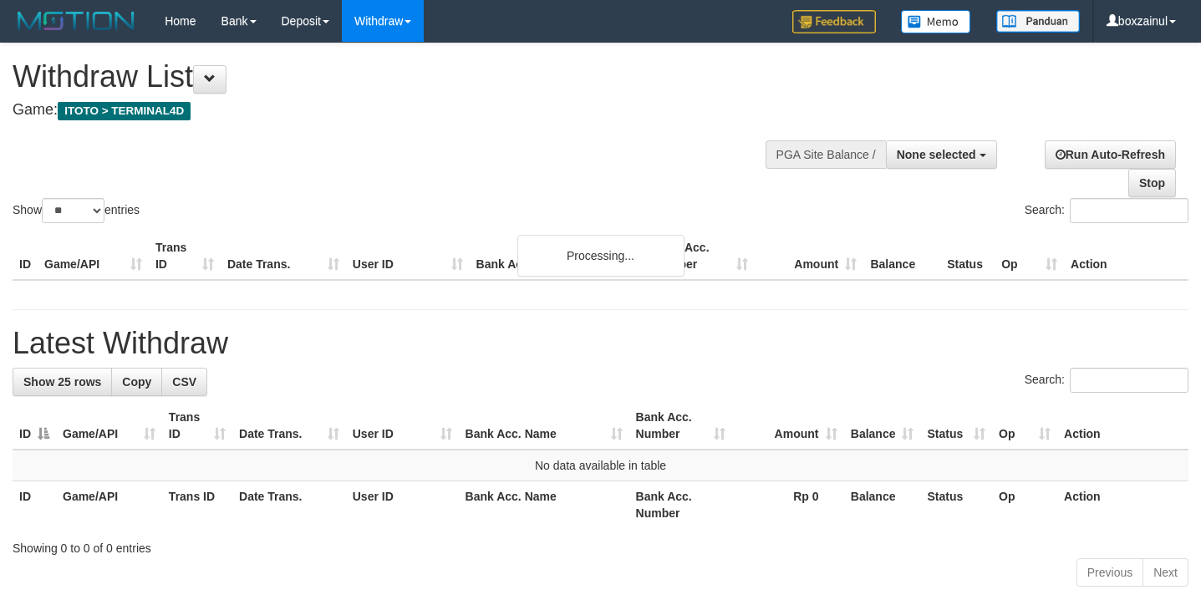
select select
select select "**"
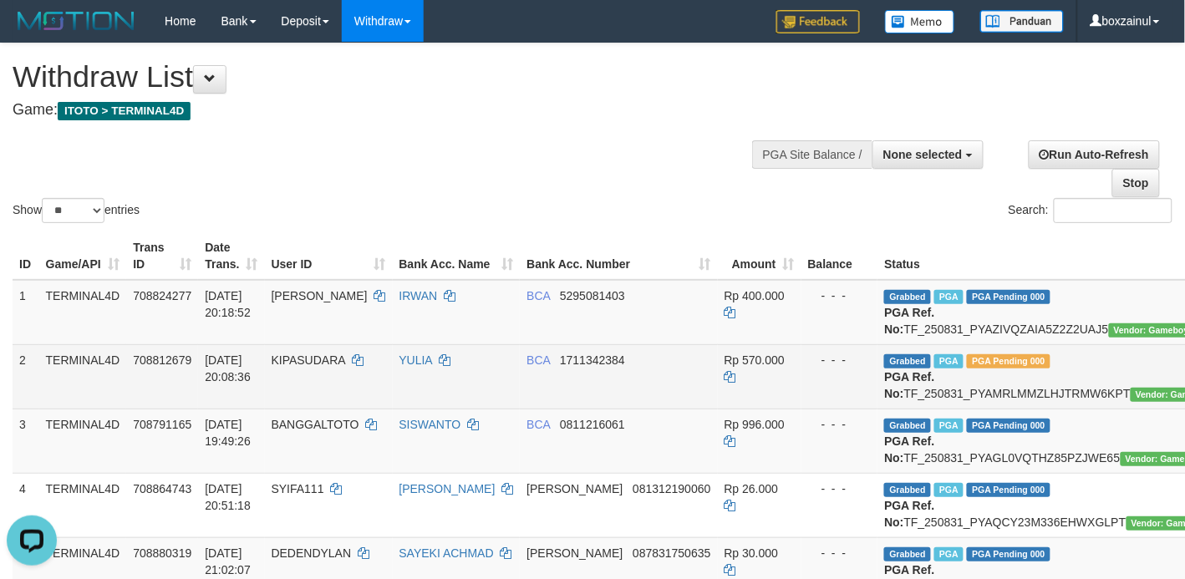
click at [207, 383] on span "[DATE] 20:08:36" at bounding box center [228, 368] width 46 height 30
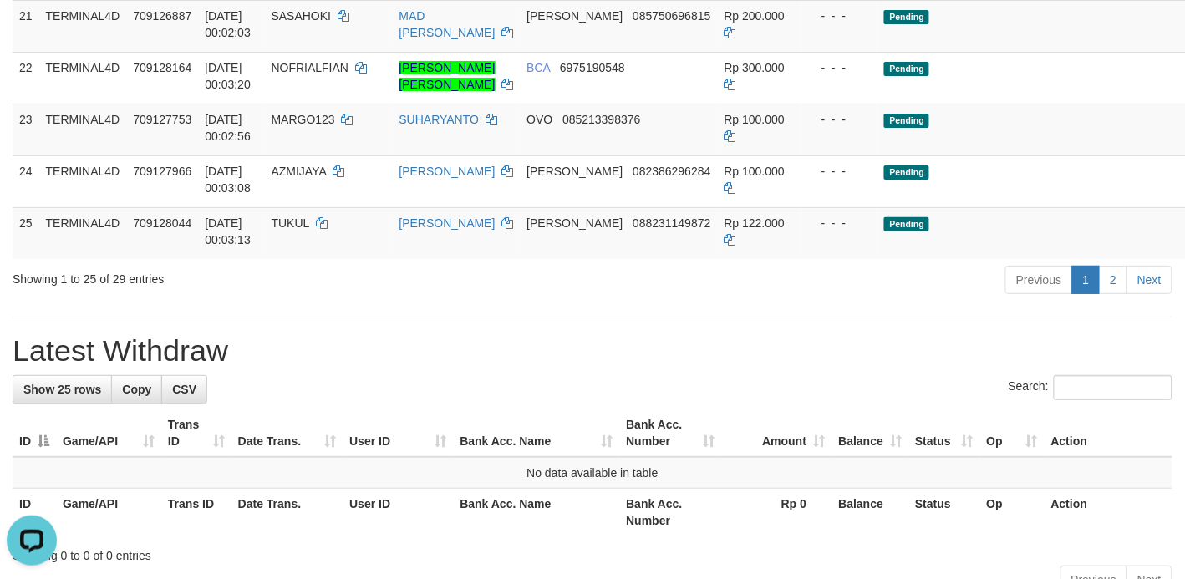
scroll to position [1880, 0]
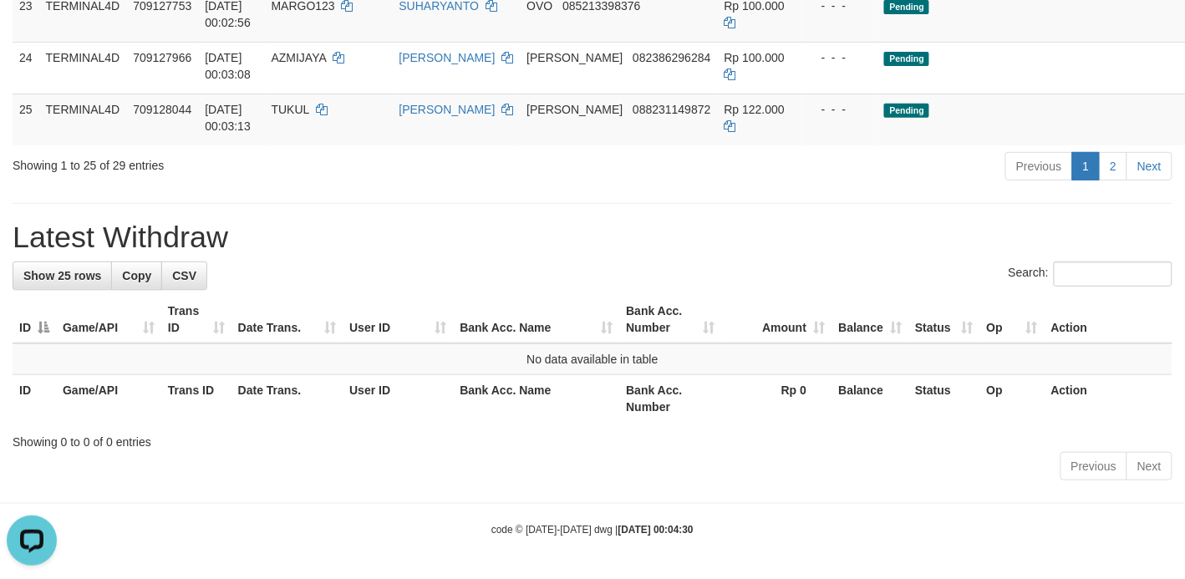
click at [366, 343] on th "User ID" at bounding box center [398, 320] width 110 height 48
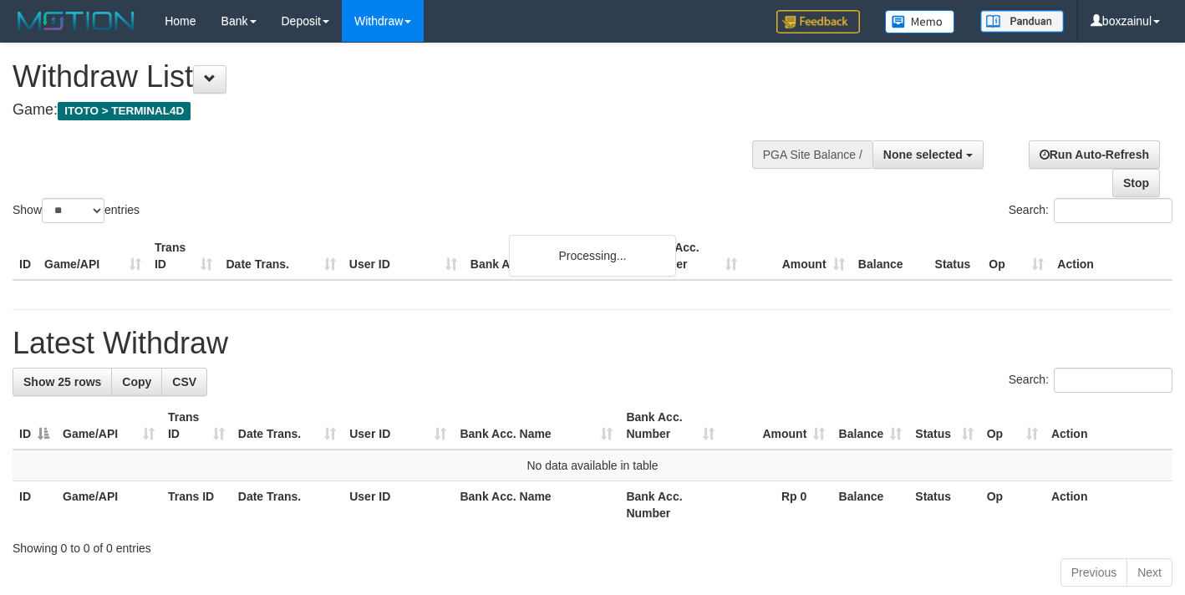
select select
select select "**"
click at [332, 407] on th "Date Trans." at bounding box center [286, 426] width 111 height 48
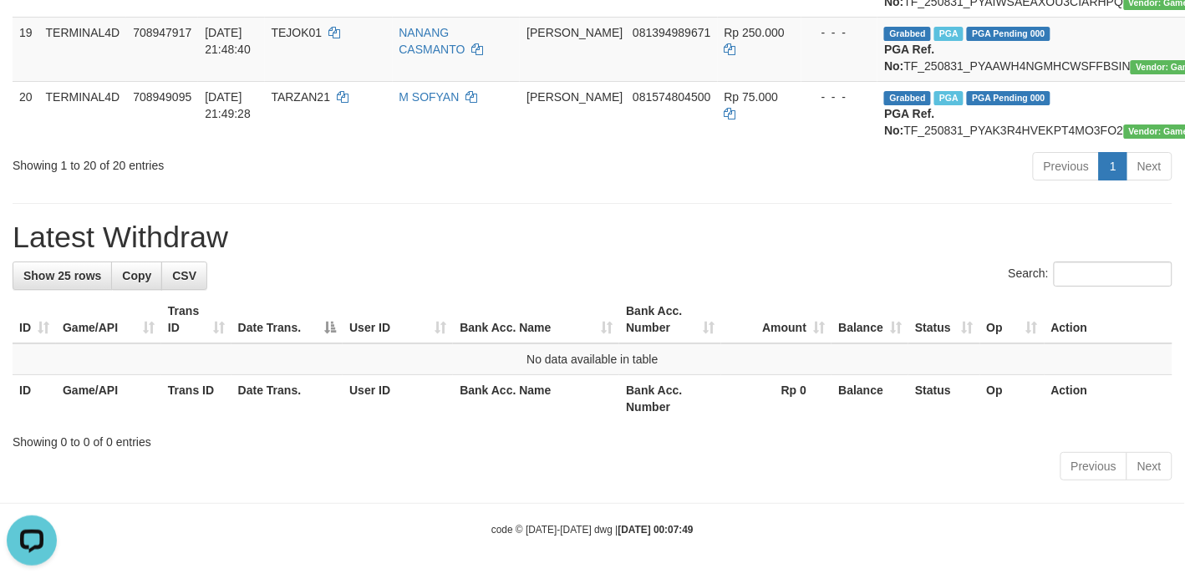
click at [253, 473] on div "Previous Next" at bounding box center [593, 468] width 1160 height 36
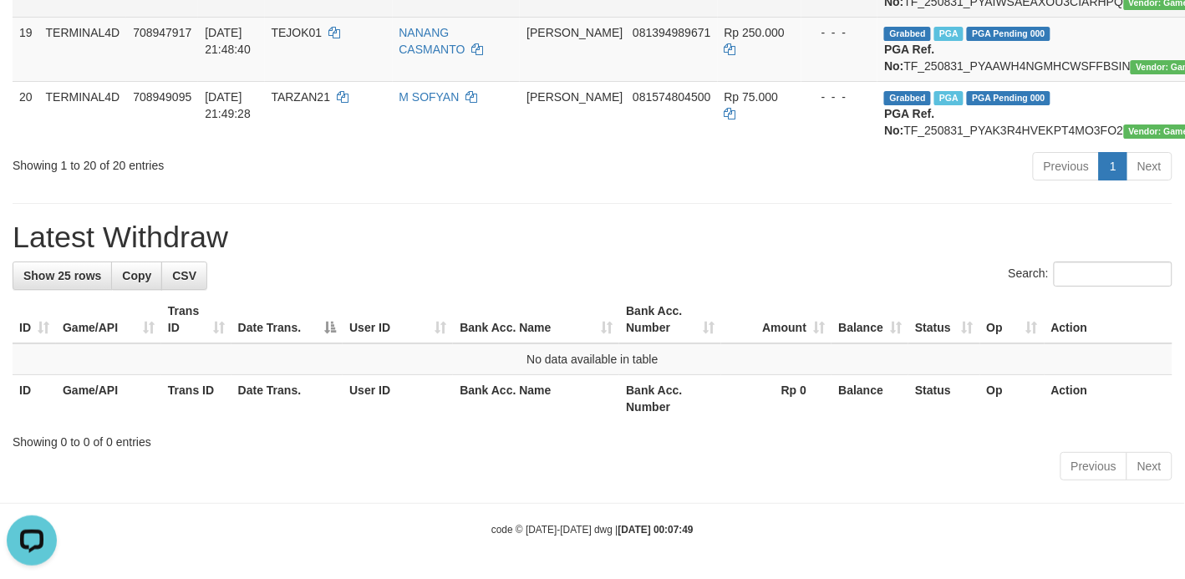
scroll to position [1671, 0]
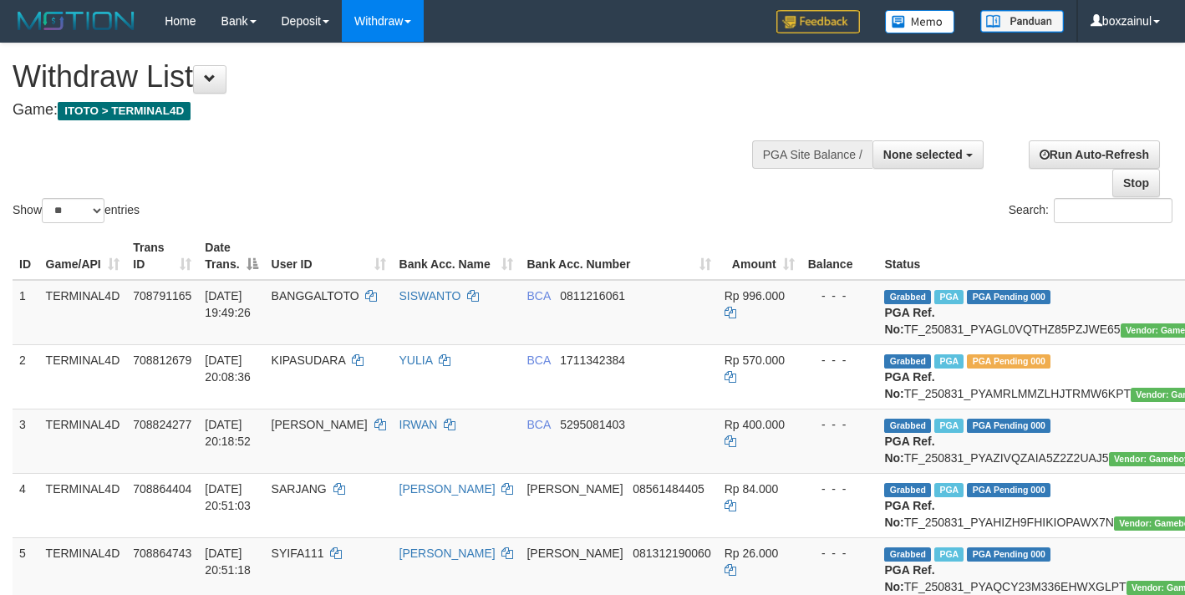
select select
select select "**"
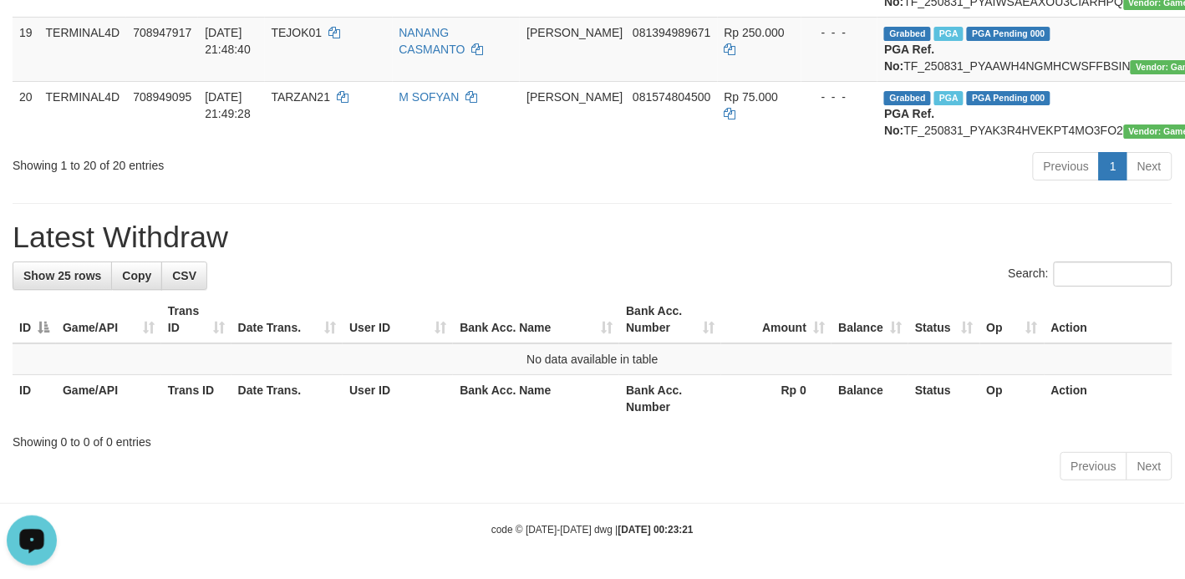
click at [15, 536] on button "Open LiveChat chat widget" at bounding box center [32, 540] width 50 height 50
click at [525, 254] on h1 "Latest Withdraw" at bounding box center [593, 237] width 1160 height 33
click at [577, 186] on div "Previous 1 Next" at bounding box center [839, 168] width 666 height 36
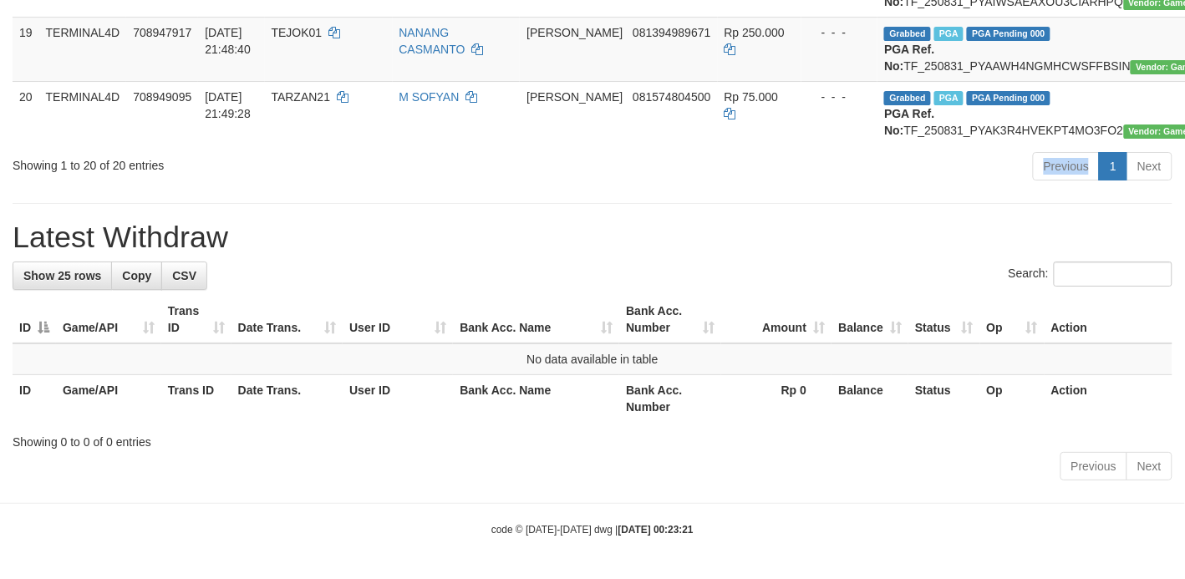
drag, startPoint x: 577, startPoint y: 256, endPoint x: 561, endPoint y: 252, distance: 16.2
click at [561, 186] on div "Previous 1 Next" at bounding box center [839, 168] width 666 height 36
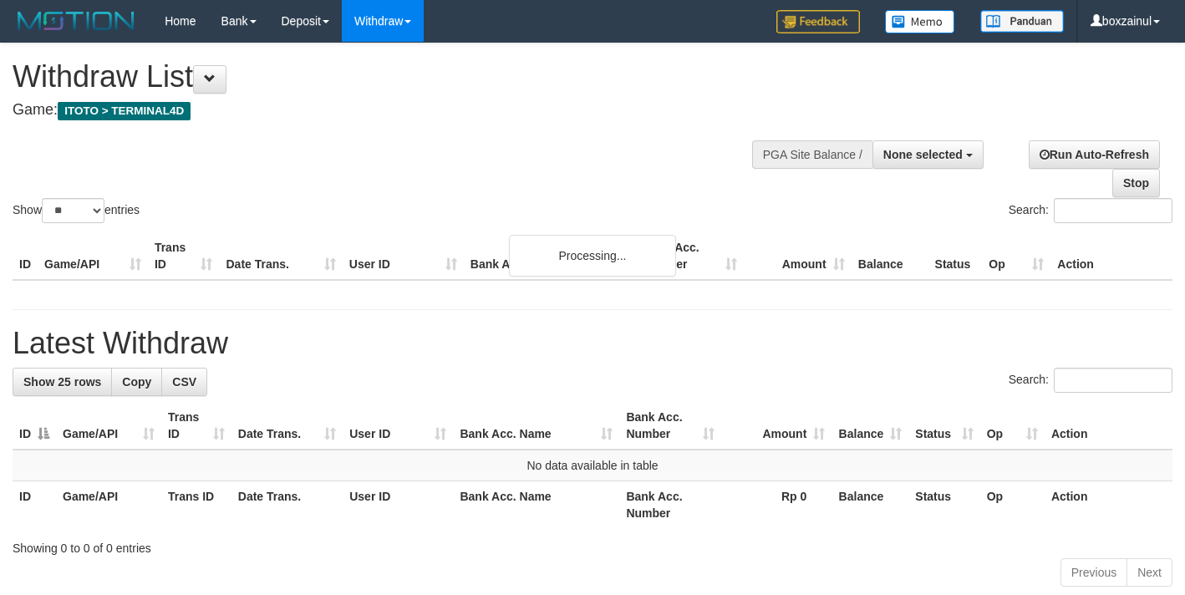
select select
select select "**"
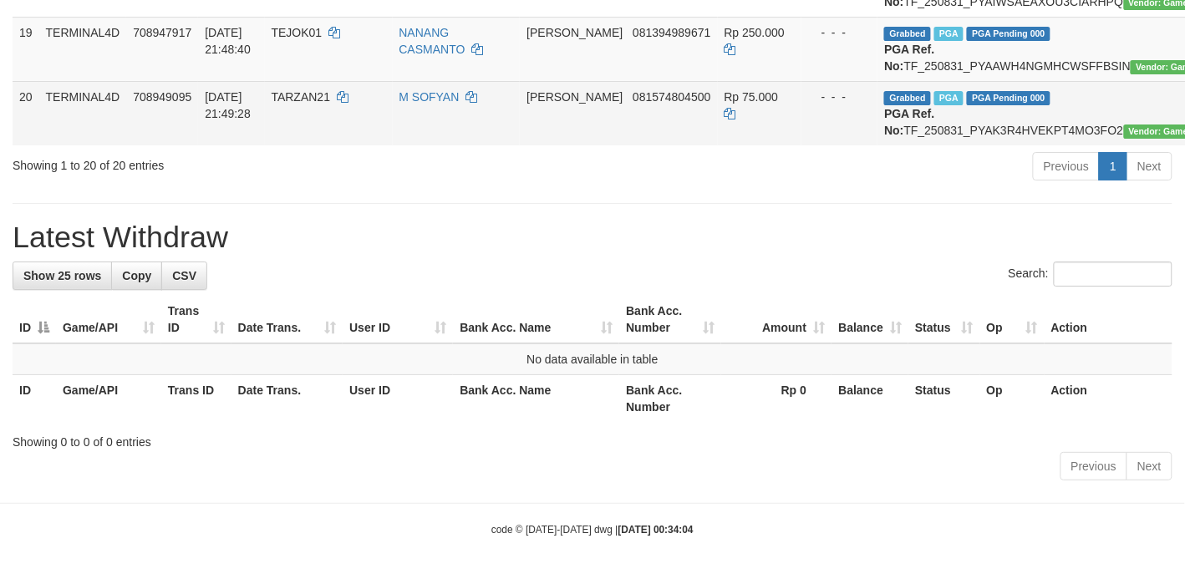
drag, startPoint x: 406, startPoint y: 235, endPoint x: 337, endPoint y: 206, distance: 74.9
click at [374, 145] on tr "20 TERMINAL4D 708949095 [DATE] 21:49:28 TARZAN21 M [PERSON_NAME] 081574804500 R…" at bounding box center [717, 113] width 1409 height 64
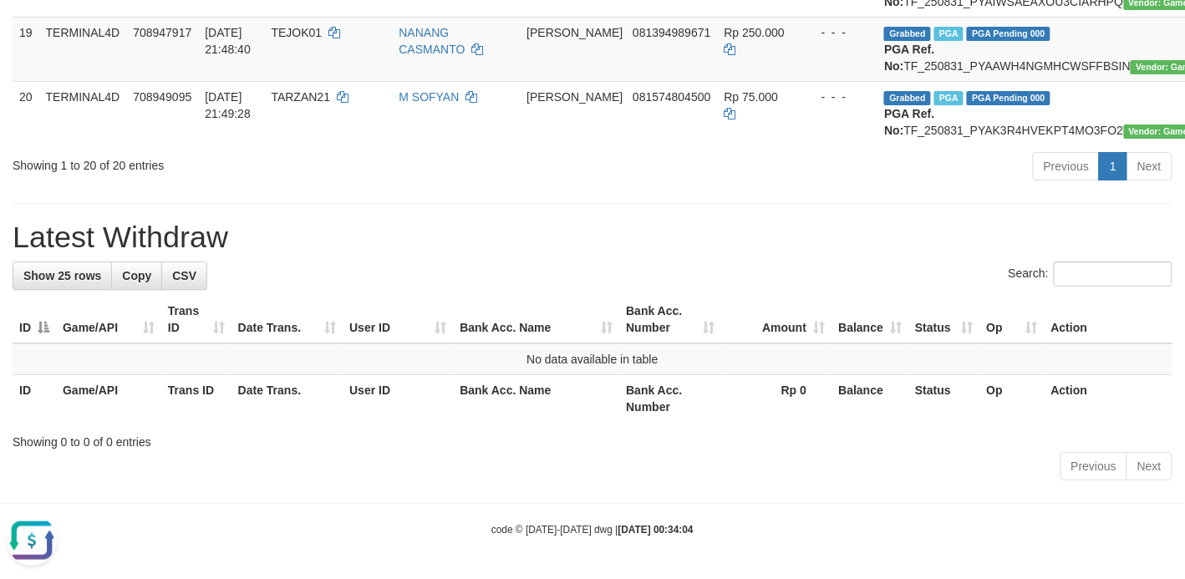
drag, startPoint x: 327, startPoint y: 201, endPoint x: 282, endPoint y: 181, distance: 49.4
click at [282, 104] on span "TARZAN21" at bounding box center [301, 96] width 59 height 13
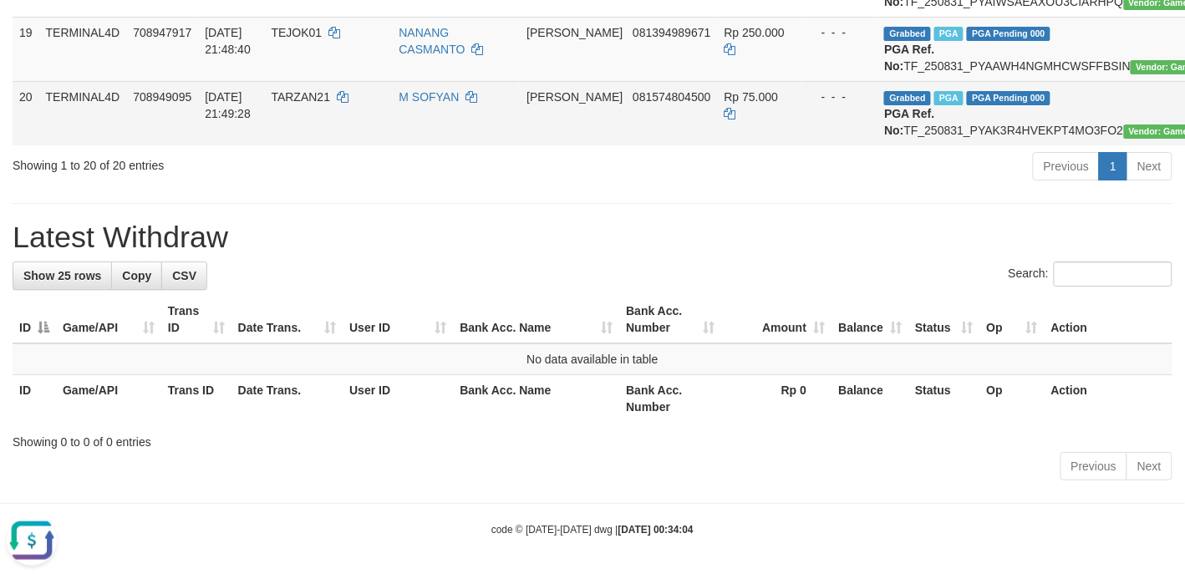
click at [282, 104] on span "TARZAN21" at bounding box center [301, 96] width 59 height 13
click at [289, 104] on span "TARZAN21" at bounding box center [301, 96] width 59 height 13
click at [290, 104] on span "TARZAN21" at bounding box center [301, 96] width 59 height 13
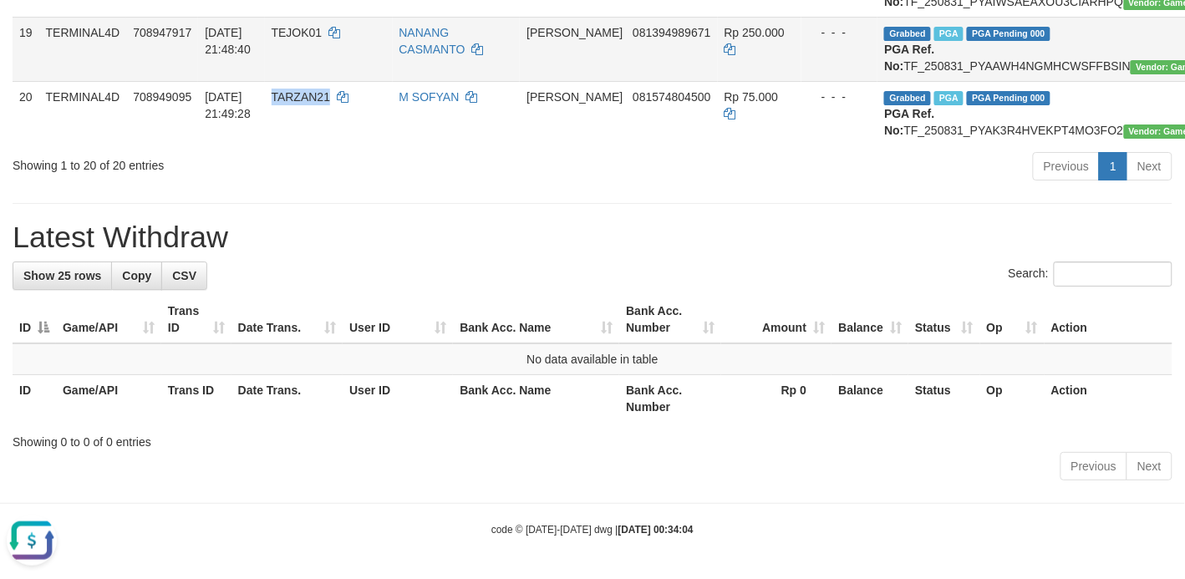
copy span "TARZAN21"
click at [368, 291] on div "Search:" at bounding box center [593, 276] width 1160 height 29
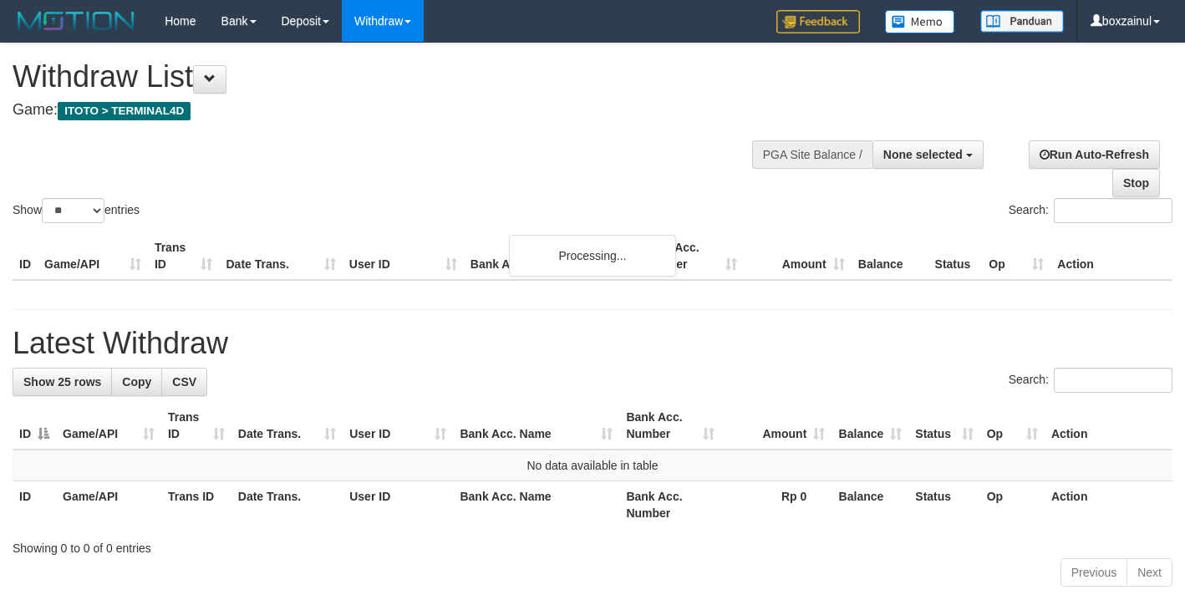
select select
select select "**"
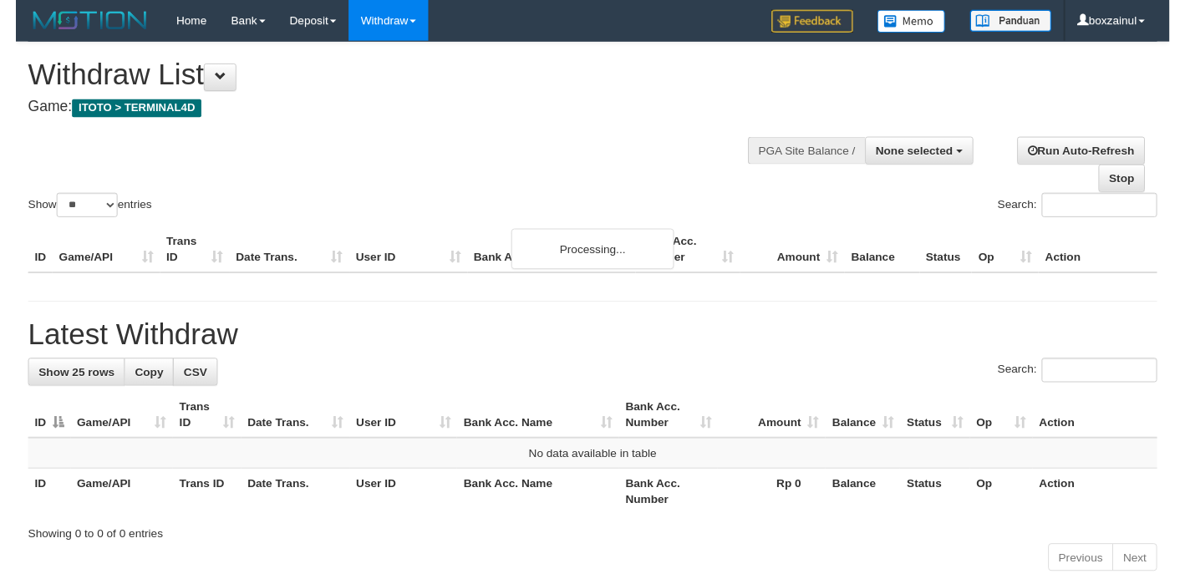
scroll to position [1734, 0]
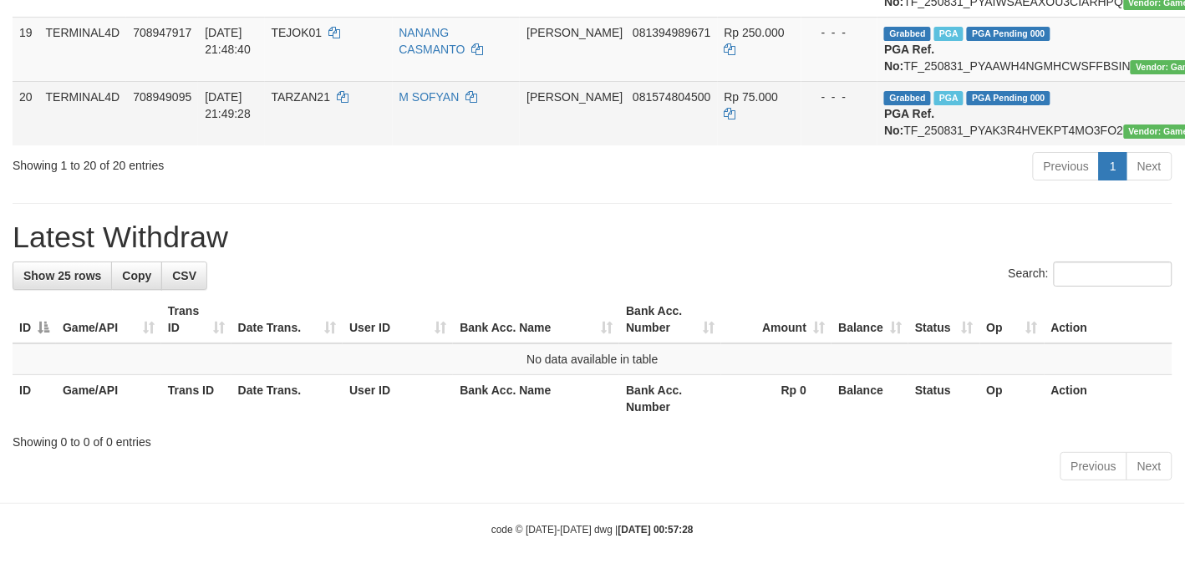
click at [309, 103] on span "TARZAN21" at bounding box center [301, 96] width 59 height 13
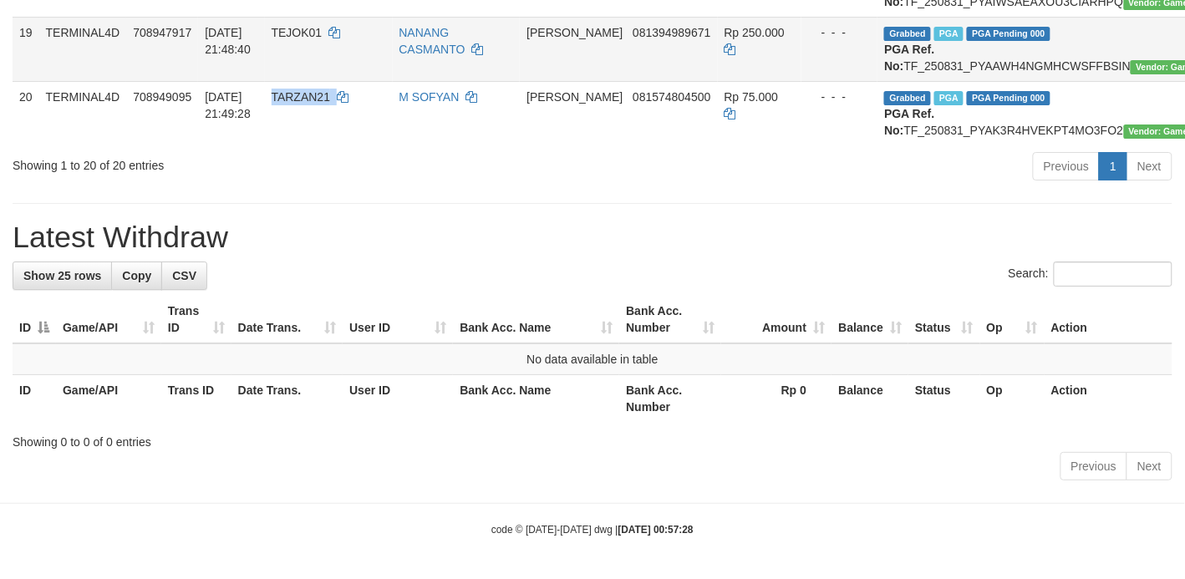
copy td "TARZAN21"
drag, startPoint x: 790, startPoint y: 328, endPoint x: 666, endPoint y: 216, distance: 166.8
click at [763, 315] on th "Amount" at bounding box center [776, 320] width 110 height 48
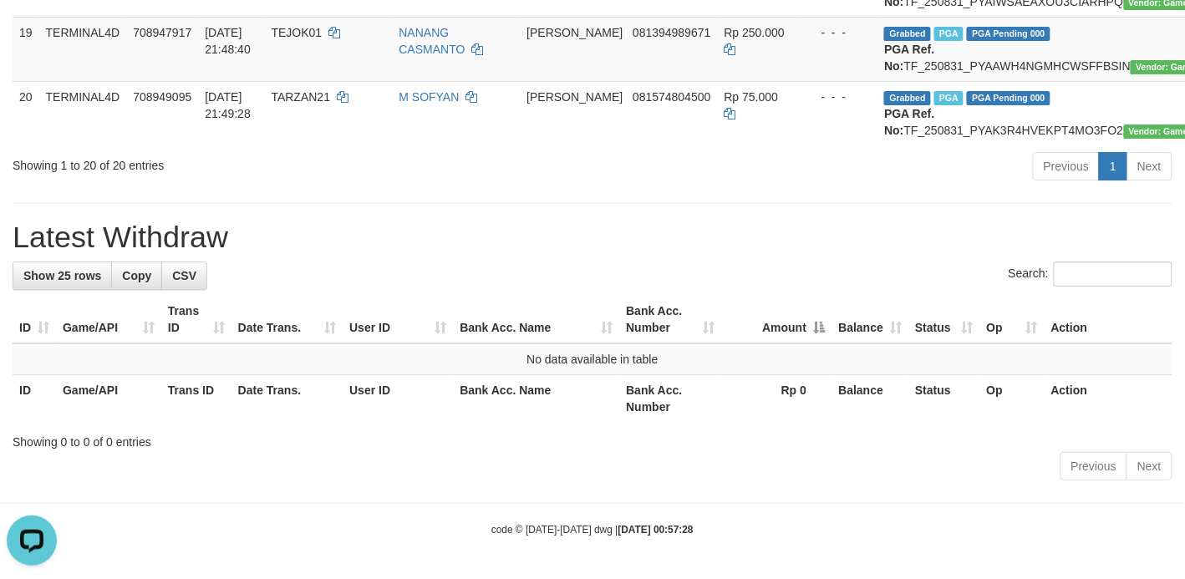
click at [570, 186] on div "Previous 1 Next" at bounding box center [839, 168] width 666 height 36
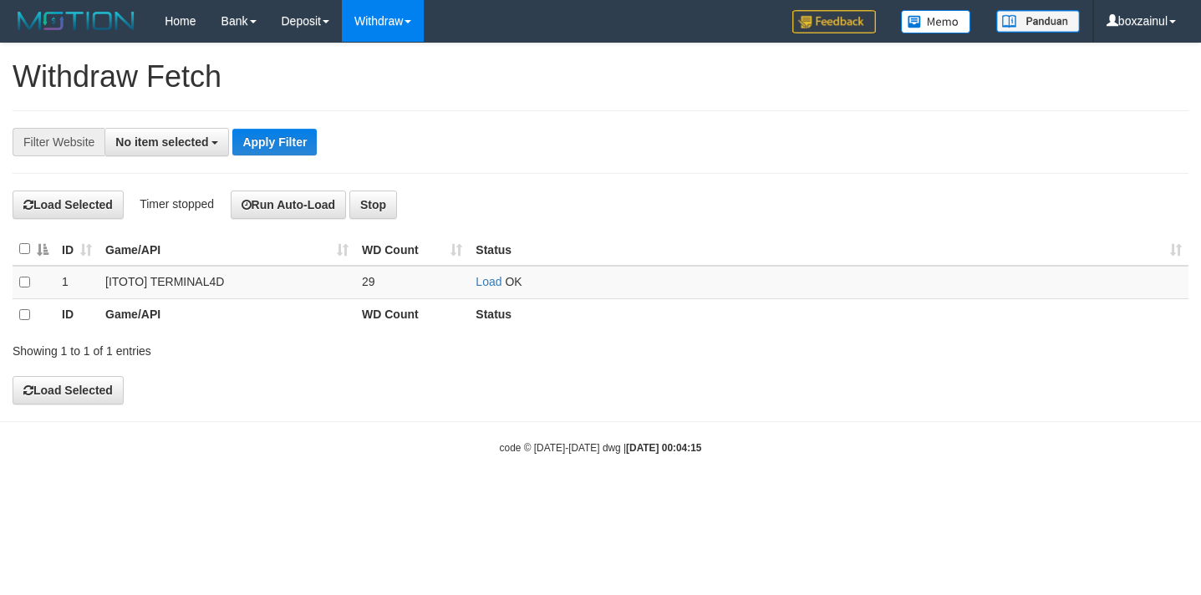
select select
click at [491, 286] on link "Load" at bounding box center [488, 281] width 26 height 13
click at [479, 289] on td "Load OK" at bounding box center [828, 282] width 719 height 33
click at [489, 262] on th "Status" at bounding box center [828, 249] width 719 height 33
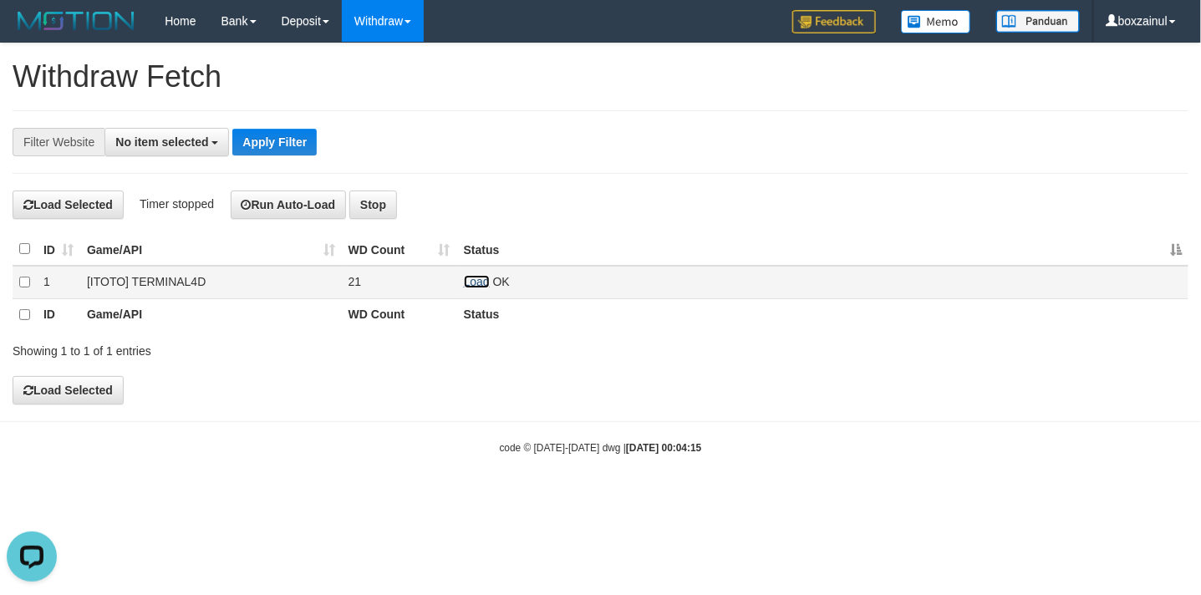
click at [479, 277] on link "Load" at bounding box center [477, 281] width 26 height 13
click at [485, 277] on link "Load" at bounding box center [477, 281] width 26 height 13
click at [466, 282] on link "Load" at bounding box center [477, 281] width 26 height 13
click at [470, 280] on link "Load" at bounding box center [477, 281] width 26 height 13
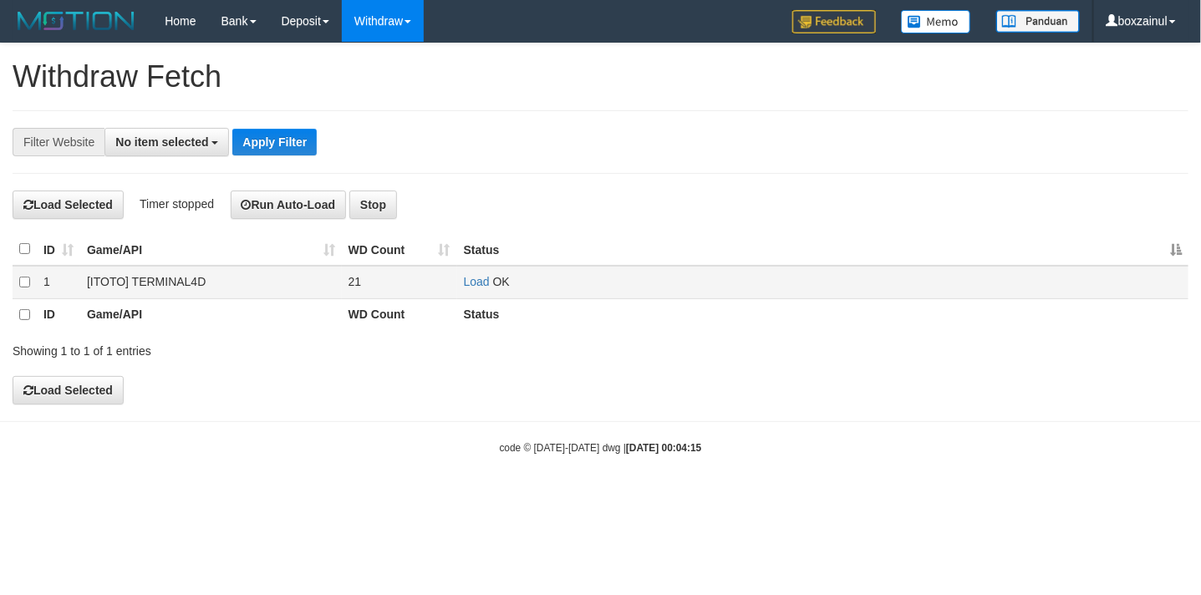
click at [477, 289] on td "Load OK" at bounding box center [822, 282] width 731 height 33
click at [477, 278] on link "Load" at bounding box center [477, 281] width 26 height 13
click at [479, 284] on link "Load" at bounding box center [477, 281] width 26 height 13
click at [475, 287] on link "Load" at bounding box center [477, 281] width 26 height 13
click at [479, 278] on link "Load" at bounding box center [477, 281] width 26 height 13
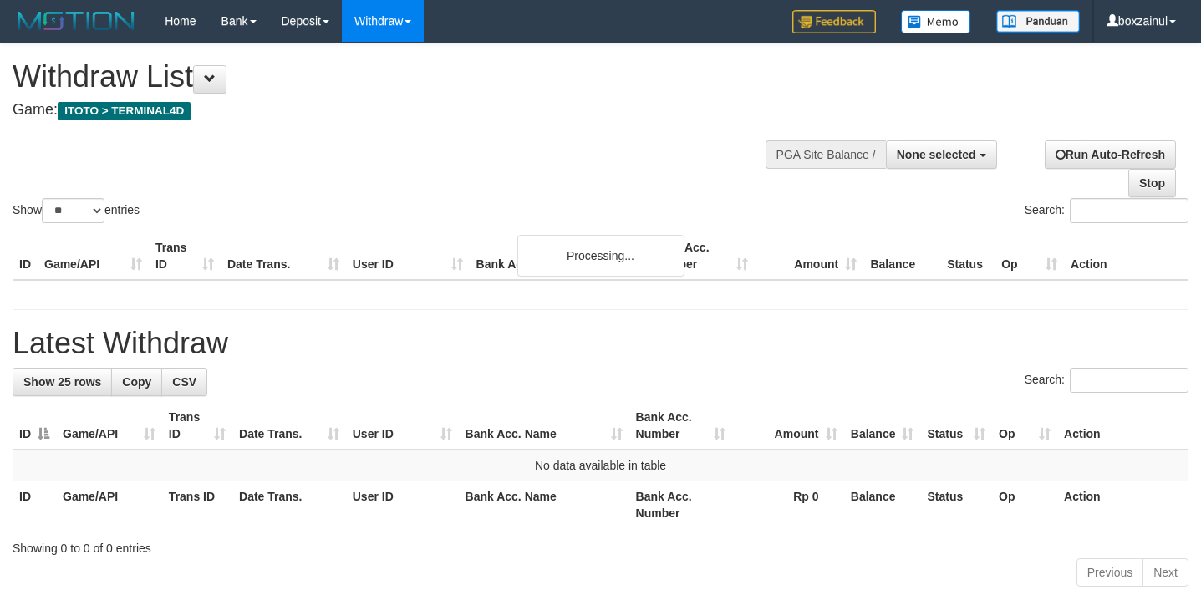
select select
select select "**"
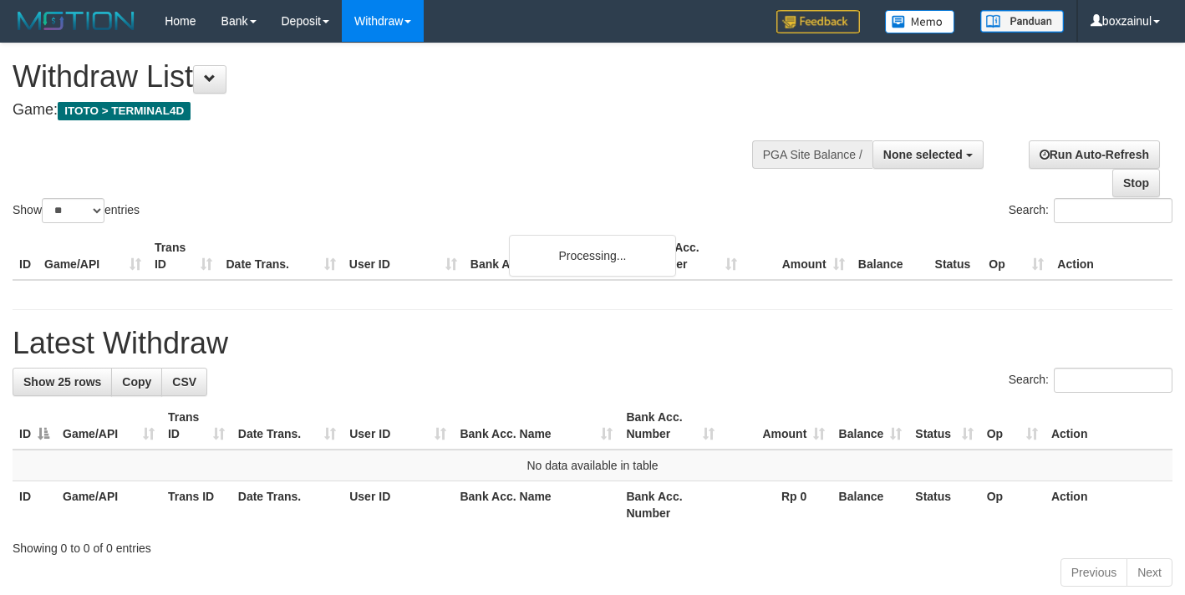
select select
select select "**"
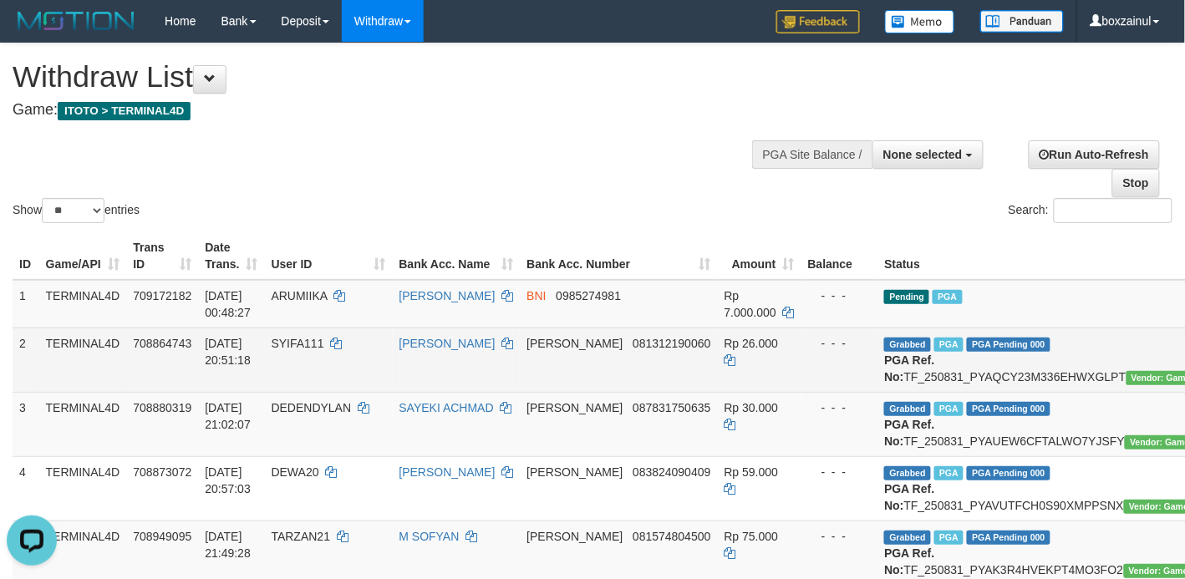
click at [298, 347] on span "SYIFA111" at bounding box center [298, 343] width 53 height 13
copy td "SYIFA111"
click at [298, 347] on span "SYIFA111" at bounding box center [298, 343] width 53 height 13
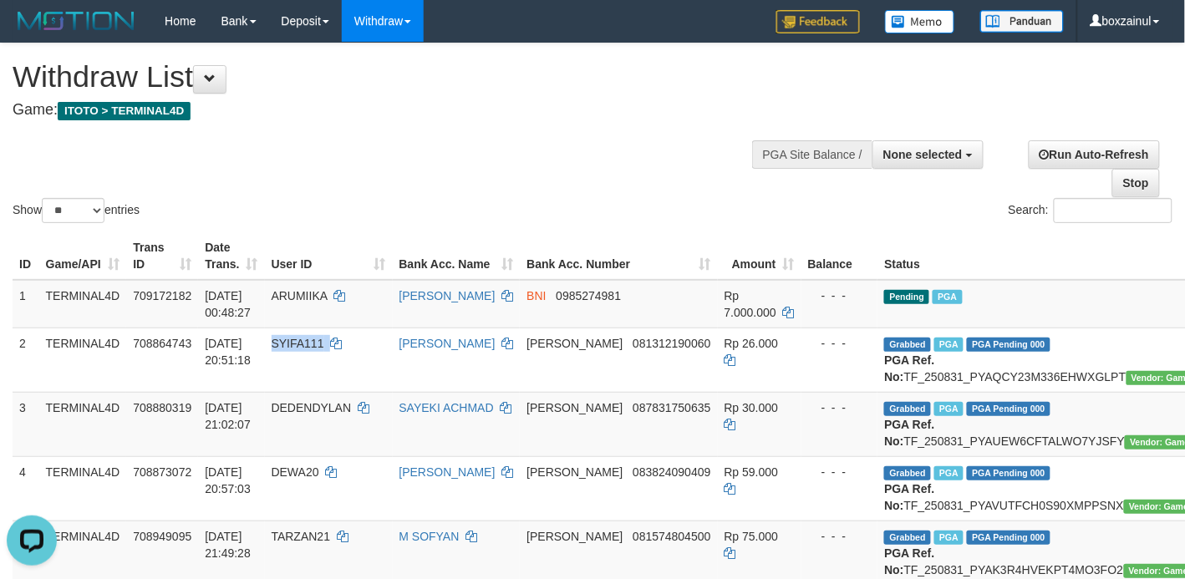
click at [671, 203] on div "Search:" at bounding box center [888, 212] width 567 height 29
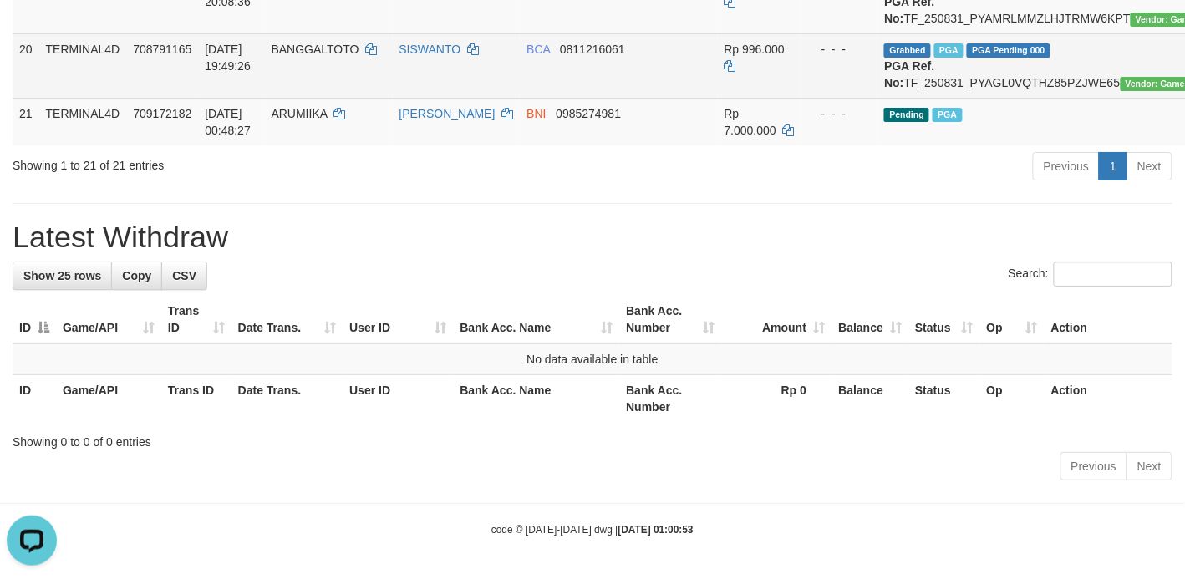
scroll to position [1807, 0]
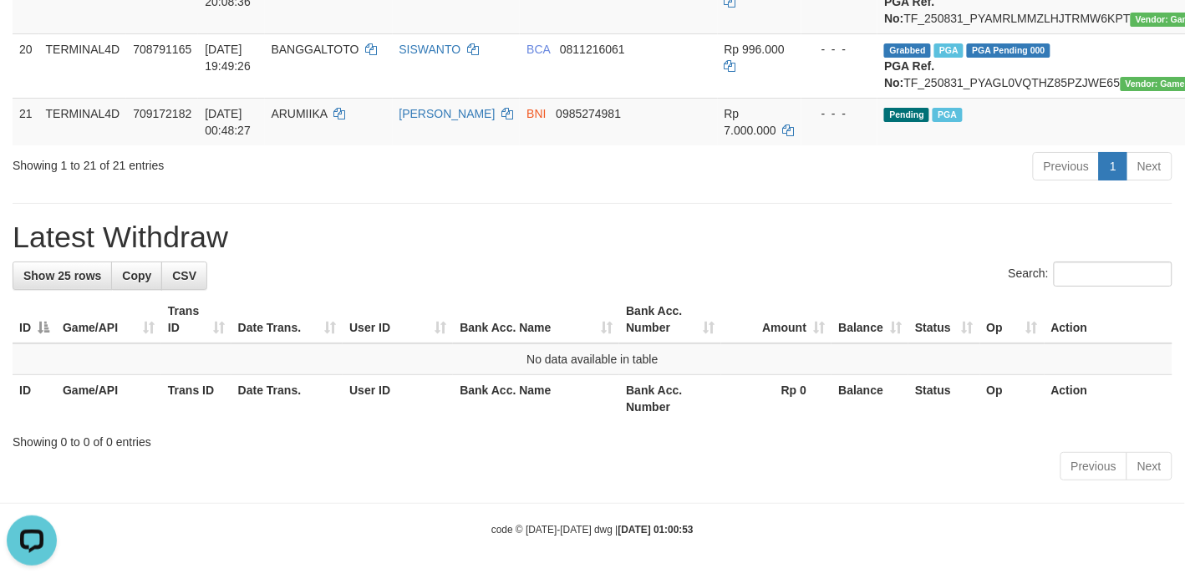
click at [468, 443] on div "Show 25 rows Copy CSV Search: ID Game/API Trans ID Date Trans. User ID Bank Acc…" at bounding box center [593, 374] width 1160 height 225
click at [636, 236] on h1 "Latest Withdraw" at bounding box center [593, 237] width 1160 height 33
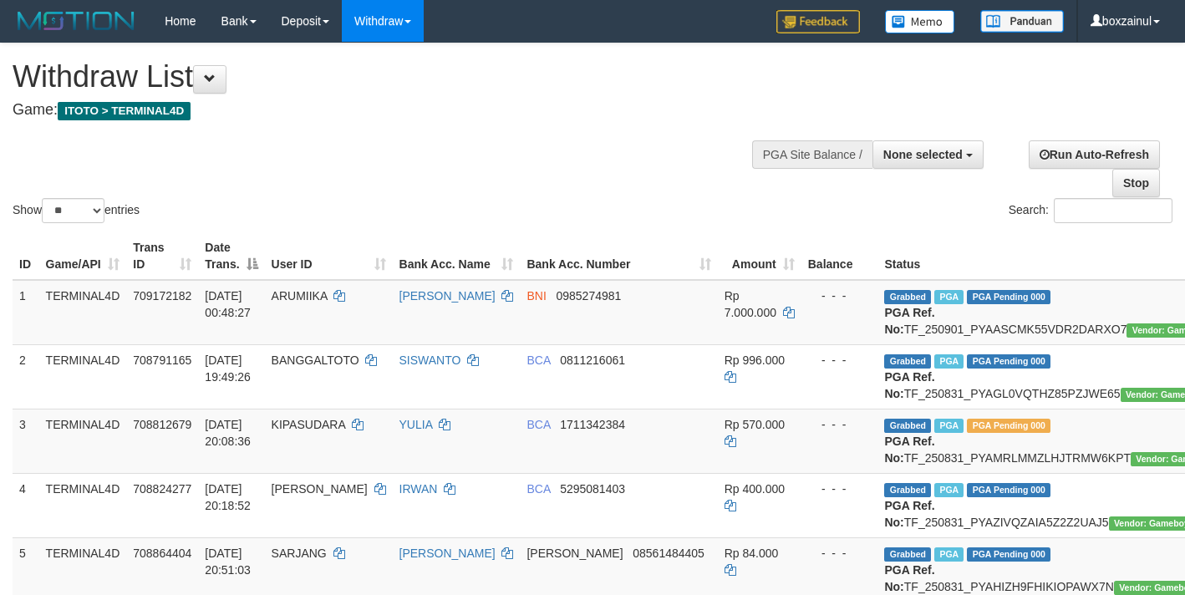
select select
select select "**"
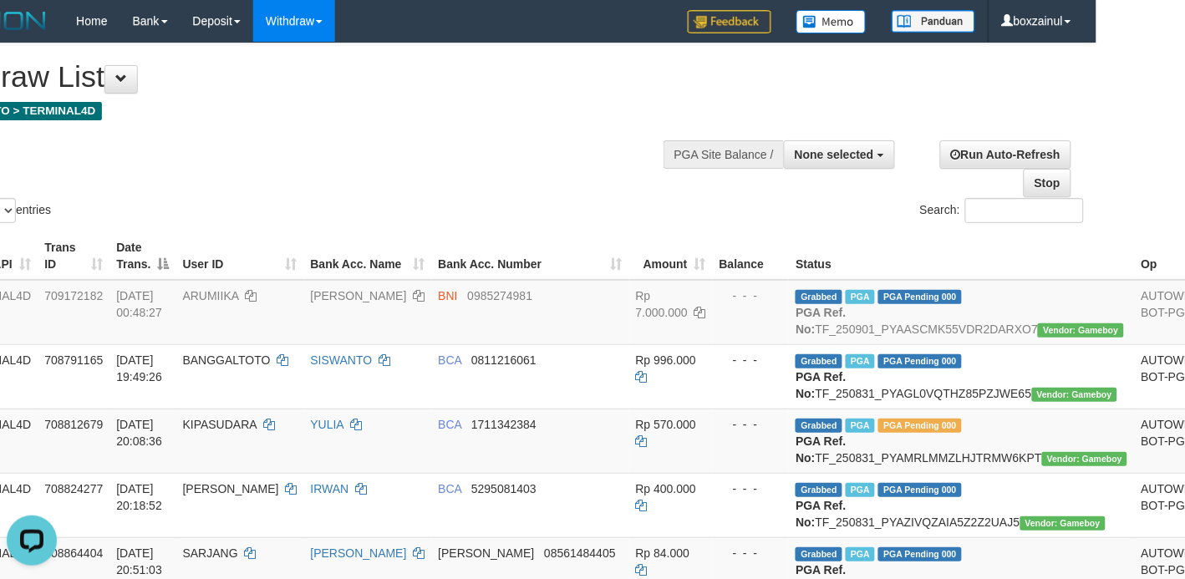
click at [447, 189] on div "Show ** ** ** *** entries Search:" at bounding box center [503, 134] width 1185 height 183
click at [632, 172] on div "Show ** ** ** *** entries Search:" at bounding box center [503, 134] width 1185 height 183
click at [541, 135] on div "Show ** ** ** *** entries Search:" at bounding box center [503, 134] width 1185 height 183
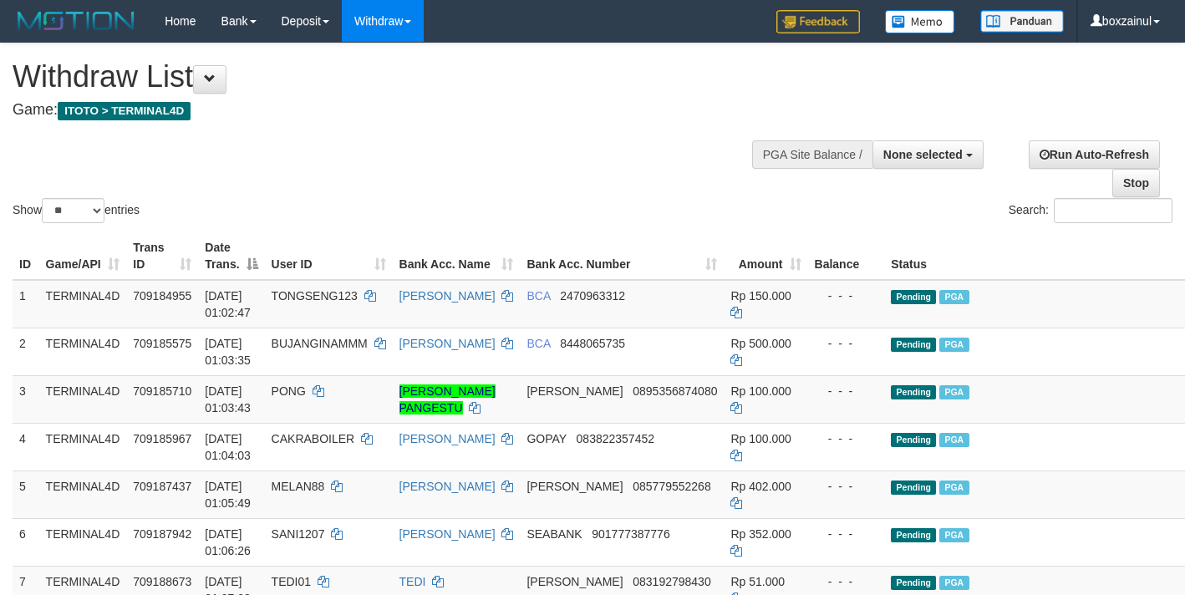
select select
select select "**"
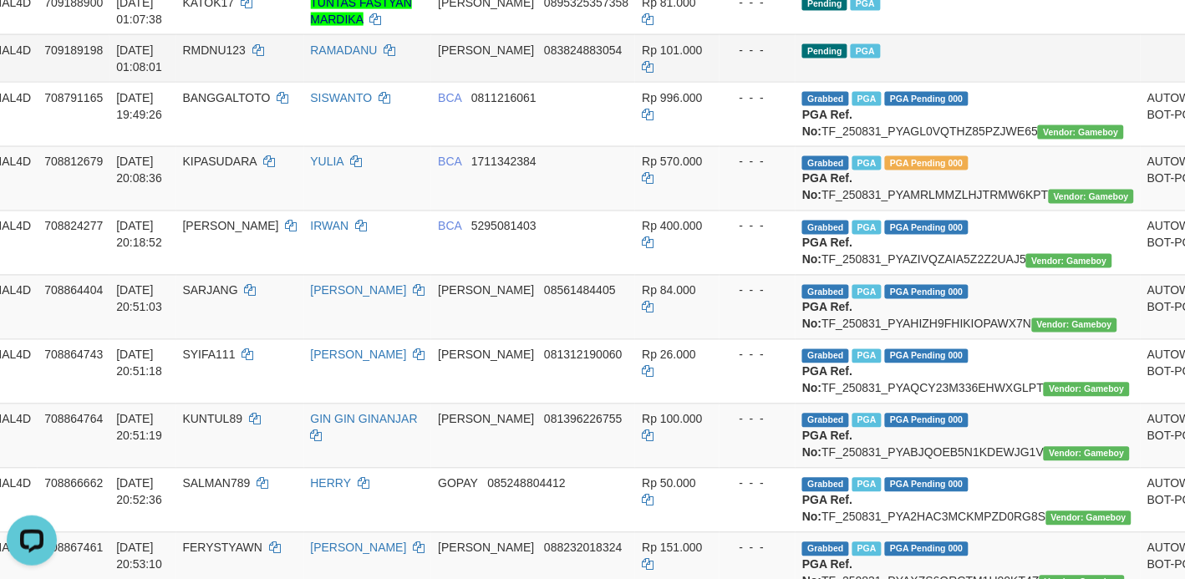
scroll to position [0, 89]
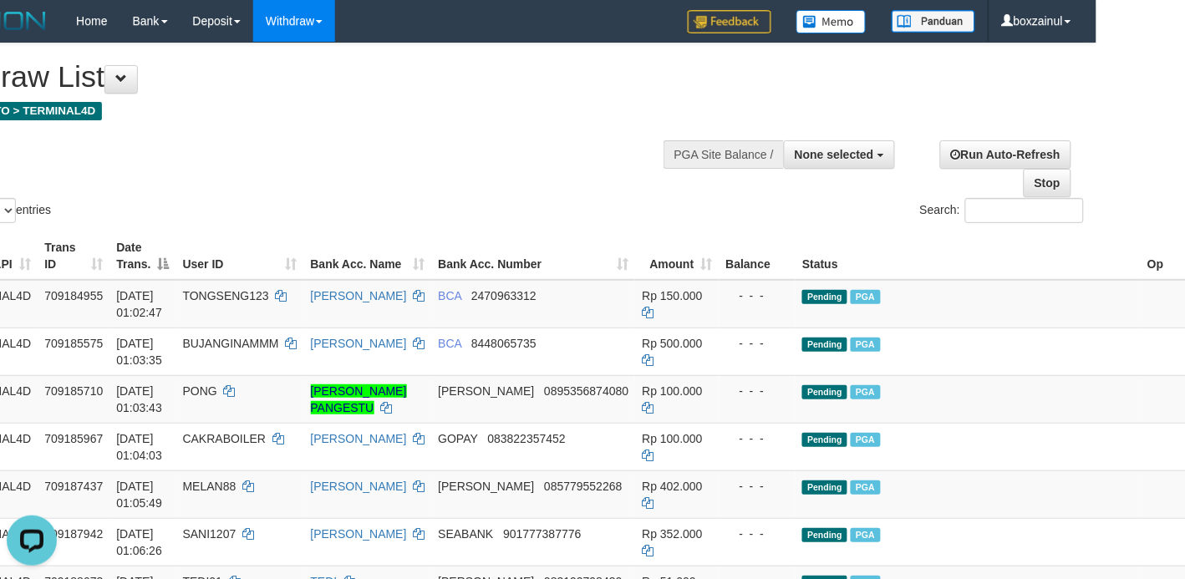
click at [1140, 270] on th "Op" at bounding box center [1174, 256] width 69 height 48
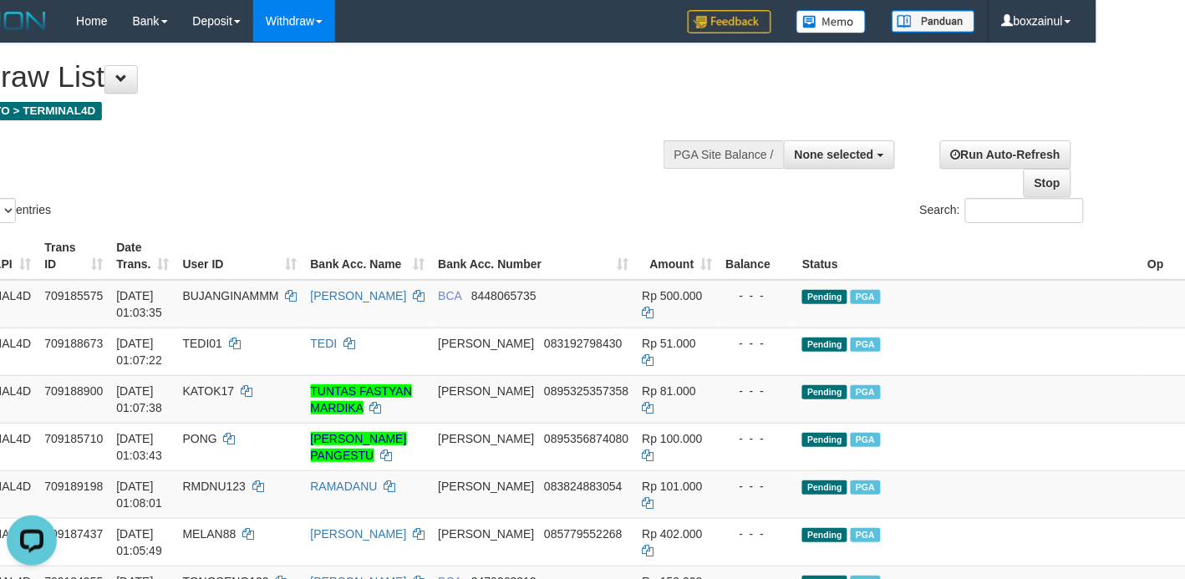
scroll to position [0, 38]
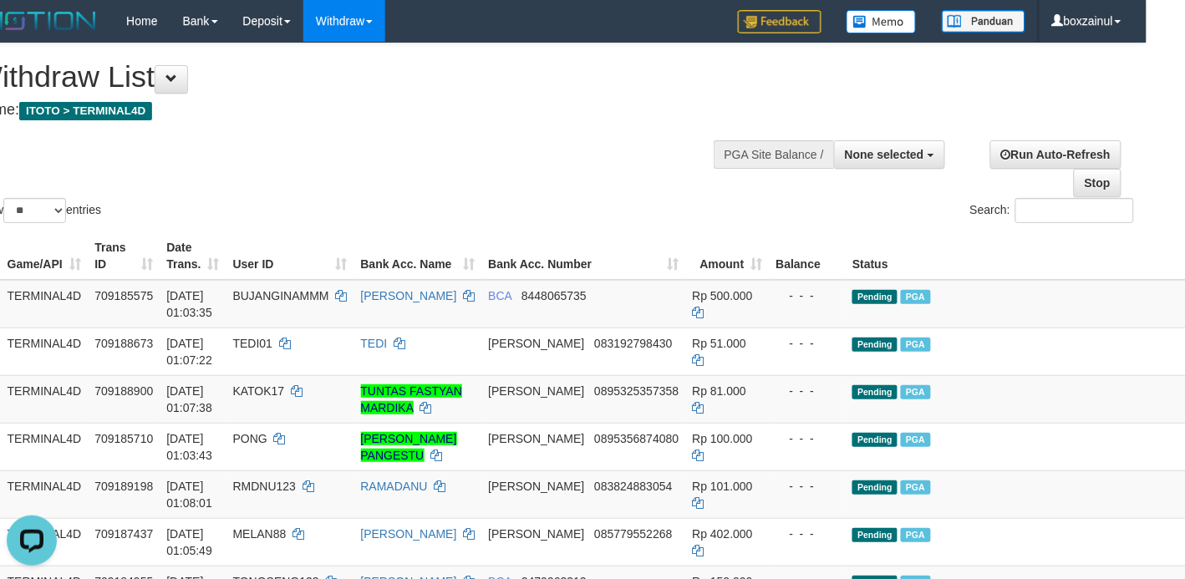
click at [460, 142] on div "Show ** ** ** *** entries Search:" at bounding box center [554, 134] width 1185 height 183
click at [485, 89] on h1 "Withdraw List" at bounding box center [354, 76] width 760 height 33
click at [480, 85] on h1 "Withdraw List" at bounding box center [354, 76] width 760 height 33
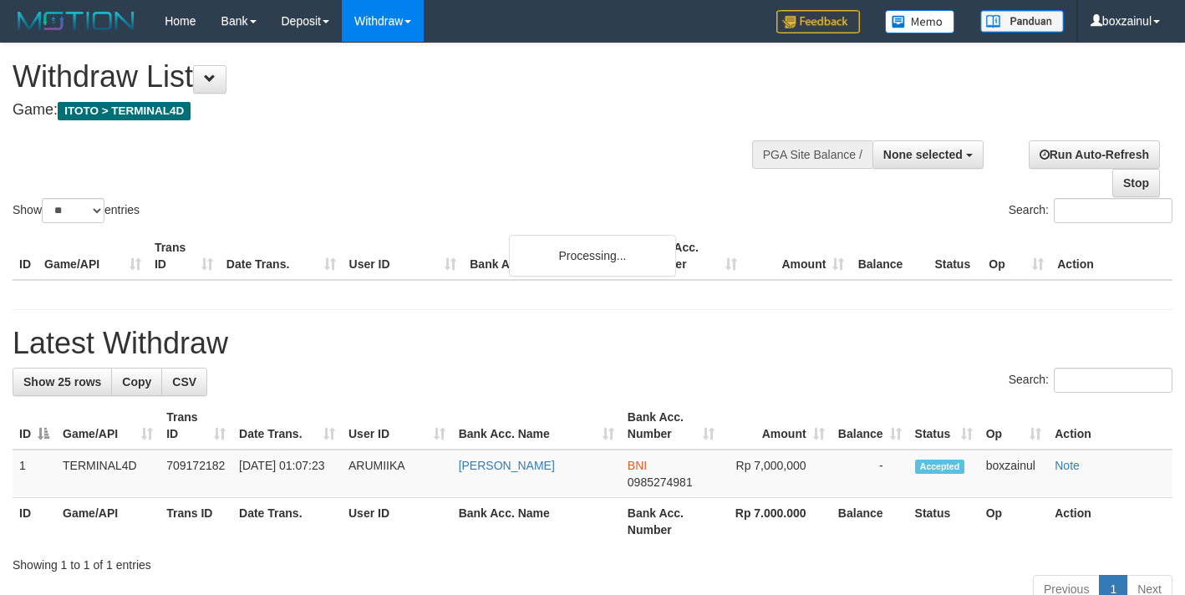
select select
select select "**"
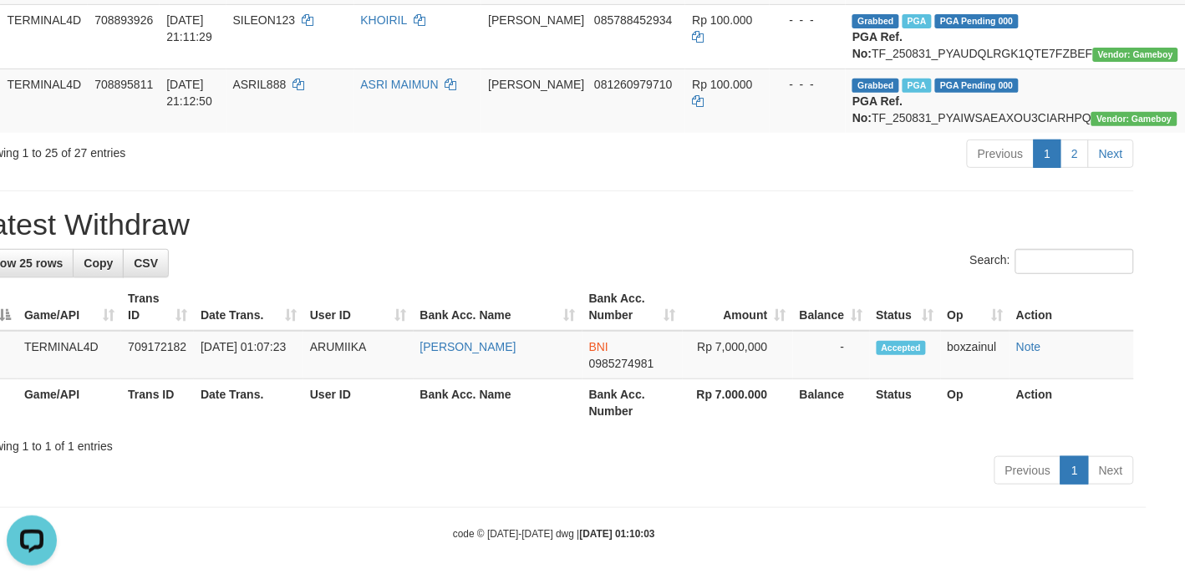
scroll to position [2089, 38]
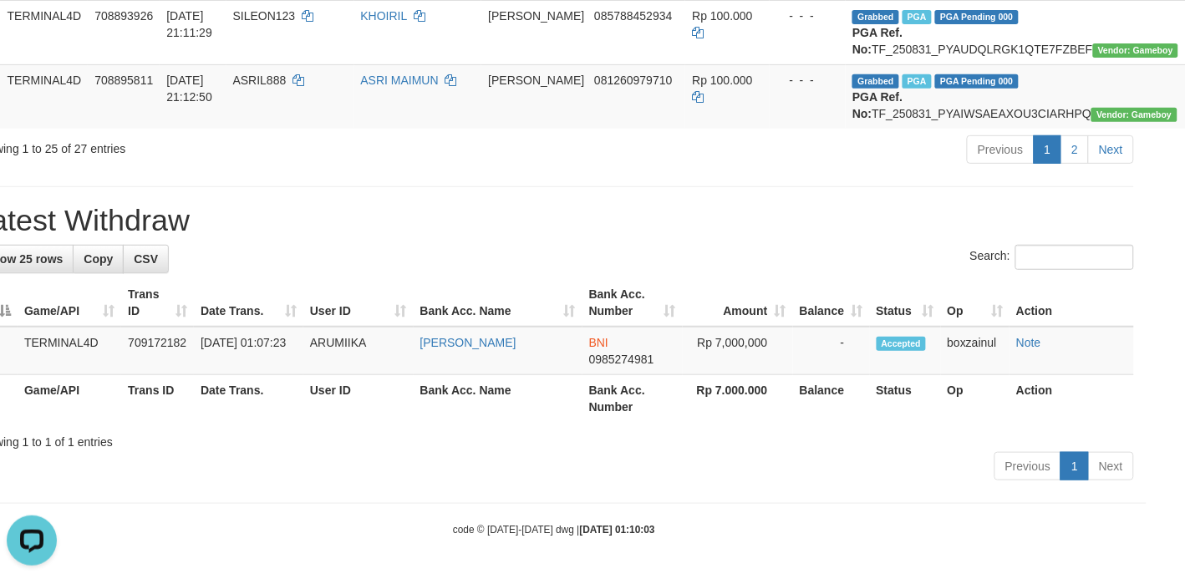
click at [35, 539] on icon "Open LiveChat chat widget" at bounding box center [32, 539] width 16 height 11
click at [683, 237] on h1 "Latest Withdraw" at bounding box center [554, 220] width 1160 height 33
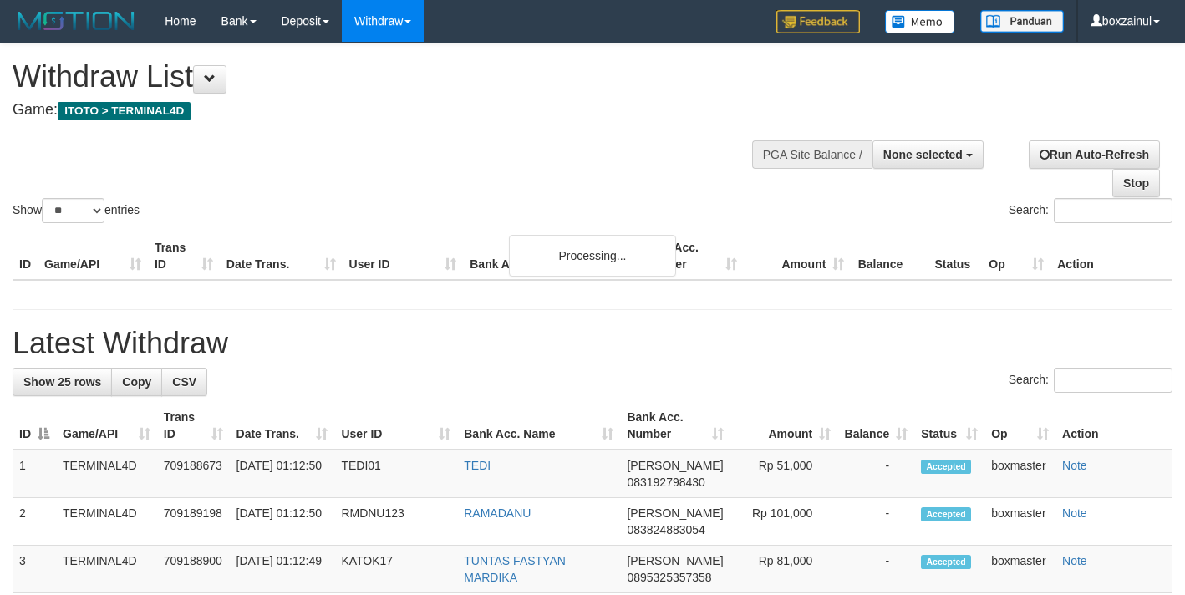
select select
select select "**"
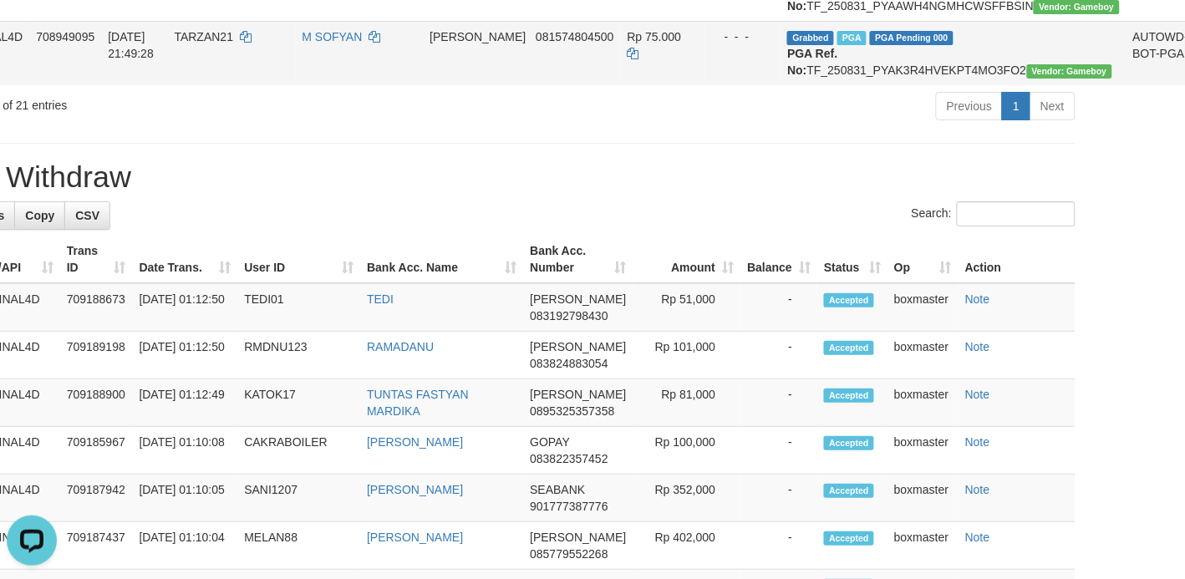
scroll to position [1567, 97]
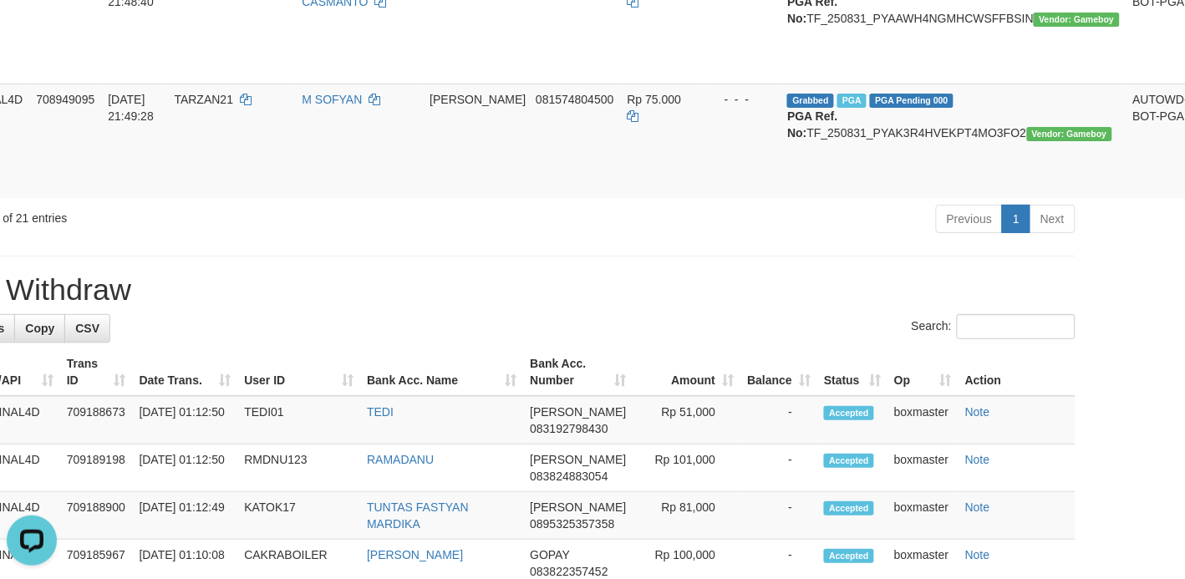
scroll to position [1462, 97]
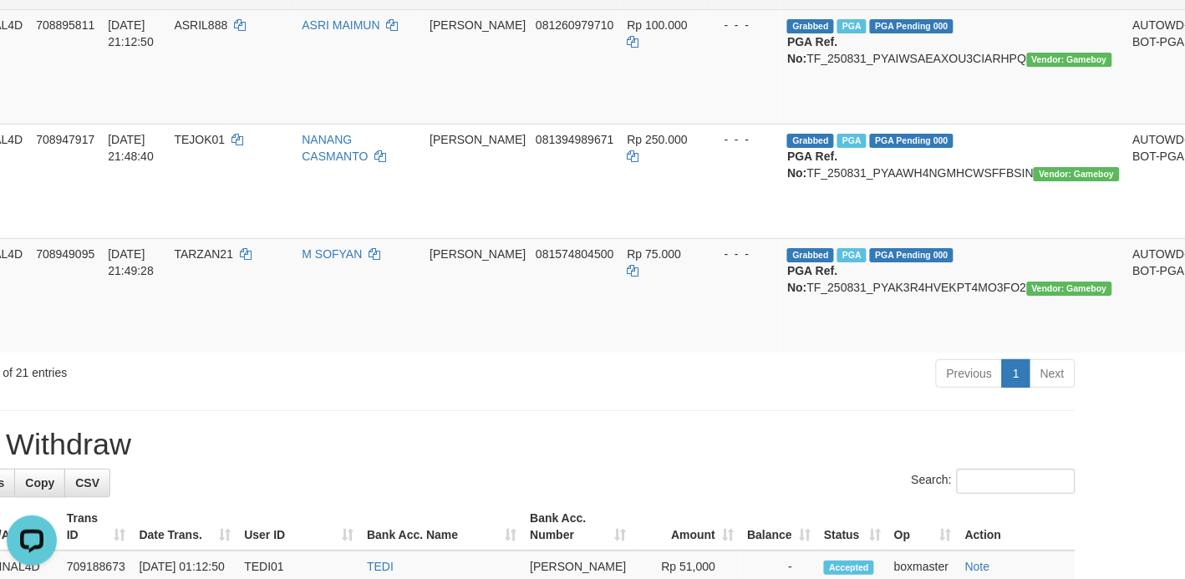
scroll to position [1358, 97]
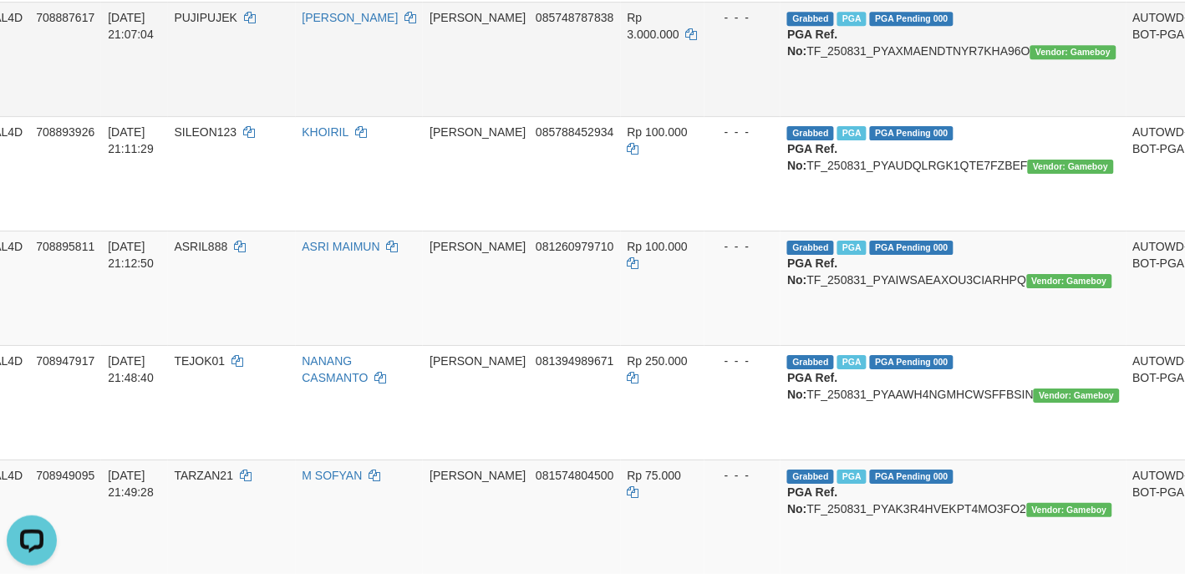
scroll to position [1253, 97]
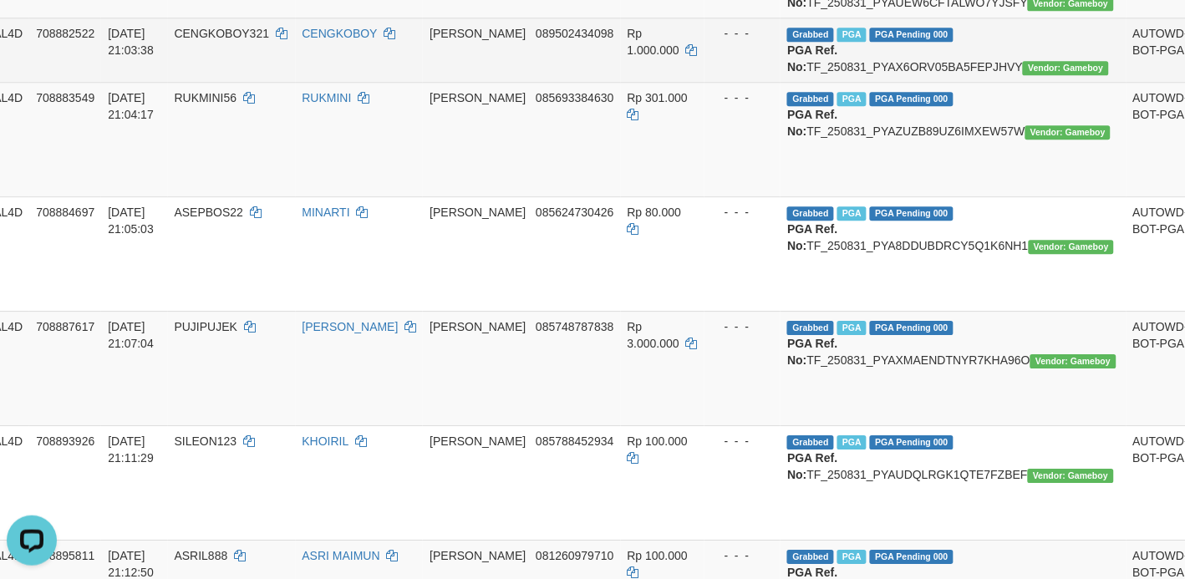
scroll to position [1044, 97]
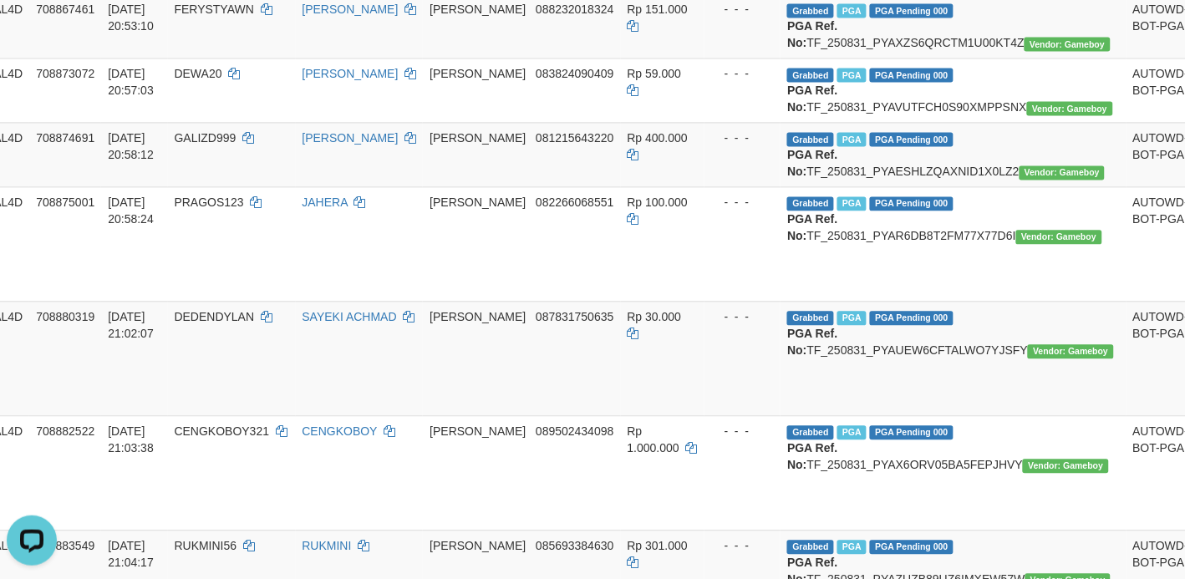
scroll to position [731, 97]
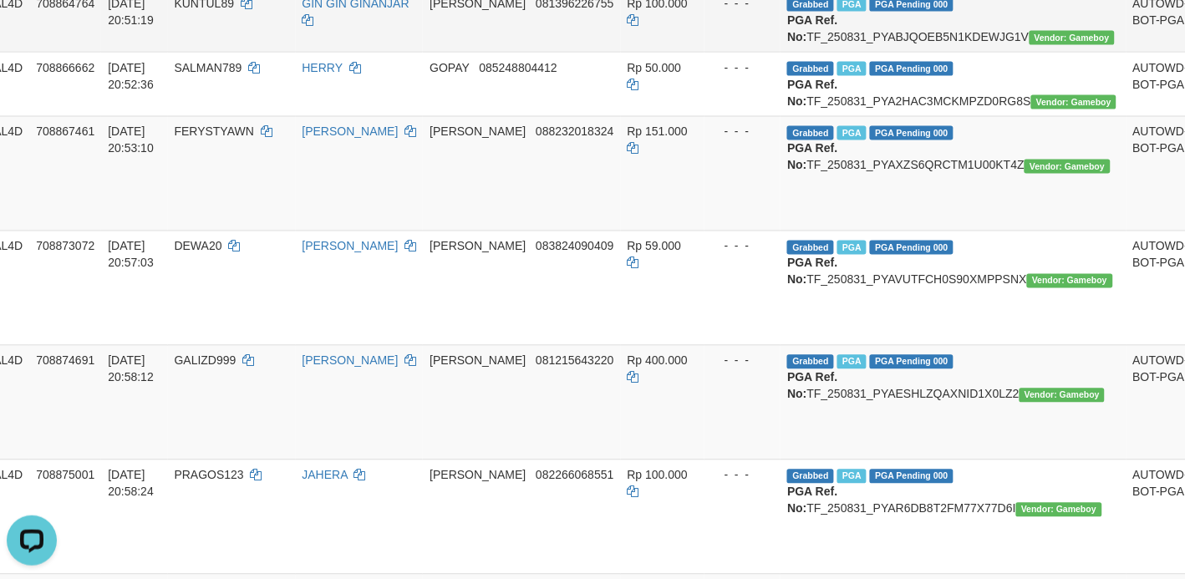
scroll to position [627, 97]
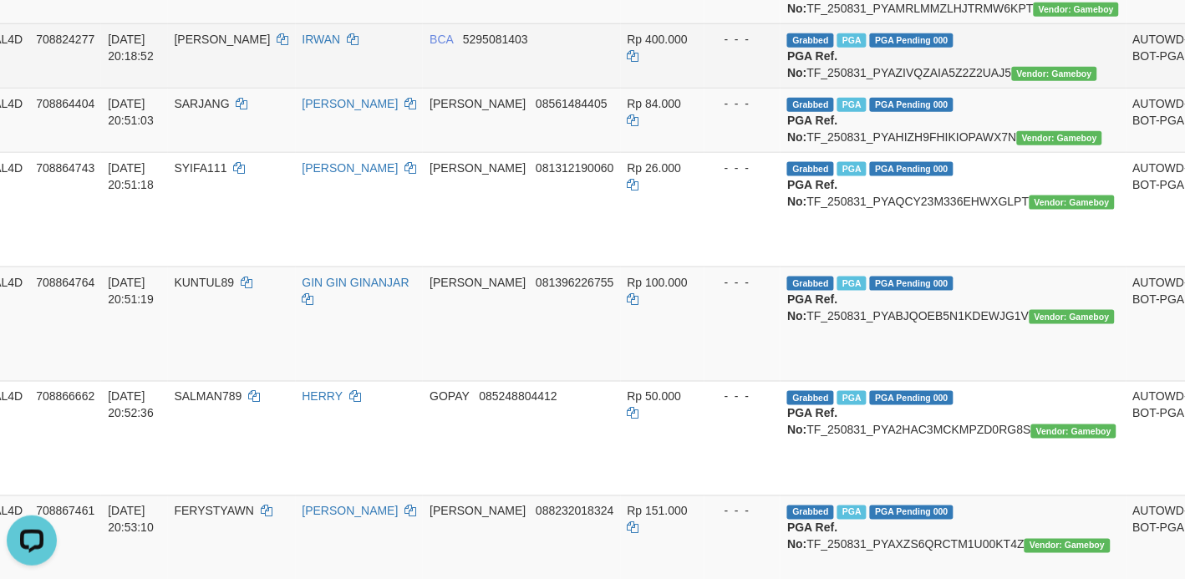
scroll to position [418, 97]
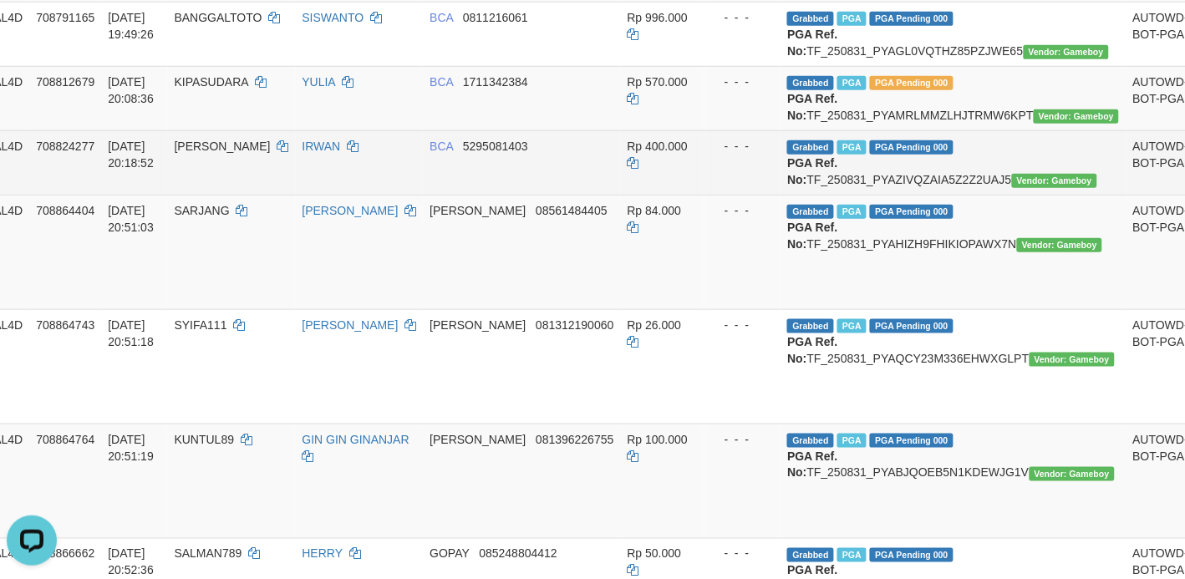
scroll to position [209, 97]
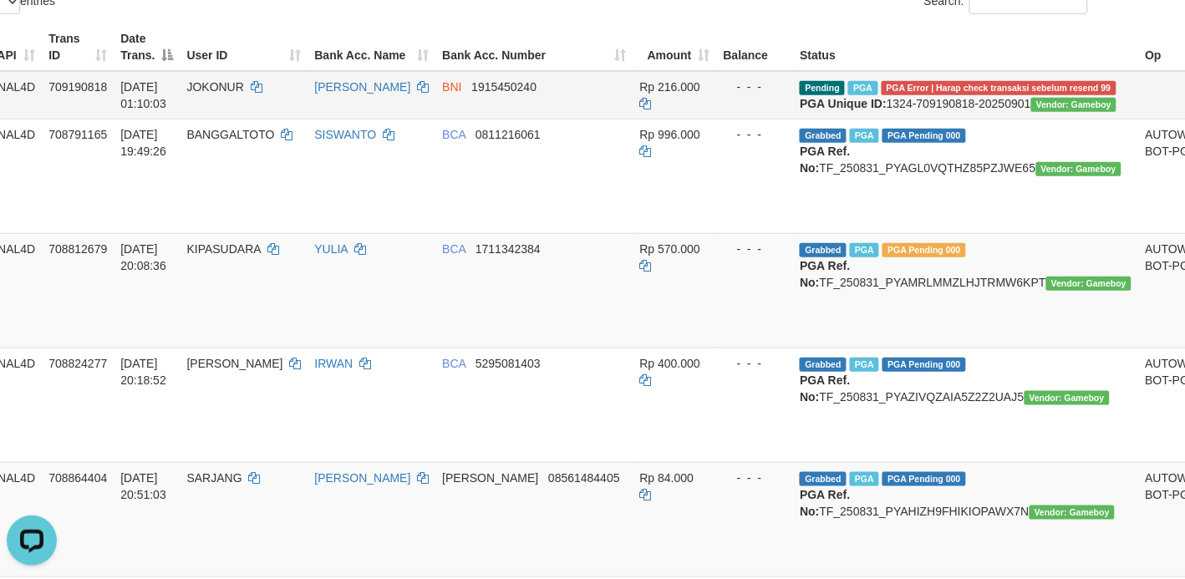
click at [215, 85] on span "JOKONUR" at bounding box center [215, 86] width 57 height 13
click at [227, 84] on span "JOKONUR" at bounding box center [215, 86] width 57 height 13
click at [198, 74] on td "JOKONUR" at bounding box center [244, 95] width 128 height 48
copy td "JOKONUR"
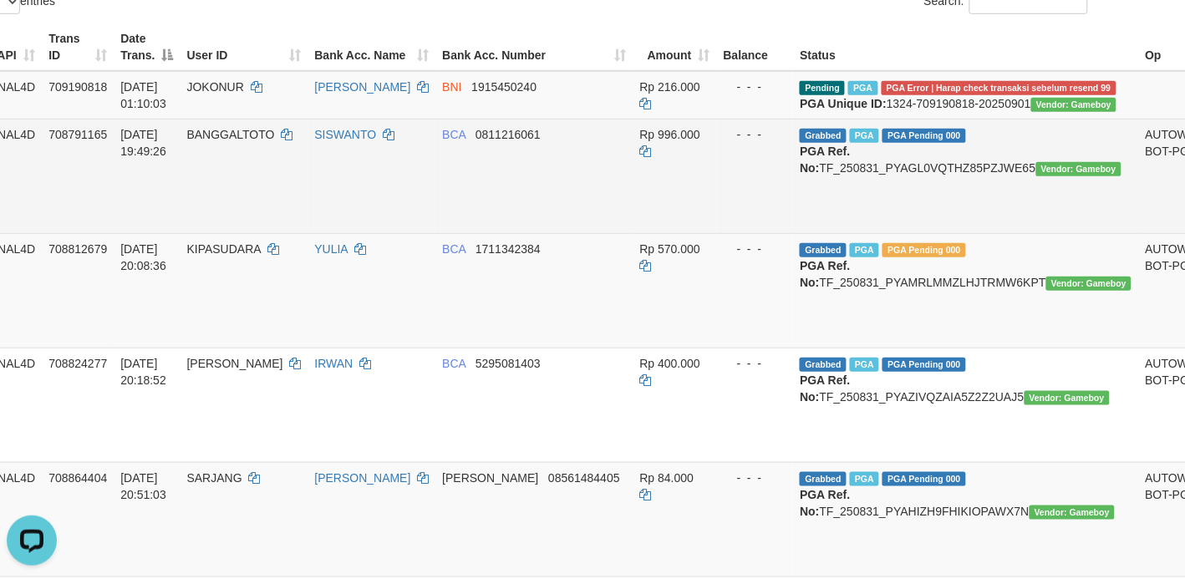
click at [526, 227] on td "BCA 0811216061" at bounding box center [533, 176] width 197 height 114
click at [477, 203] on td "BCA 0811216061" at bounding box center [533, 176] width 197 height 114
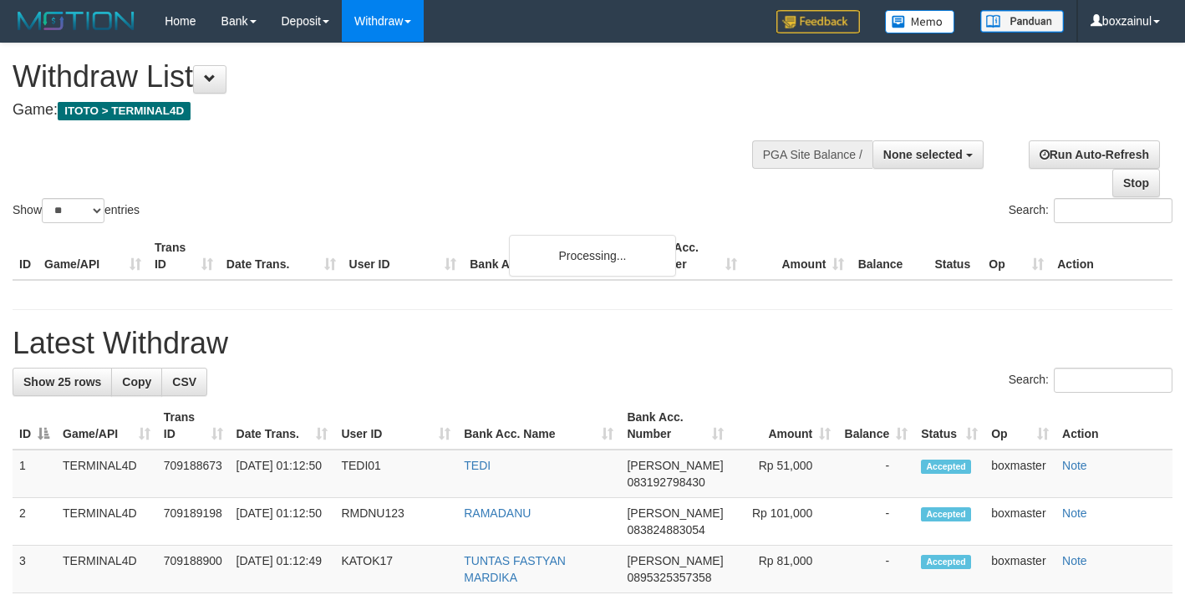
select select
select select "**"
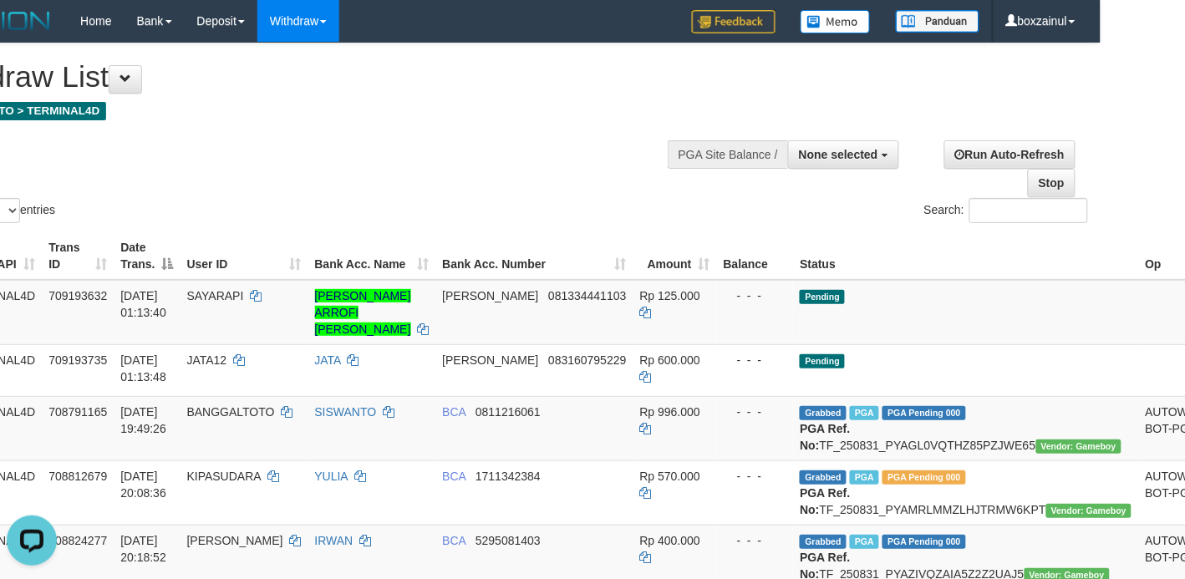
click at [1139, 262] on th "Op" at bounding box center [1173, 256] width 69 height 48
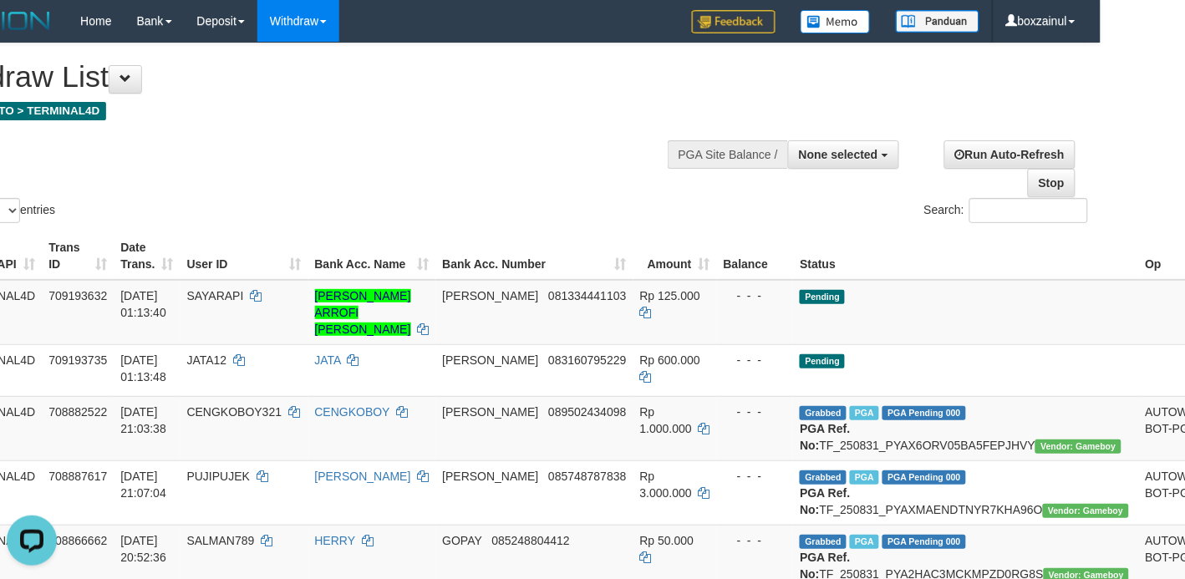
click at [1139, 264] on th "Op" at bounding box center [1173, 256] width 69 height 48
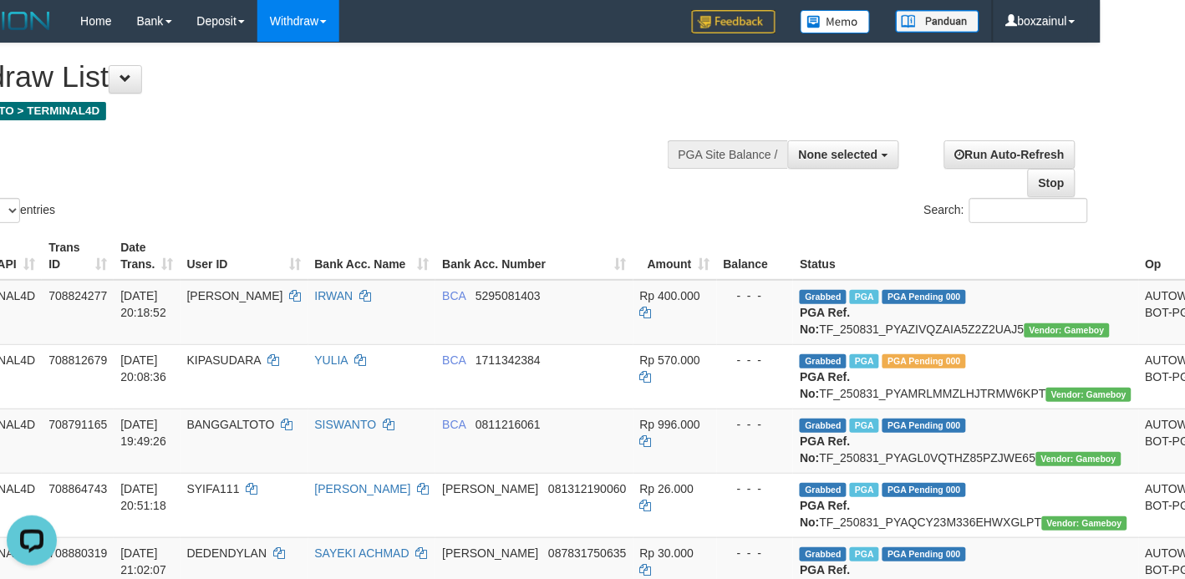
click at [536, 140] on div "Show ** ** ** *** entries Search:" at bounding box center [508, 134] width 1185 height 183
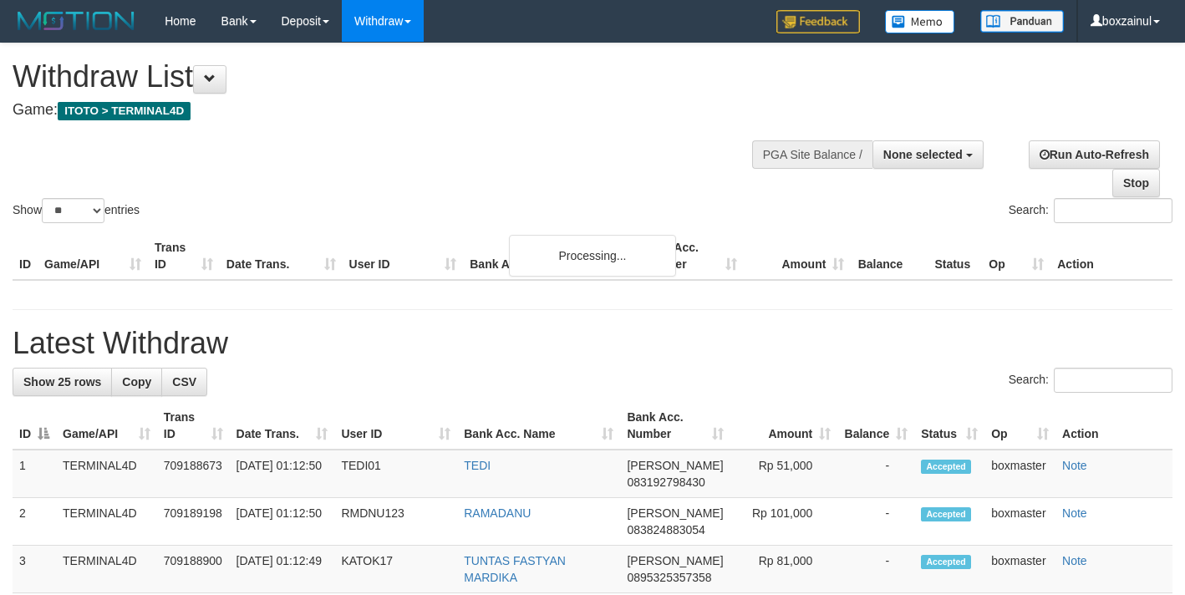
select select
select select "**"
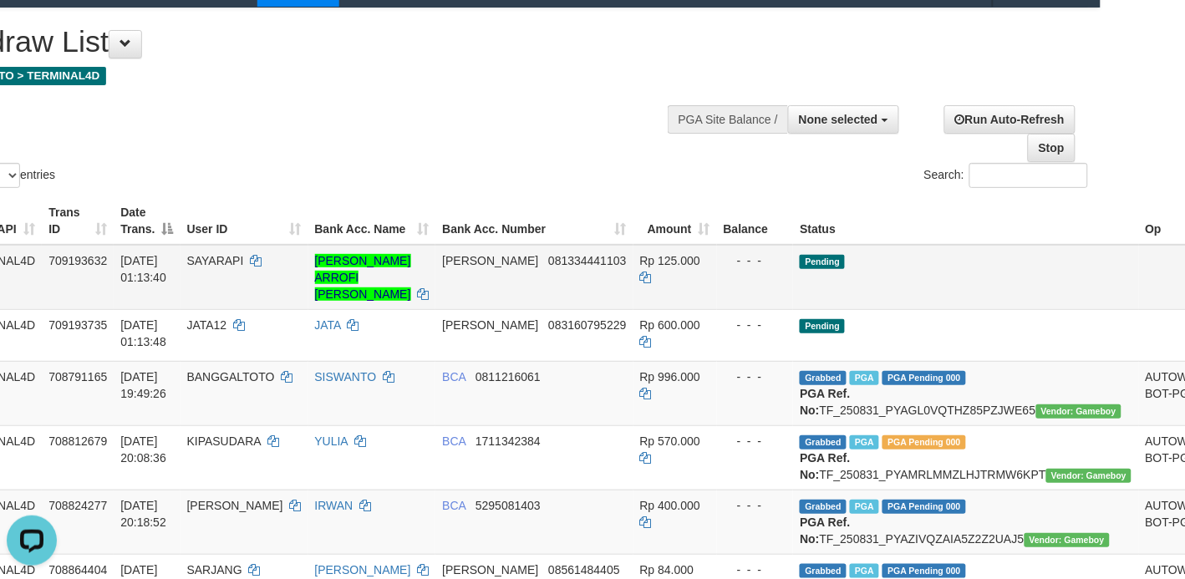
scroll to position [0, 84]
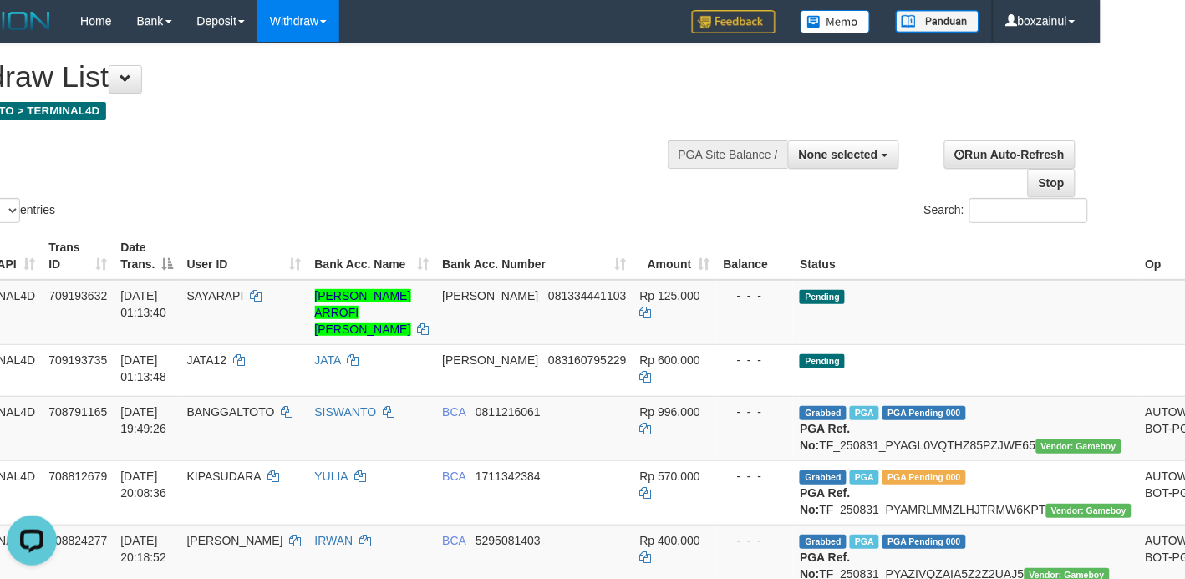
click at [1139, 268] on th "Op" at bounding box center [1173, 256] width 69 height 48
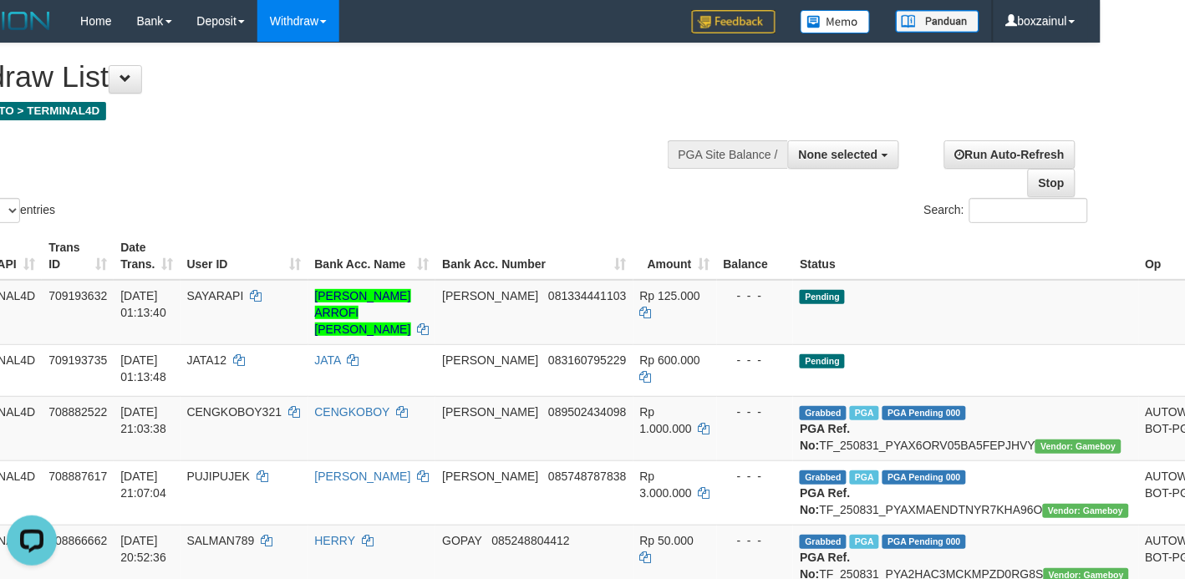
click at [1139, 268] on th "Op" at bounding box center [1173, 256] width 69 height 48
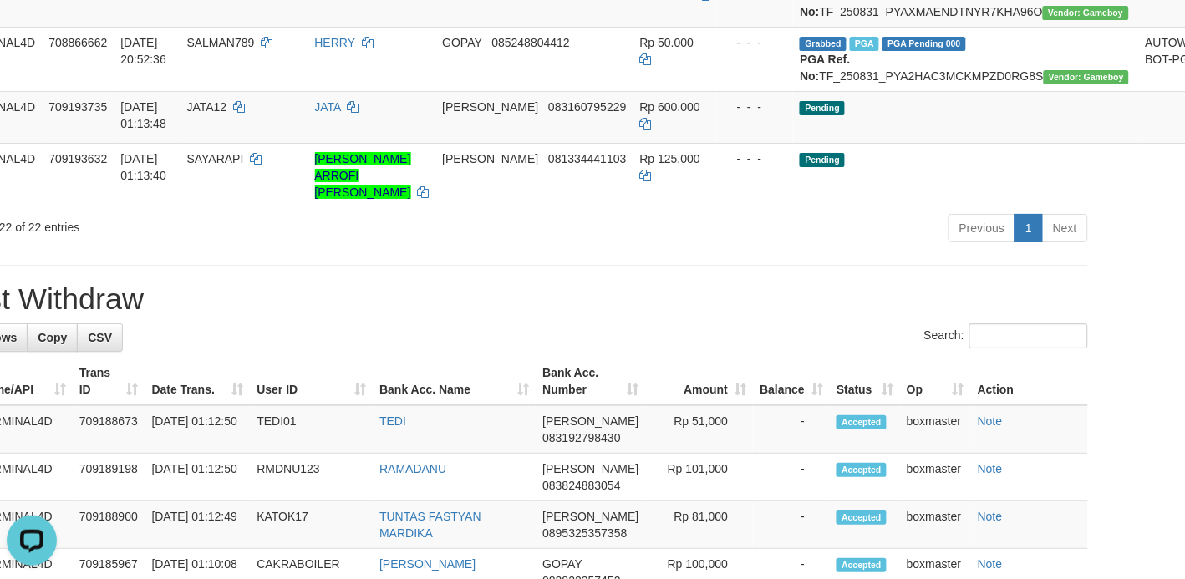
scroll to position [1671, 84]
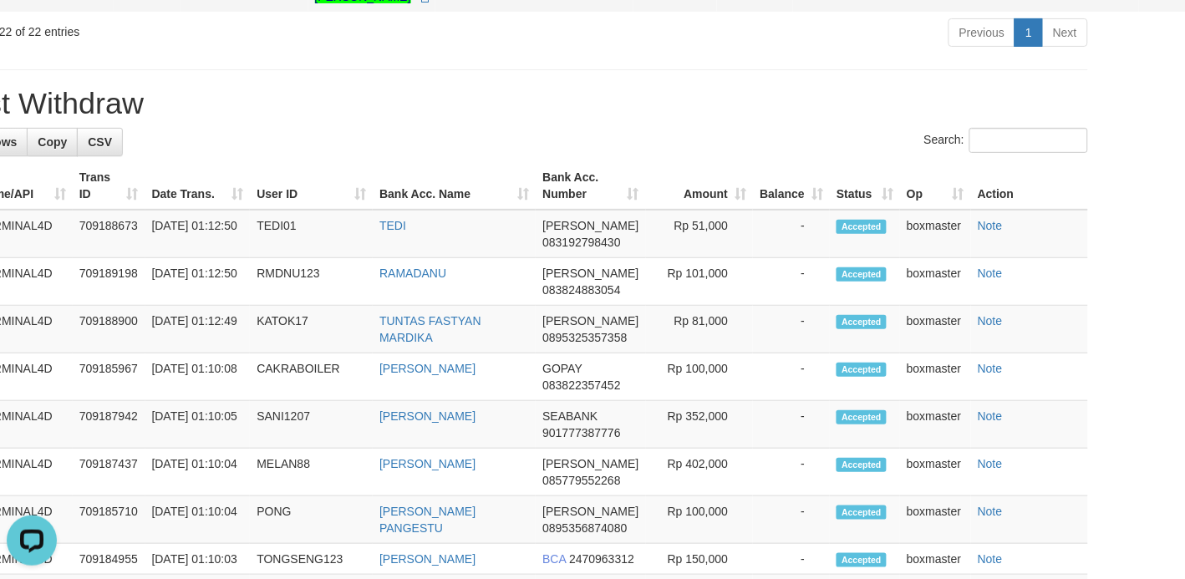
drag, startPoint x: 1055, startPoint y: 273, endPoint x: 691, endPoint y: 287, distance: 364.5
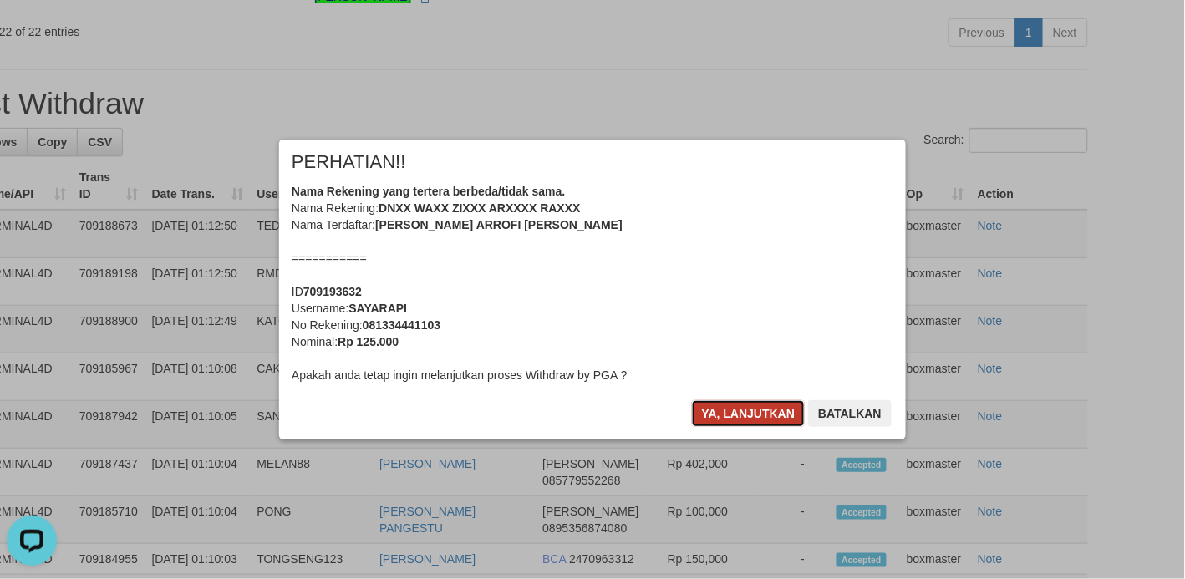
click at [756, 414] on button "Ya, lanjutkan" at bounding box center [749, 413] width 114 height 27
click at [756, 414] on div "× PERHATIAN!! Nama Rekening yang tertera berbeda/tidak sama. Nama Rekening: DNX…" at bounding box center [593, 289] width 652 height 299
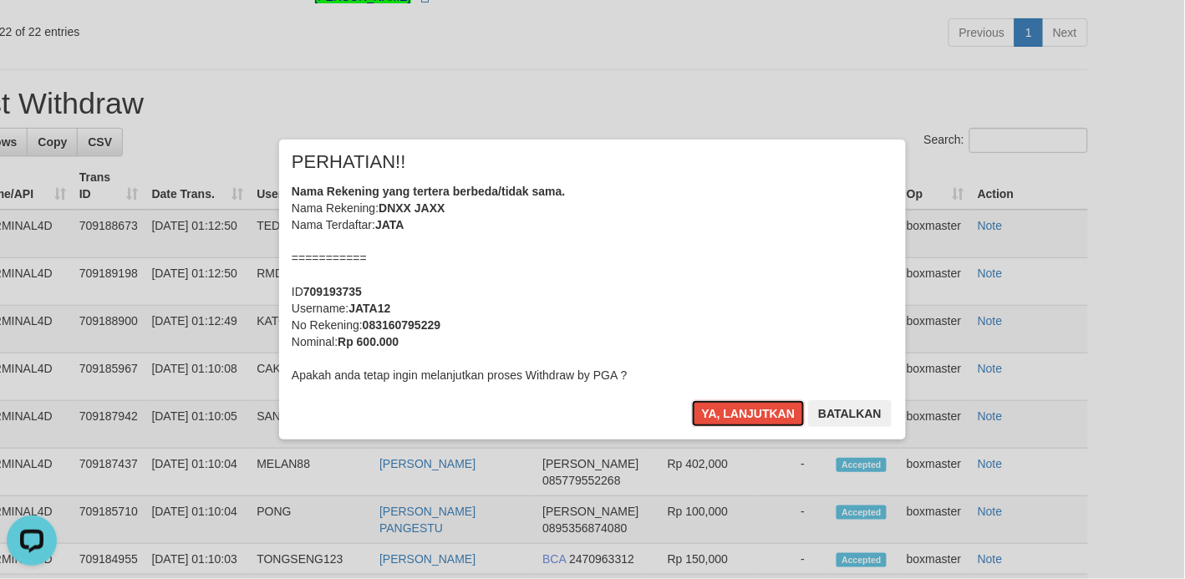
click at [756, 414] on button "Ya, lanjutkan" at bounding box center [749, 413] width 114 height 27
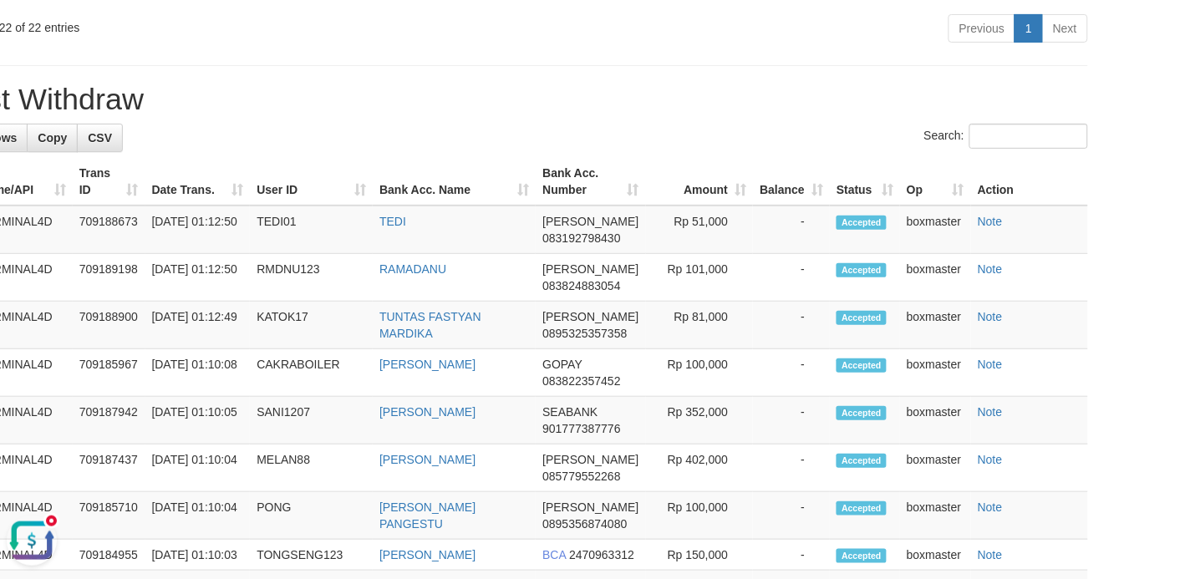
drag, startPoint x: 26, startPoint y: 541, endPoint x: 29, endPoint y: 1049, distance: 508.0
click at [26, 541] on button "Open LiveChat chat widget" at bounding box center [32, 540] width 50 height 50
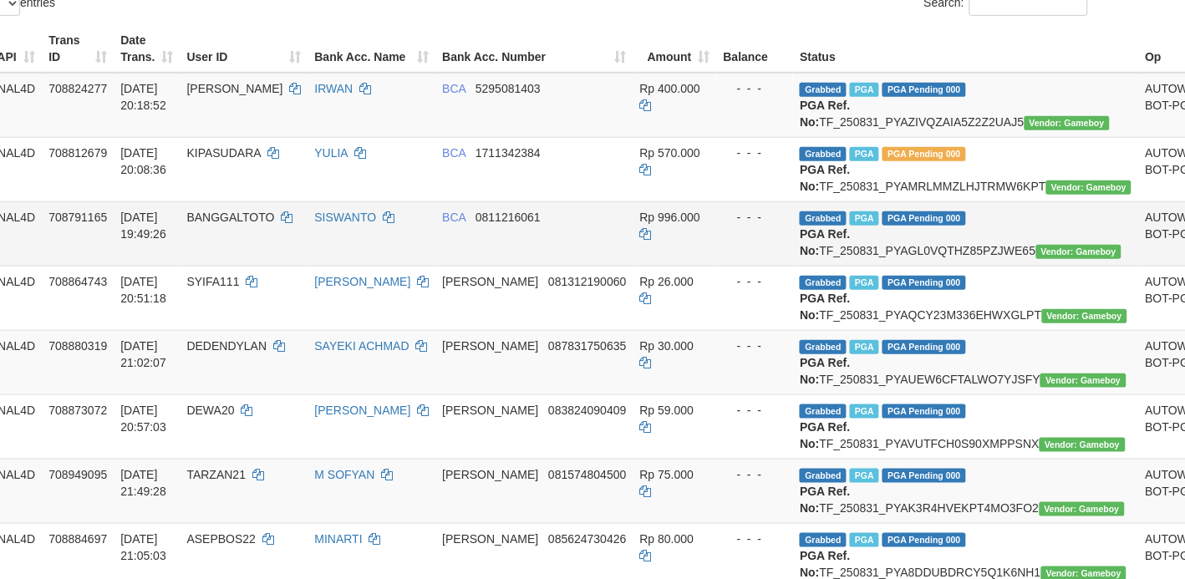
scroll to position [209, 84]
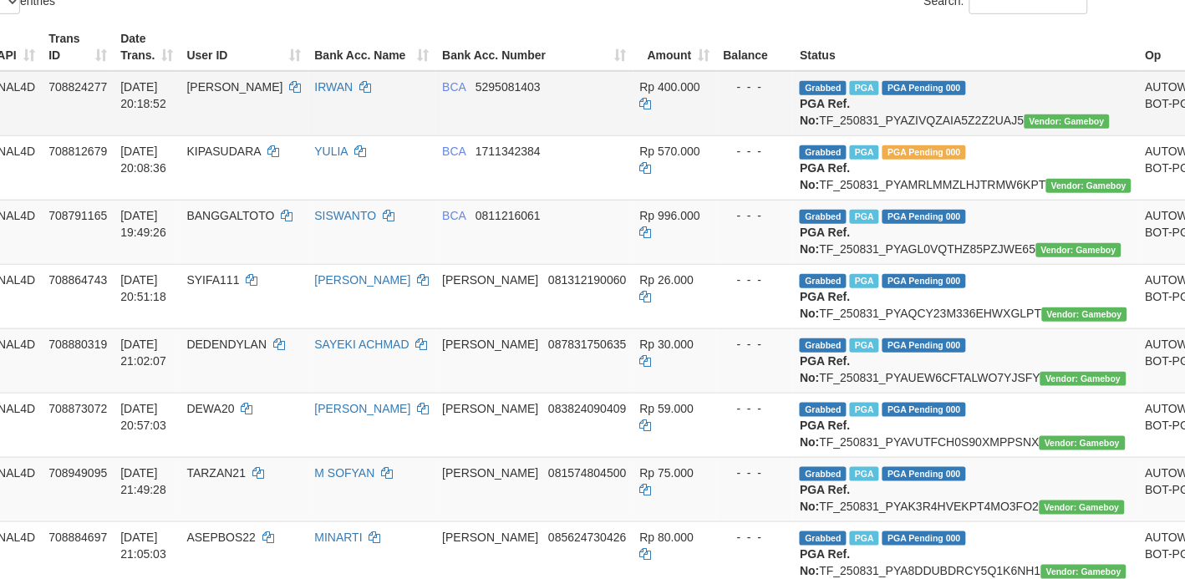
click at [836, 114] on td "Grabbed PGA PGA Pending 000 {"status":"000","data":{"unique_id":"1324-708824277…" at bounding box center [965, 103] width 345 height 65
copy td "TF_250831_PYAZIVQZAIA5Z2Z2UAJ5"
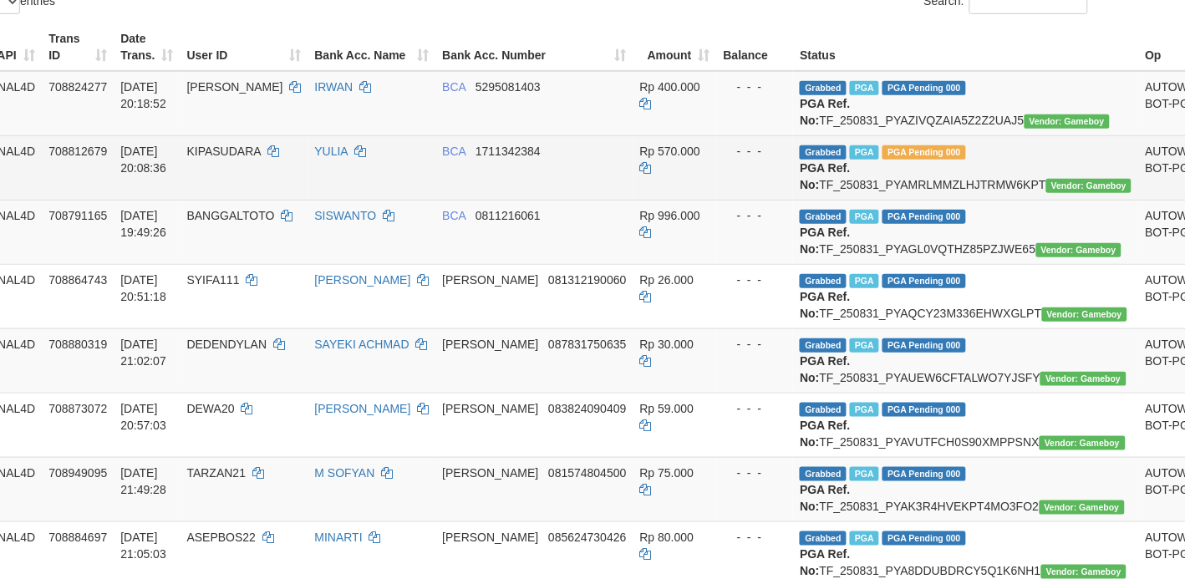
click at [874, 200] on td "Grabbed PGA PGA Pending 000 {"status":"000","data":{"unique_id":"1324-708812679…" at bounding box center [965, 167] width 345 height 64
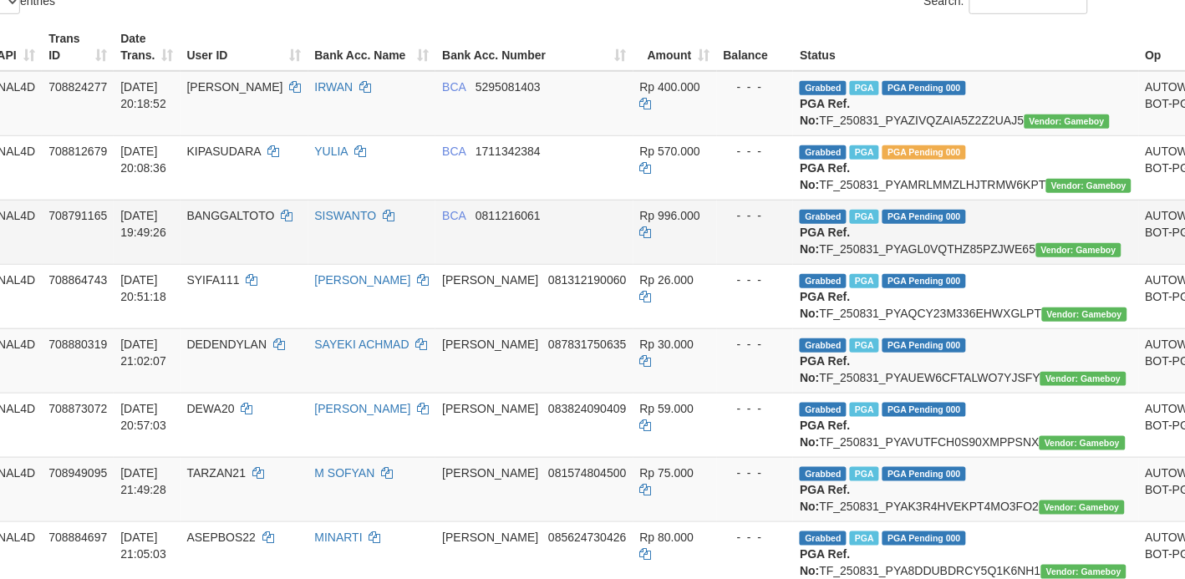
copy td "TF_250831_PYAMRLMMZLHJTRMW6KPT"
click at [877, 264] on td "Grabbed PGA PGA Pending 000 {"status":"000","data":{"unique_id":"1324-708791165…" at bounding box center [965, 232] width 345 height 64
copy td "TF_250831_PYAGL0VQTHZ85PZJWE65"
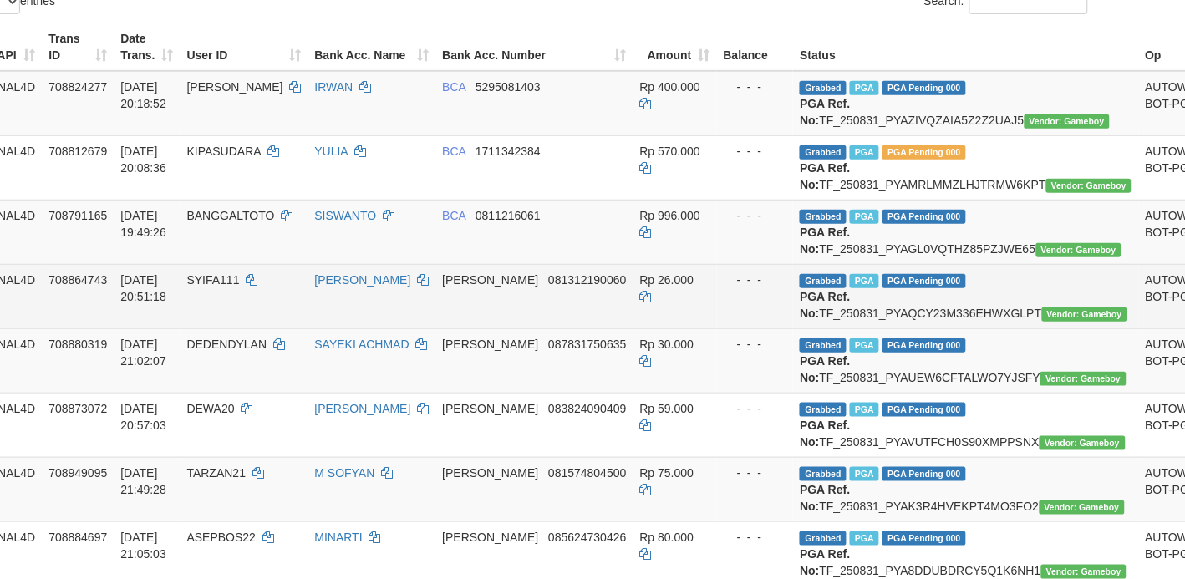
click at [816, 328] on td "Grabbed PGA PGA Pending 000 {"status":"000","data":{"unique_id":"1324-708864743…" at bounding box center [965, 296] width 345 height 64
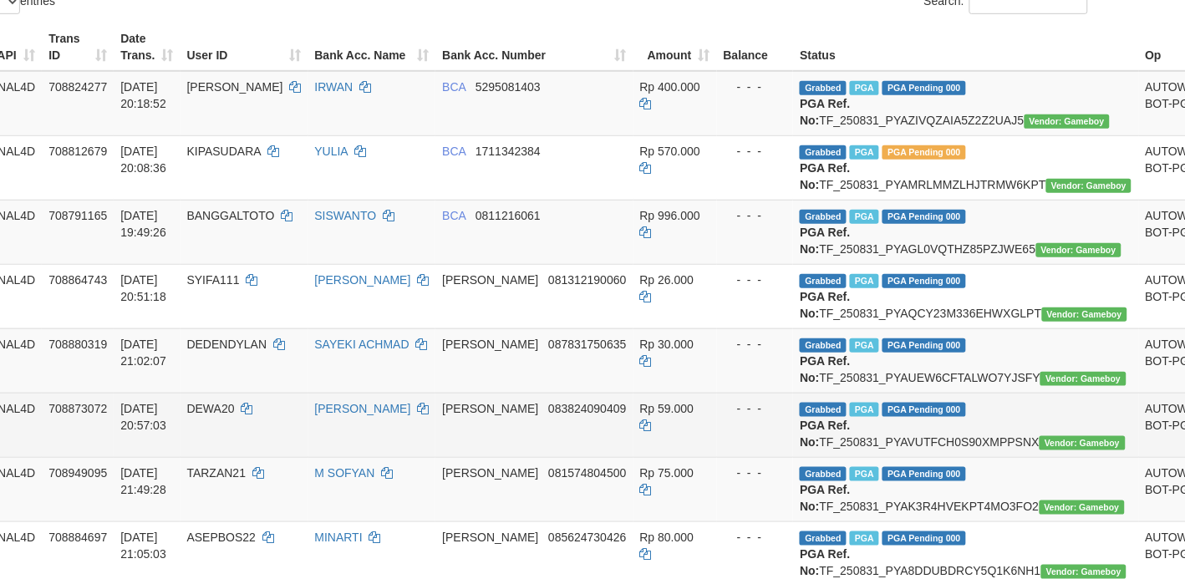
copy td "TF_250831_PYAQCY23M336EHWXGLPT"
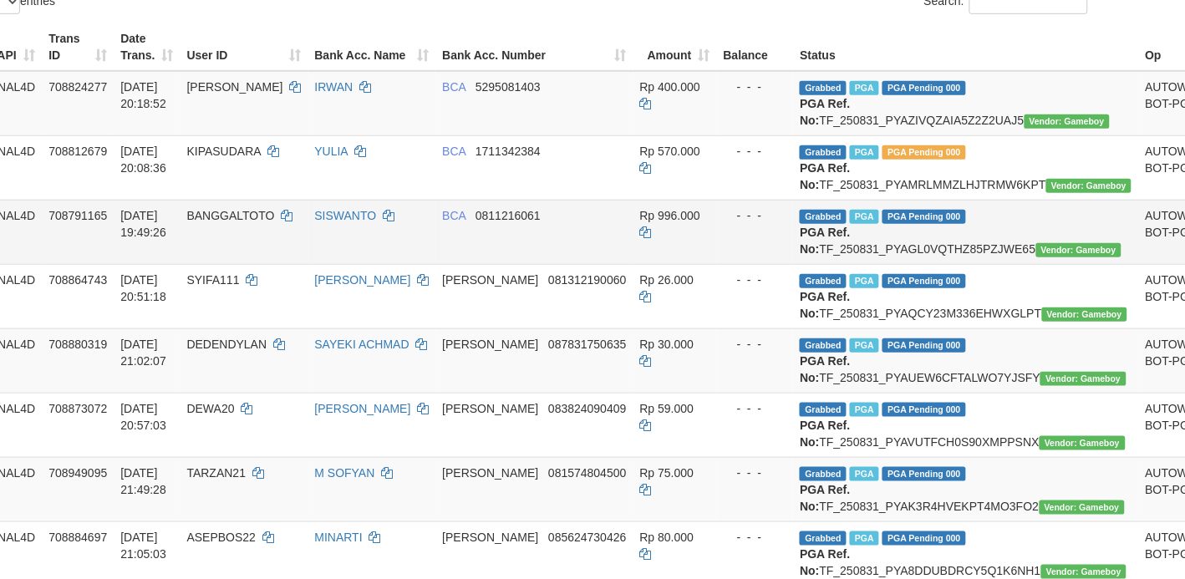
scroll to position [313, 84]
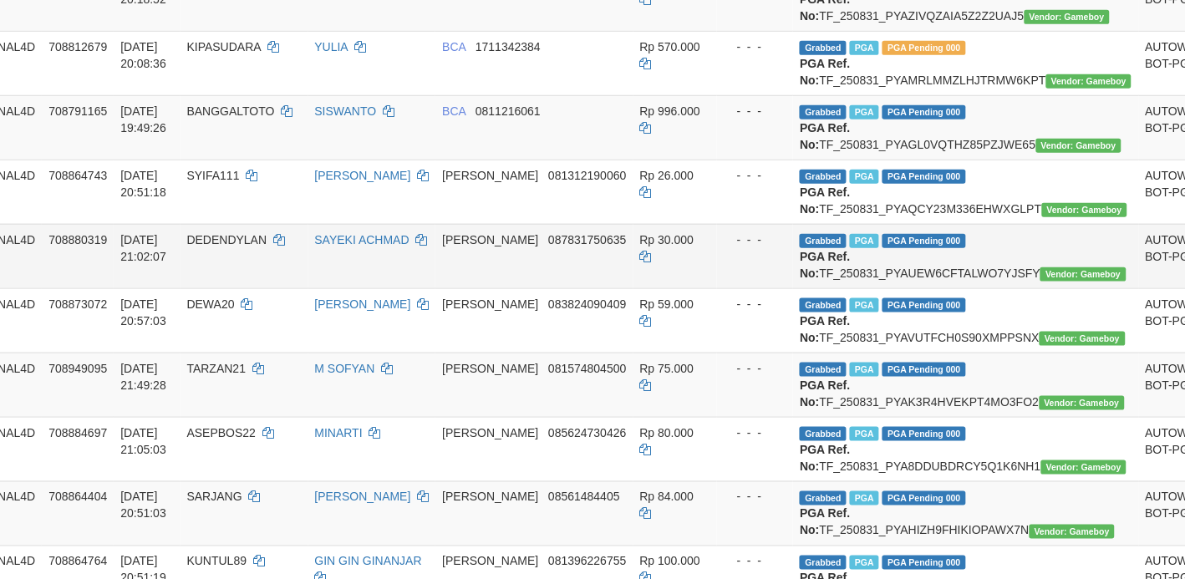
click at [871, 288] on td "Grabbed PGA PGA Pending 000 {"status":"000","data":{"unique_id":"1324-708880319…" at bounding box center [965, 256] width 345 height 64
copy td "TF_250831_PYAUEW6CFTALWO7YJSFY"
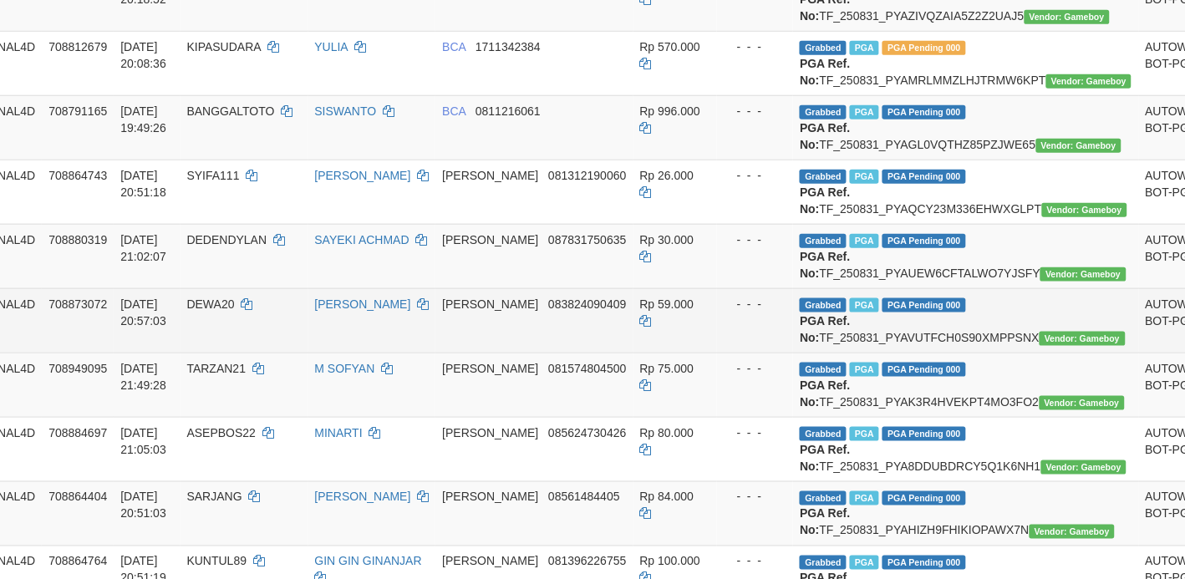
click at [805, 353] on td "Grabbed PGA PGA Pending 000 {"status":"000","data":{"unique_id":"1324-708873072…" at bounding box center [965, 320] width 345 height 64
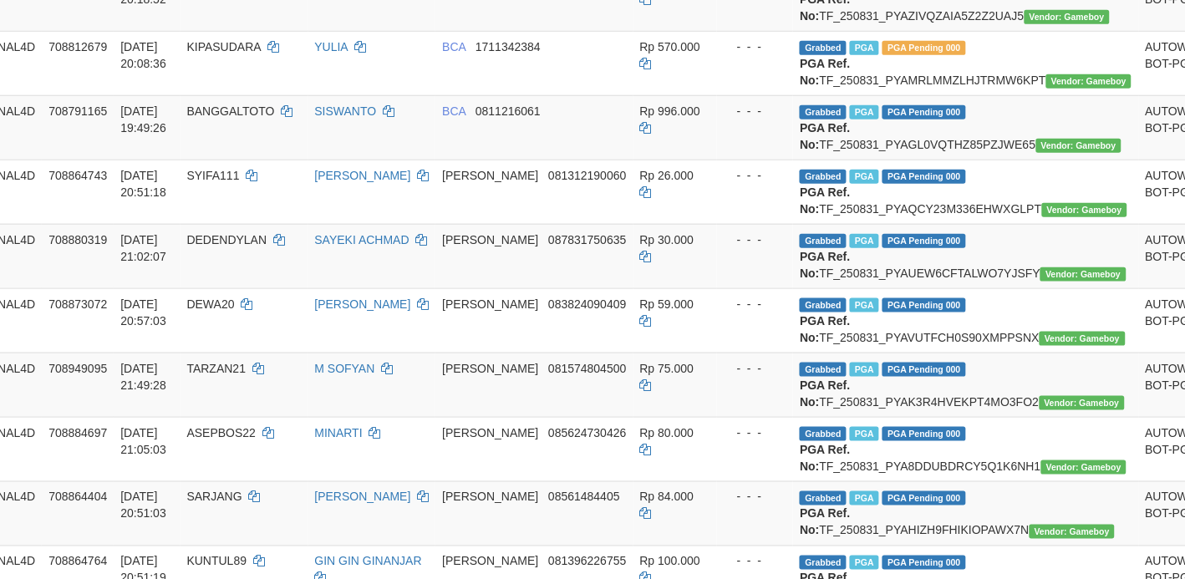
copy td "TF_250831_PYAVUTFCH0S90XMPPSNX"
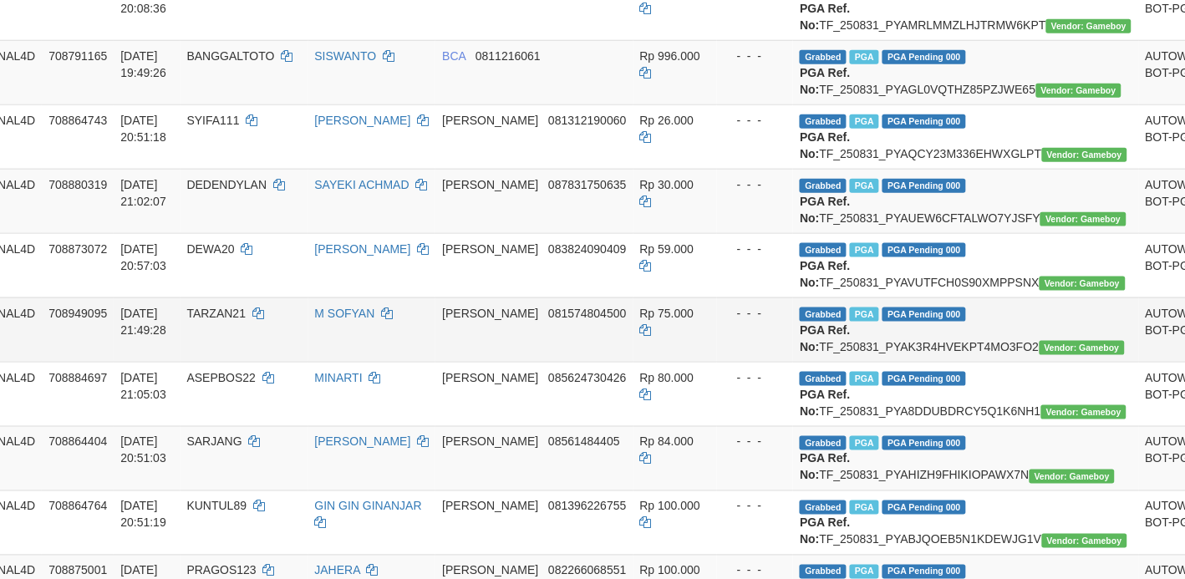
scroll to position [418, 84]
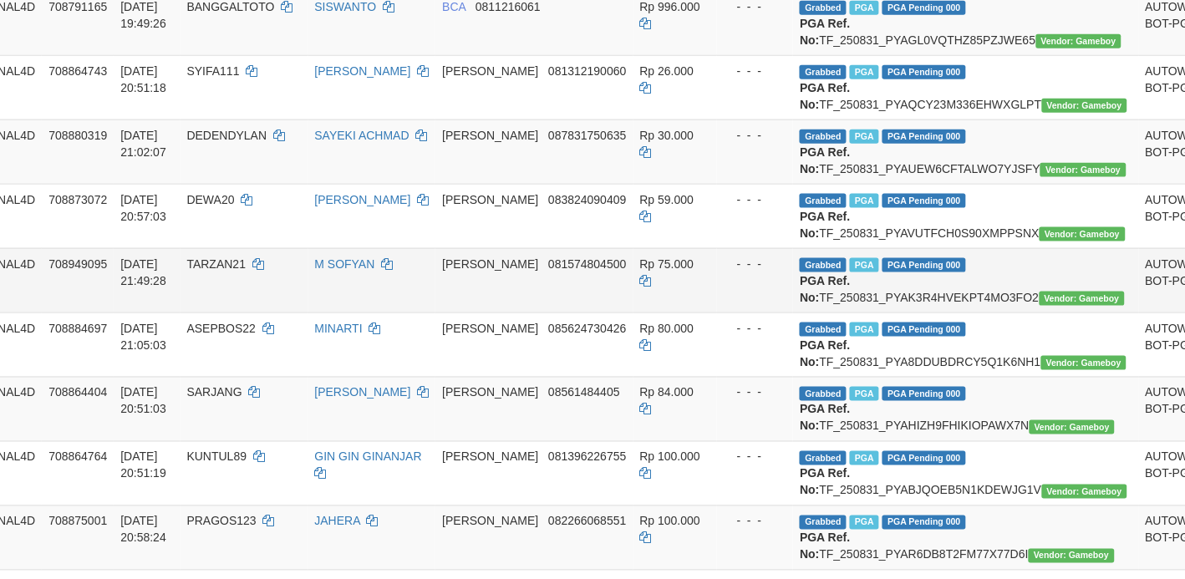
click at [911, 312] on td "Grabbed PGA PGA Pending 000 {"status":"000","data":{"unique_id":"1324-708949095…" at bounding box center [965, 280] width 345 height 64
copy td "TF_250831_PYAK3R4HVEKPT4MO3FO2"
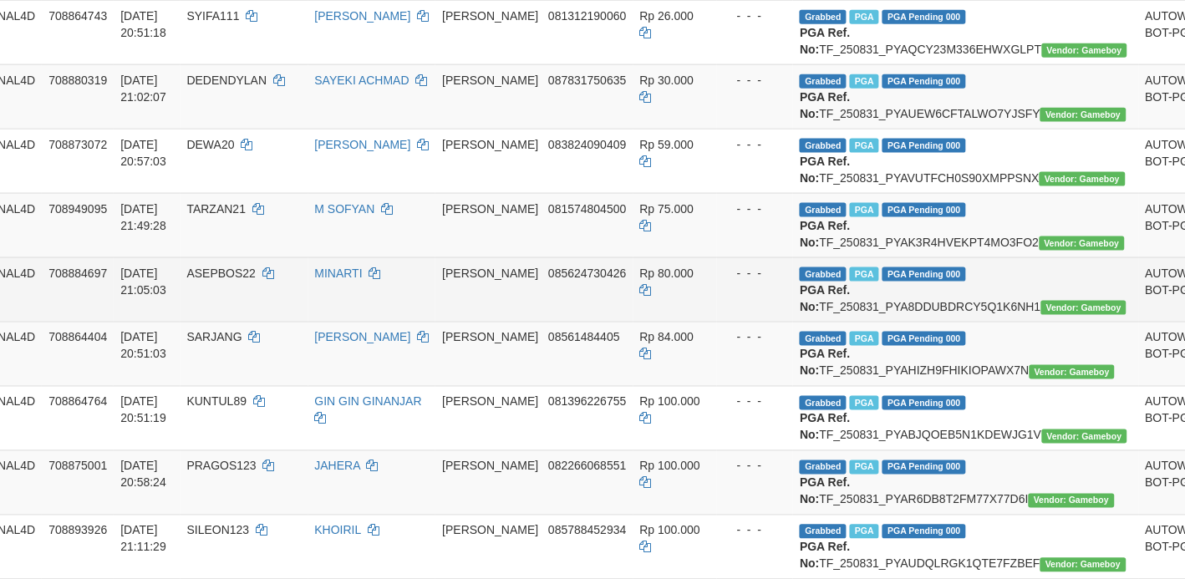
scroll to position [522, 84]
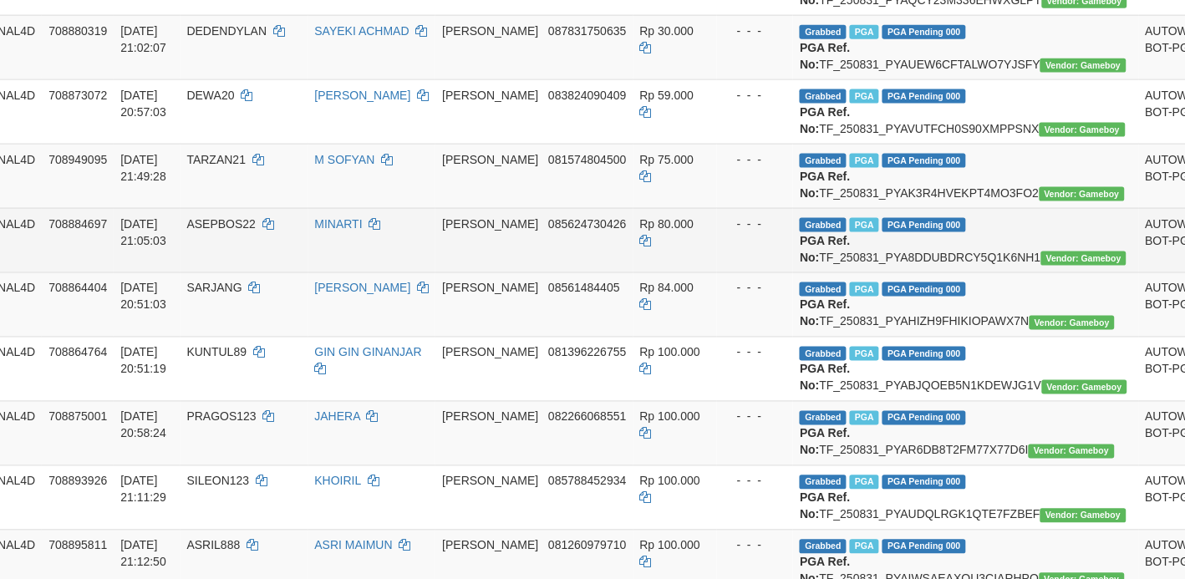
click at [870, 272] on td "Grabbed PGA PGA Pending 000 {"status":"000","data":{"unique_id":"1324-708884697…" at bounding box center [965, 240] width 345 height 64
copy td "TF_250831_PYA8DDUBDRCY5Q1K6NH1"
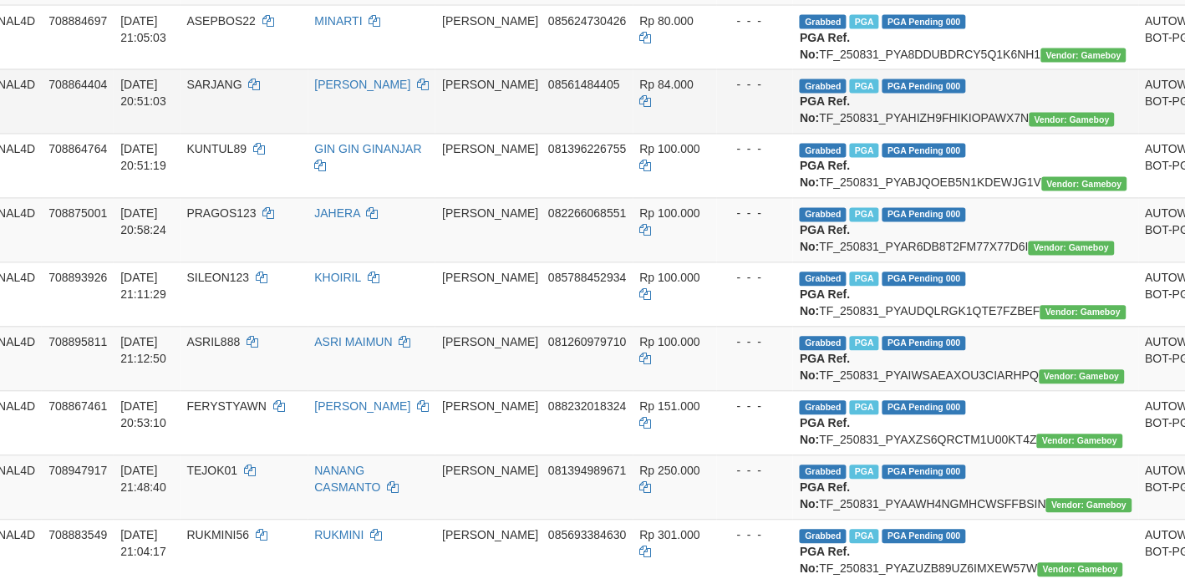
scroll to position [731, 84]
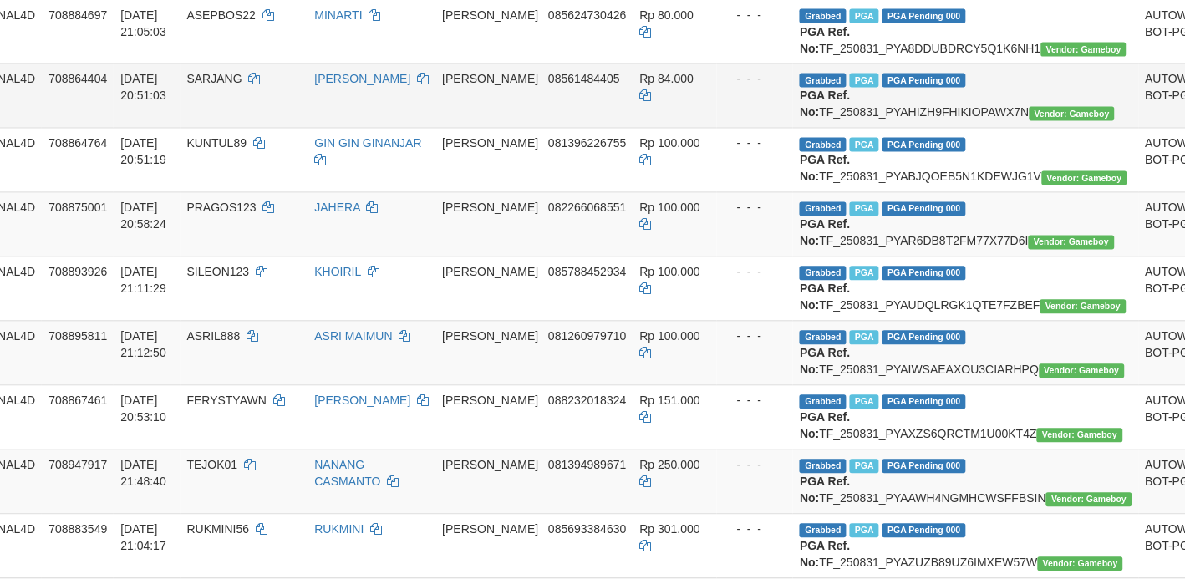
click at [878, 128] on td "Grabbed PGA PGA Pending 000 {"status":"000","data":{"unique_id":"1324-708864404…" at bounding box center [965, 95] width 345 height 64
copy td "TF_250831_PYAHIZH9FHIKIOPAWX7N"
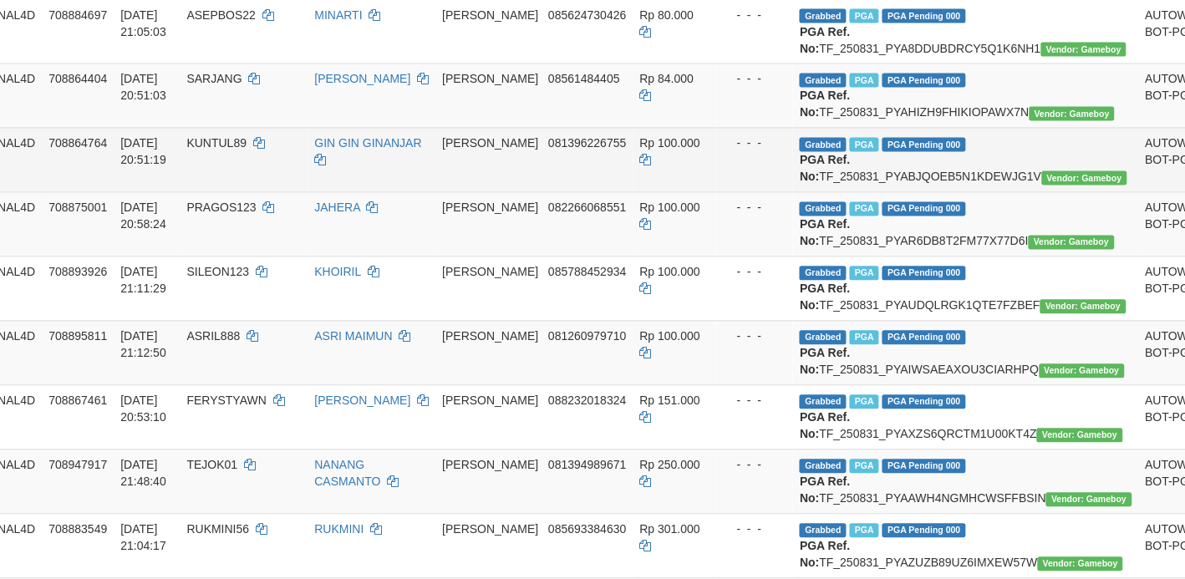
click at [859, 192] on td "Grabbed PGA PGA Pending 000 {"status":"000","data":{"unique_id":"1324-708864764…" at bounding box center [965, 160] width 345 height 64
click at [844, 192] on td "Grabbed PGA PGA Pending 000 {"status":"000","data":{"unique_id":"1324-708864764…" at bounding box center [965, 160] width 345 height 64
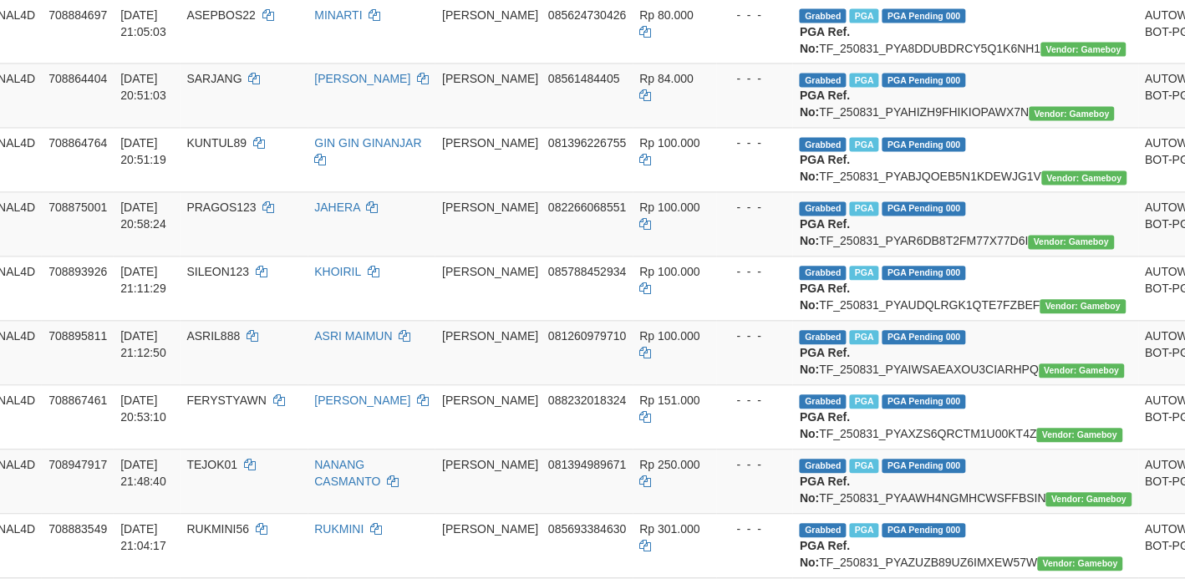
copy td "TF_250831_PYABJQOEB5N1KDEWJG1V"
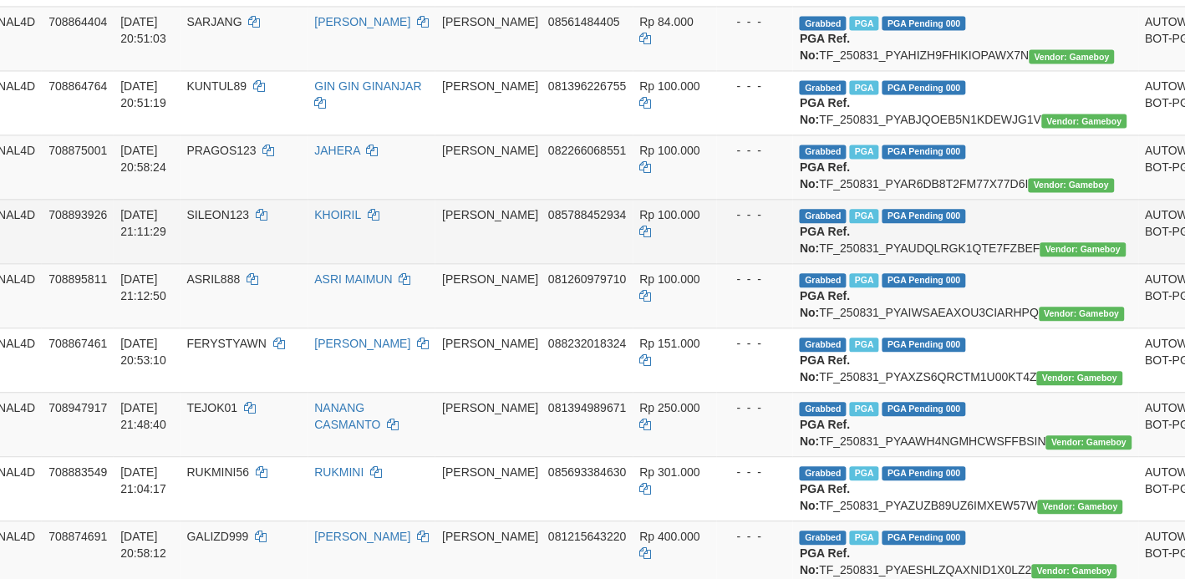
scroll to position [835, 84]
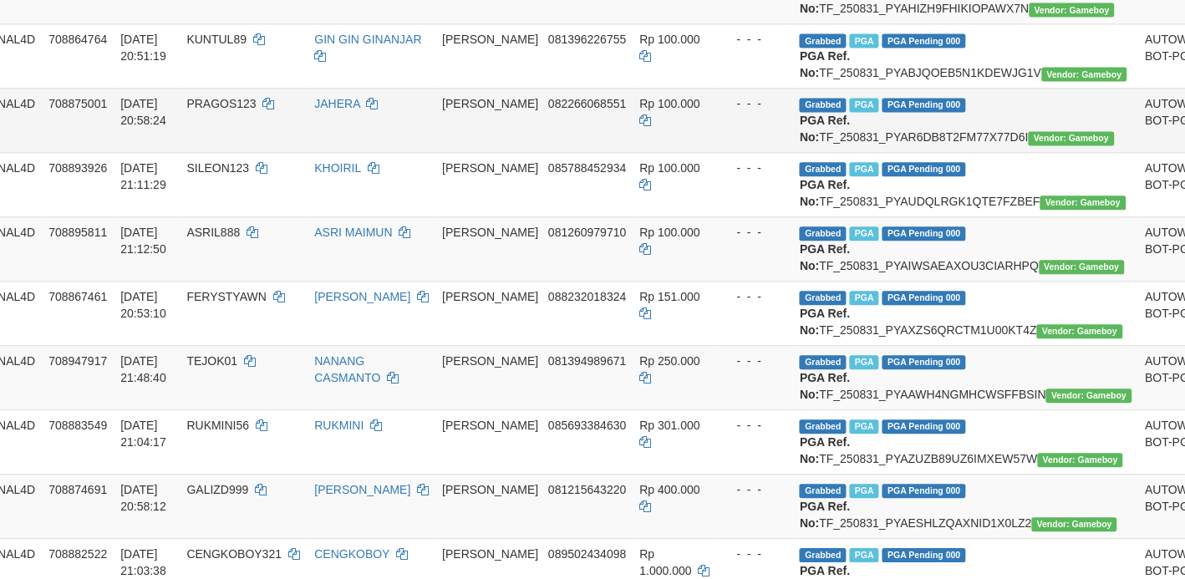
click at [856, 152] on td "Grabbed PGA PGA Pending 000 {"status":"000","data":{"unique_id":"1324-708875001…" at bounding box center [965, 120] width 345 height 64
click at [844, 152] on td "Grabbed PGA PGA Pending 000 {"status":"000","data":{"unique_id":"1324-708875001…" at bounding box center [965, 120] width 345 height 64
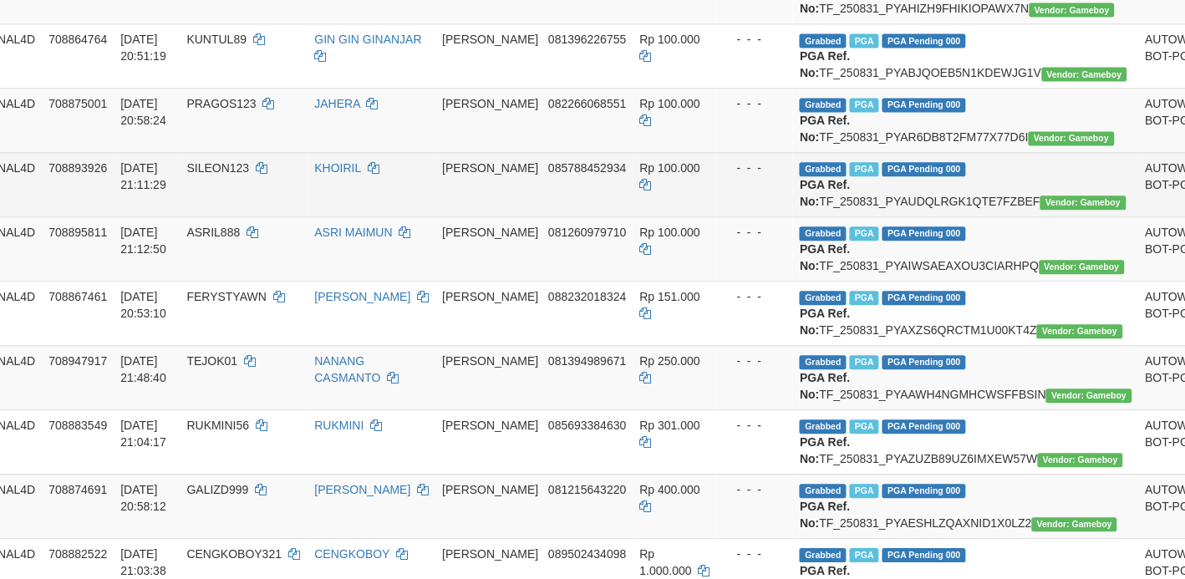
click at [877, 216] on td "Grabbed PGA PGA Pending 000 {"status":"000","data":{"unique_id":"1324-708893926…" at bounding box center [965, 184] width 345 height 64
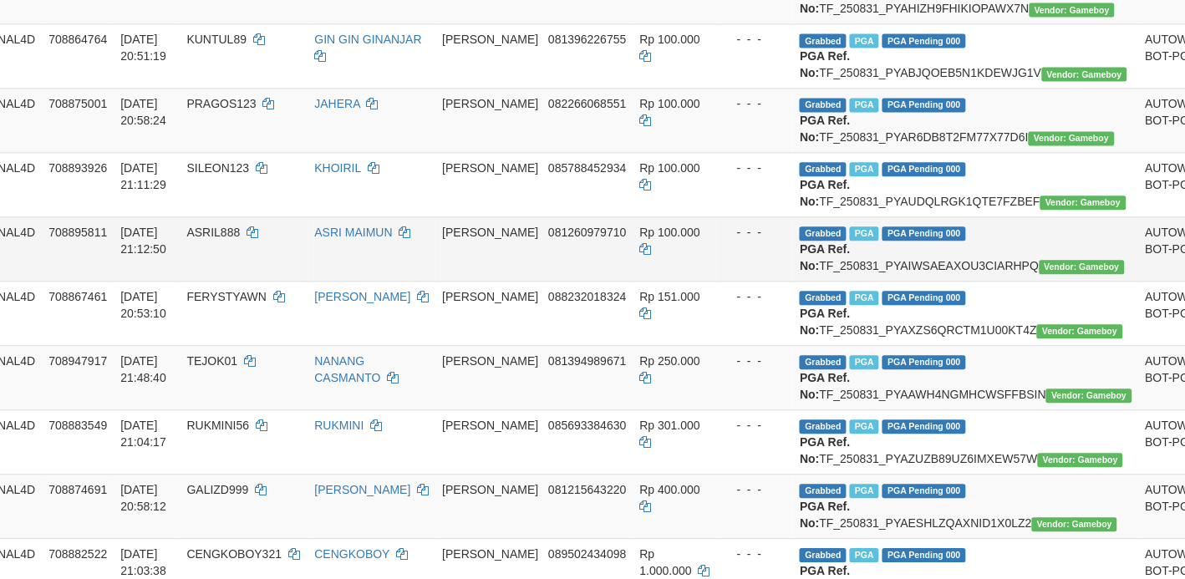
click at [838, 281] on td "Grabbed PGA PGA Pending 000 {"status":"000","data":{"unique_id":"1324-708895811…" at bounding box center [965, 248] width 345 height 64
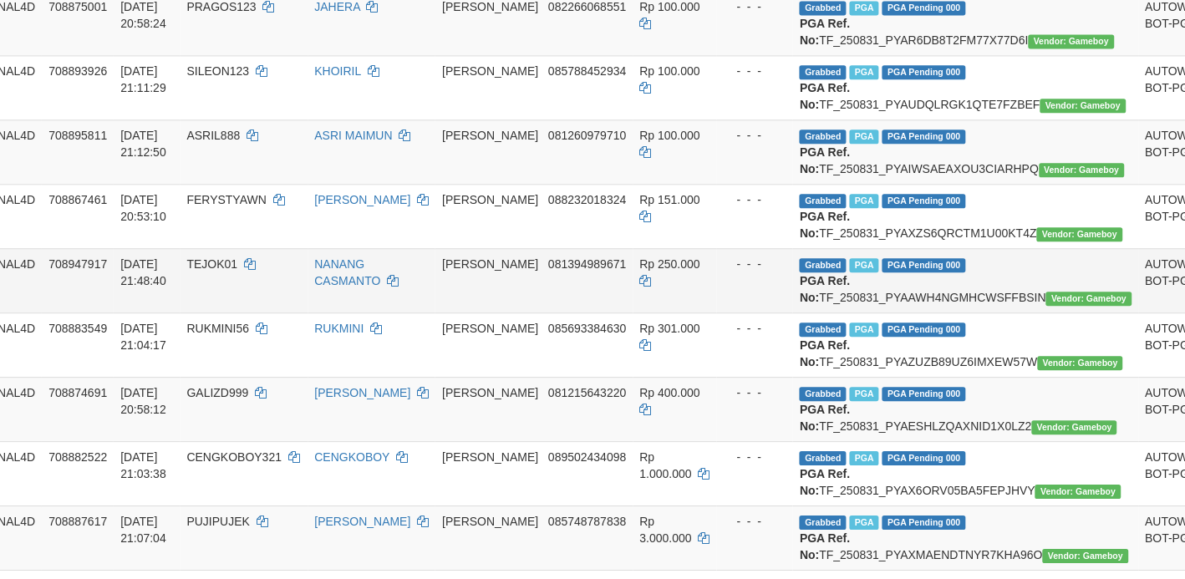
scroll to position [1044, 84]
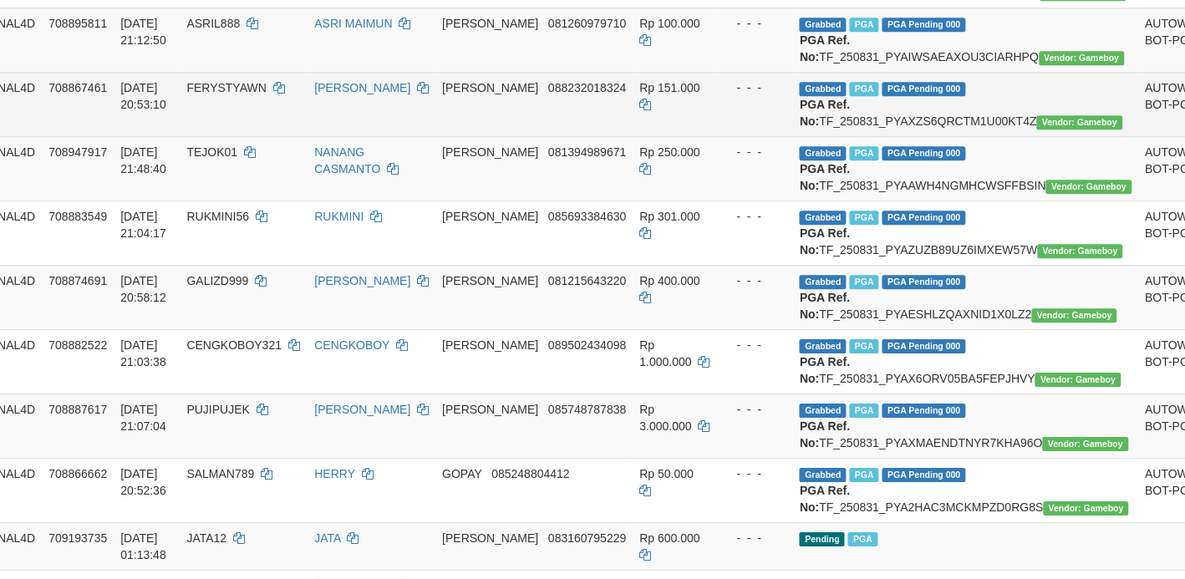
click at [861, 136] on td "Grabbed PGA PGA Pending 000 {"status":"000","data":{"unique_id":"1324-708867461…" at bounding box center [965, 104] width 345 height 64
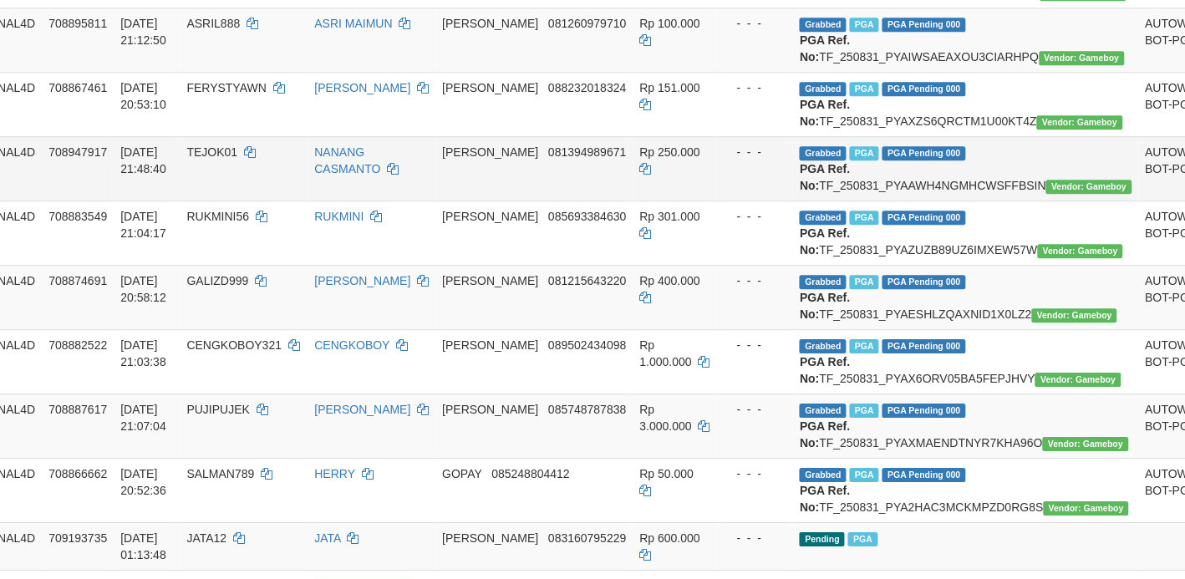
click at [919, 201] on td "Grabbed PGA PGA Pending 000 {"status":"000","data":{"unique_id":"1324-708947917…" at bounding box center [965, 168] width 345 height 64
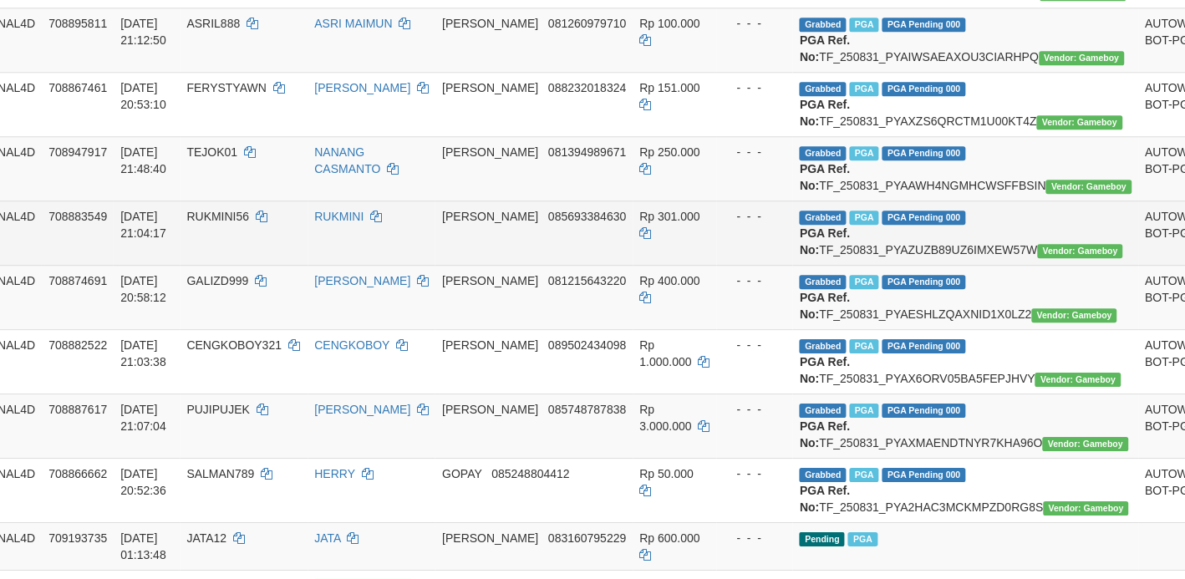
click at [834, 265] on td "Grabbed PGA PGA Pending 000 {"status":"000","data":{"unique_id":"1324-708883549…" at bounding box center [965, 233] width 345 height 64
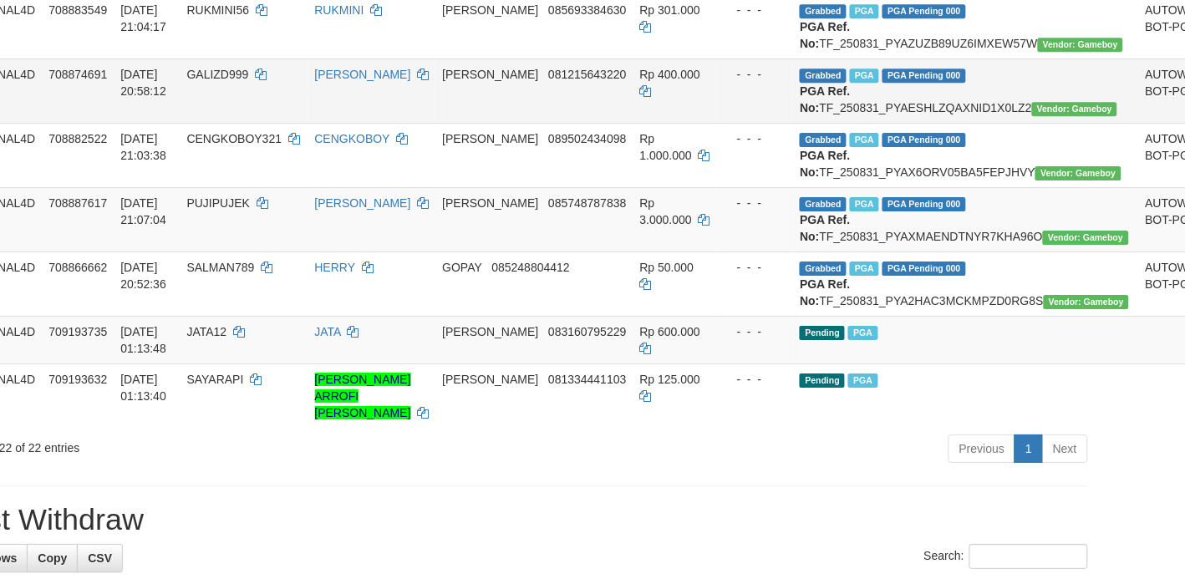
scroll to position [1253, 84]
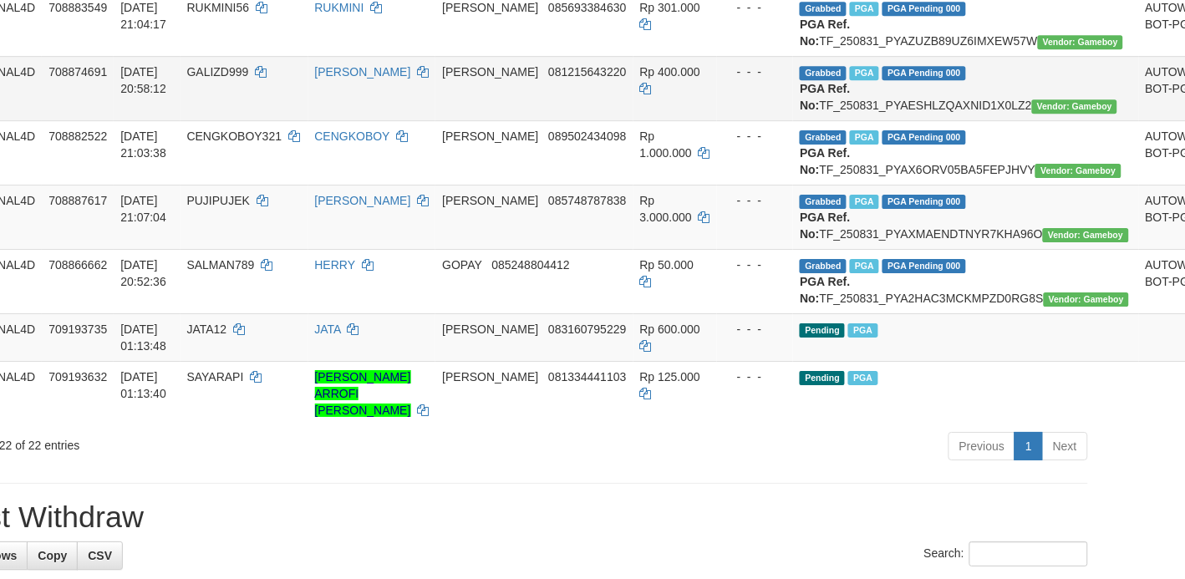
click at [881, 120] on td "Grabbed PGA PGA Pending 000 {"status":"000","data":{"unique_id":"1324-708874691…" at bounding box center [965, 88] width 345 height 64
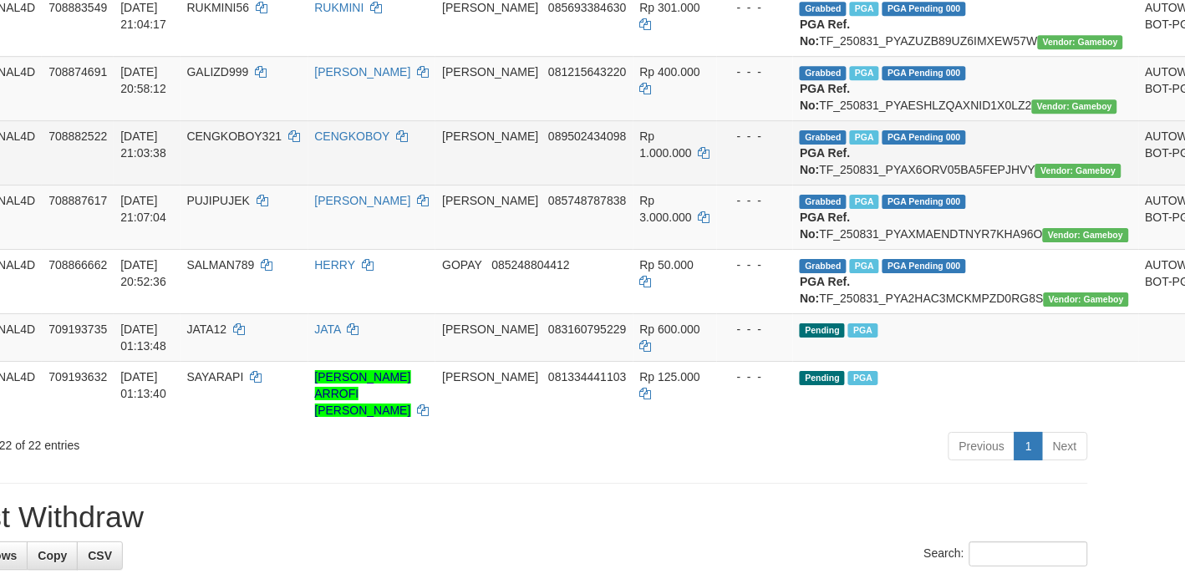
click at [846, 185] on td "Grabbed PGA PGA Pending 000 {"status":"000","data":{"unique_id":"1324-708882522…" at bounding box center [965, 152] width 345 height 64
click at [848, 185] on td "Grabbed PGA PGA Pending 000 {"status":"000","data":{"unique_id":"1324-708882522…" at bounding box center [965, 152] width 345 height 64
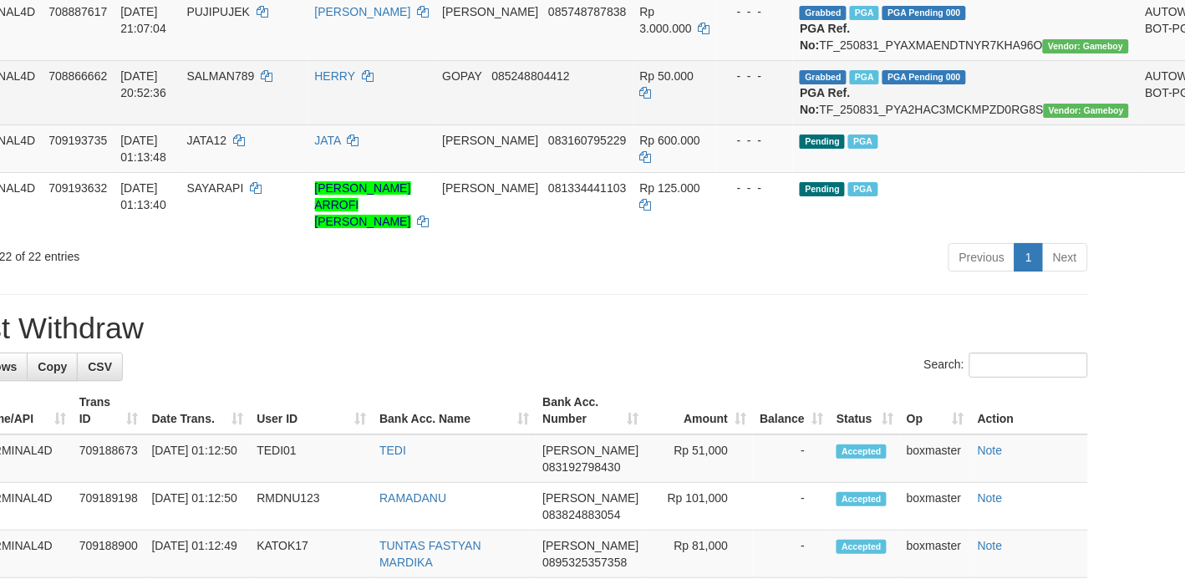
scroll to position [1462, 84]
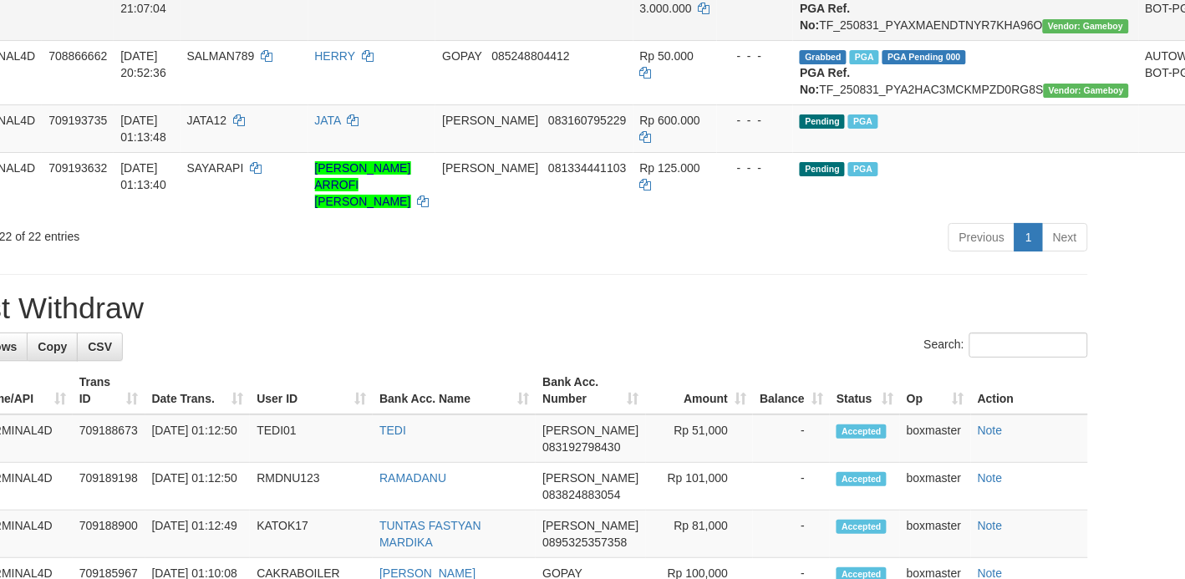
click at [891, 40] on td "Grabbed PGA PGA Pending 000 {"status":"000","data":{"unique_id":"1324-708887617…" at bounding box center [965, 8] width 345 height 64
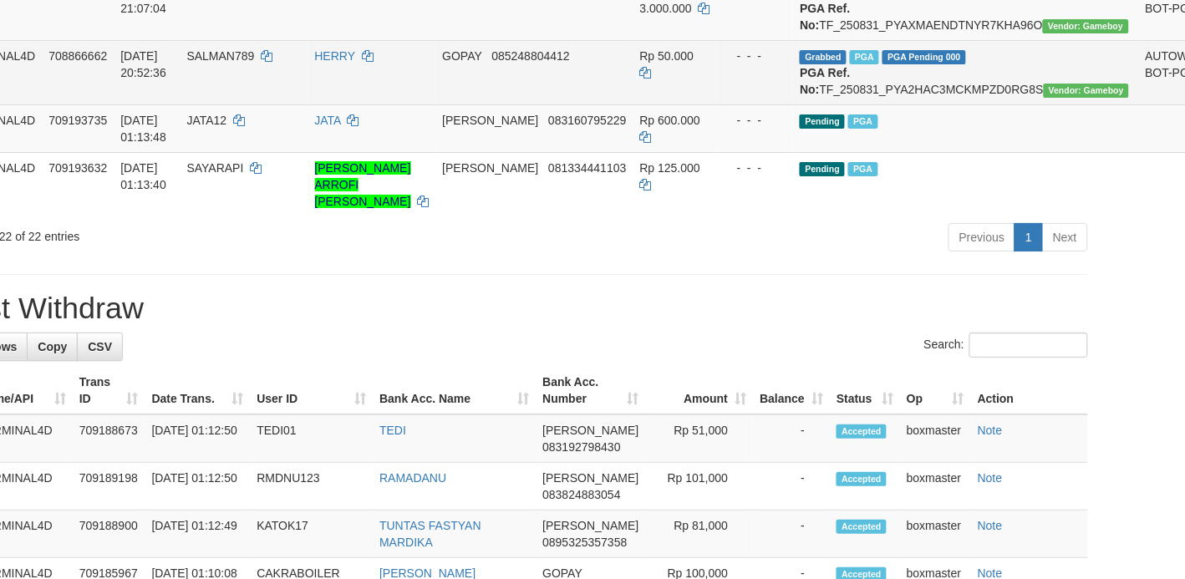
click at [912, 104] on td "Grabbed PGA PGA Pending 000 {"status":"000","data":{"unique_id":"1324-708866662…" at bounding box center [965, 72] width 345 height 64
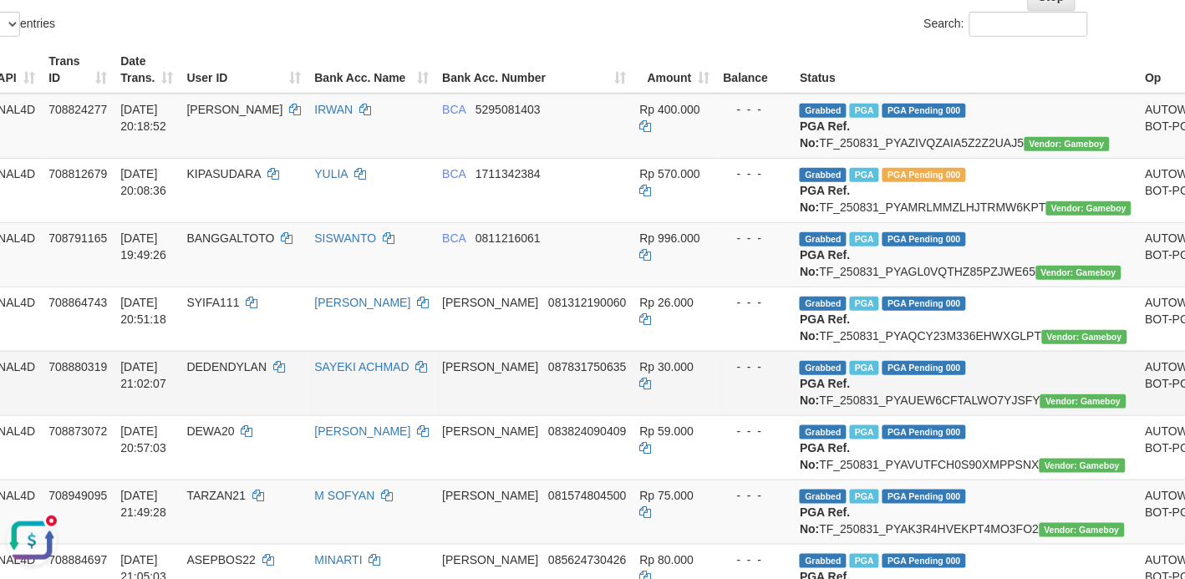
scroll to position [0, 84]
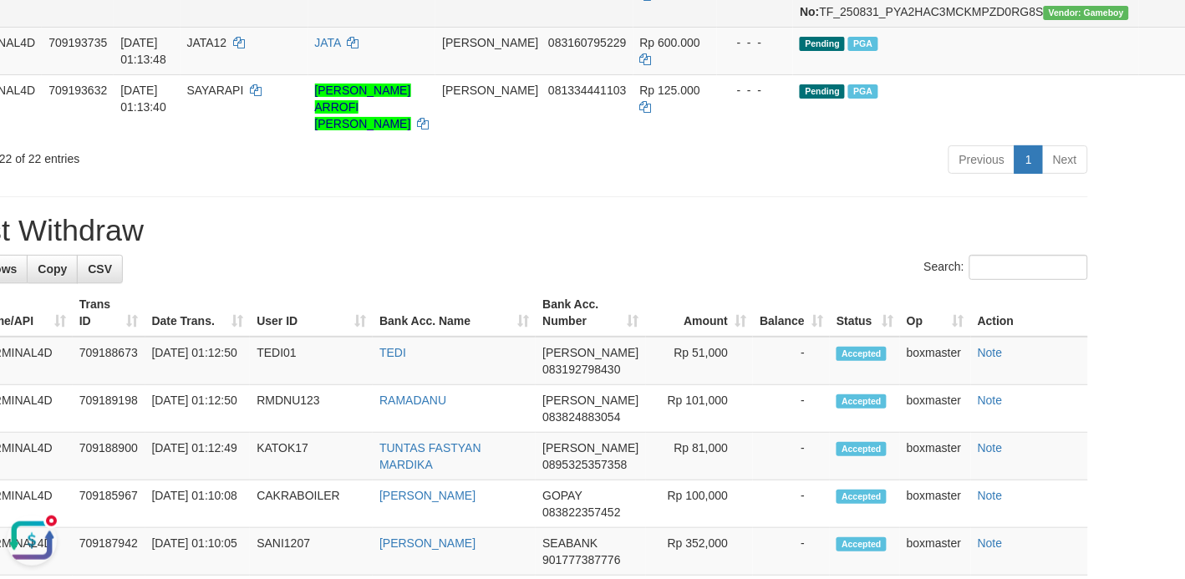
scroll to position [1567, 84]
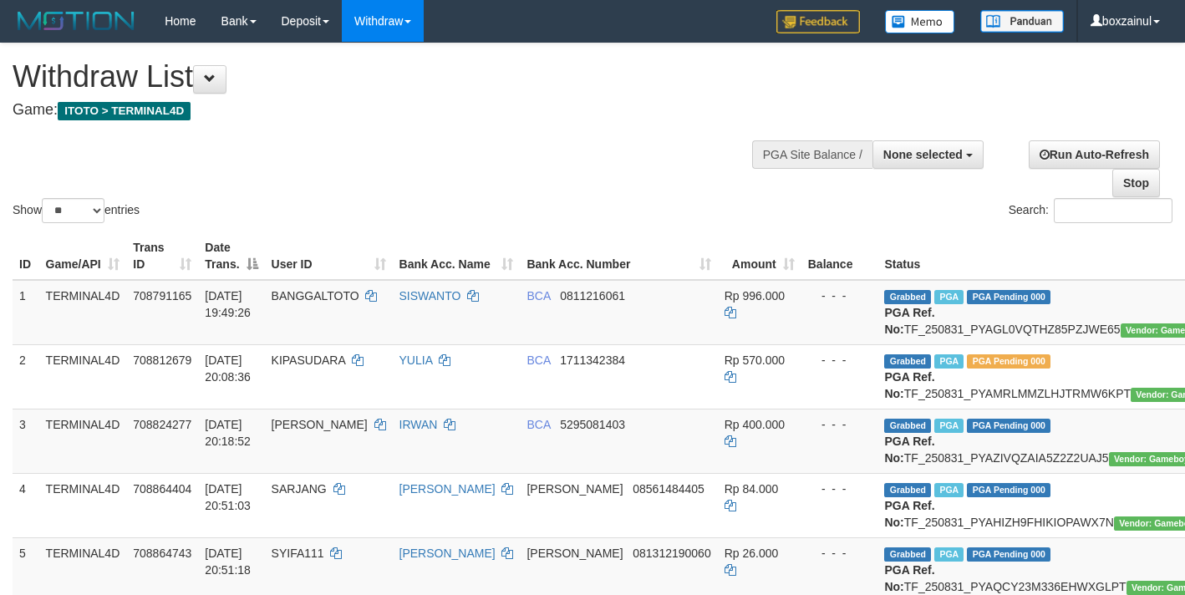
select select
select select "**"
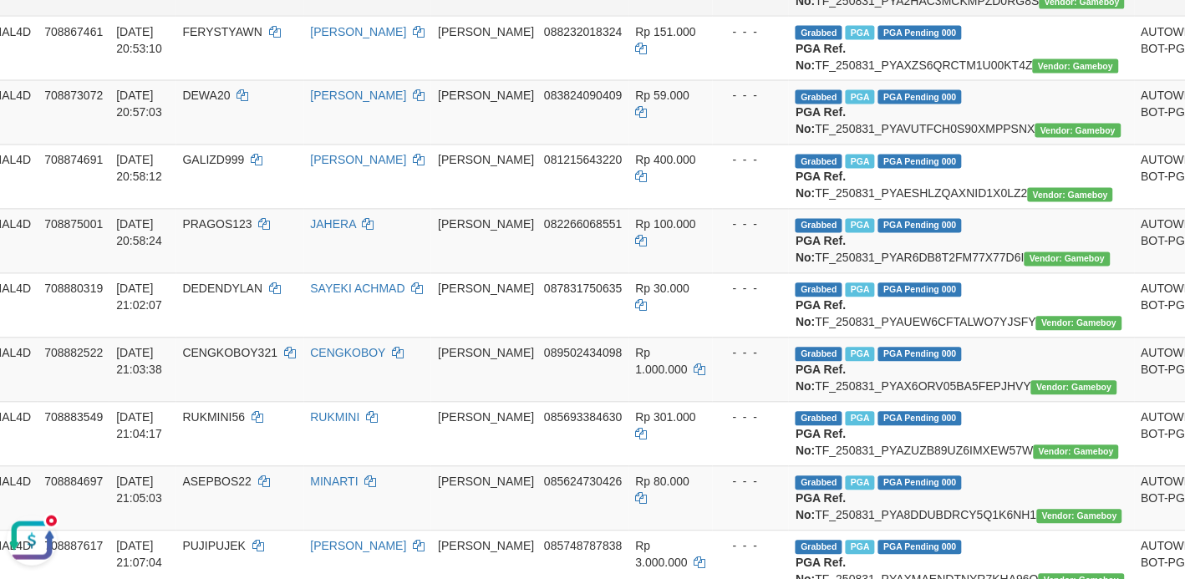
scroll to position [0, 89]
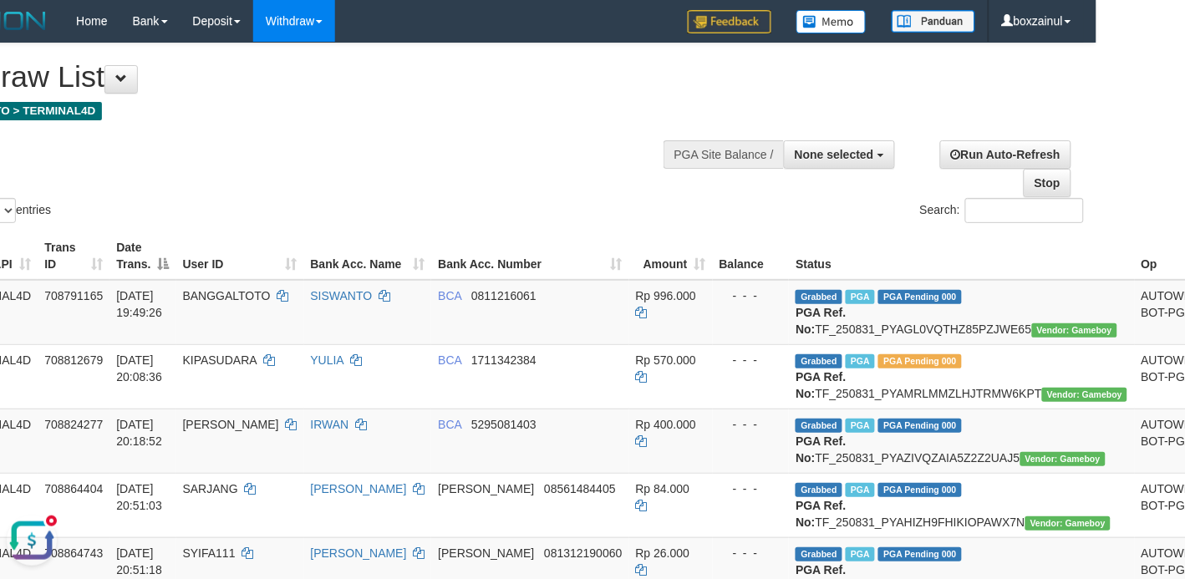
click at [520, 173] on div "Show ** ** ** *** entries Search:" at bounding box center [503, 134] width 1185 height 183
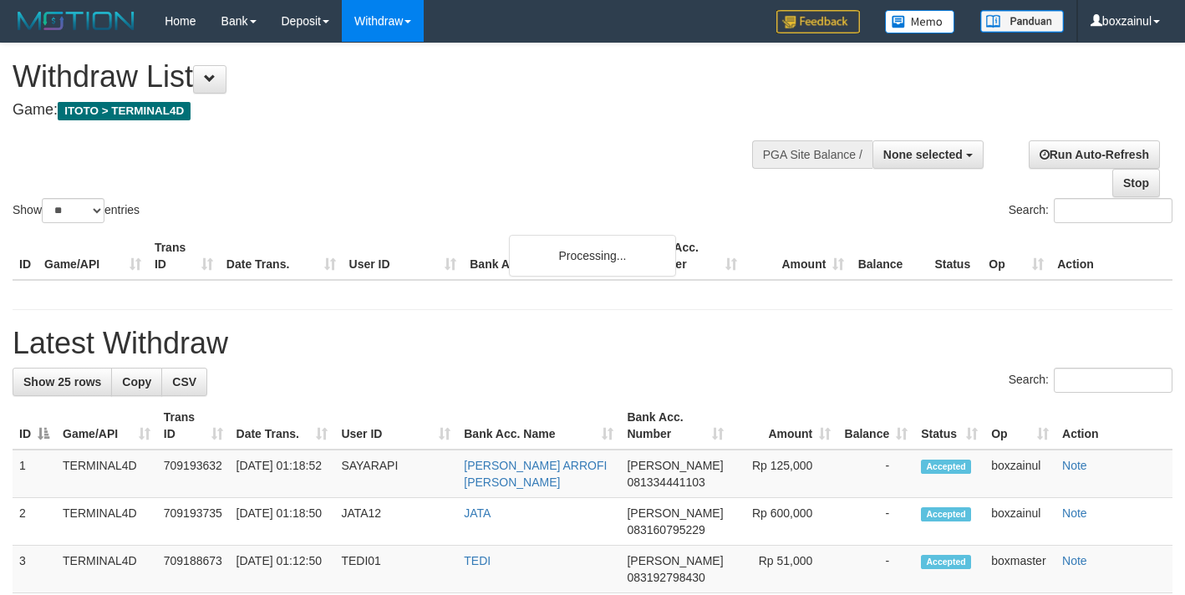
select select
select select "**"
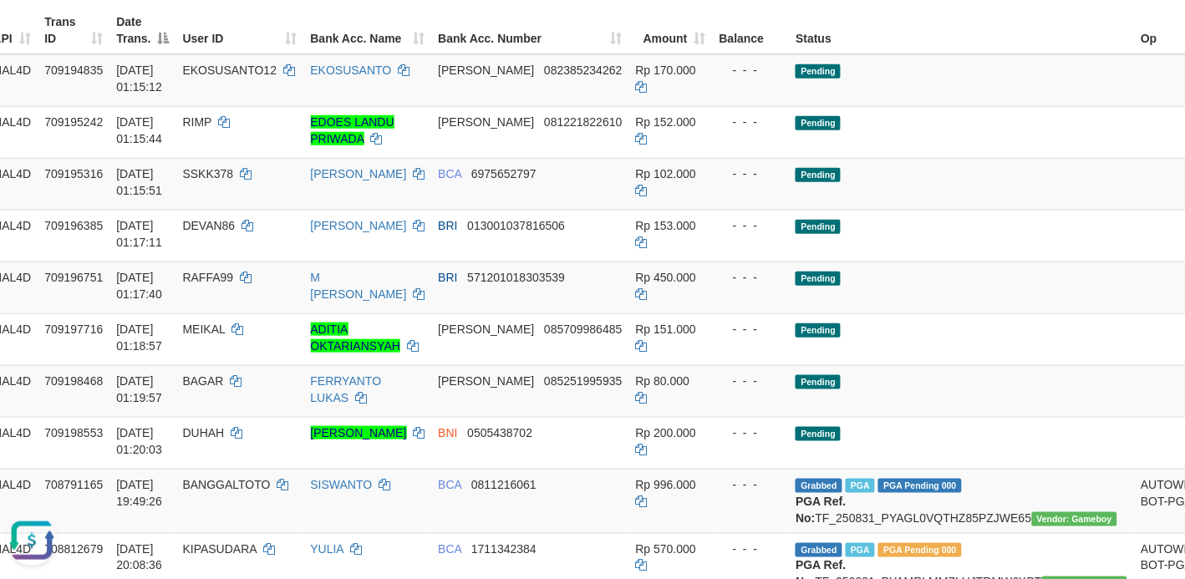
scroll to position [104, 89]
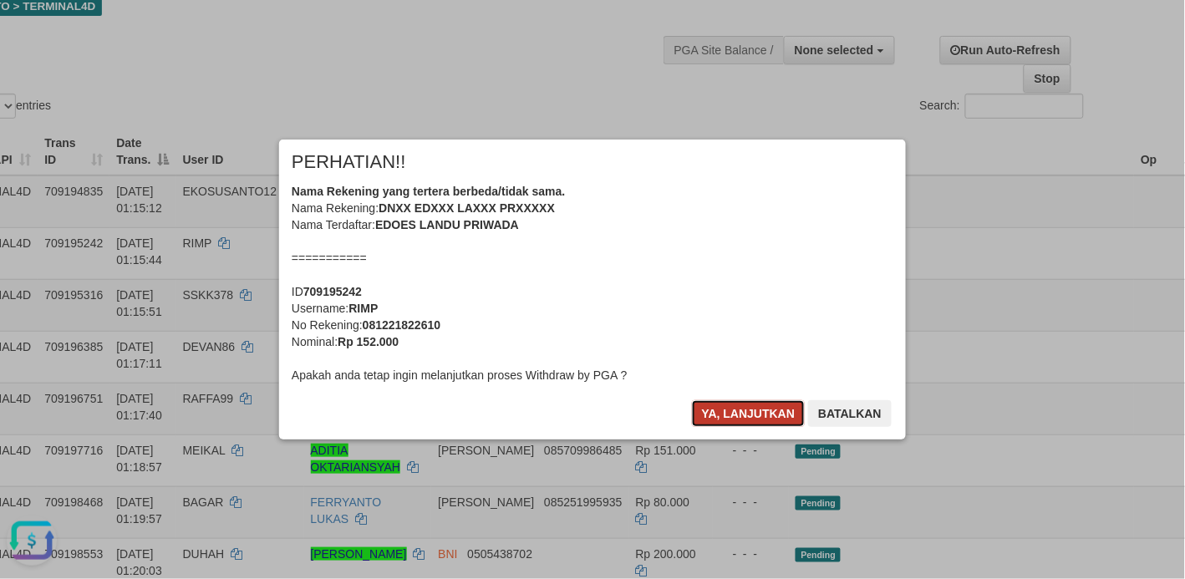
click at [741, 415] on button "Ya, lanjutkan" at bounding box center [749, 413] width 114 height 27
click at [740, 414] on div "× PERHATIAN!! Nama Rekening yang tertera berbeda/tidak sama. Nama Rekening: DNX…" at bounding box center [593, 289] width 652 height 299
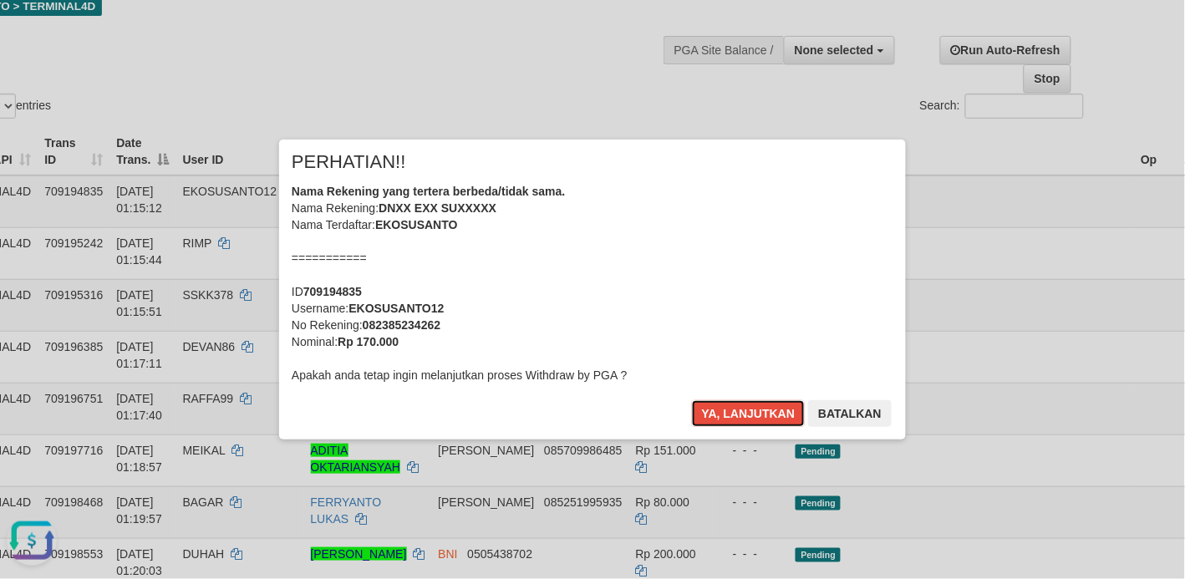
click at [740, 414] on button "Ya, lanjutkan" at bounding box center [749, 413] width 114 height 27
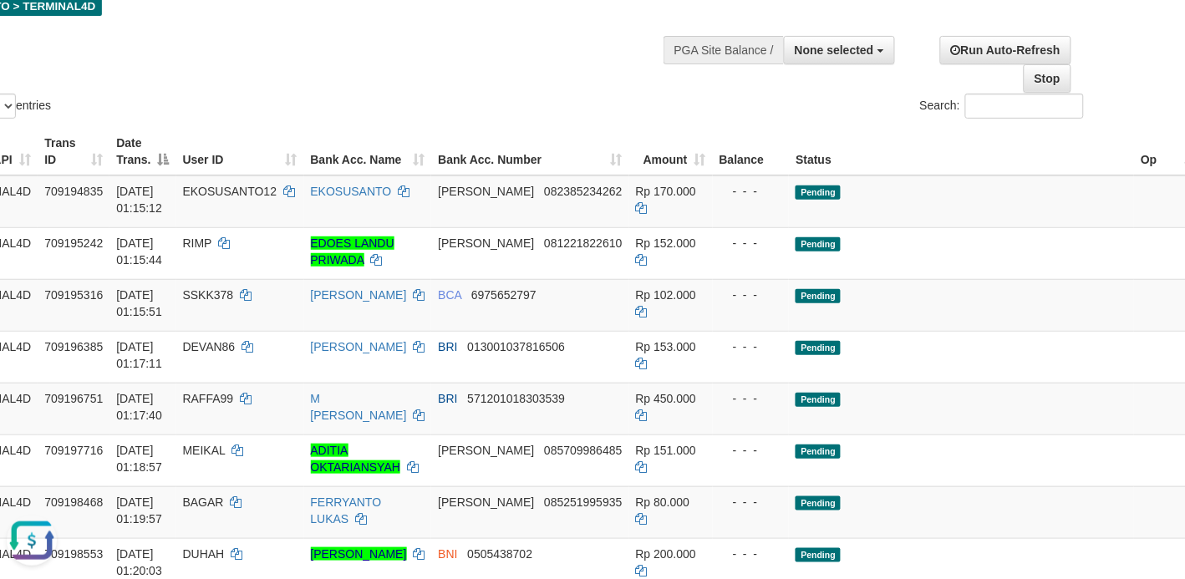
click at [740, 365] on div "Ya, lanjutkan Batalkan" at bounding box center [692, 355] width 102 height 20
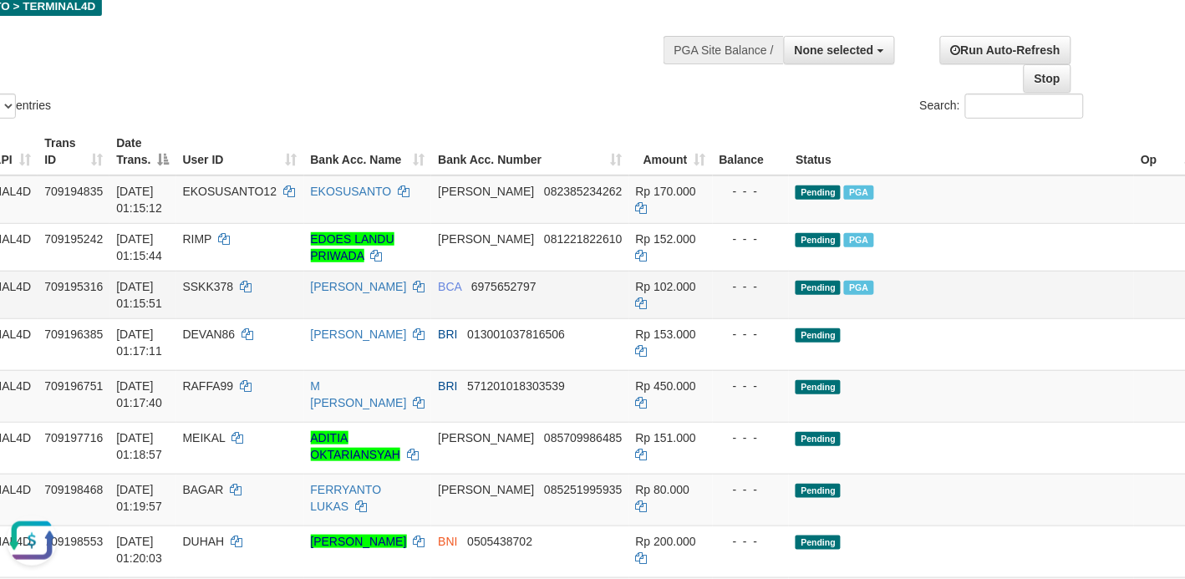
scroll to position [209, 89]
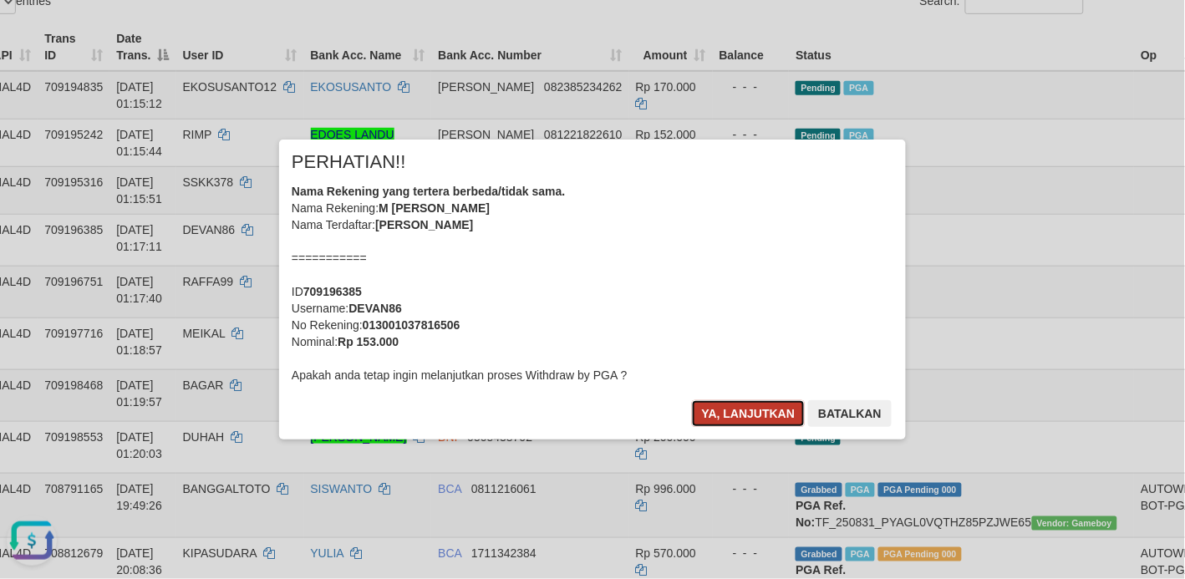
click at [740, 405] on button "Ya, lanjutkan" at bounding box center [749, 413] width 114 height 27
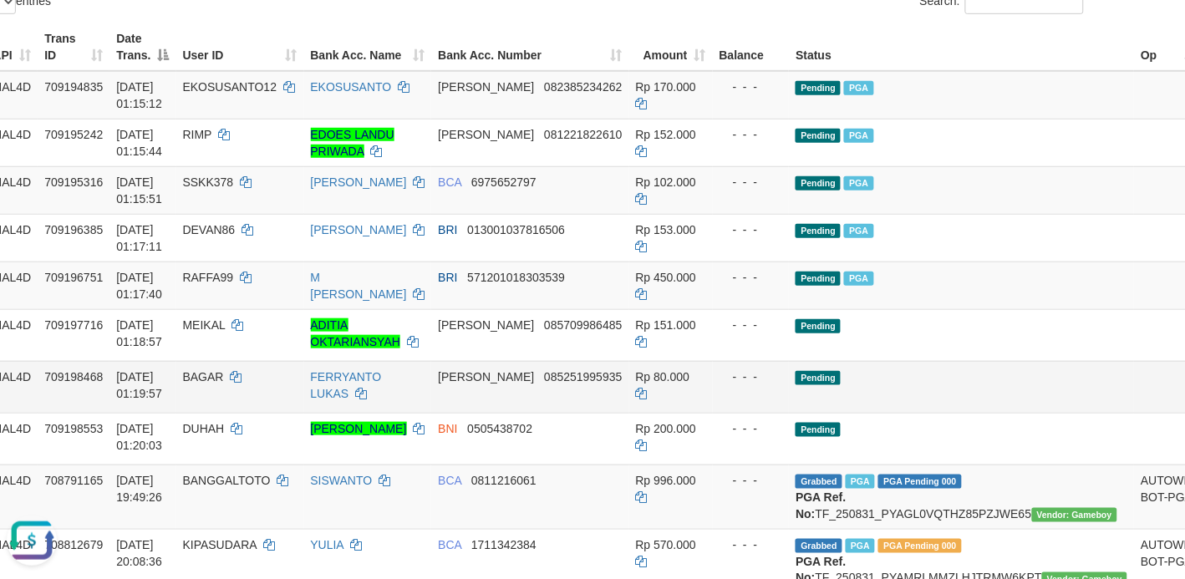
click at [713, 289] on td "- - -" at bounding box center [751, 286] width 77 height 48
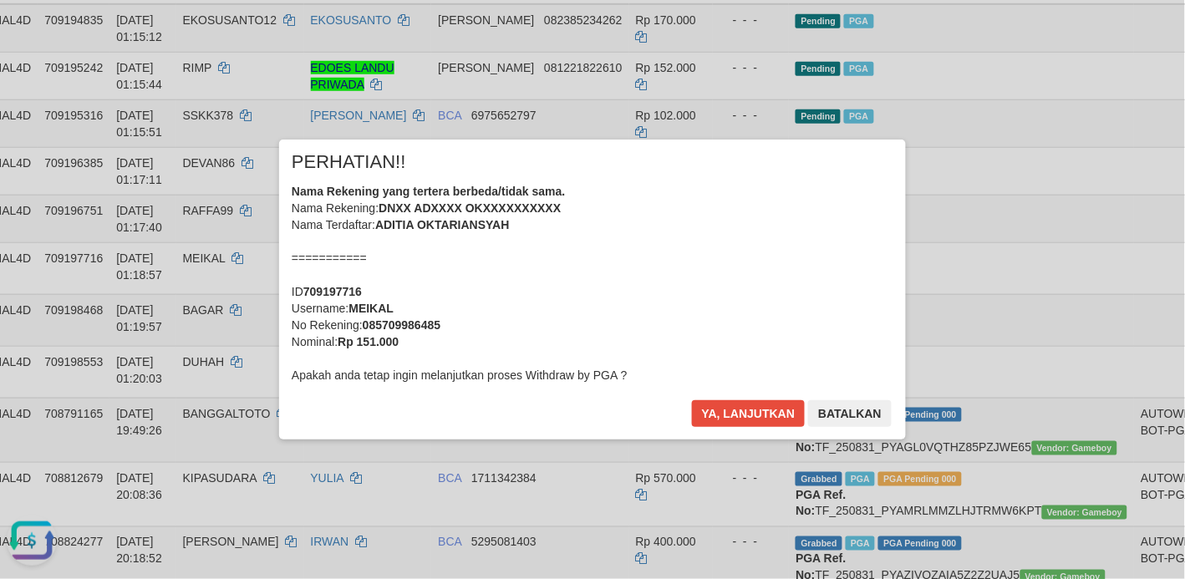
scroll to position [313, 89]
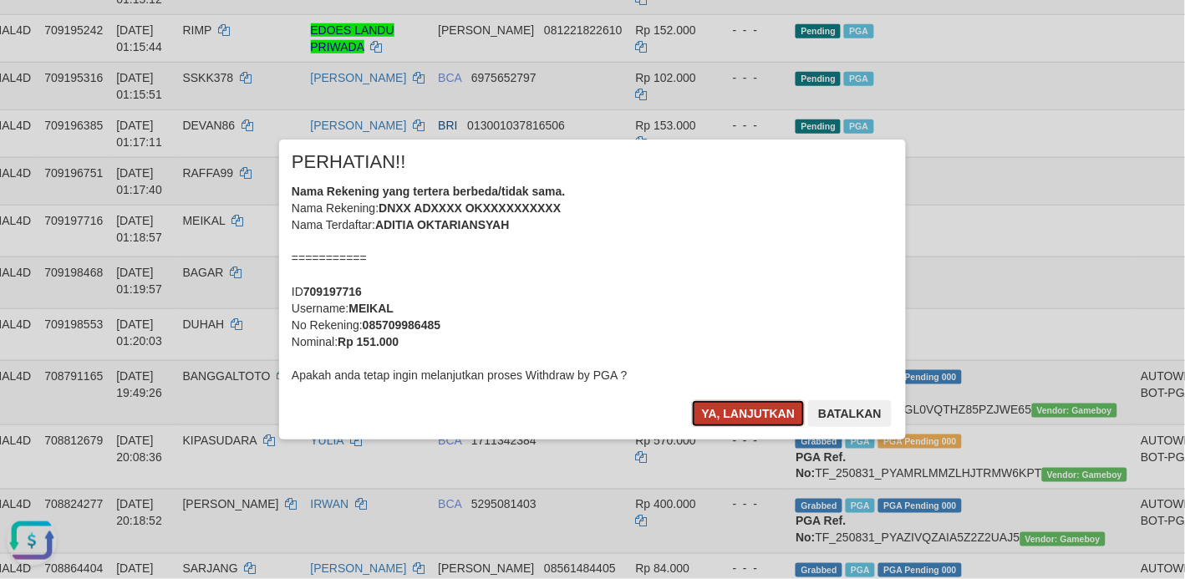
click at [760, 414] on button "Ya, lanjutkan" at bounding box center [749, 413] width 114 height 27
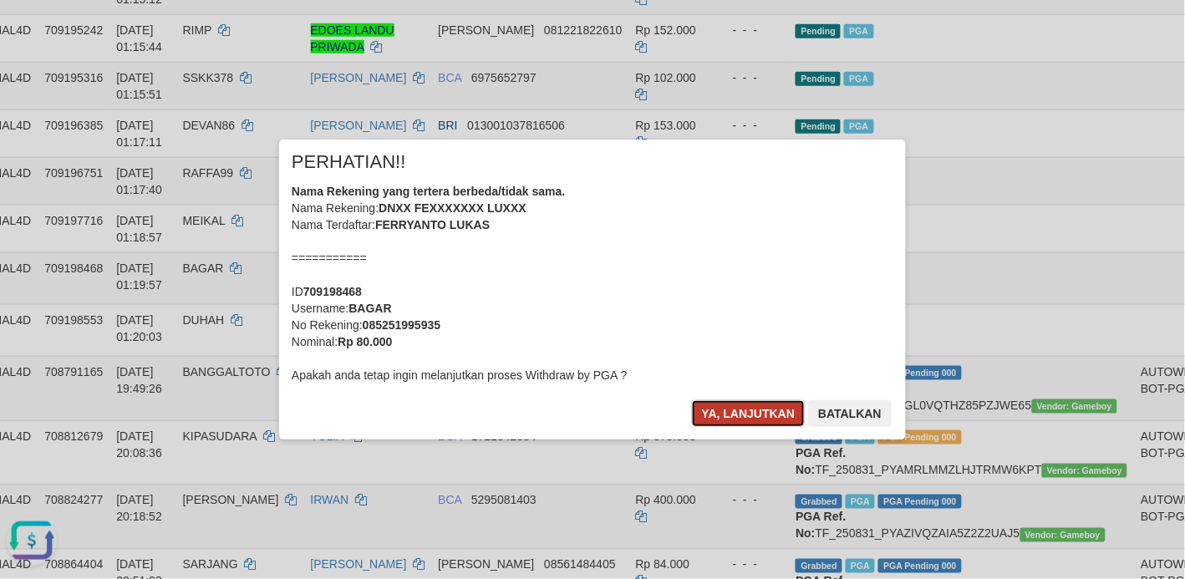
click at [736, 419] on button "Ya, lanjutkan" at bounding box center [749, 413] width 114 height 27
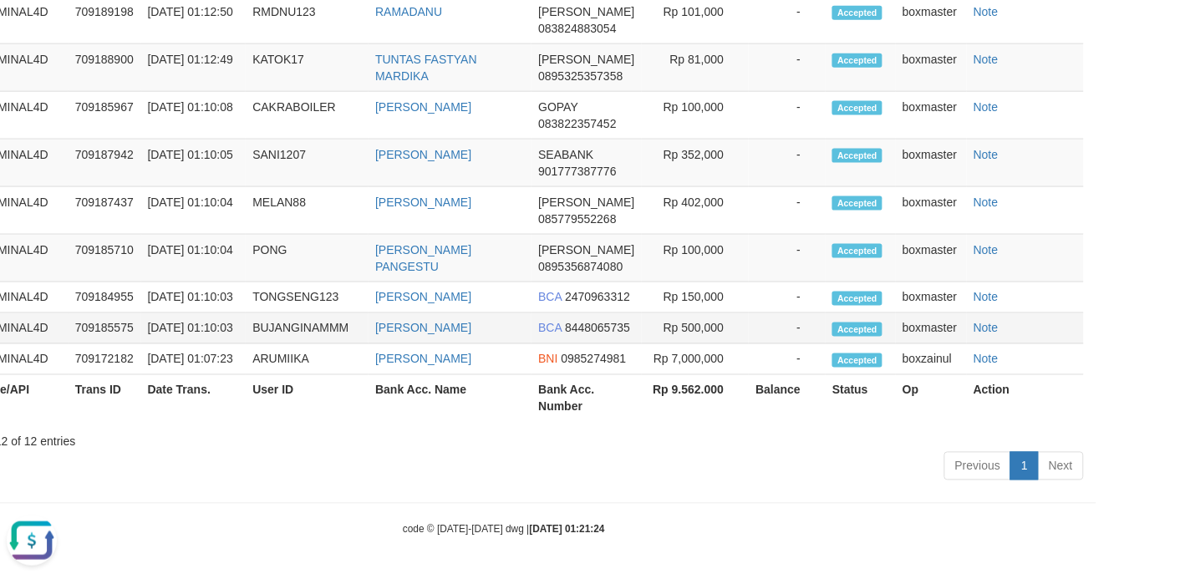
scroll to position [1567, 89]
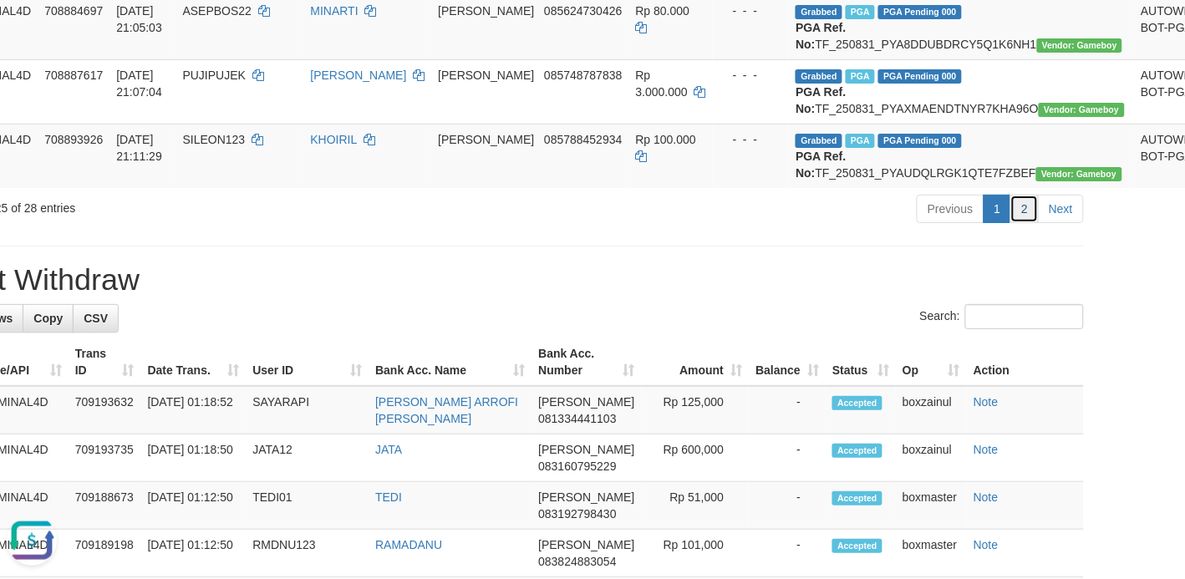
click at [1011, 223] on link "2" at bounding box center [1024, 209] width 28 height 28
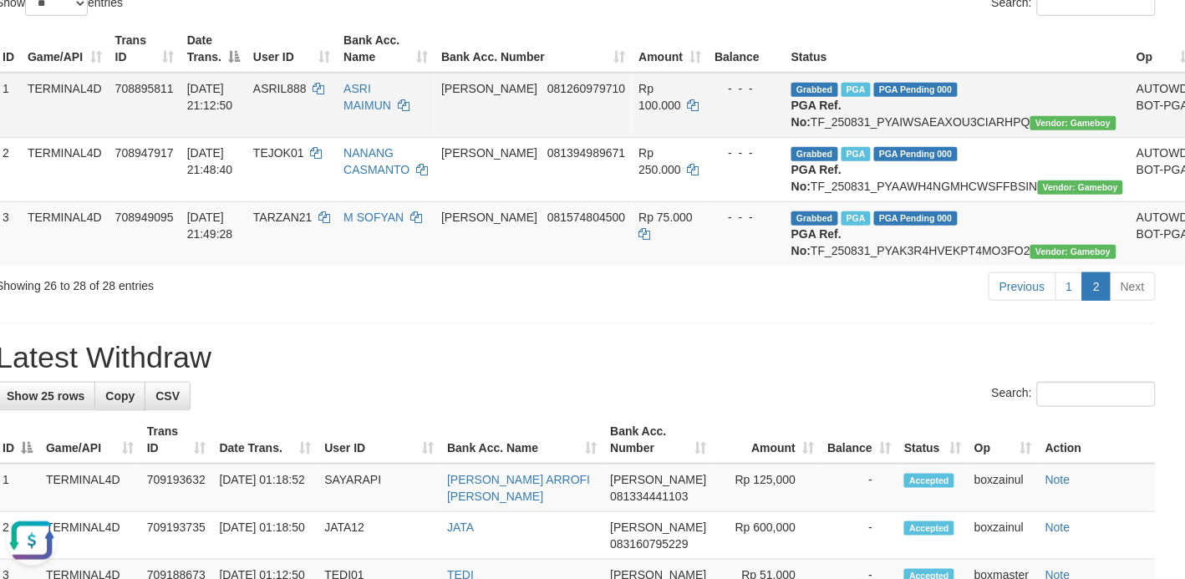
scroll to position [209, 17]
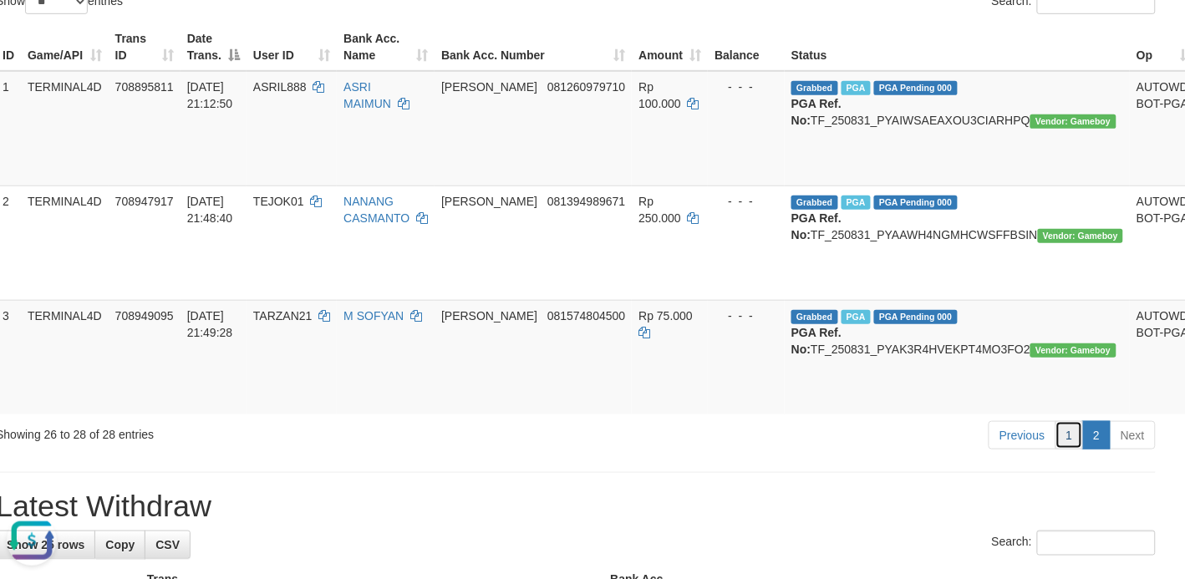
click at [1068, 449] on link "1" at bounding box center [1069, 435] width 28 height 28
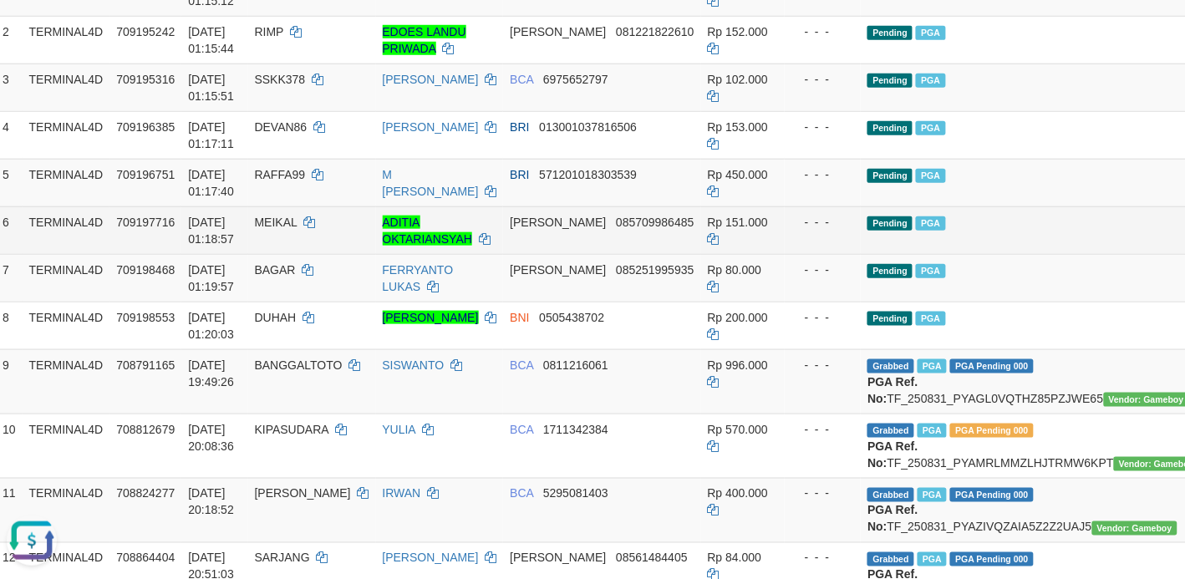
scroll to position [0, 17]
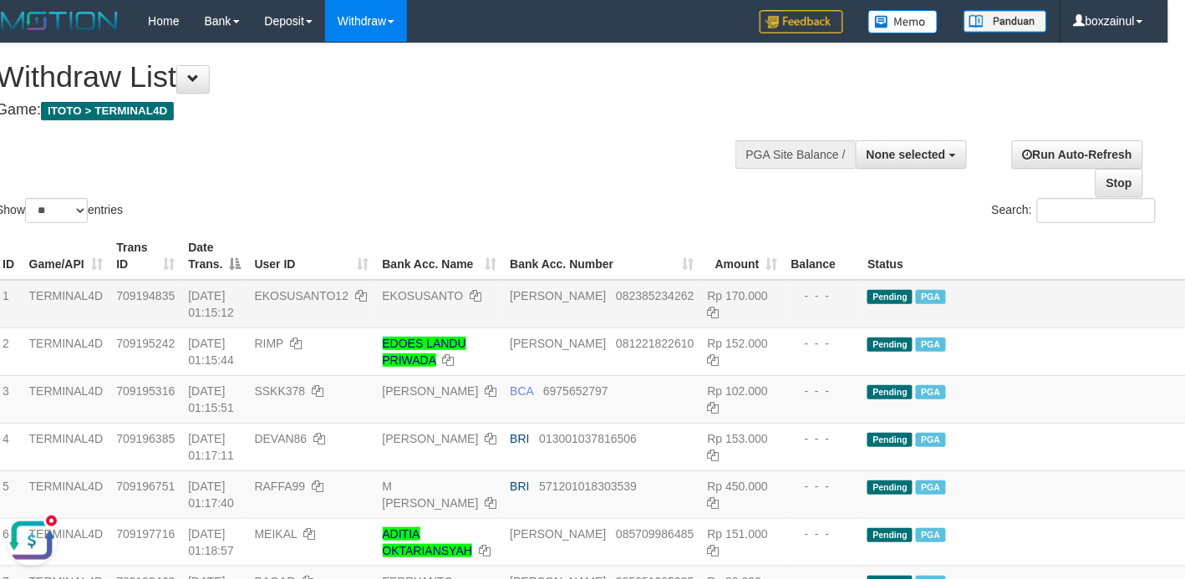
click at [268, 297] on span "EKOSUSANTO12" at bounding box center [302, 295] width 94 height 13
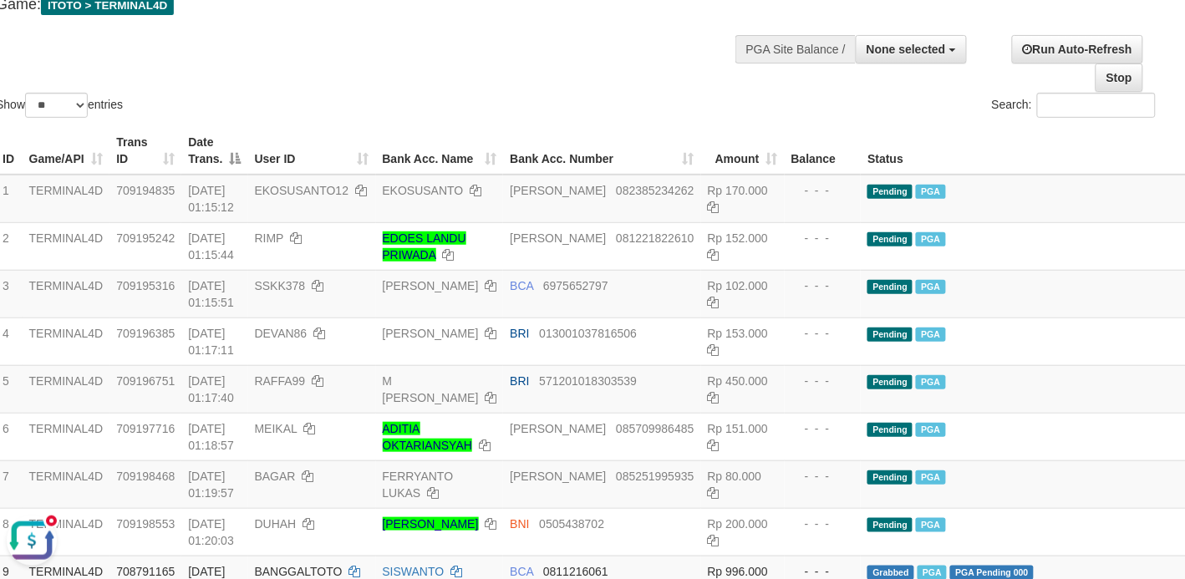
scroll to position [104, 17]
click at [23, 531] on button "Open LiveChat chat widget" at bounding box center [32, 540] width 50 height 50
click at [606, 109] on div "Search:" at bounding box center [871, 108] width 567 height 29
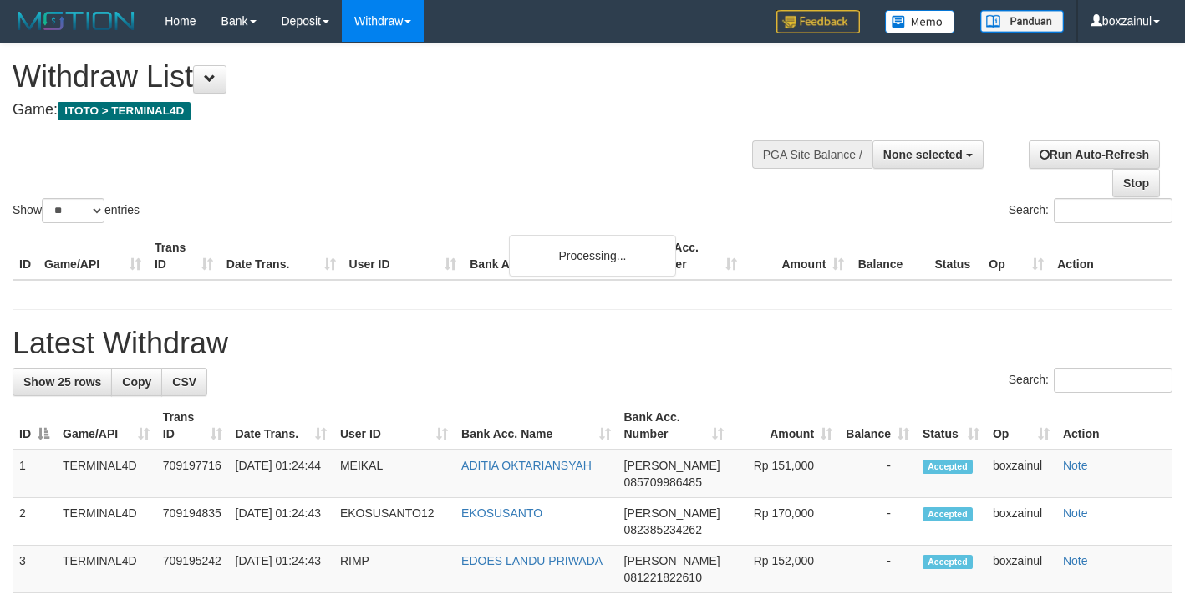
select select
select select "**"
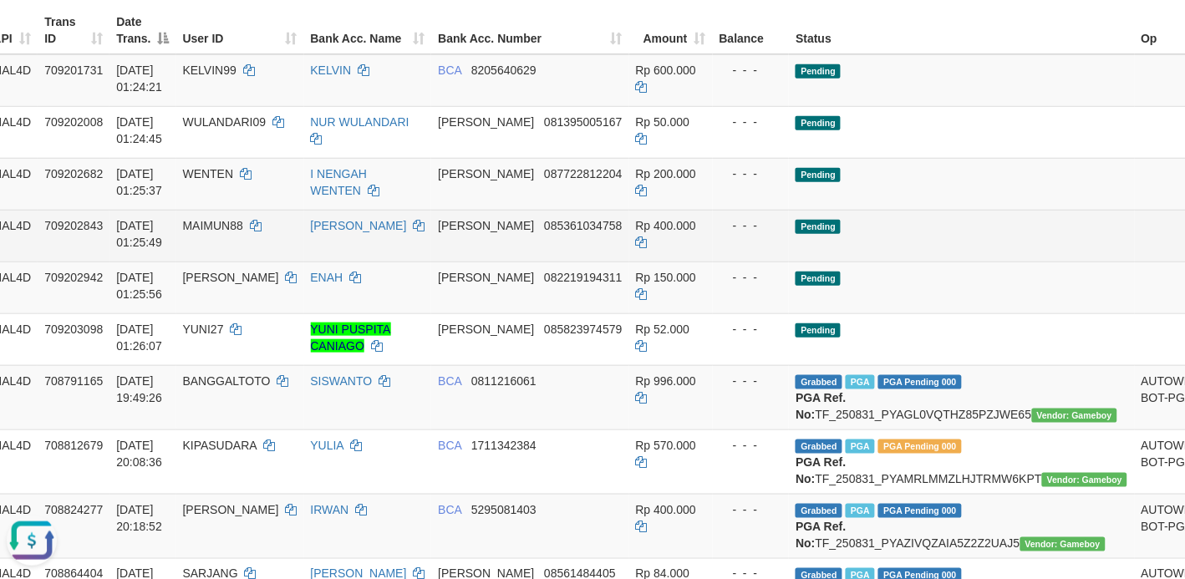
scroll to position [105, 89]
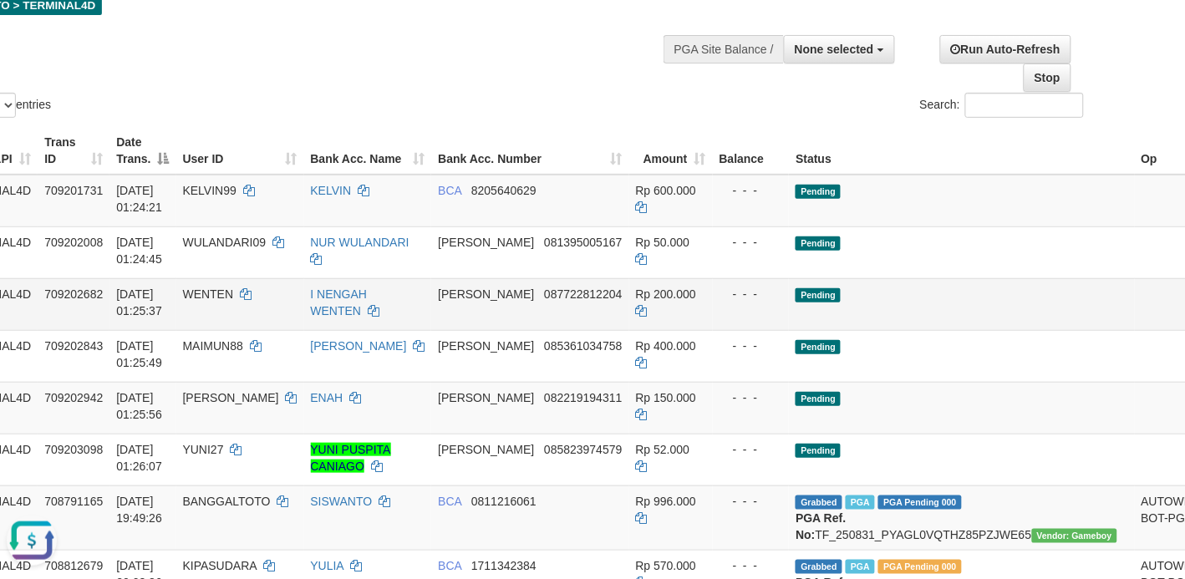
drag, startPoint x: 1042, startPoint y: 210, endPoint x: 696, endPoint y: 284, distance: 353.8
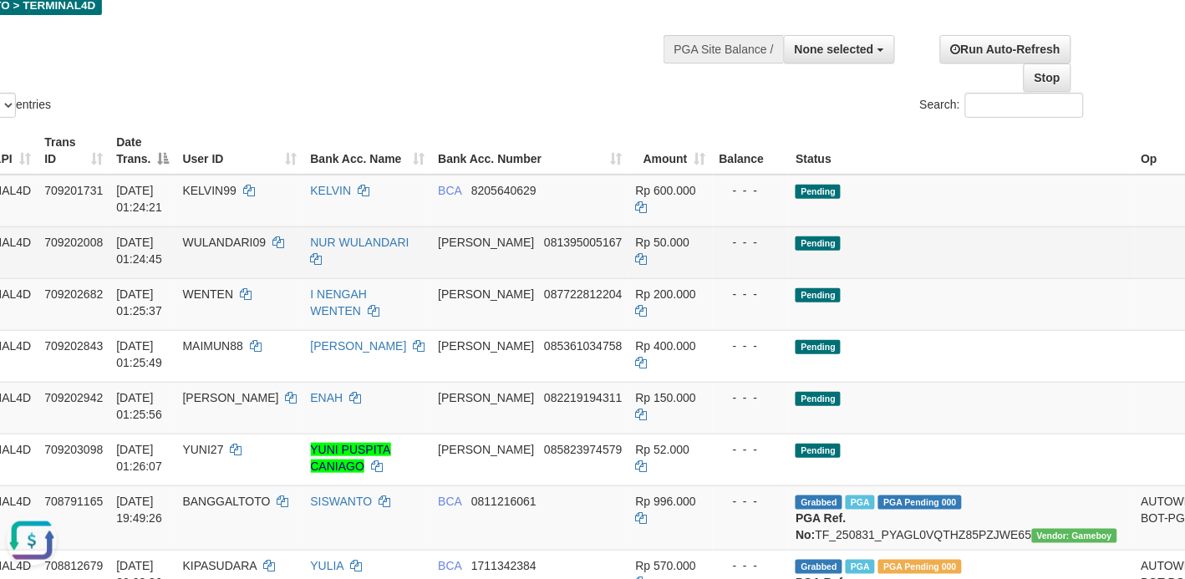
drag, startPoint x: 1057, startPoint y: 267, endPoint x: 677, endPoint y: 287, distance: 380.6
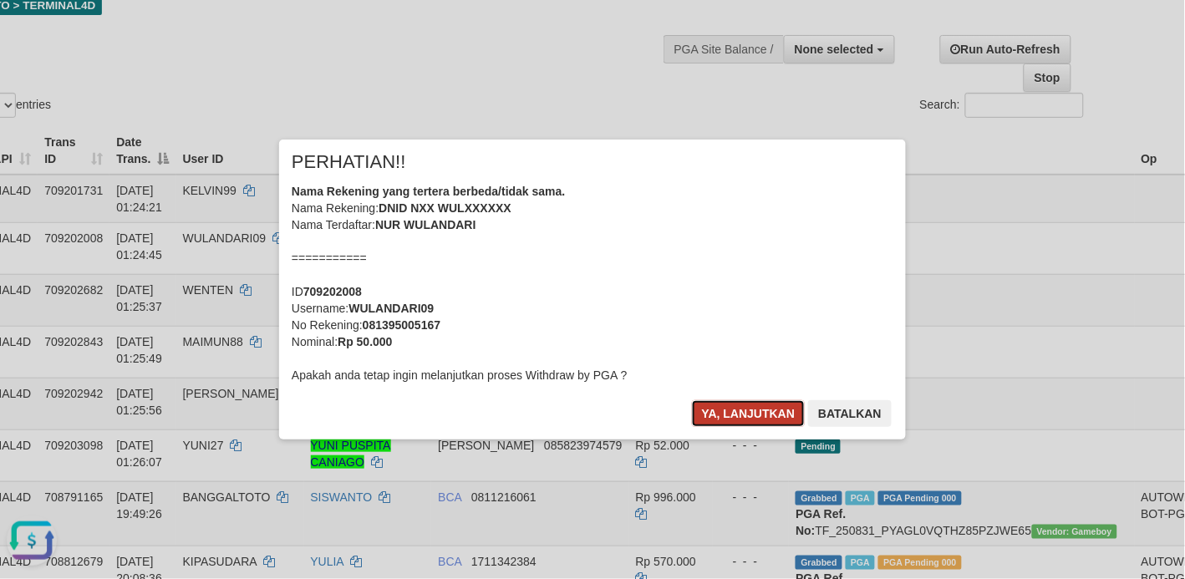
click at [712, 403] on button "Ya, lanjutkan" at bounding box center [749, 413] width 114 height 27
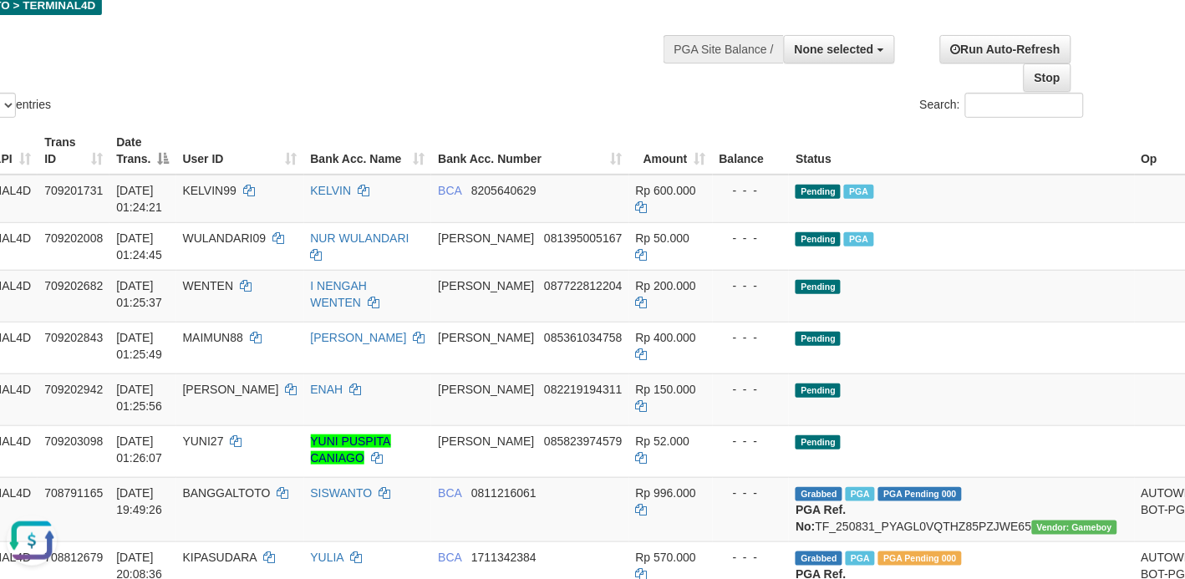
click at [554, 48] on div "Show ** ** ** *** entries Search:" at bounding box center [503, 29] width 1185 height 183
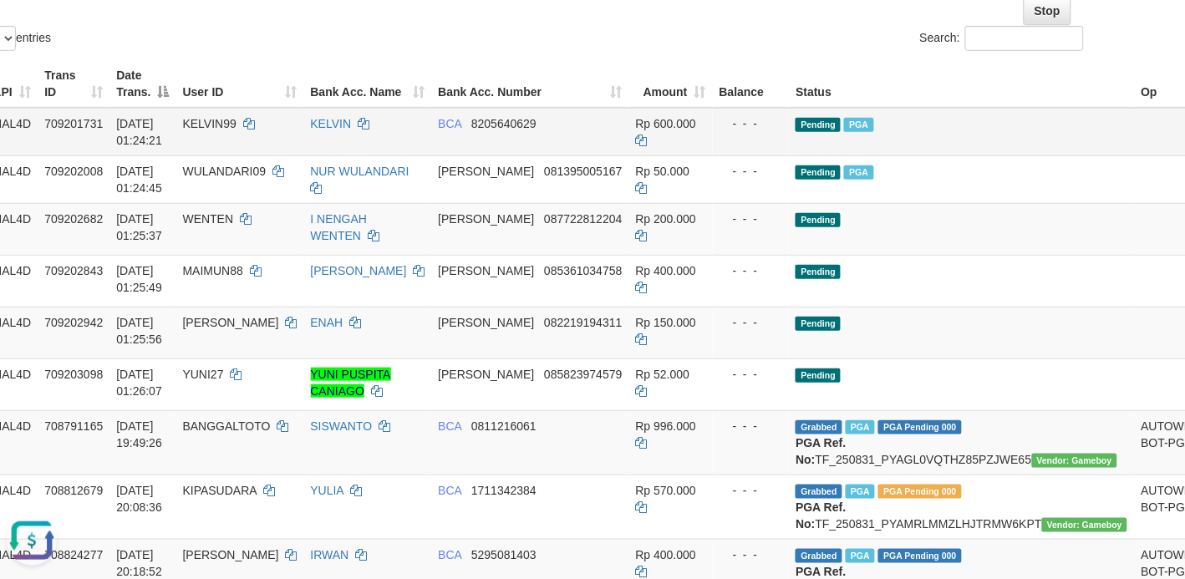
scroll to position [210, 89]
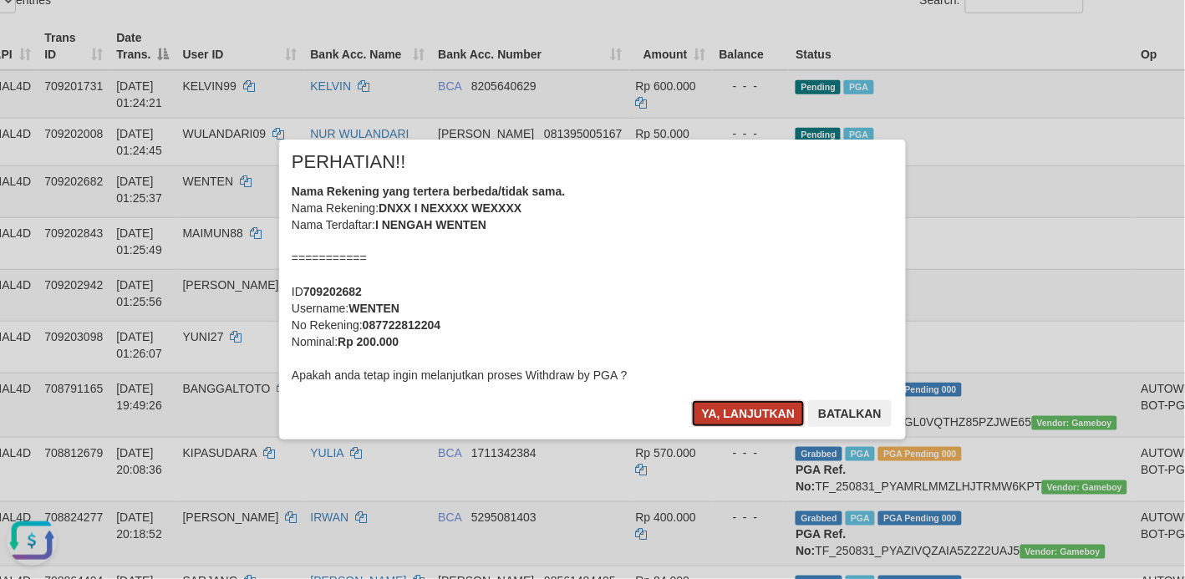
click at [724, 410] on button "Ya, lanjutkan" at bounding box center [749, 413] width 114 height 27
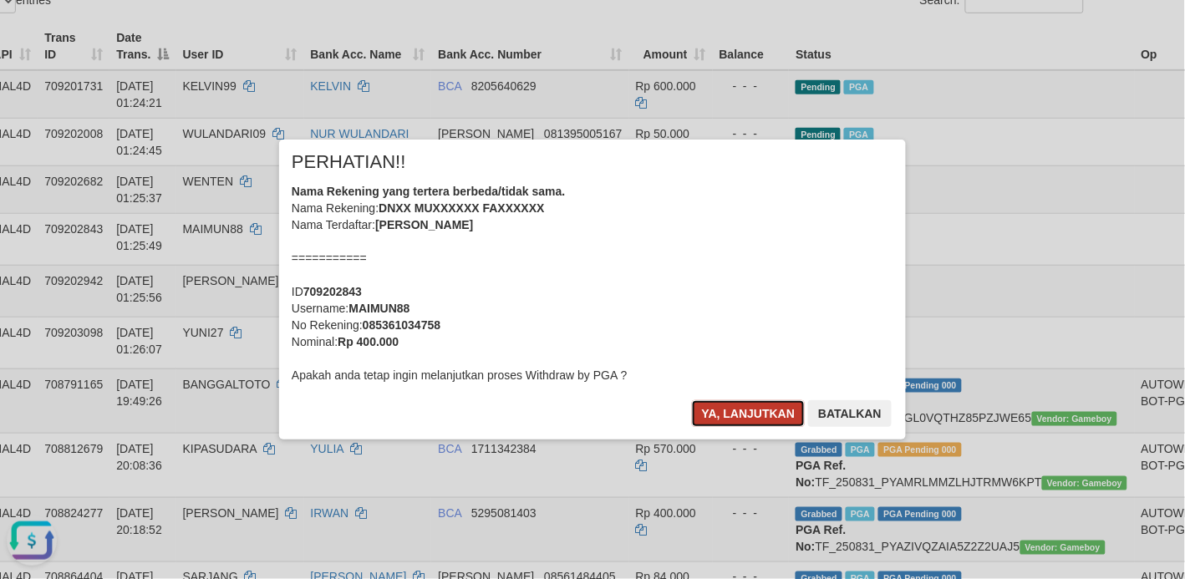
click at [752, 407] on button "Ya, lanjutkan" at bounding box center [749, 413] width 114 height 27
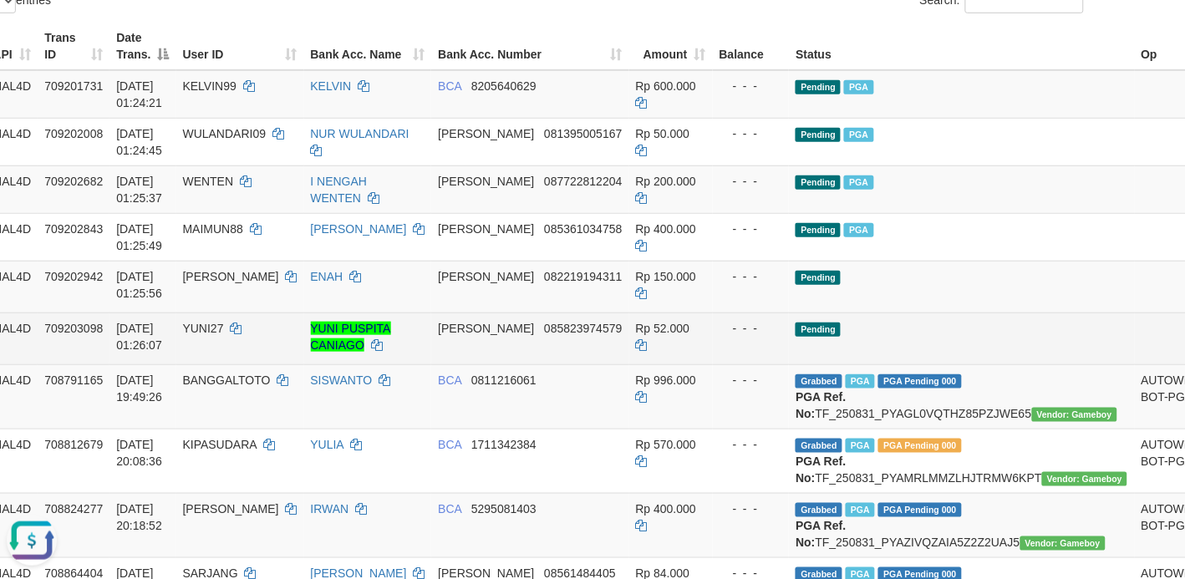
drag, startPoint x: 1059, startPoint y: 348, endPoint x: 683, endPoint y: 286, distance: 381.0
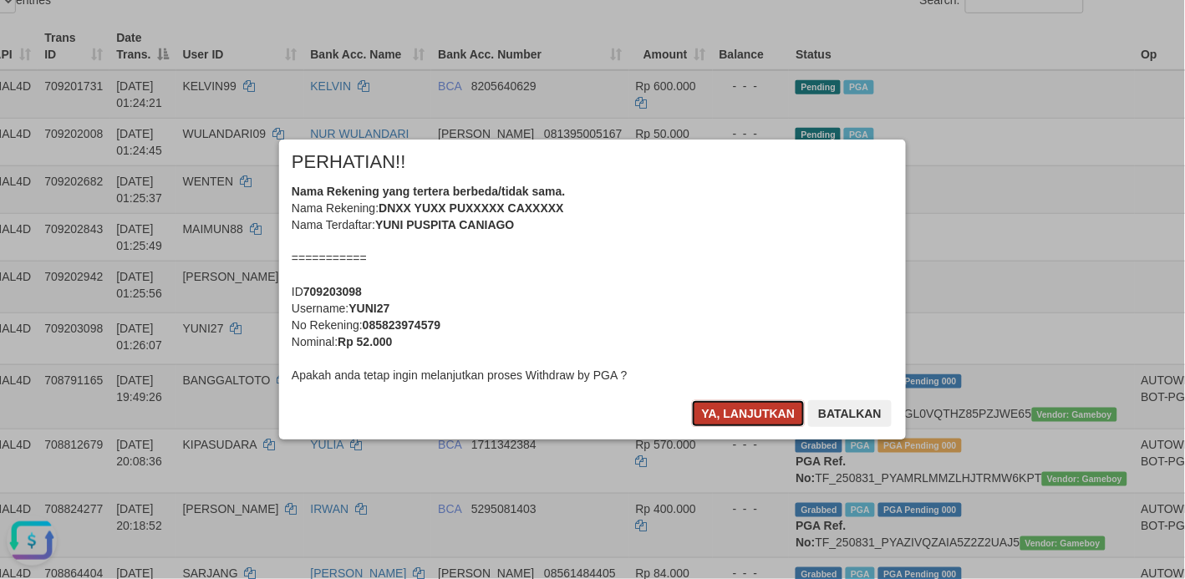
click at [731, 420] on button "Ya, lanjutkan" at bounding box center [749, 413] width 114 height 27
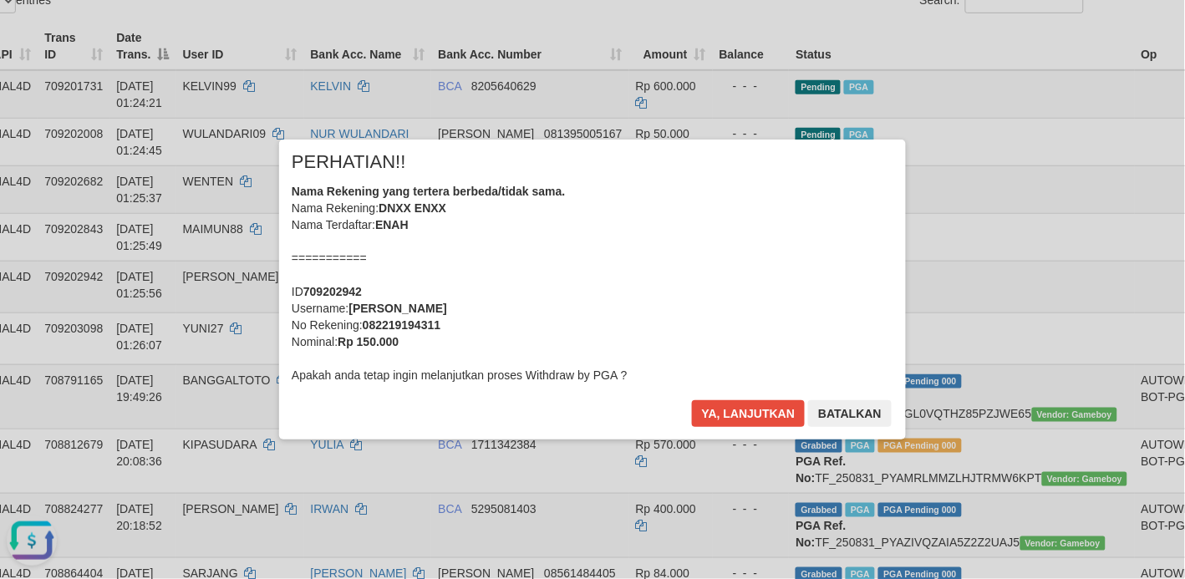
click at [731, 419] on div "× PERHATIAN!! Nama Rekening yang tertera berbeda/tidak sama. Nama Rekening: DNX…" at bounding box center [593, 289] width 652 height 299
click at [731, 419] on button "Ya, lanjutkan" at bounding box center [749, 413] width 114 height 27
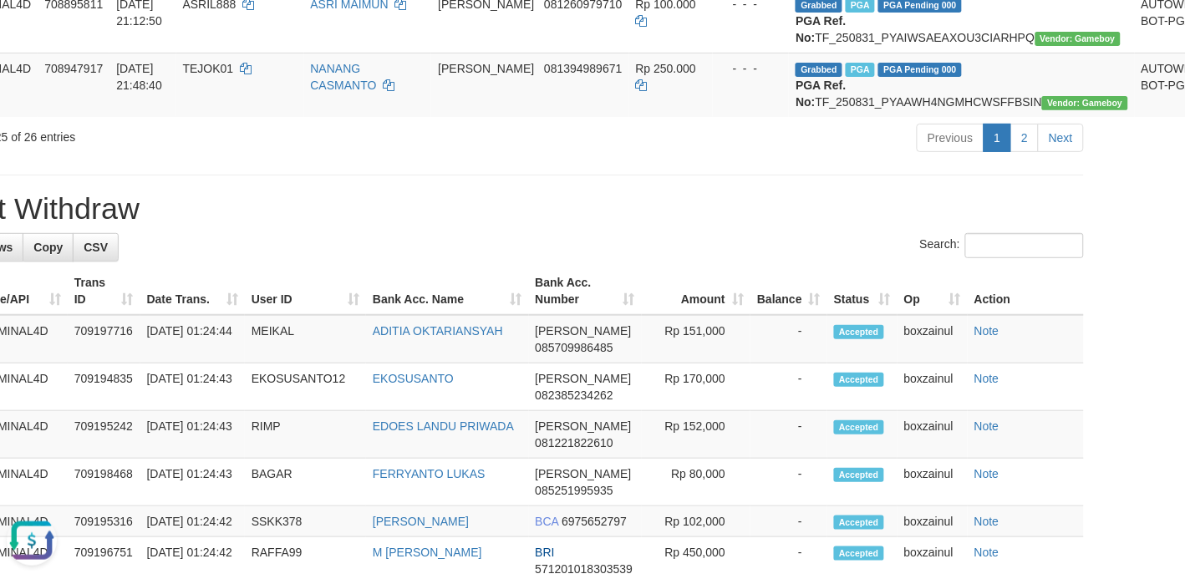
scroll to position [1881, 89]
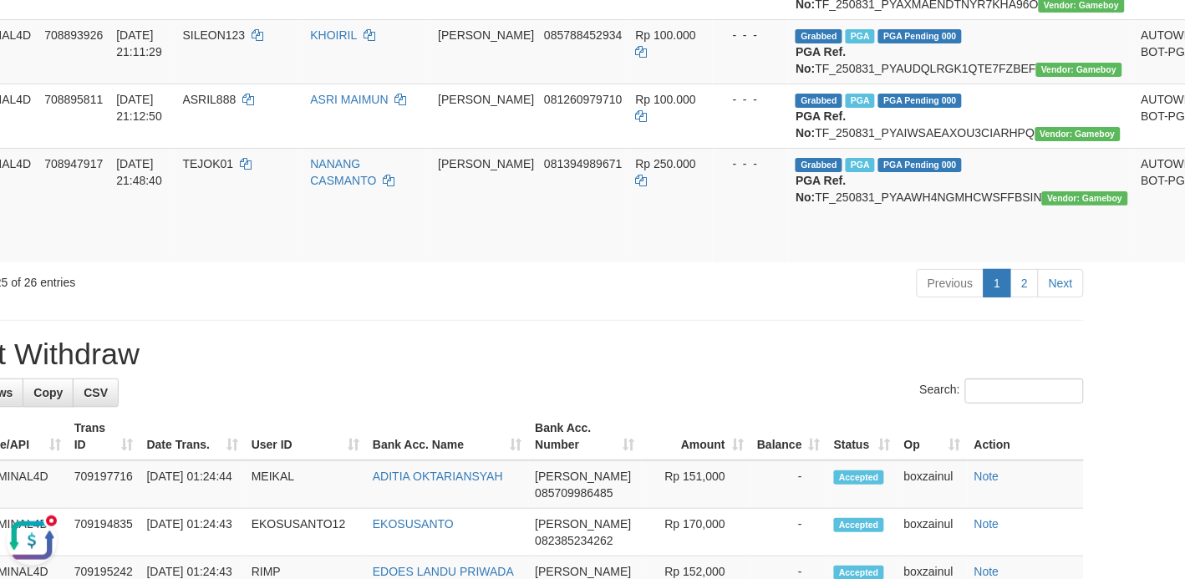
scroll to position [1567, 89]
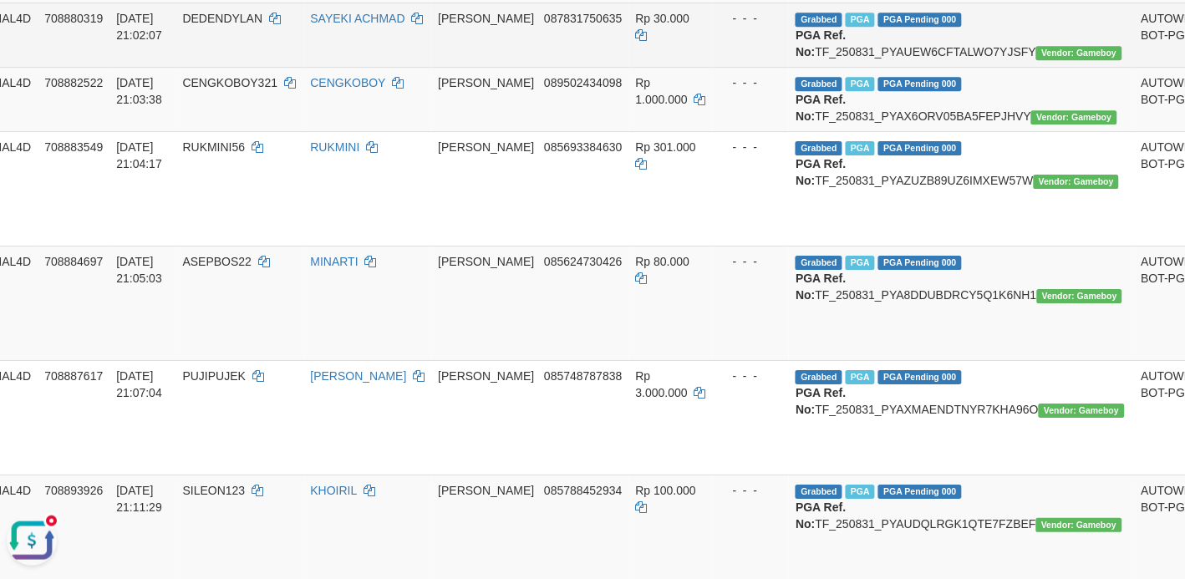
scroll to position [1254, 89]
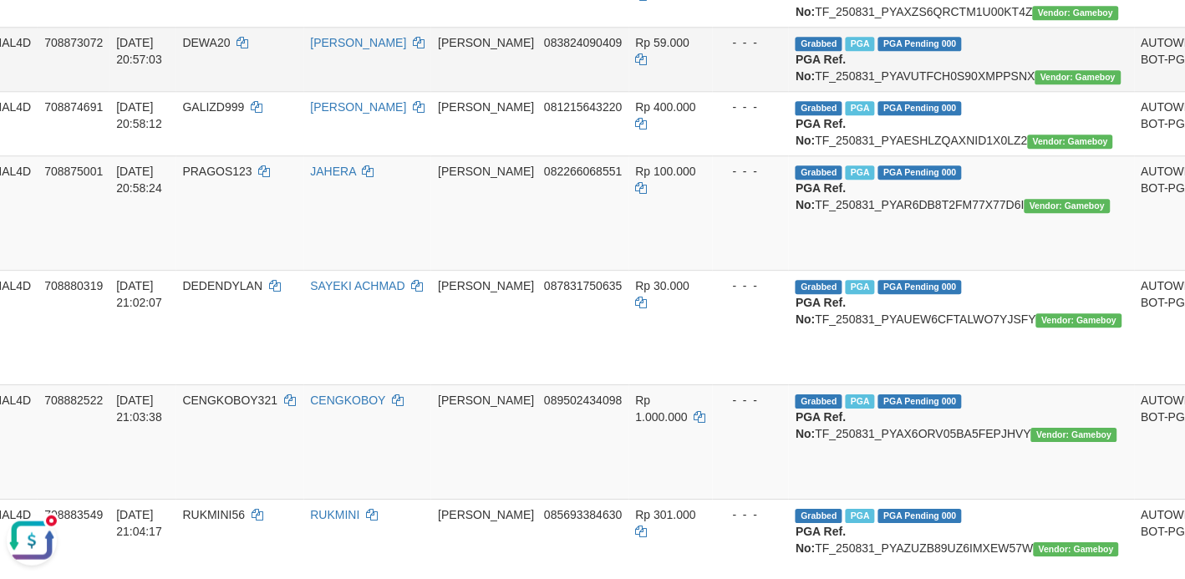
scroll to position [1045, 89]
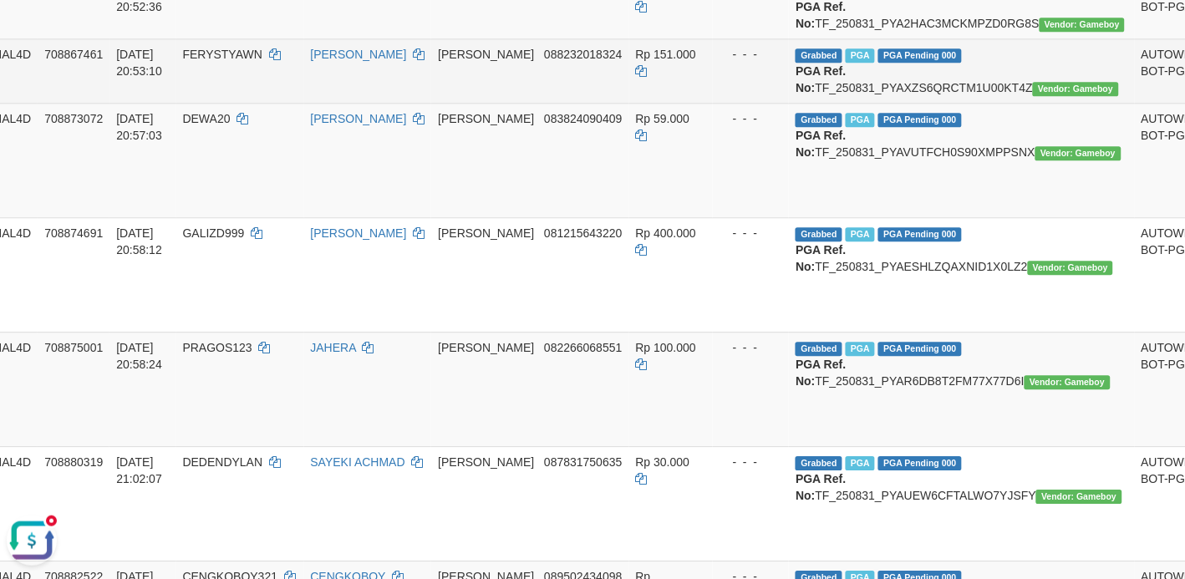
scroll to position [941, 89]
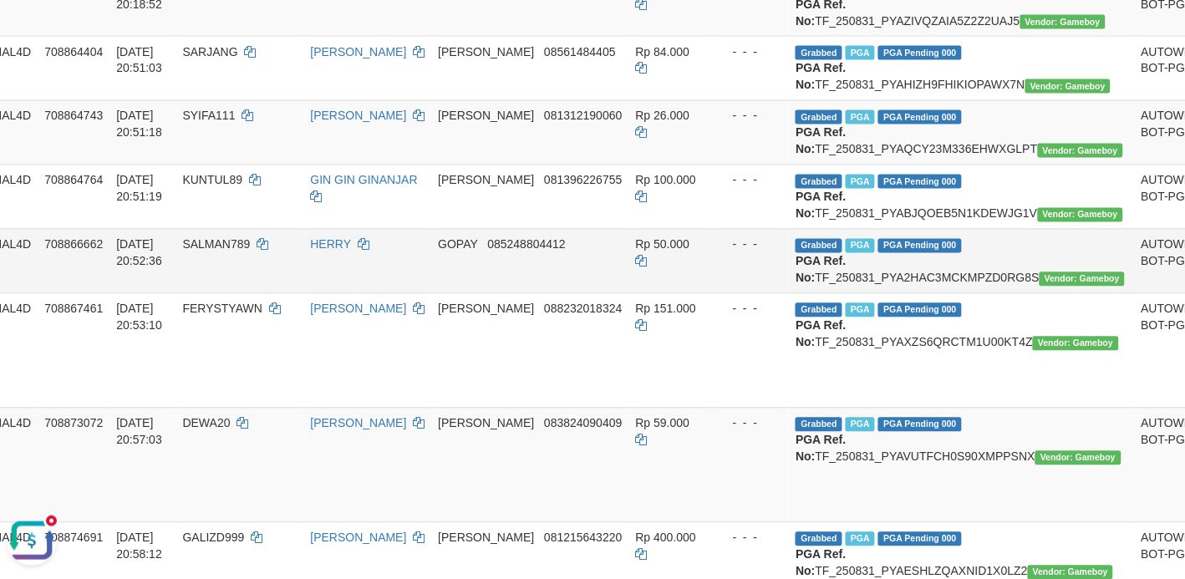
scroll to position [627, 89]
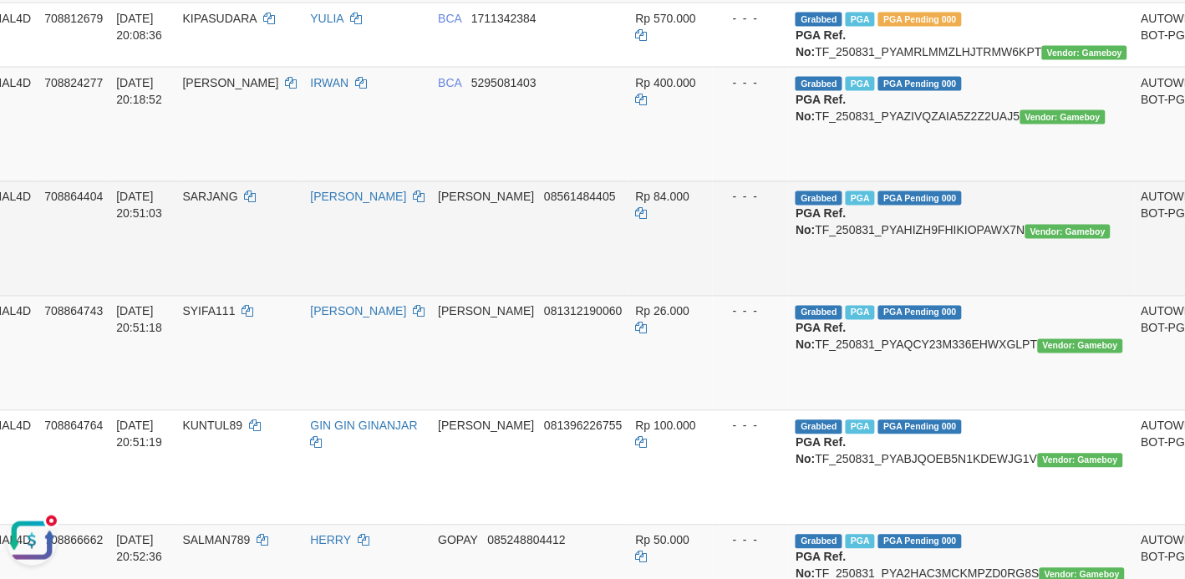
click at [182, 281] on td "SARJANG" at bounding box center [240, 238] width 128 height 114
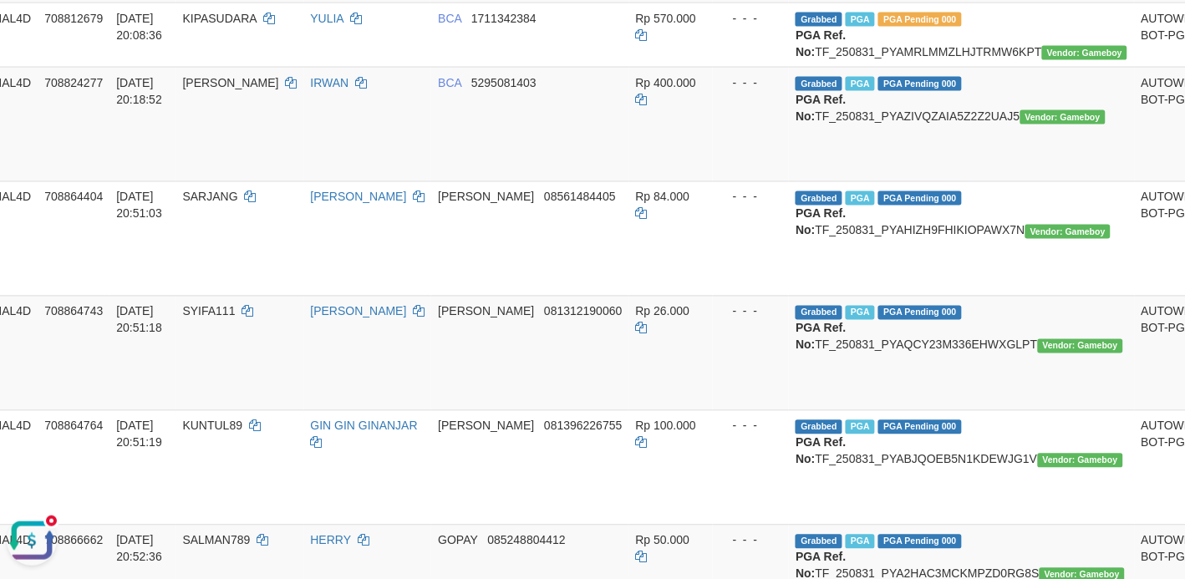
click at [35, 551] on button "Open LiveChat chat widget" at bounding box center [32, 540] width 50 height 50
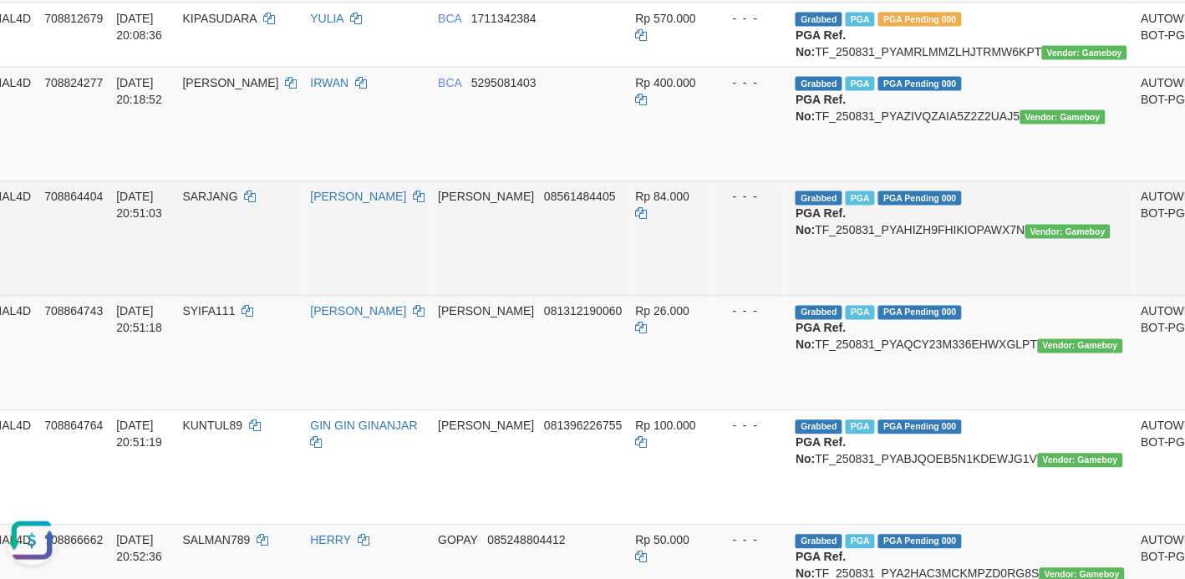
click at [209, 280] on td "SARJANG" at bounding box center [240, 238] width 128 height 114
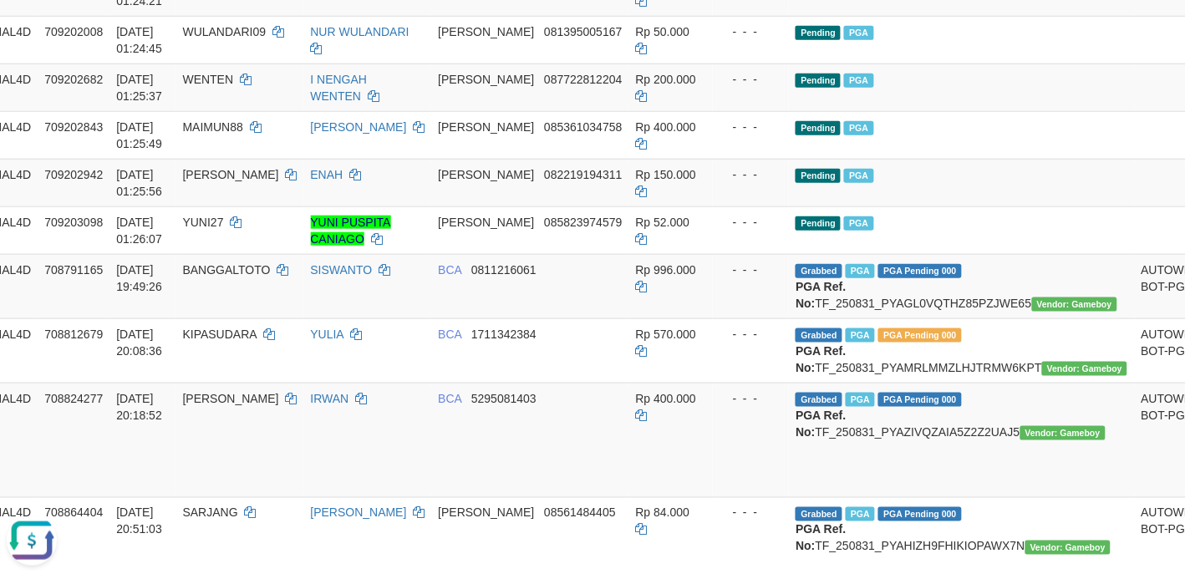
scroll to position [313, 89]
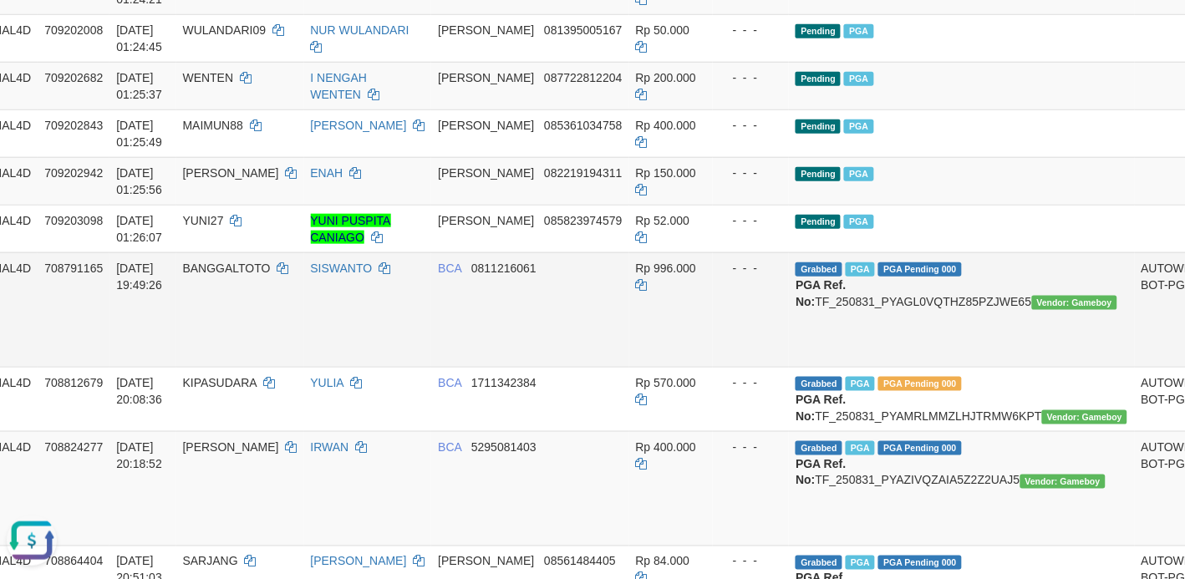
click at [241, 341] on td "BANGGALTOTO" at bounding box center [240, 309] width 128 height 114
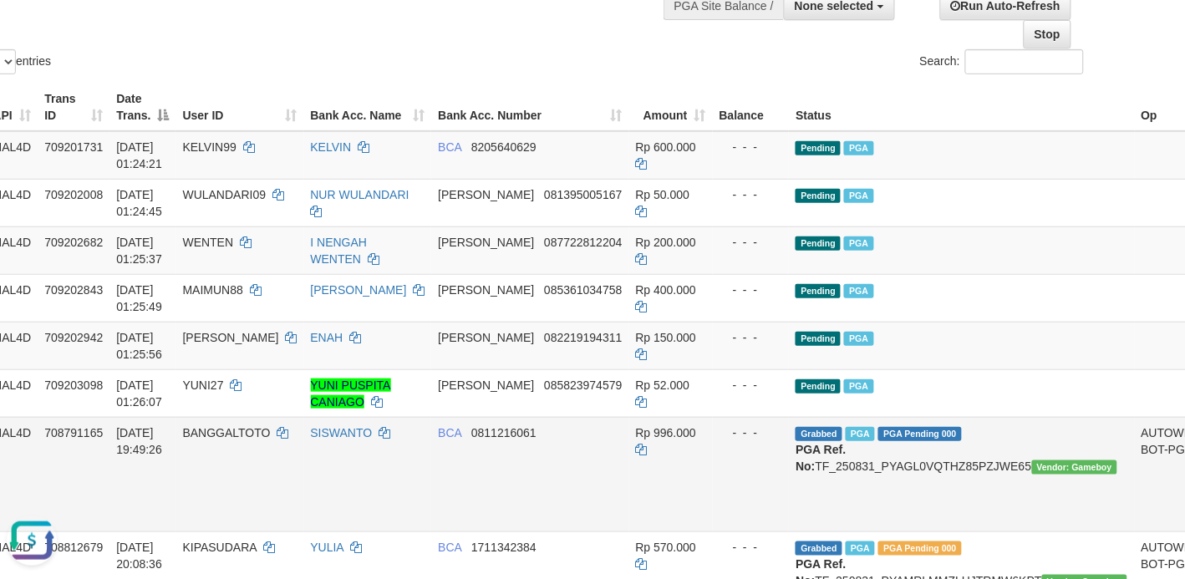
scroll to position [0, 89]
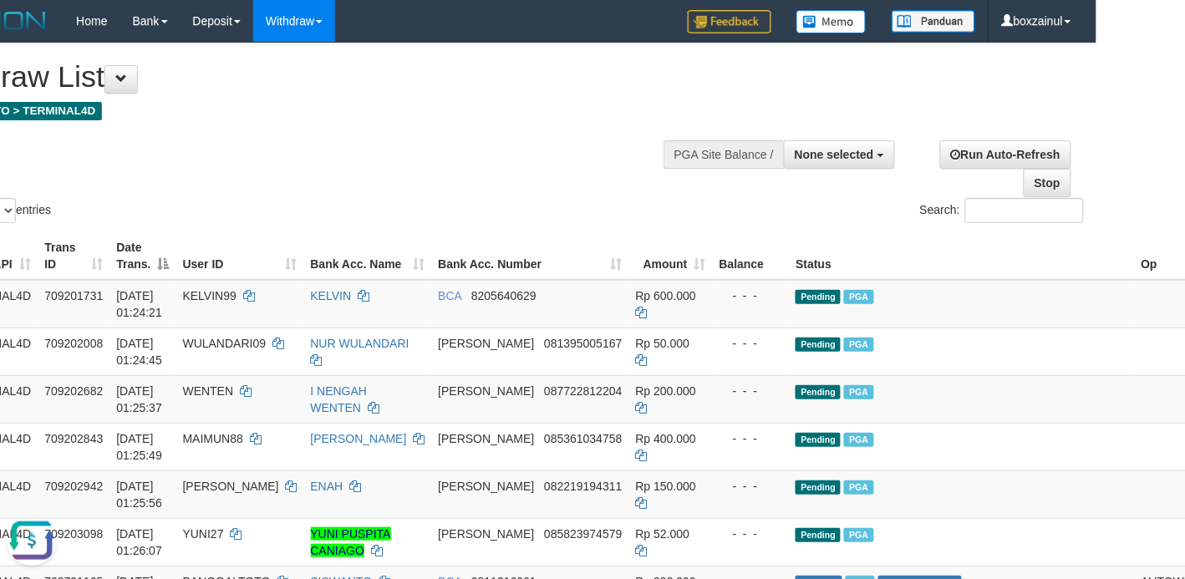
click at [306, 140] on div "Show ** ** ** *** entries Search:" at bounding box center [503, 134] width 1185 height 183
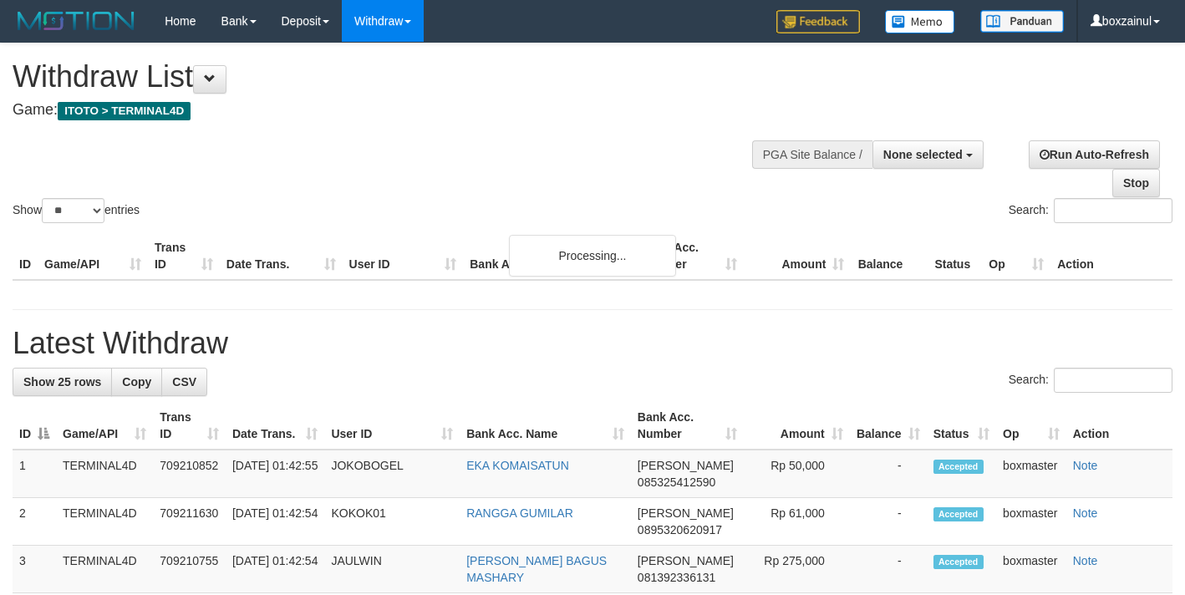
select select
select select "**"
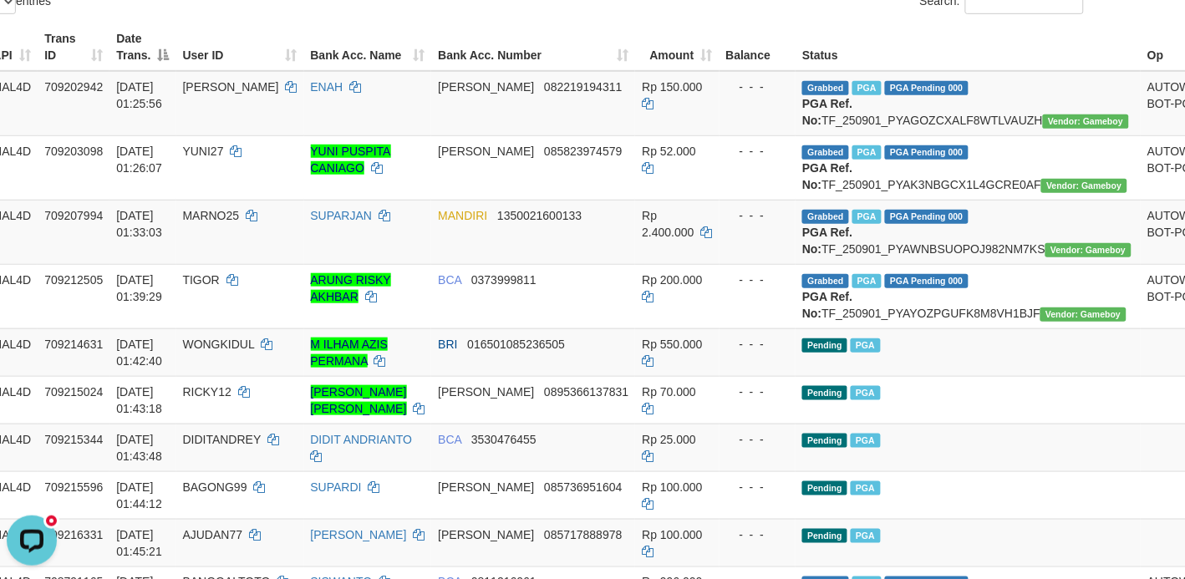
scroll to position [104, 89]
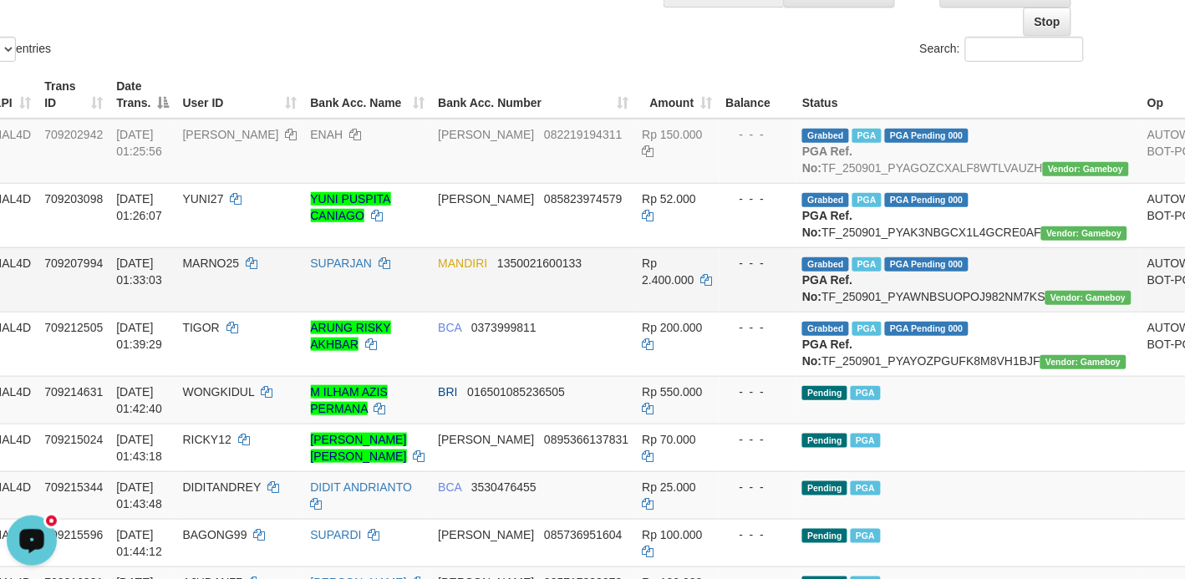
scroll to position [209, 89]
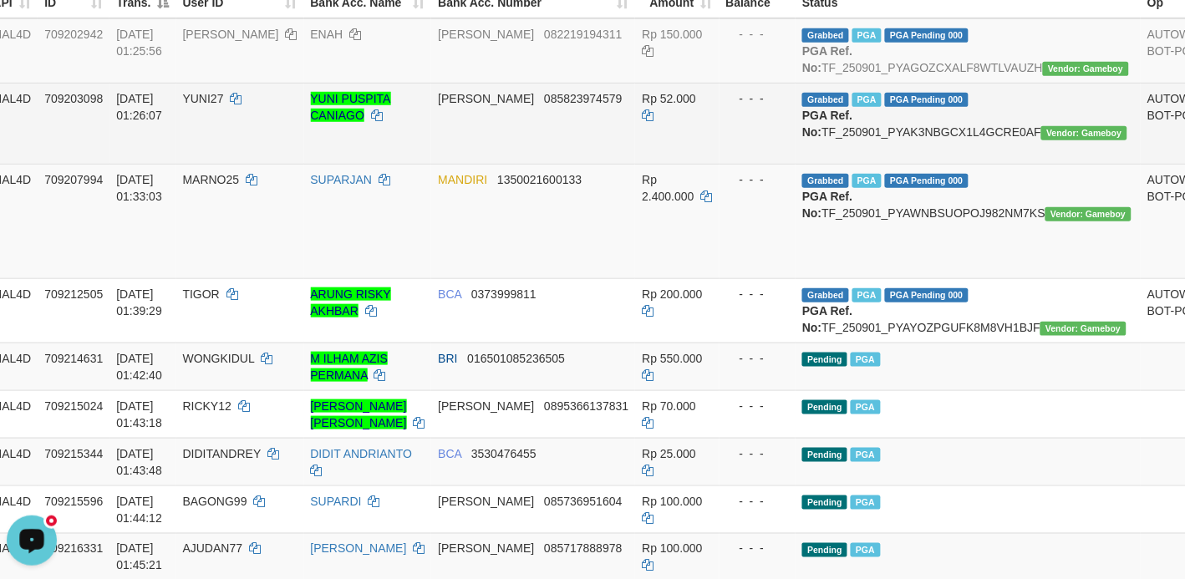
scroll to position [313, 89]
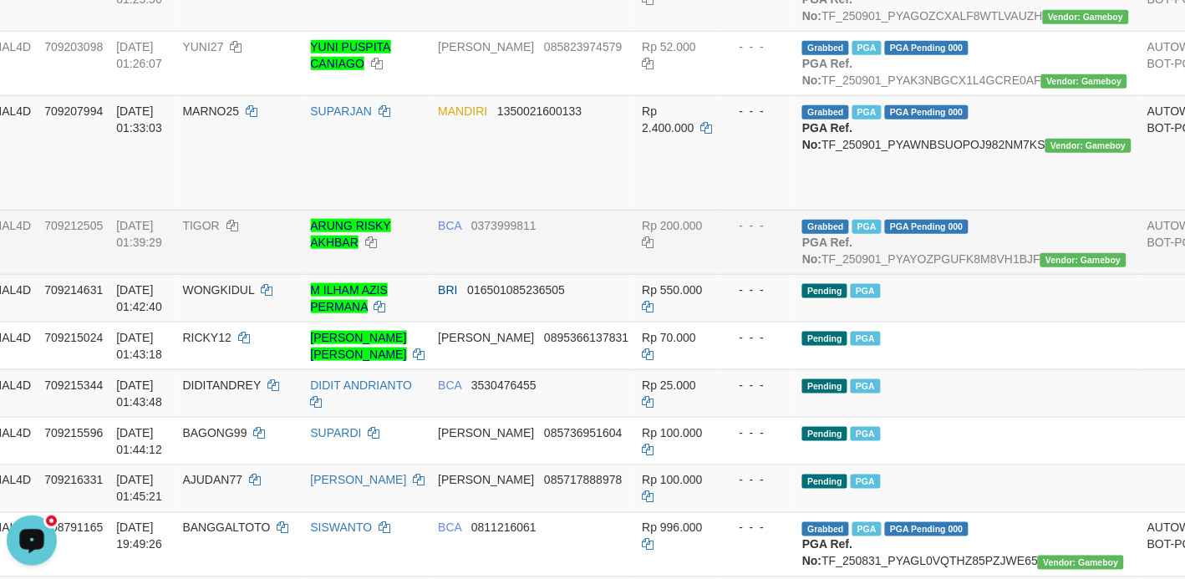
click at [502, 273] on td "BCA 0373999811" at bounding box center [533, 242] width 204 height 64
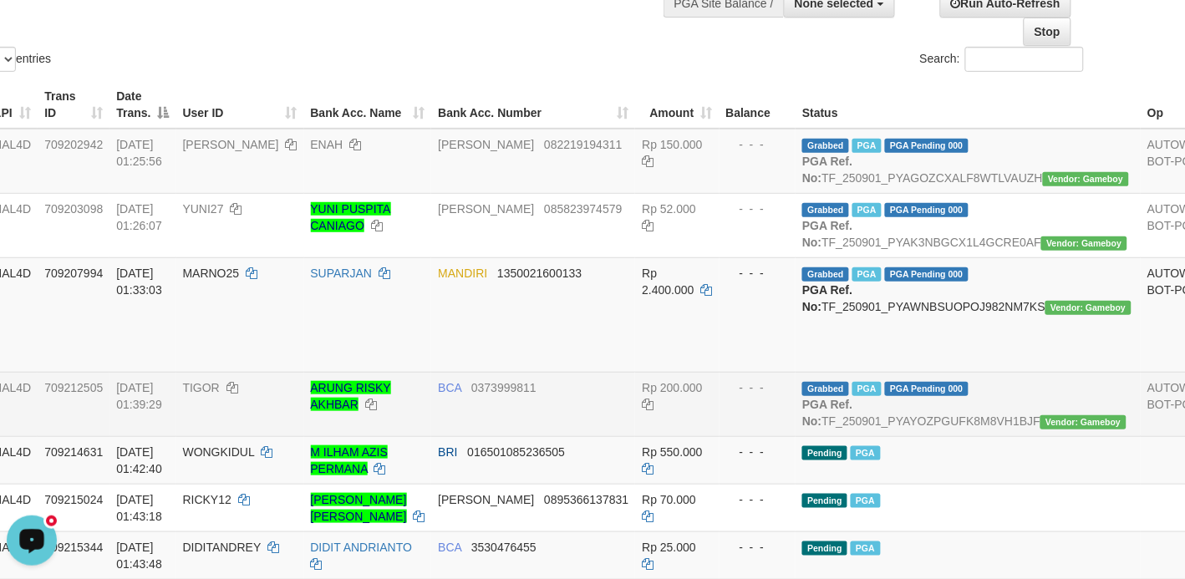
scroll to position [104, 89]
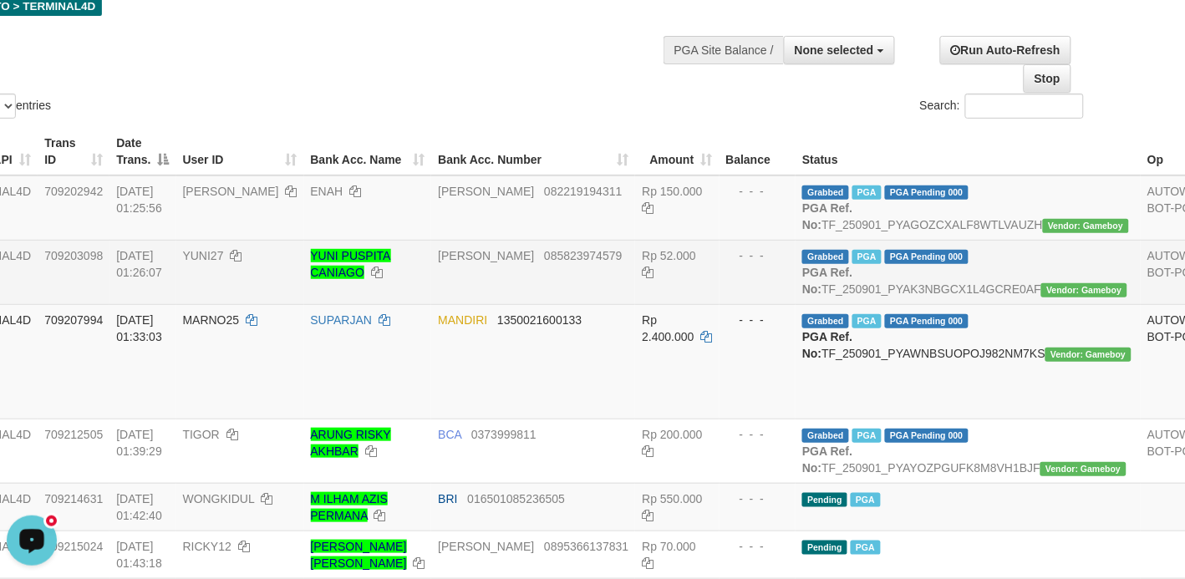
click at [719, 292] on td "- - -" at bounding box center [757, 272] width 77 height 64
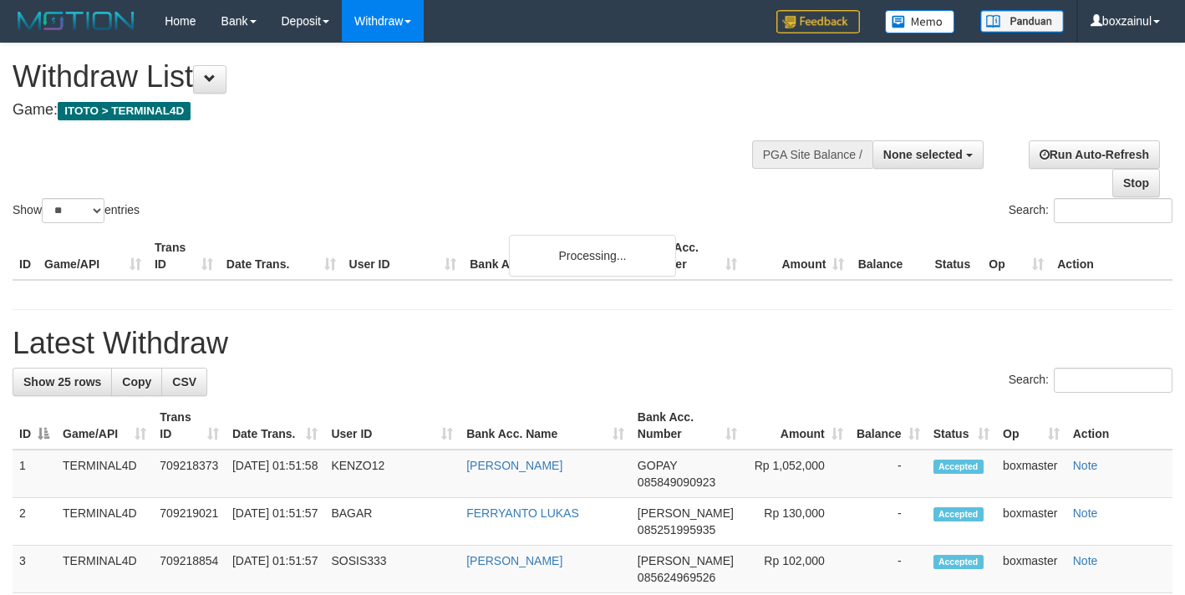
select select
select select "**"
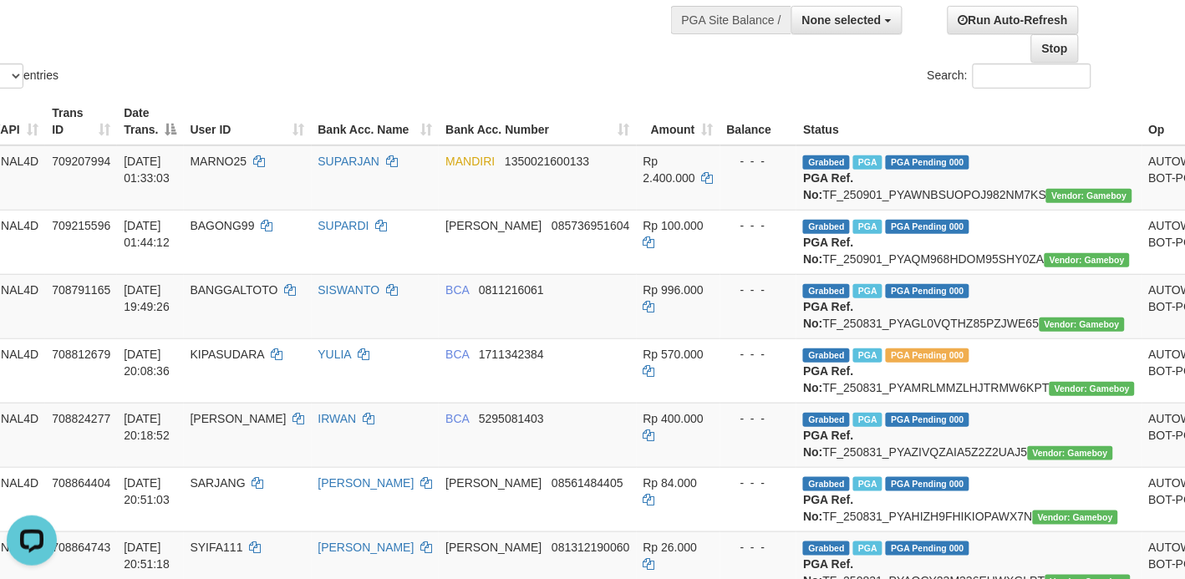
scroll to position [102, 81]
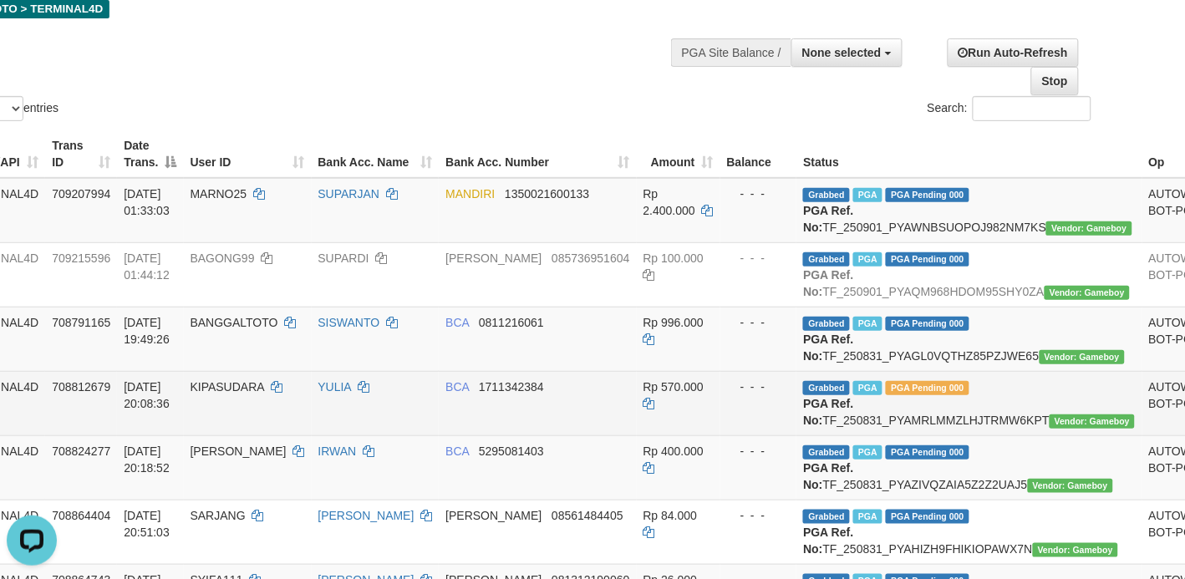
click at [216, 435] on td "KIPASUDARA" at bounding box center [248, 403] width 128 height 64
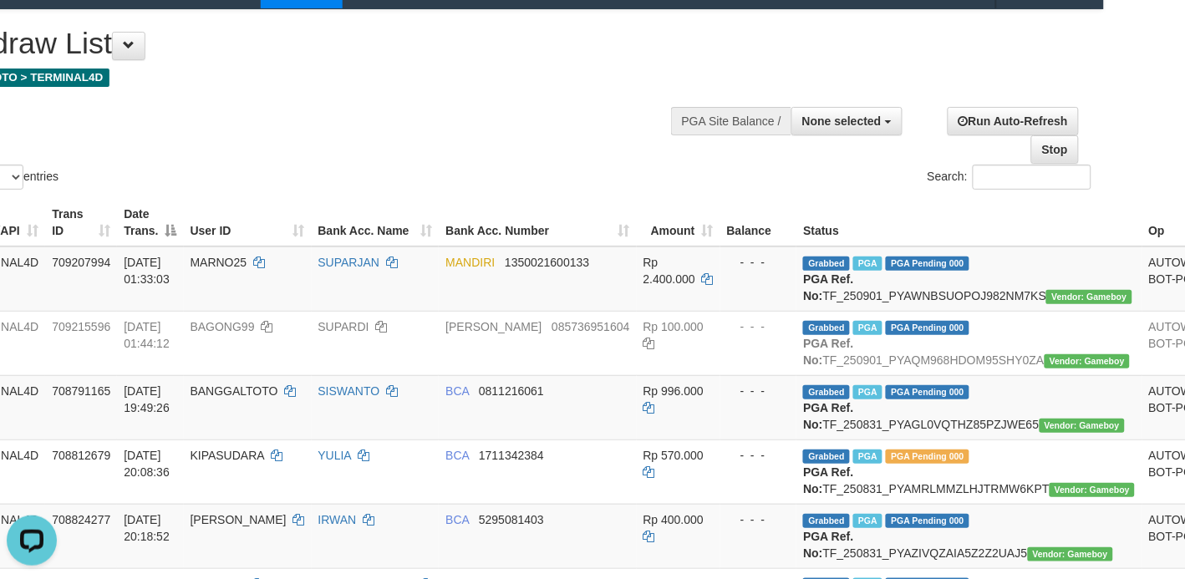
scroll to position [0, 81]
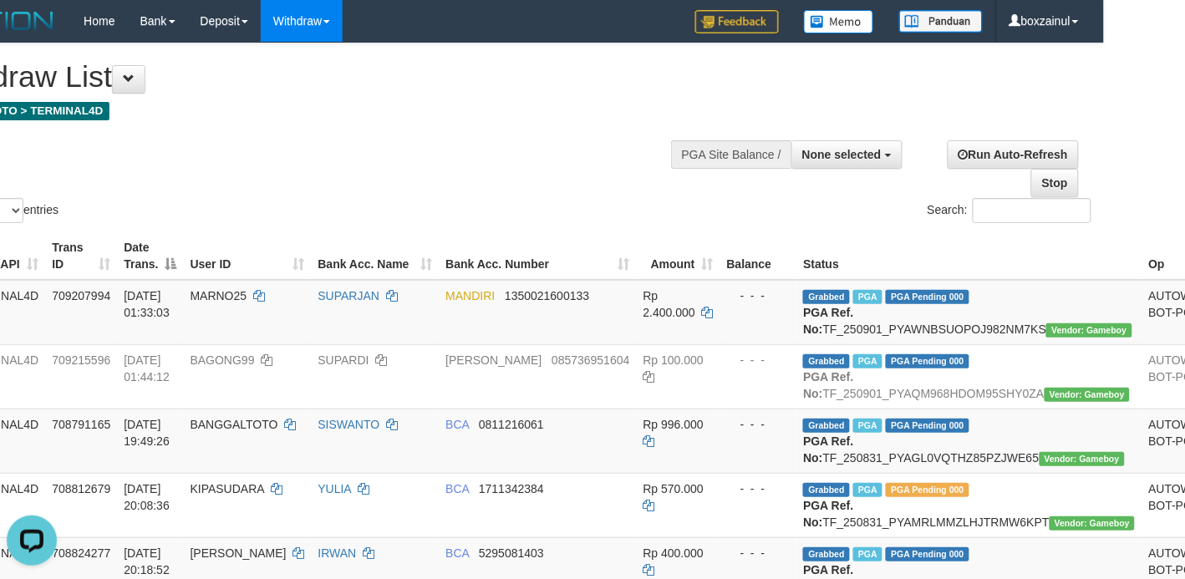
click at [529, 163] on div "Show ** ** ** *** entries Search:" at bounding box center [511, 134] width 1185 height 183
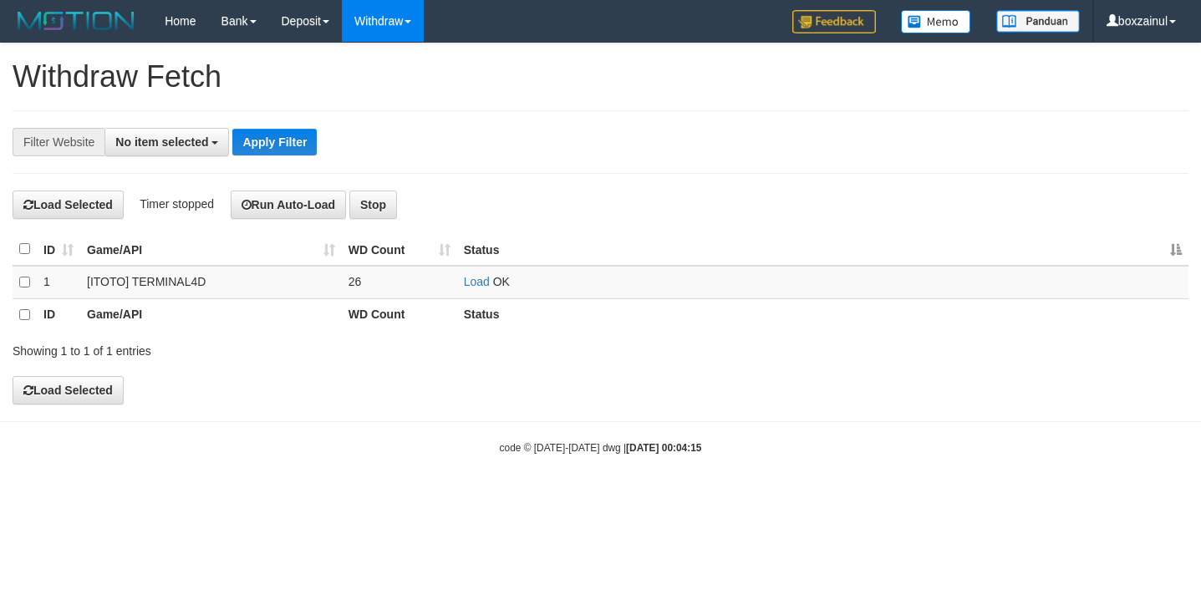
select select
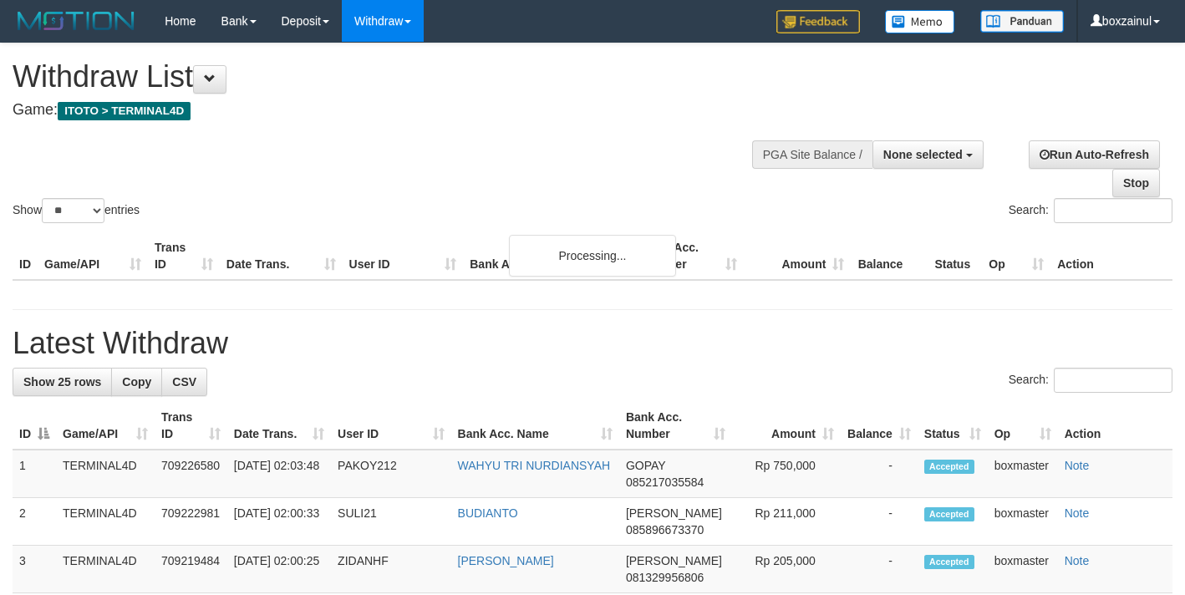
select select
select select "**"
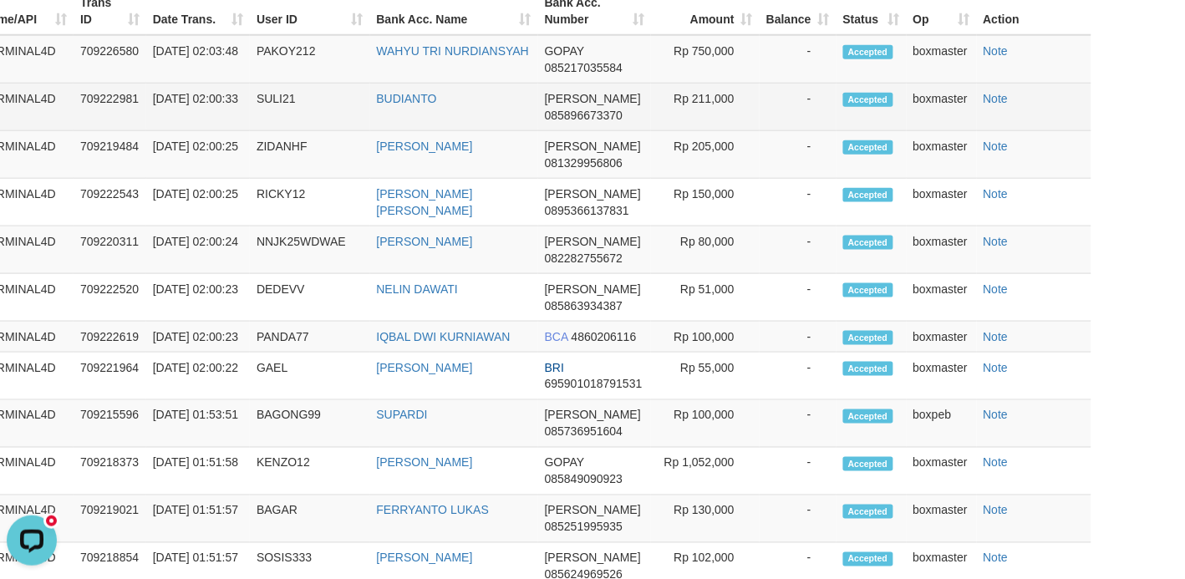
scroll to position [1880, 81]
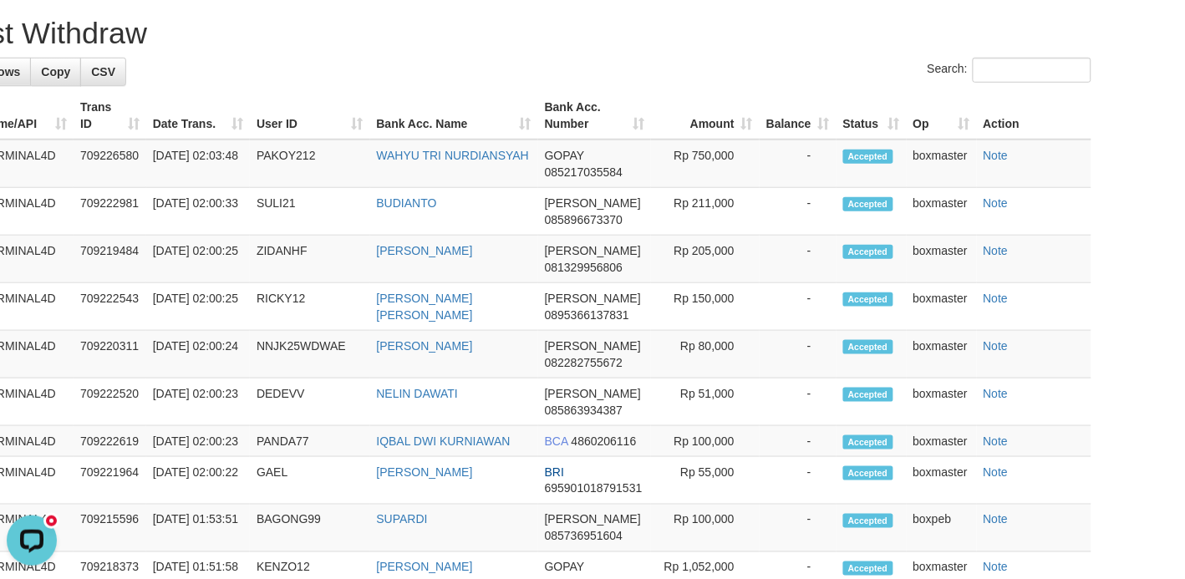
click at [261, 0] on hr at bounding box center [511, -1] width 1160 height 1
drag, startPoint x: 186, startPoint y: 381, endPoint x: 203, endPoint y: 360, distance: 26.7
